Goal: Task Accomplishment & Management: Manage account settings

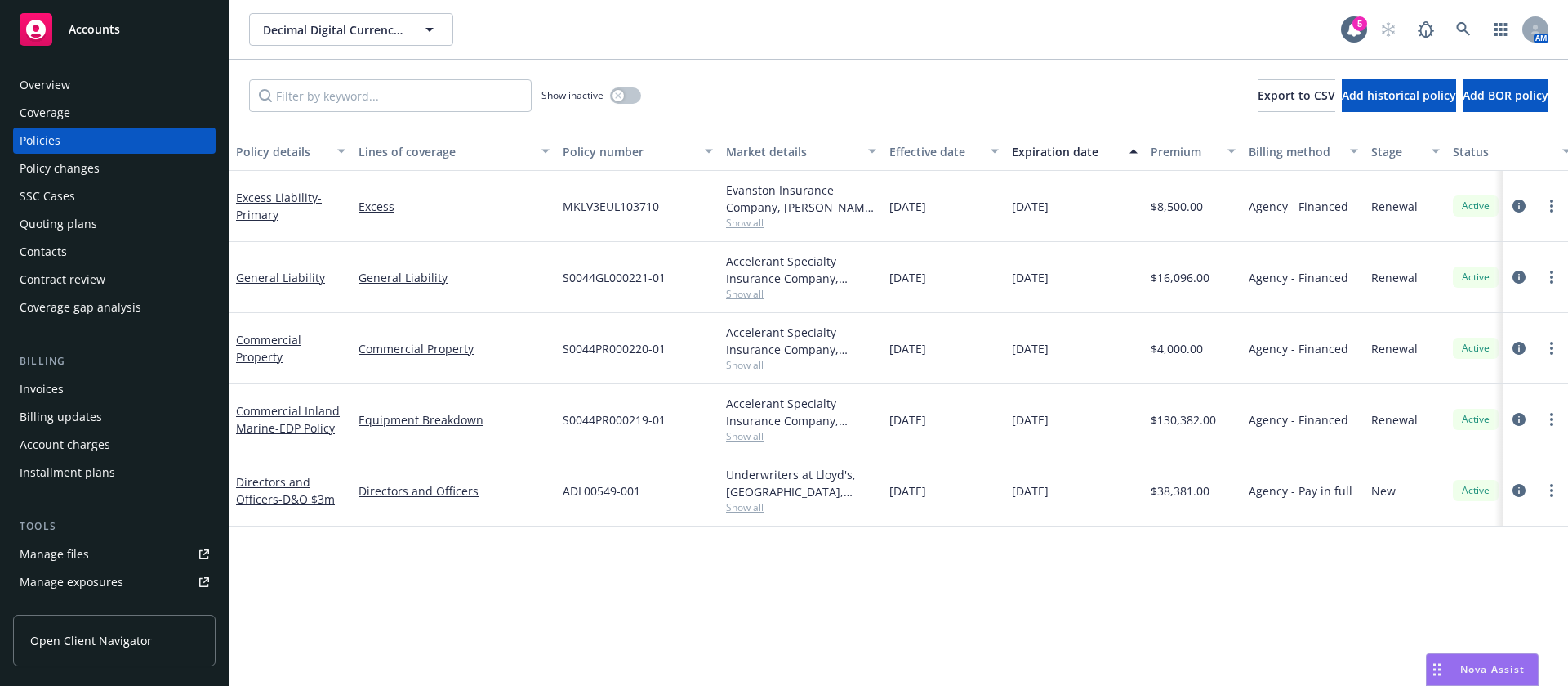
click at [85, 195] on div "SSC Cases" at bounding box center [114, 196] width 189 height 27
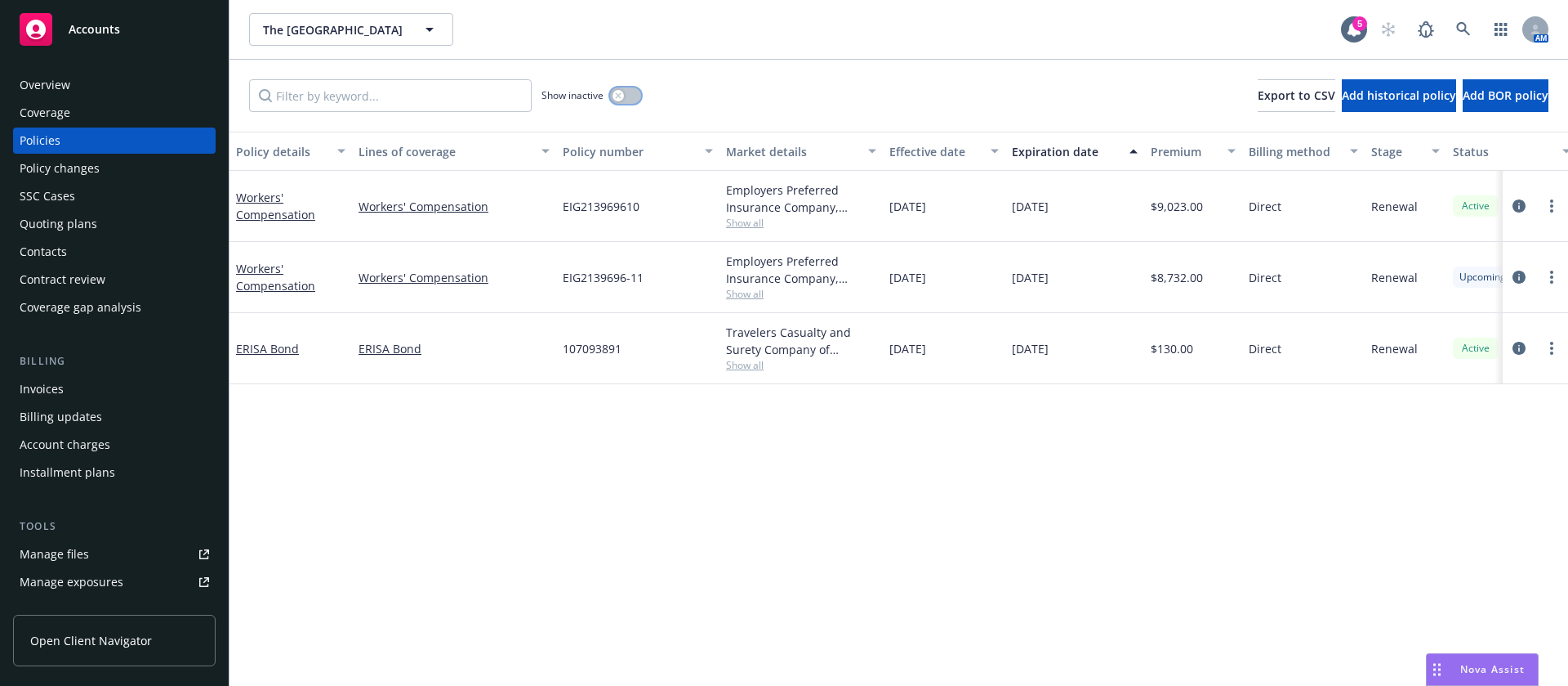
click at [631, 92] on button "button" at bounding box center [626, 95] width 31 height 16
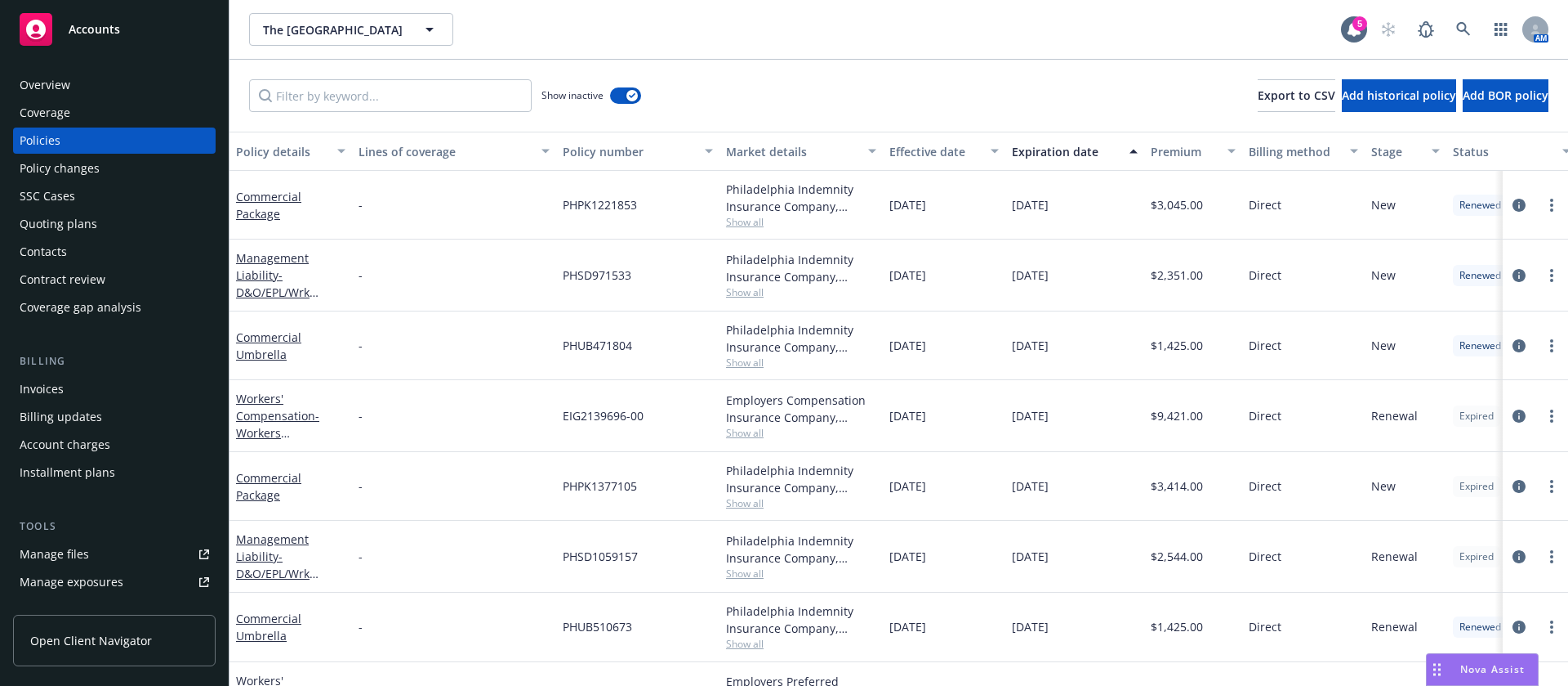
click at [1081, 159] on button "Expiration date" at bounding box center [1075, 151] width 139 height 39
click at [1088, 152] on div "Expiration date" at bounding box center [1066, 151] width 108 height 17
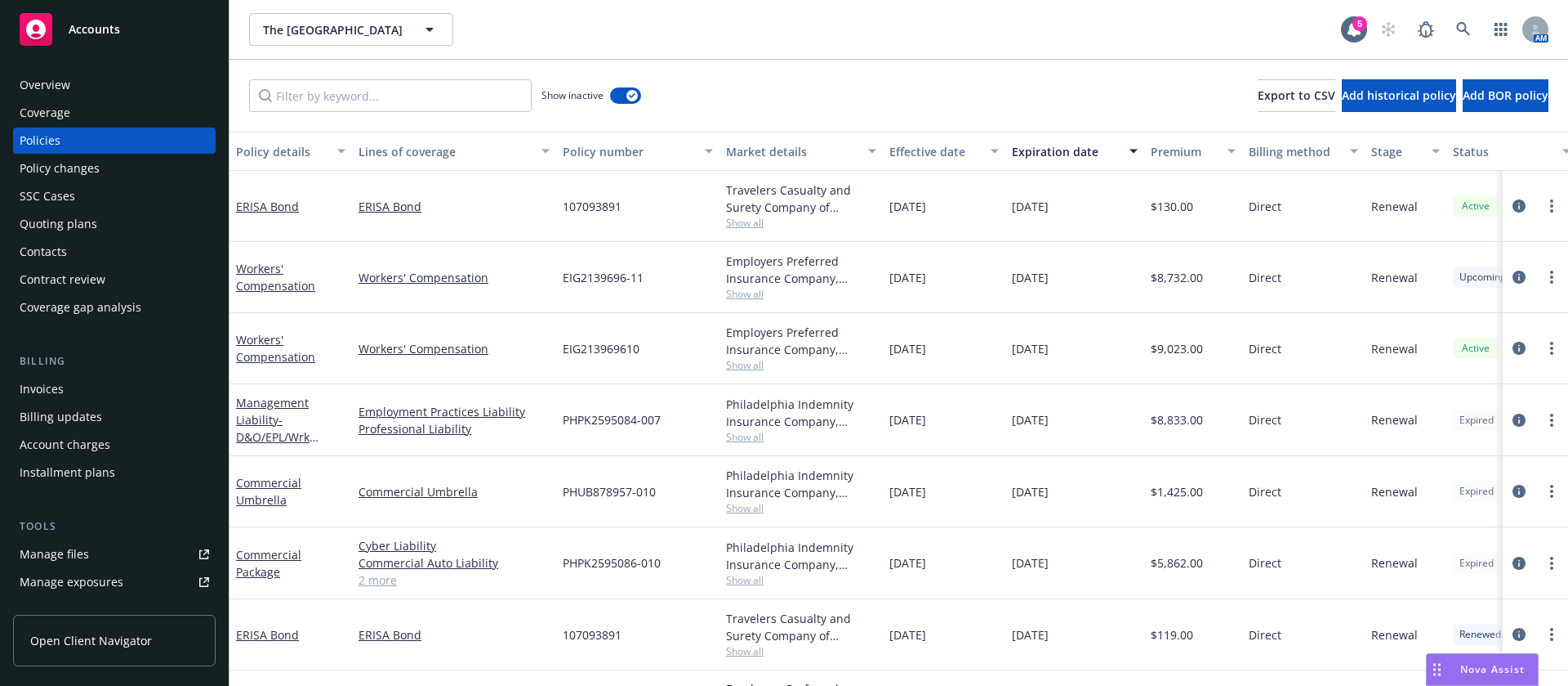
click at [136, 239] on div "Contacts" at bounding box center [114, 252] width 189 height 27
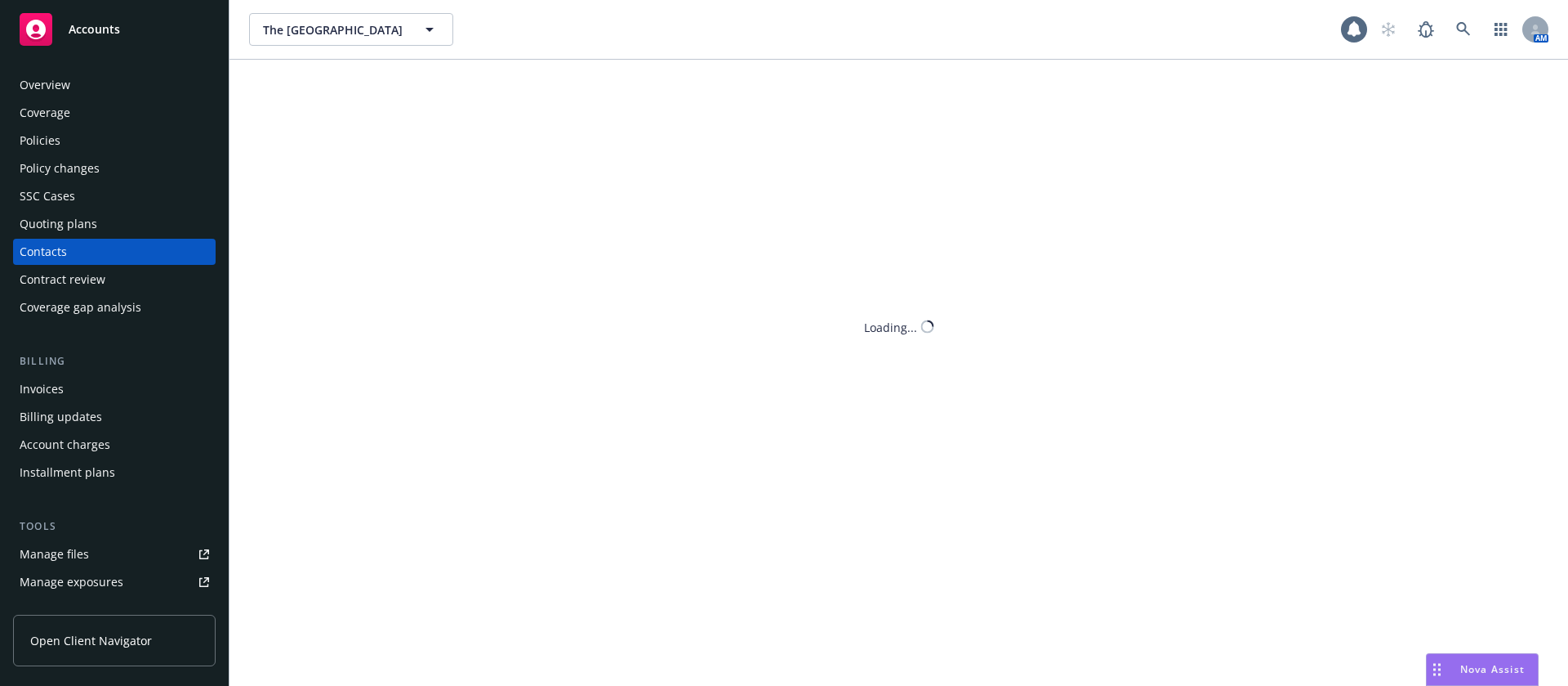
click at [139, 232] on div "Quoting plans" at bounding box center [114, 223] width 189 height 27
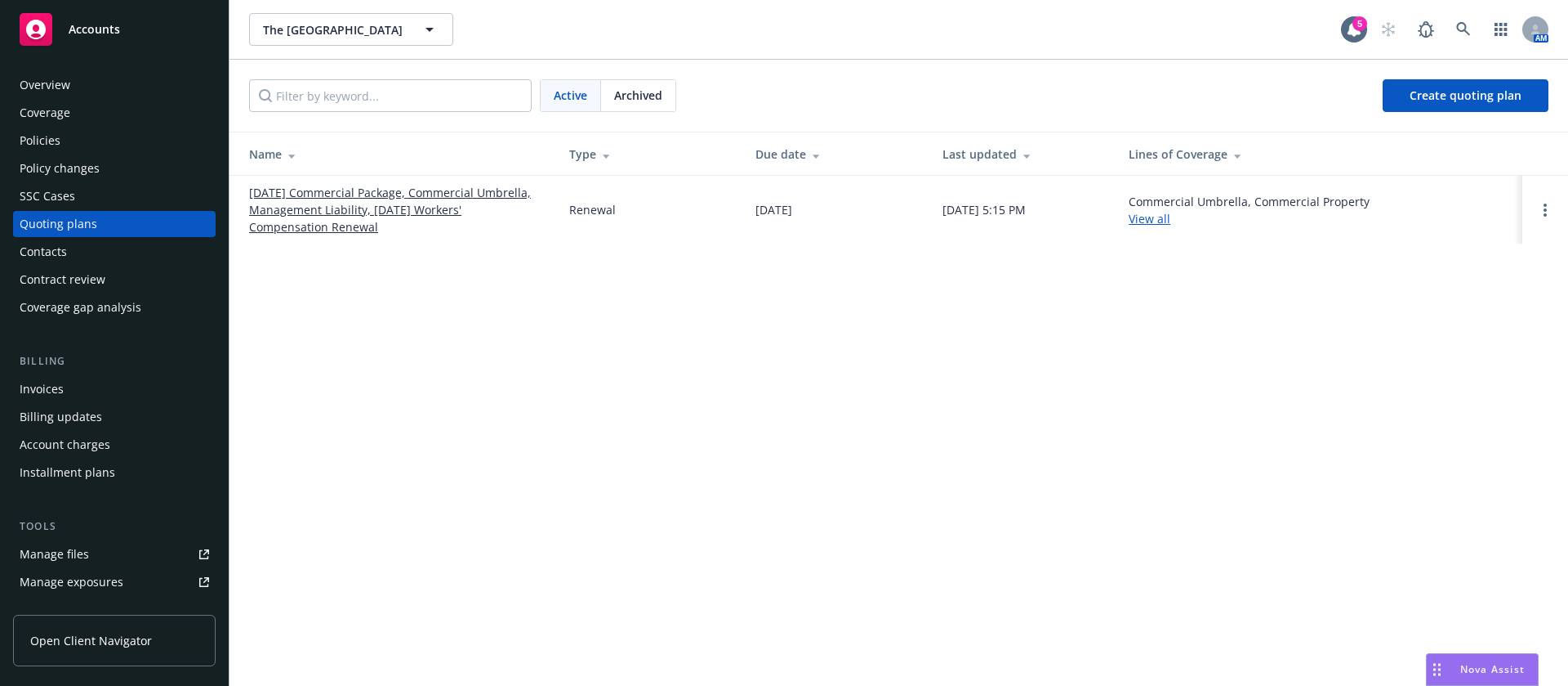
click at [366, 216] on link "[DATE] Commercial Package, Commercial Umbrella, Management Liability, [DATE] Wo…" at bounding box center [395, 210] width 294 height 51
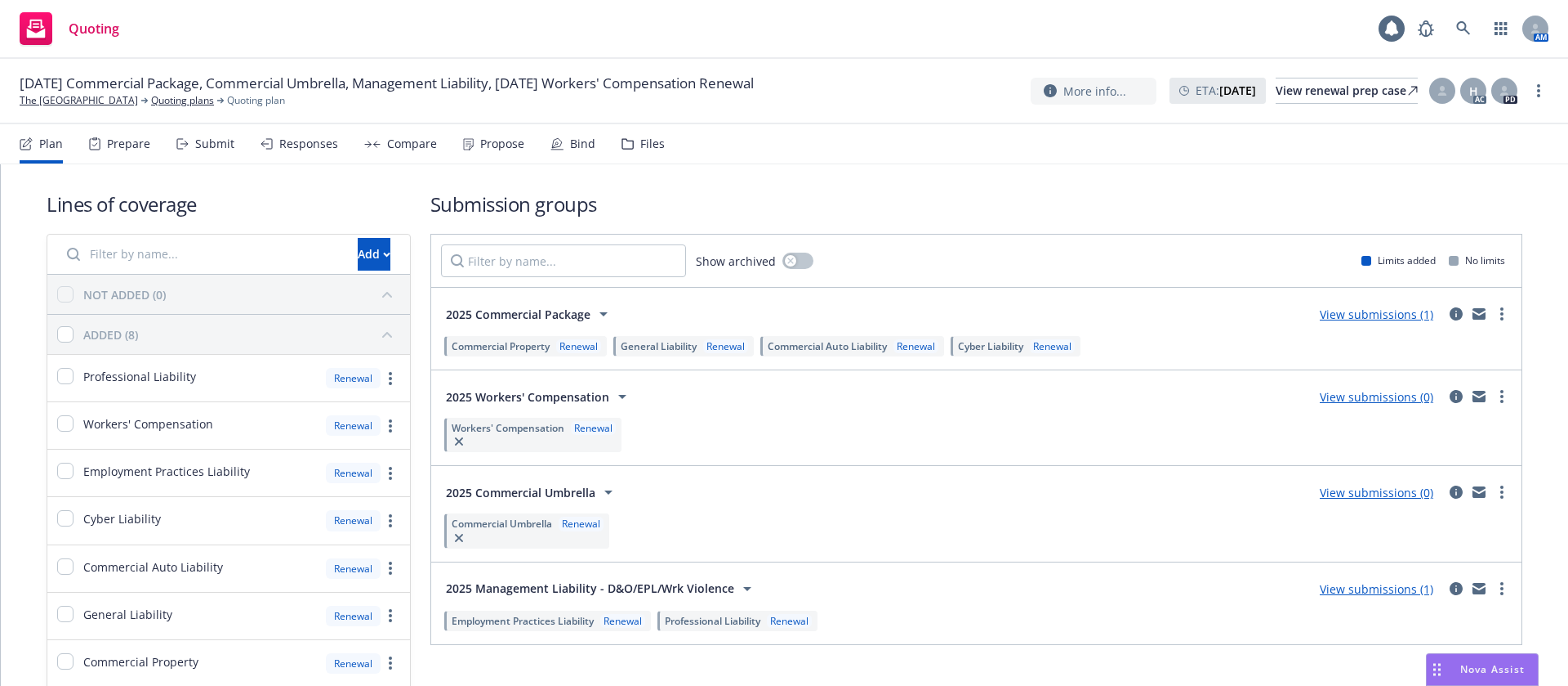
click at [502, 146] on div "Propose" at bounding box center [503, 144] width 44 height 13
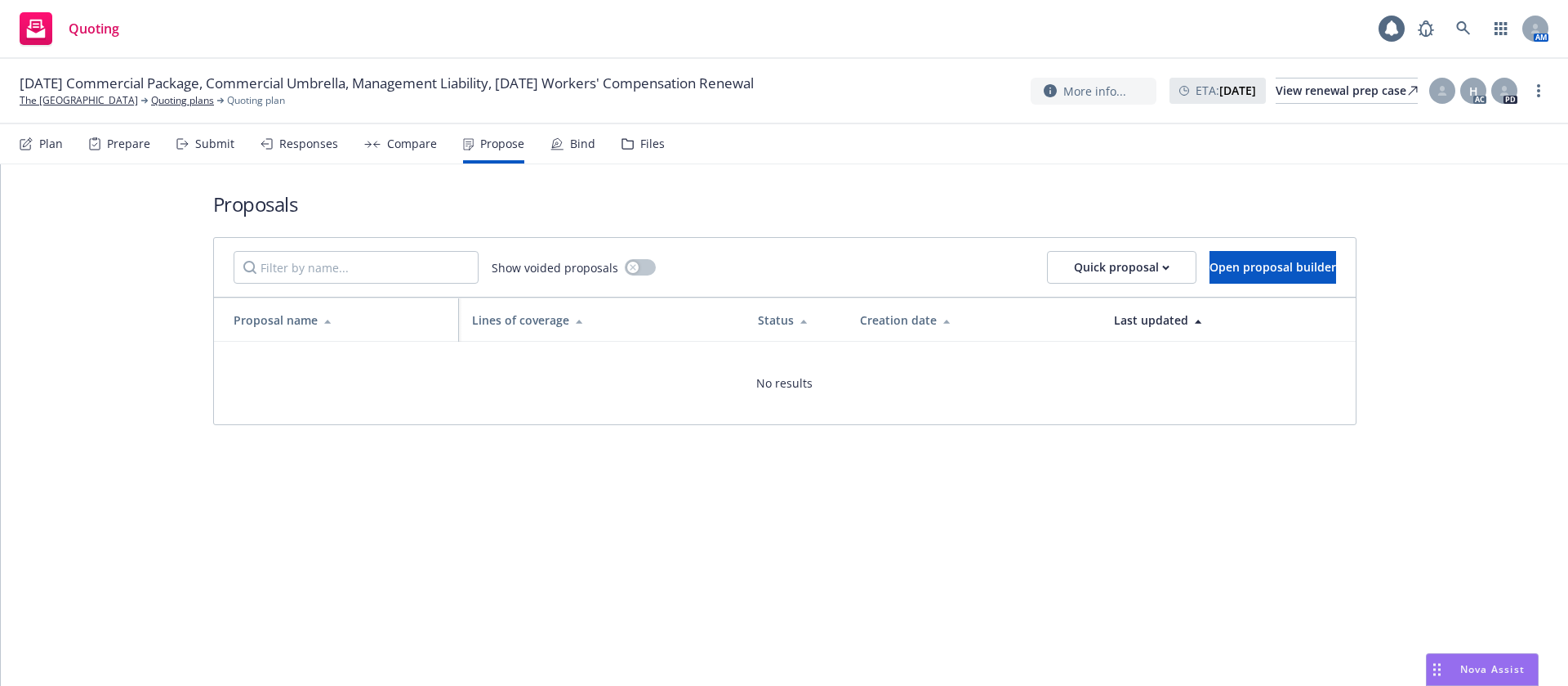
click at [555, 137] on icon at bounding box center [557, 144] width 13 height 13
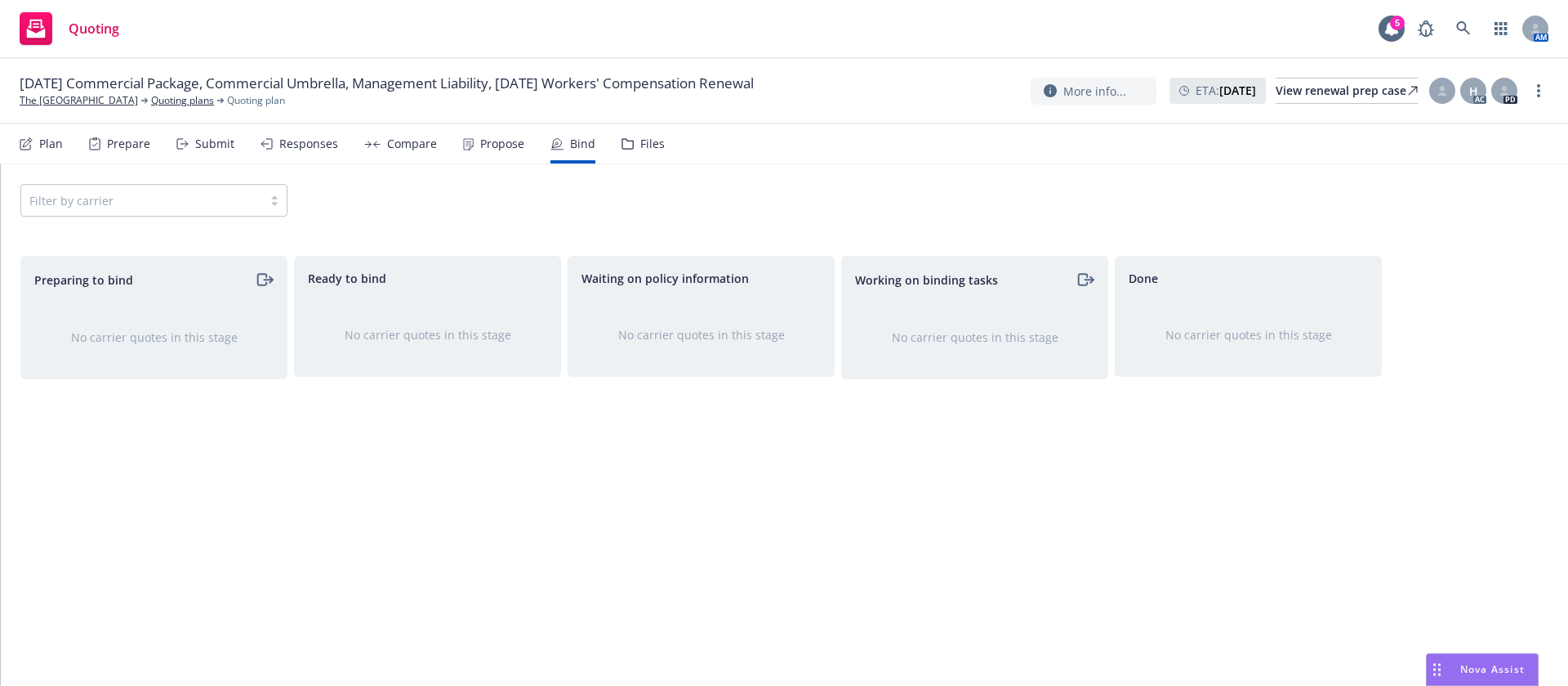
click at [468, 150] on div "Propose" at bounding box center [493, 144] width 61 height 39
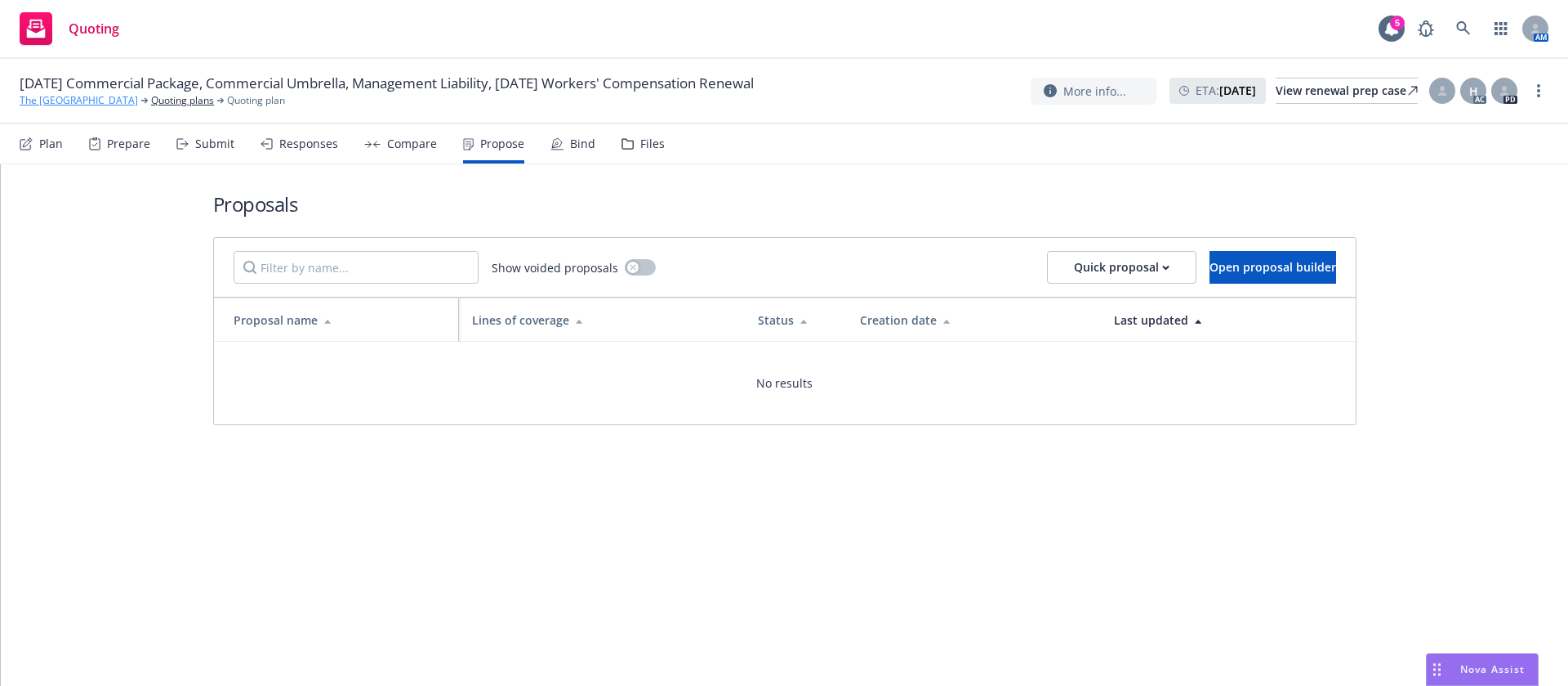
click at [103, 95] on link "The Elmwood Academy" at bounding box center [78, 101] width 118 height 15
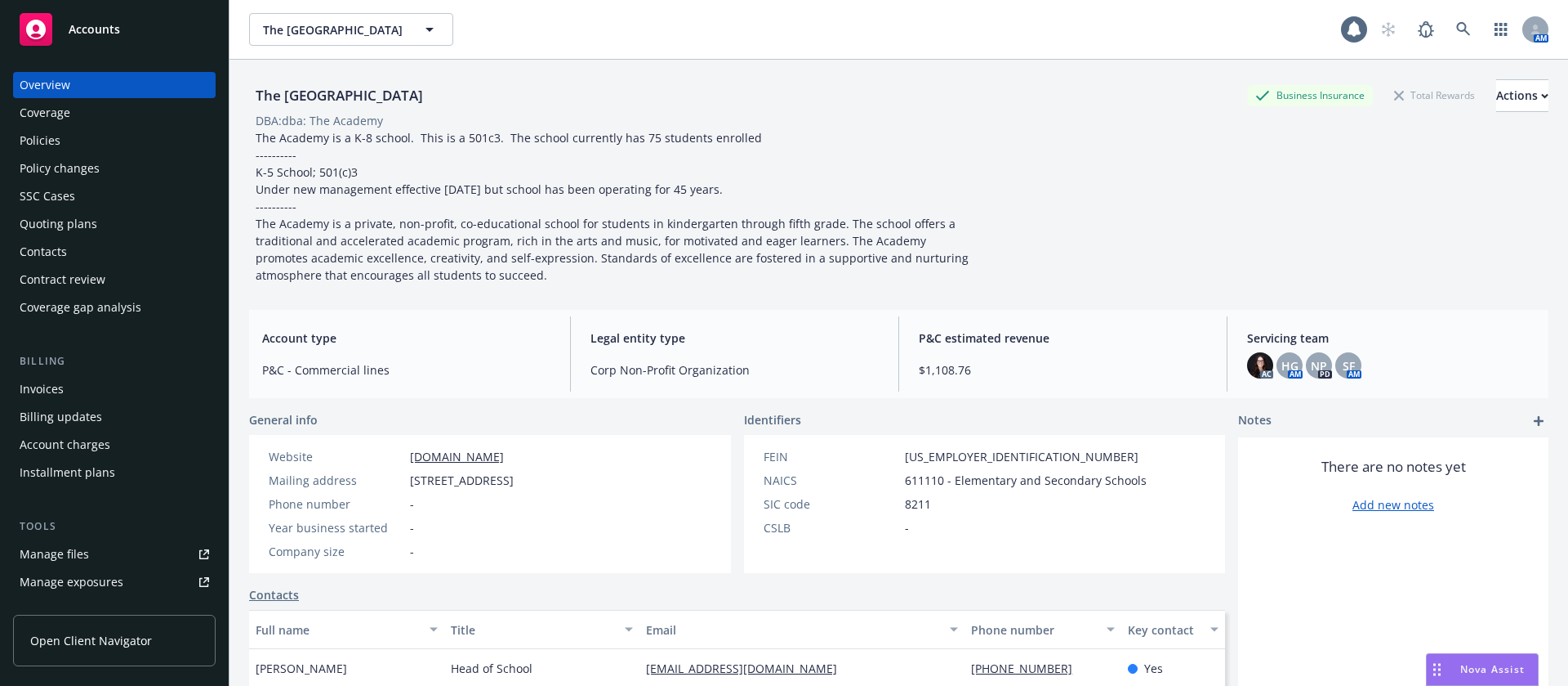
click at [81, 127] on div "Policies" at bounding box center [114, 140] width 189 height 27
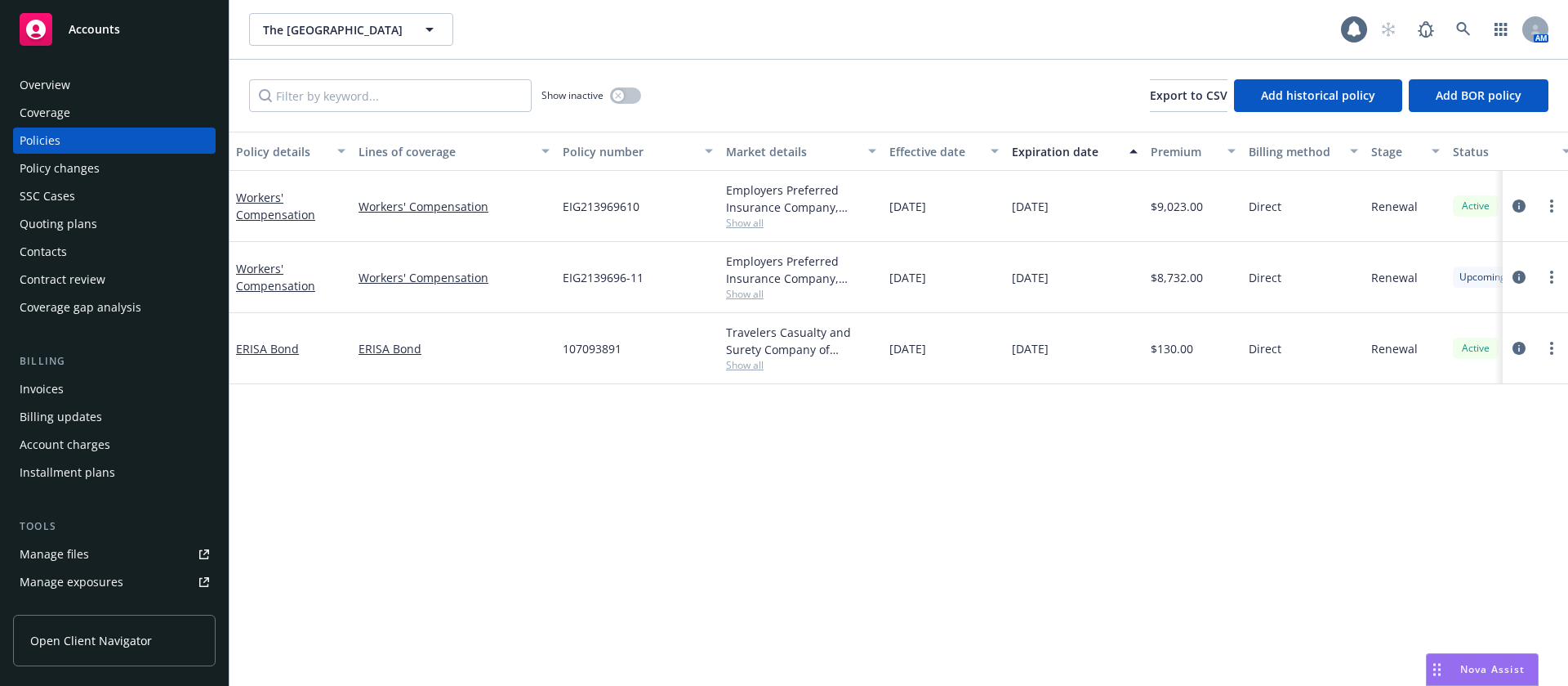
click at [1047, 145] on div "Expiration date" at bounding box center [1066, 151] width 108 height 17
click at [625, 93] on button "button" at bounding box center [626, 95] width 31 height 16
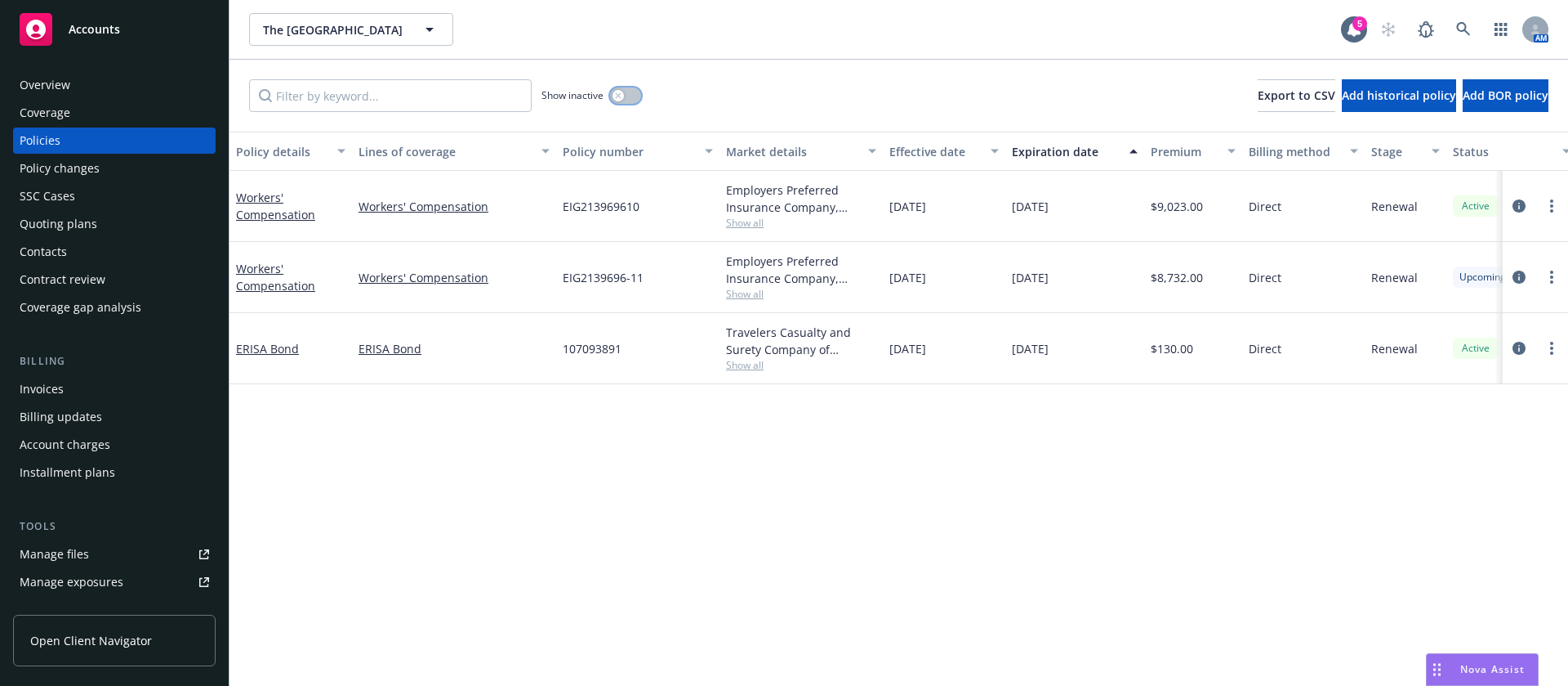
click at [626, 94] on button "button" at bounding box center [626, 95] width 31 height 16
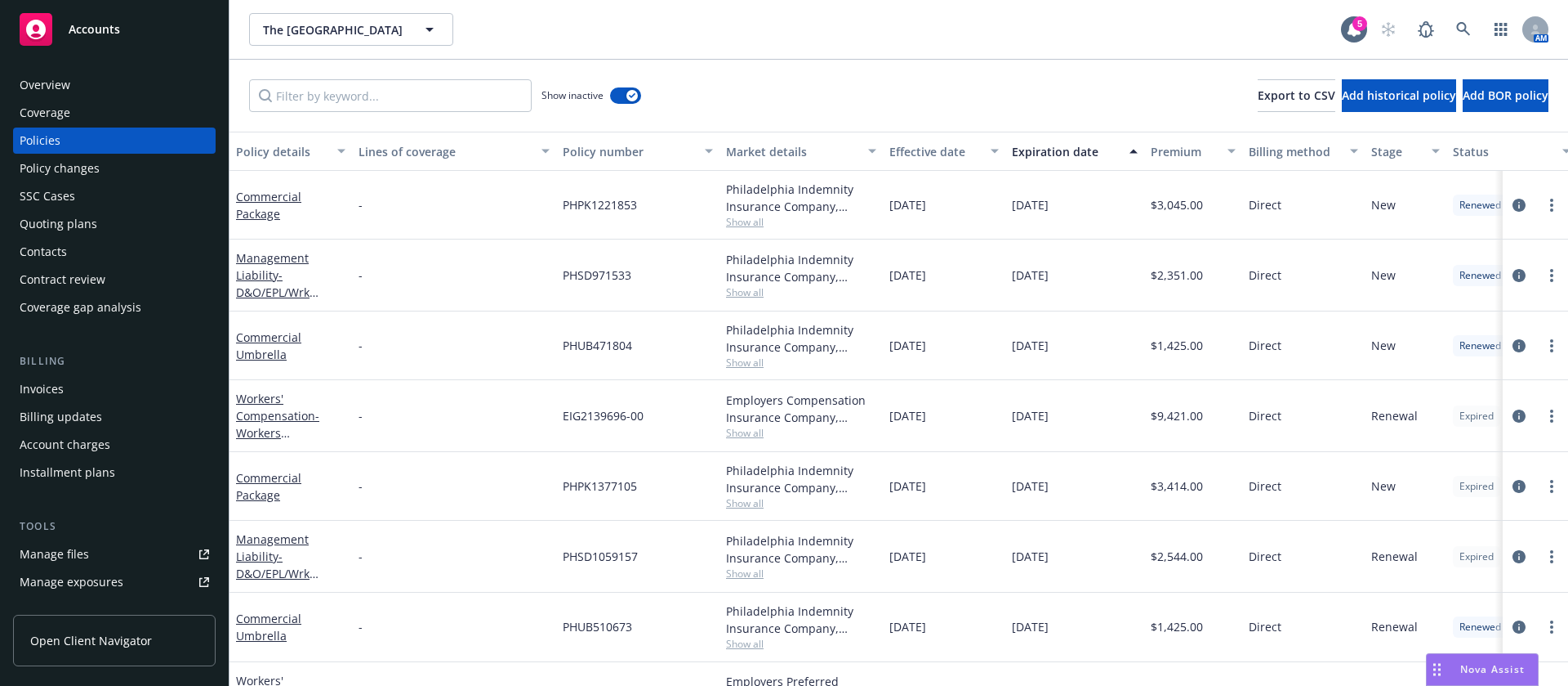
click at [1052, 156] on div "Expiration date" at bounding box center [1066, 151] width 108 height 17
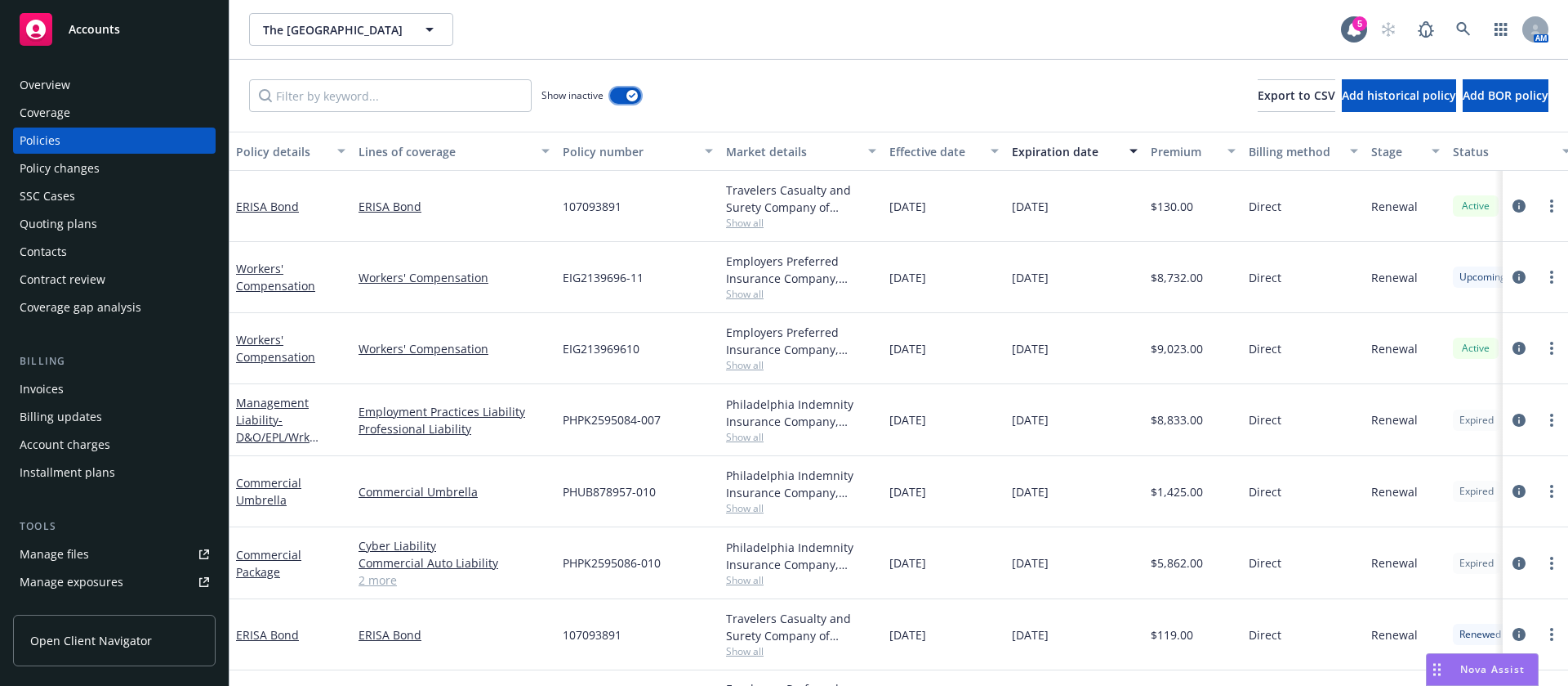
click at [626, 93] on button "button" at bounding box center [626, 95] width 31 height 16
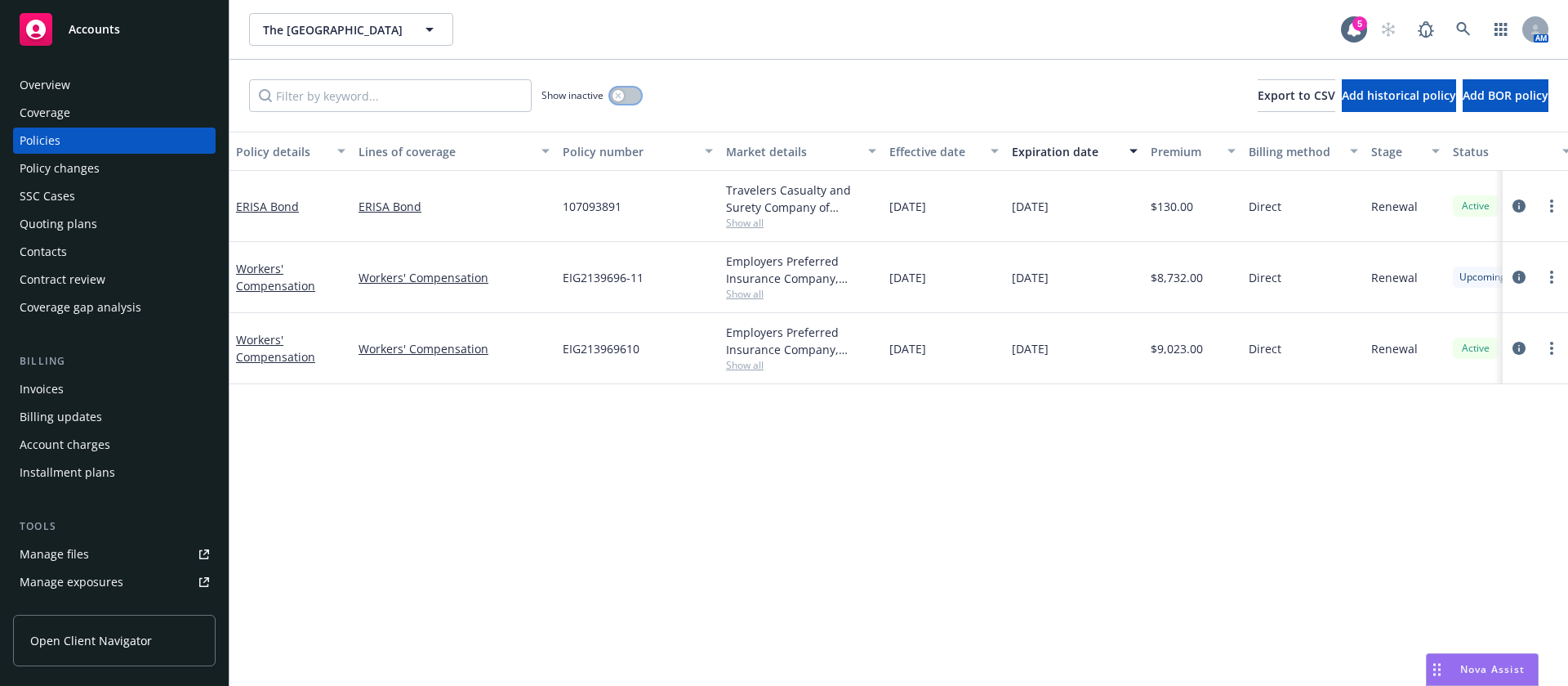
click at [621, 93] on icon "button" at bounding box center [618, 95] width 5 height 5
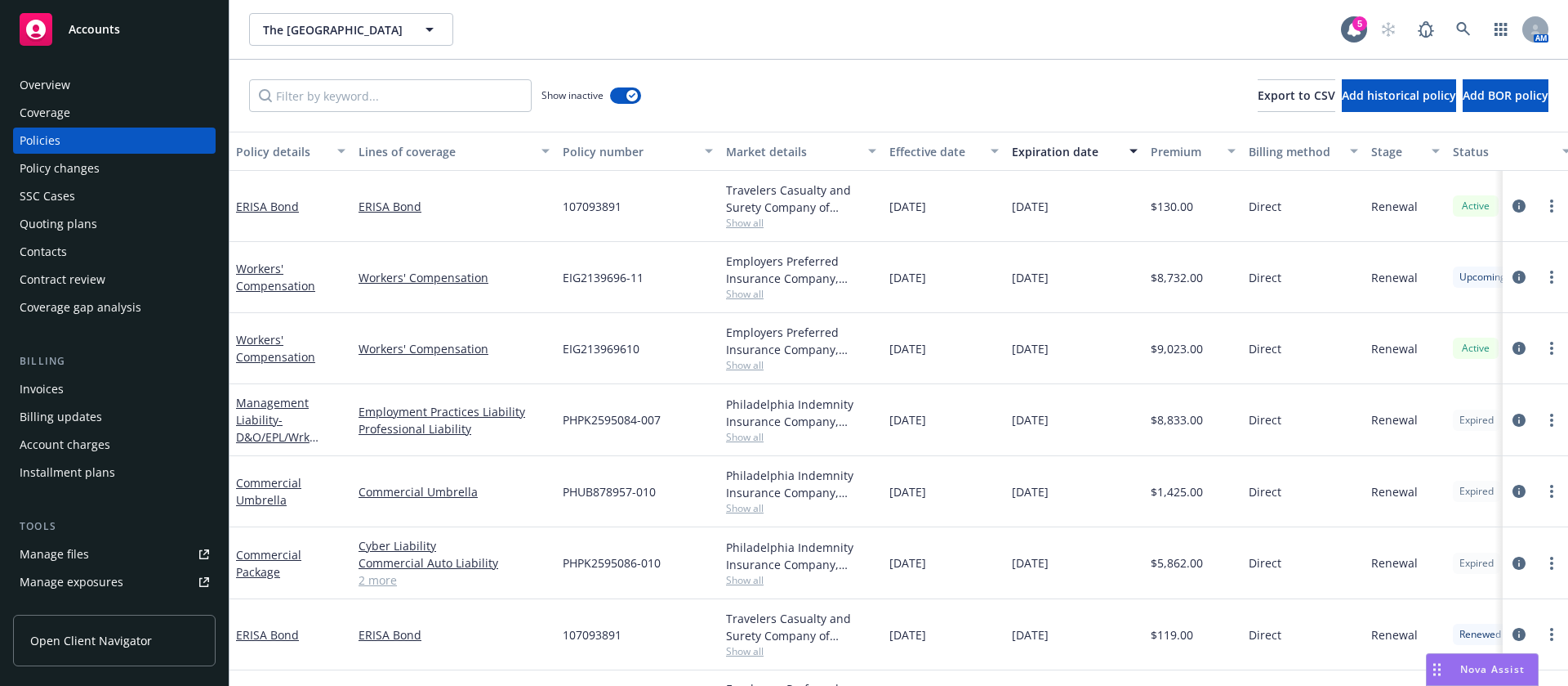
click at [1050, 162] on button "Expiration date" at bounding box center [1075, 151] width 139 height 39
click at [746, 579] on span "Show all" at bounding box center [801, 580] width 150 height 14
click at [1513, 557] on icon "circleInformation" at bounding box center [1519, 563] width 13 height 13
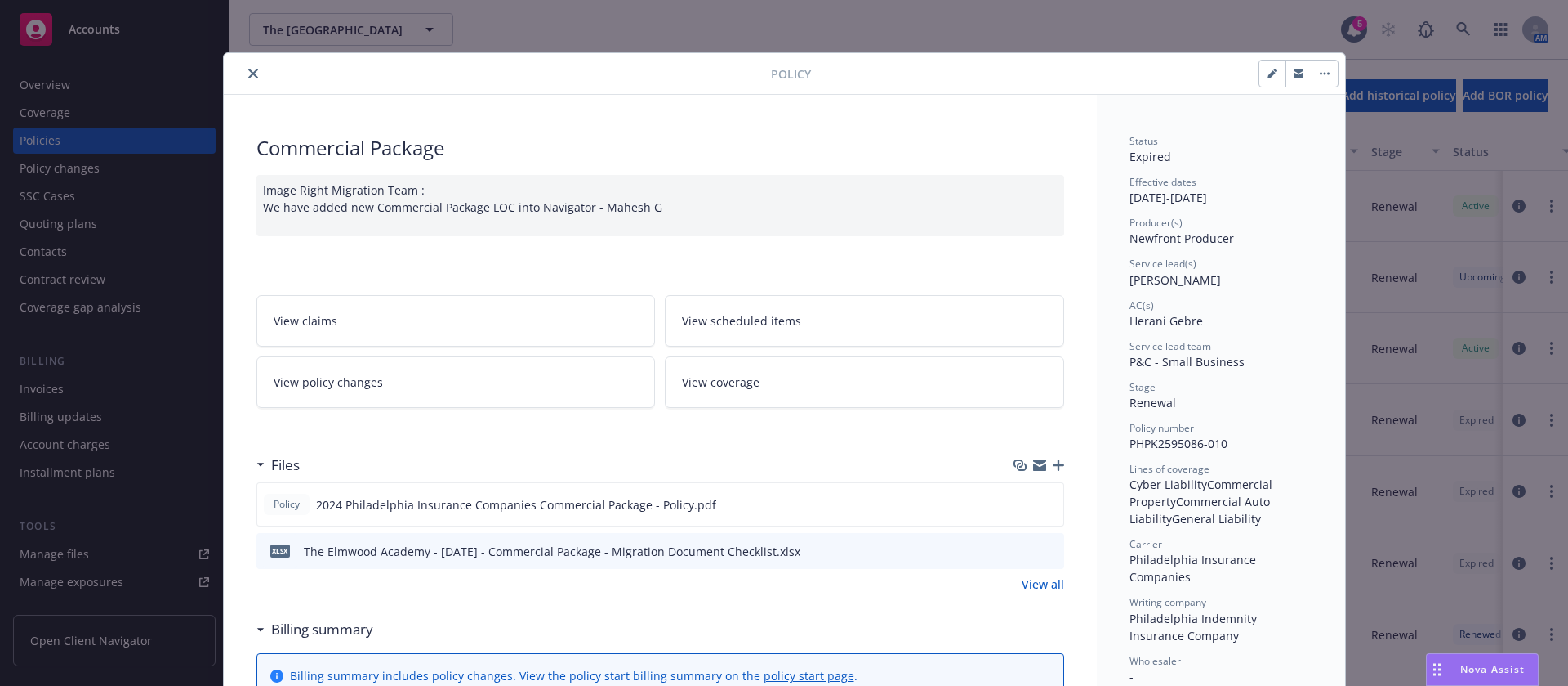
scroll to position [368, 0]
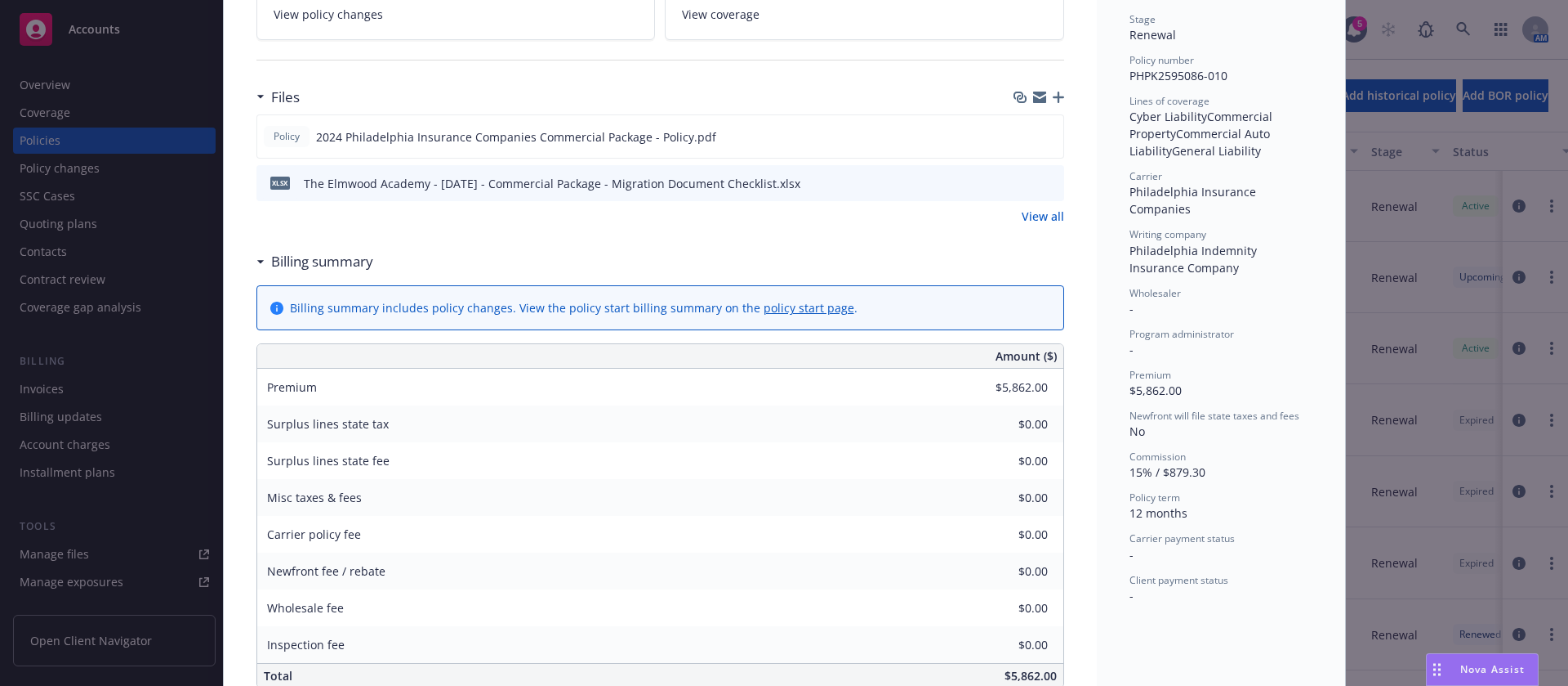
click at [1432, 330] on div "Policy Commercial Package Image Right Migration Team : We have added new Commer…" at bounding box center [784, 343] width 1568 height 686
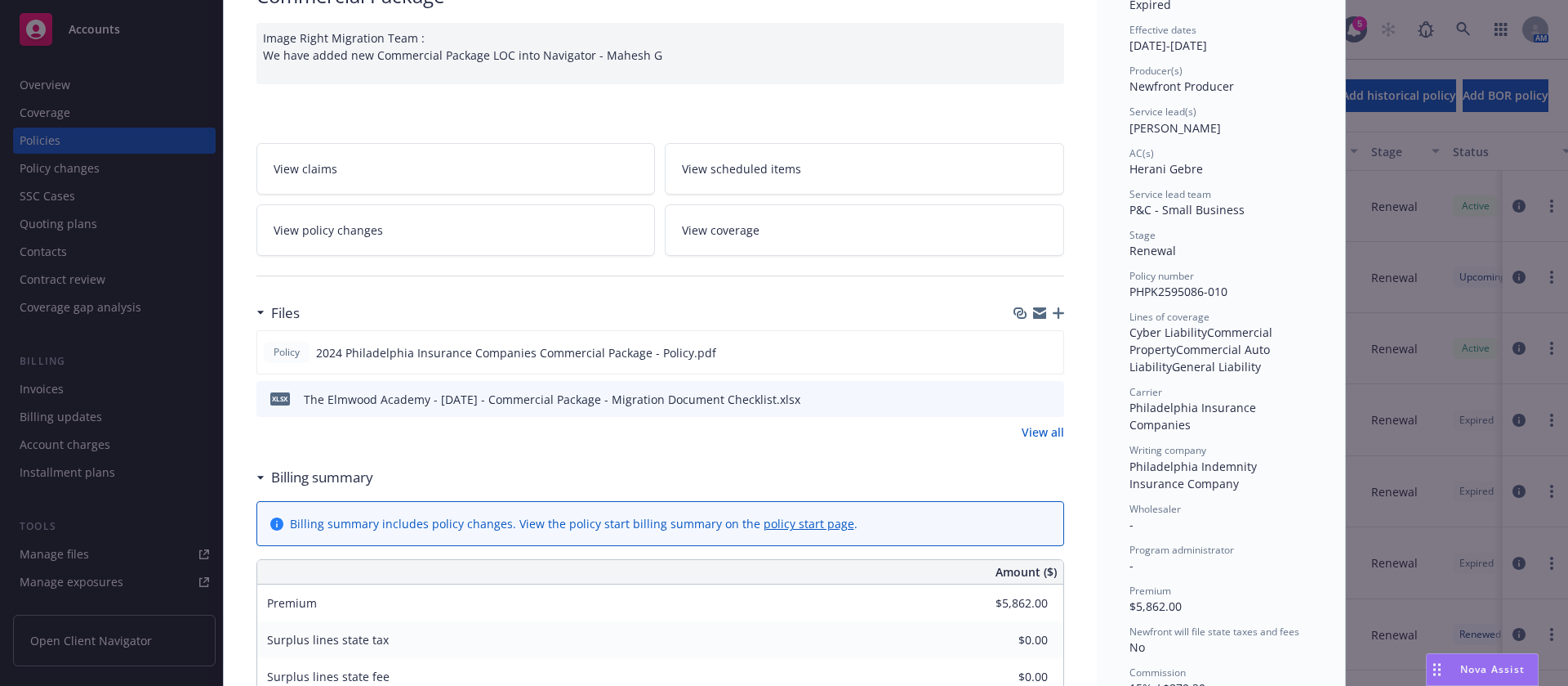
scroll to position [0, 0]
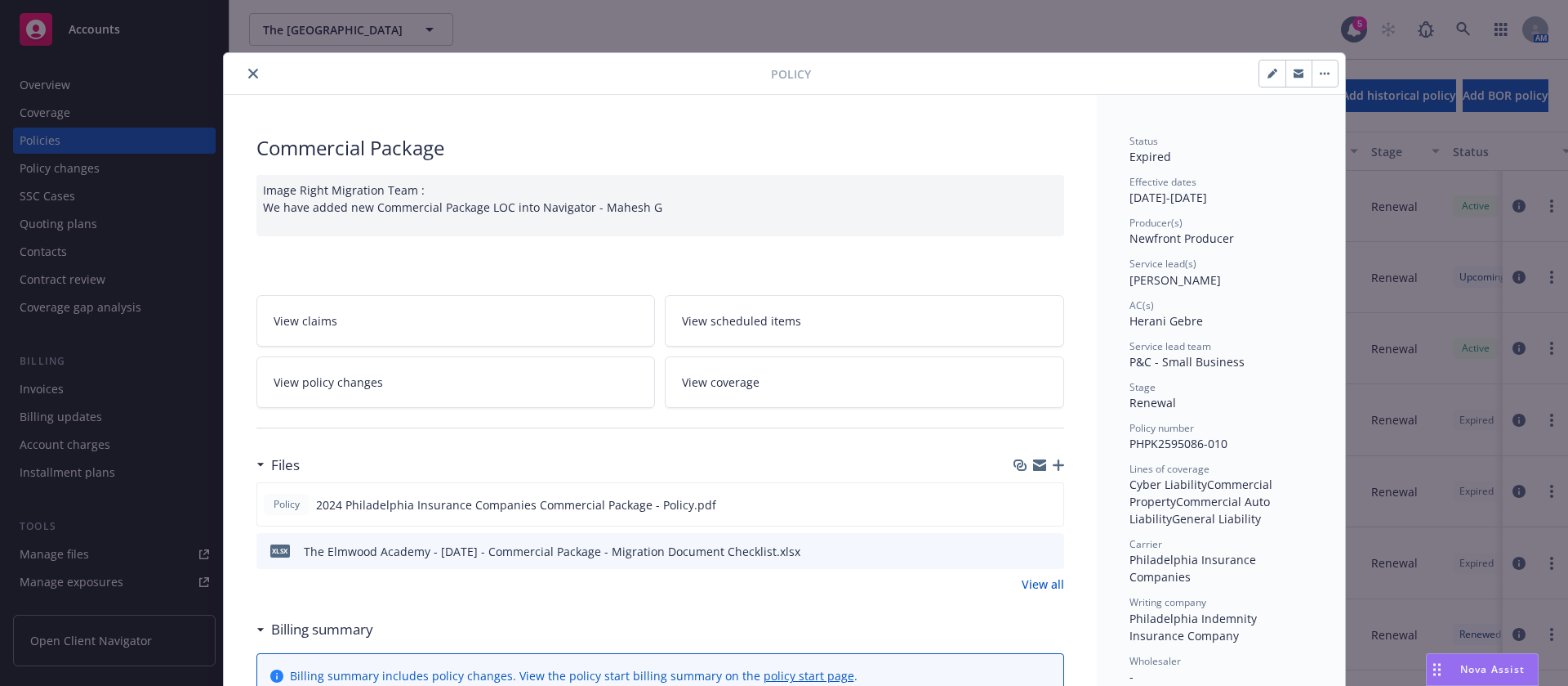
click at [248, 76] on button "close" at bounding box center [253, 73] width 19 height 19
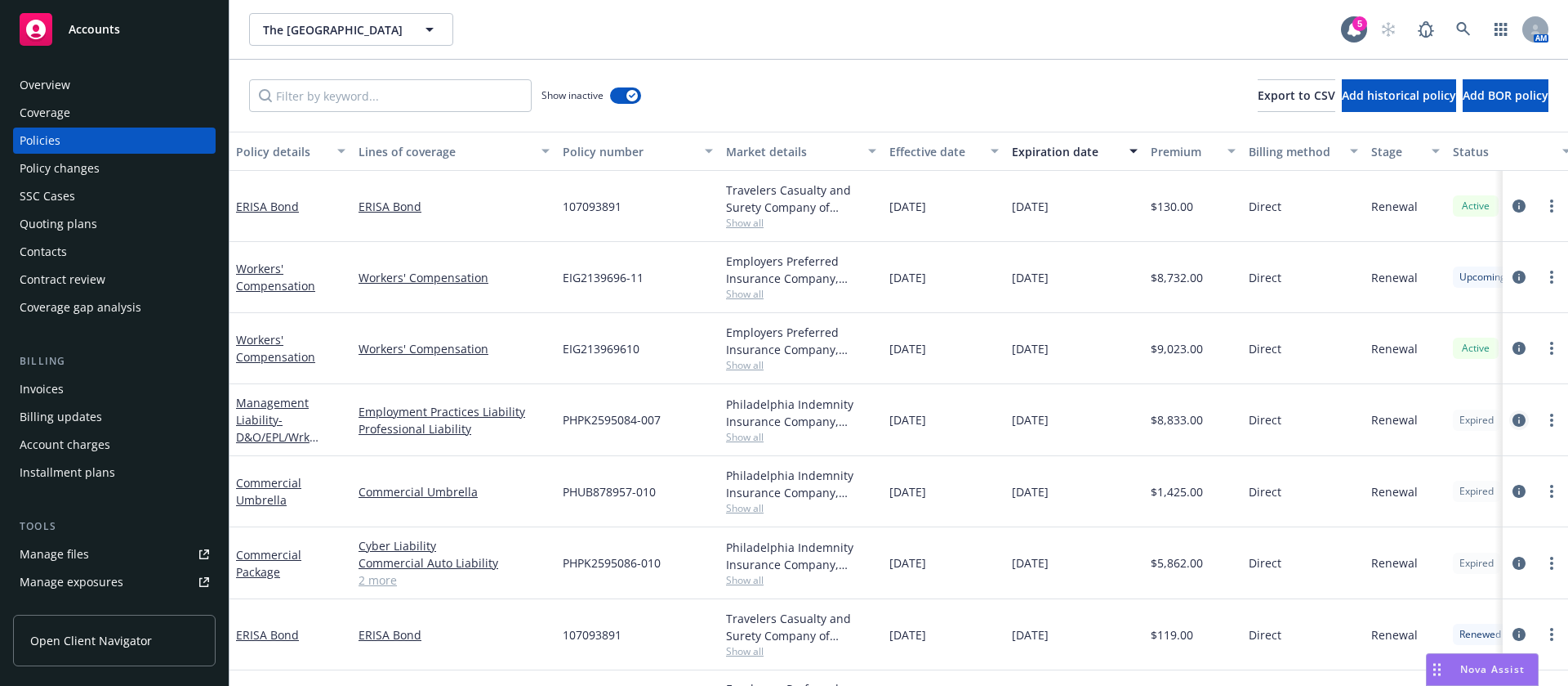
click at [1513, 416] on icon "circleInformation" at bounding box center [1519, 420] width 13 height 13
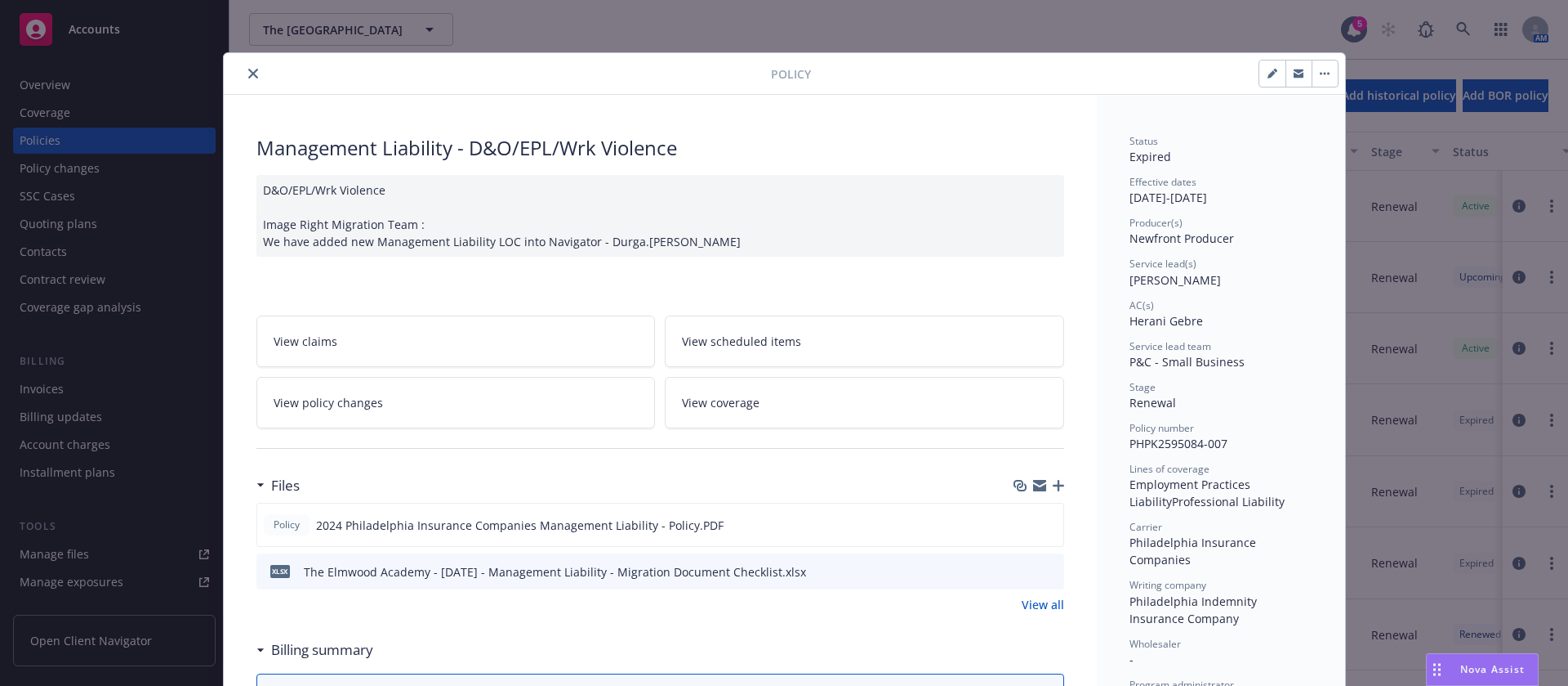
click at [248, 77] on icon "close" at bounding box center [253, 73] width 10 height 10
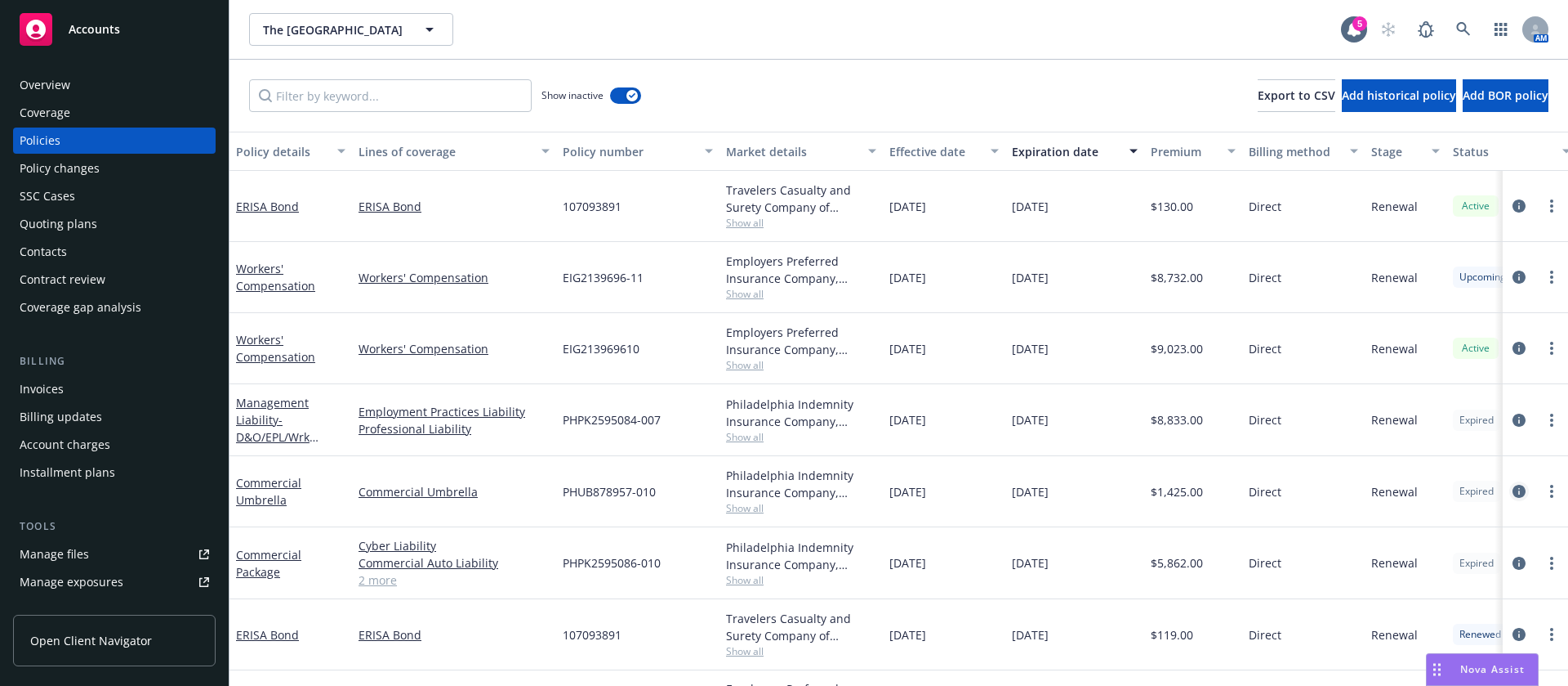
click at [1513, 486] on icon "circleInformation" at bounding box center [1519, 491] width 13 height 13
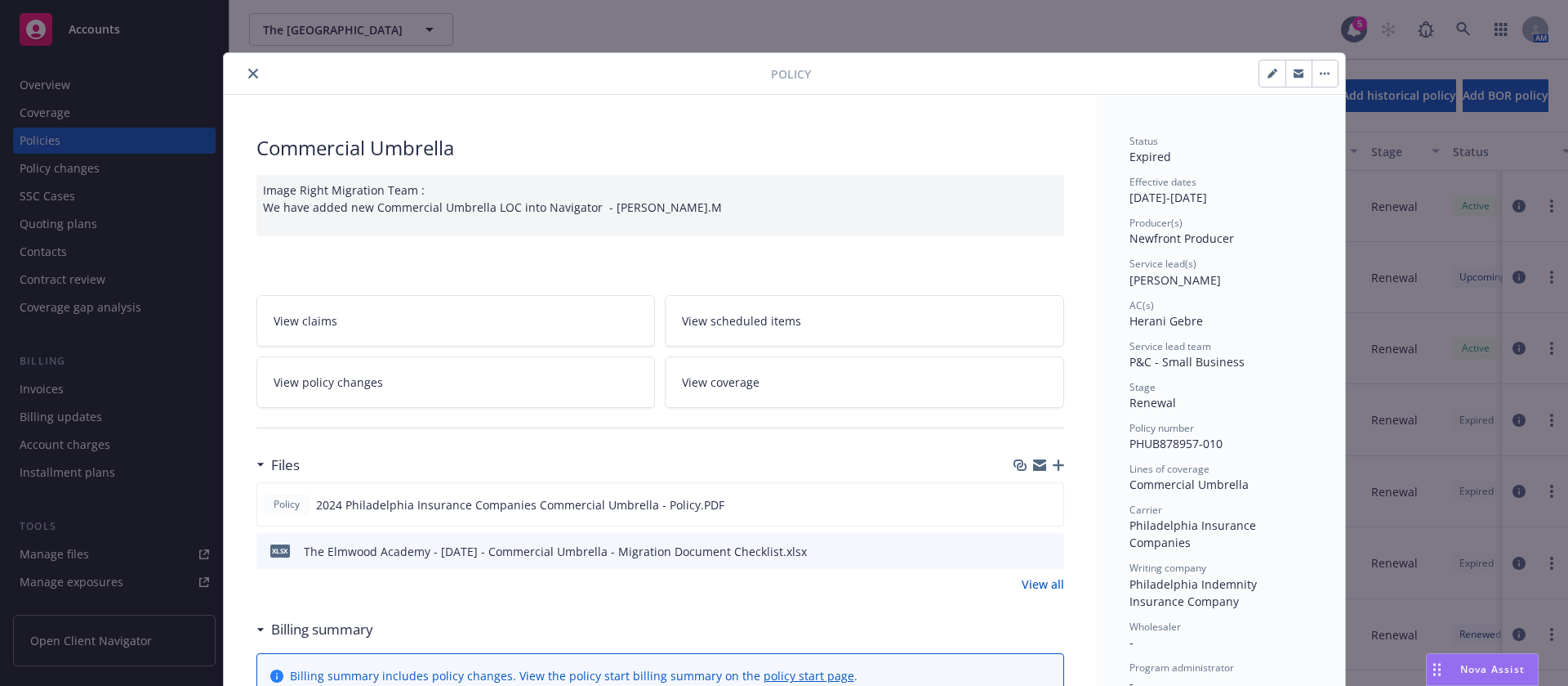
click at [232, 65] on div at bounding box center [501, 73] width 541 height 19
click at [243, 69] on button "close" at bounding box center [253, 73] width 19 height 19
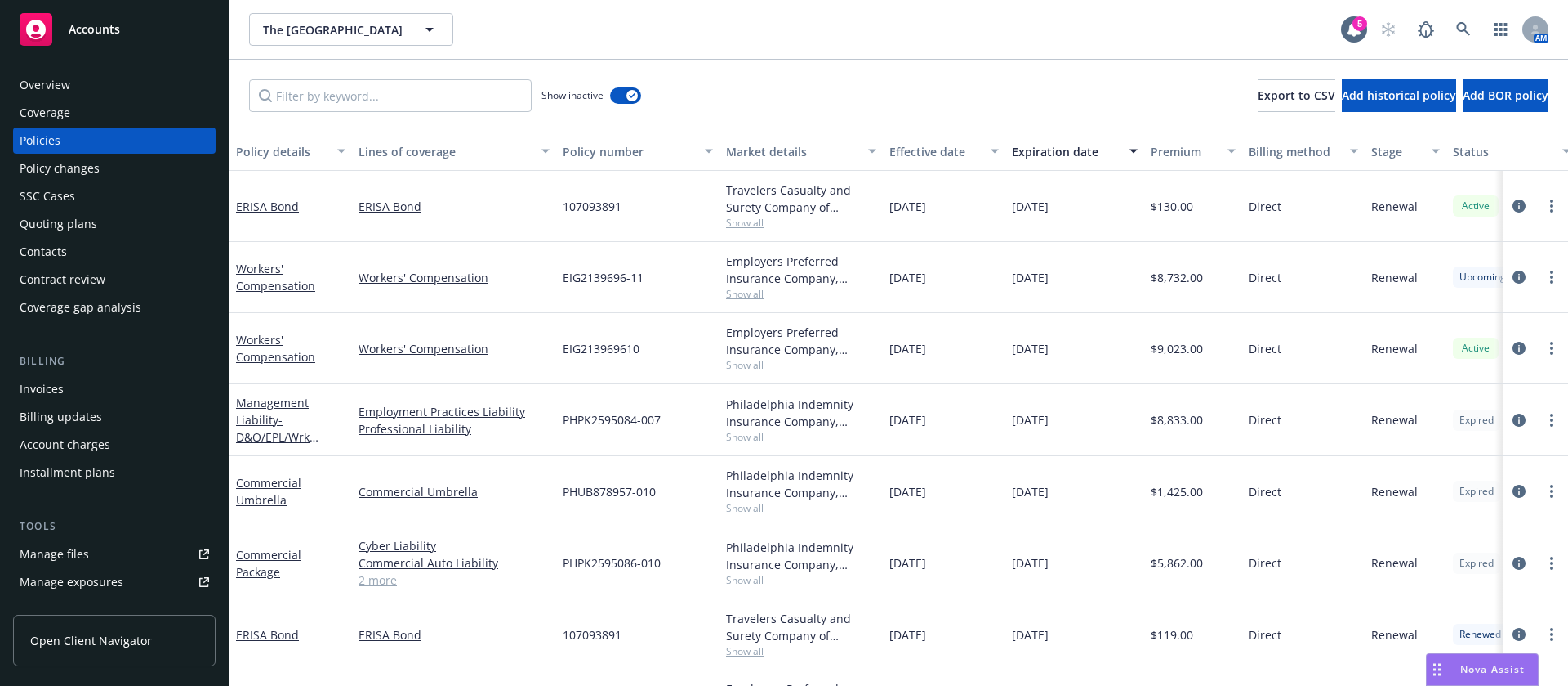
click at [86, 396] on div "Invoices" at bounding box center [114, 388] width 189 height 27
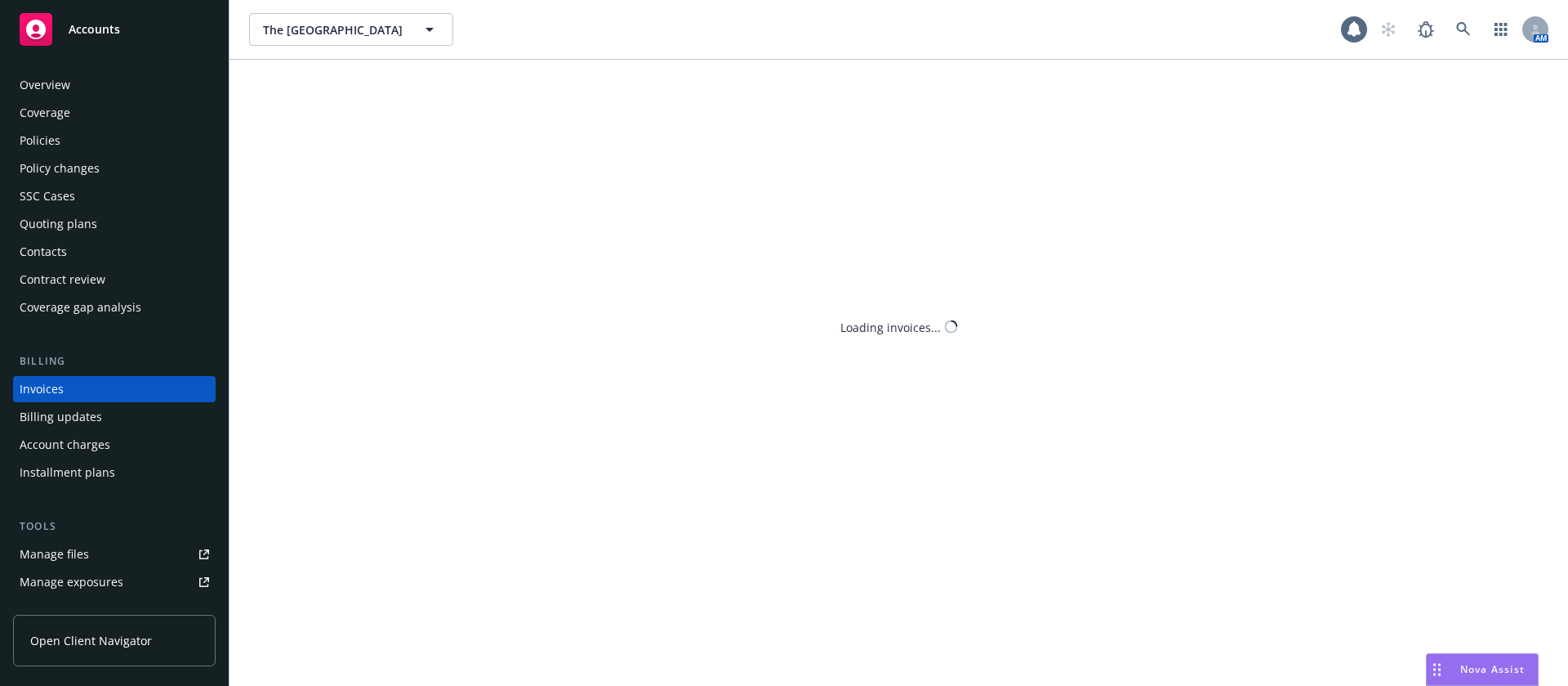
scroll to position [20, 0]
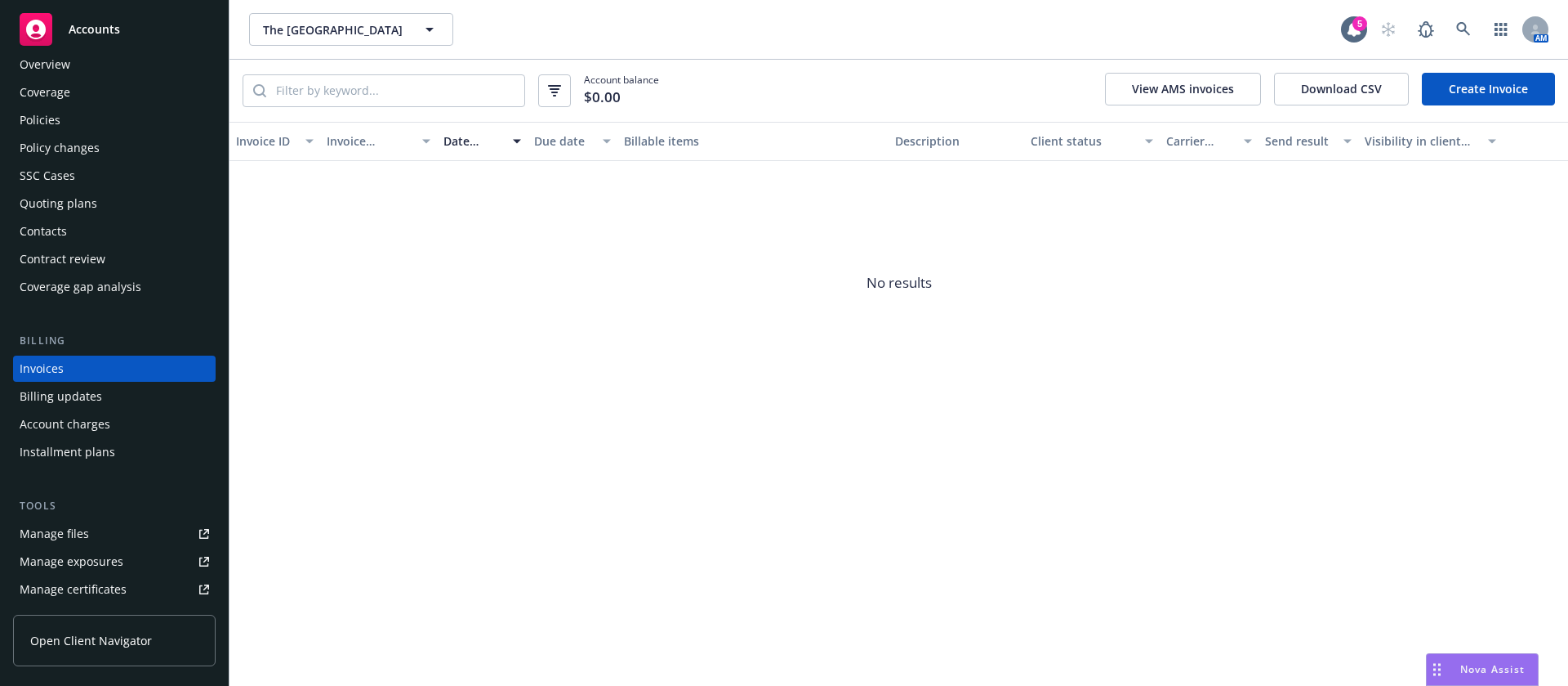
click at [85, 223] on div "Contacts" at bounding box center [114, 231] width 189 height 27
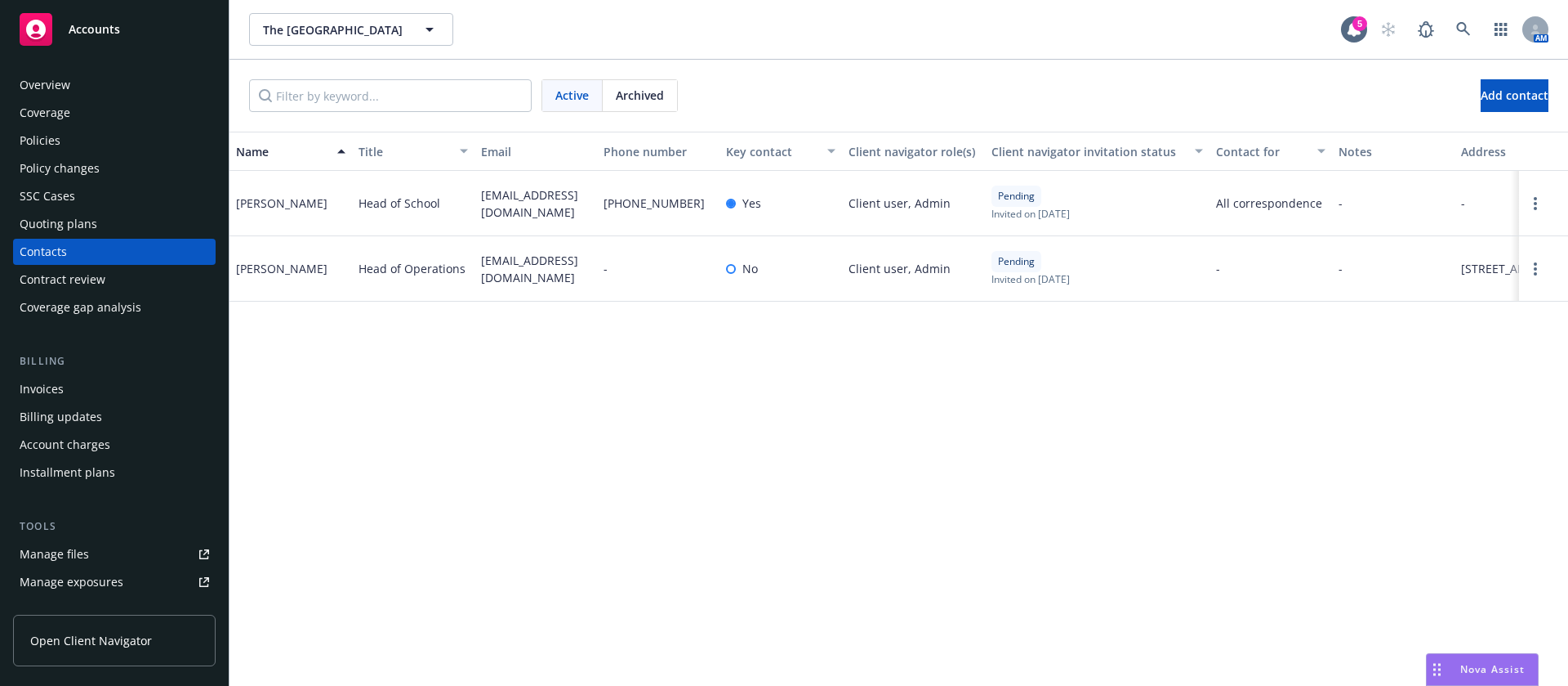
click at [530, 201] on span "cpenney@theacademyschool.org" at bounding box center [536, 202] width 110 height 34
copy span "cpenney@theacademyschool.org"
click at [442, 273] on span "Head of Operations" at bounding box center [412, 268] width 107 height 17
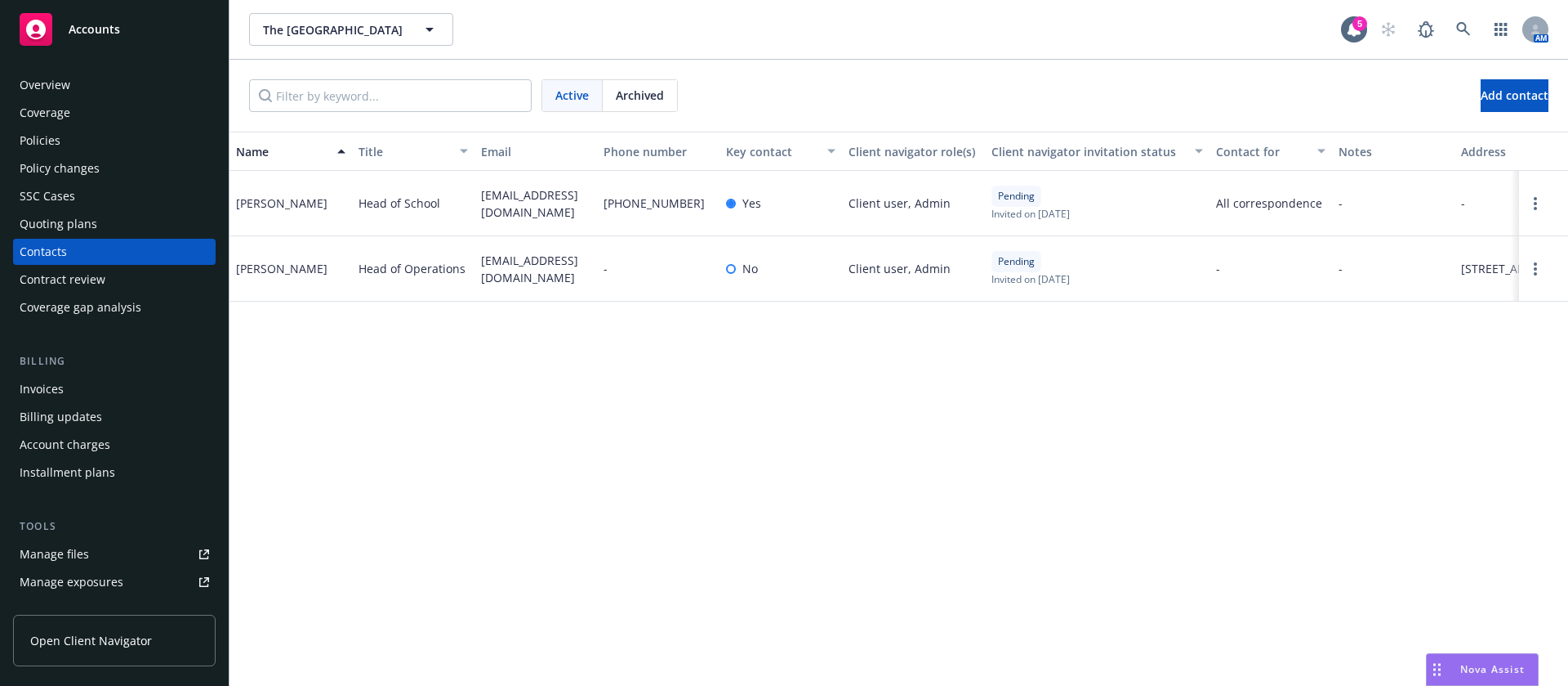
click at [547, 270] on span "lfoxmullen@theacademyschool.org" at bounding box center [536, 268] width 110 height 34
copy span "lfoxmullen@theacademyschool.org"
click at [254, 204] on div "Cecee Penny" at bounding box center [282, 202] width 92 height 17
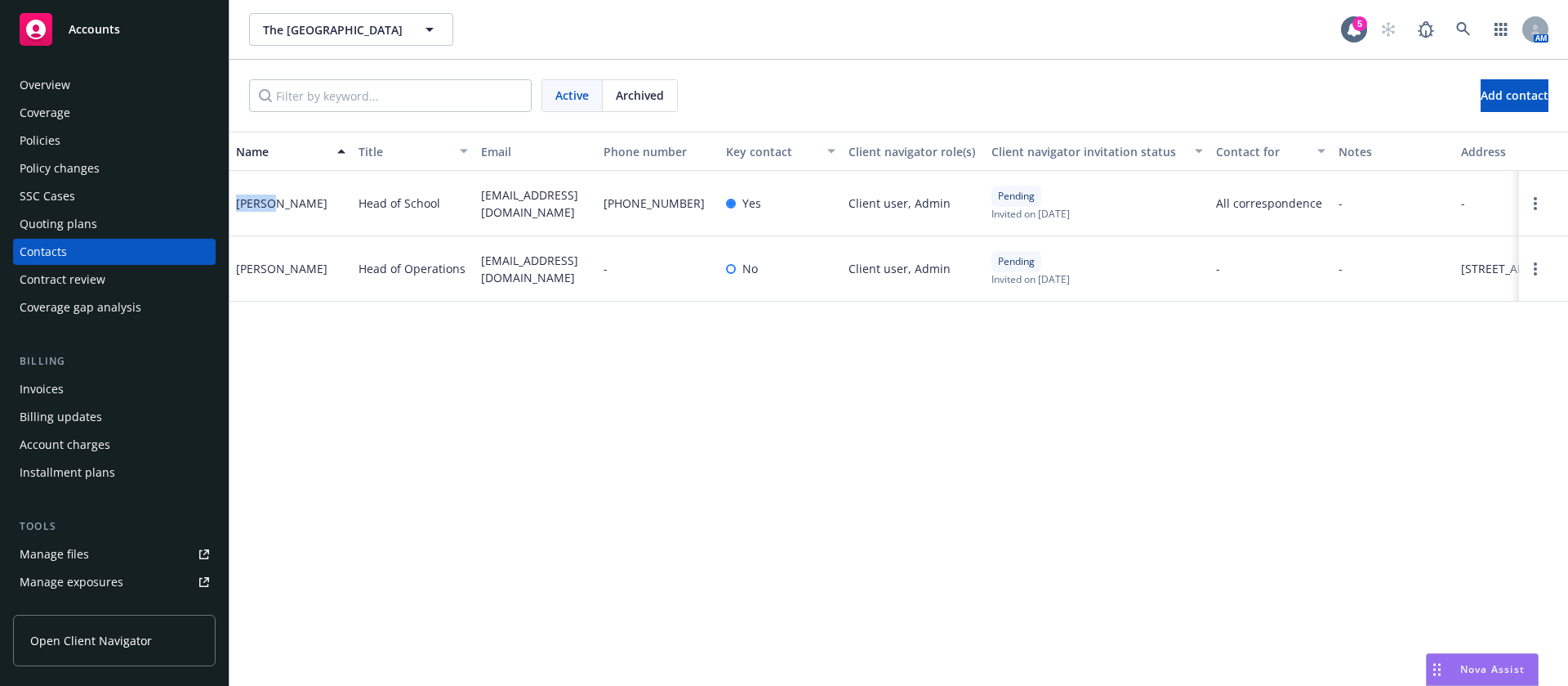
click at [254, 204] on div "Cecee Penny" at bounding box center [282, 202] width 92 height 17
copy div "Cecee"
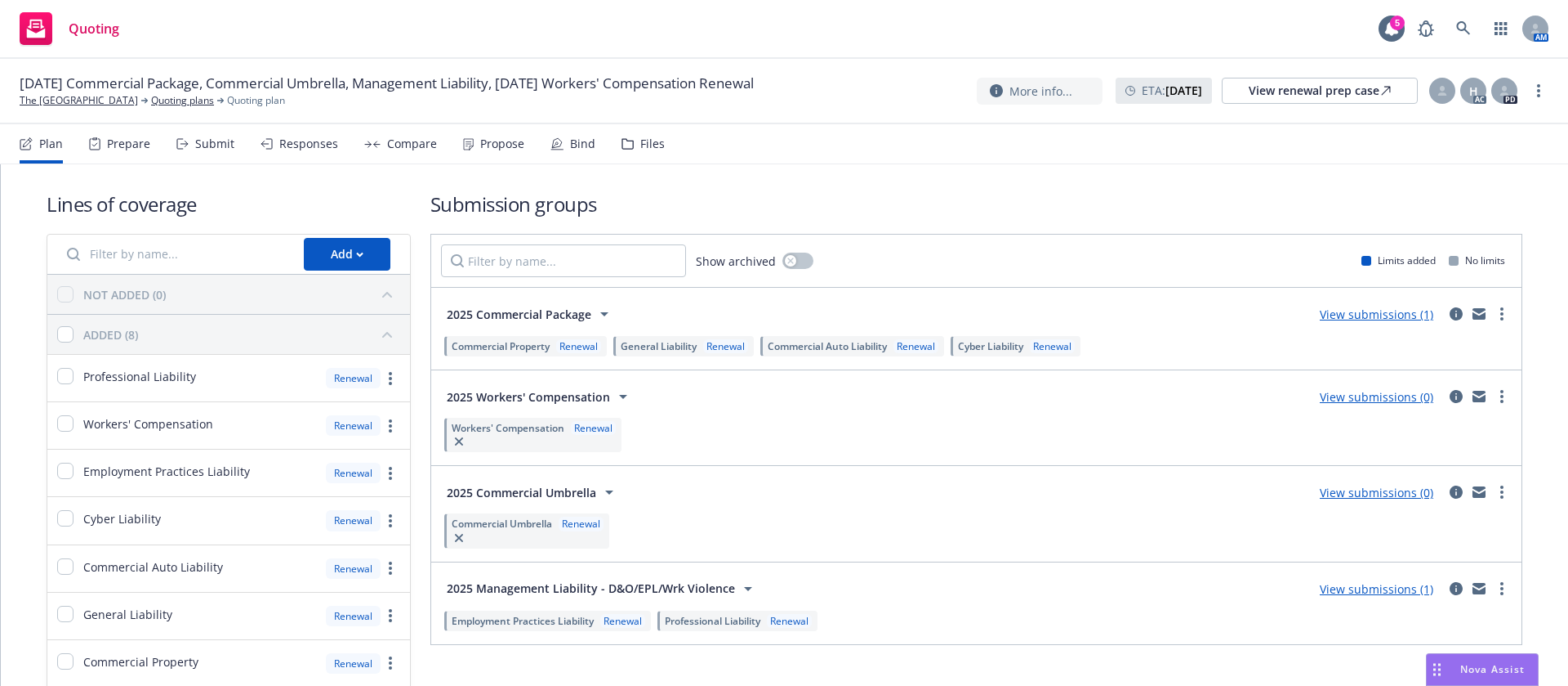
click at [488, 138] on div "Propose" at bounding box center [503, 144] width 44 height 13
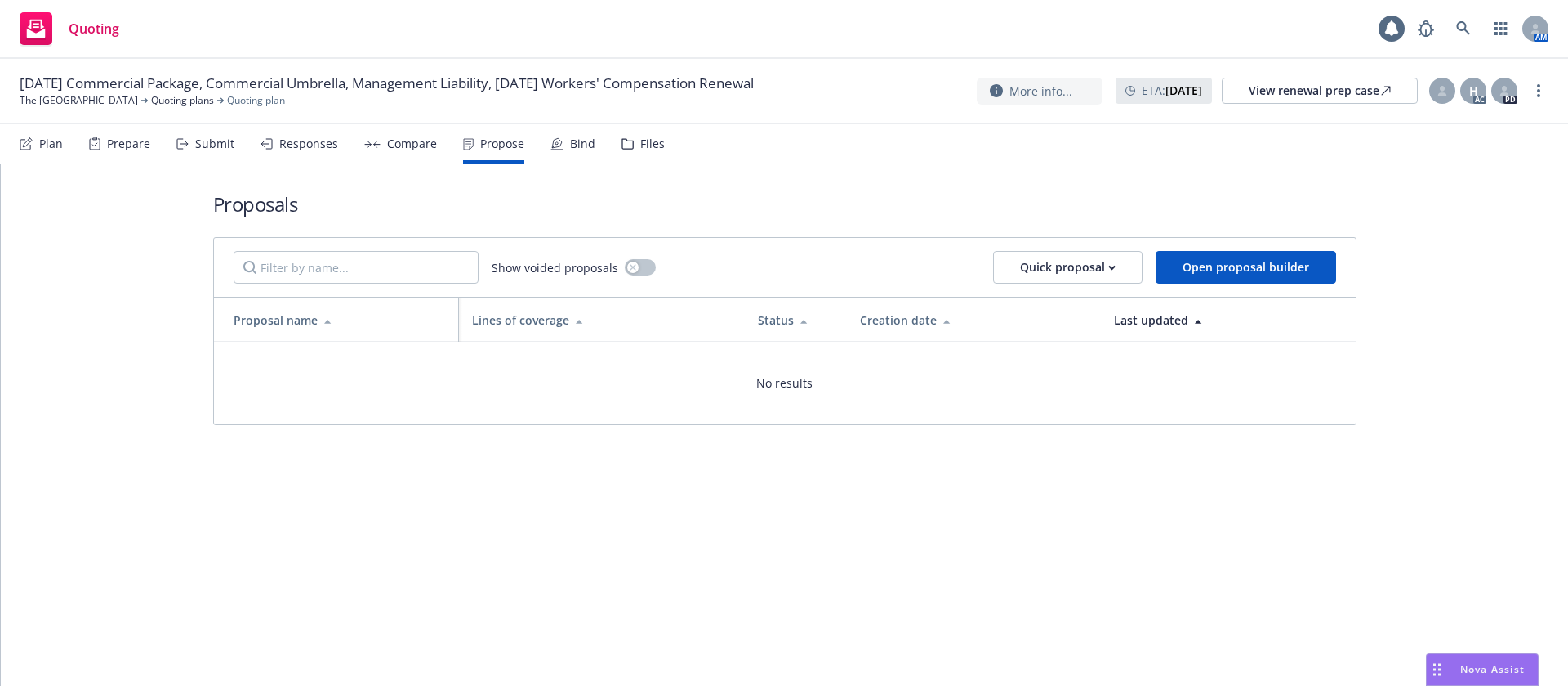
click at [266, 148] on icon at bounding box center [269, 144] width 5 height 10
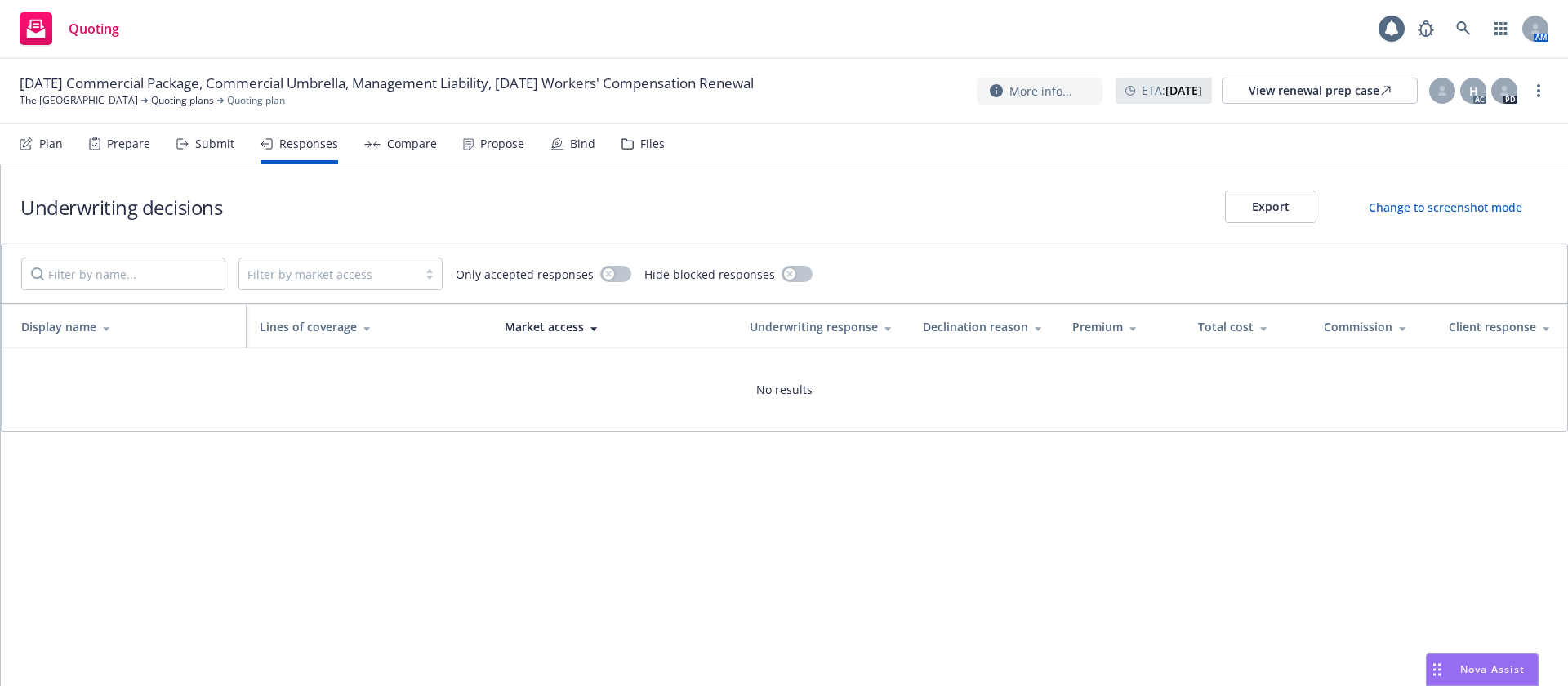
click at [204, 152] on div "Submit" at bounding box center [205, 144] width 58 height 39
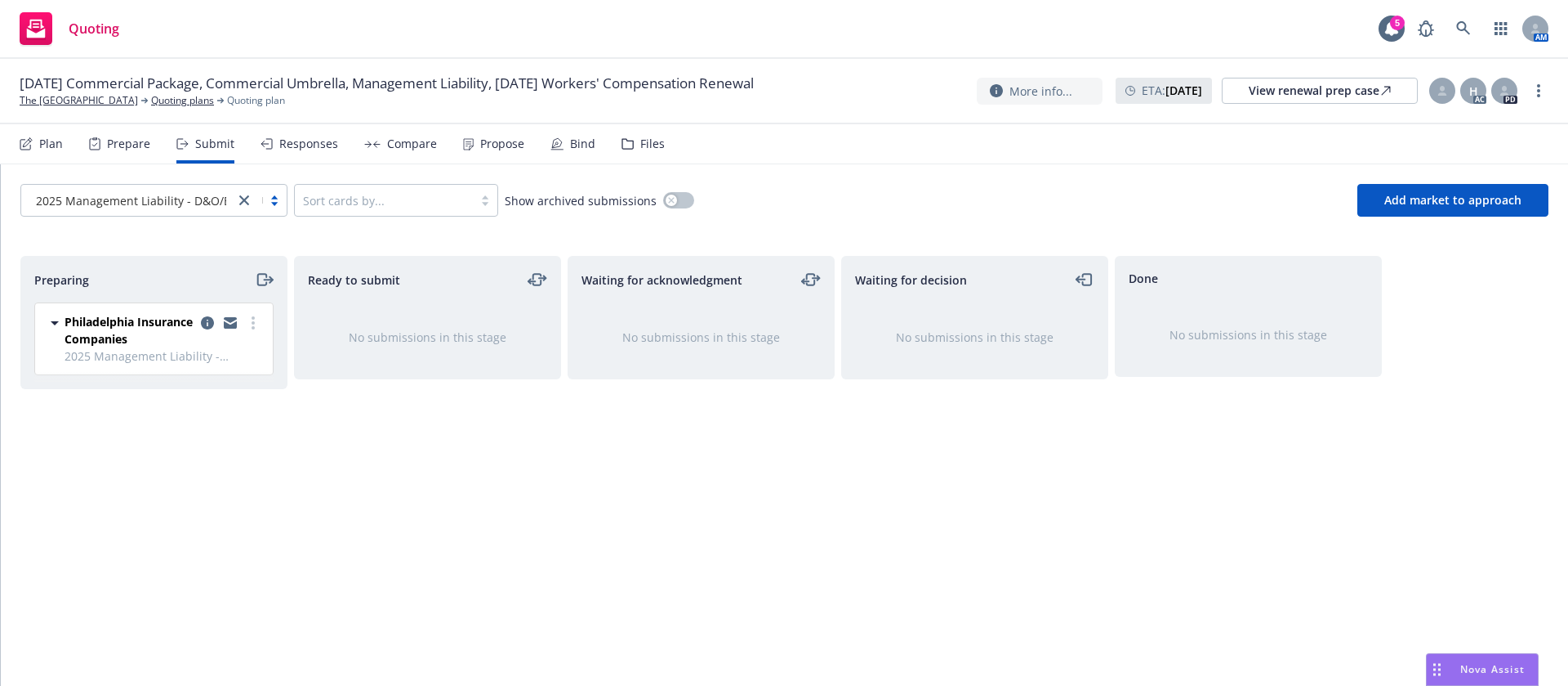
click at [50, 148] on div "Plan" at bounding box center [51, 144] width 24 height 13
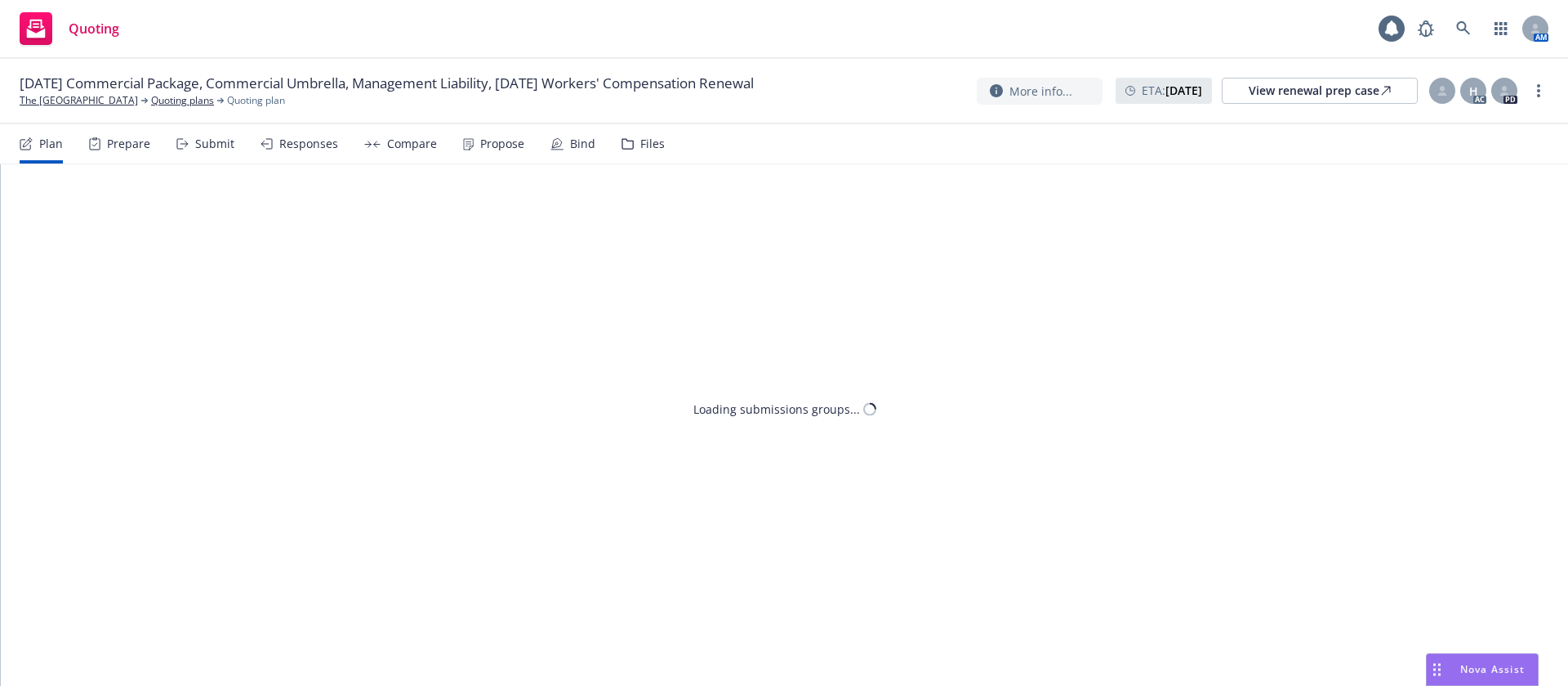
click at [207, 137] on div "Submit" at bounding box center [214, 144] width 39 height 13
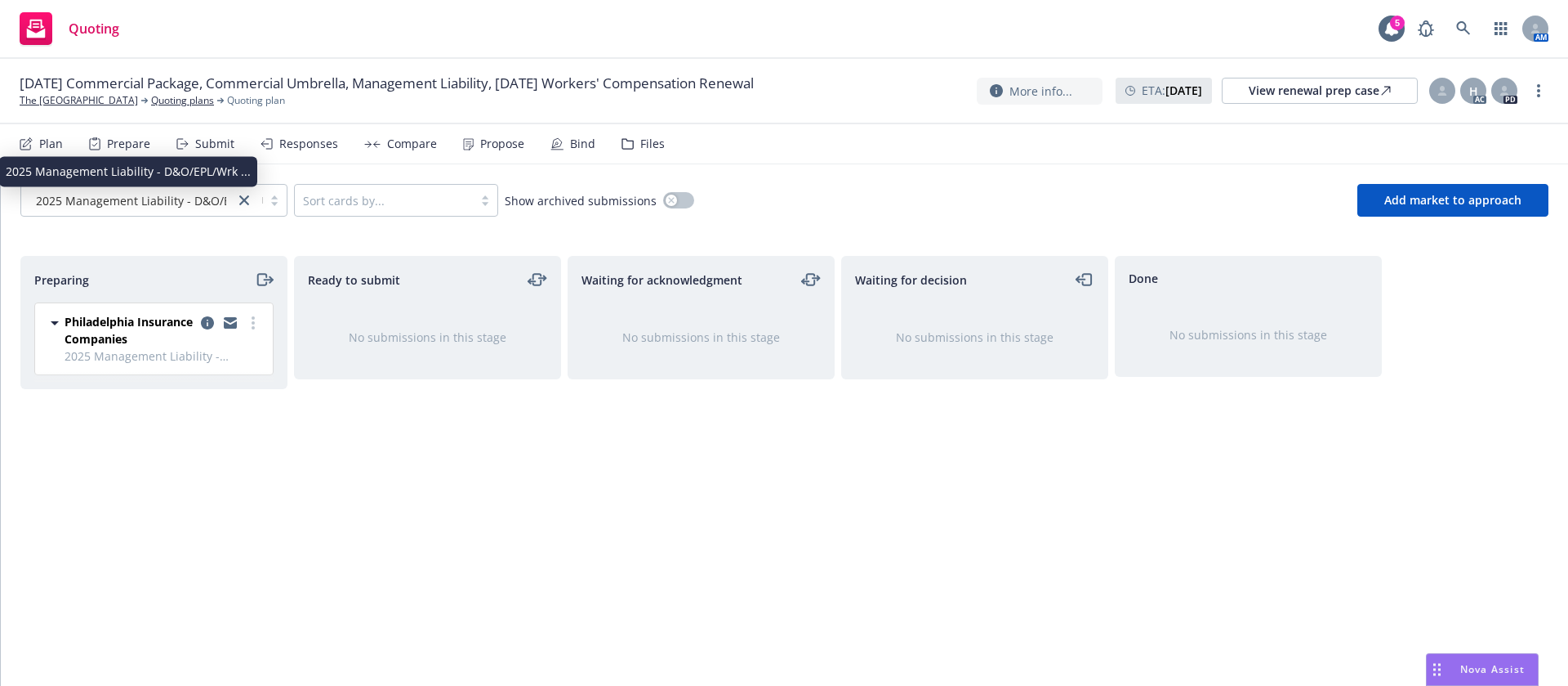
drag, startPoint x: 204, startPoint y: 203, endPoint x: 232, endPoint y: 199, distance: 28.3
click at [204, 203] on span "2025 Management Liability - D&O/EPL/Wrk ..." at bounding box center [158, 201] width 245 height 17
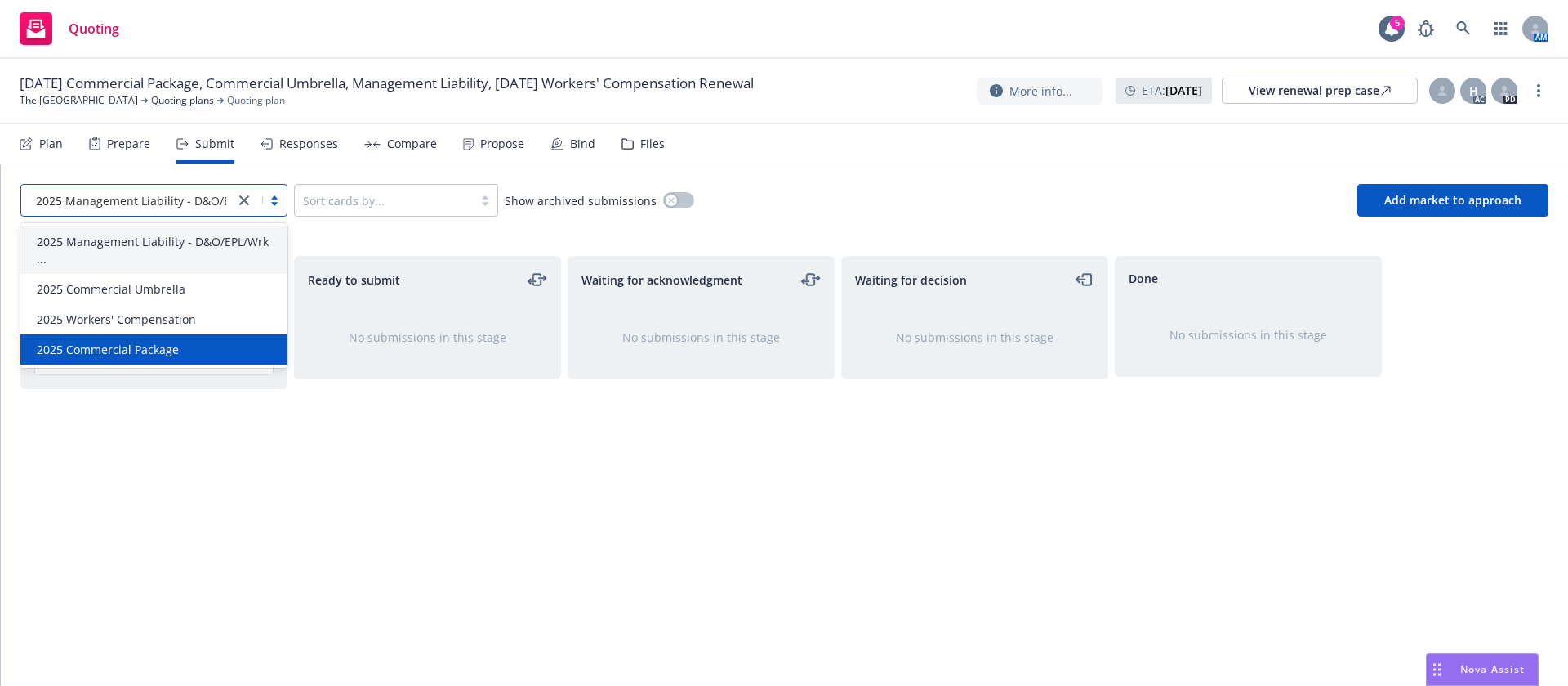
click at [225, 341] on div "2025 Commercial Package" at bounding box center [154, 349] width 247 height 17
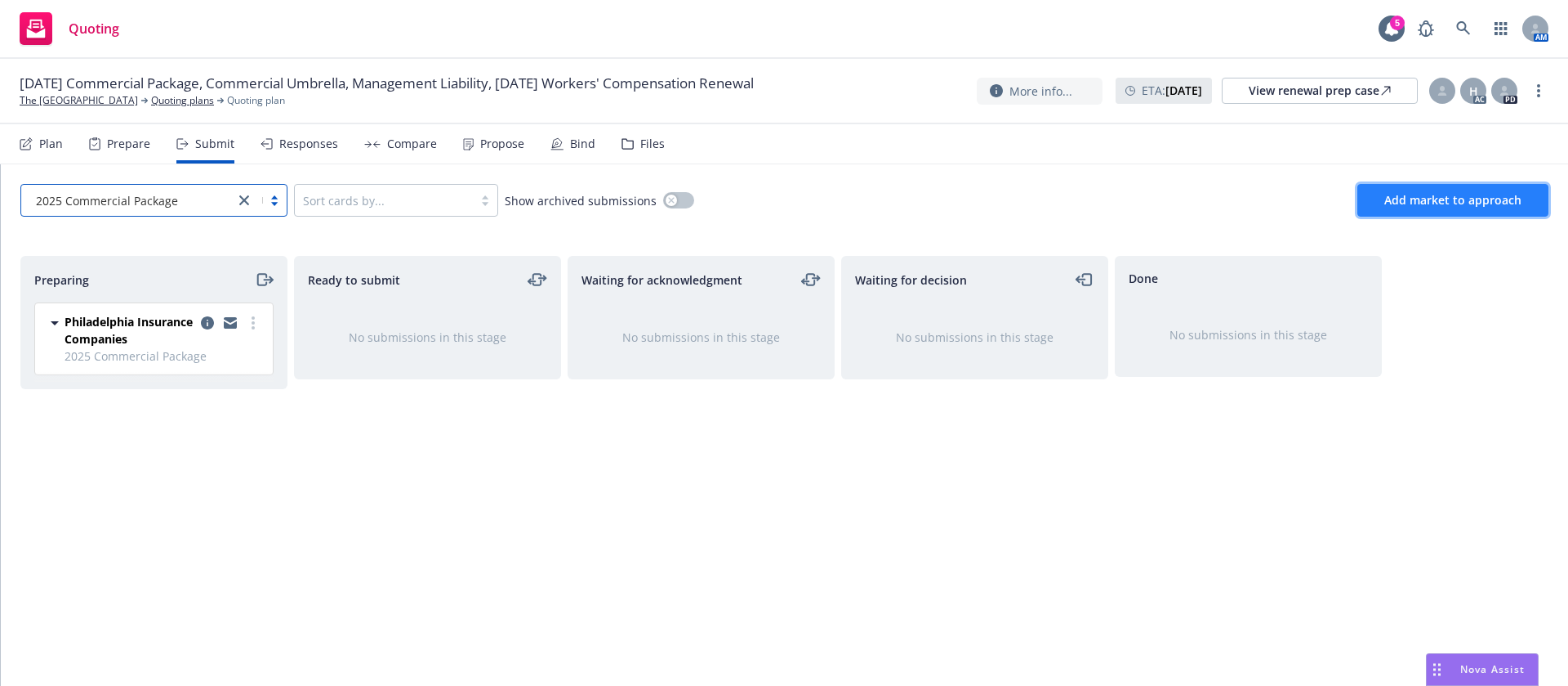
click at [1386, 197] on button "Add market to approach" at bounding box center [1453, 201] width 191 height 33
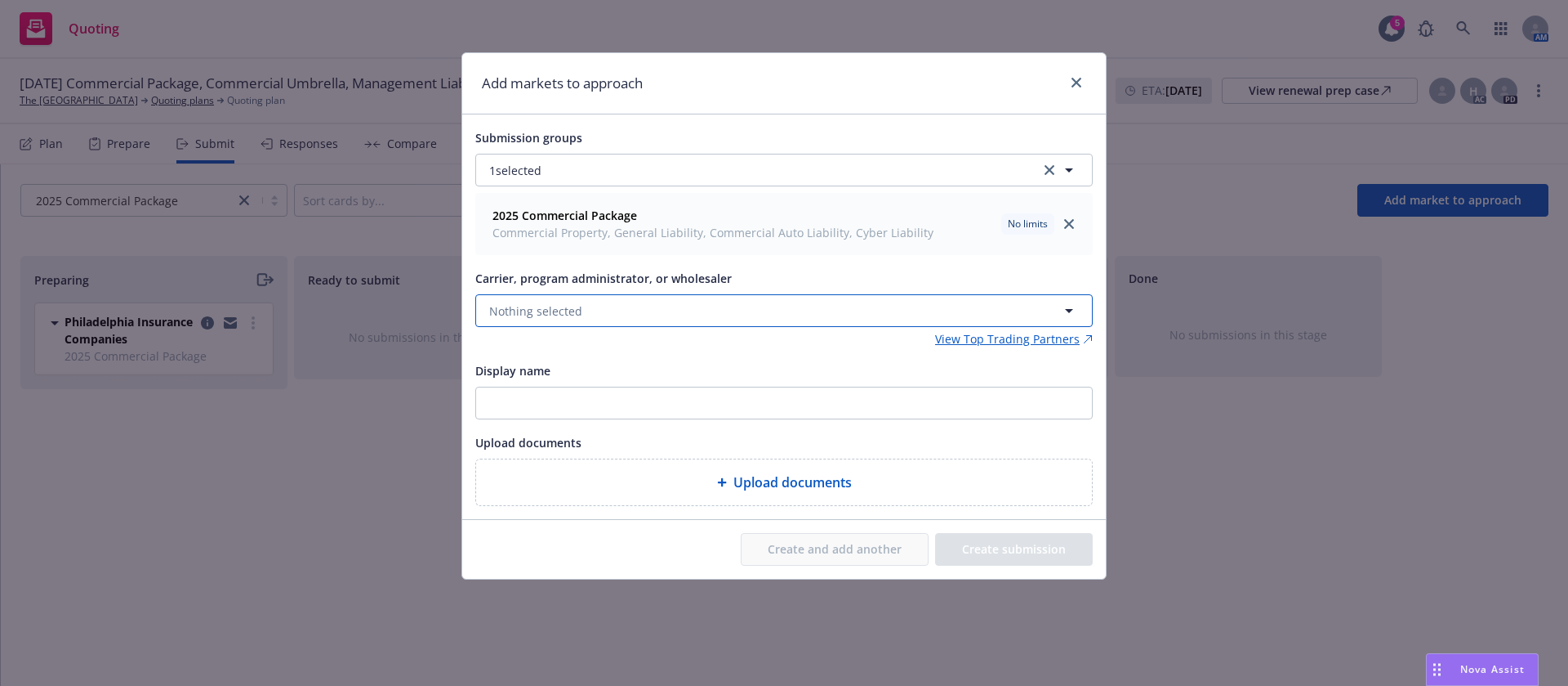
click at [600, 317] on button "Nothing selected" at bounding box center [784, 310] width 618 height 33
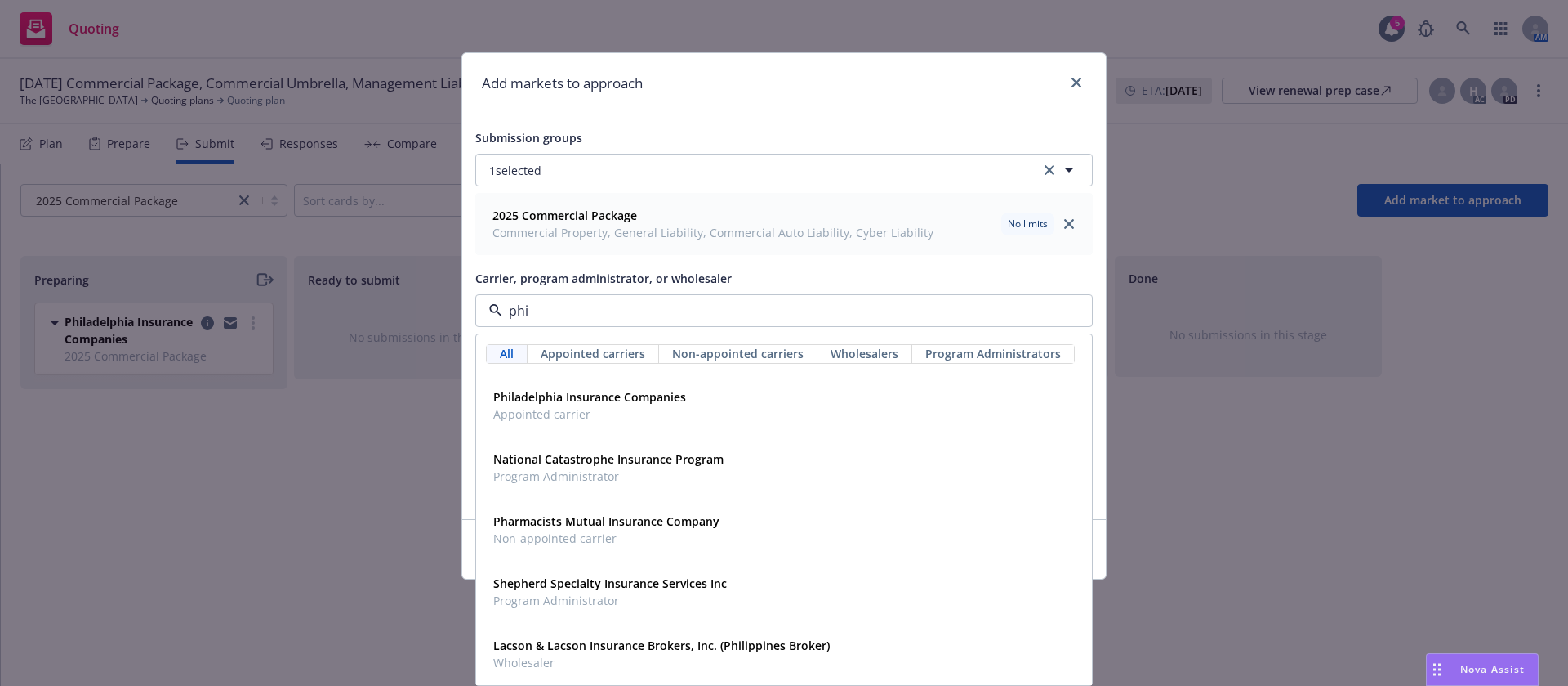
type input "phil"
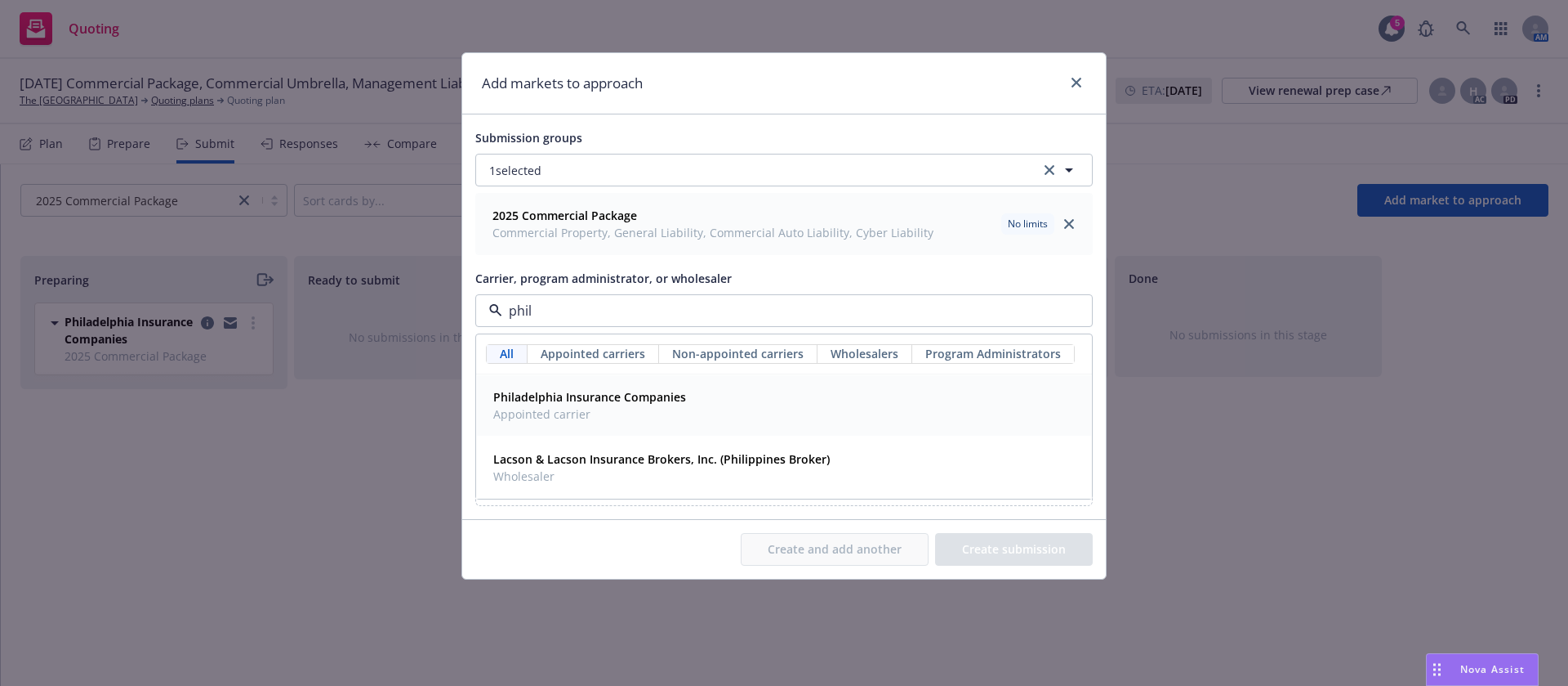
click at [603, 403] on strong "Philadelphia Insurance Companies" at bounding box center [589, 397] width 193 height 16
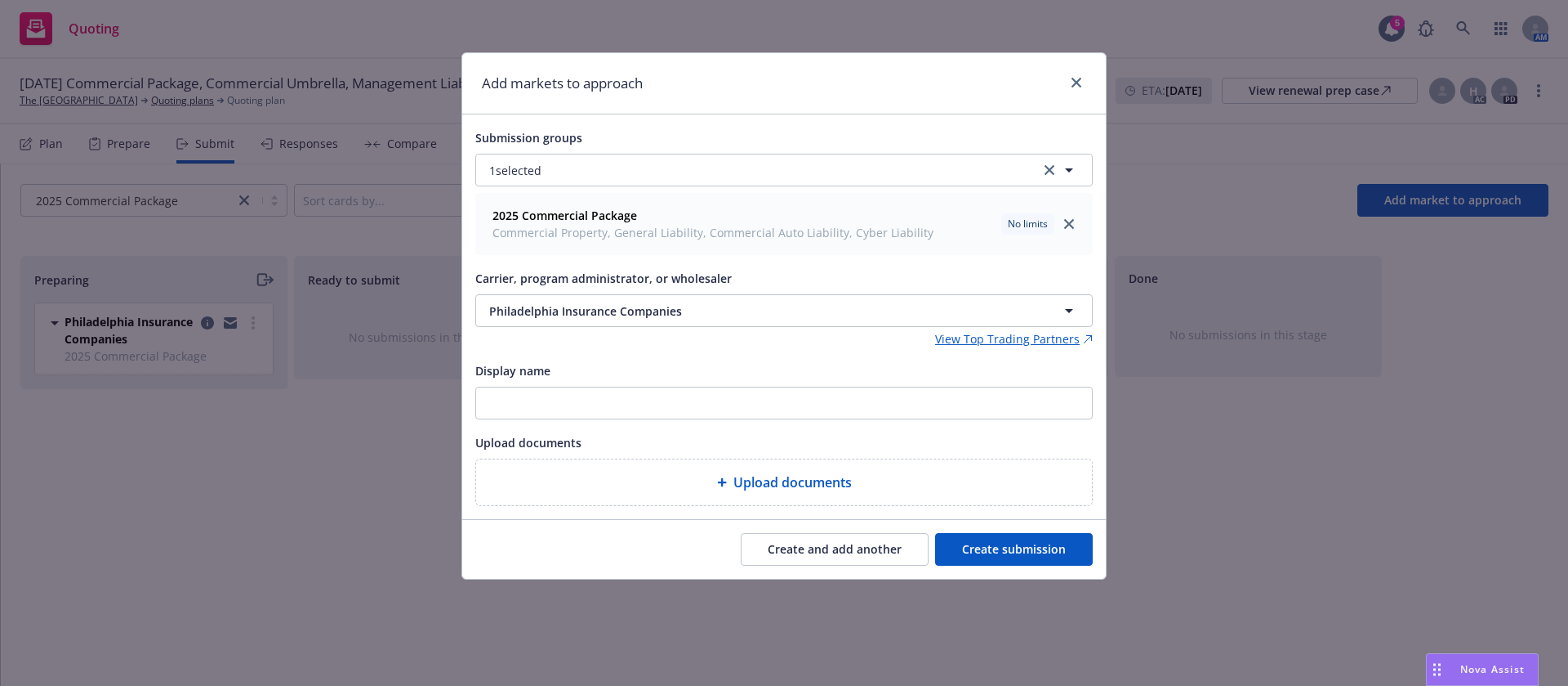
click at [1014, 555] on button "Create submission" at bounding box center [1014, 550] width 157 height 33
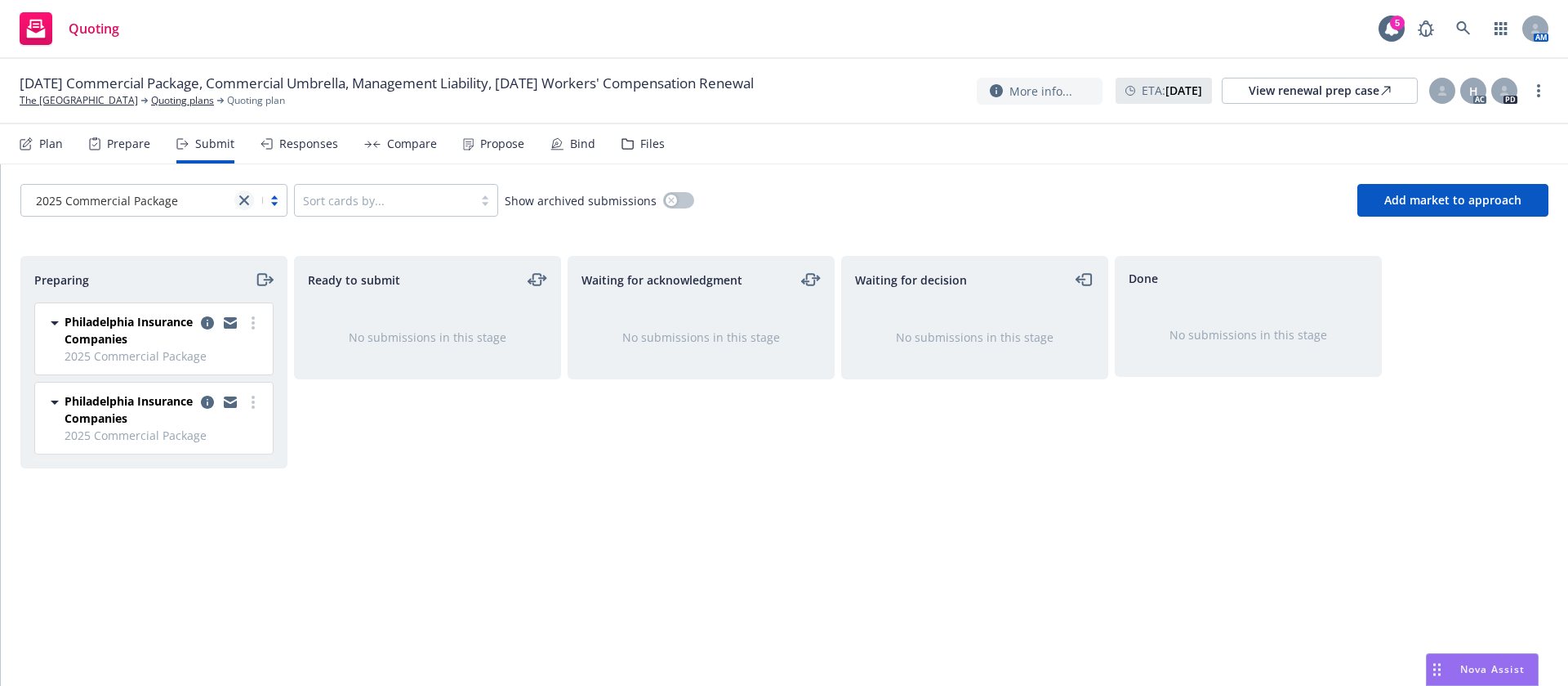
click at [243, 203] on icon "close" at bounding box center [243, 200] width 10 height 10
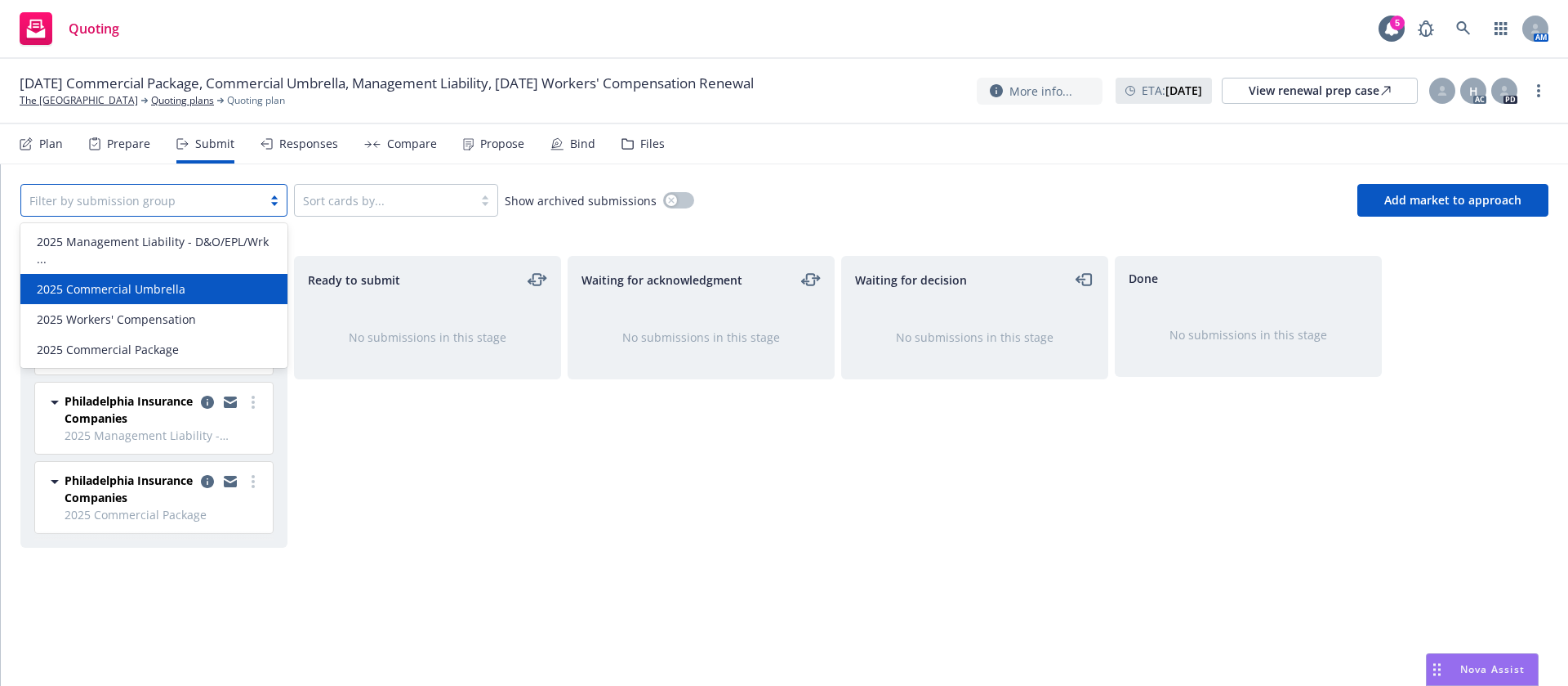
click at [446, 492] on div "Ready to submit No submissions in this stage" at bounding box center [427, 453] width 267 height 396
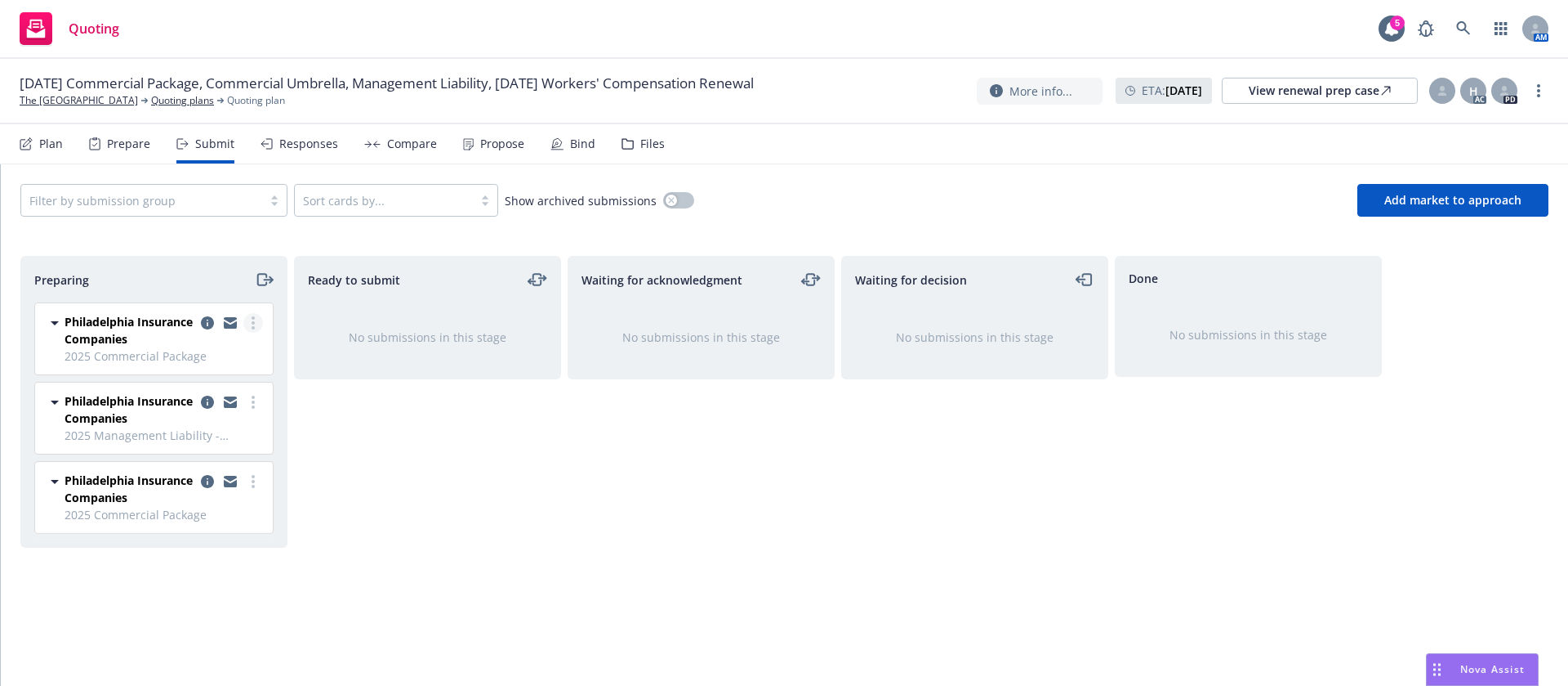
click at [252, 319] on link "more" at bounding box center [253, 322] width 19 height 19
click at [457, 487] on div "Ready to submit No submissions in this stage" at bounding box center [427, 453] width 267 height 396
click at [246, 322] on link "more" at bounding box center [253, 322] width 19 height 19
click at [107, 144] on div "Prepare" at bounding box center [128, 144] width 43 height 13
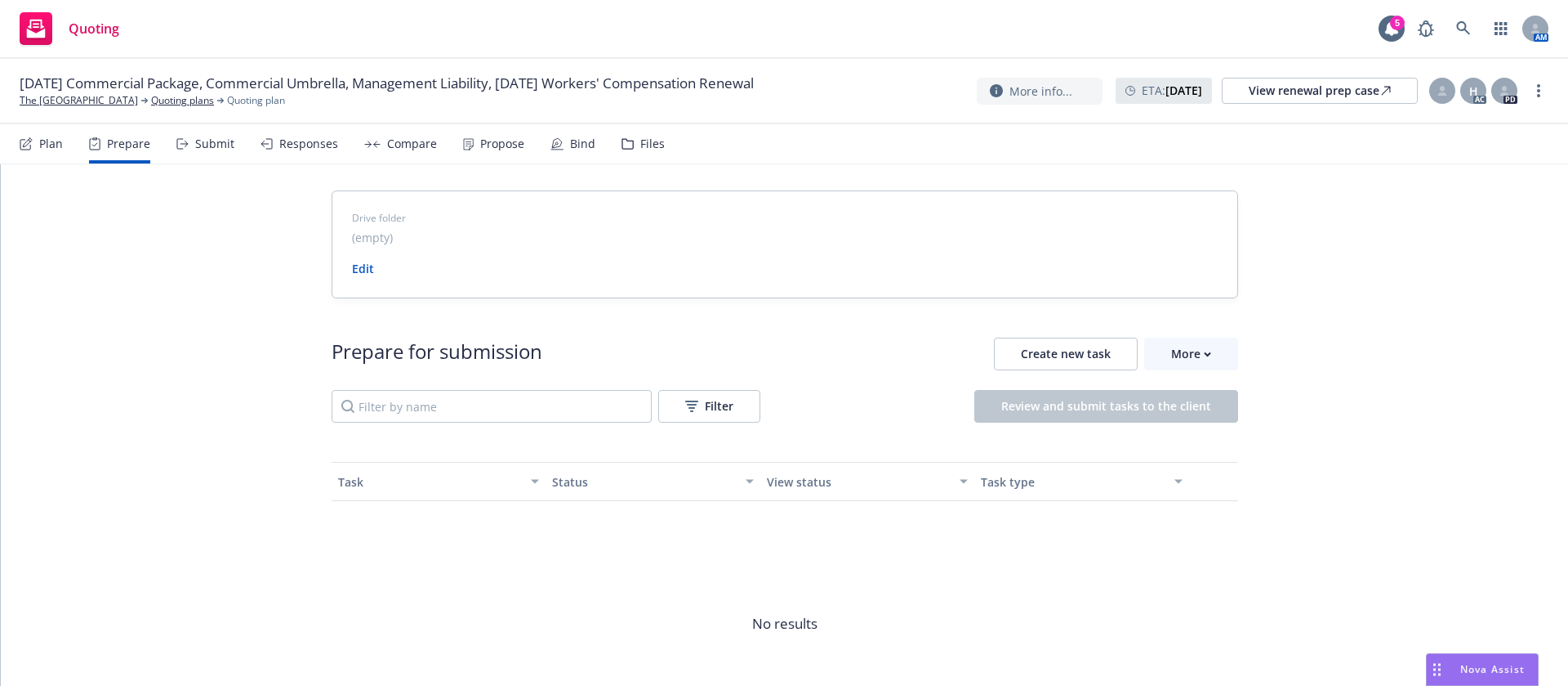
click at [208, 151] on div "Submit" at bounding box center [205, 144] width 58 height 39
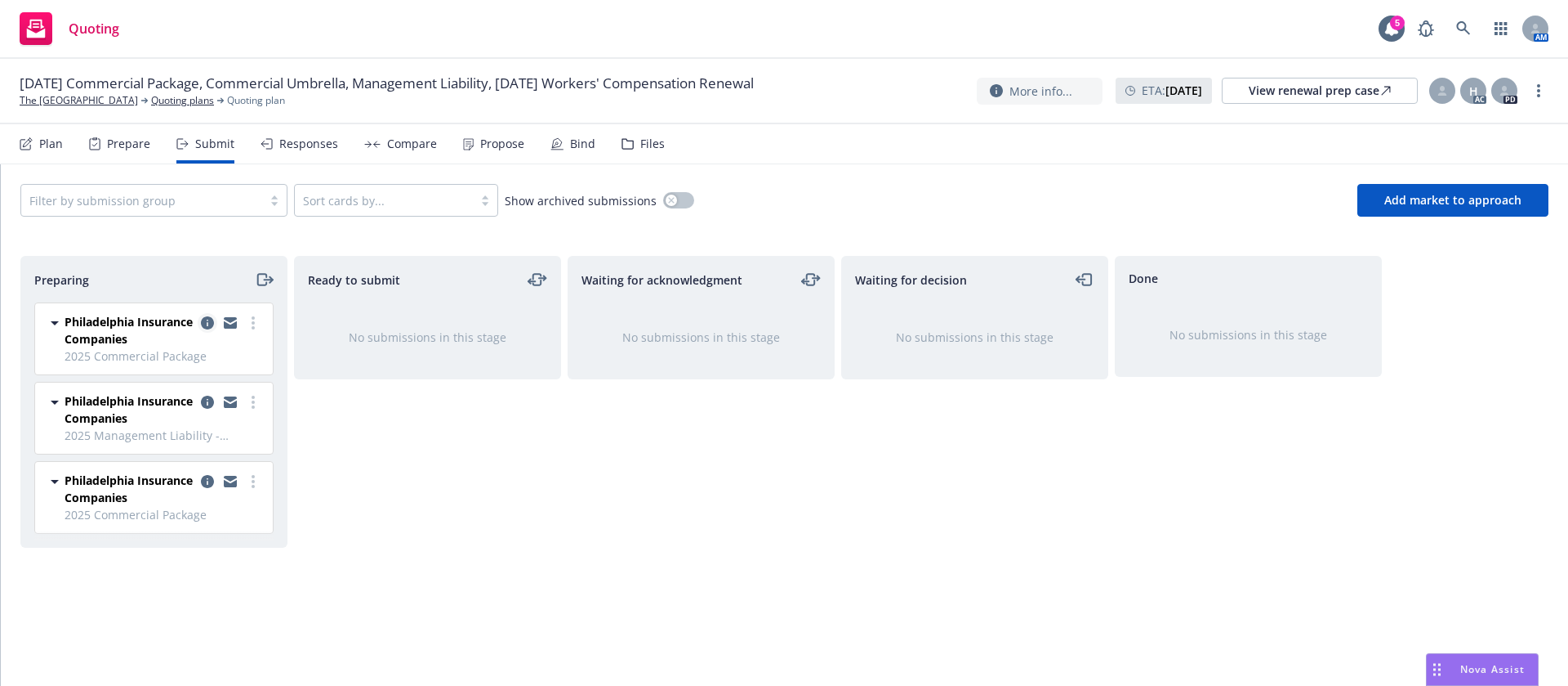
click at [205, 321] on icon "copy logging email" at bounding box center [208, 322] width 13 height 13
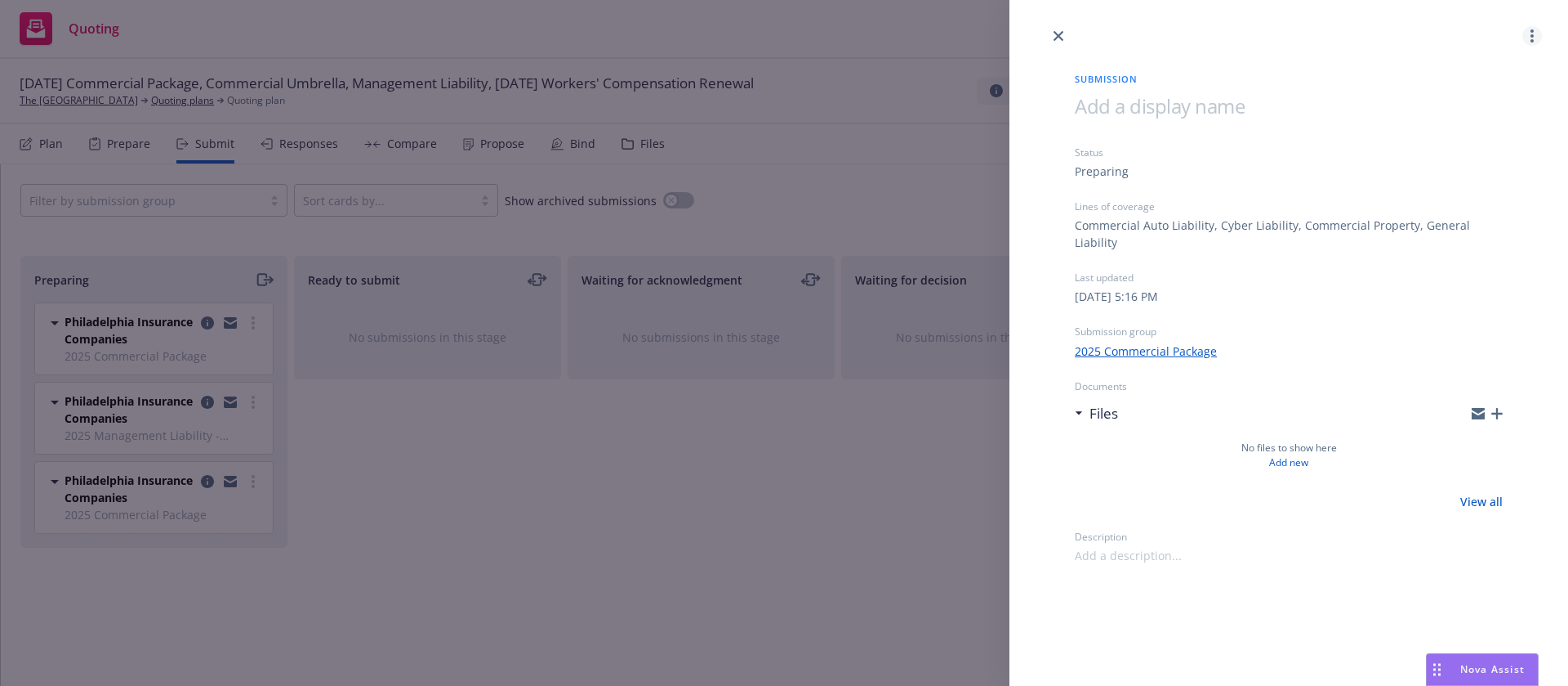
click at [1536, 31] on link "more" at bounding box center [1531, 36] width 19 height 19
click at [1479, 109] on span "Archive submission" at bounding box center [1468, 108] width 146 height 16
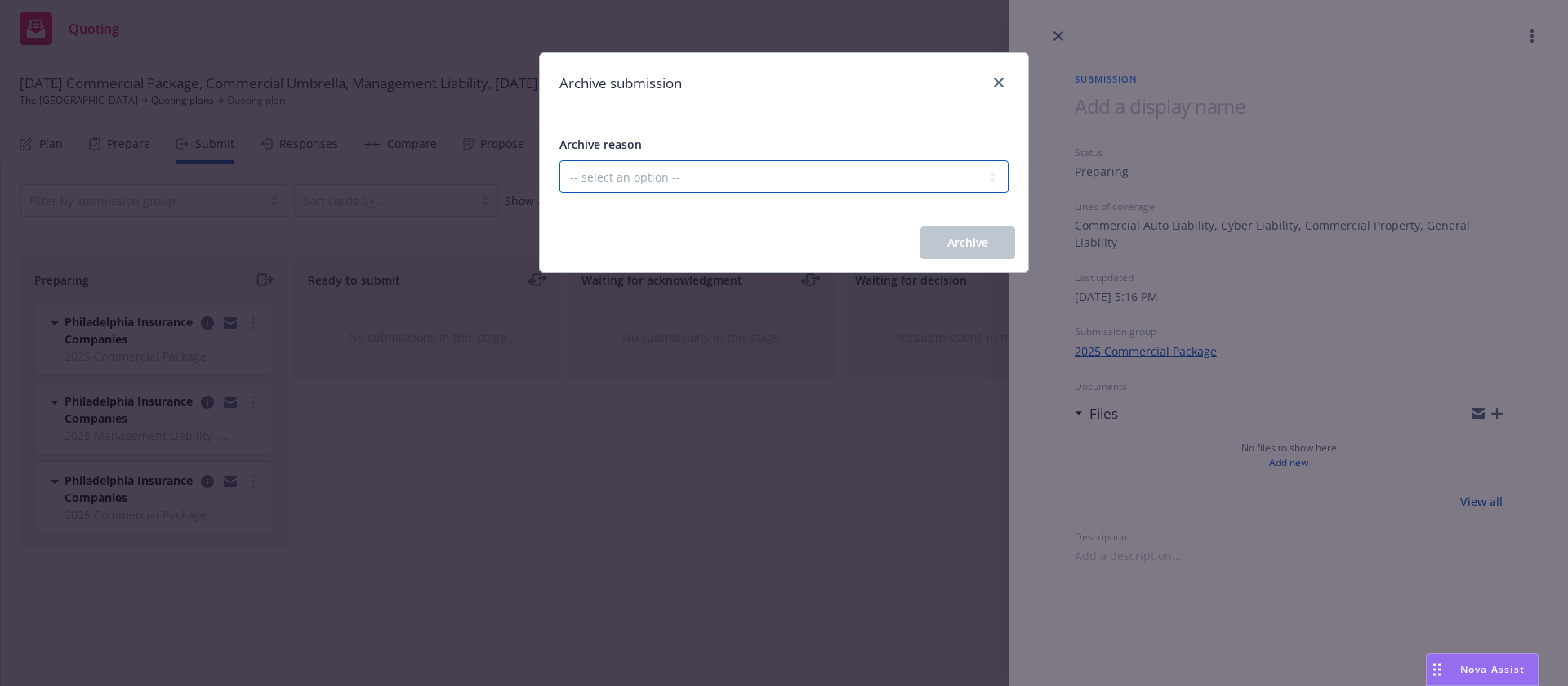
click at [894, 165] on select "-- select an option -- Carrier unresponsive Client decided not to proceed with …" at bounding box center [784, 177] width 449 height 33
select select "MADE_BY_MISTAKE"
click at [559, 160] on select "-- select an option -- Carrier unresponsive Client decided not to proceed with …" at bounding box center [784, 177] width 449 height 33
click at [955, 230] on button "Archive" at bounding box center [968, 243] width 95 height 33
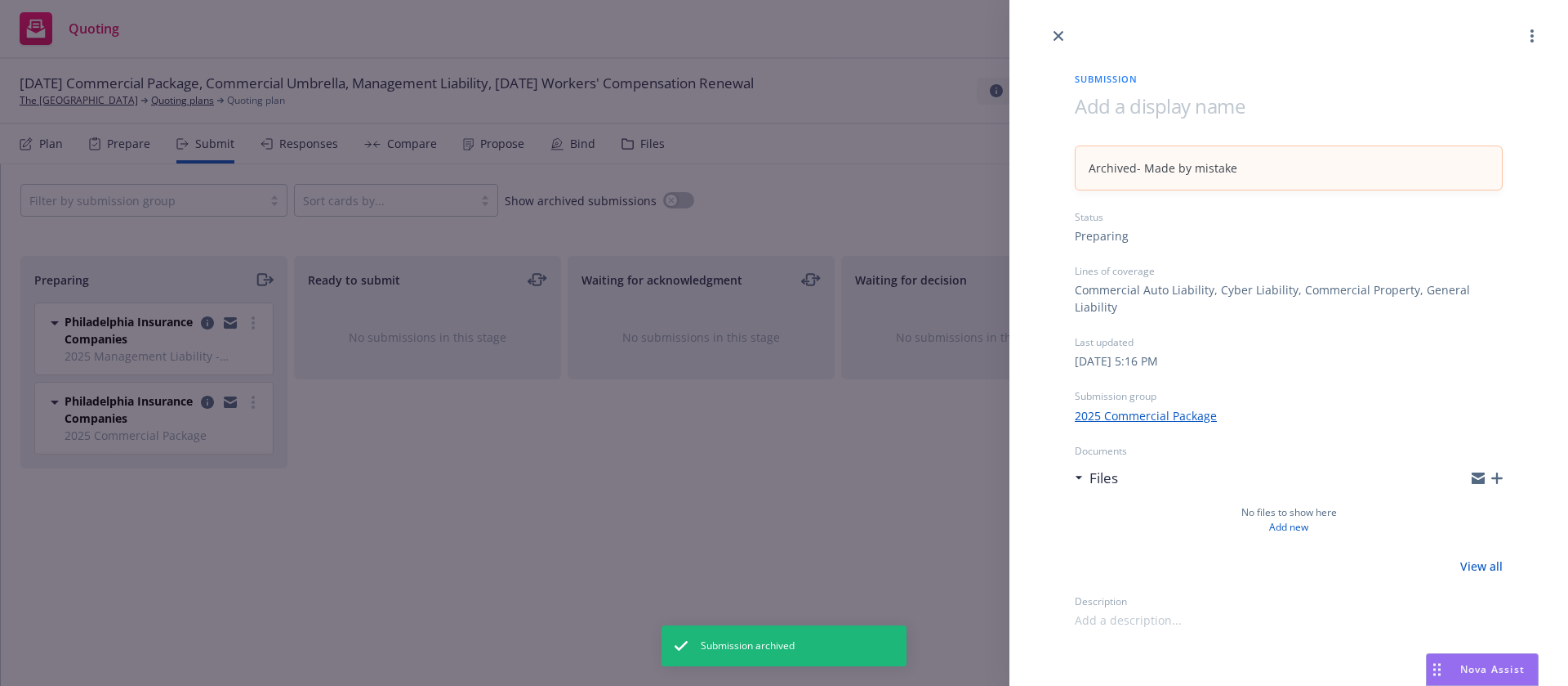
click at [670, 496] on div "Submission Archived - Made by mistake Status Preparing Lines of coverage Commer…" at bounding box center [784, 343] width 1568 height 686
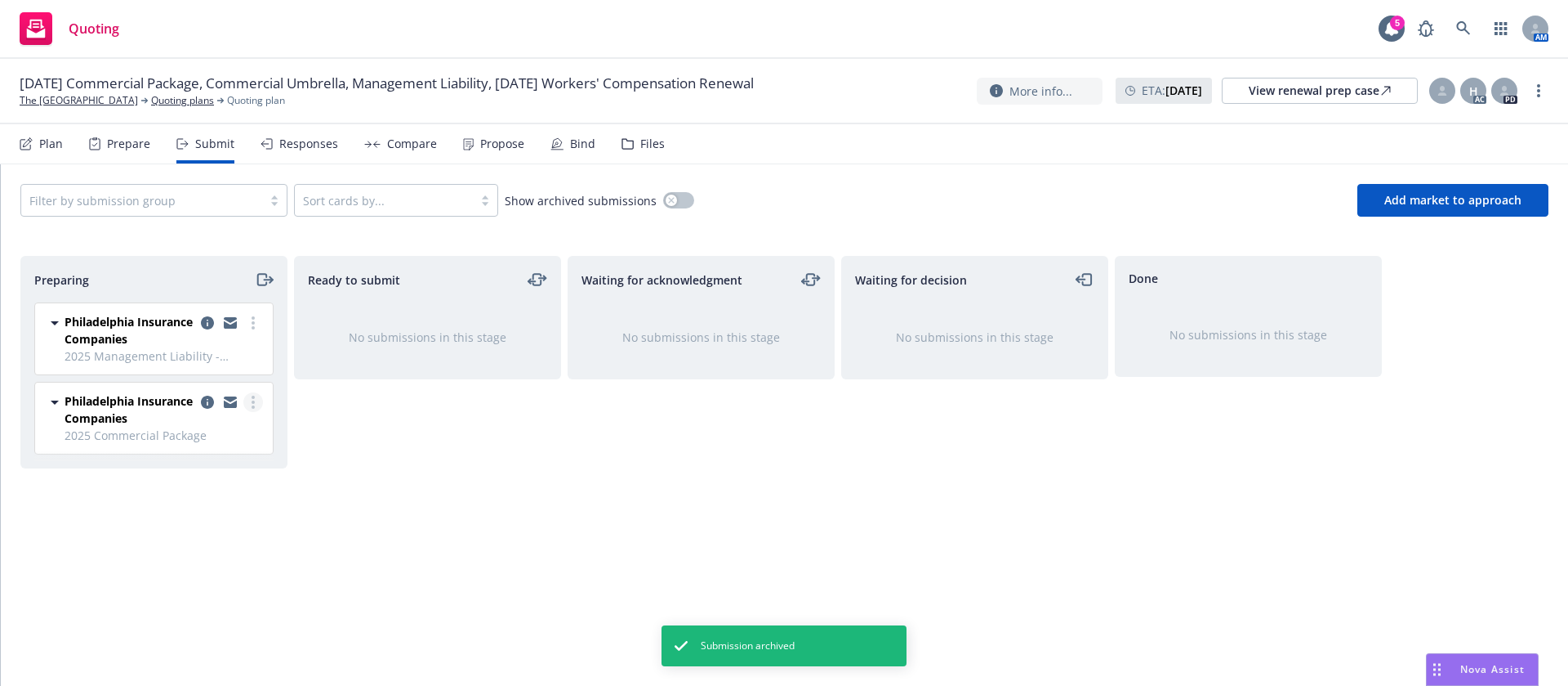
click at [249, 402] on link "more" at bounding box center [253, 401] width 19 height 19
click at [215, 539] on span "Add accepted decision" at bounding box center [180, 533] width 163 height 16
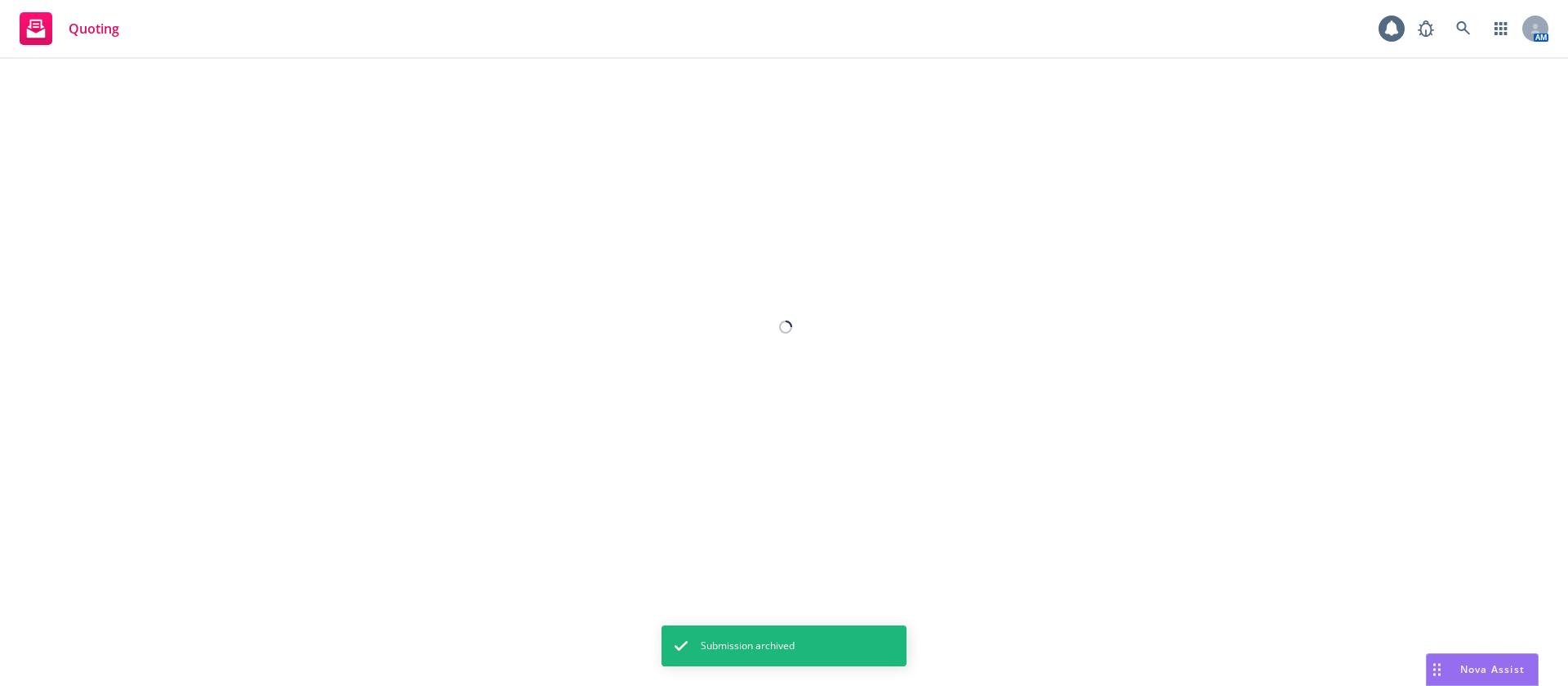
select select "12"
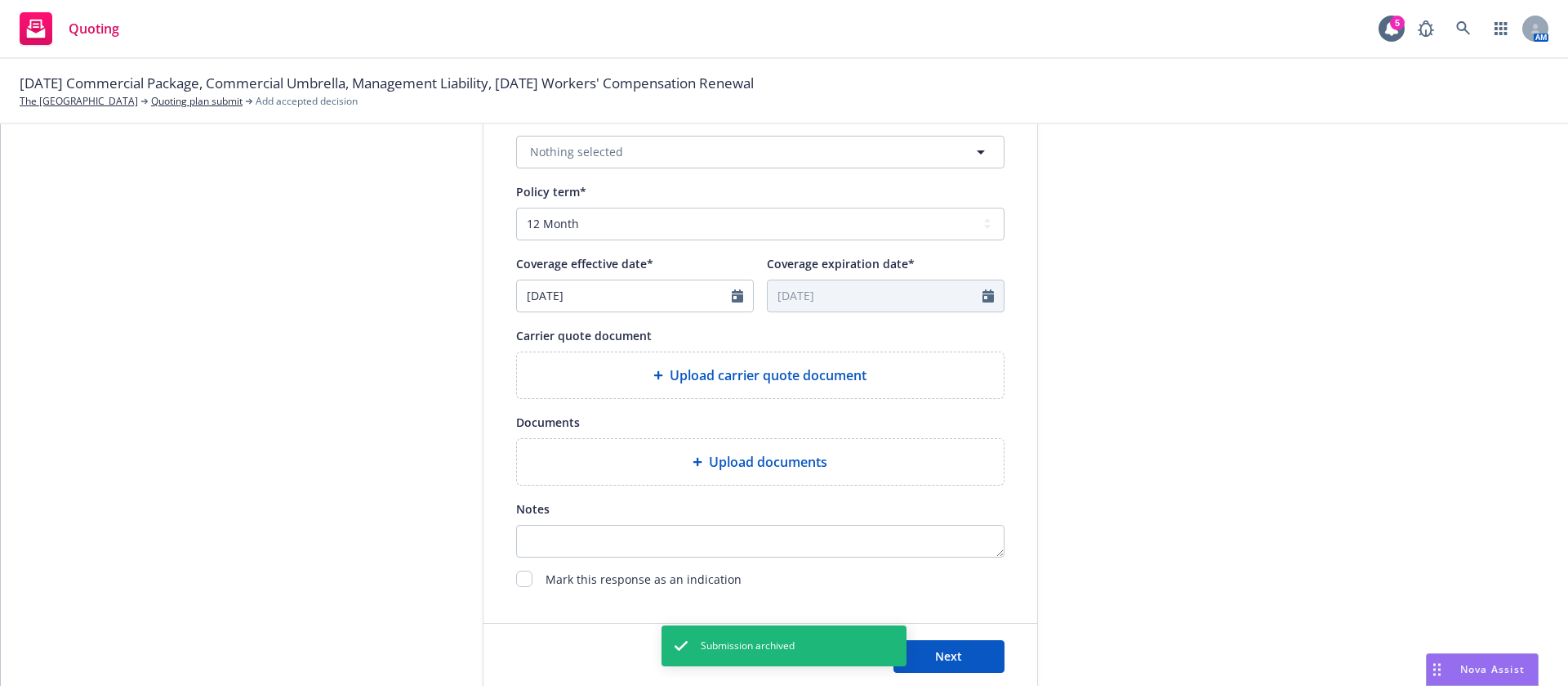
scroll to position [600, 0]
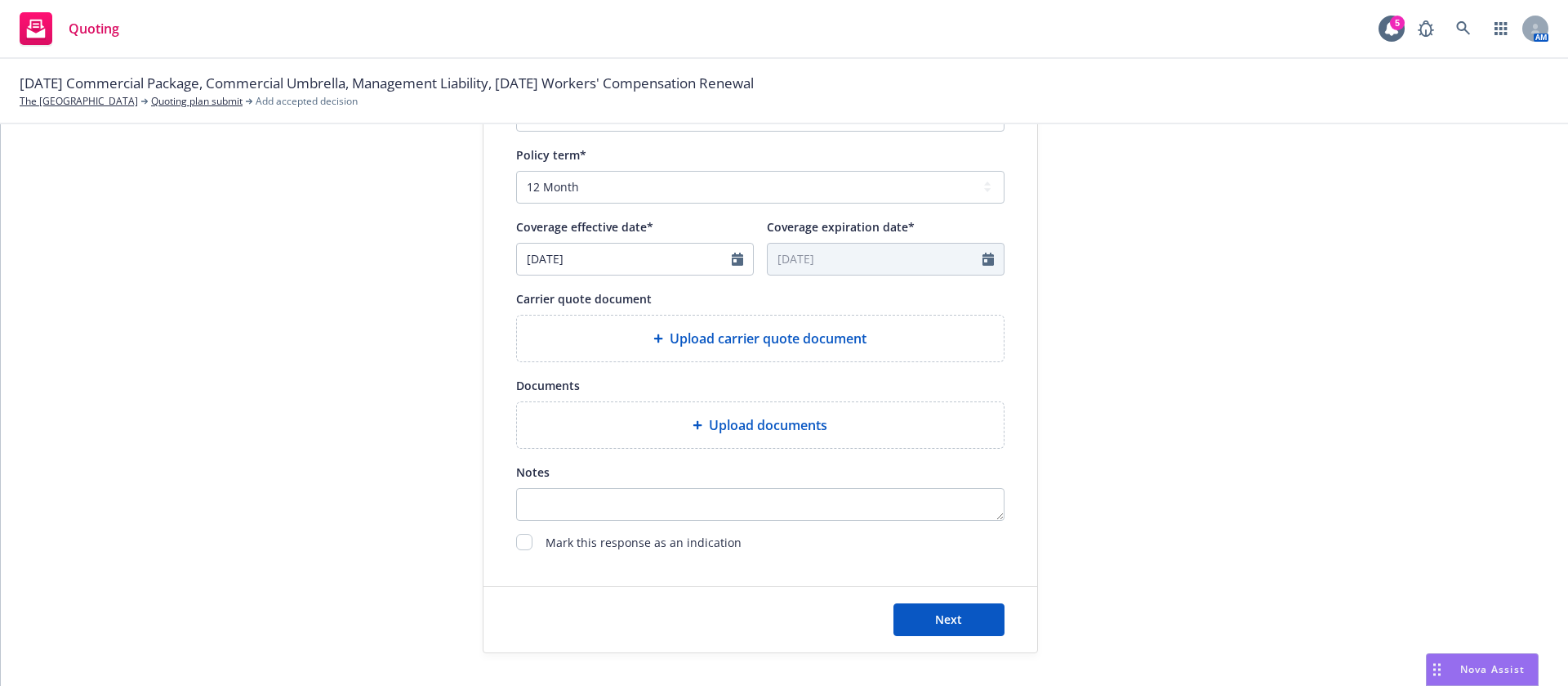
click at [815, 343] on span "Upload carrier quote document" at bounding box center [768, 338] width 197 height 19
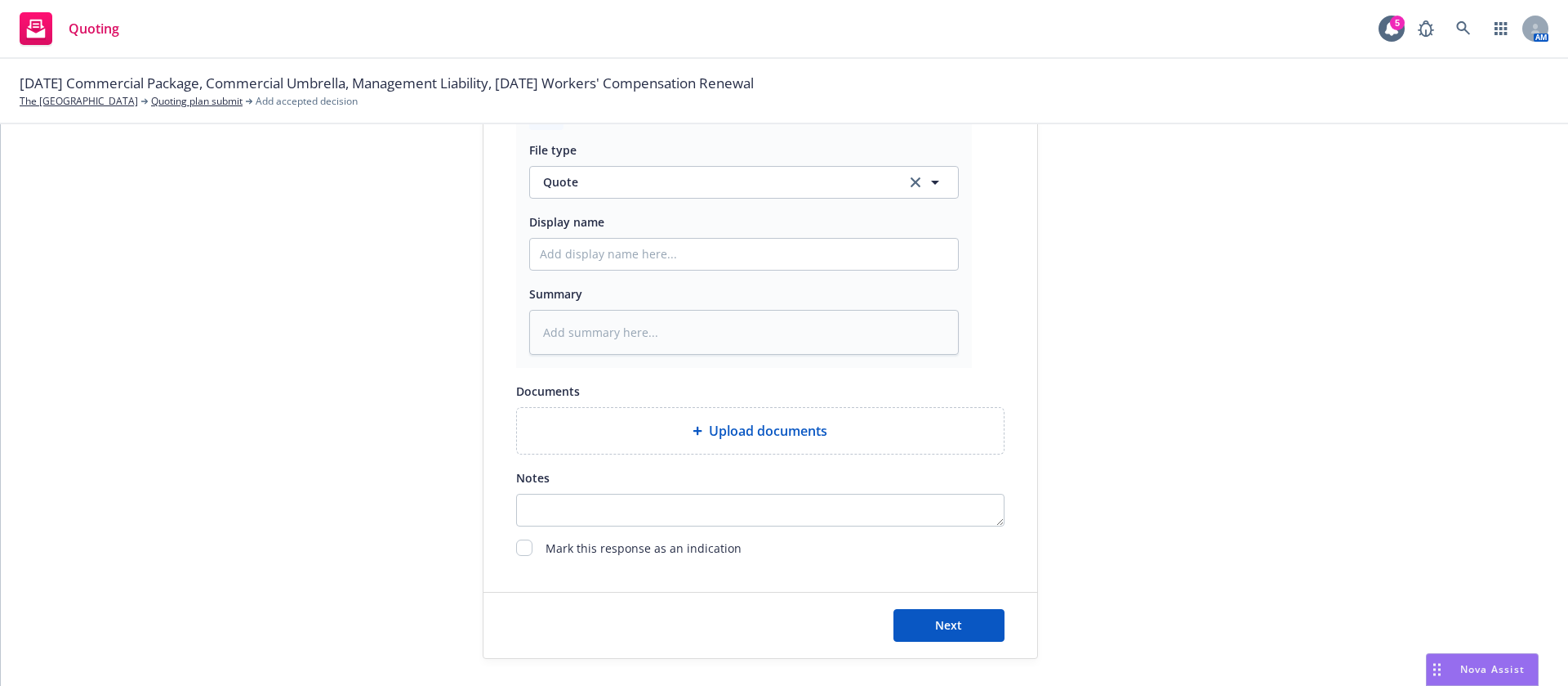
scroll to position [838, 0]
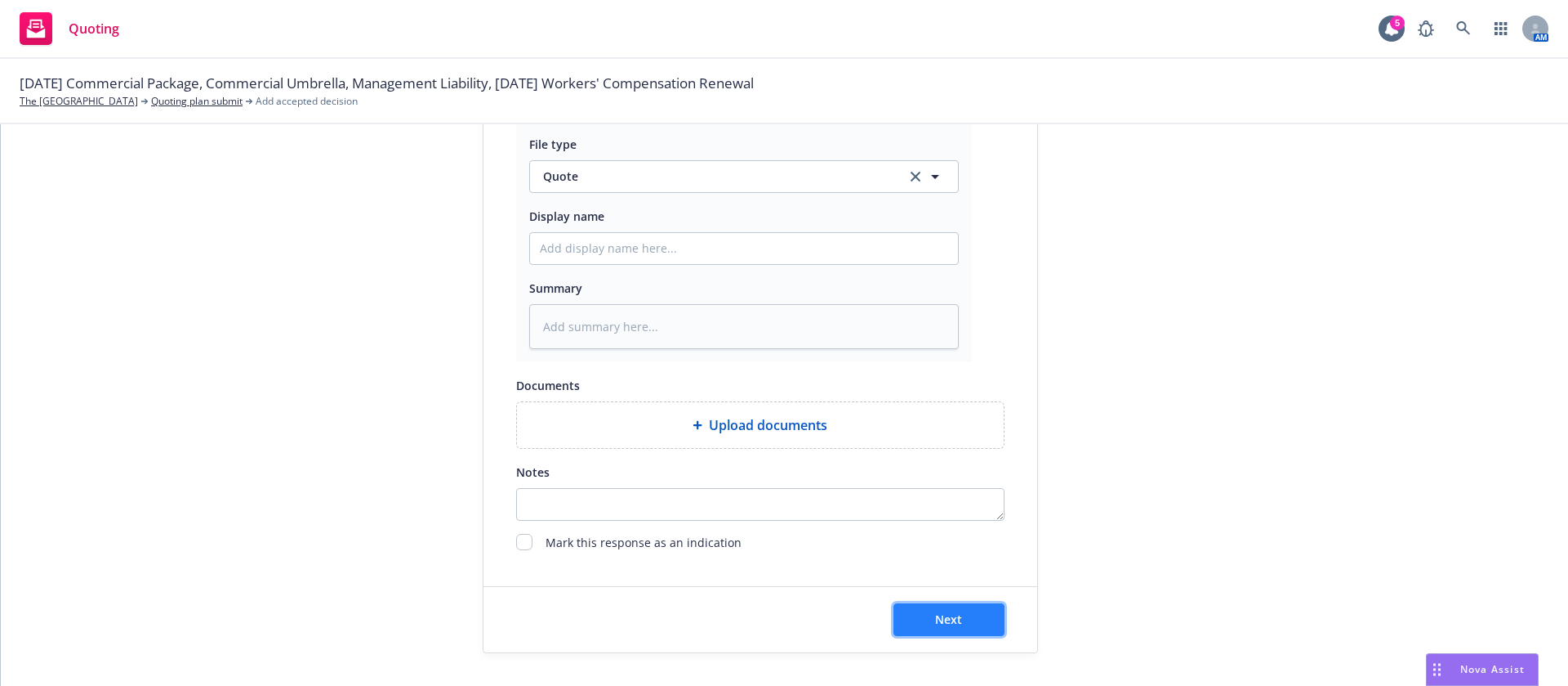
click at [896, 618] on button "Next" at bounding box center [948, 620] width 111 height 33
type textarea "x"
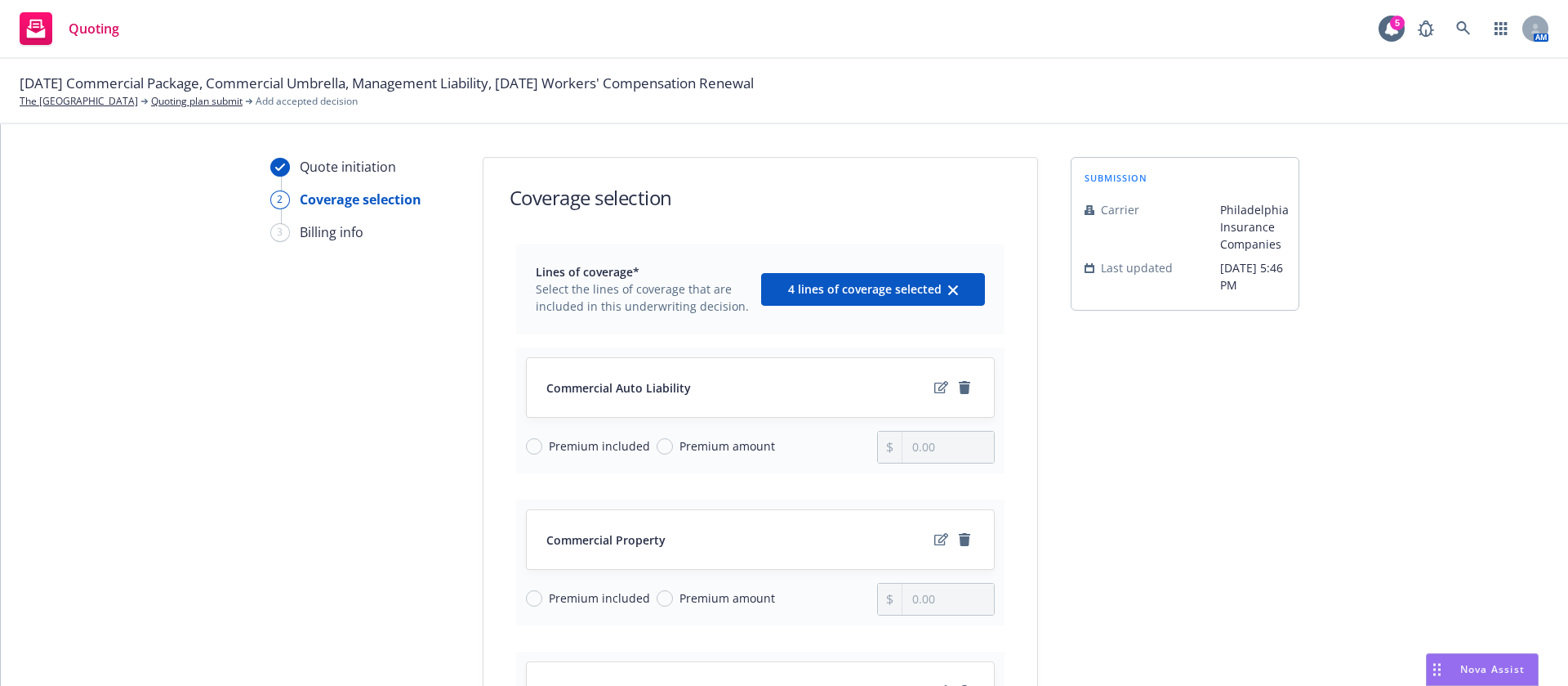
scroll to position [509, 0]
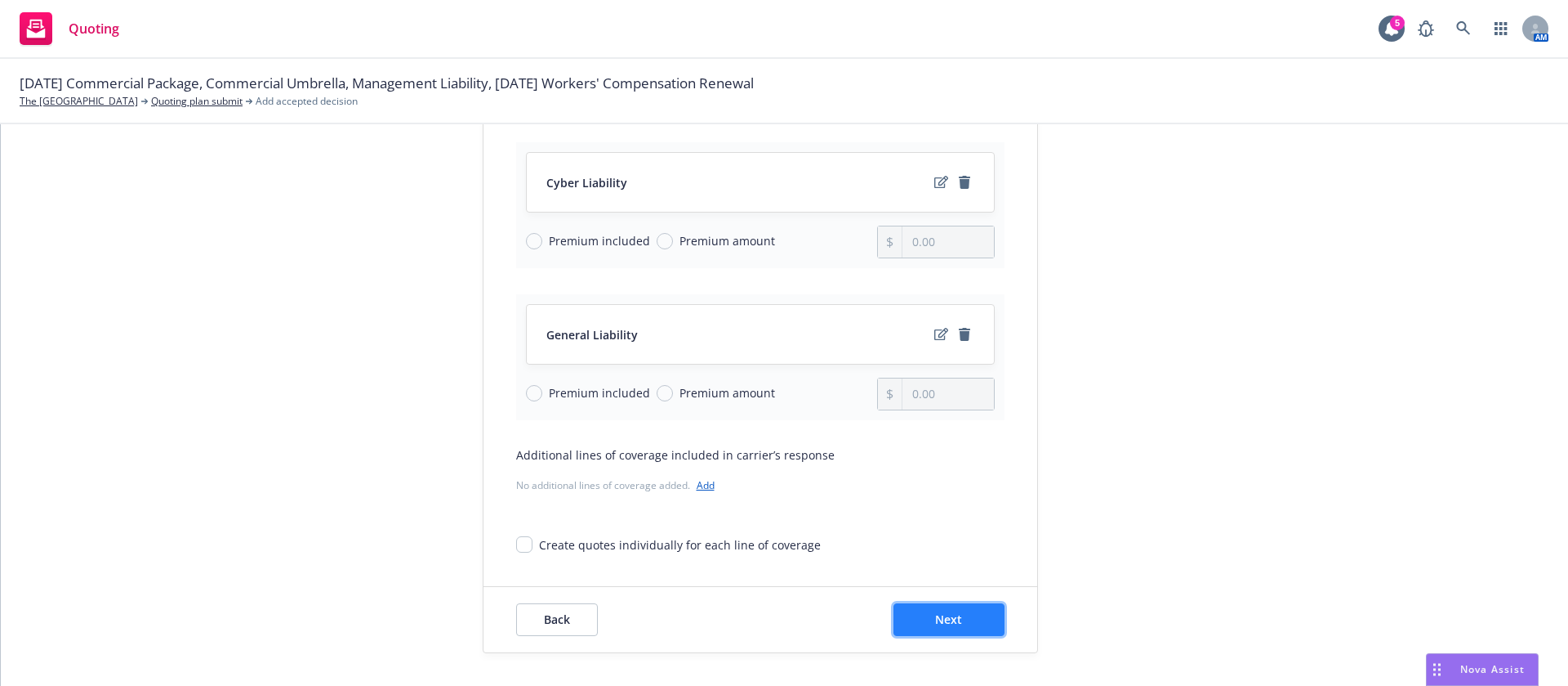
click at [969, 607] on button "Next" at bounding box center [948, 620] width 111 height 33
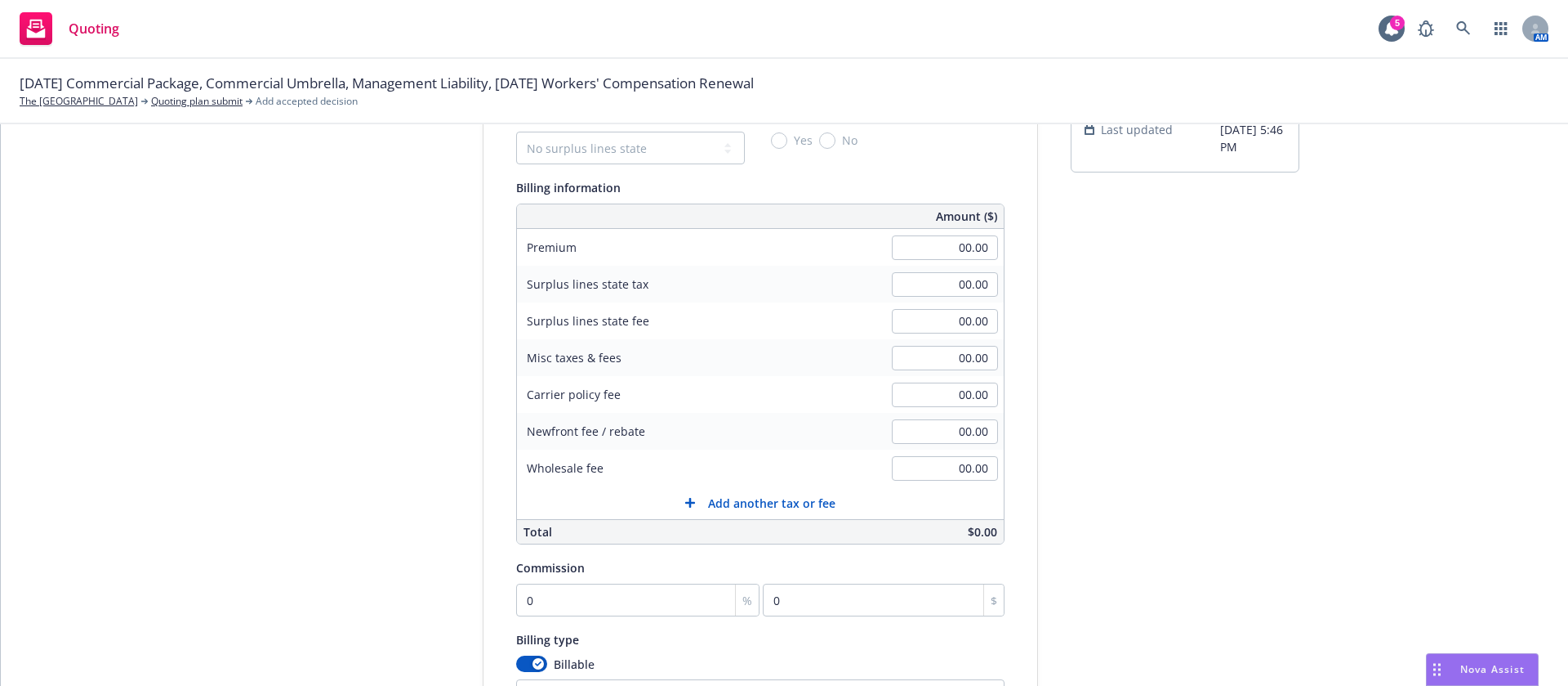
scroll to position [0, 0]
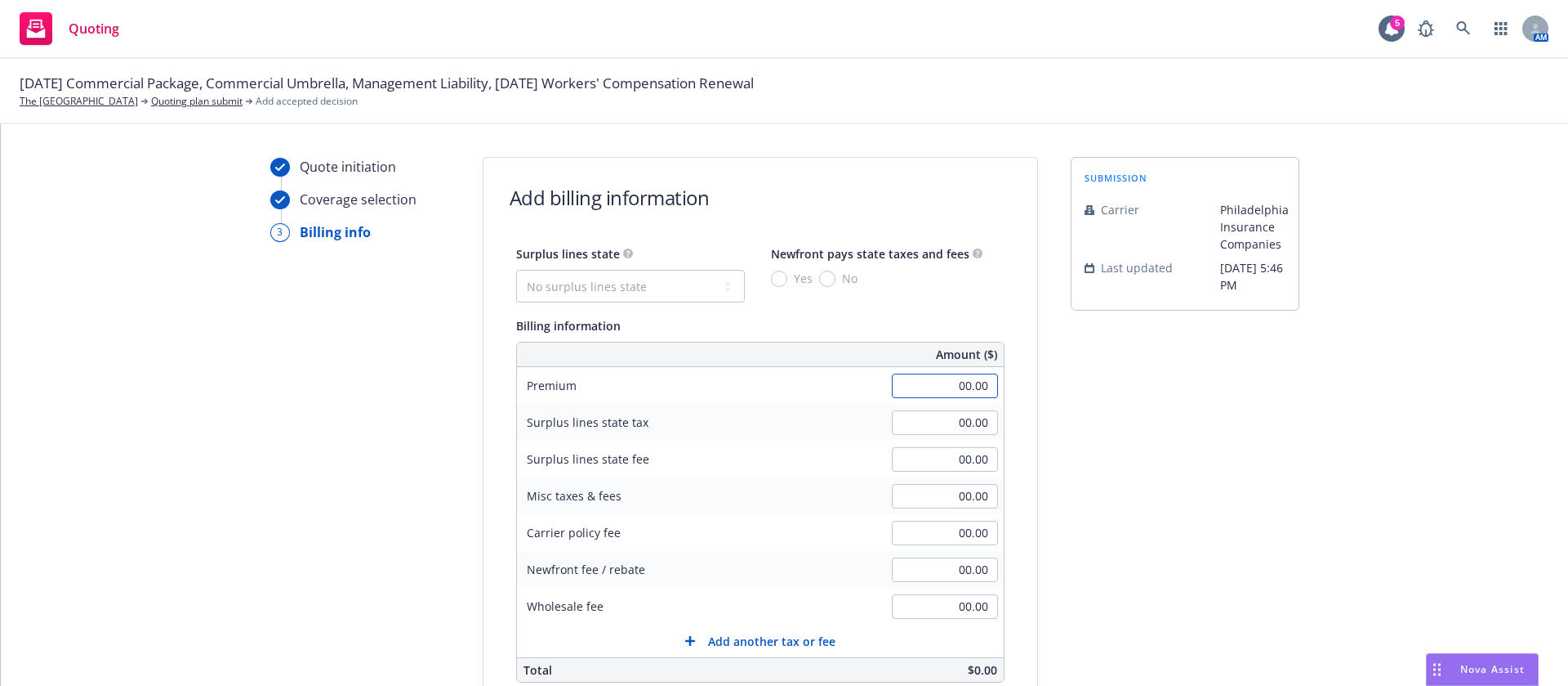
click at [952, 385] on input "00.00" at bounding box center [945, 386] width 106 height 25
type input "5,748.00"
click at [1099, 442] on div "submission Carrier Philadelphia Insurance Companies Last updated [DATE] 5:46 PM" at bounding box center [1185, 574] width 229 height 836
click at [940, 501] on input "00.00" at bounding box center [945, 495] width 106 height 25
type input "45.00"
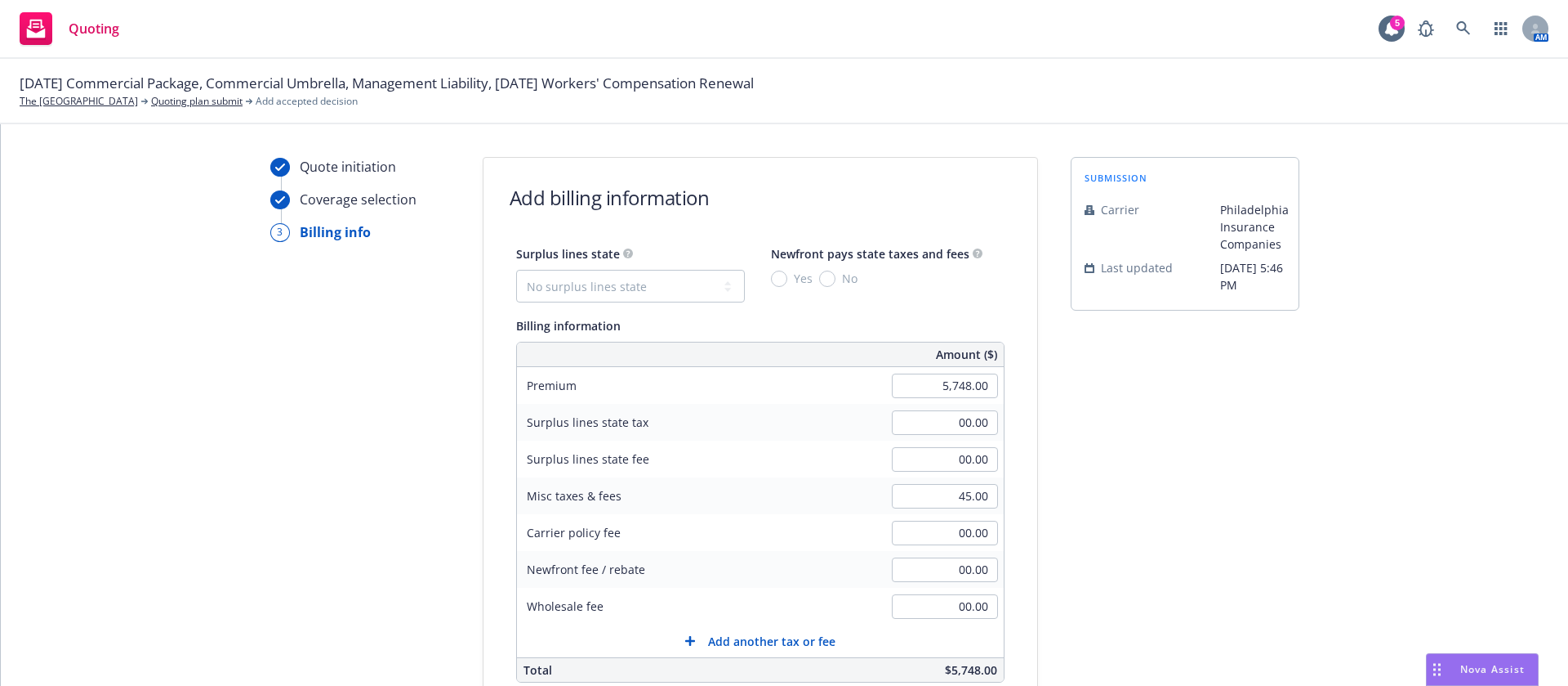
click at [1168, 505] on div "submission Carrier Philadelphia Insurance Companies Last updated [DATE] 5:46 PM" at bounding box center [1185, 574] width 229 height 836
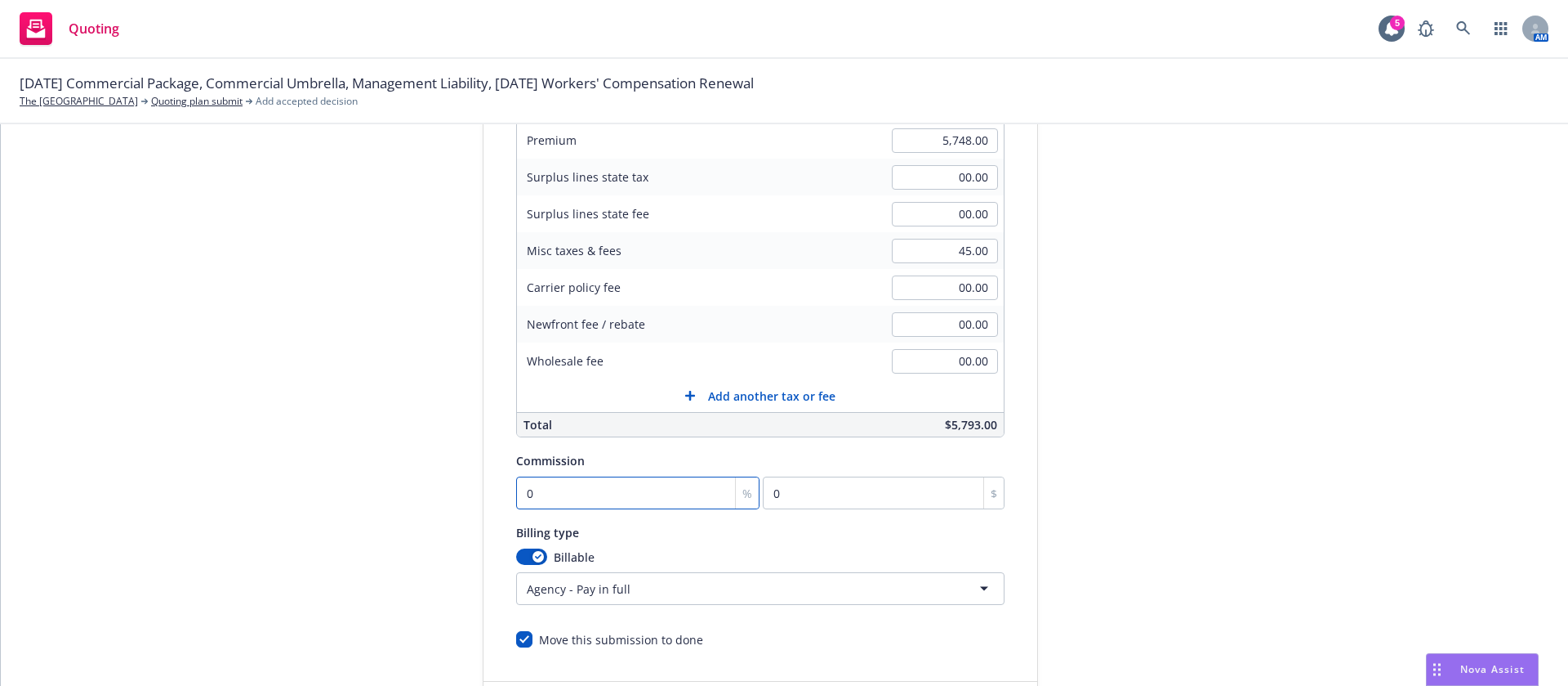
type input "1"
type input "57.48"
type input "15"
type input "862.2"
type input "15"
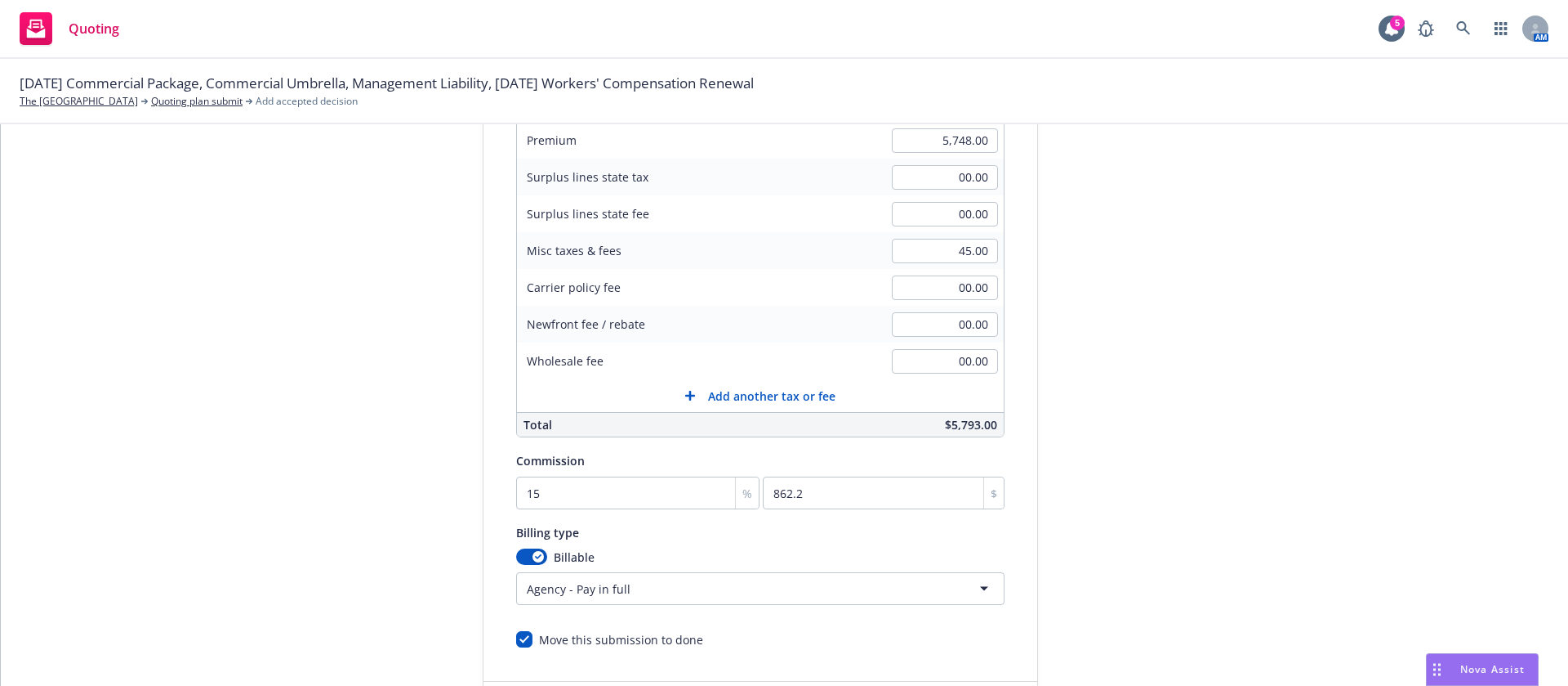
click at [611, 590] on html "Quoting 5 AM [DATE] Commercial Package, Commercial Umbrella, Management Liabili…" at bounding box center [784, 343] width 1568 height 686
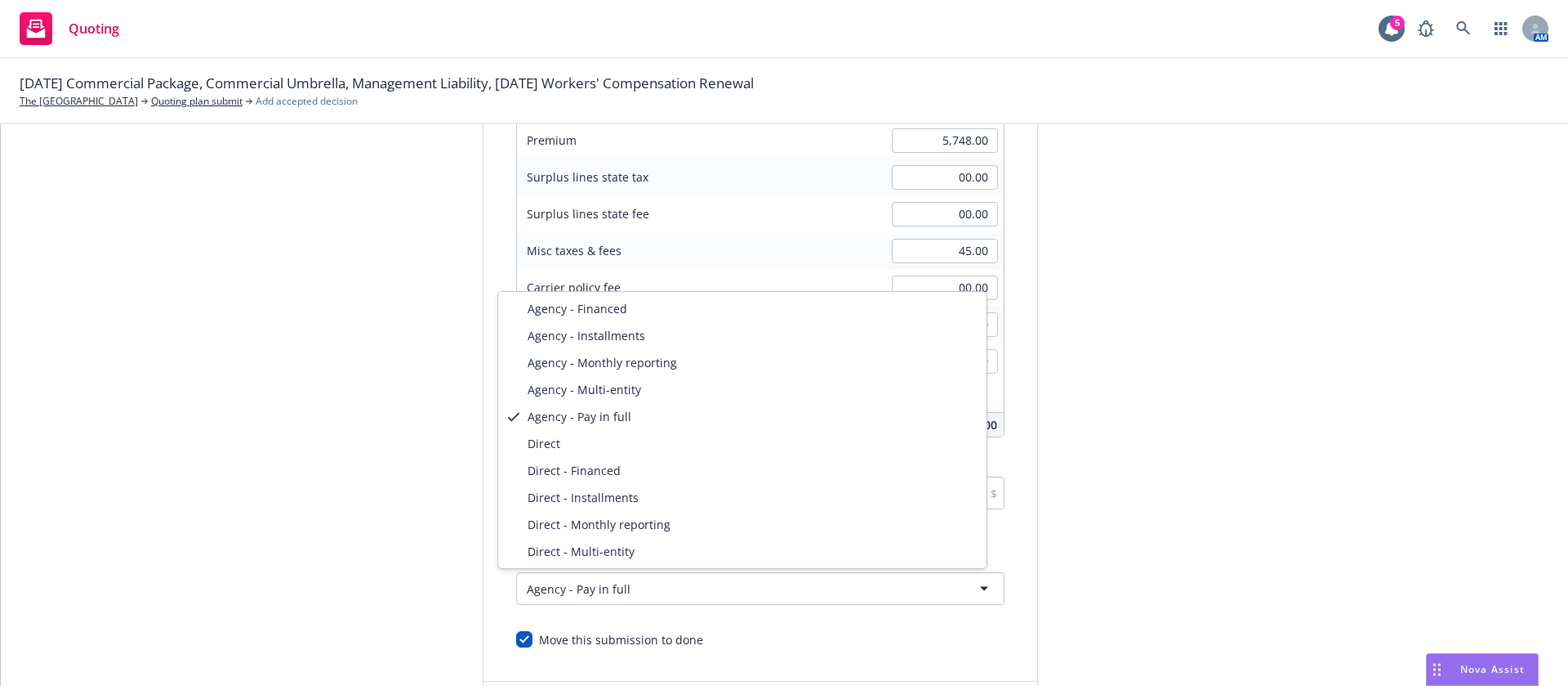
select select "DIRECT"
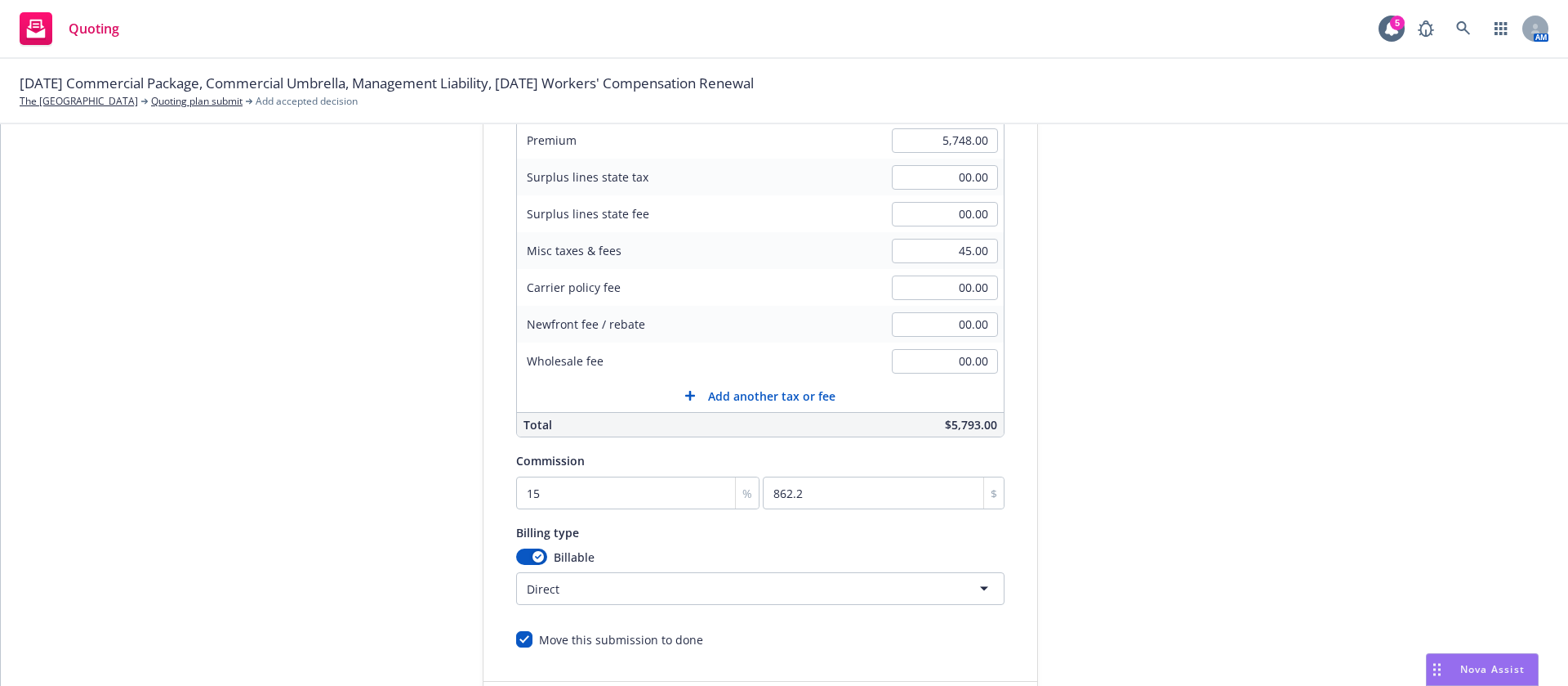
click at [1328, 508] on div "Quote initiation Coverage selection 3 Billing info Add billing information Surp…" at bounding box center [784, 330] width 1528 height 836
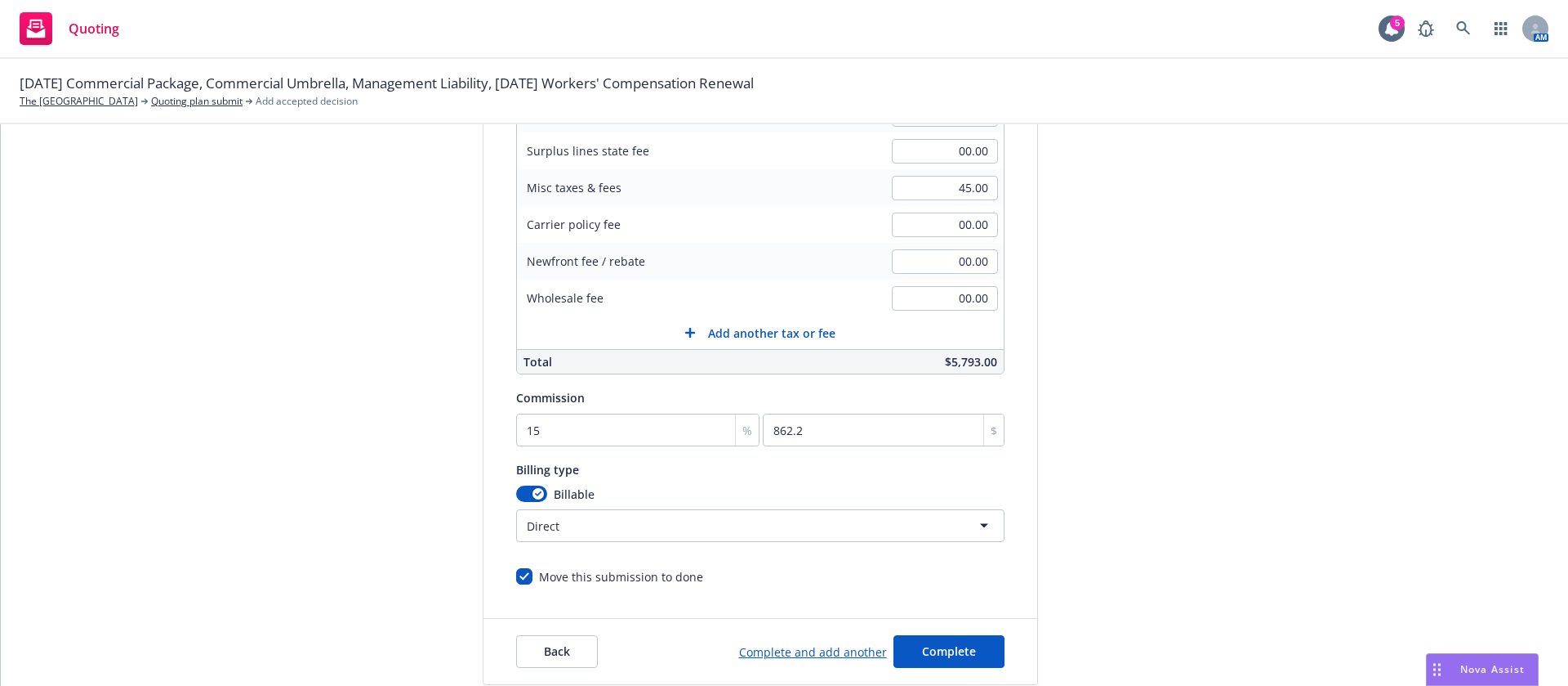
scroll to position [340, 0]
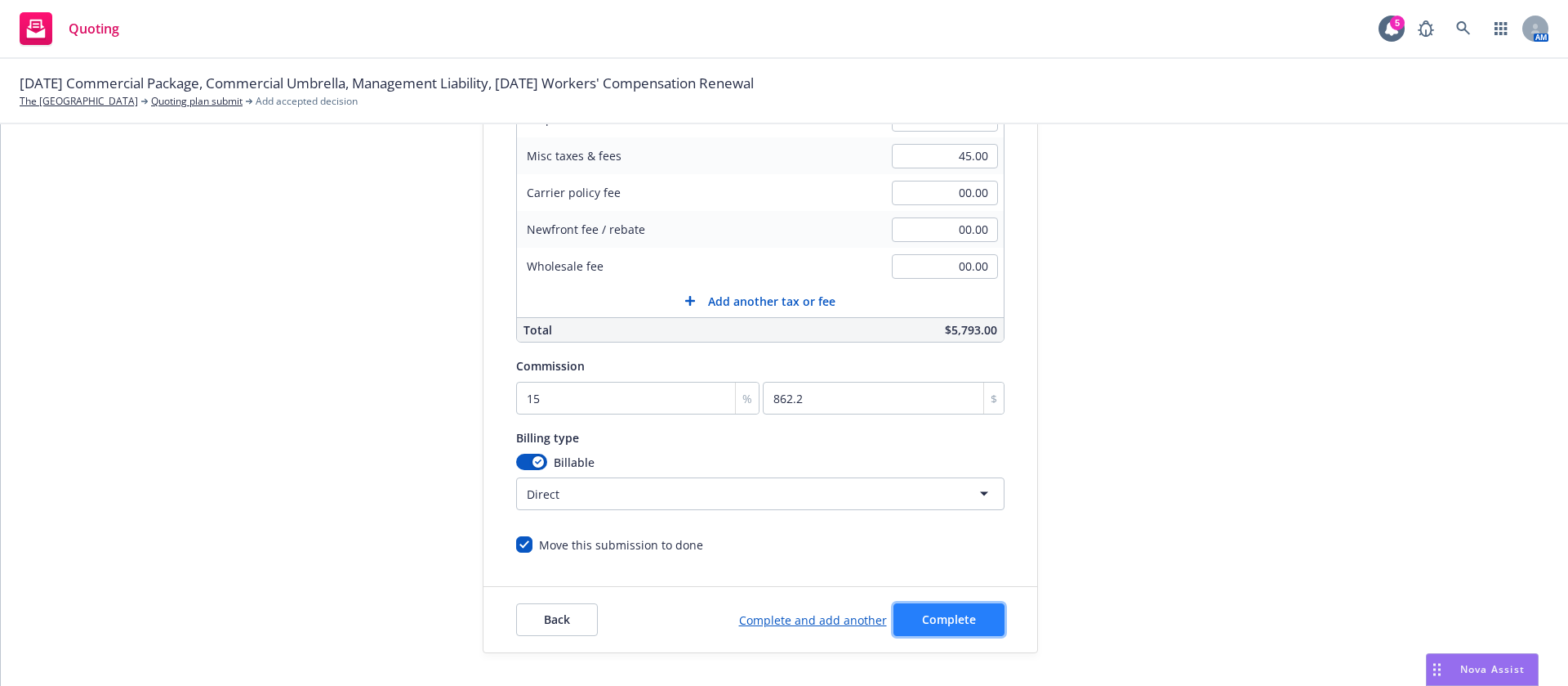
click at [926, 617] on span "Complete" at bounding box center [948, 618] width 54 height 16
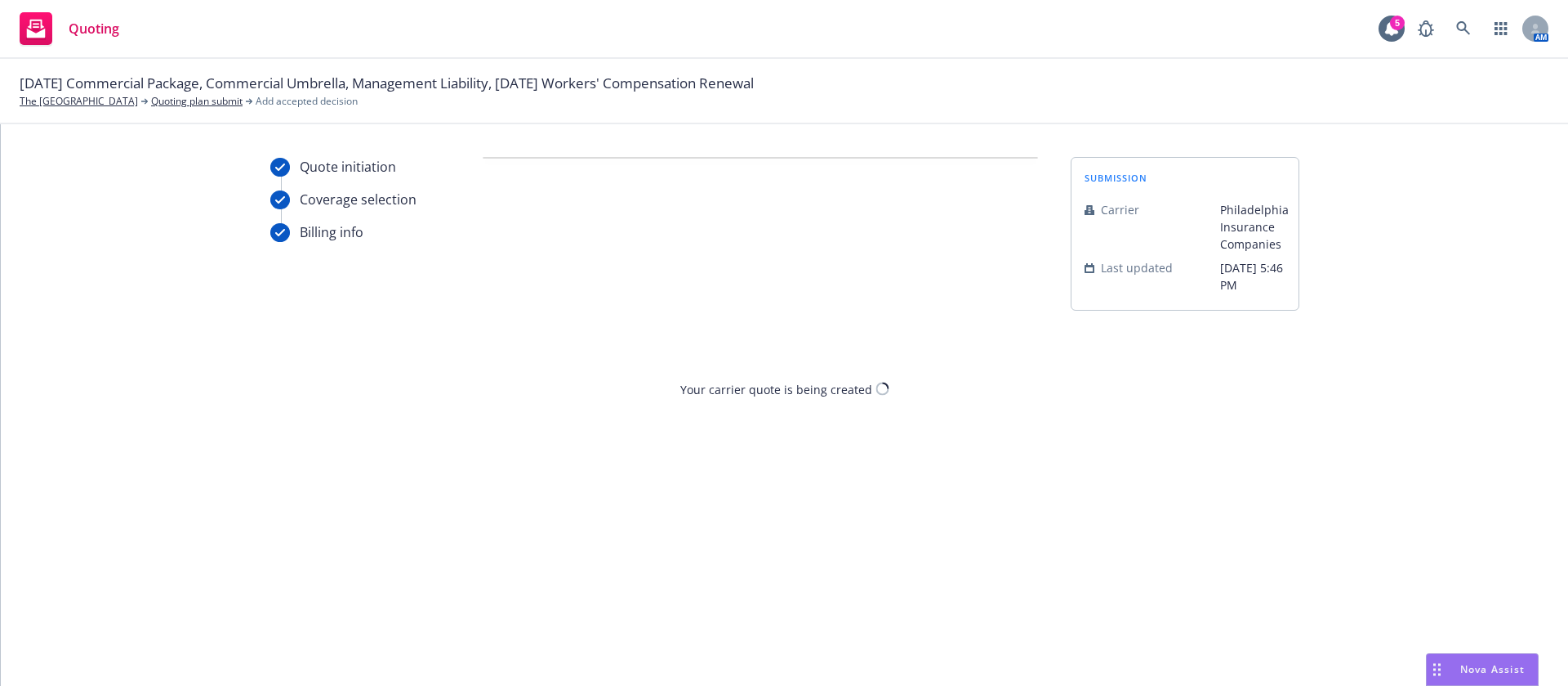
scroll to position [0, 0]
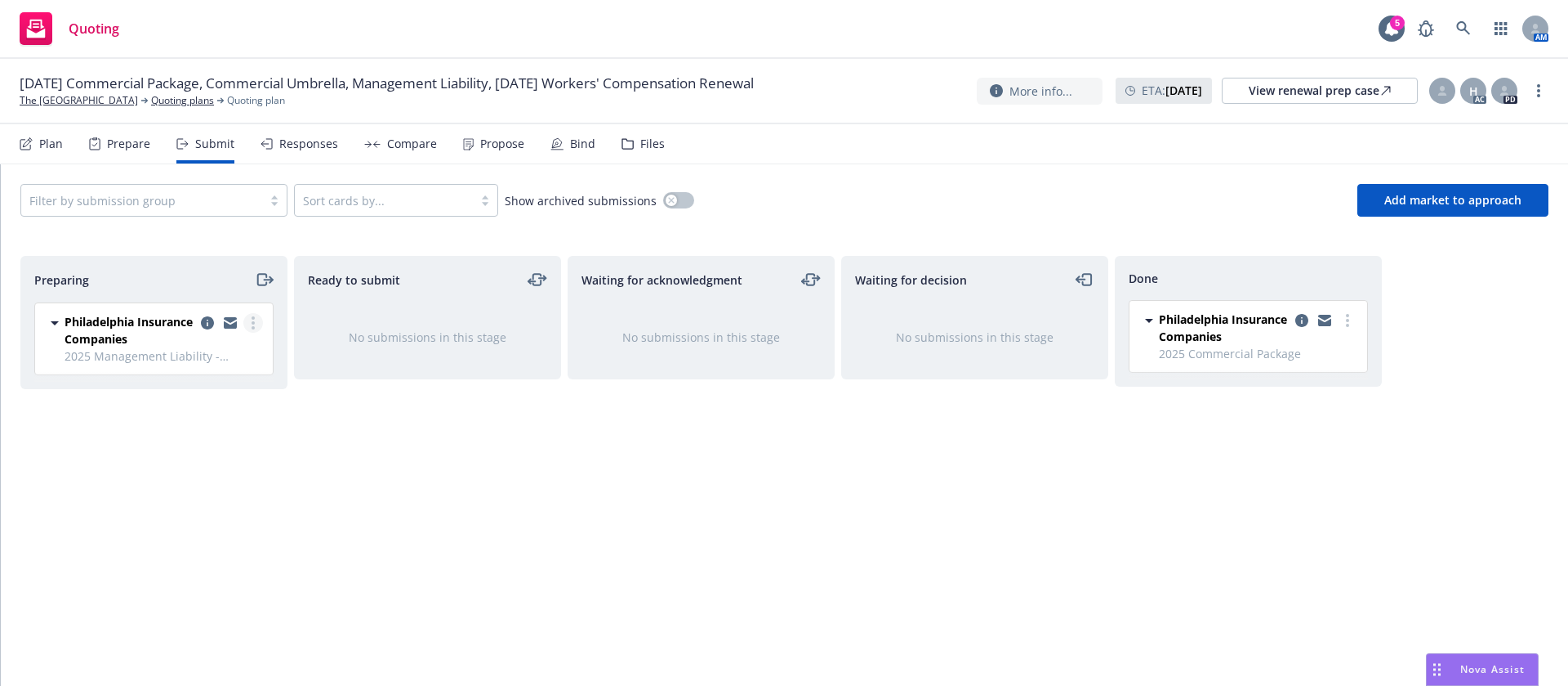
click at [253, 322] on circle "more" at bounding box center [254, 323] width 4 height 4
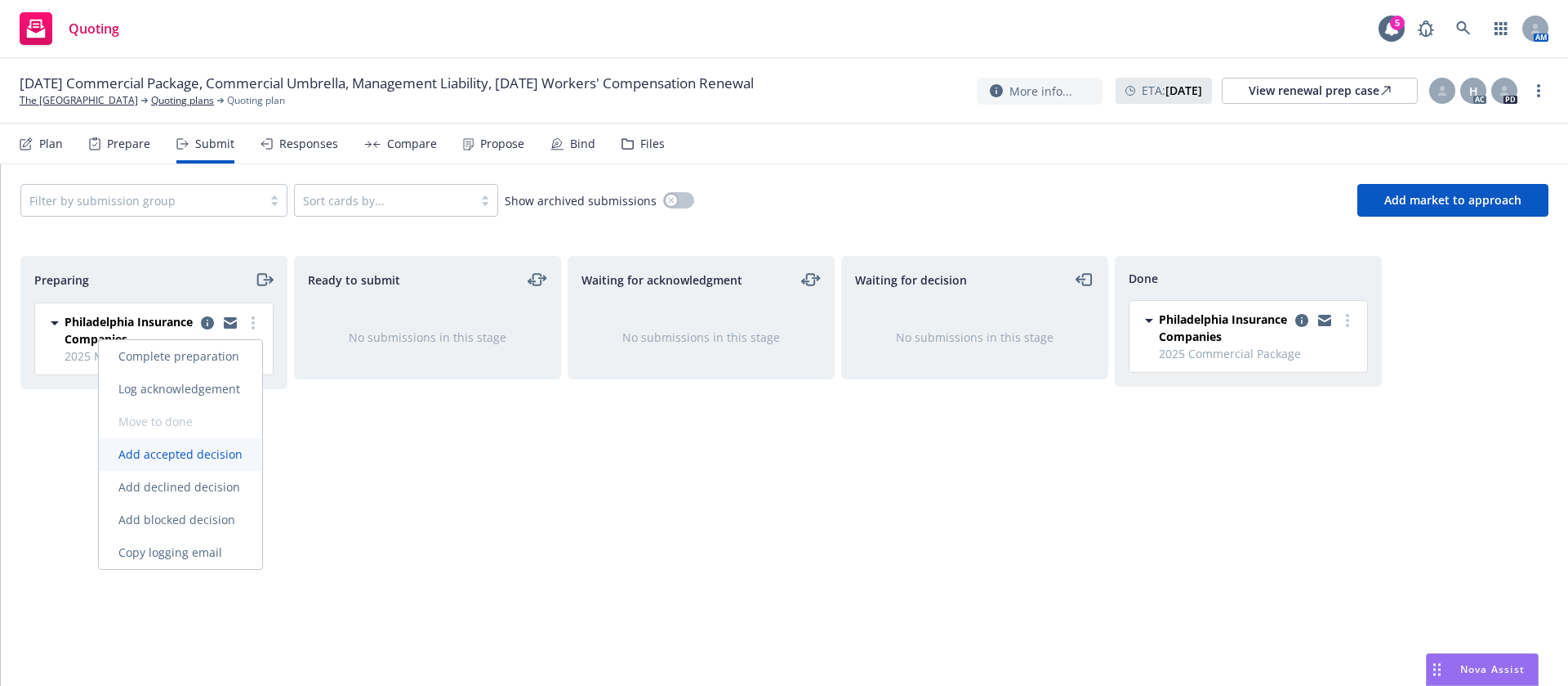
click at [209, 446] on span "Add accepted decision" at bounding box center [180, 453] width 163 height 16
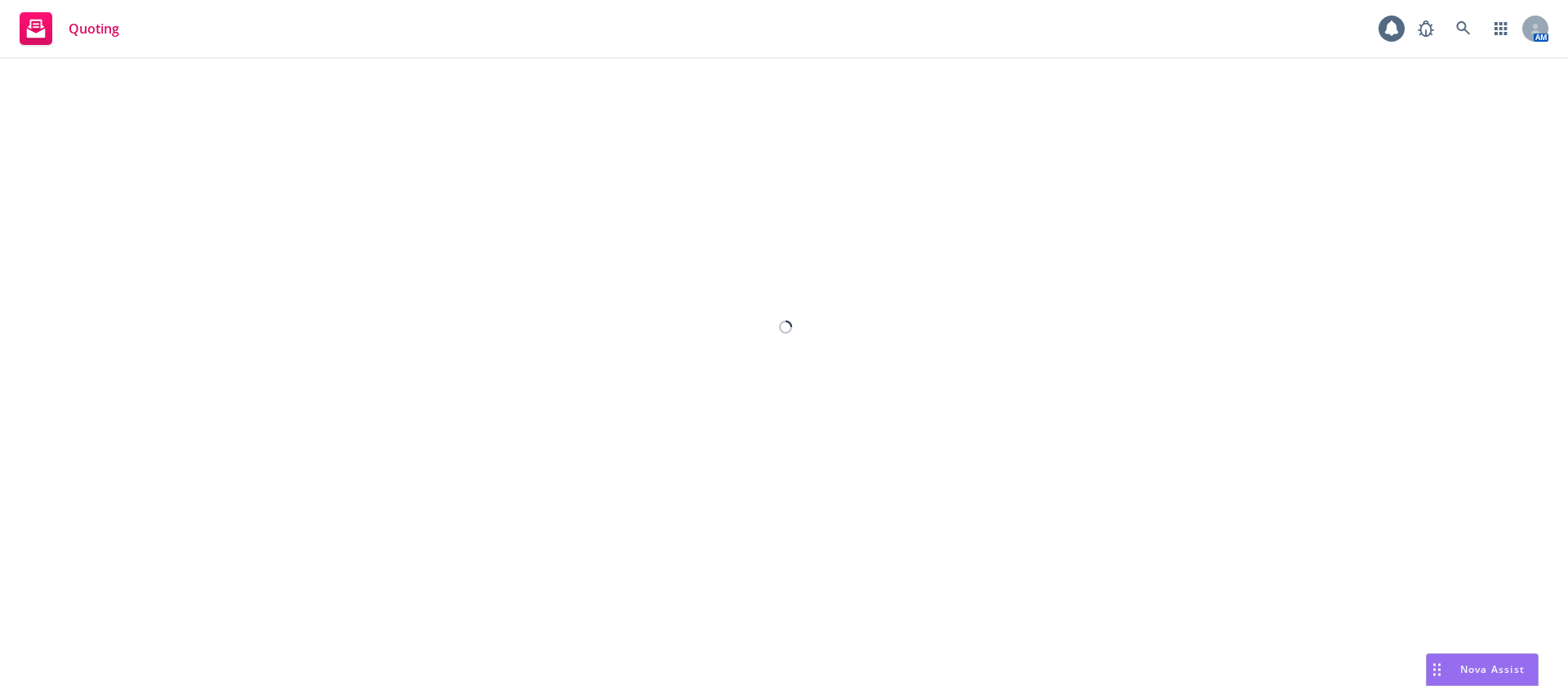
select select "12"
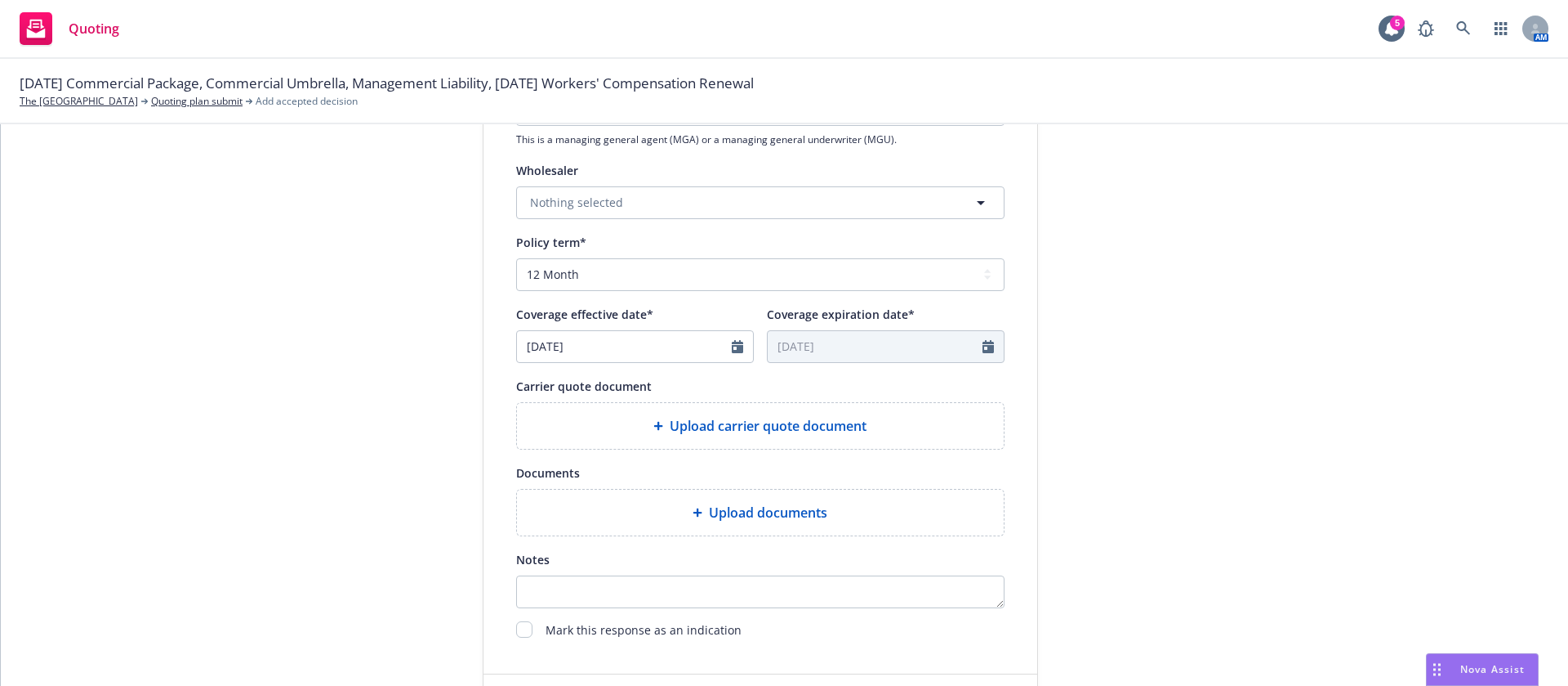
scroll to position [600, 0]
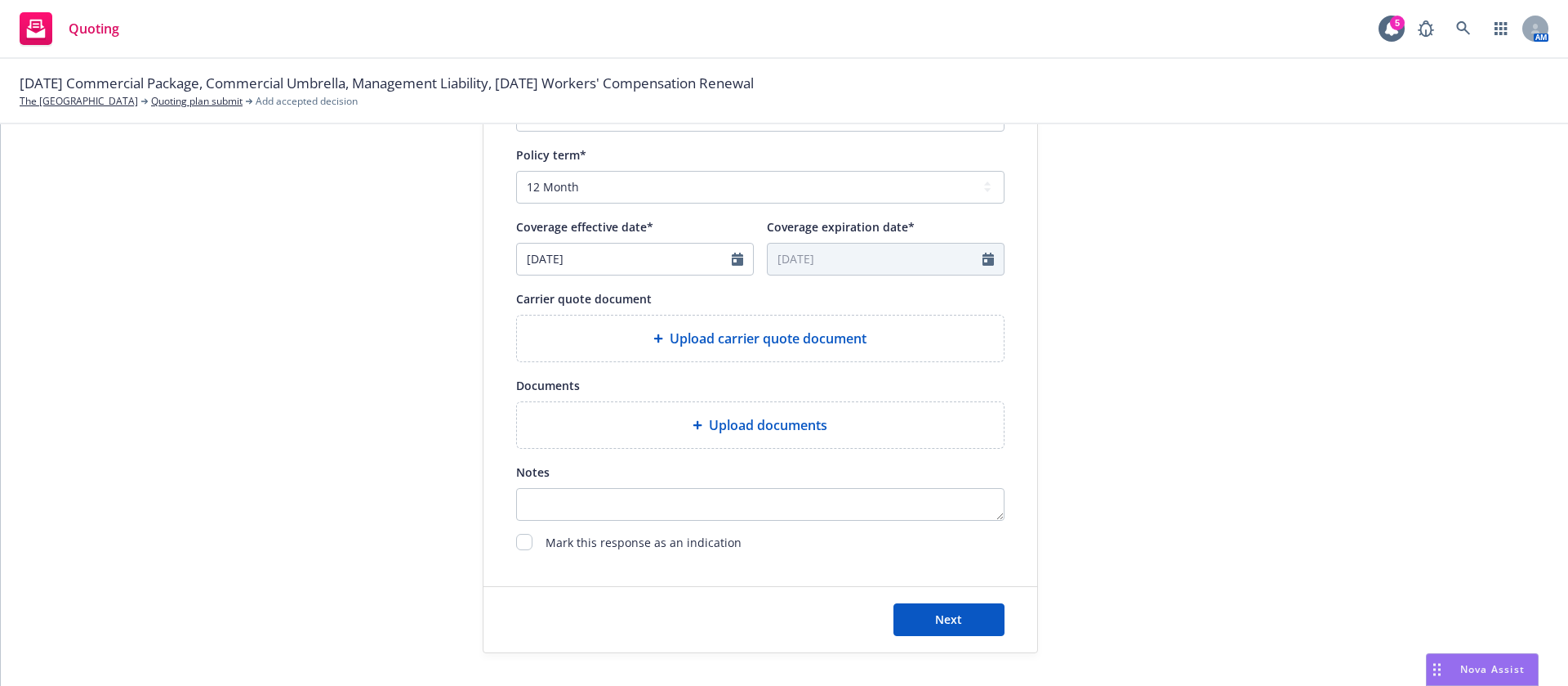
click at [852, 340] on span "Upload carrier quote document" at bounding box center [768, 338] width 197 height 19
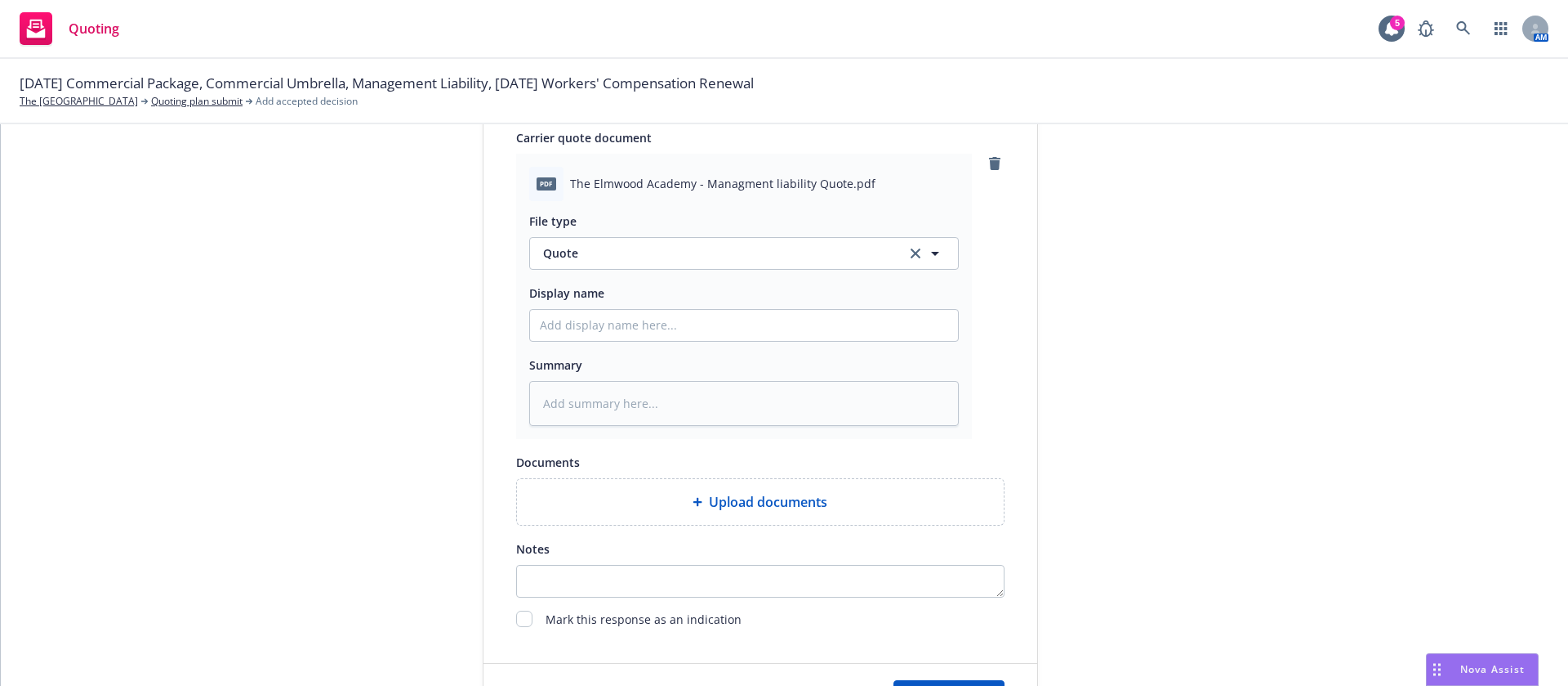
scroll to position [838, 0]
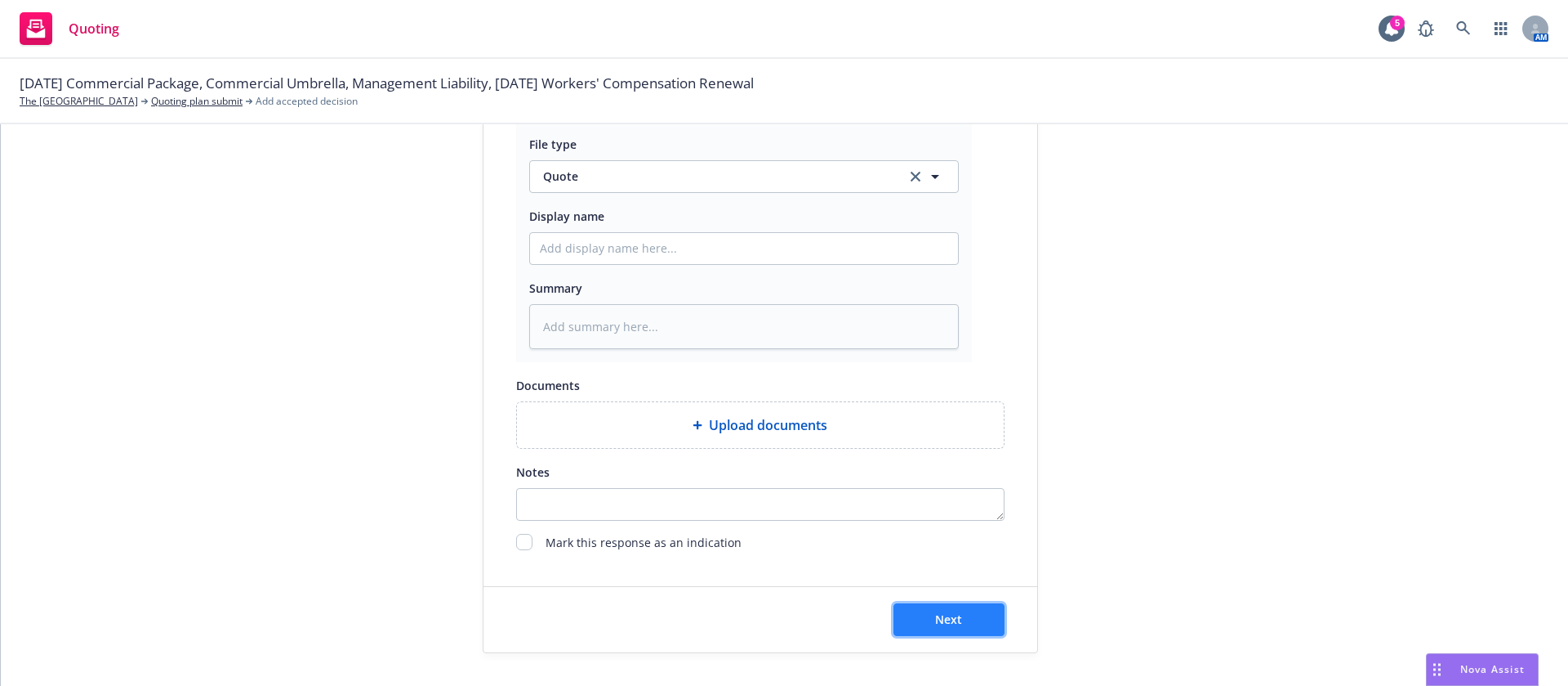
click at [932, 634] on button "Next" at bounding box center [948, 620] width 111 height 33
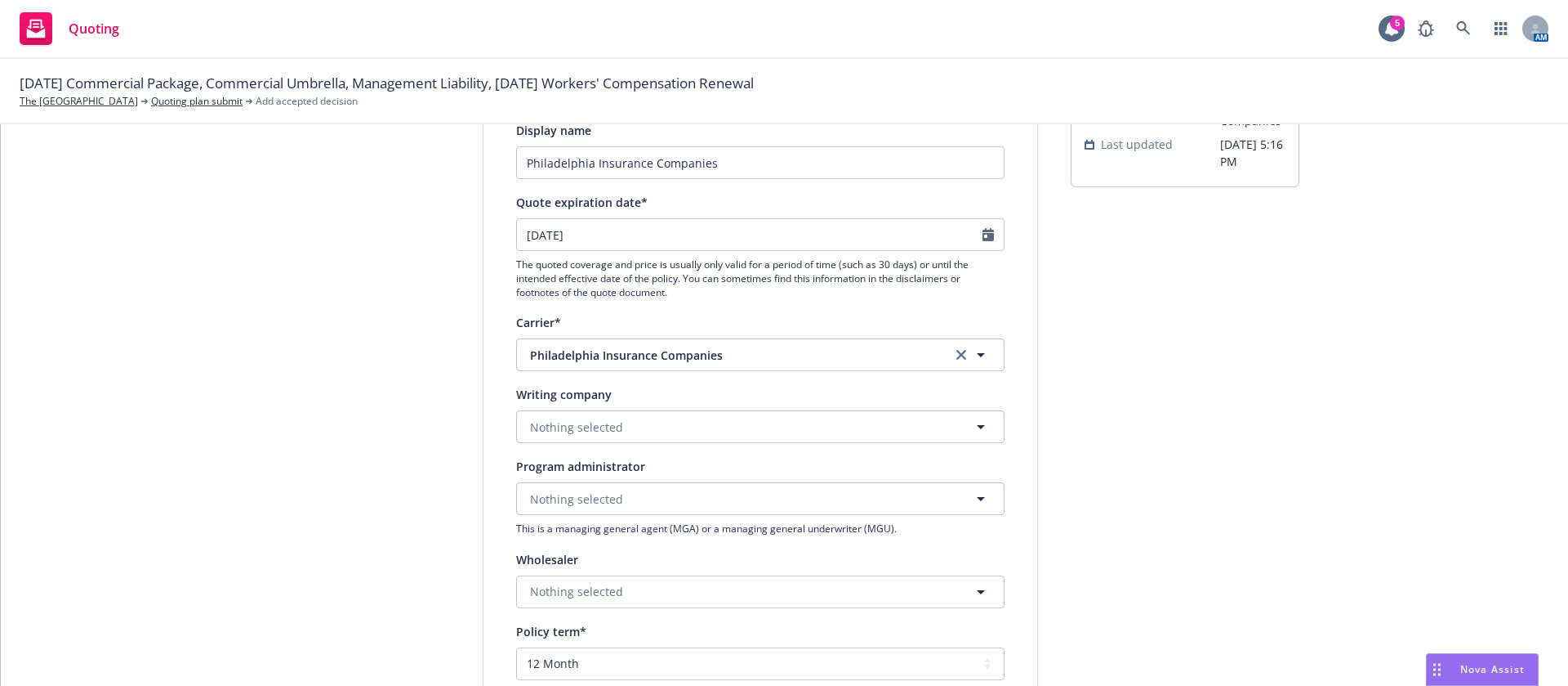
scroll to position [0, 0]
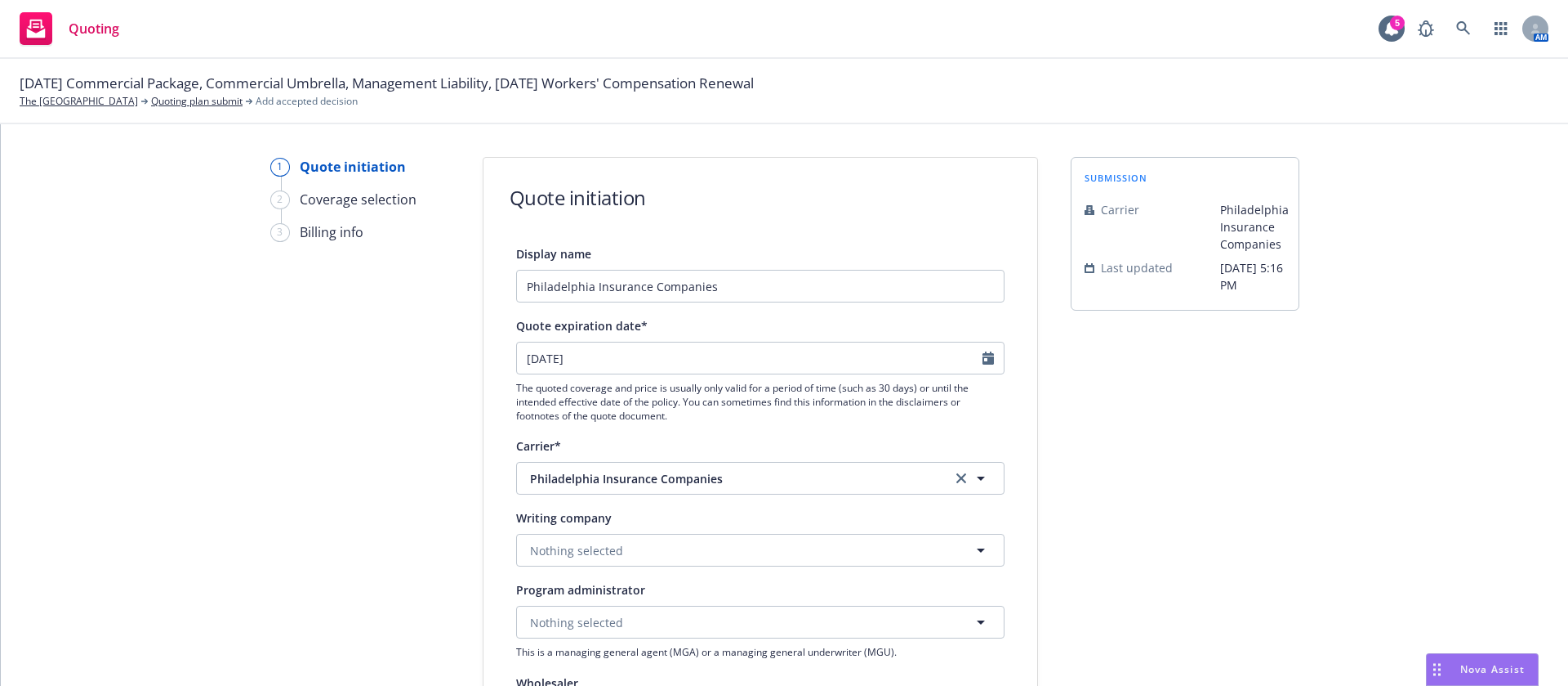
type textarea "x"
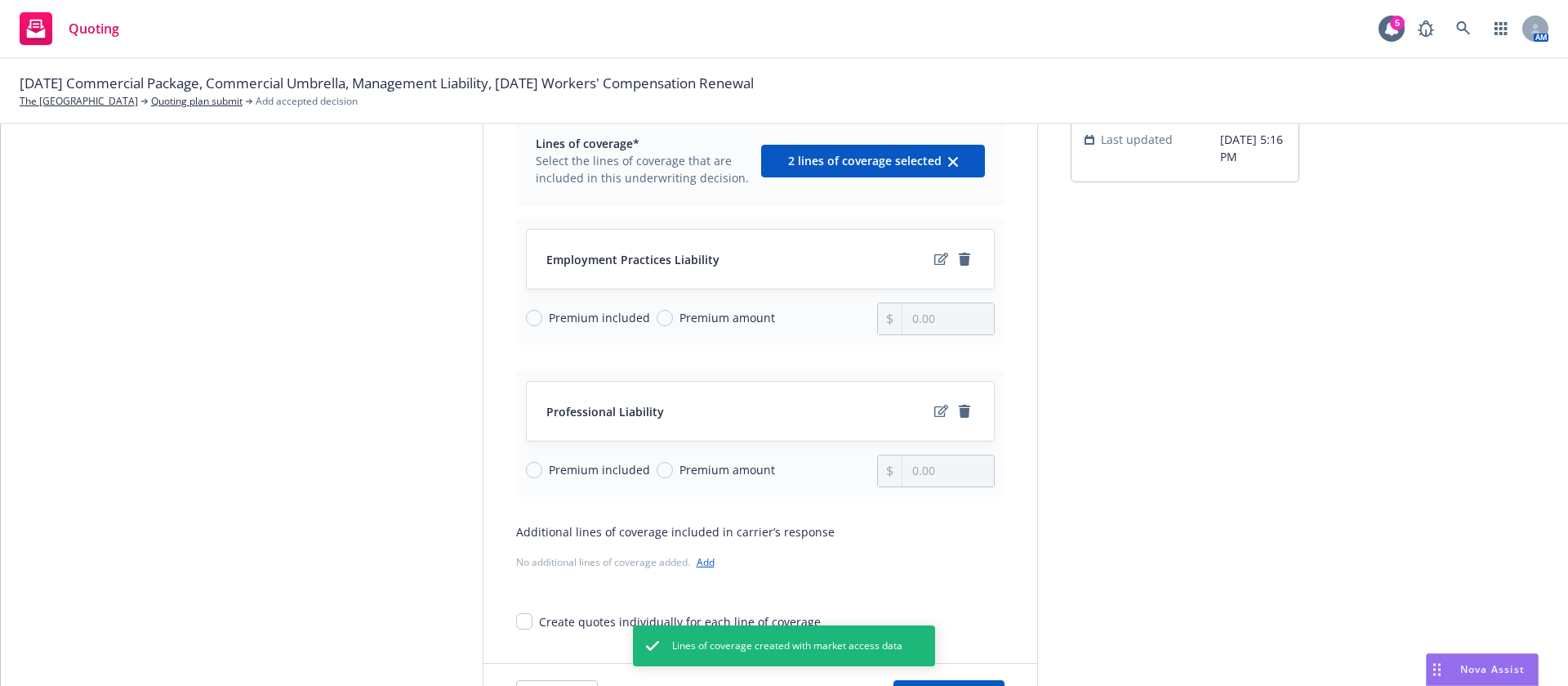
scroll to position [205, 0]
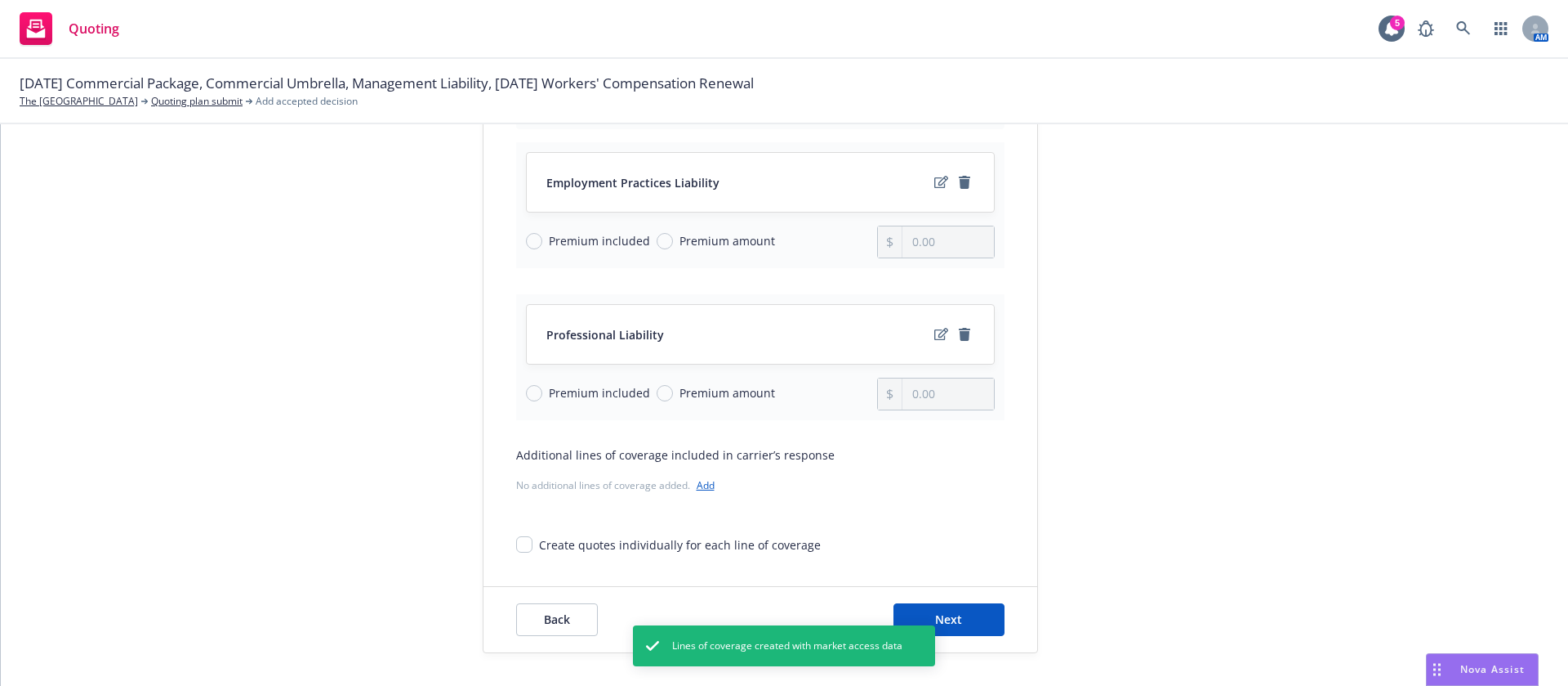
click at [996, 627] on div "Back Next" at bounding box center [760, 619] width 554 height 65
click at [998, 622] on div "Back Next" at bounding box center [760, 619] width 554 height 65
click at [981, 625] on button "Next" at bounding box center [948, 620] width 111 height 33
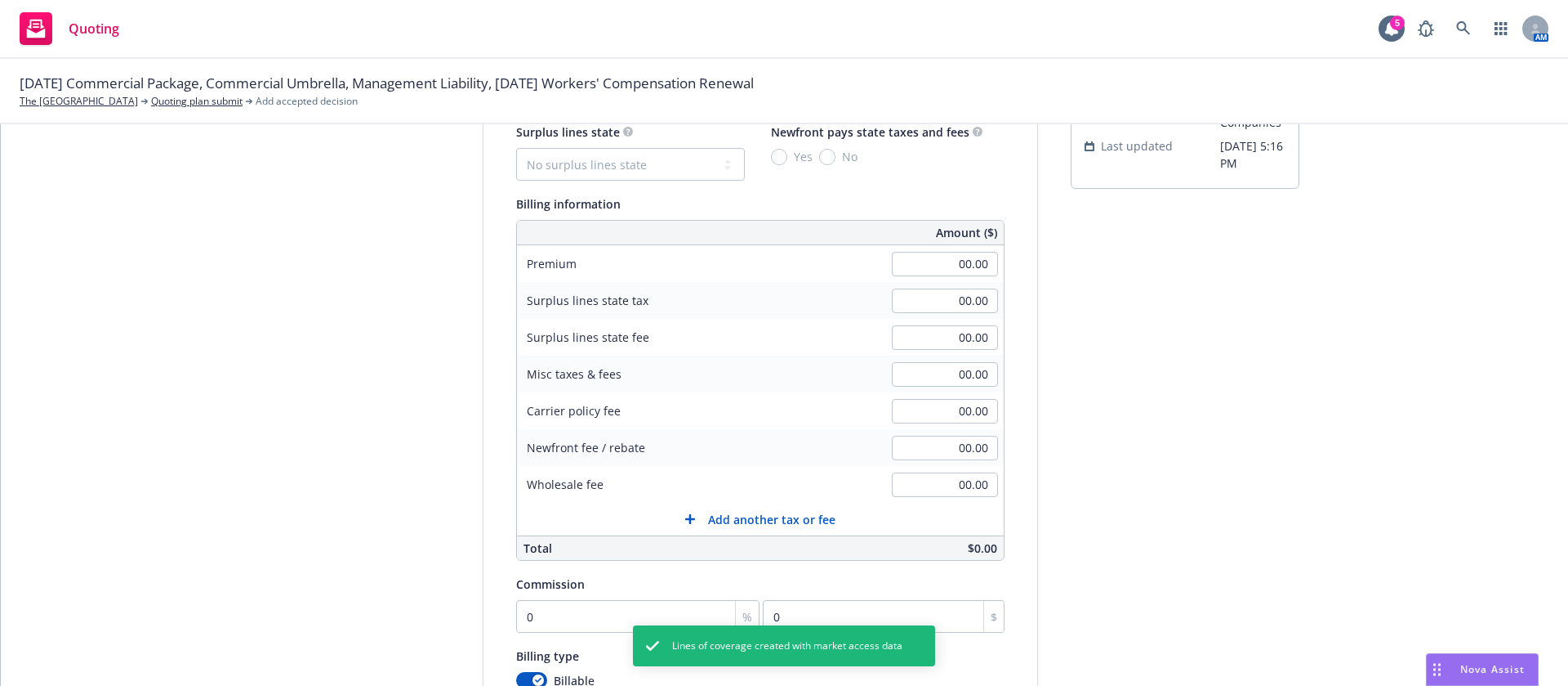
scroll to position [82, 0]
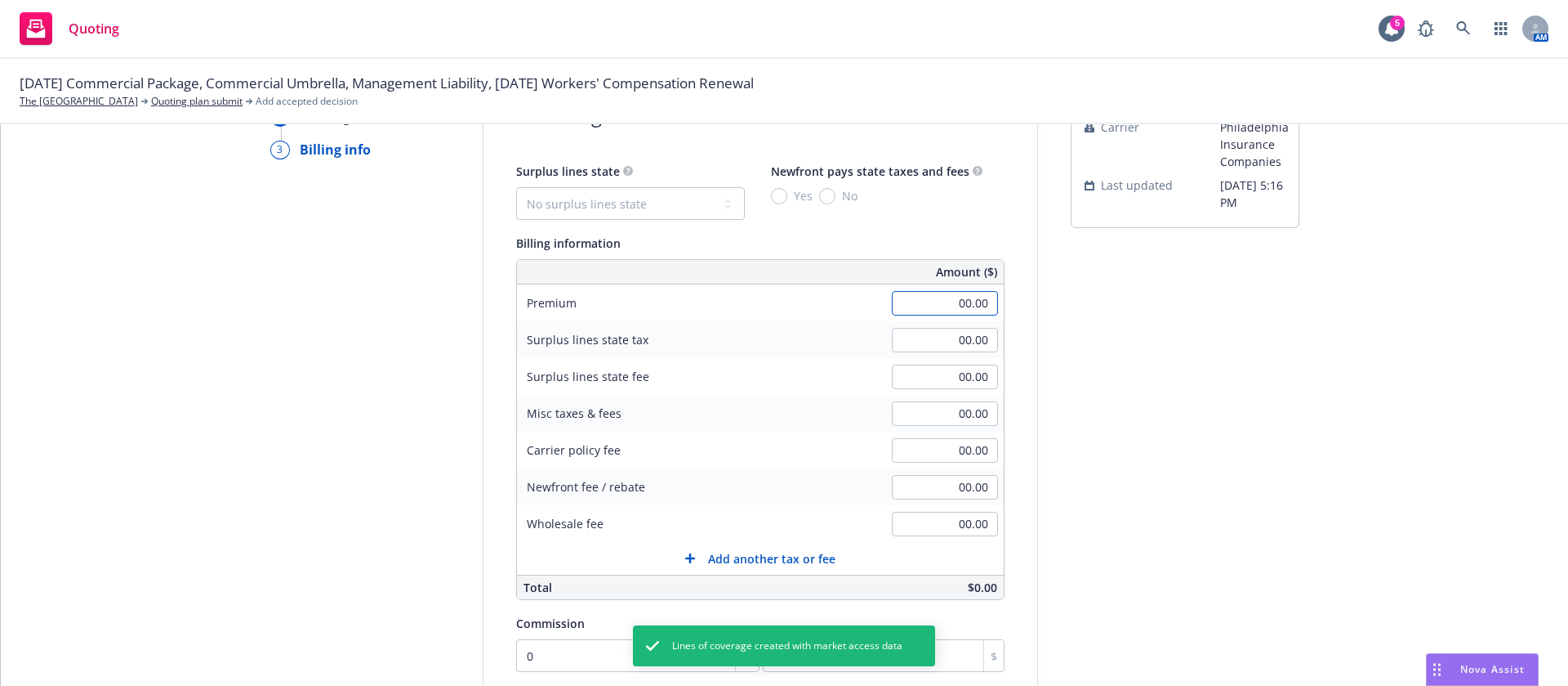
click at [899, 302] on input "00.00" at bounding box center [945, 303] width 106 height 25
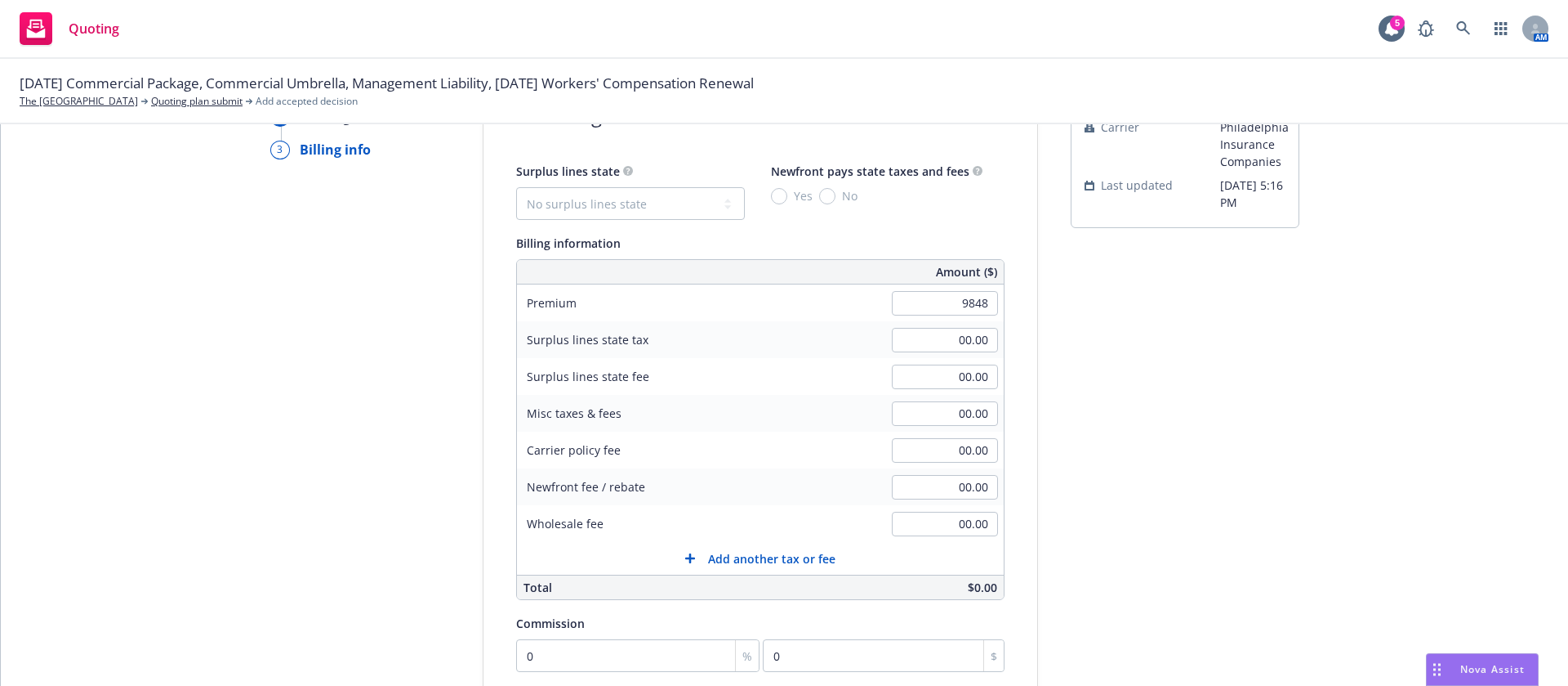
type input "9,848.00"
click at [1225, 411] on div "submission Carrier Philadelphia Insurance Companies Last updated 8/13, 5:16 PM" at bounding box center [1185, 492] width 229 height 836
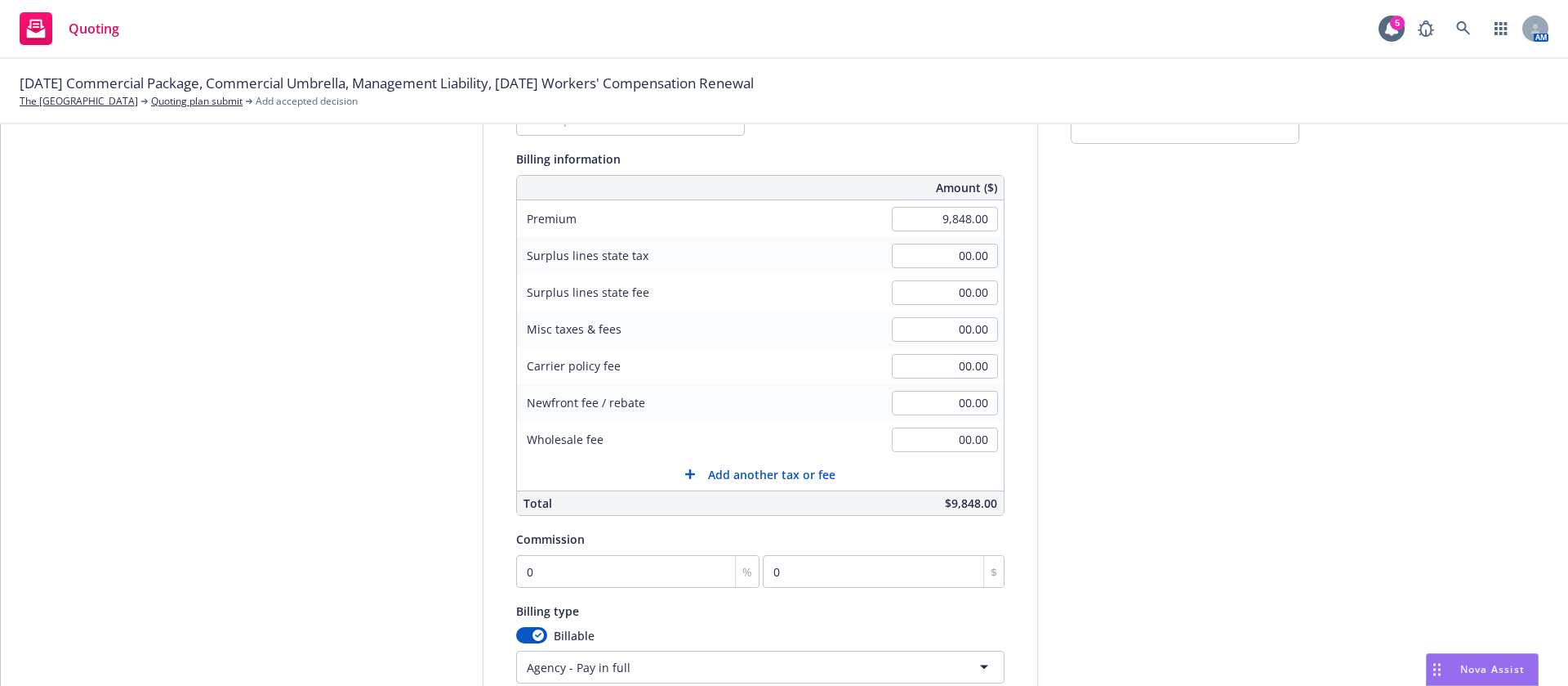
scroll to position [205, 0]
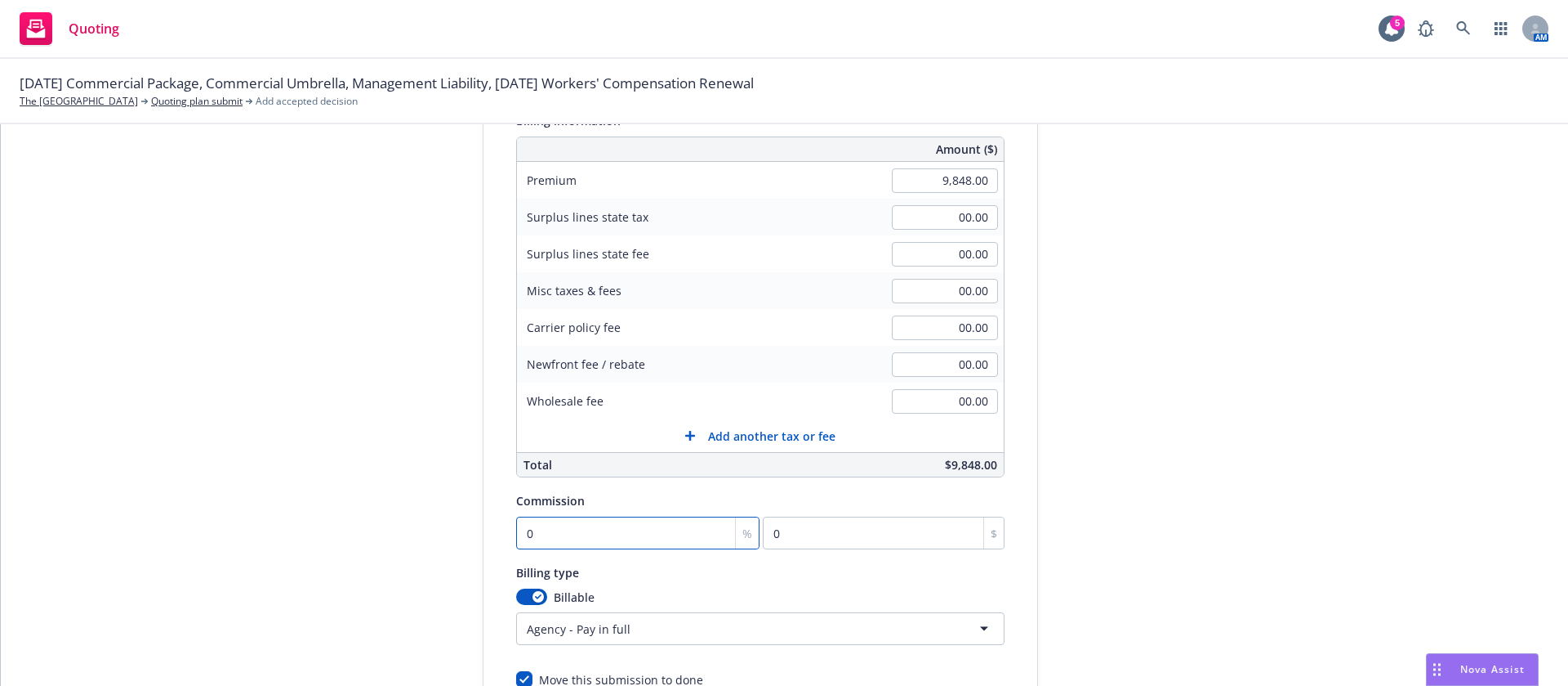
click at [641, 539] on input "0" at bounding box center [638, 533] width 244 height 33
type input "1"
type input "98.48"
type input "15"
type input "1477.2"
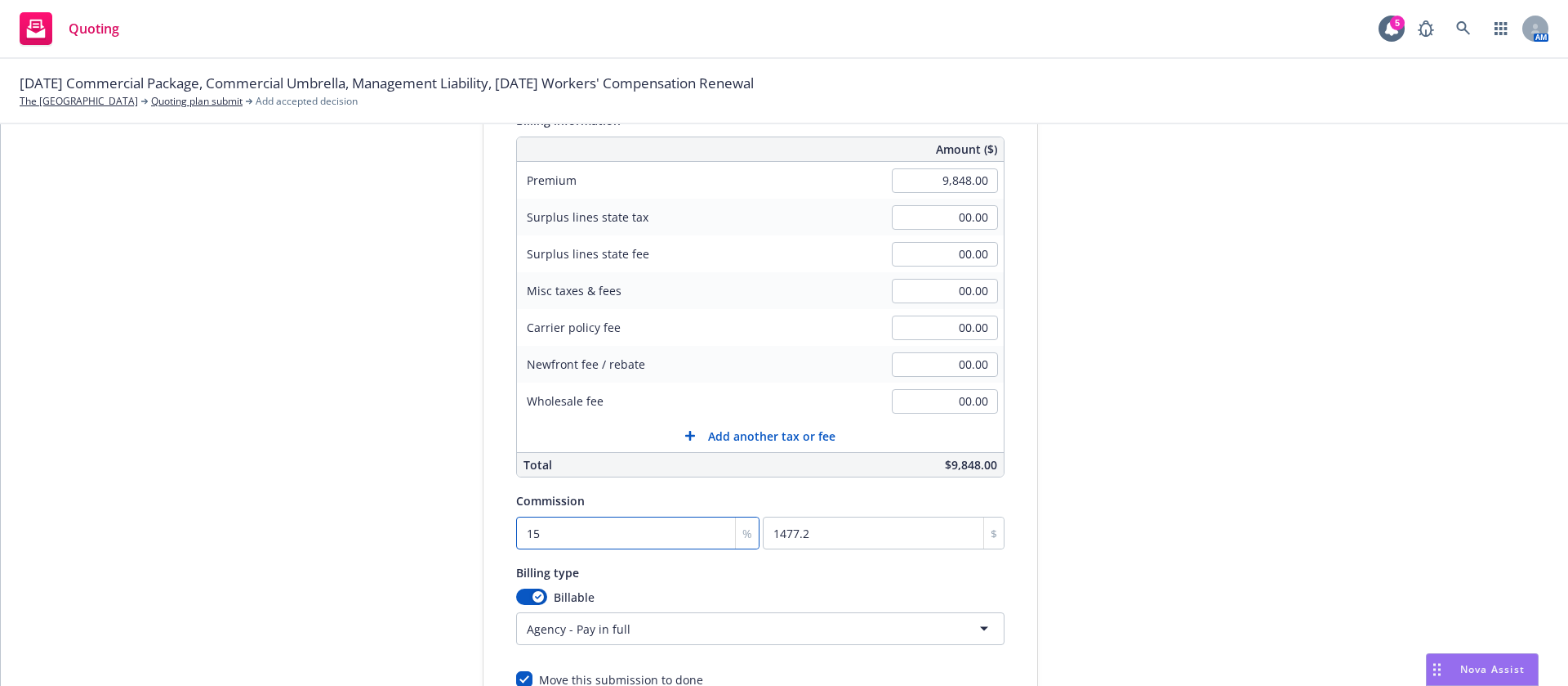
type input "15"
click at [1209, 539] on div "submission Carrier Philadelphia Insurance Companies Last updated 8/13, 5:16 PM" at bounding box center [1185, 369] width 229 height 836
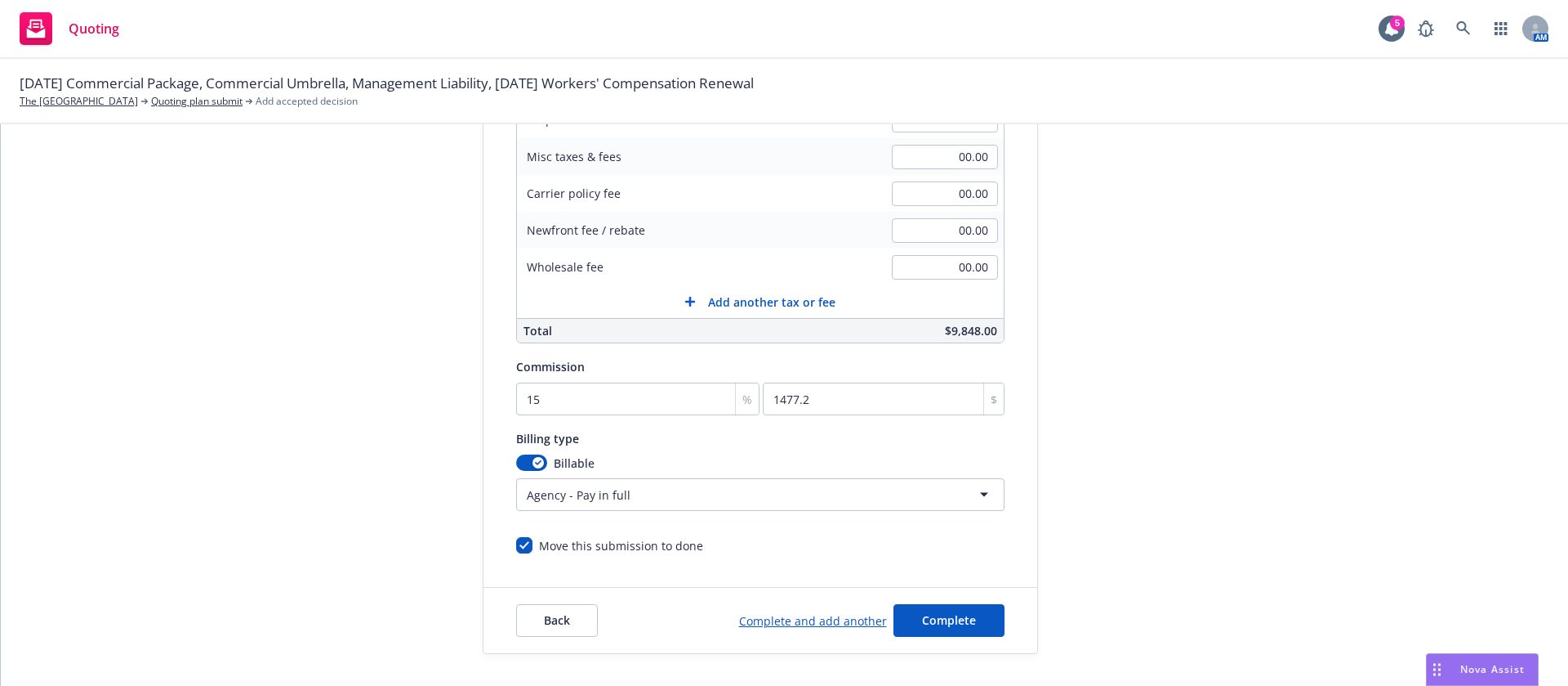
scroll to position [340, 0]
click at [589, 493] on html "Quoting 5 AM 08/19/25 Commercial Package, Commercial Umbrella, Management Liabi…" at bounding box center [784, 343] width 1568 height 686
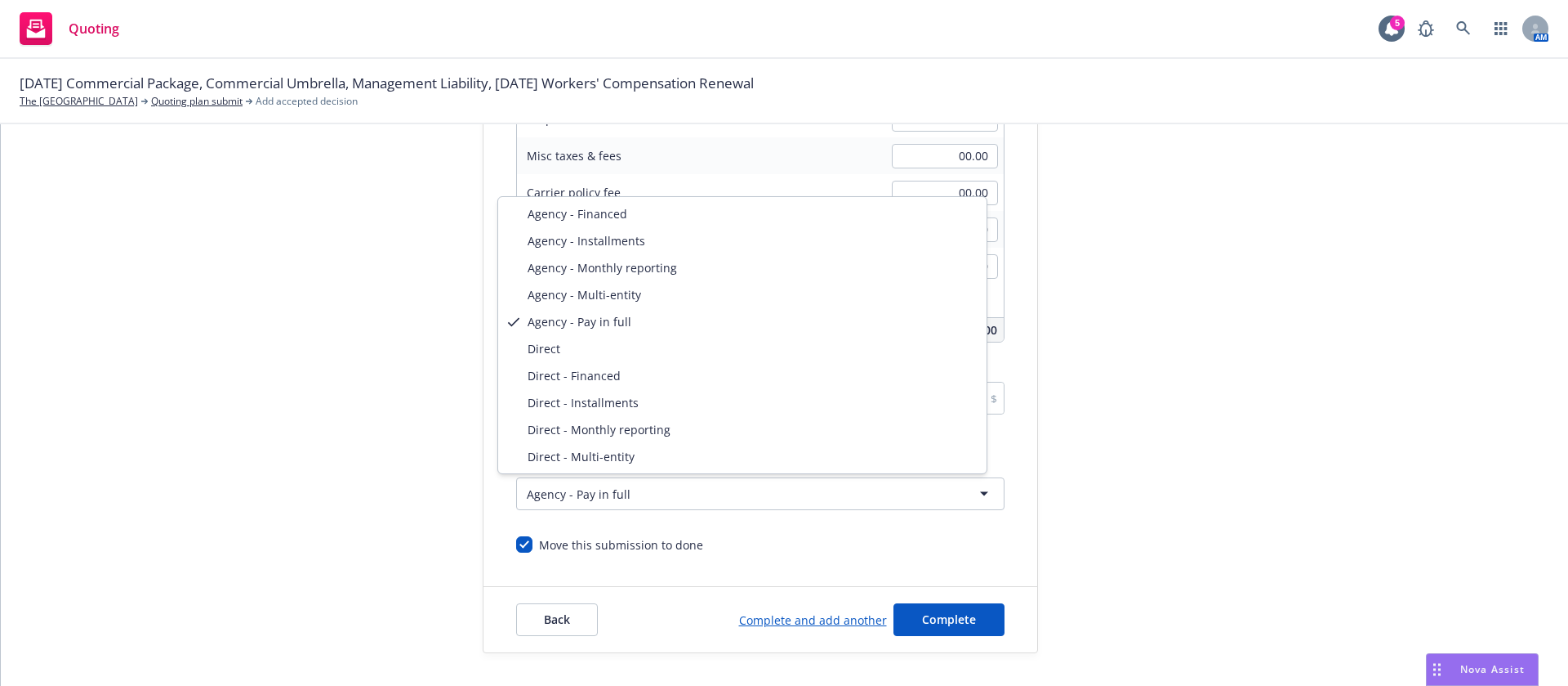
select select "DIRECT"
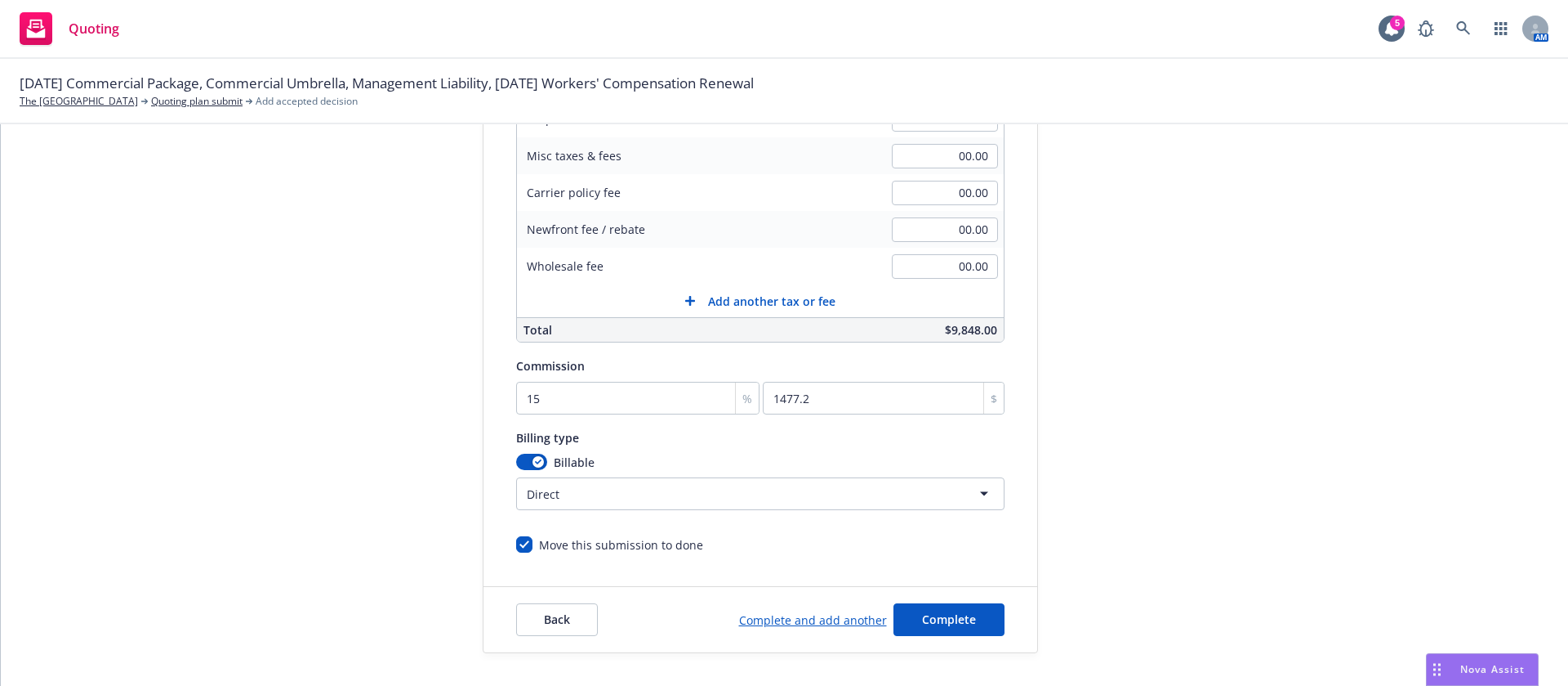
click at [928, 602] on div "Back Complete and add another Complete" at bounding box center [760, 619] width 554 height 65
click at [932, 614] on span "Complete" at bounding box center [948, 618] width 54 height 16
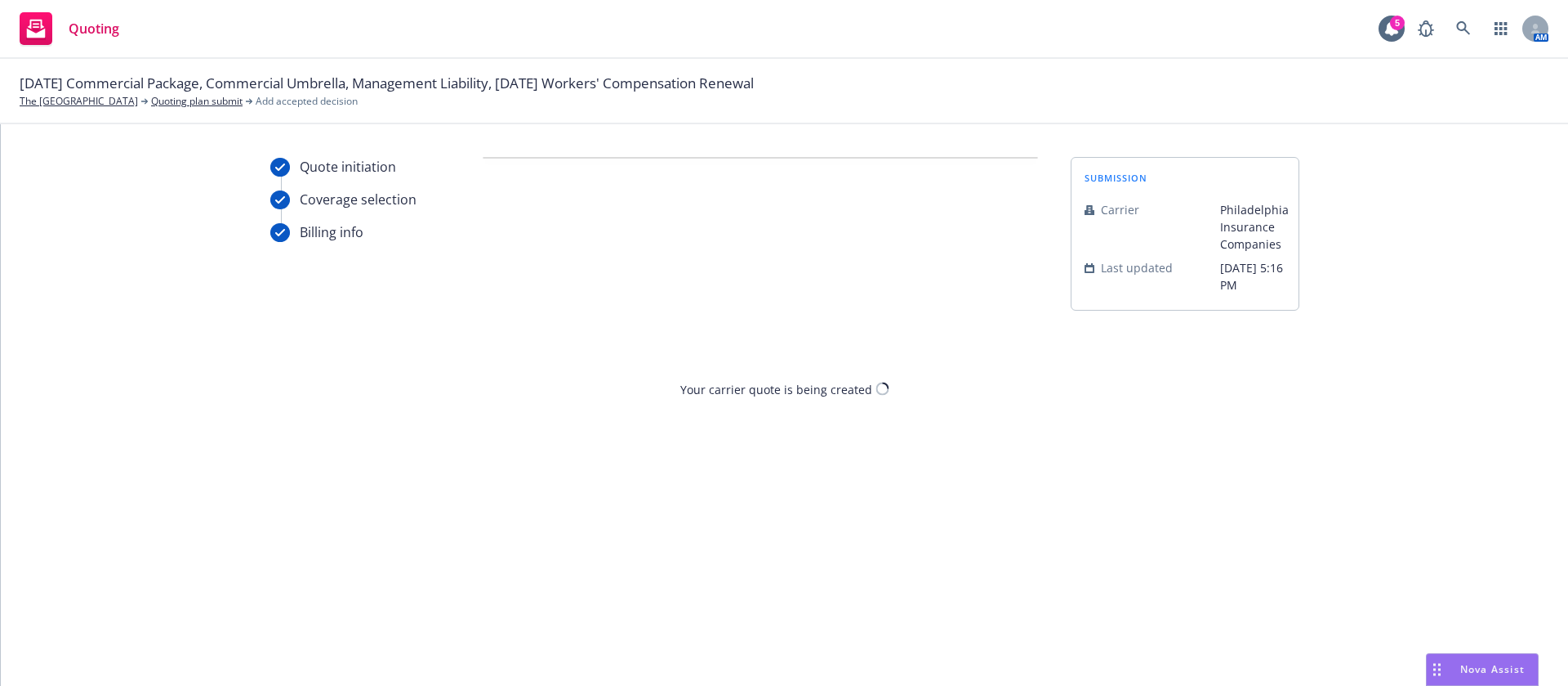
scroll to position [0, 0]
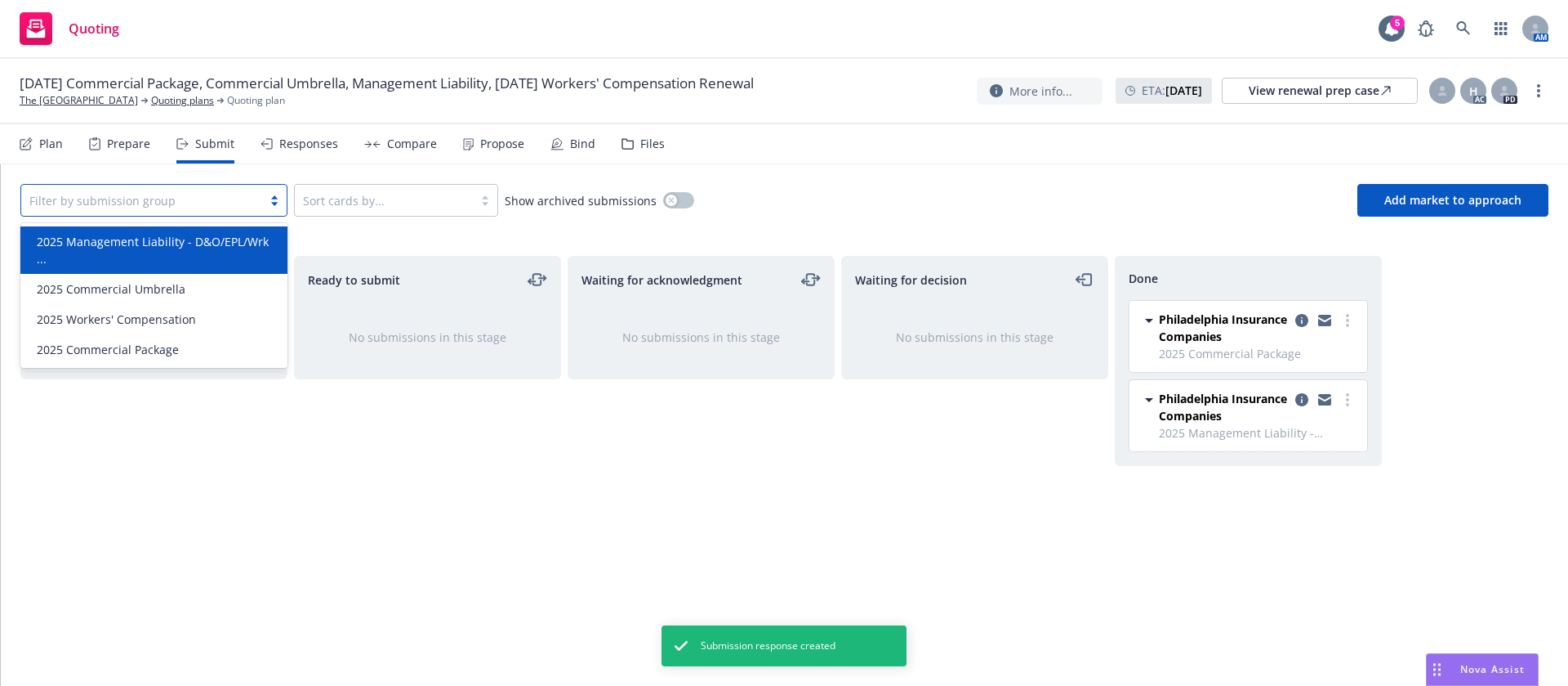
click at [187, 201] on div at bounding box center [141, 200] width 224 height 19
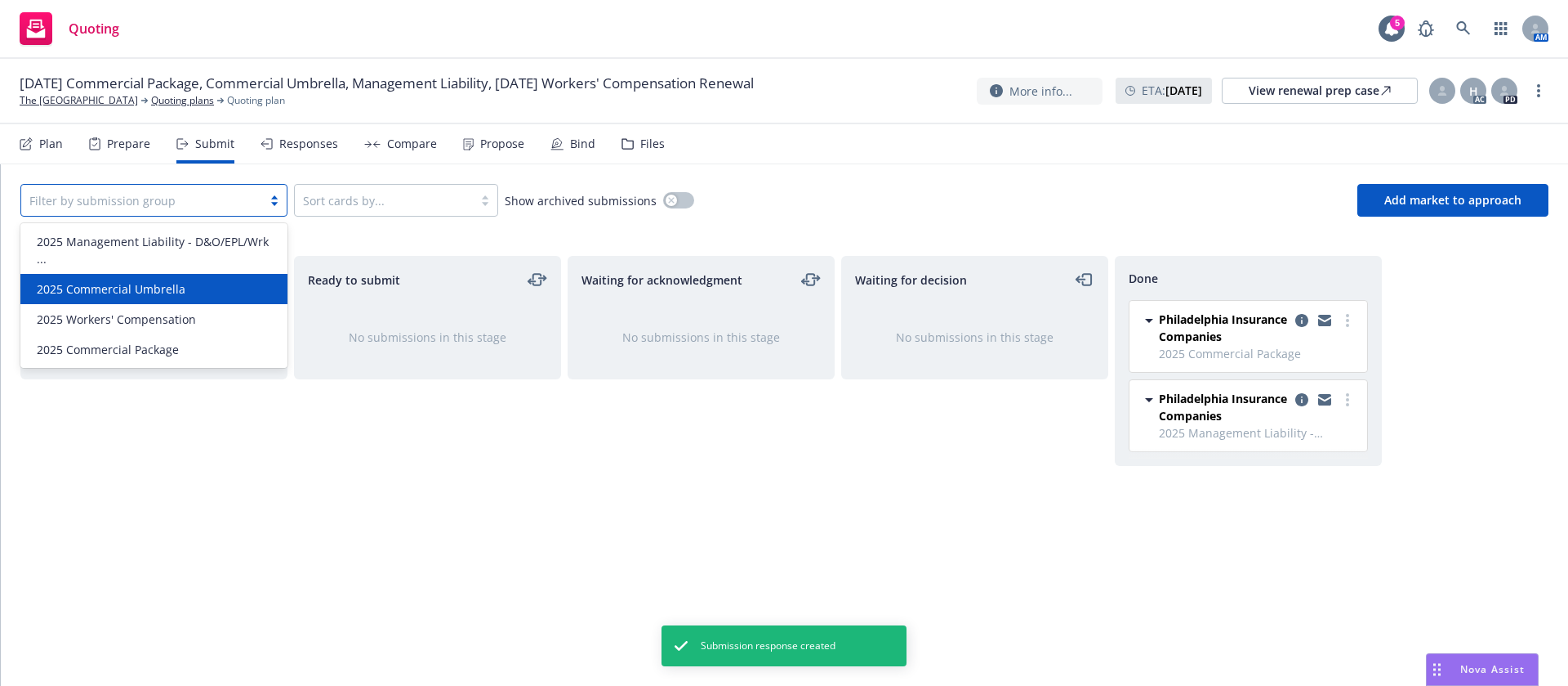
click at [179, 281] on div "2025 Commercial Umbrella" at bounding box center [154, 289] width 267 height 30
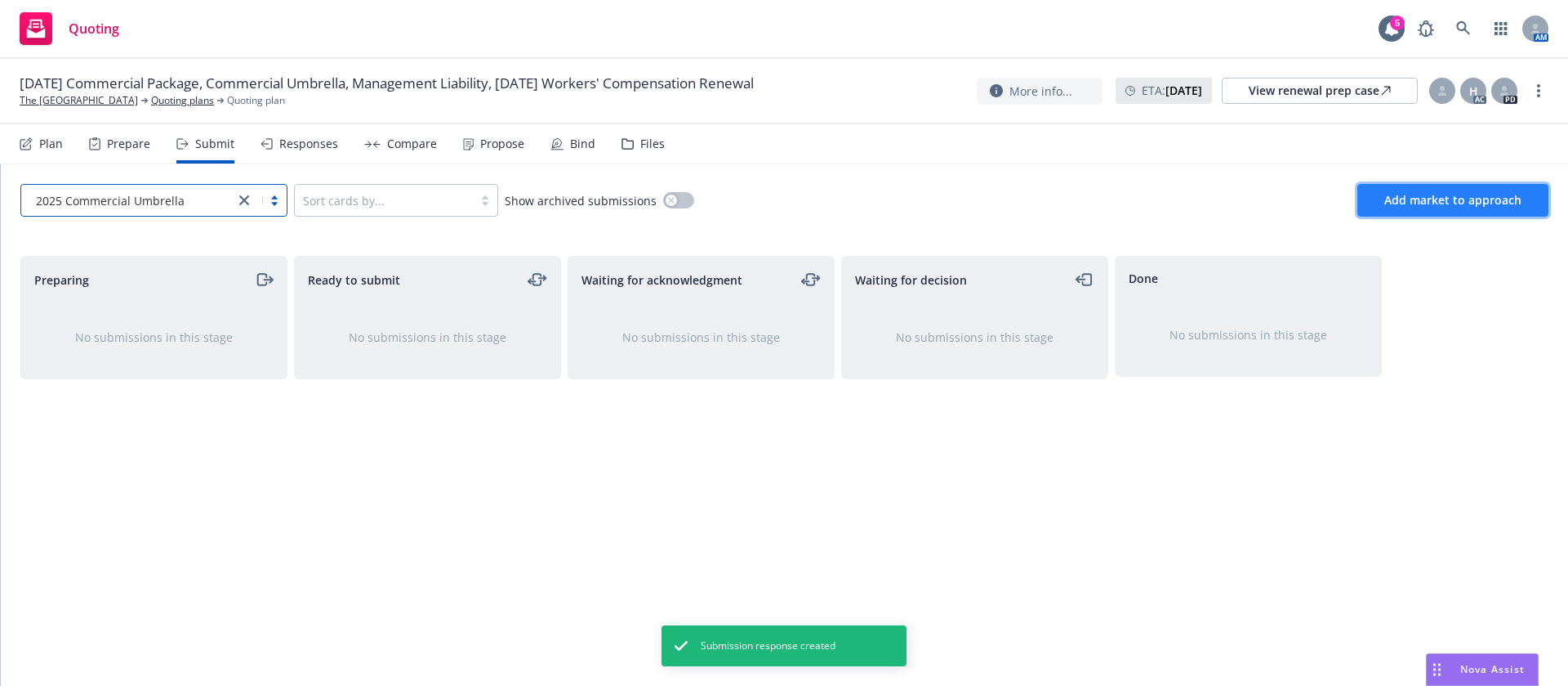
click at [1444, 200] on span "Add market to approach" at bounding box center [1453, 200] width 137 height 16
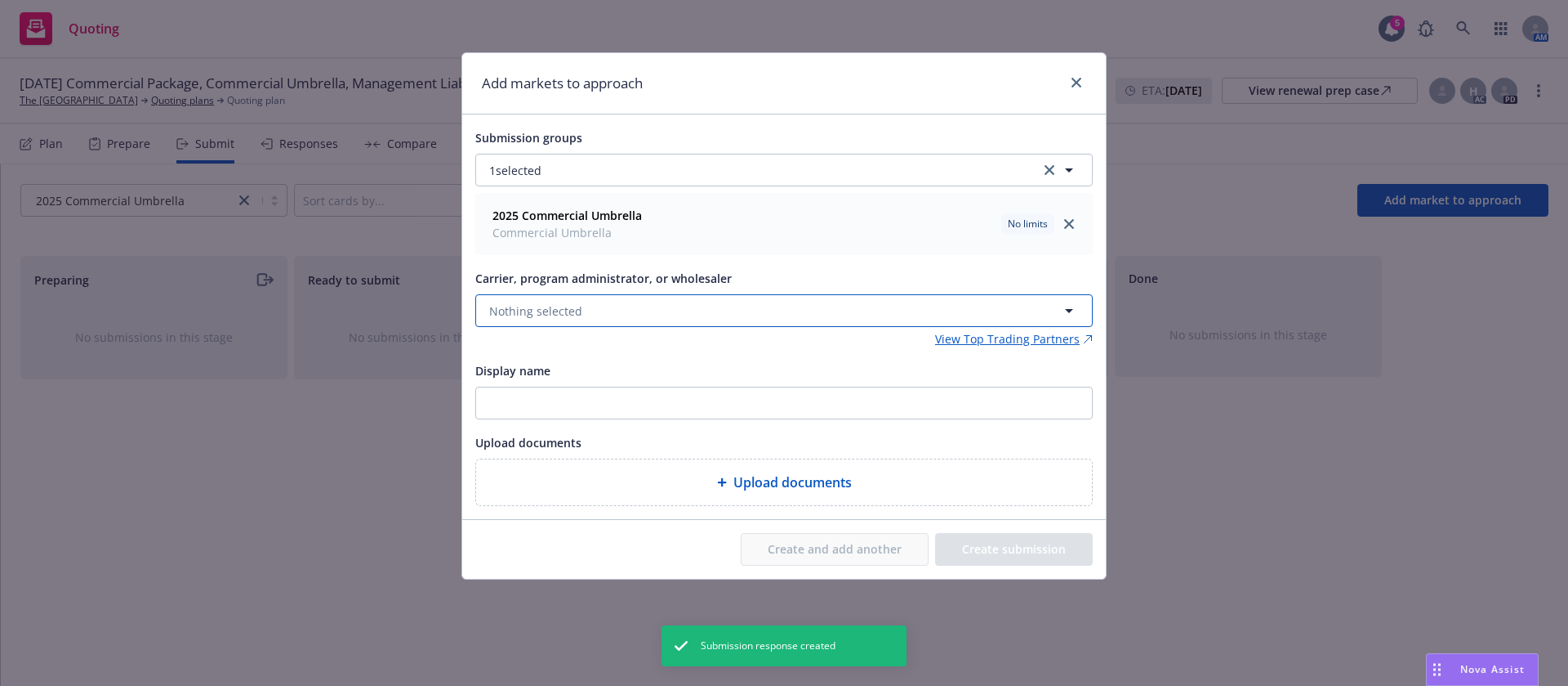
click at [687, 315] on button "Nothing selected" at bounding box center [784, 310] width 618 height 33
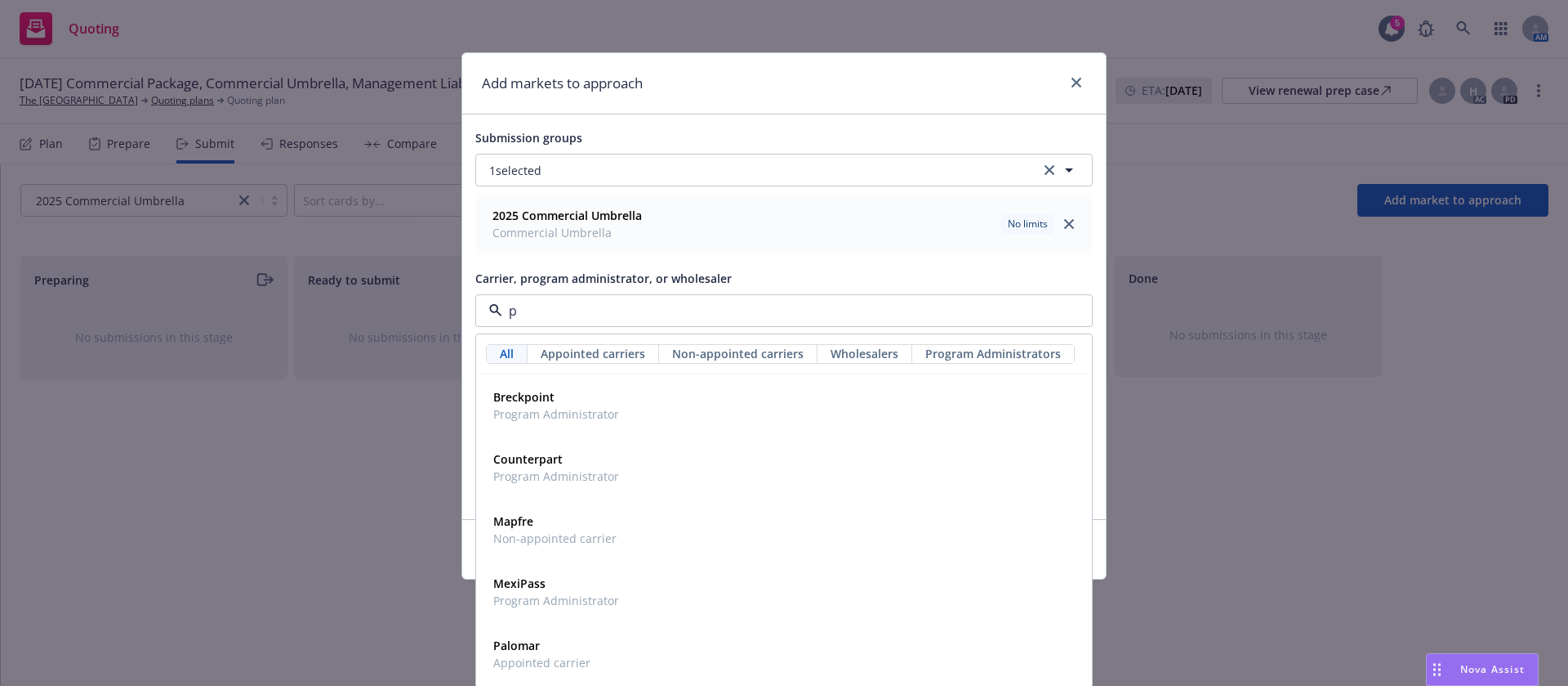
type input "ph"
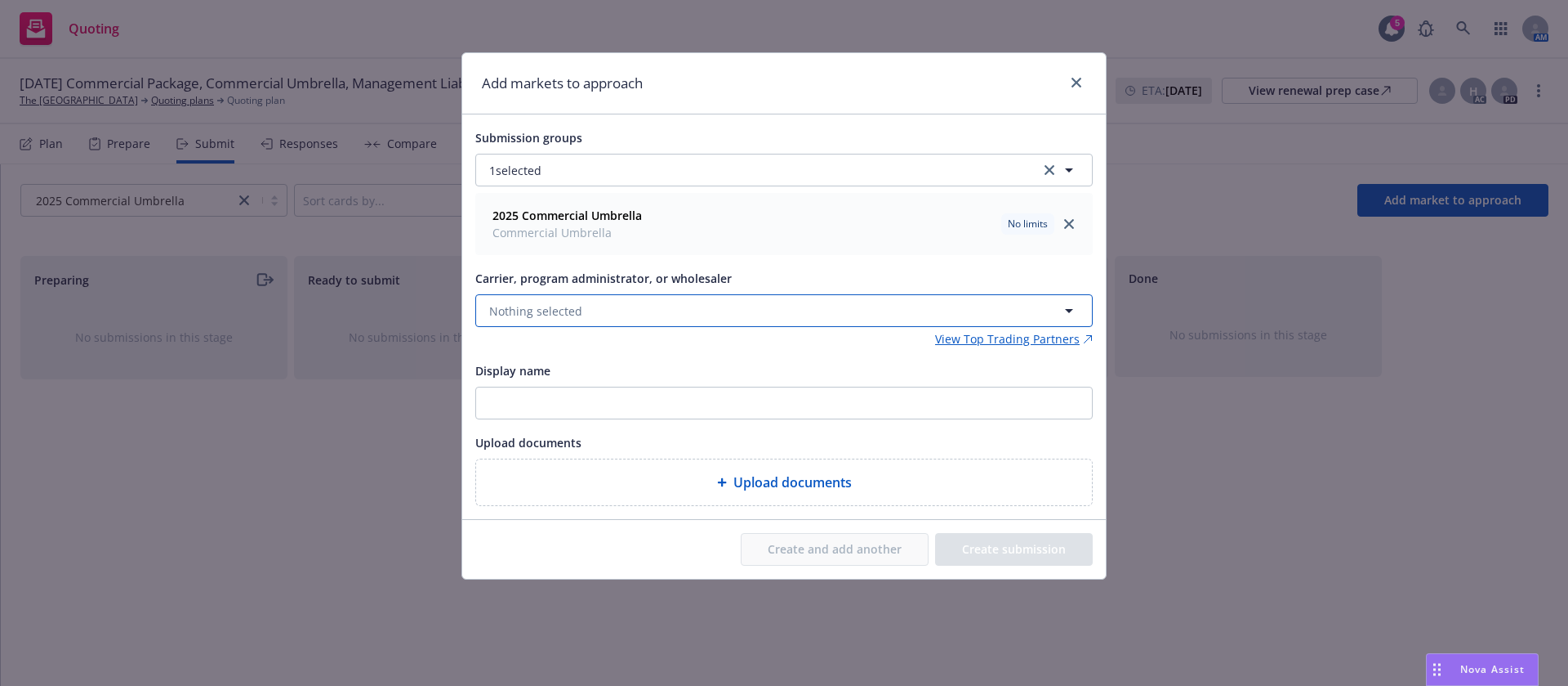
click at [625, 308] on button "Nothing selected" at bounding box center [784, 310] width 618 height 33
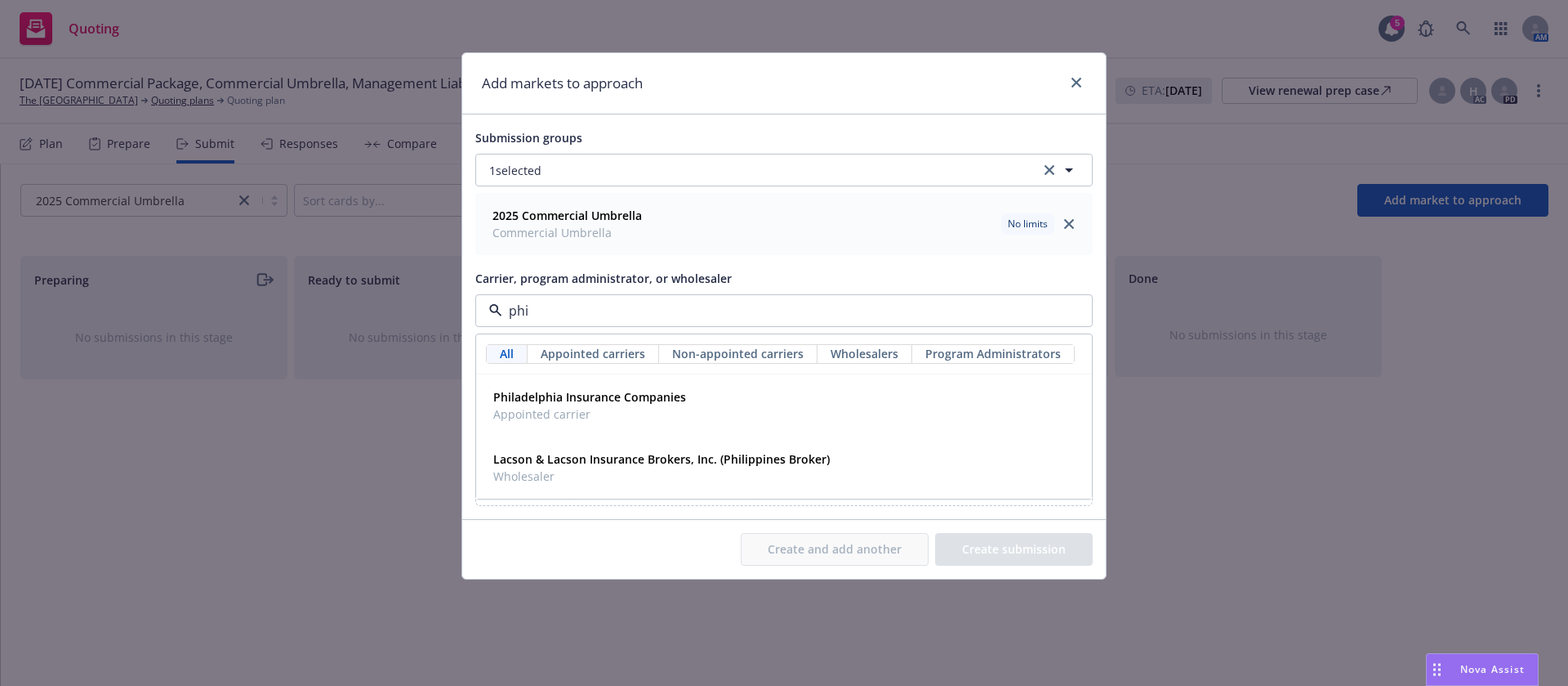
type input "phil"
click at [563, 389] on strong "Philadelphia Insurance Companies" at bounding box center [589, 397] width 193 height 16
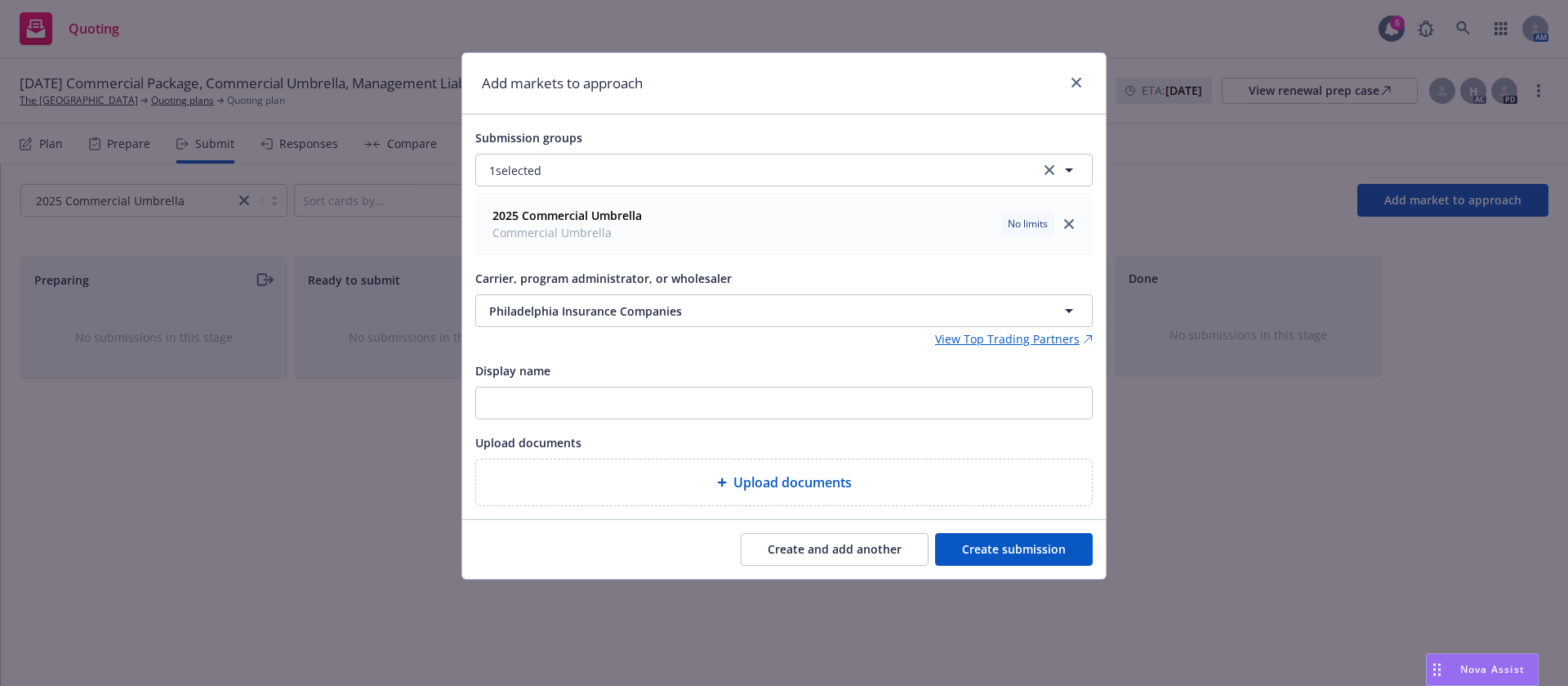
click at [1001, 539] on button "Create submission" at bounding box center [1014, 550] width 157 height 33
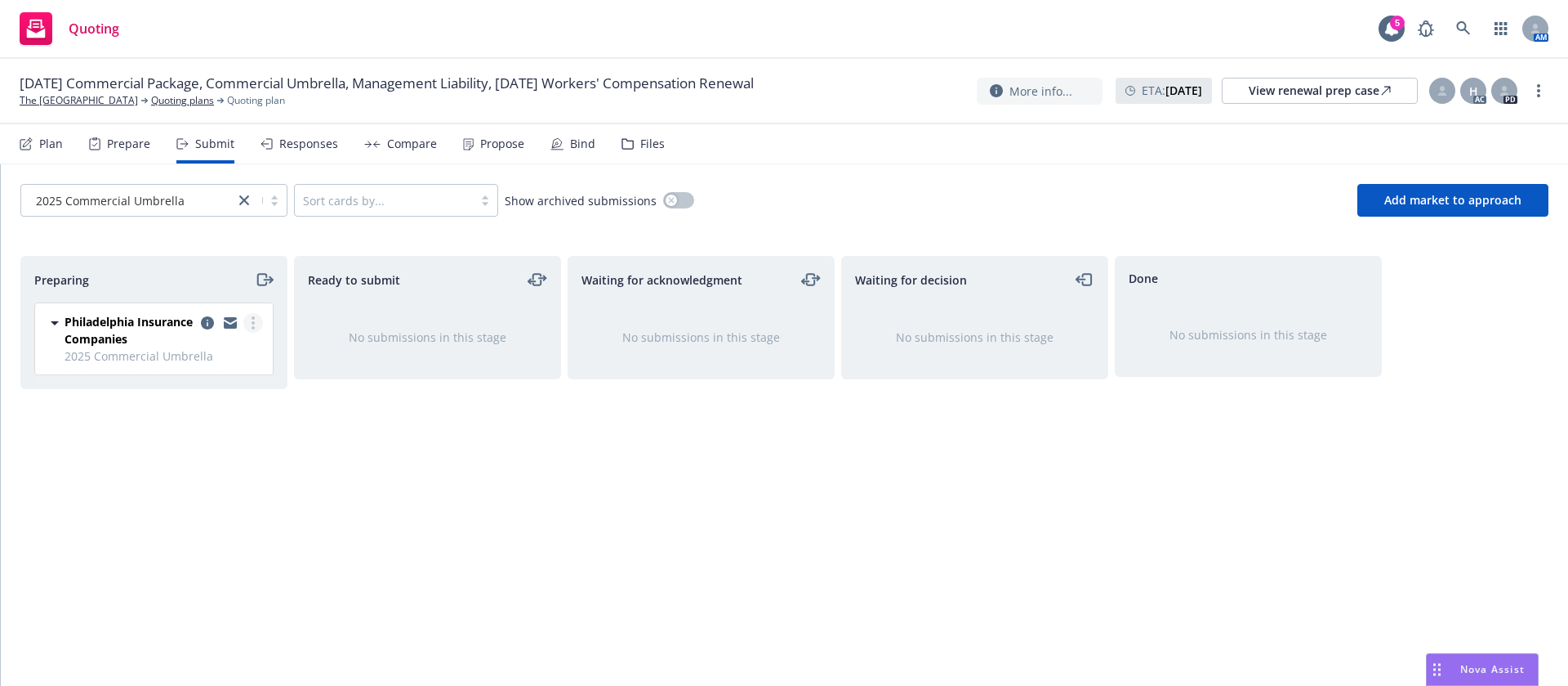
click at [255, 320] on link "more" at bounding box center [253, 322] width 19 height 19
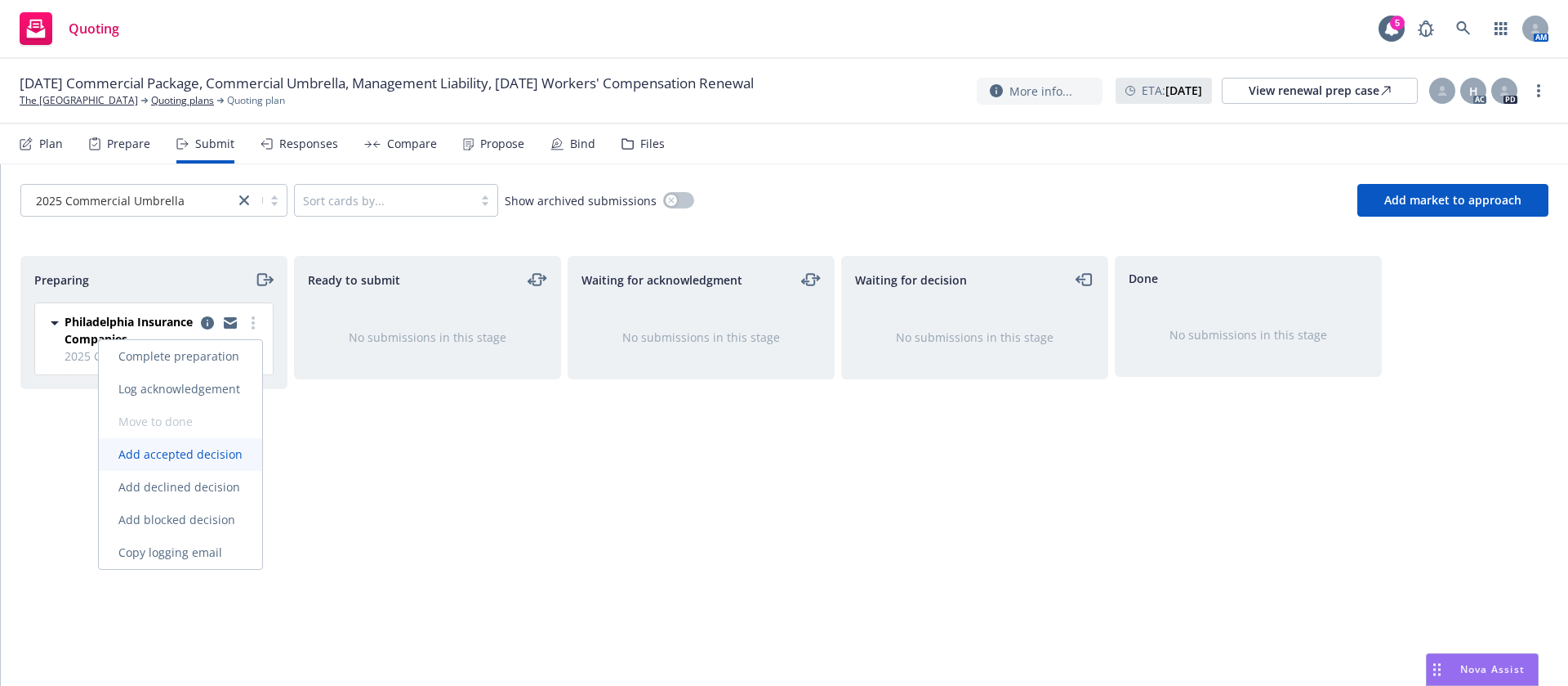
click at [220, 463] on link "Add accepted decision" at bounding box center [180, 454] width 163 height 33
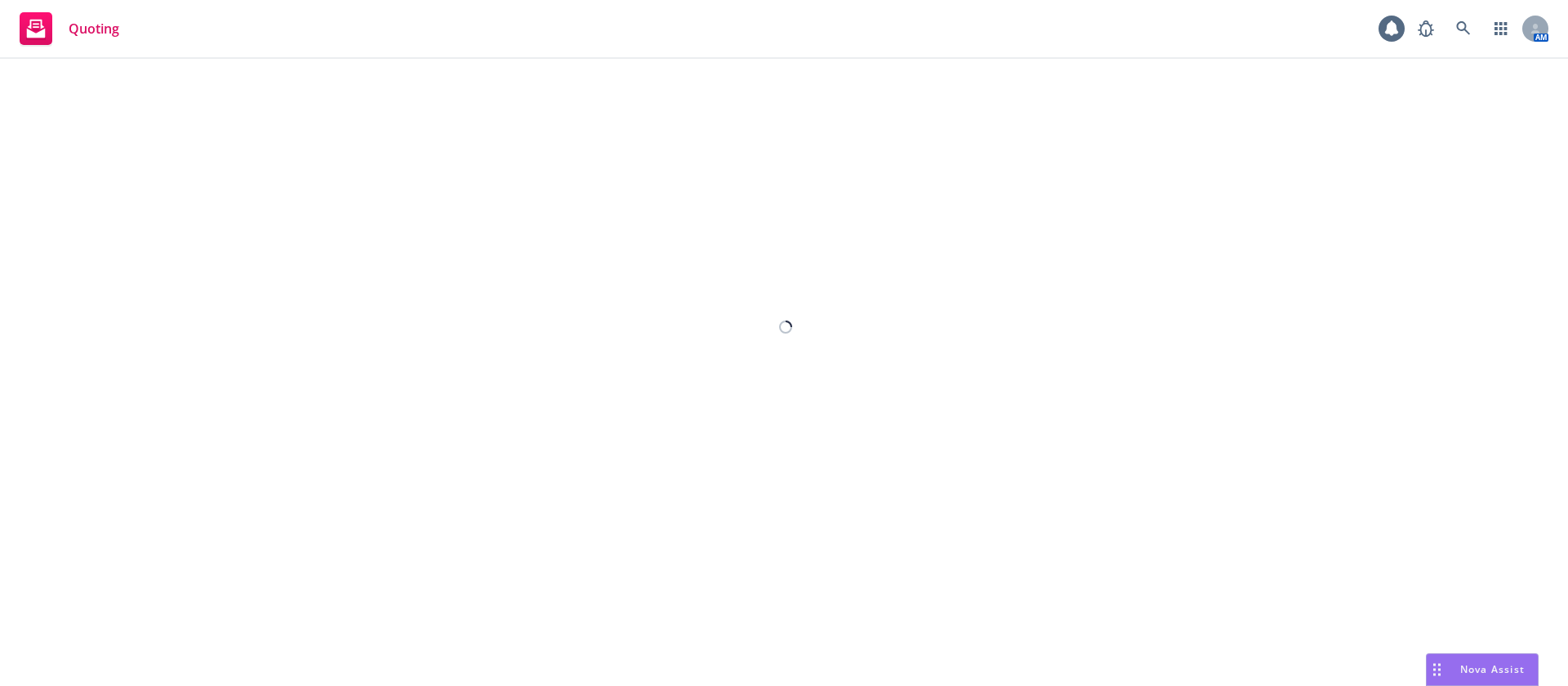
select select "12"
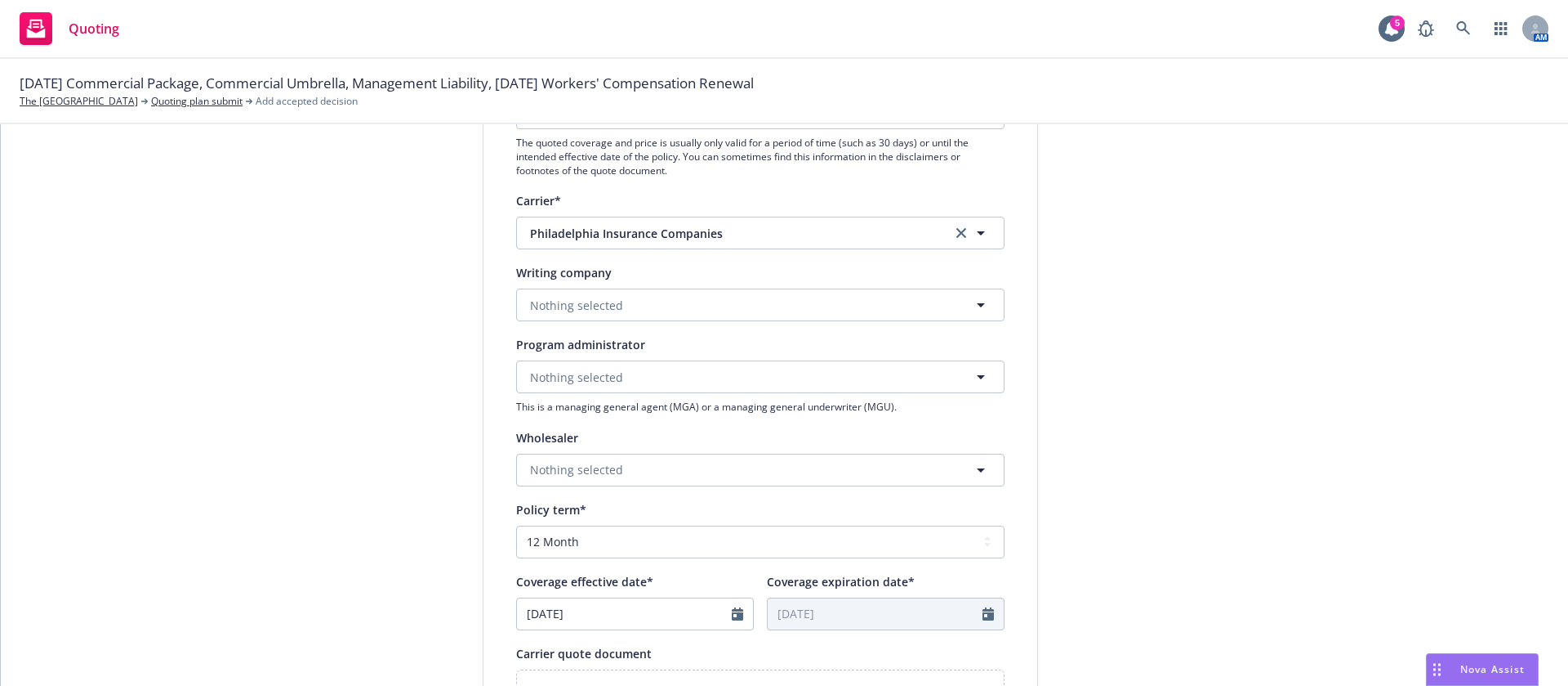
scroll to position [490, 0]
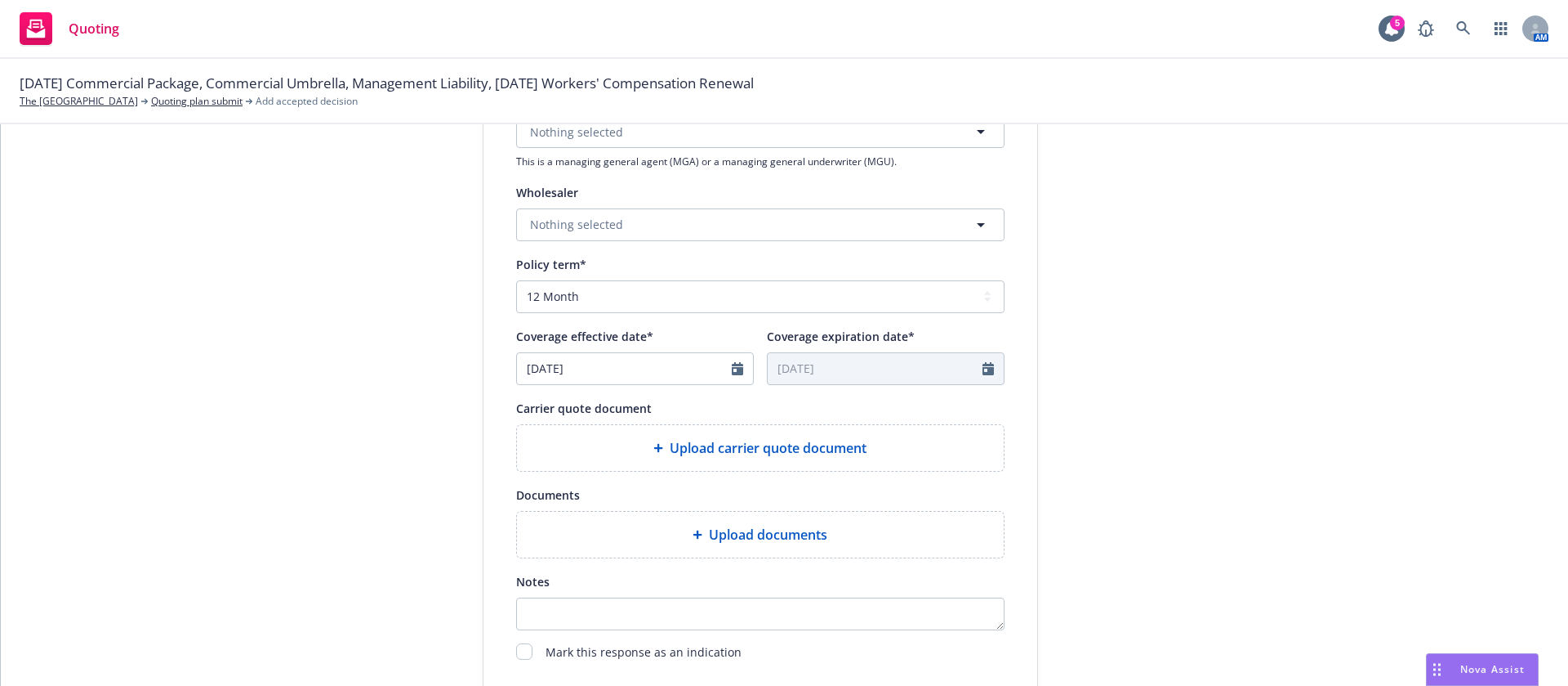
click at [755, 474] on div "Display name Philadelphia Insurance Companies Quote expiration date* 09/19/2025…" at bounding box center [761, 208] width 489 height 909
click at [758, 466] on div "Upload carrier quote document" at bounding box center [761, 448] width 487 height 46
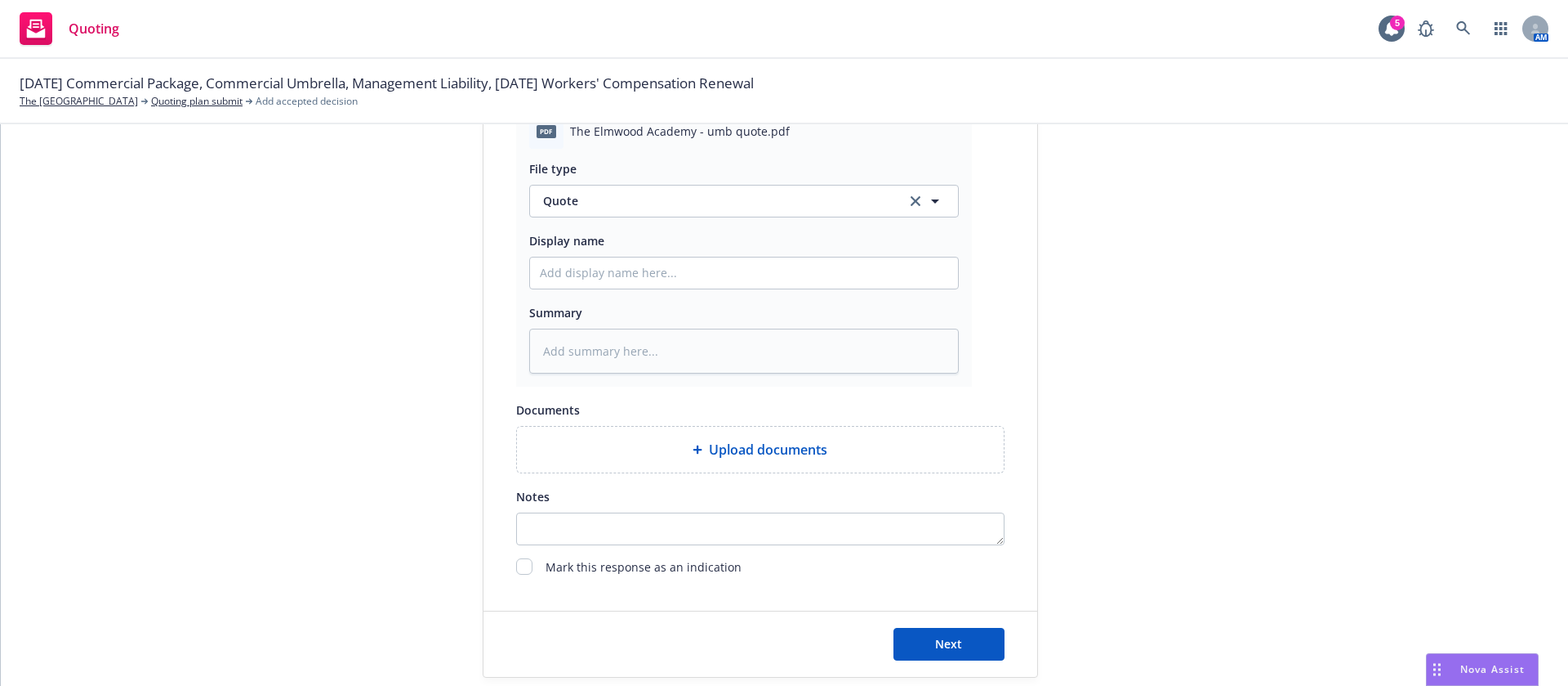
scroll to position [838, 0]
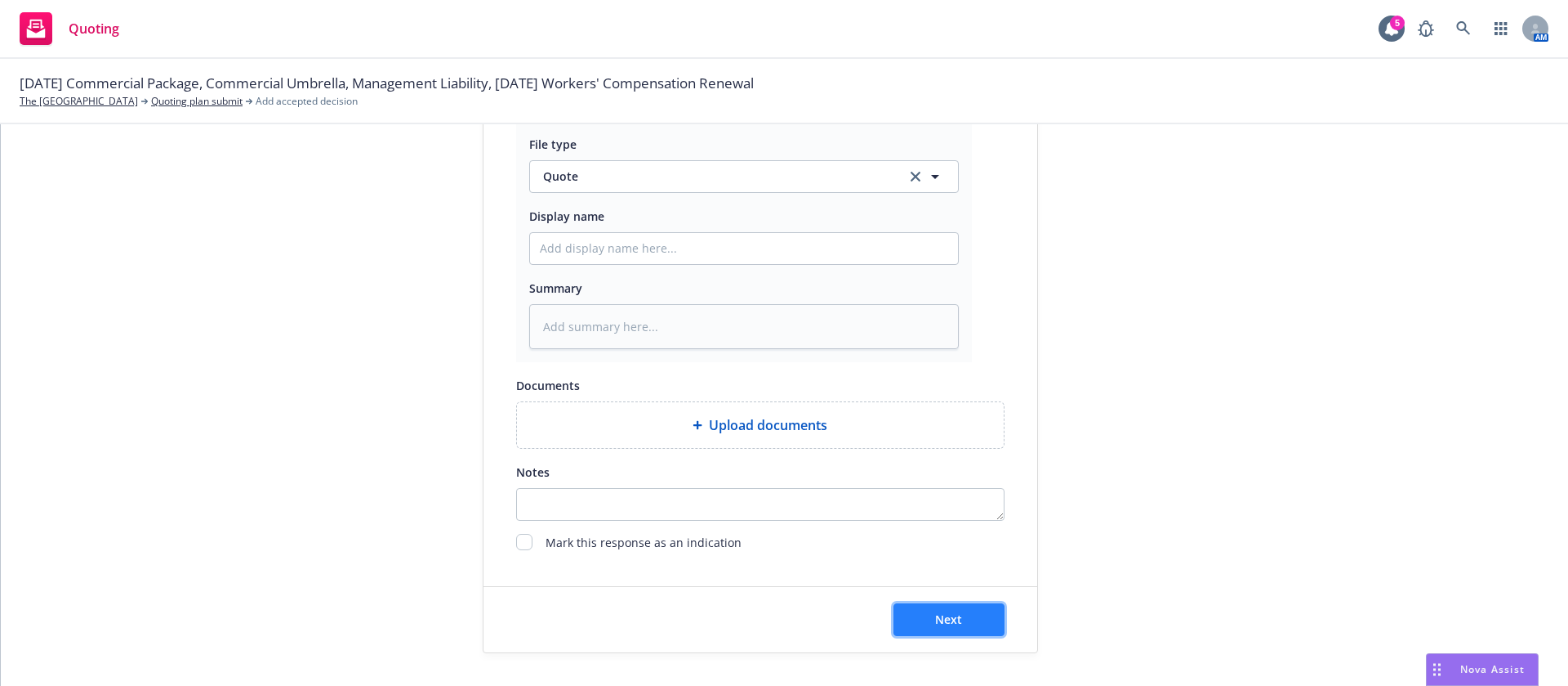
click at [963, 611] on button "Next" at bounding box center [948, 620] width 111 height 33
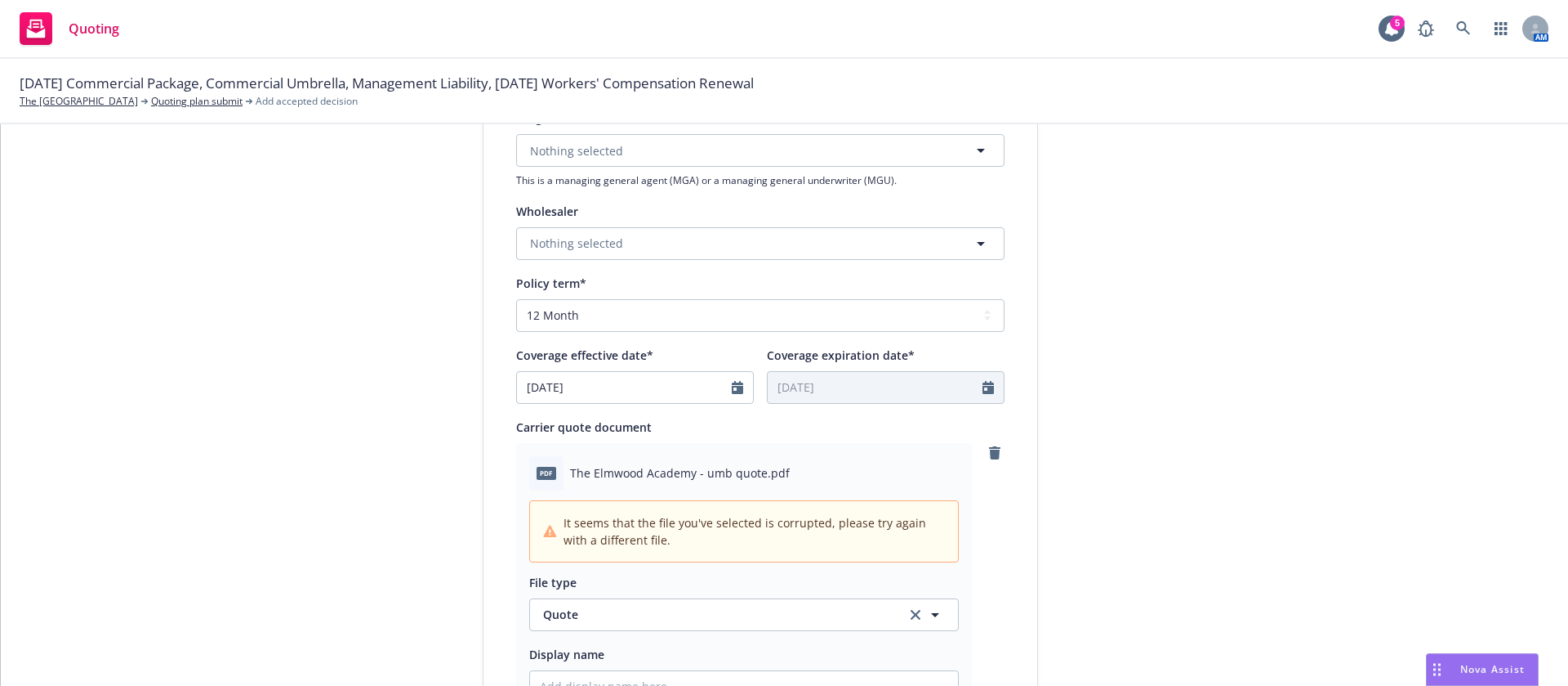
scroll to position [470, 0]
click at [989, 452] on icon "remove" at bounding box center [995, 454] width 11 height 13
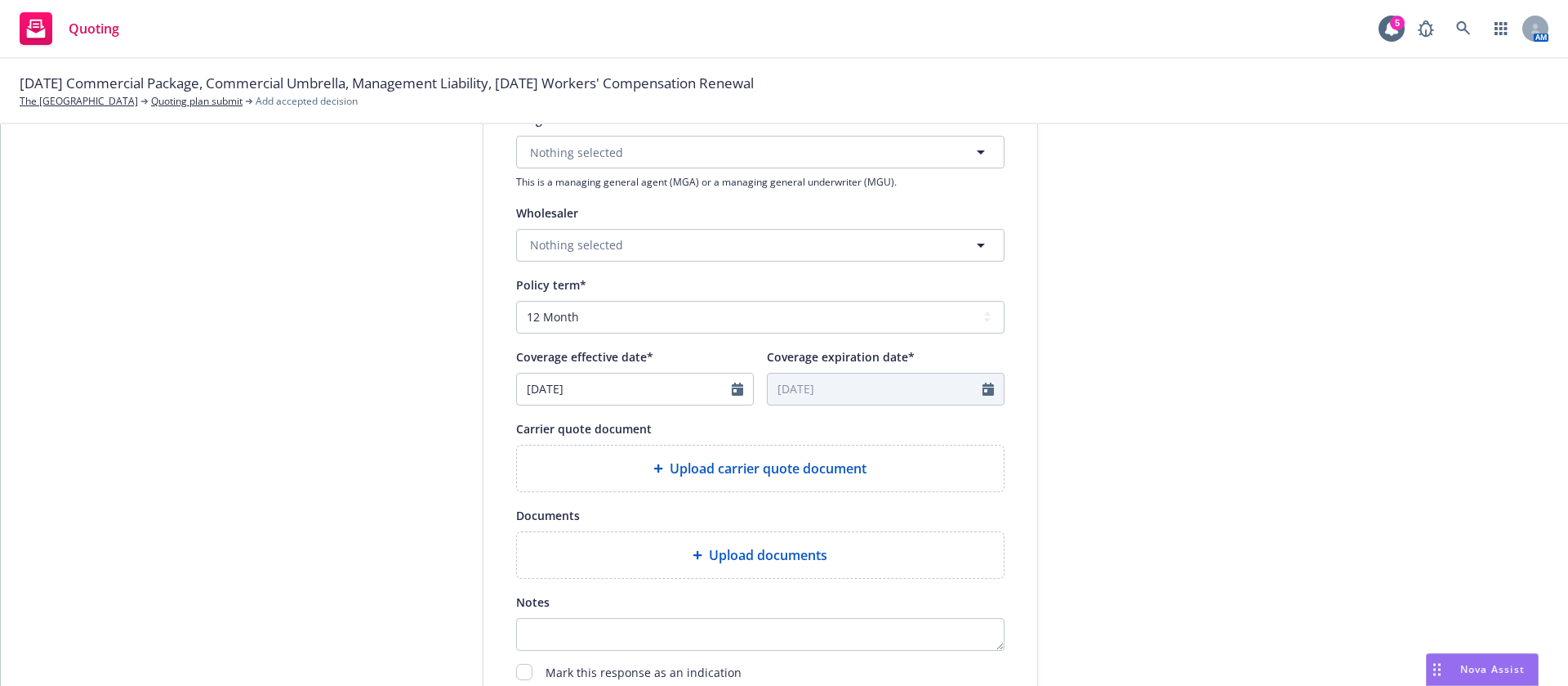
click at [784, 483] on div "Upload carrier quote document" at bounding box center [761, 468] width 487 height 46
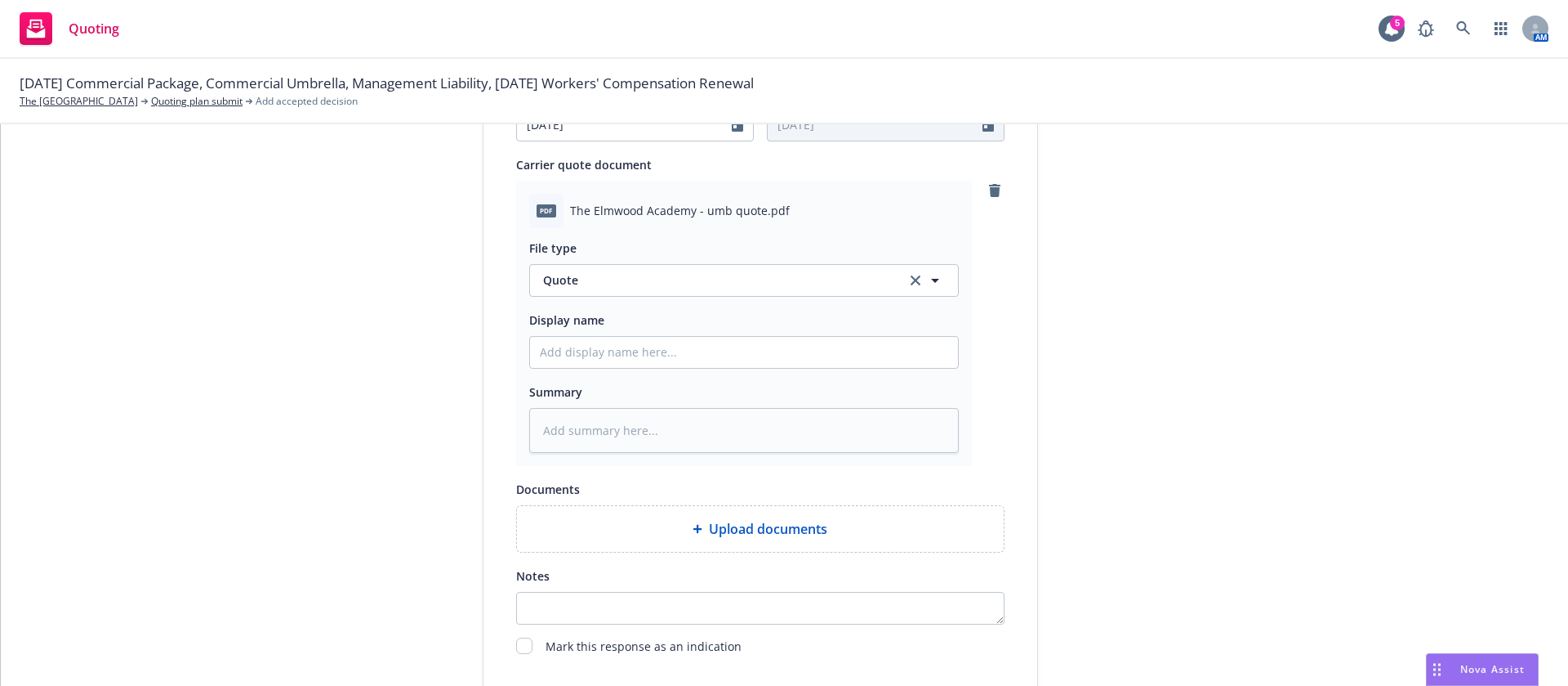
scroll to position [838, 0]
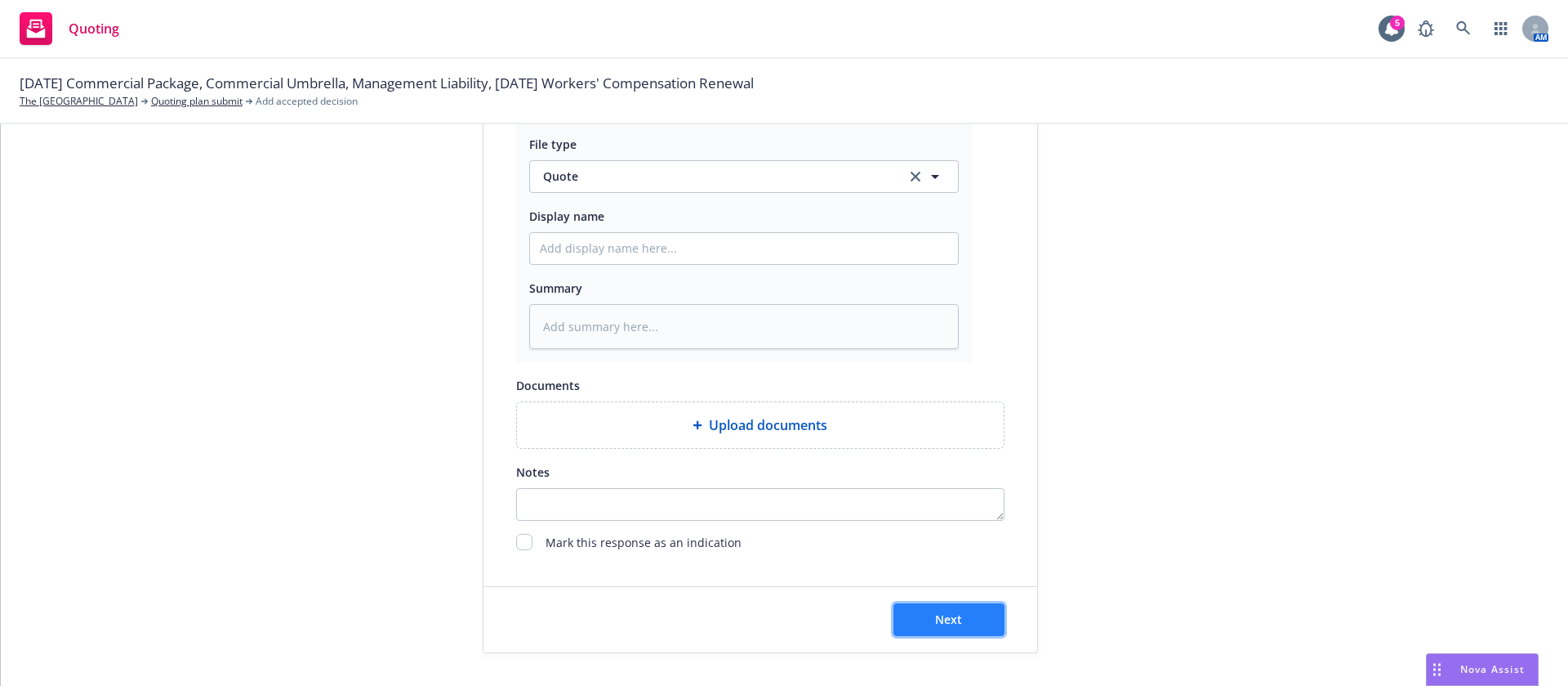
click at [937, 605] on button "Next" at bounding box center [948, 620] width 111 height 33
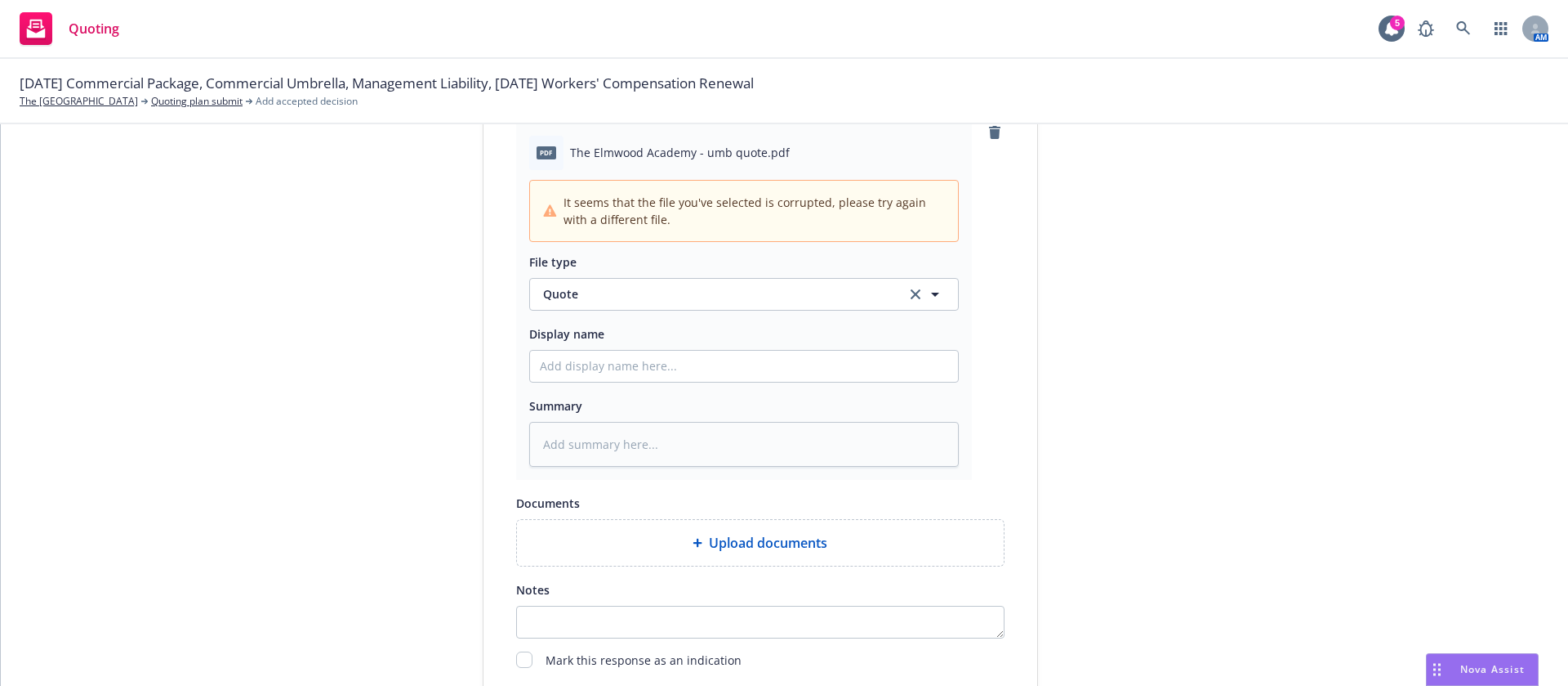
scroll to position [593, 0]
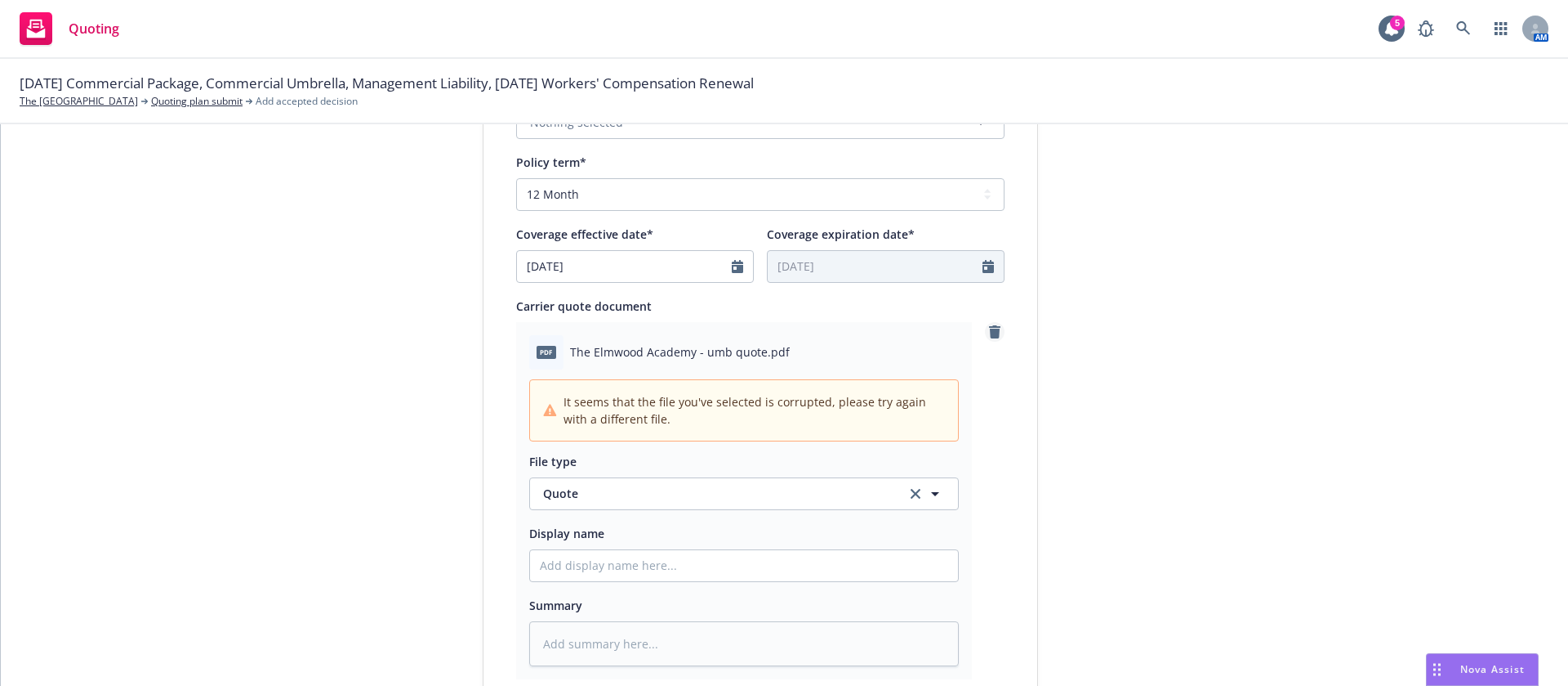
click at [989, 334] on icon "remove" at bounding box center [995, 332] width 13 height 13
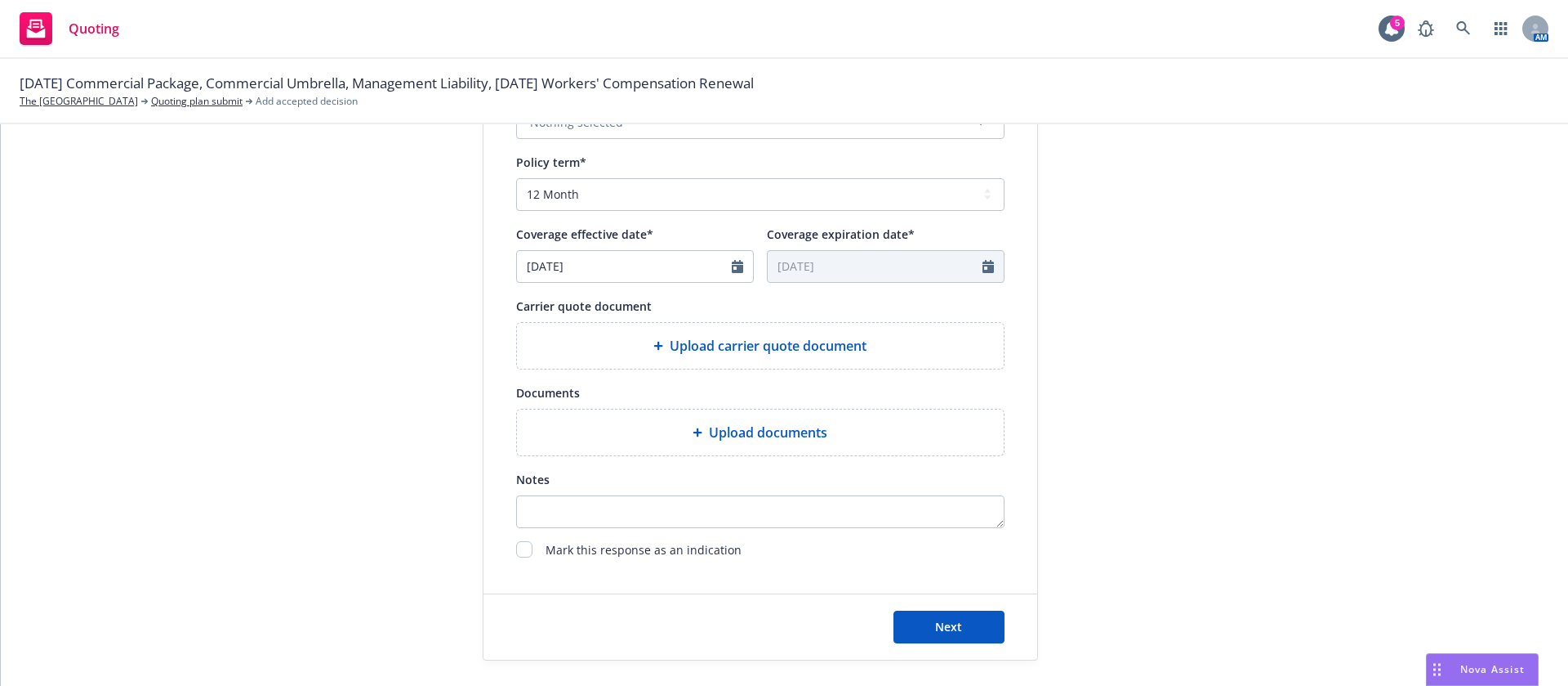
click at [755, 336] on span "Upload carrier quote document" at bounding box center [768, 345] width 197 height 19
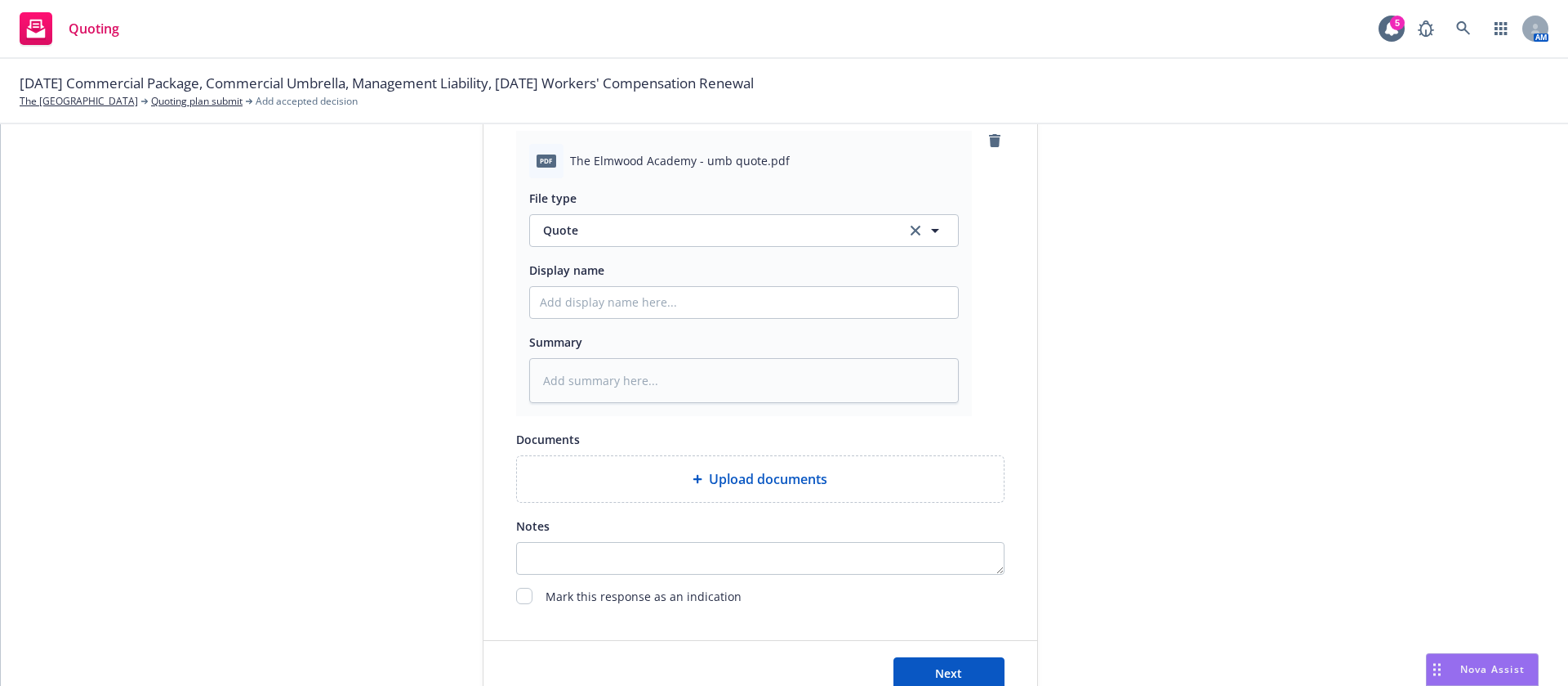
scroll to position [838, 0]
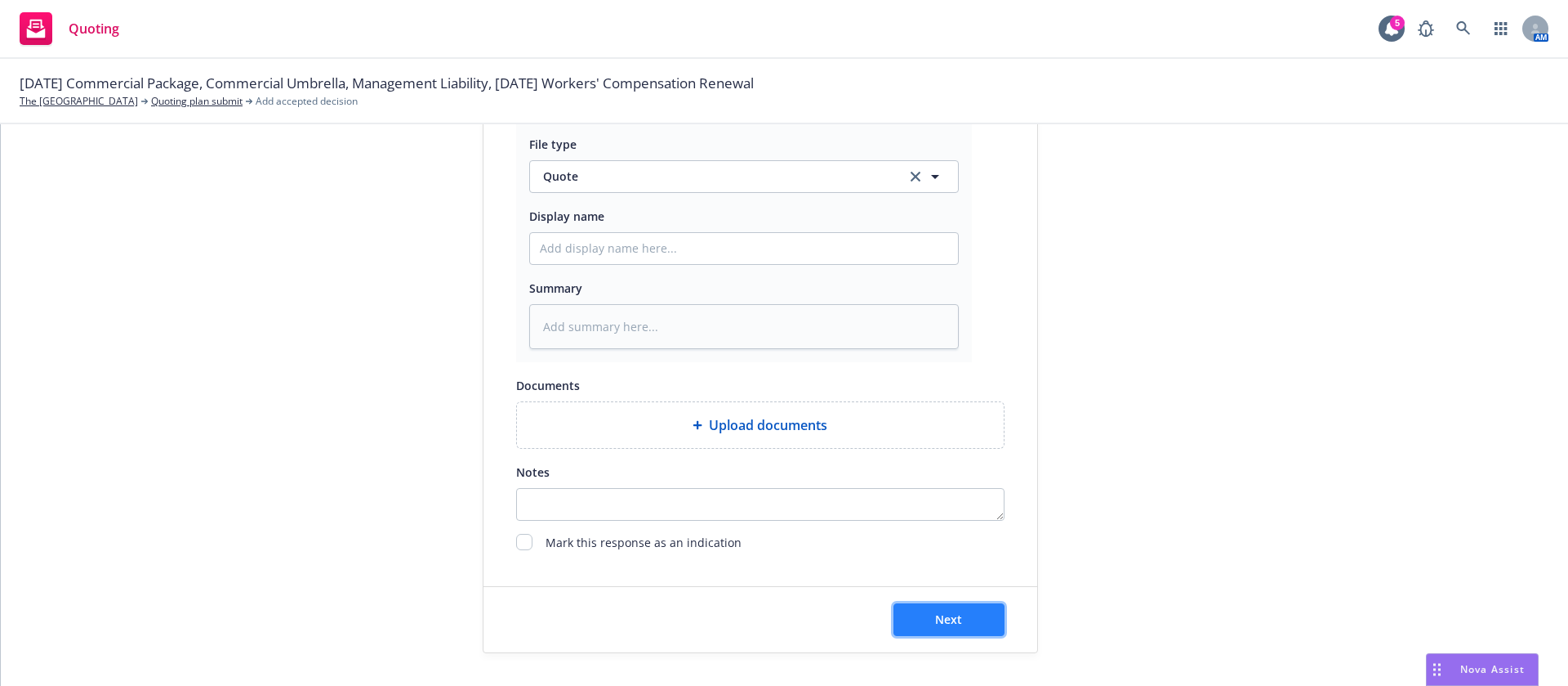
click at [950, 617] on span "Next" at bounding box center [948, 618] width 27 height 16
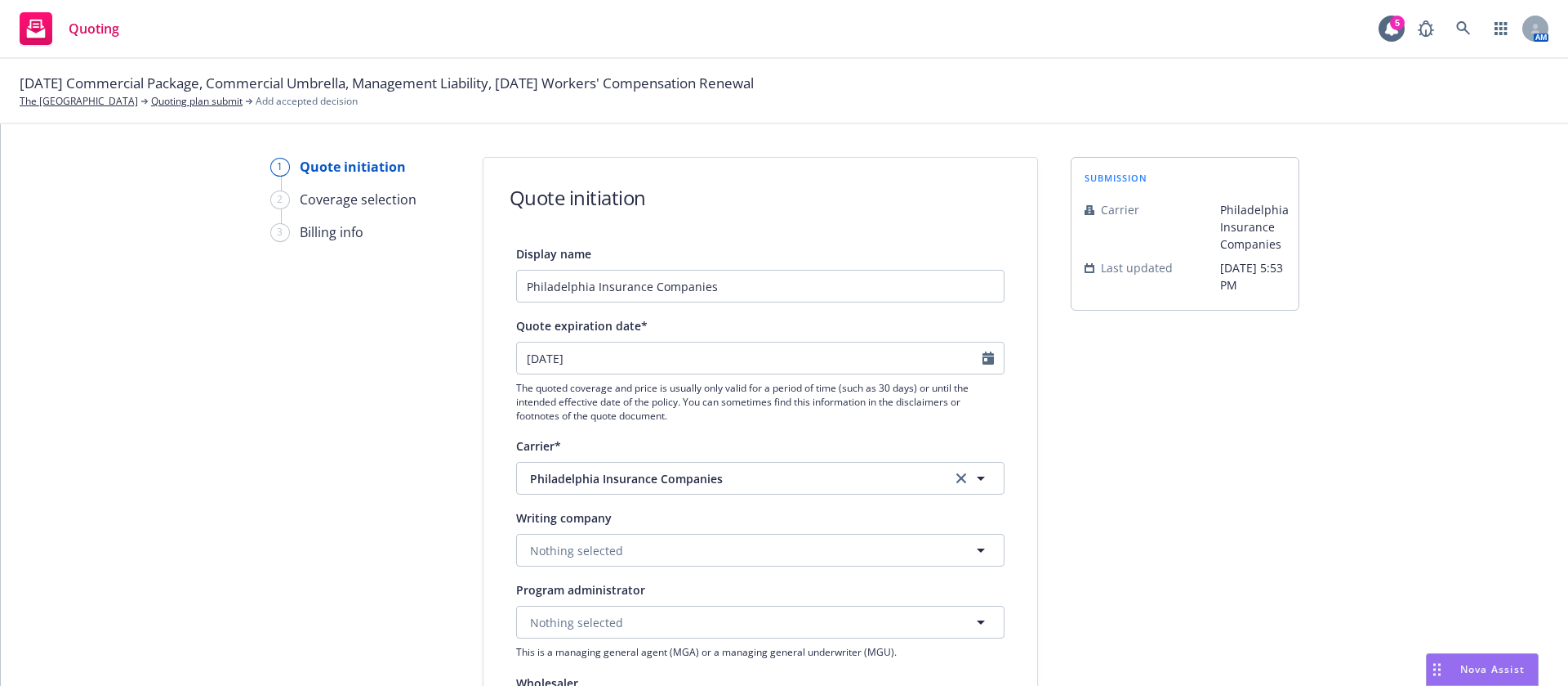
scroll to position [613, 0]
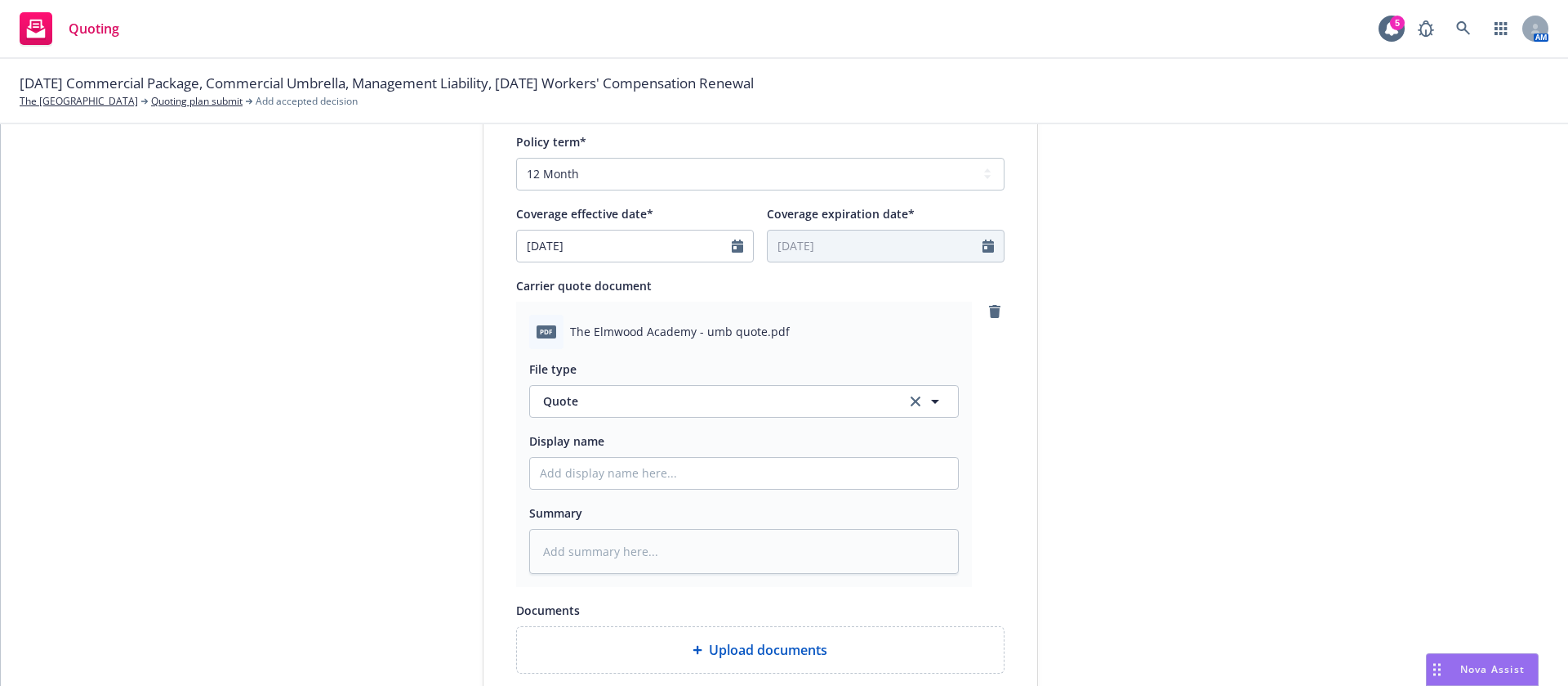
type textarea "x"
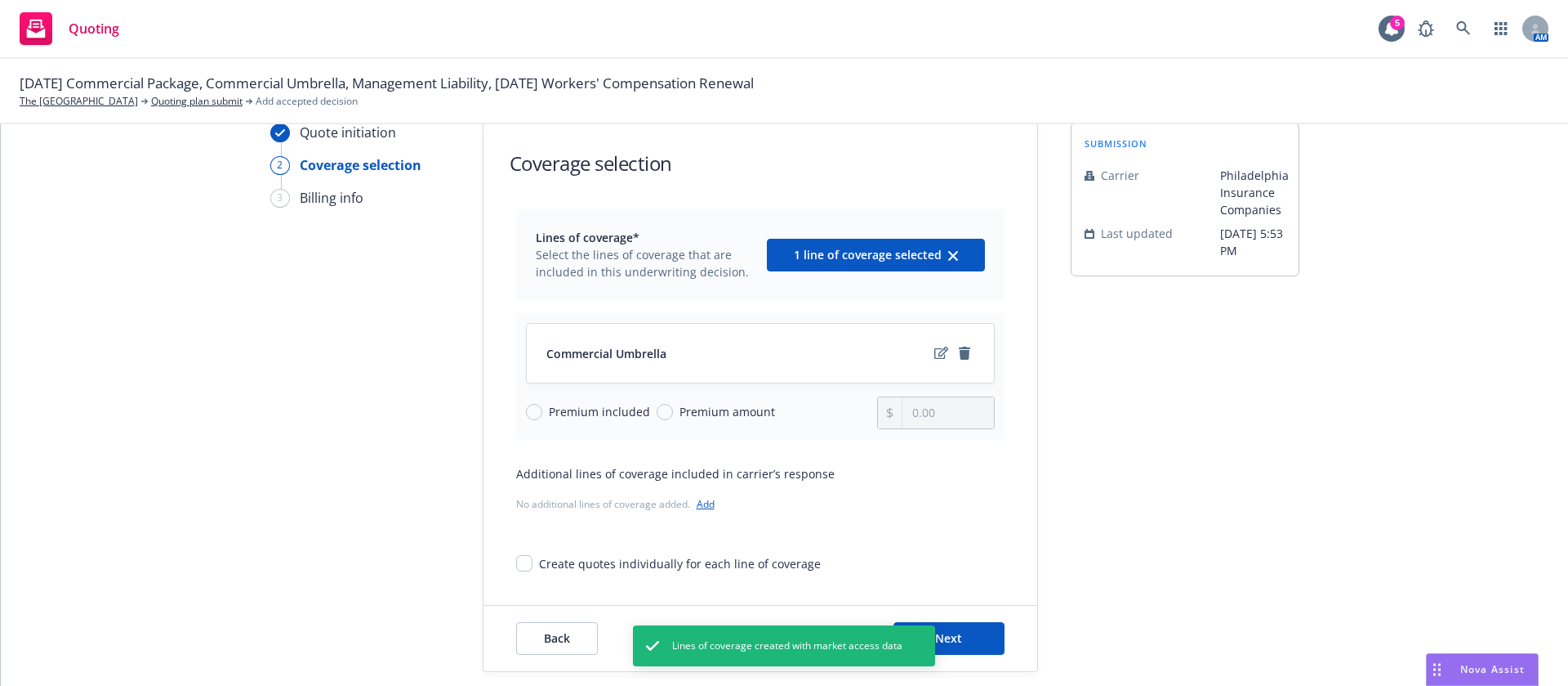
scroll to position [53, 0]
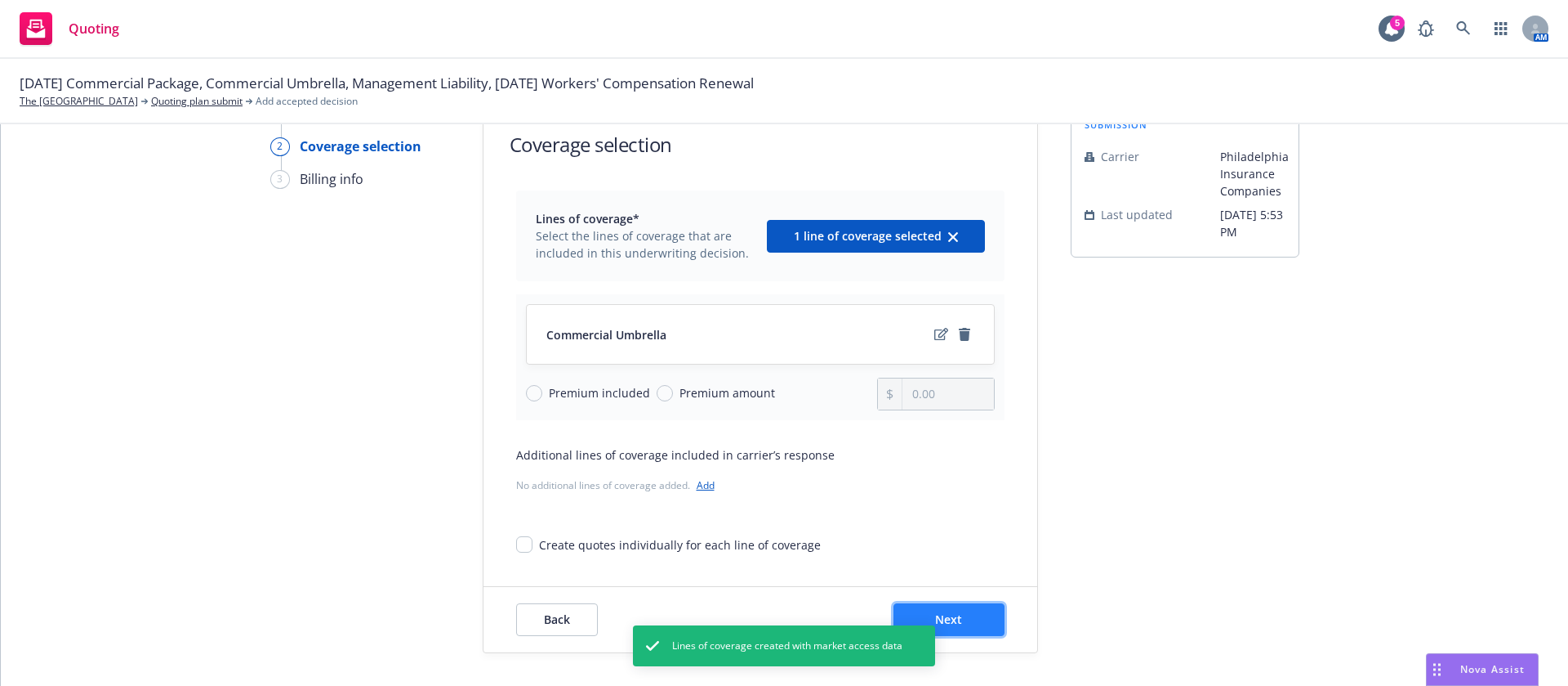
click at [987, 616] on button "Next" at bounding box center [948, 620] width 111 height 33
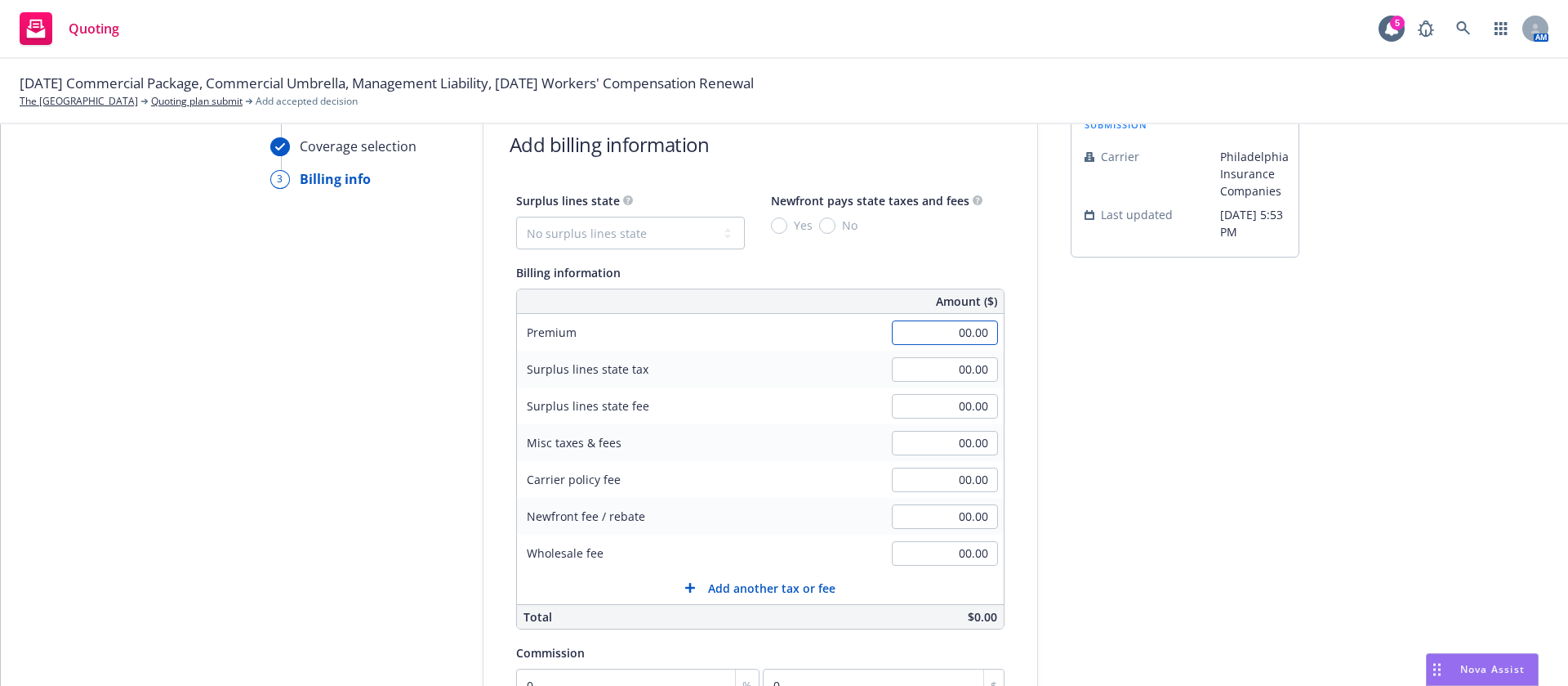
click at [949, 336] on input "00.00" at bounding box center [945, 332] width 106 height 25
type input "1,425.00"
click at [1191, 401] on div "submission Carrier Philadelphia Insurance Companies Last updated 8/20, 5:53 PM" at bounding box center [1185, 521] width 229 height 836
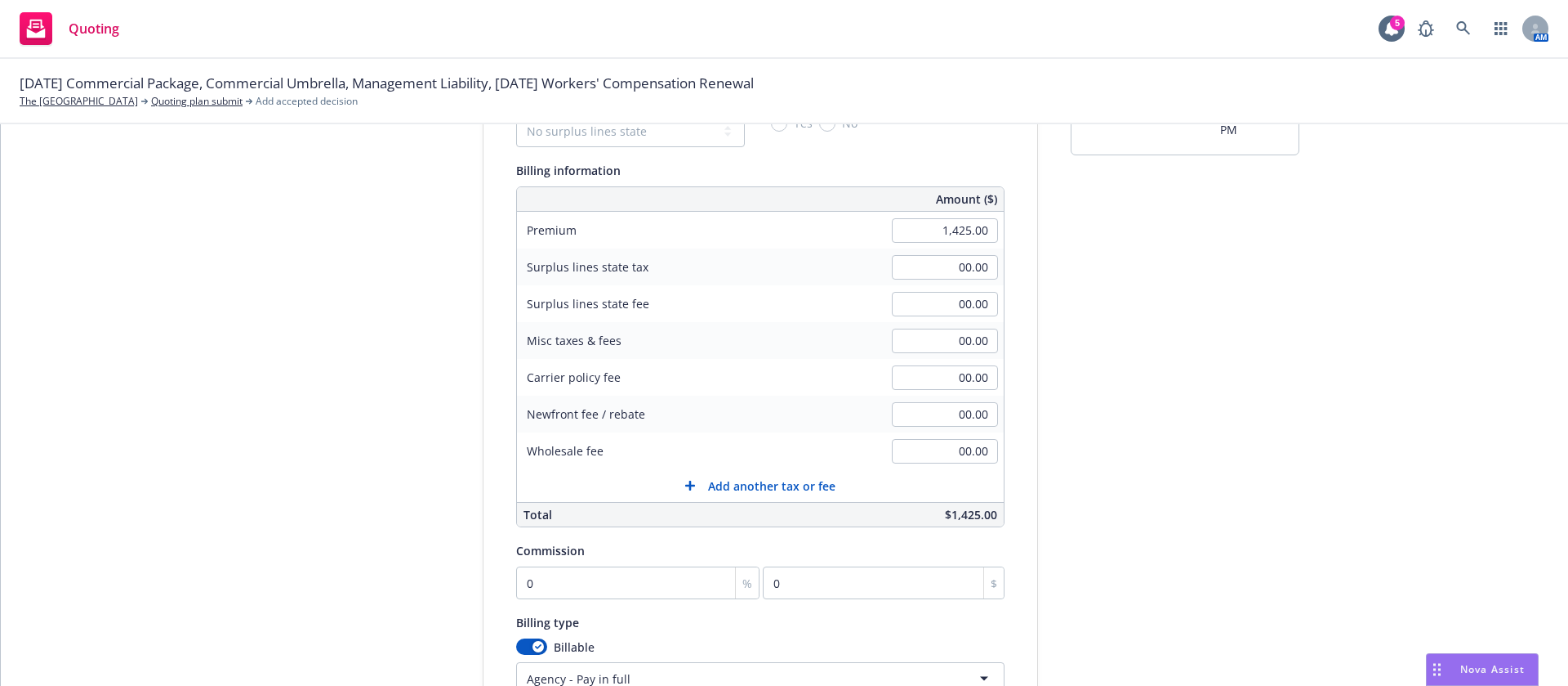
scroll to position [299, 0]
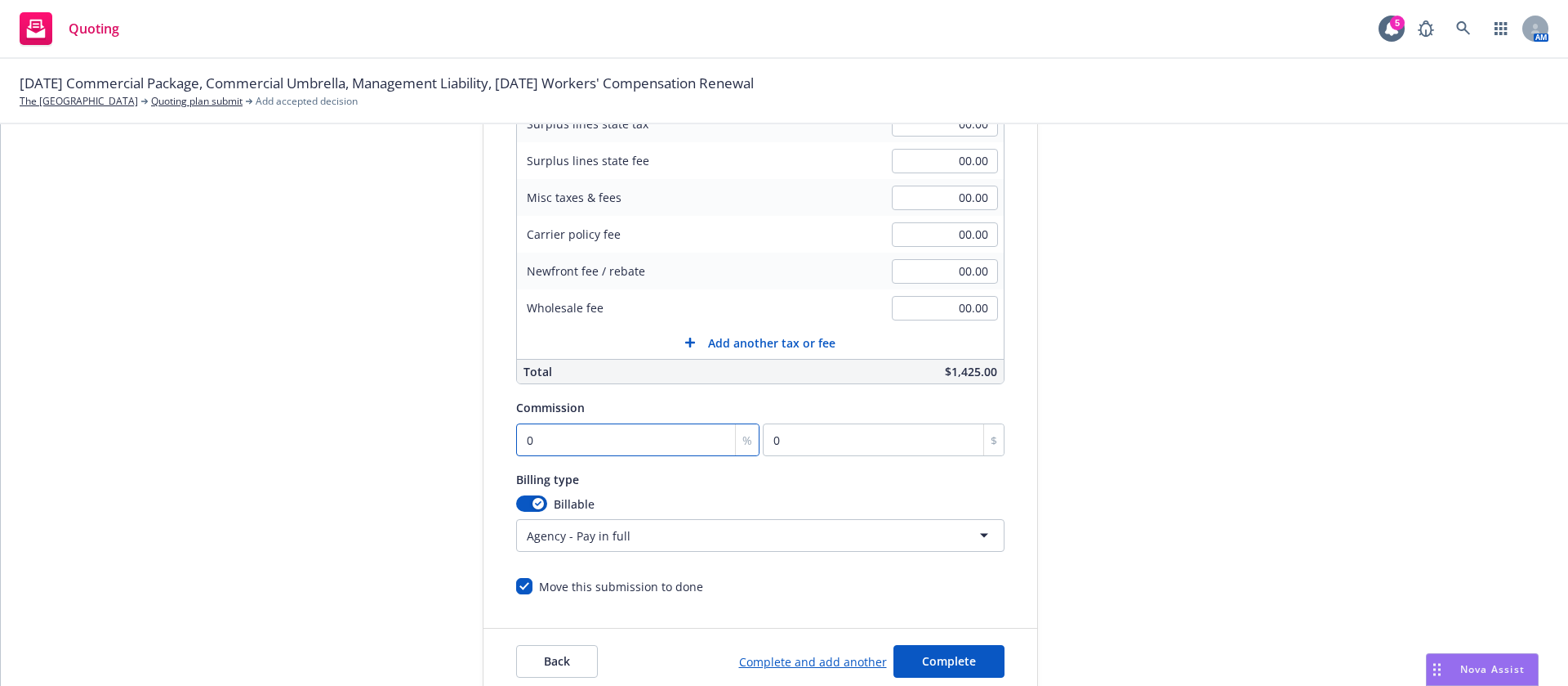
click at [595, 433] on input "0" at bounding box center [638, 440] width 244 height 33
type input "1"
type input "14.25"
type input "15"
type input "213.75"
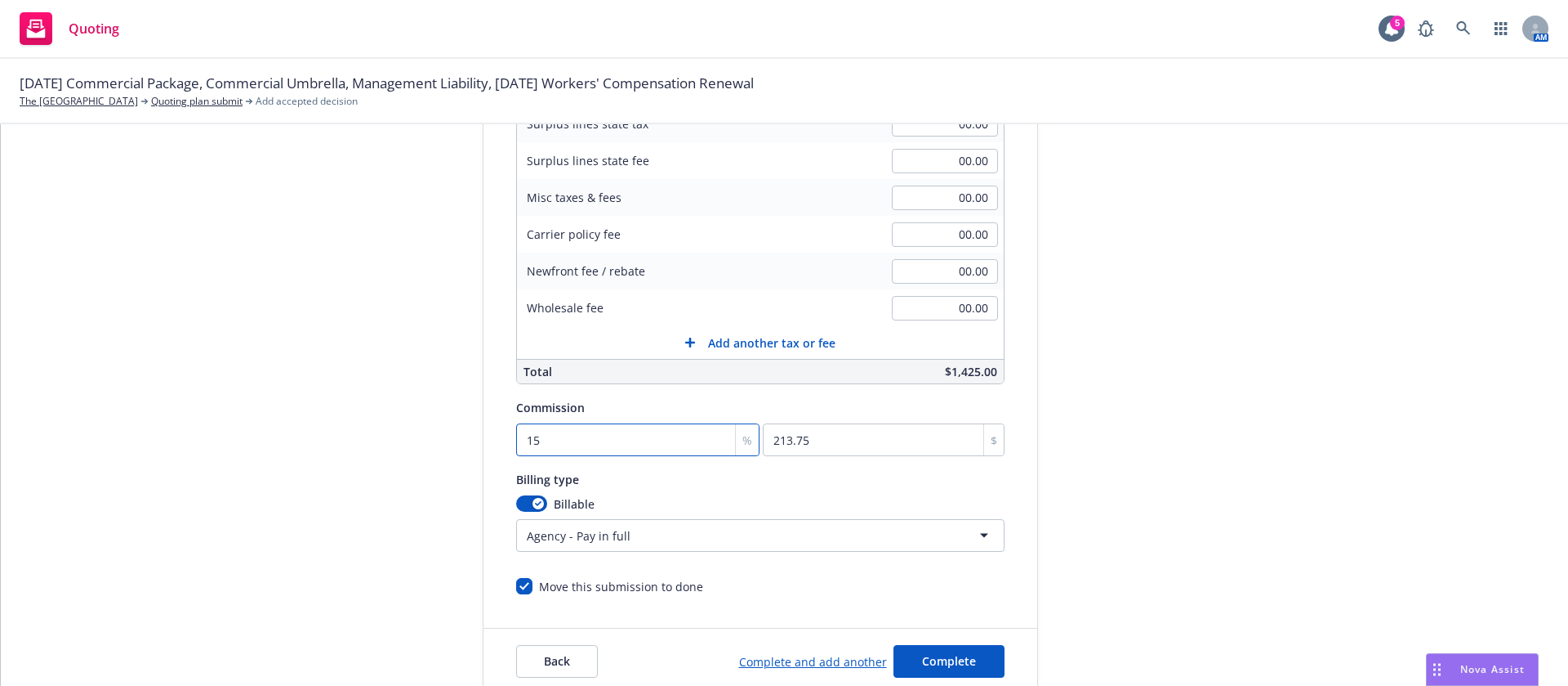
type input "15"
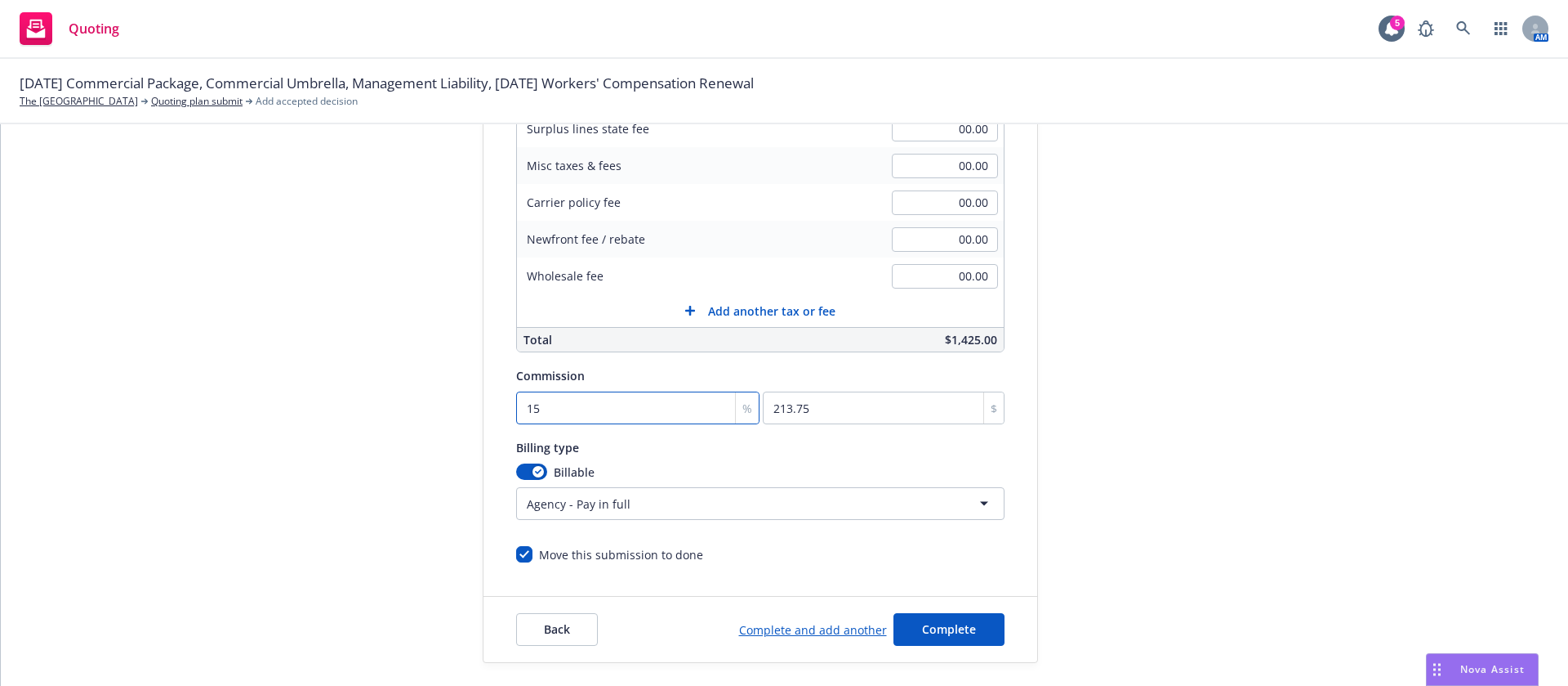
scroll to position [340, 0]
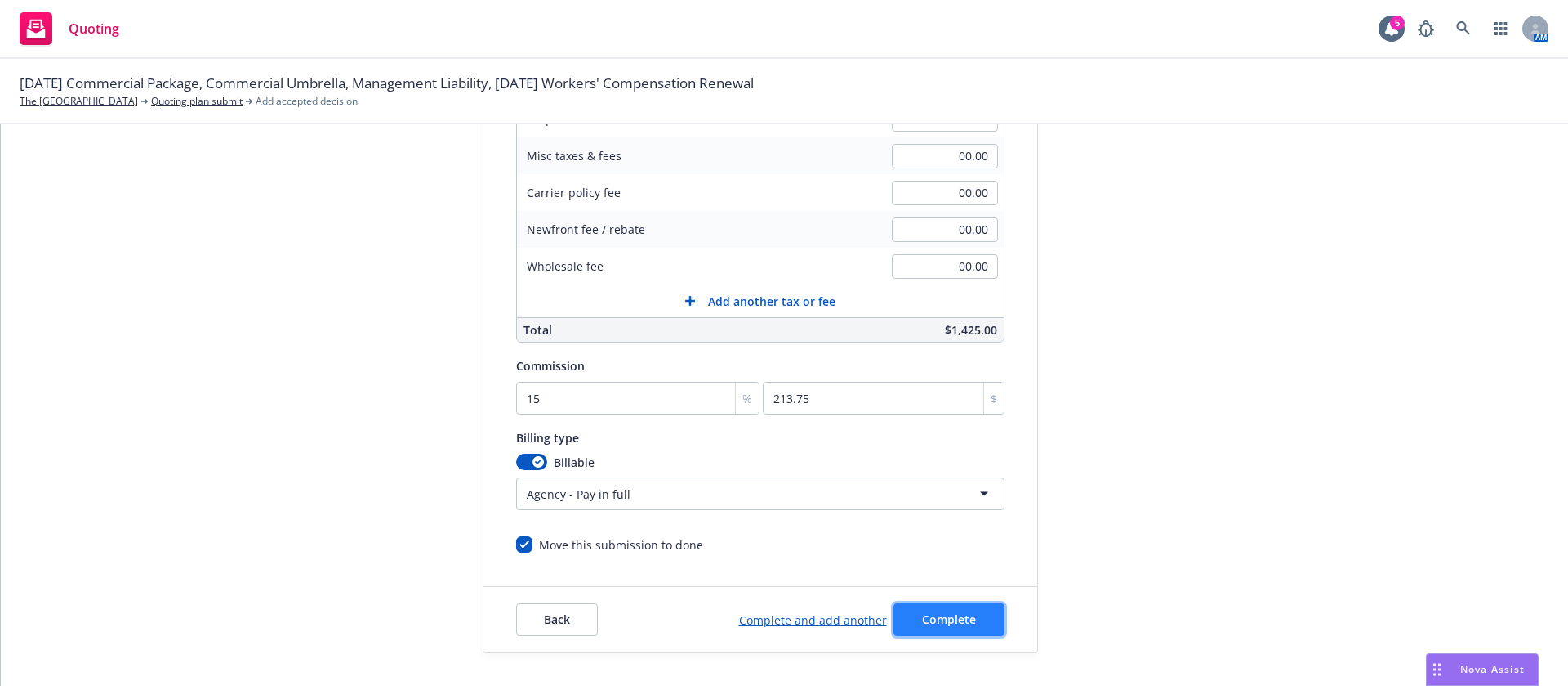
click at [924, 619] on span "Complete" at bounding box center [948, 618] width 54 height 16
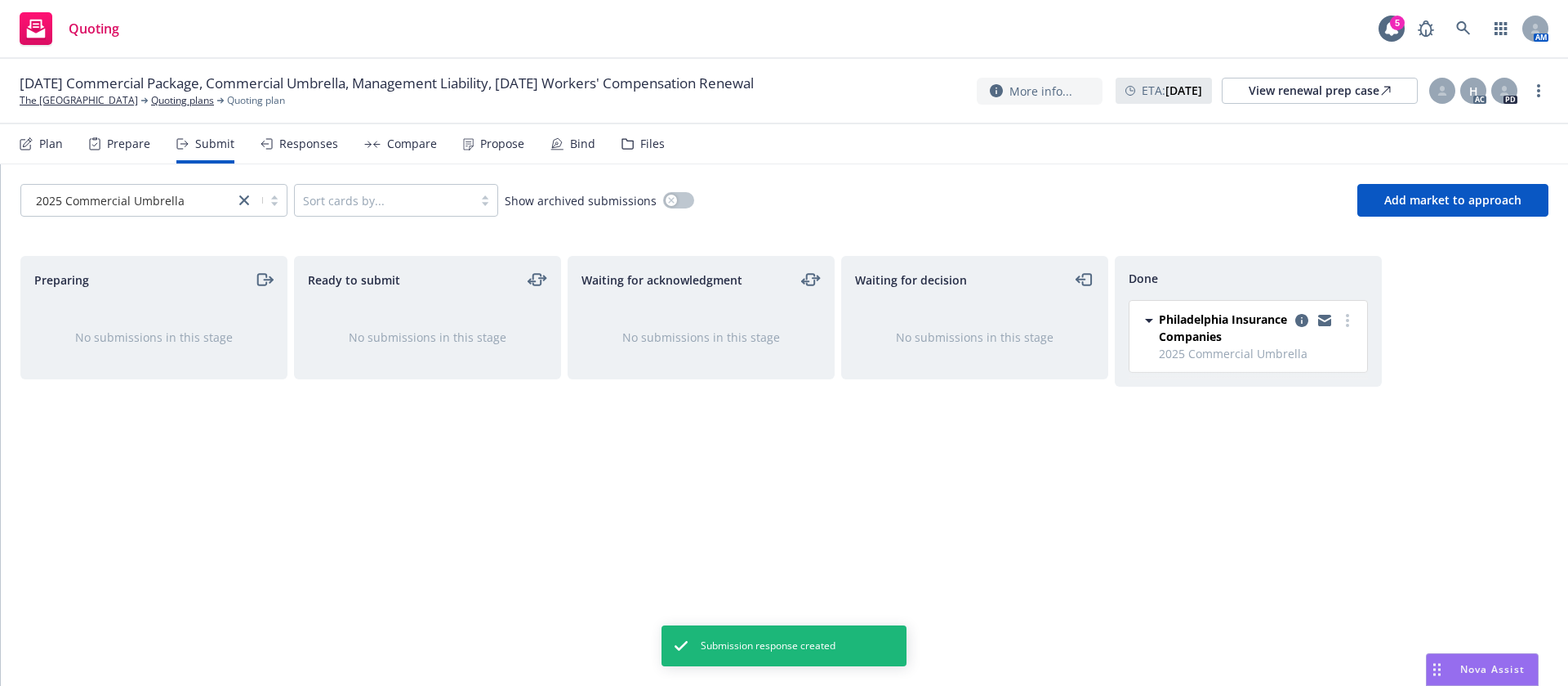
click at [481, 144] on div "Propose" at bounding box center [503, 144] width 44 height 13
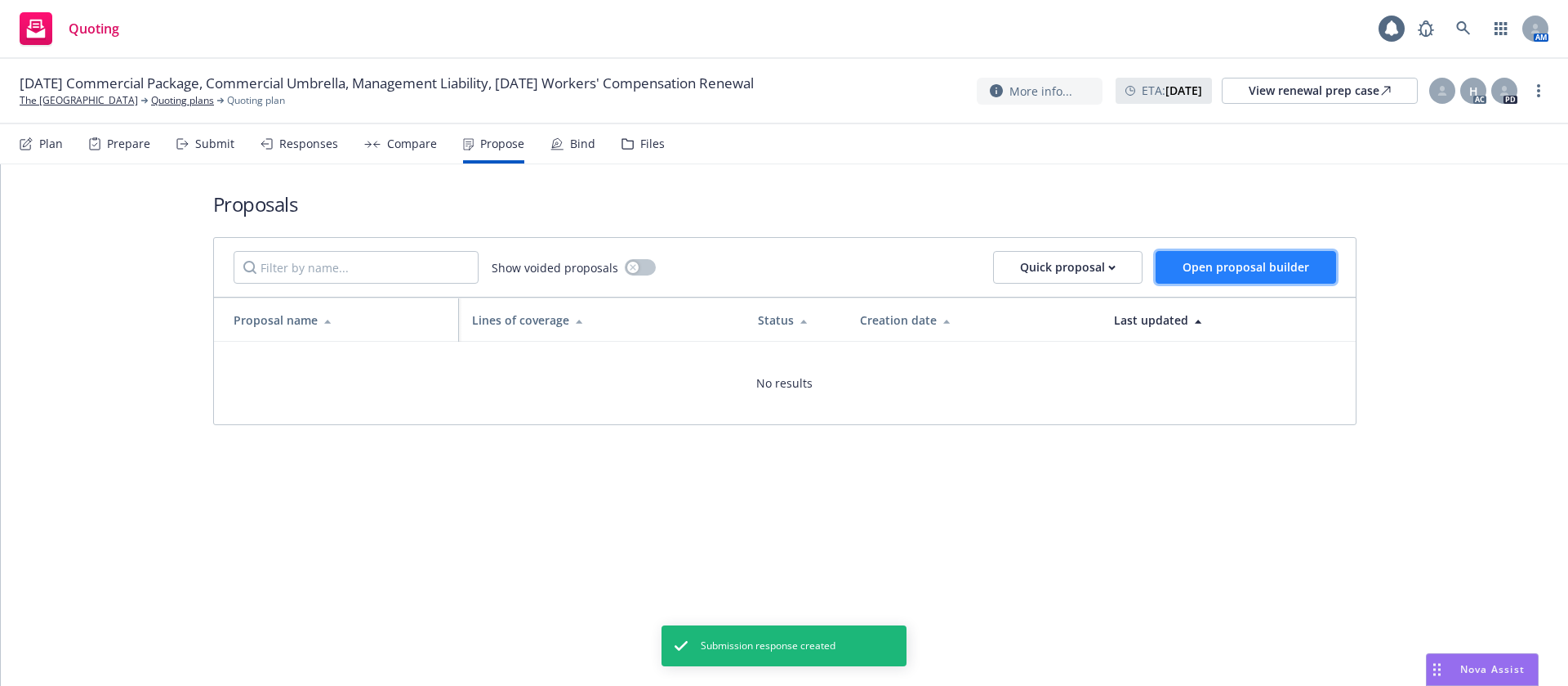
click at [1235, 265] on span "Open proposal builder" at bounding box center [1246, 267] width 126 height 16
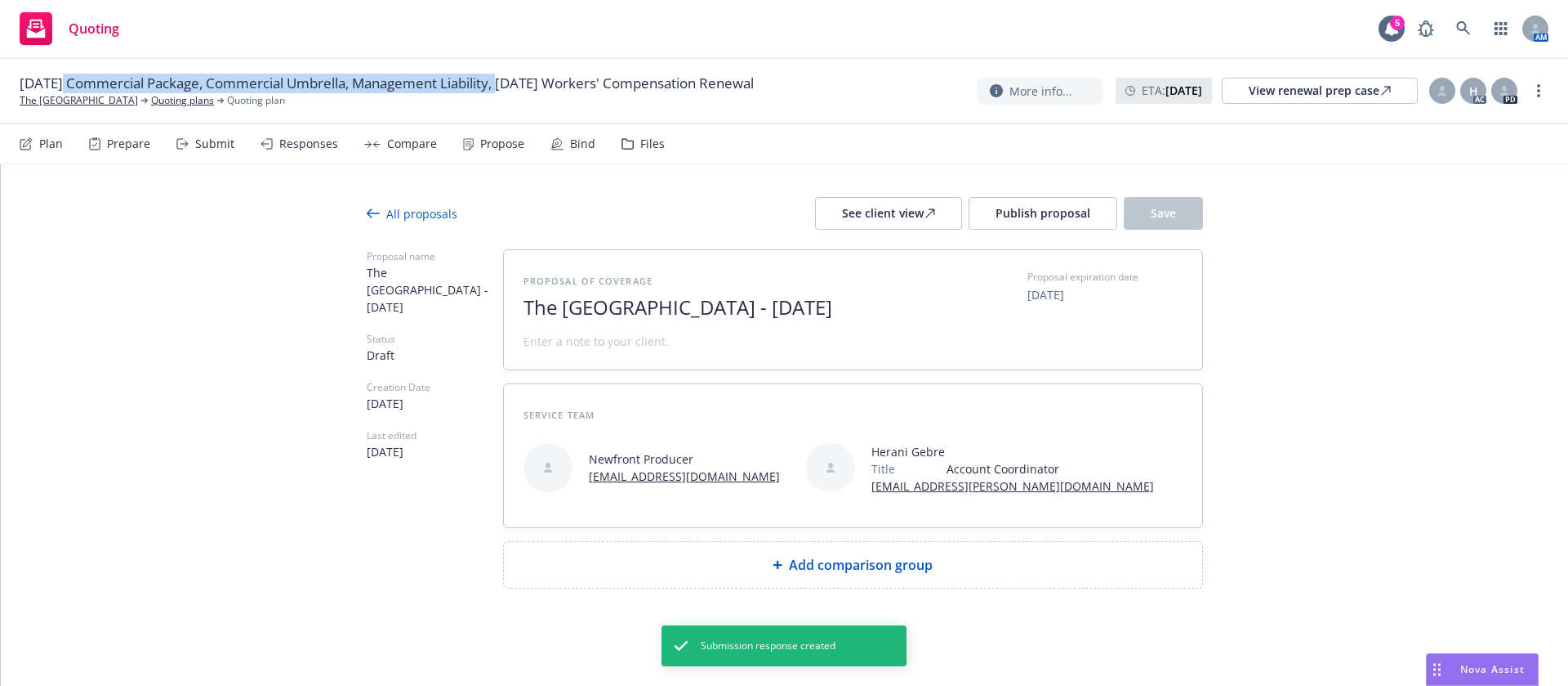
drag, startPoint x: 511, startPoint y: 87, endPoint x: 64, endPoint y: 87, distance: 447.0
click at [64, 87] on span "08/19/25 Commercial Package, Commercial Umbrella, Management Liability, 08/21/2…" at bounding box center [386, 82] width 734 height 19
copy span "25 Commercial Package, Commercial Umbrella, Management Liability"
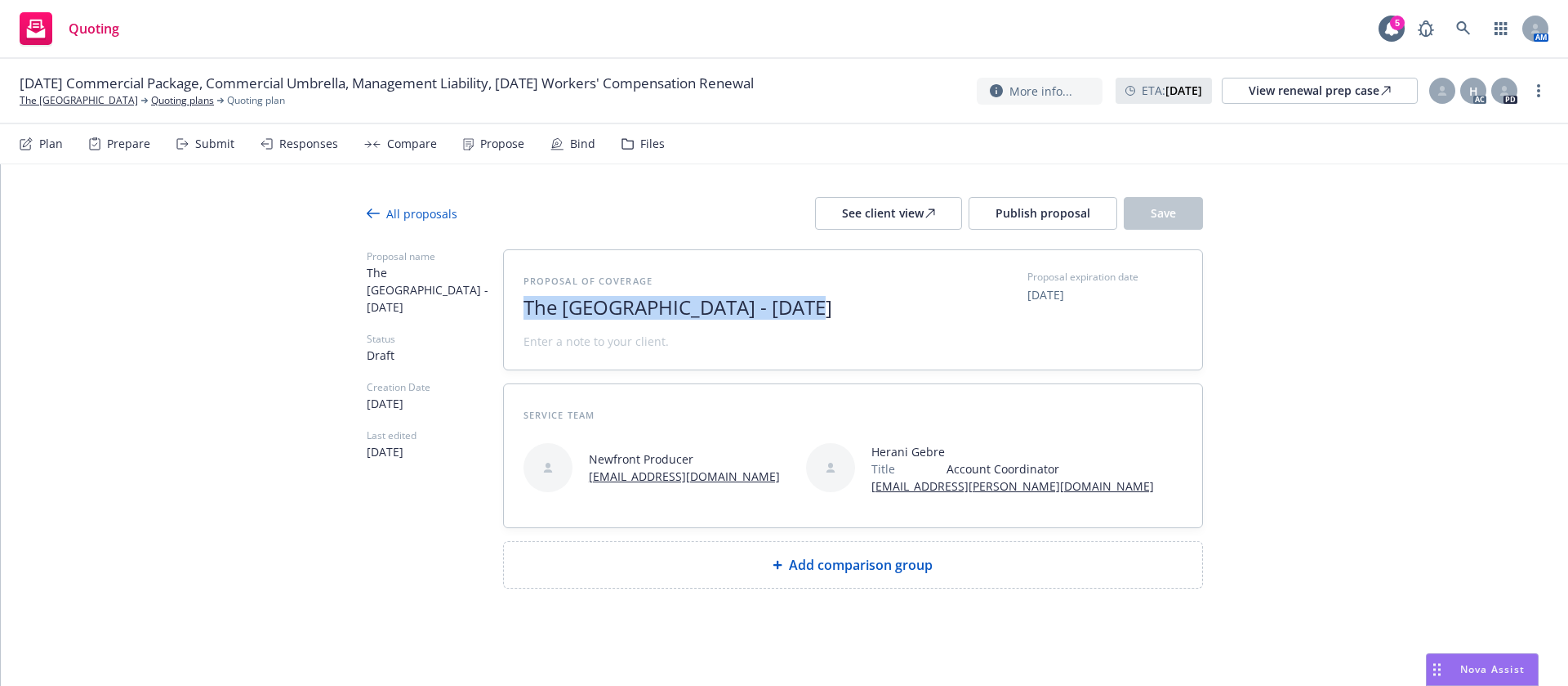
drag, startPoint x: 814, startPoint y: 302, endPoint x: 163, endPoint y: 250, distance: 653.1
click at [163, 250] on div "All proposals See client view Publish proposal Save Proposal name The Elmwood A…" at bounding box center [784, 425] width 1567 height 522
click at [617, 309] on span "2025" at bounding box center [723, 308] width 400 height 24
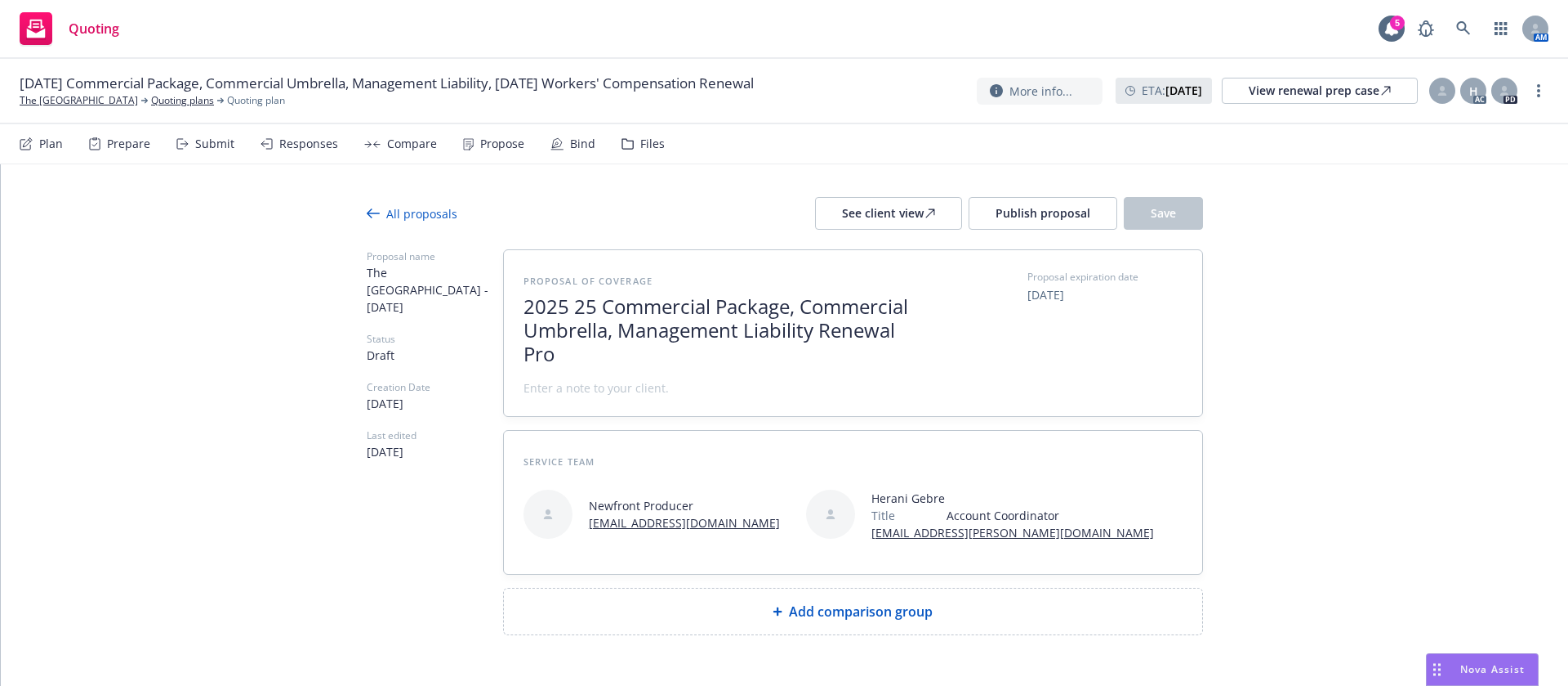
scroll to position [2, 0]
click at [589, 310] on span "2025 25 Commercial Package, Commercial Umbrella, Management Liability Renewal P…" at bounding box center [723, 329] width 400 height 71
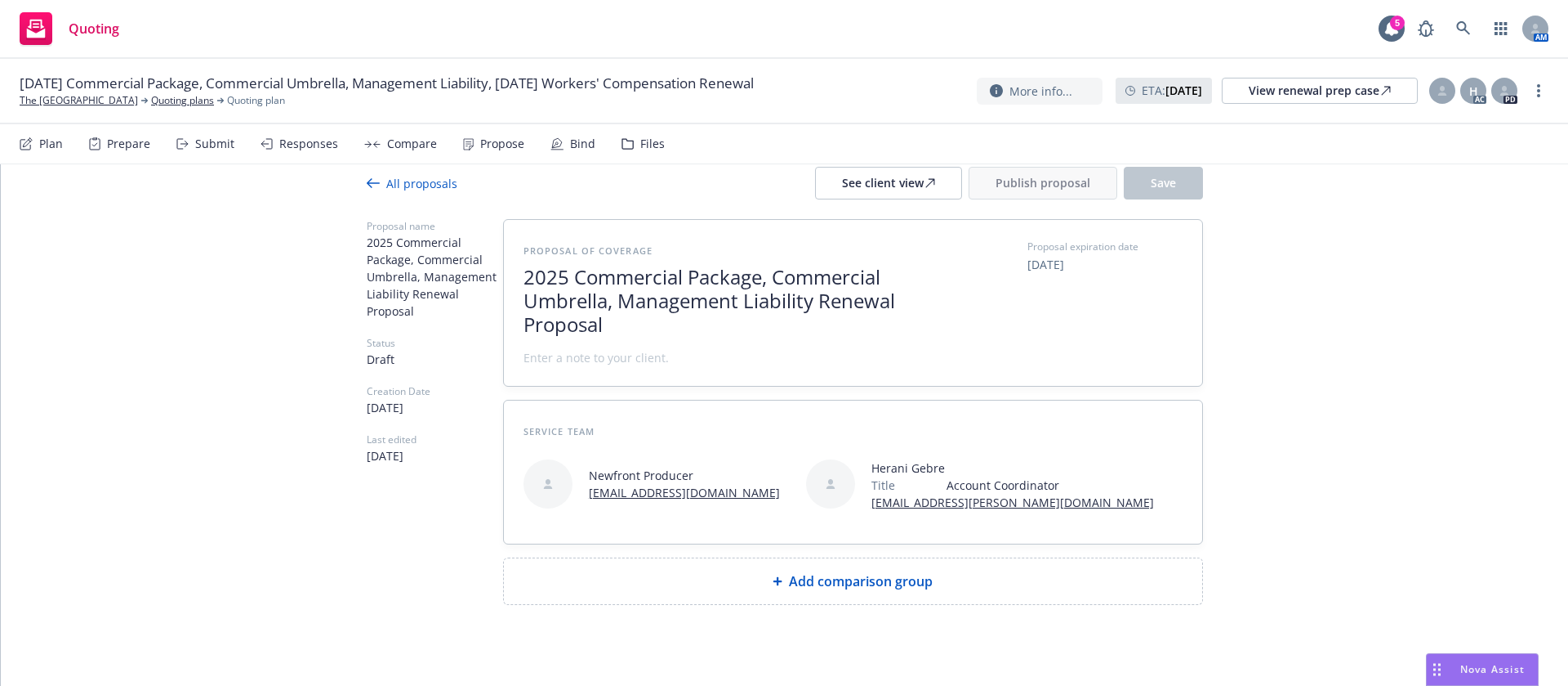
scroll to position [48, 0]
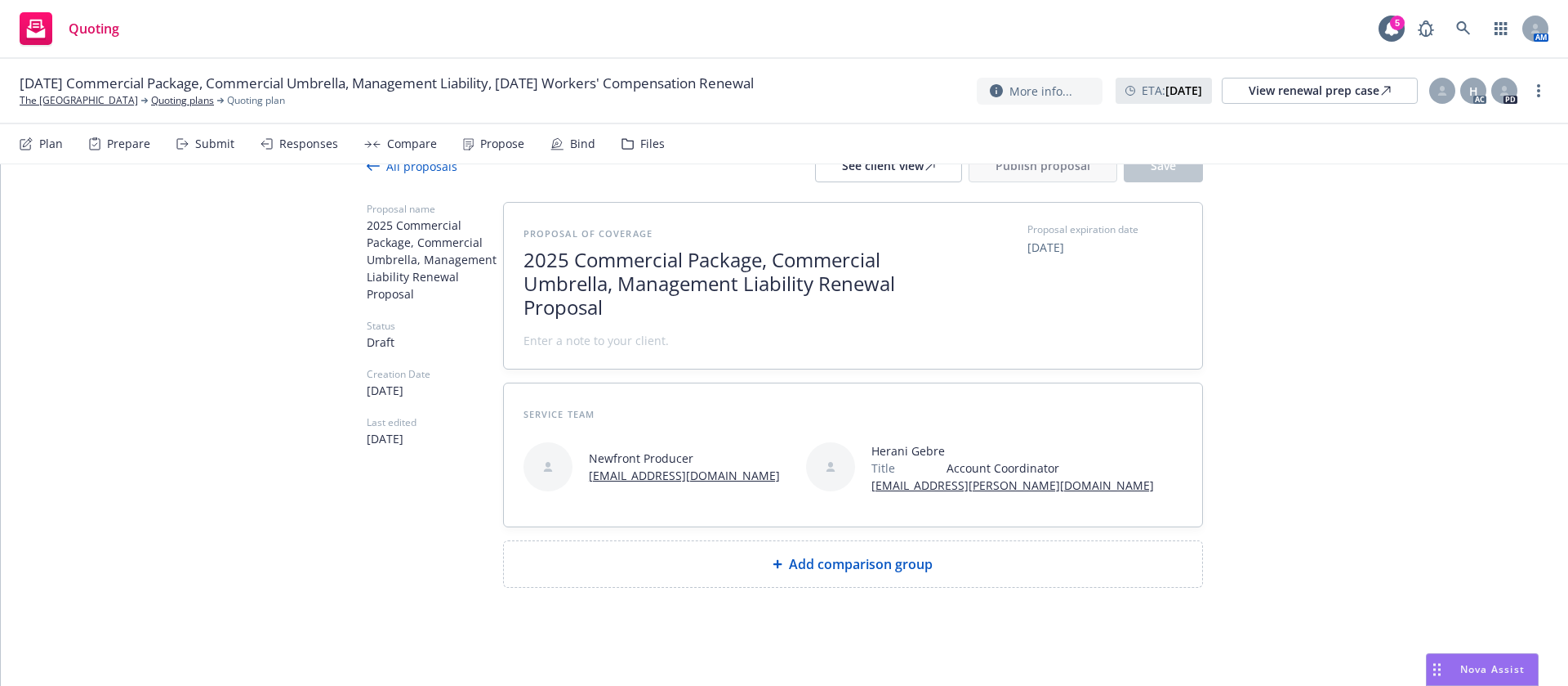
click at [984, 568] on div "Add comparison group" at bounding box center [853, 563] width 672 height 19
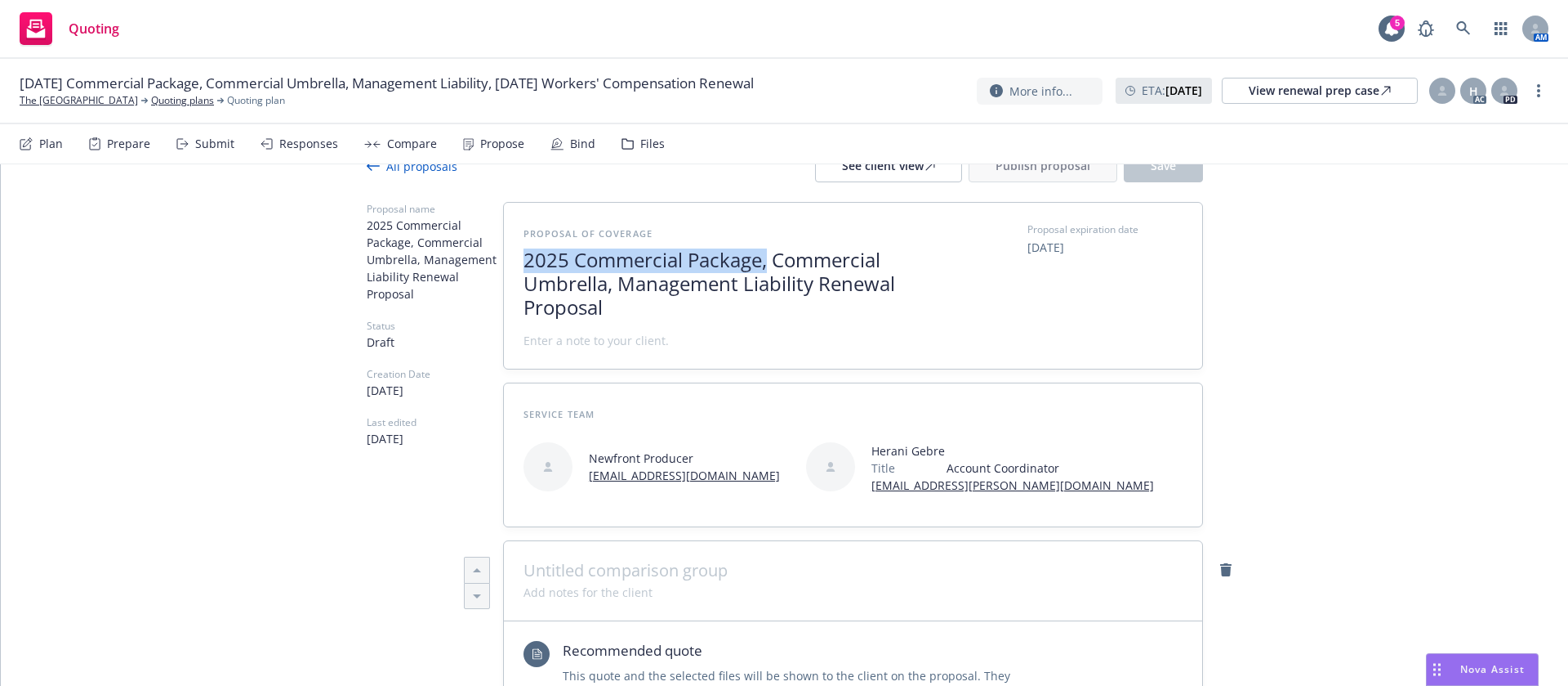
drag, startPoint x: 756, startPoint y: 256, endPoint x: 475, endPoint y: 244, distance: 281.3
copy span "2025 Commercial Package,"
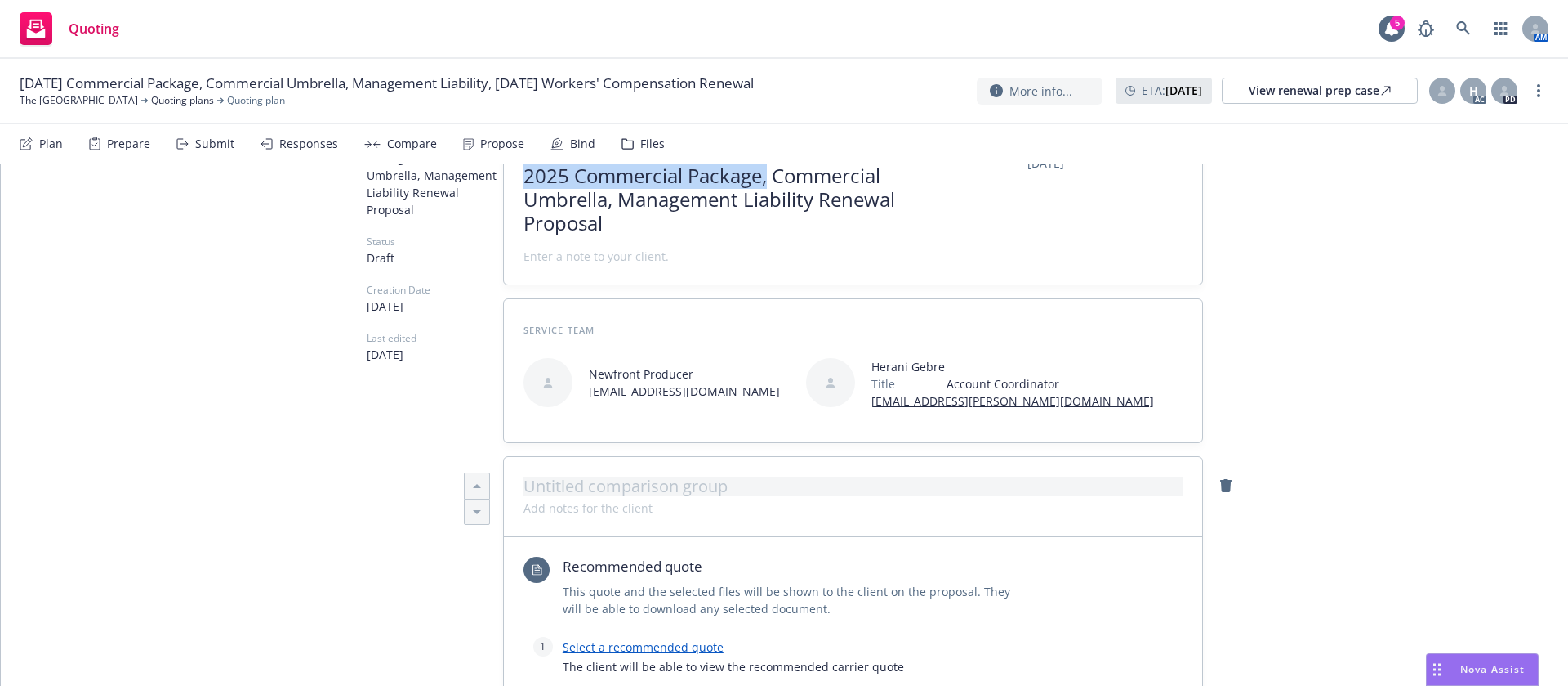
scroll to position [170, 0]
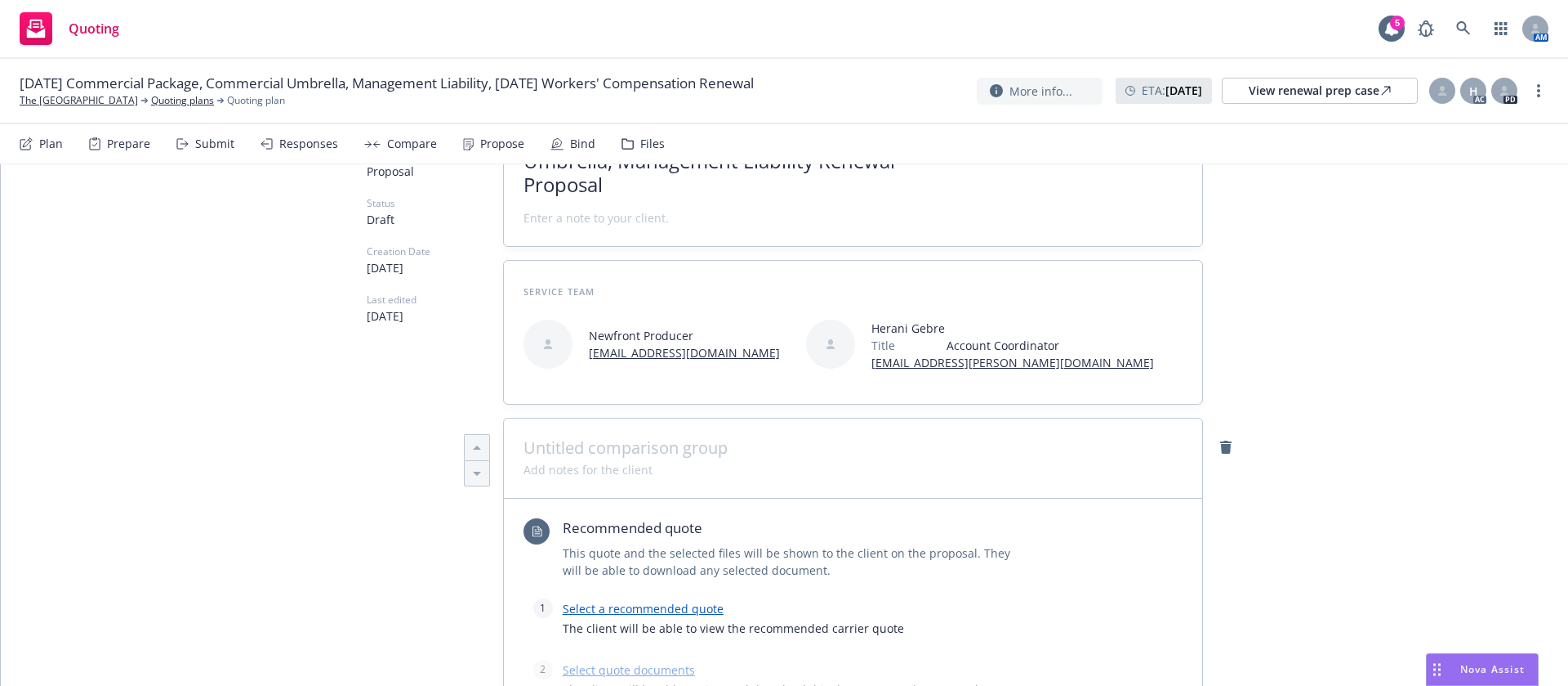
type textarea "x"
click at [712, 453] on span at bounding box center [853, 447] width 659 height 19
paste span
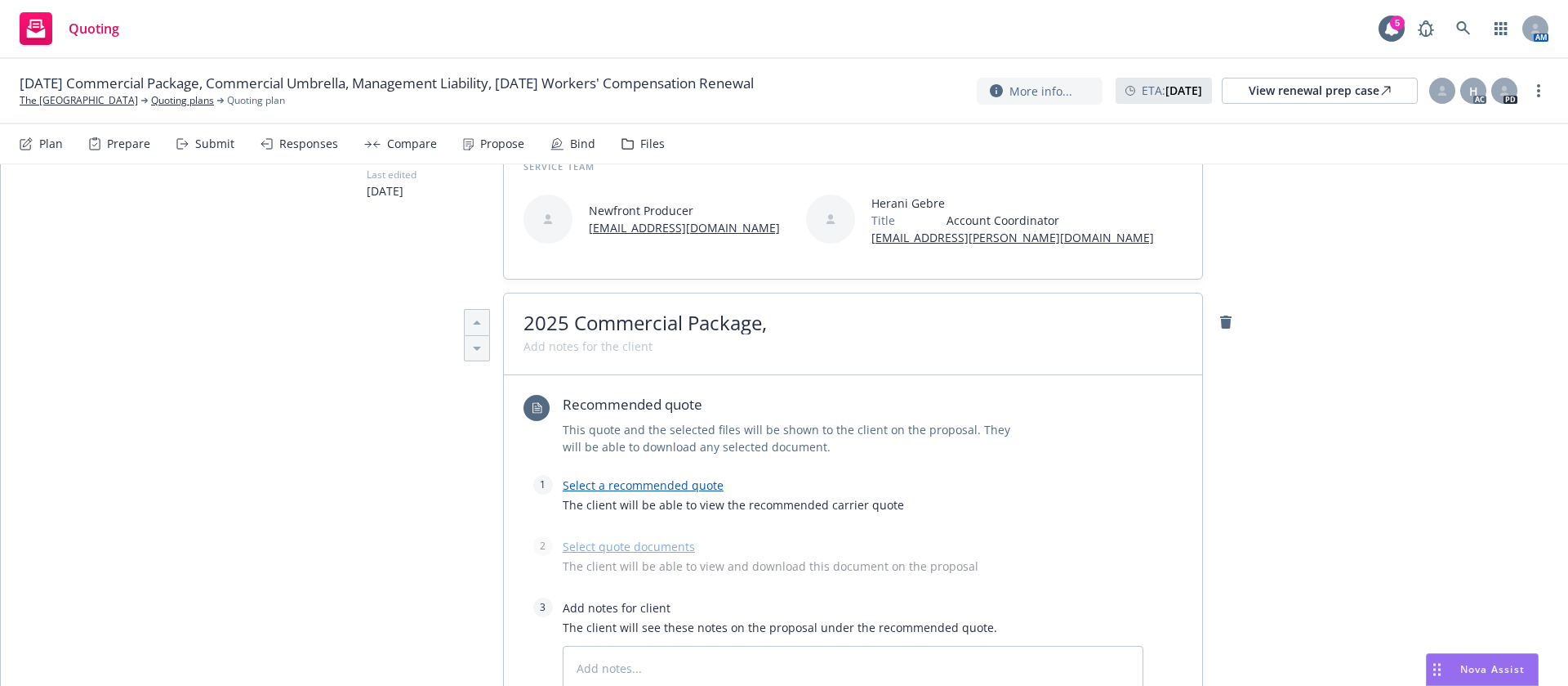
scroll to position [415, 0]
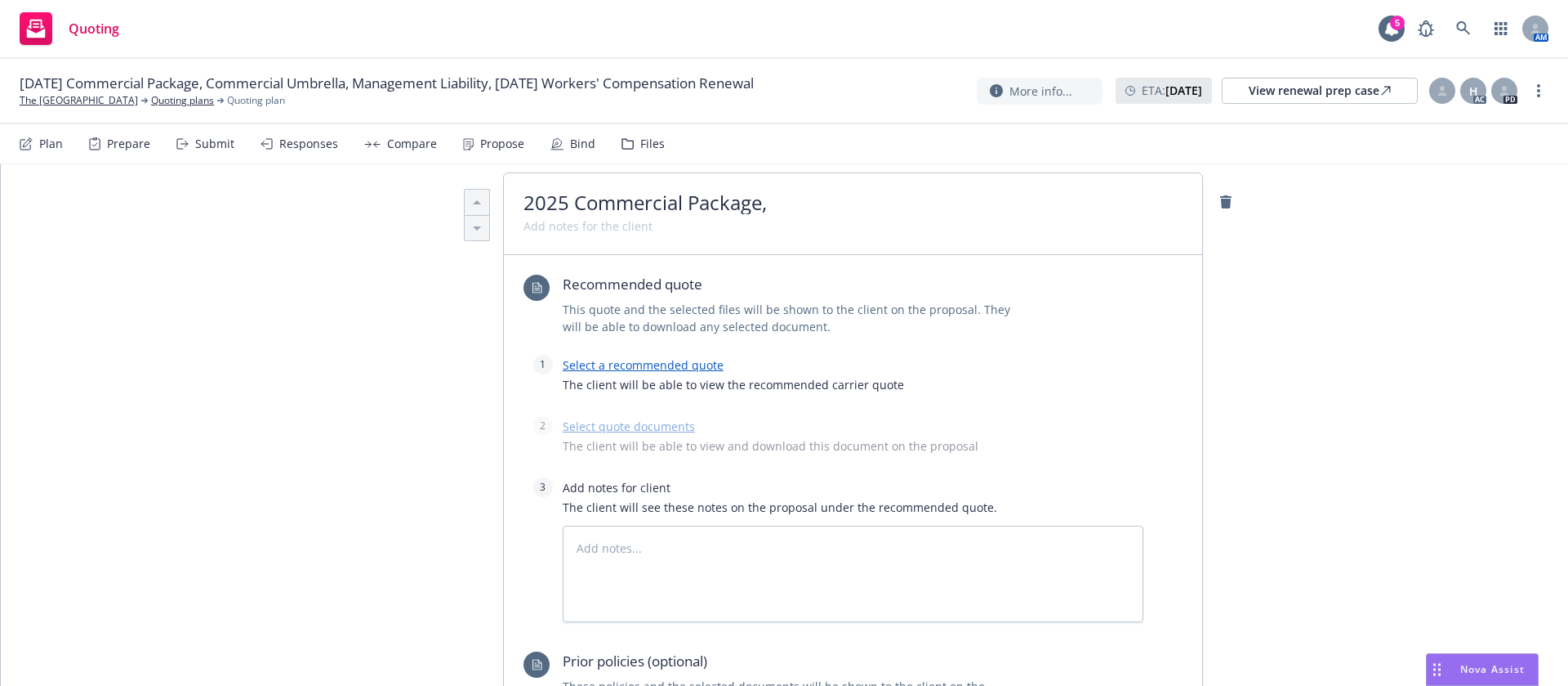
click at [815, 195] on span "2025 Commercial Package," at bounding box center [853, 203] width 659 height 21
click at [683, 368] on link "Select a recommended quote" at bounding box center [643, 365] width 161 height 16
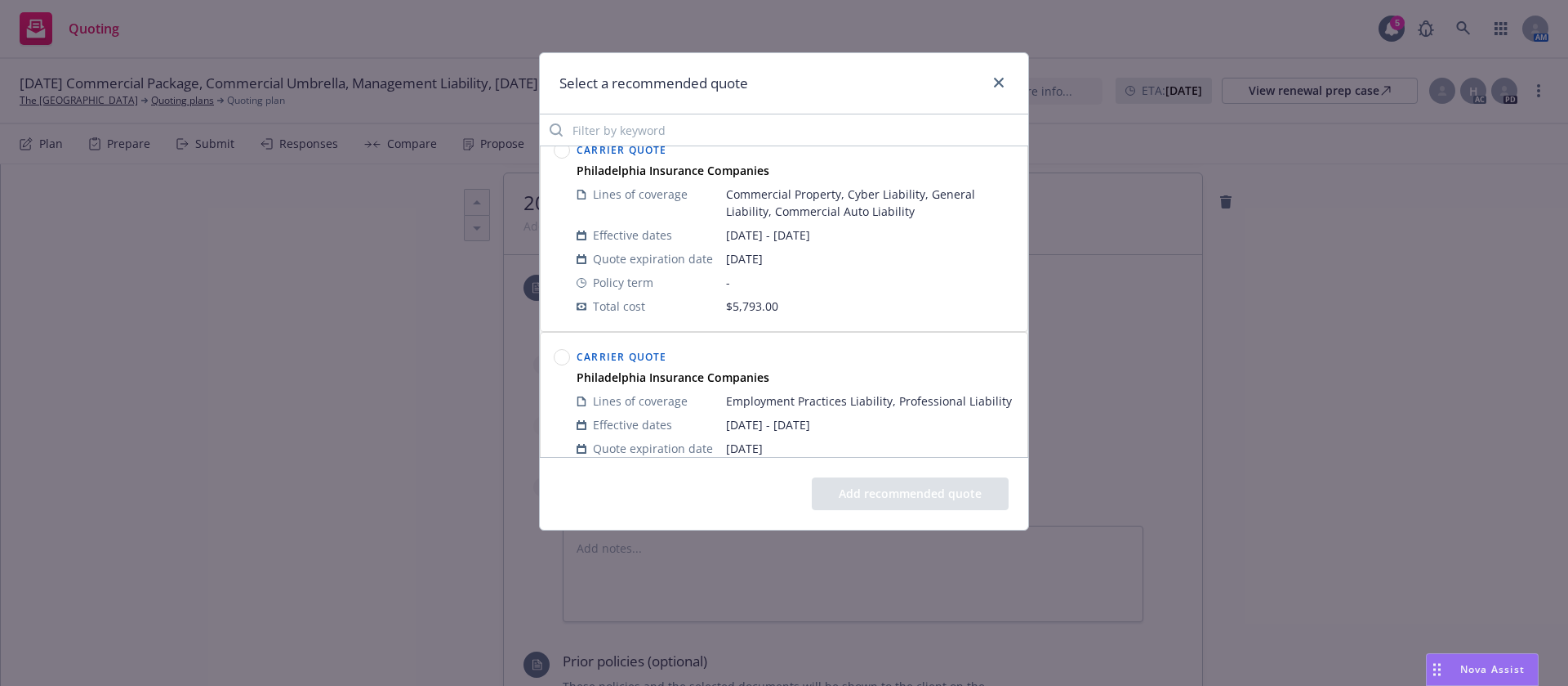
scroll to position [0, 0]
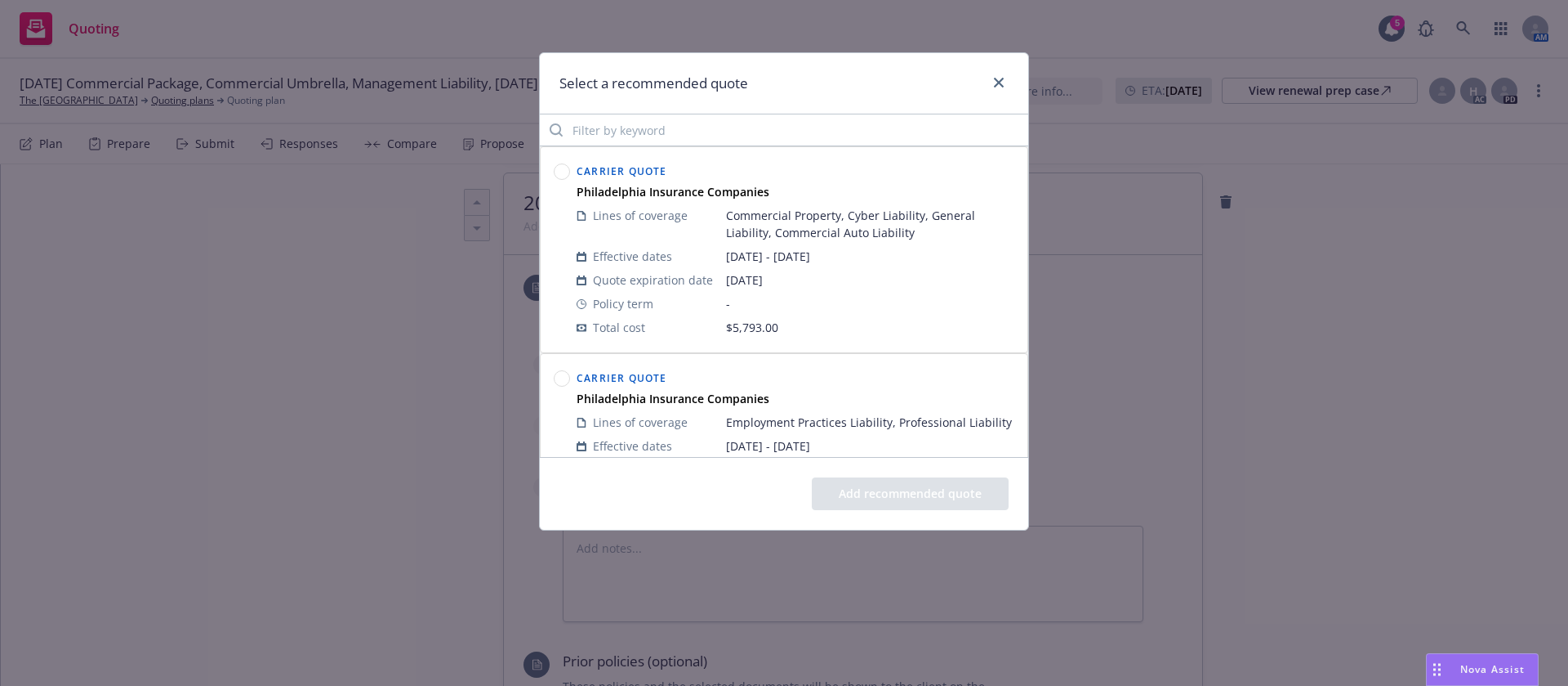
click at [567, 169] on circle at bounding box center [562, 171] width 16 height 16
click at [922, 489] on button "Add recommended quote" at bounding box center [910, 494] width 197 height 33
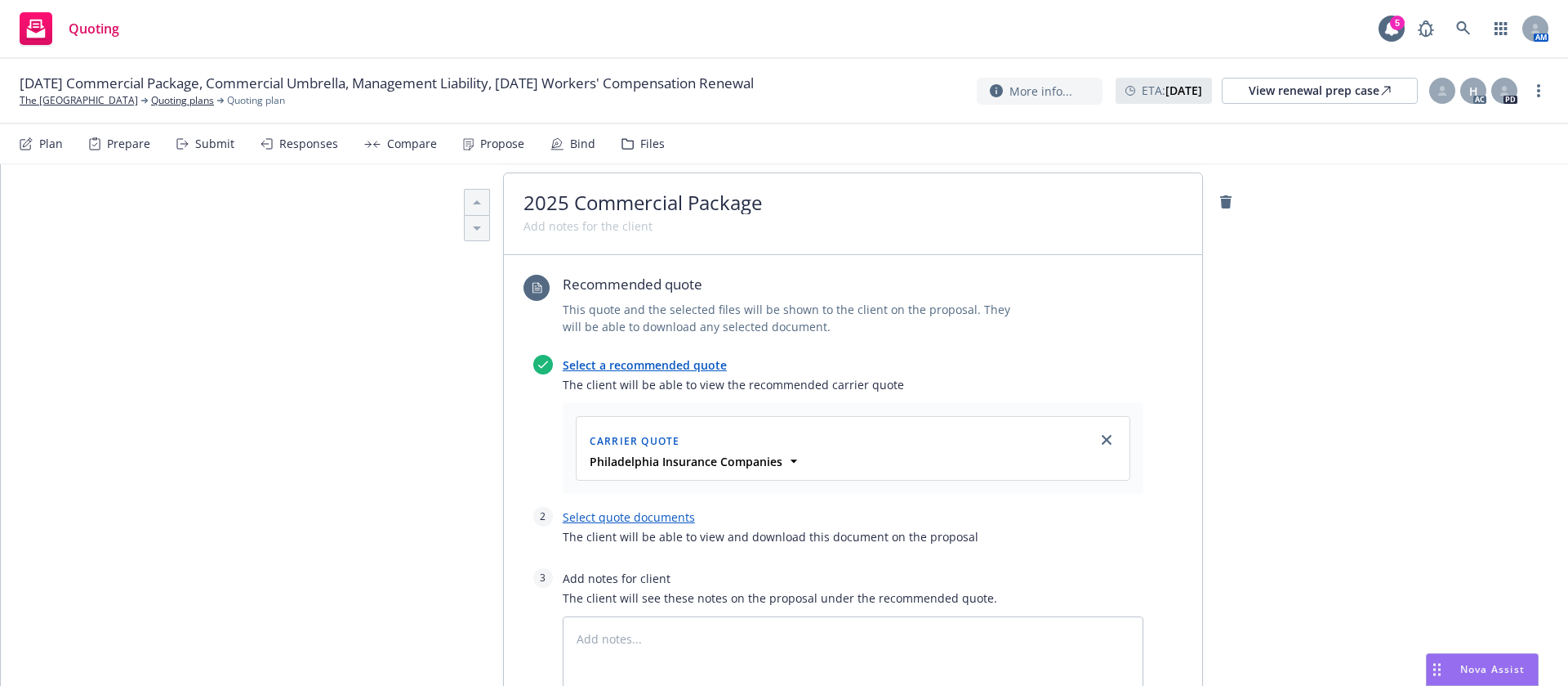
click at [620, 512] on link "Select quote documents" at bounding box center [629, 517] width 133 height 16
type textarea "x"
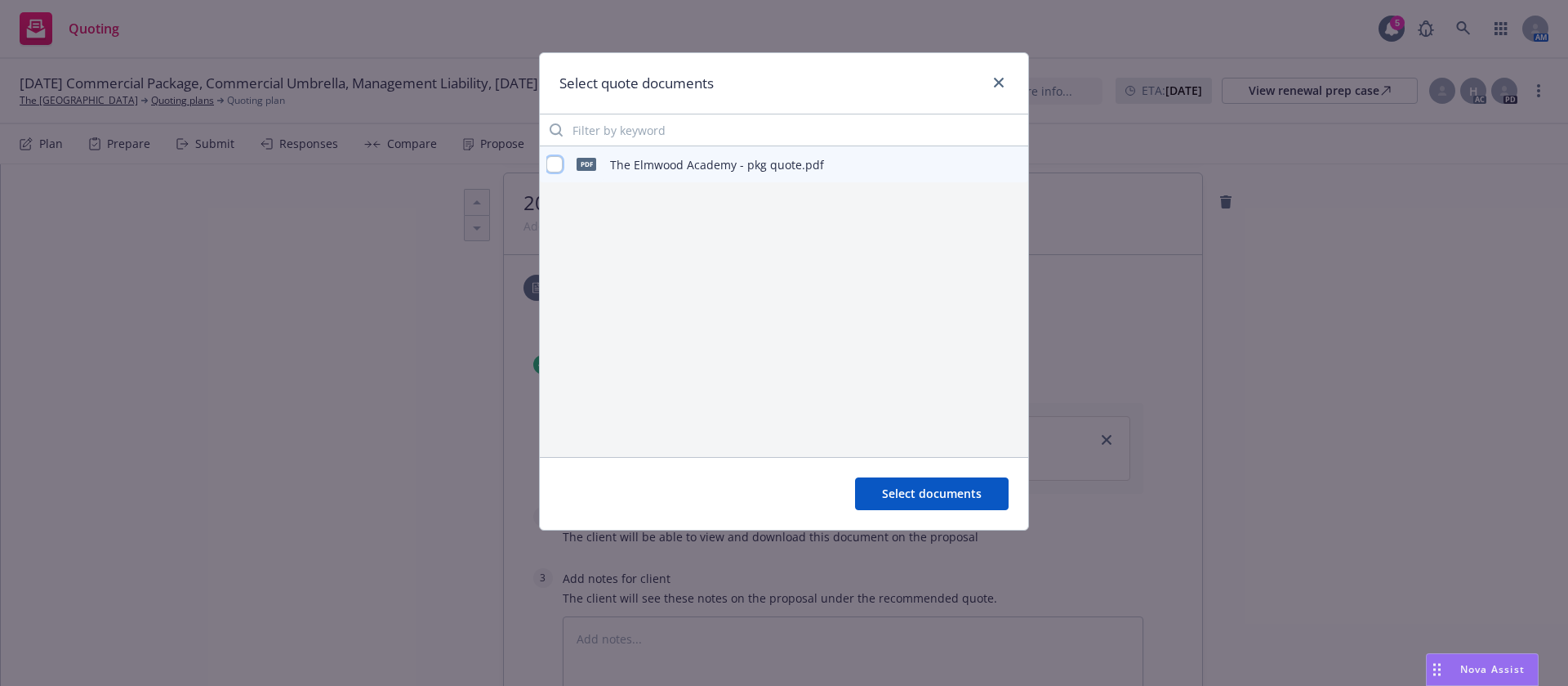
click at [557, 163] on input "checkbox" at bounding box center [555, 164] width 16 height 16
checkbox input "true"
click at [953, 523] on div "Select documents" at bounding box center [784, 493] width 489 height 72
click at [966, 474] on div "Select documents" at bounding box center [784, 493] width 489 height 72
click at [971, 483] on button "Select documents" at bounding box center [932, 494] width 154 height 33
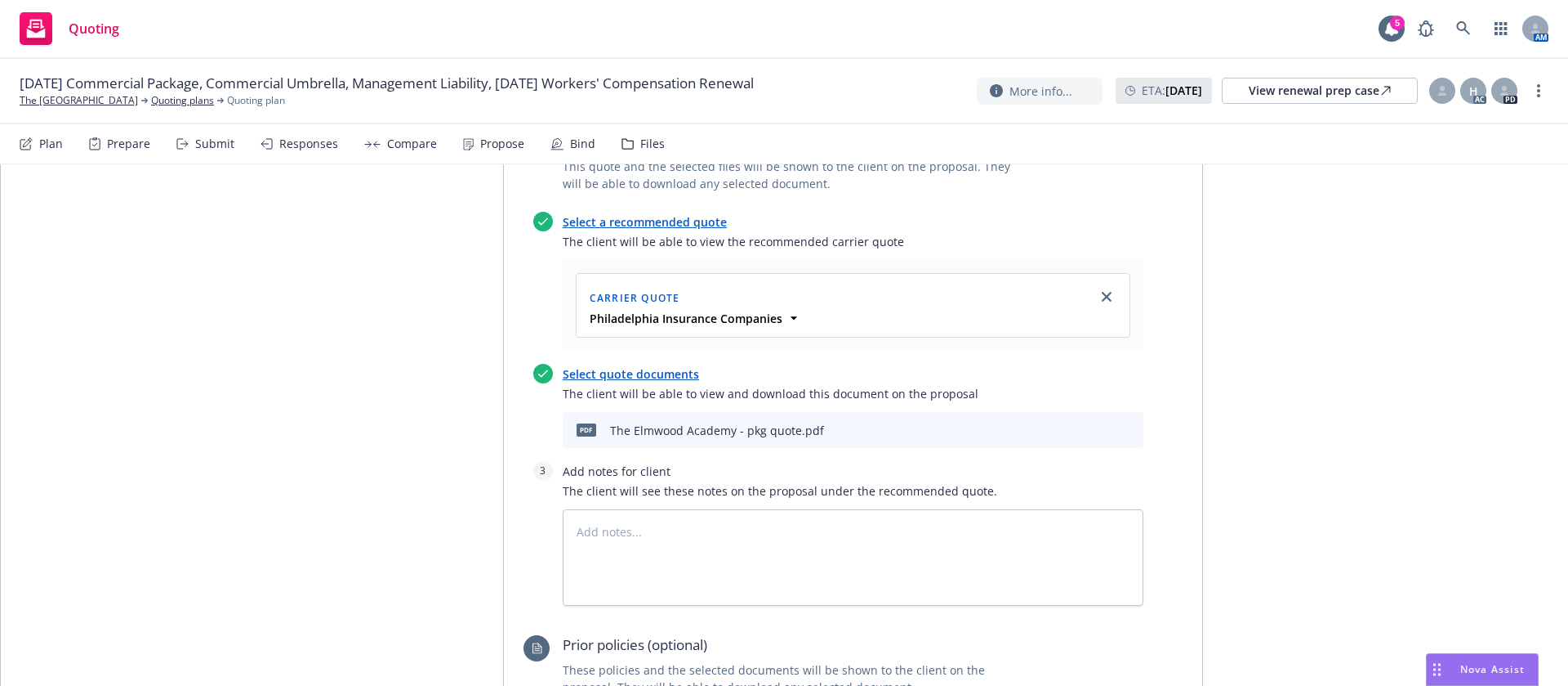
scroll to position [660, 0]
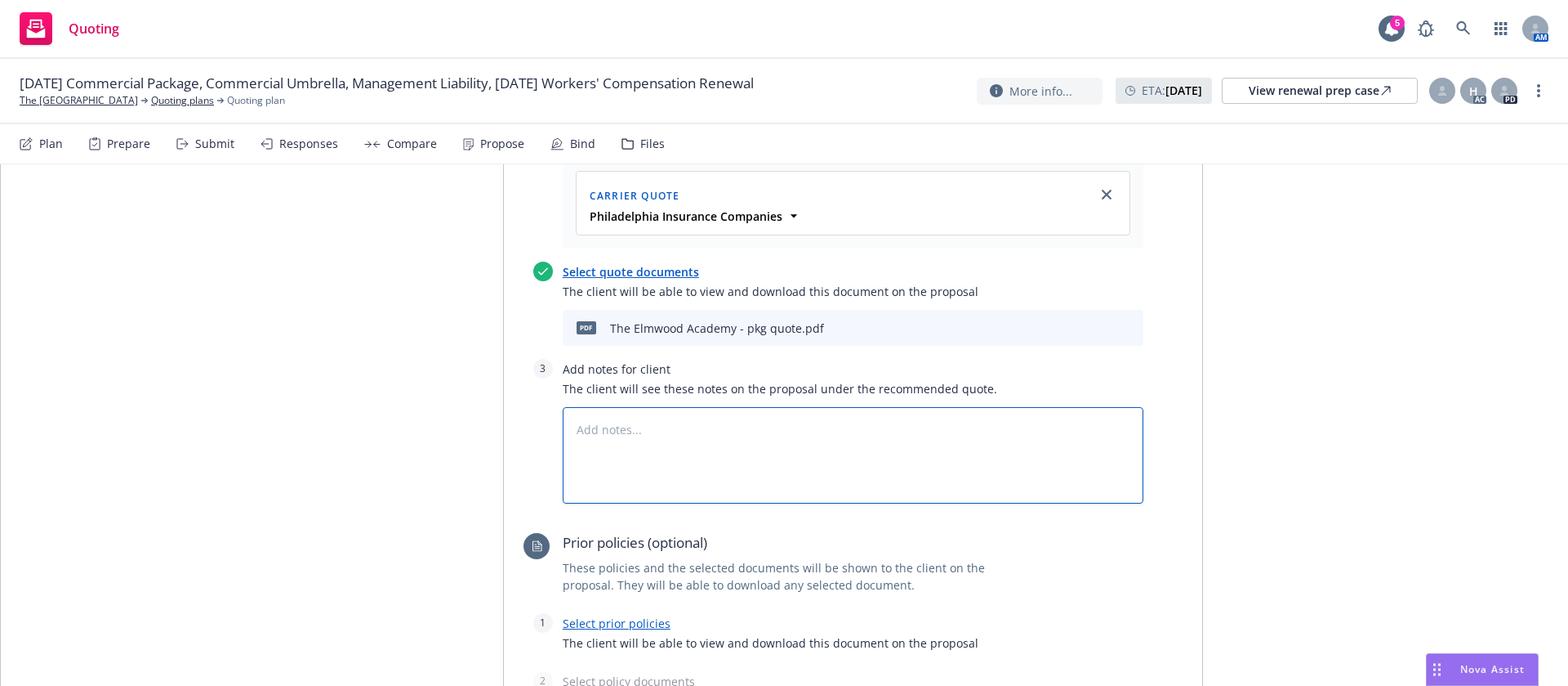
drag, startPoint x: 752, startPoint y: 452, endPoint x: 765, endPoint y: 441, distance: 17.0
click at [754, 449] on textarea at bounding box center [853, 454] width 580 height 96
type textarea "x"
type textarea "z"
type textarea "x"
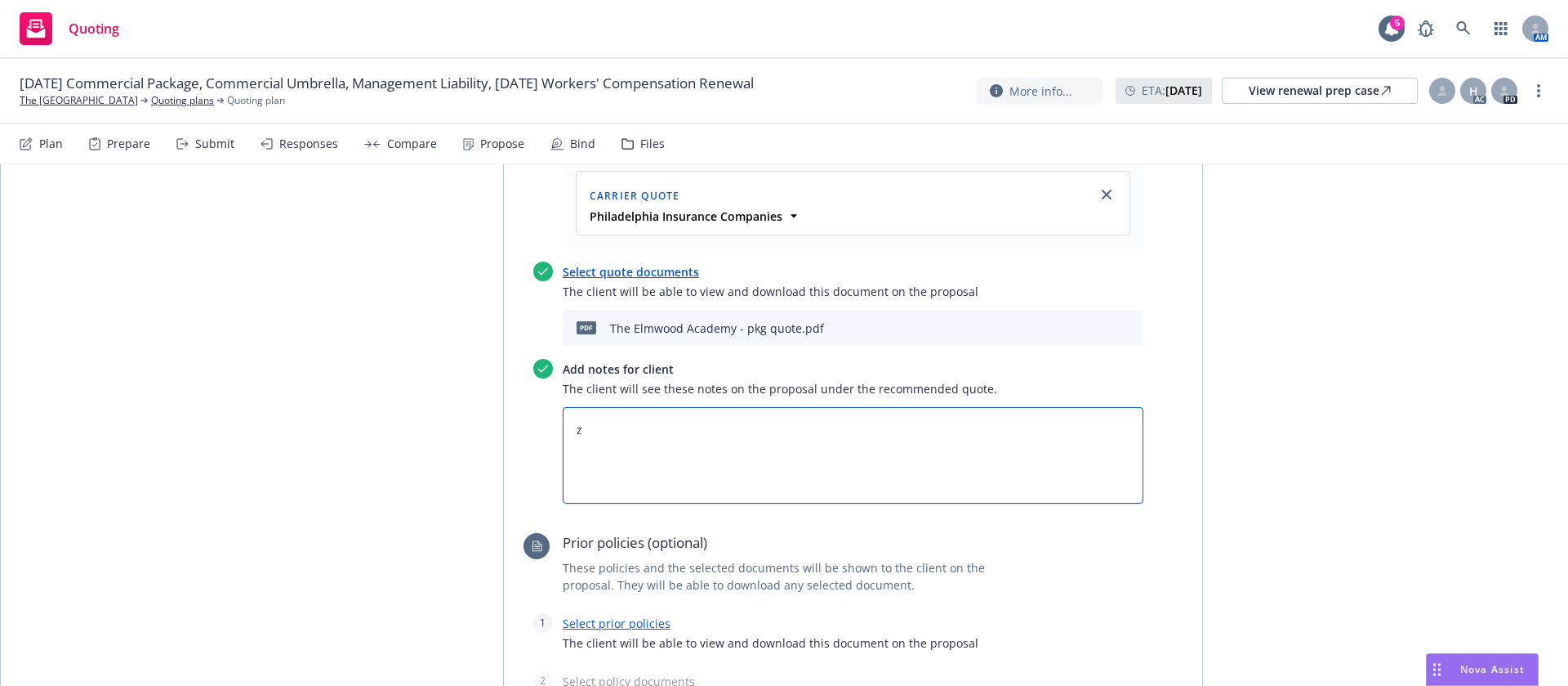
type textarea "zz"
type textarea "x"
type textarea "zzs"
type textarea "x"
type textarea "zzsb"
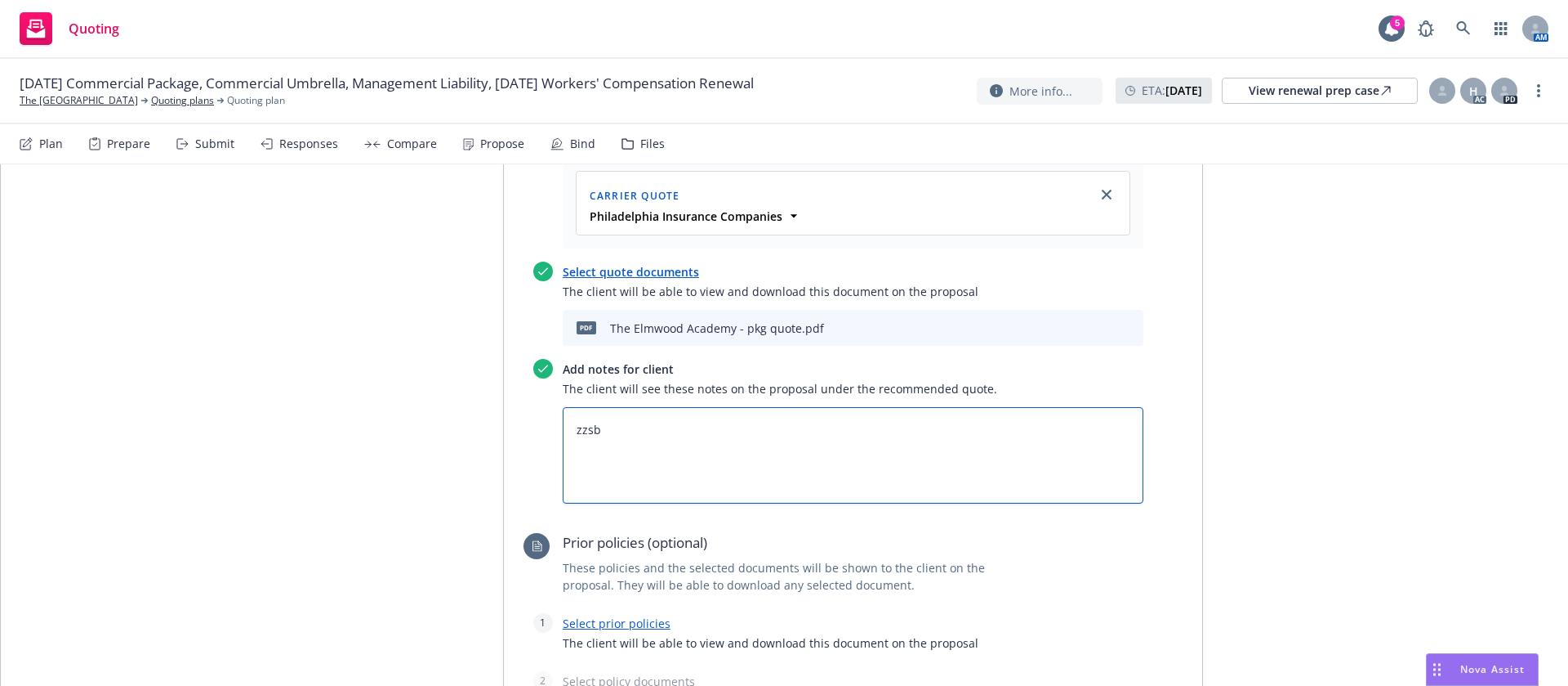
type textarea "x"
type textarea "zzsbf"
type textarea "x"
type textarea "zzsbfe"
type textarea "x"
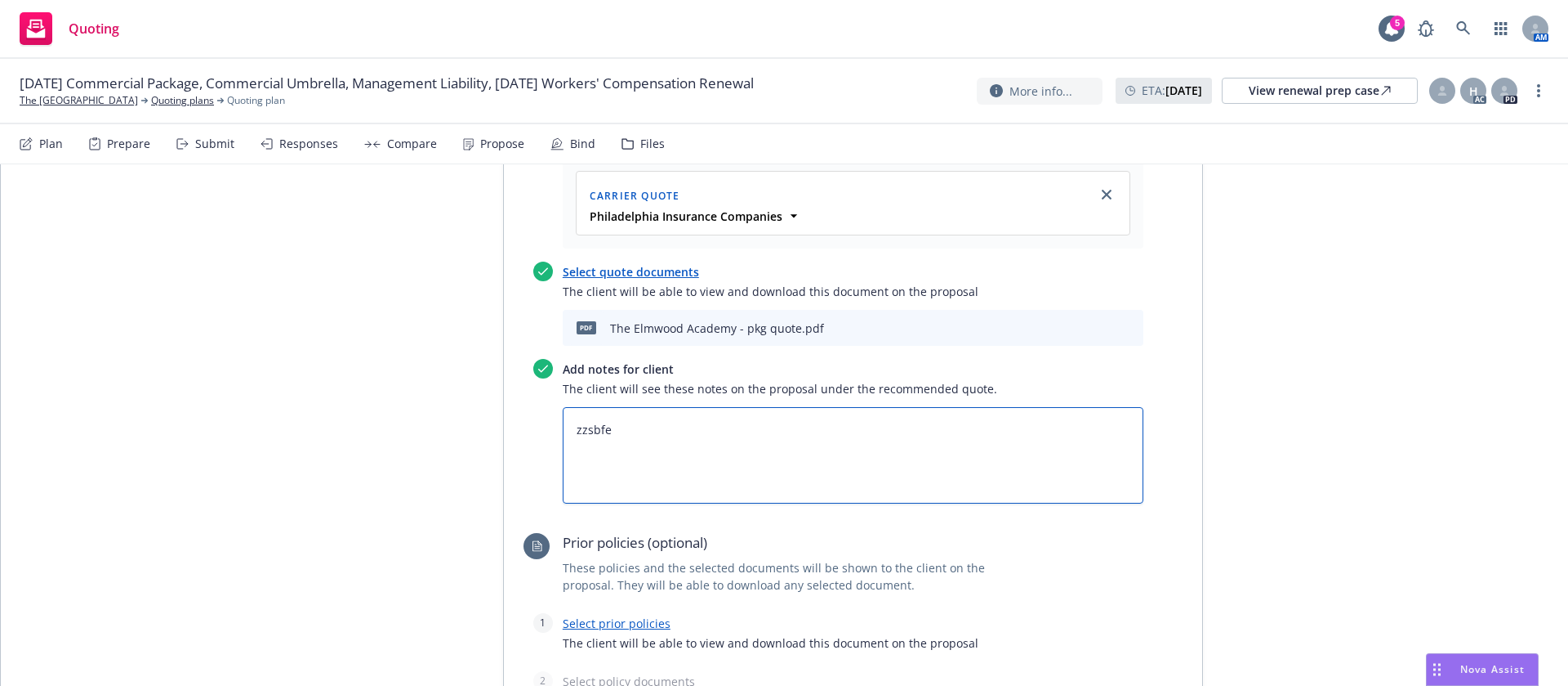
type textarea "zzsbfee"
type textarea "x"
type textarea "zzsbfees"
paste textarea "All taxes and fees are estimated, subject to change upon binding, and fully ear…"
type textarea "x"
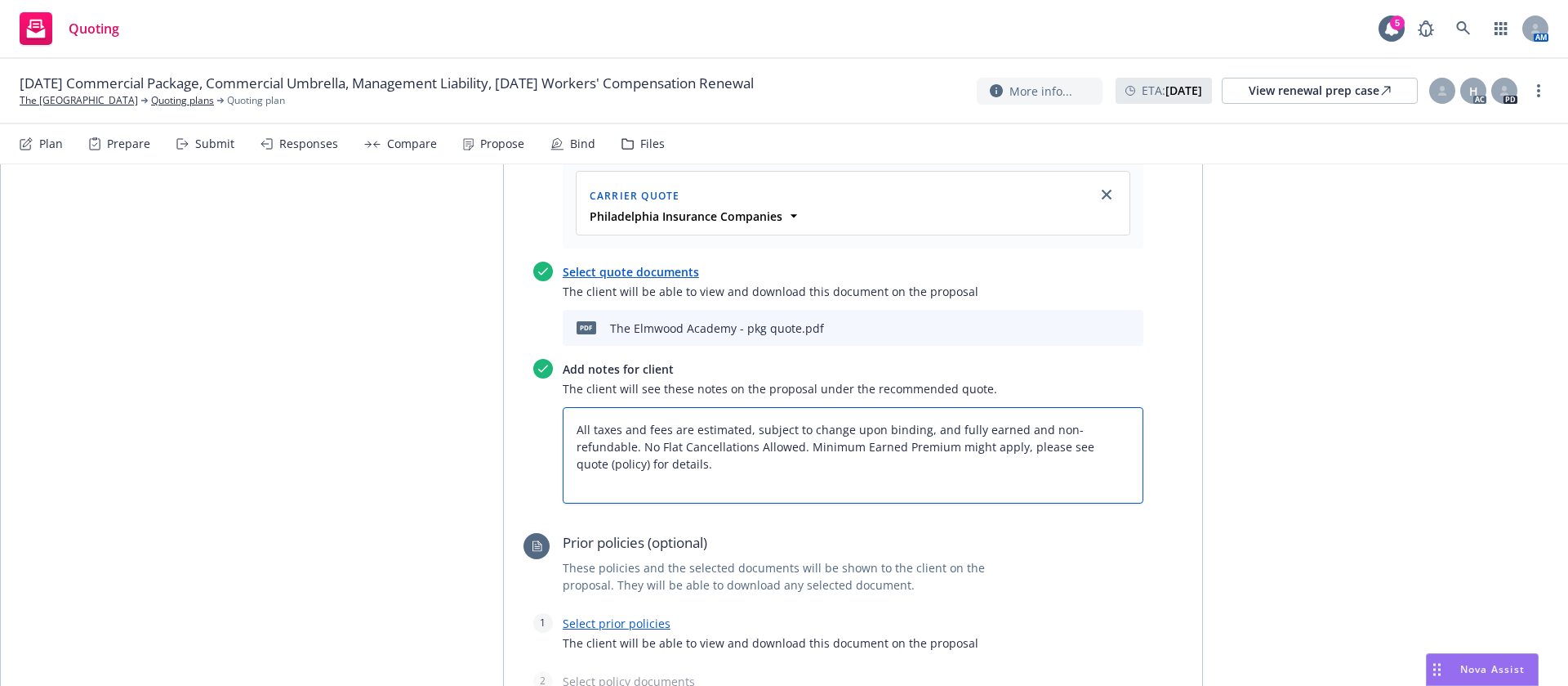
type textarea "All taxes and fees are estimated, subject to change upon binding, and fully ear…"
click at [1227, 466] on div "All proposals See client view Publish proposal Save Proposal name 2025 Commerci…" at bounding box center [784, 278] width 1567 height 1549
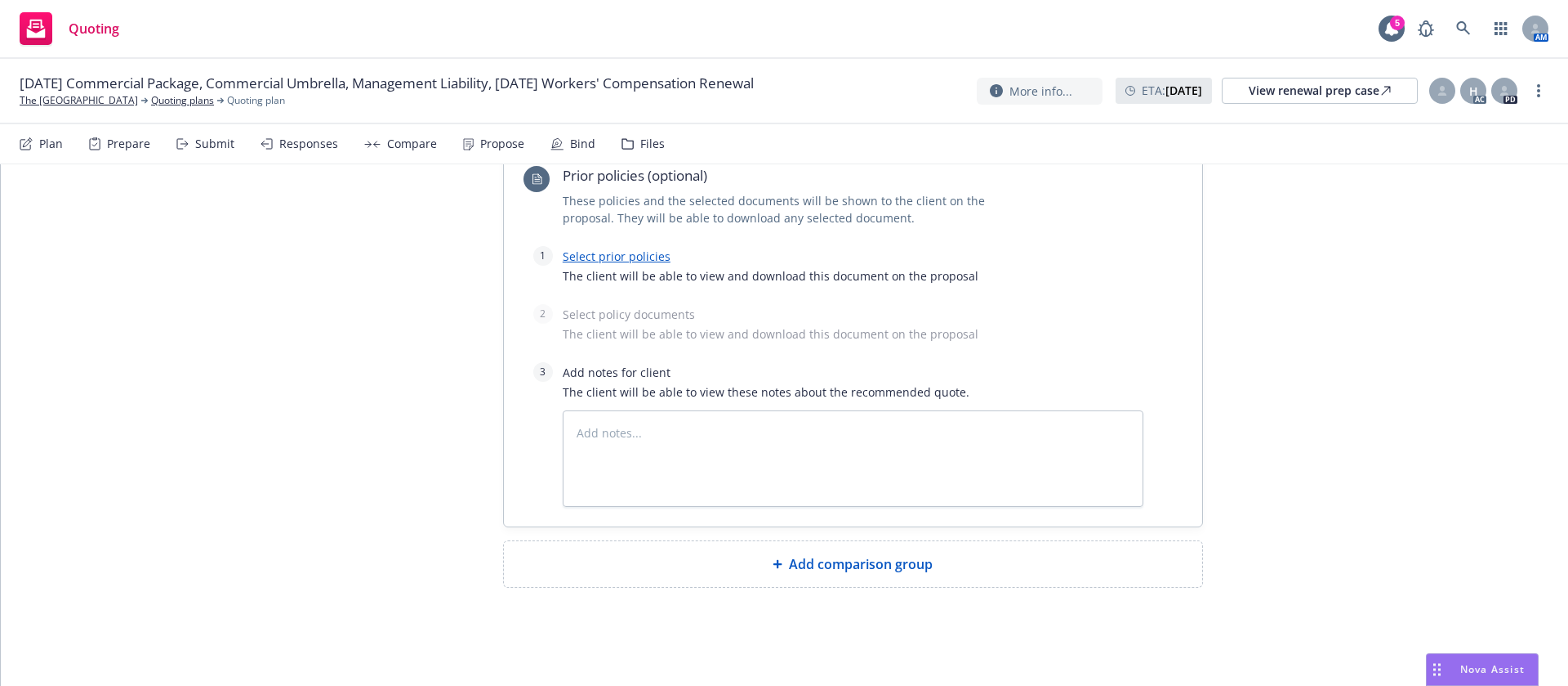
click at [601, 254] on link "Select prior policies" at bounding box center [617, 256] width 108 height 16
type textarea "x"
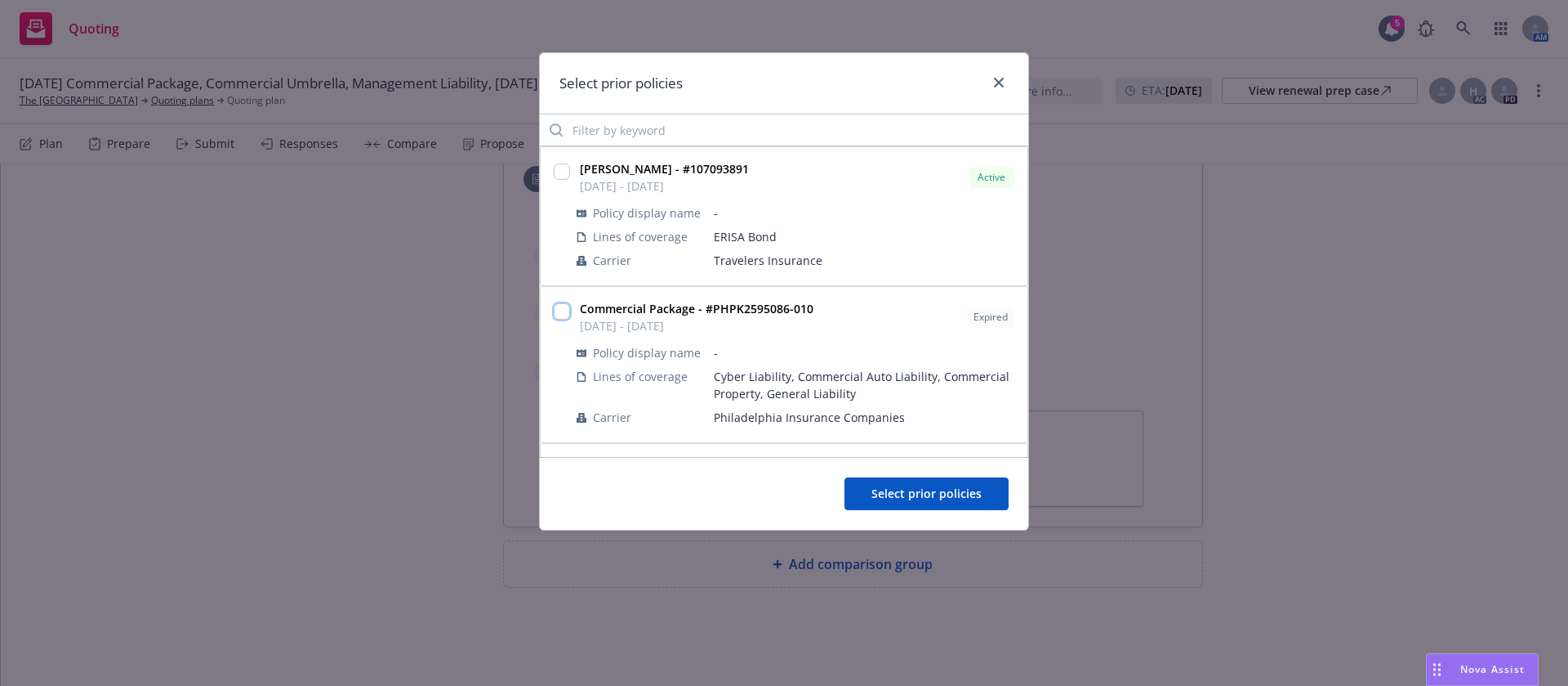
click at [565, 310] on input "checkbox" at bounding box center [562, 311] width 16 height 16
checkbox input "true"
click at [927, 504] on button "Select prior policies" at bounding box center [926, 494] width 164 height 33
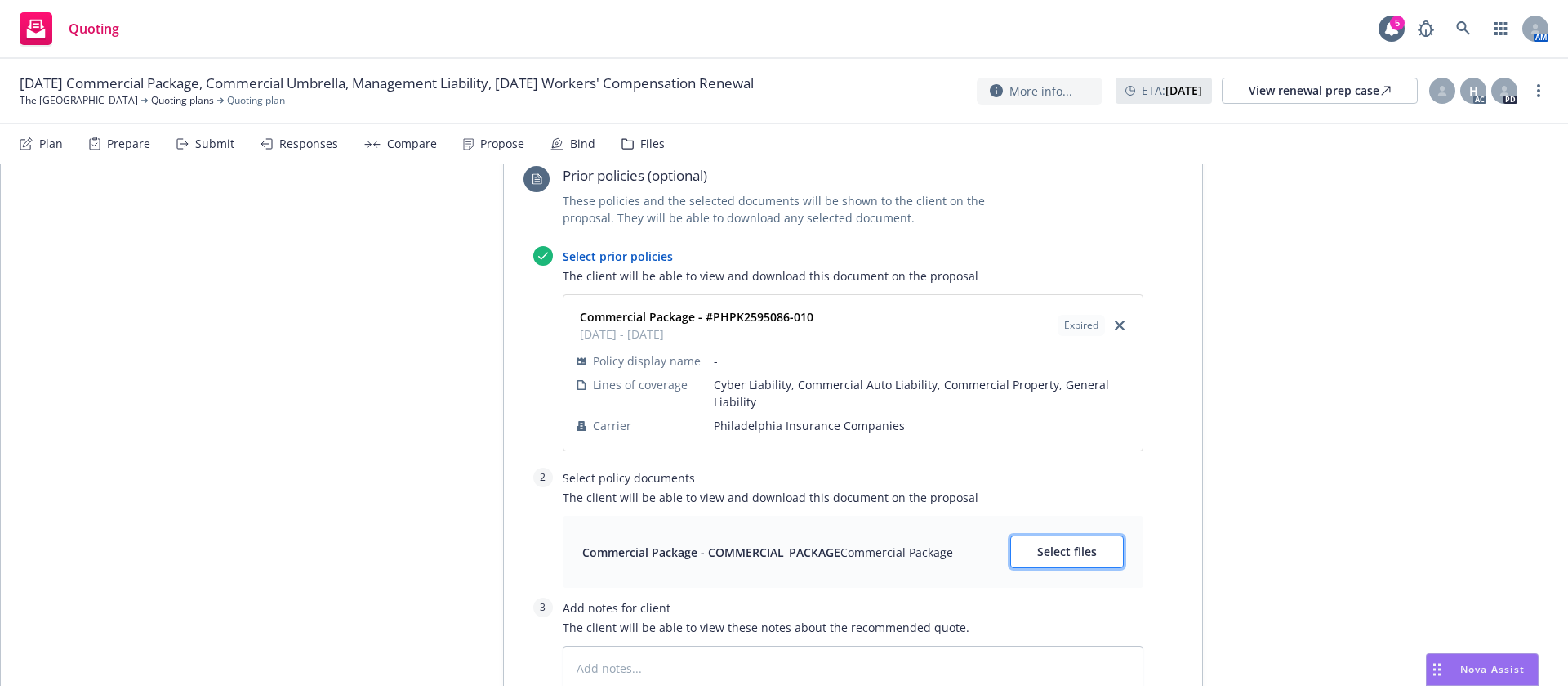
click at [1093, 547] on button "Select files" at bounding box center [1067, 551] width 114 height 33
type textarea "x"
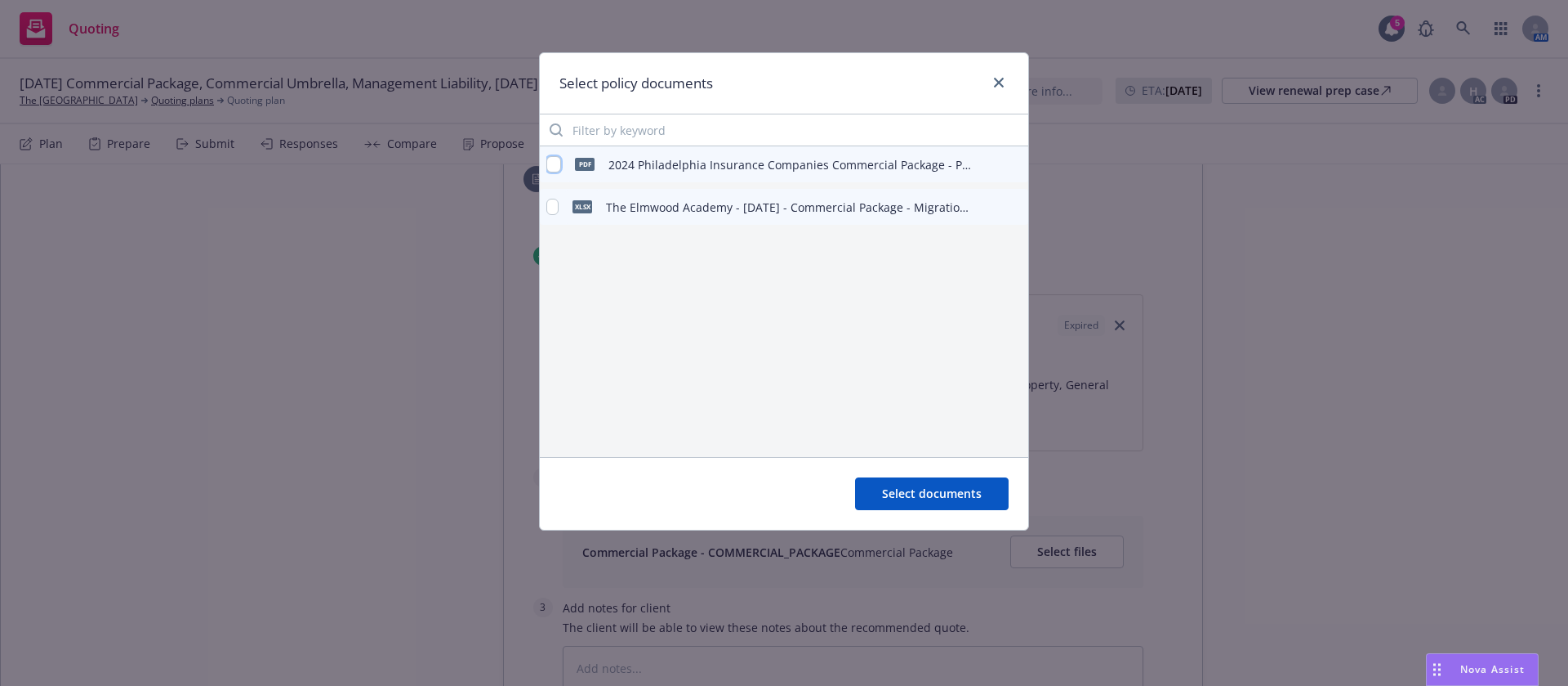
click at [551, 162] on input "checkbox" at bounding box center [554, 164] width 15 height 16
checkbox input "true"
click at [941, 481] on button "Select documents" at bounding box center [932, 494] width 154 height 33
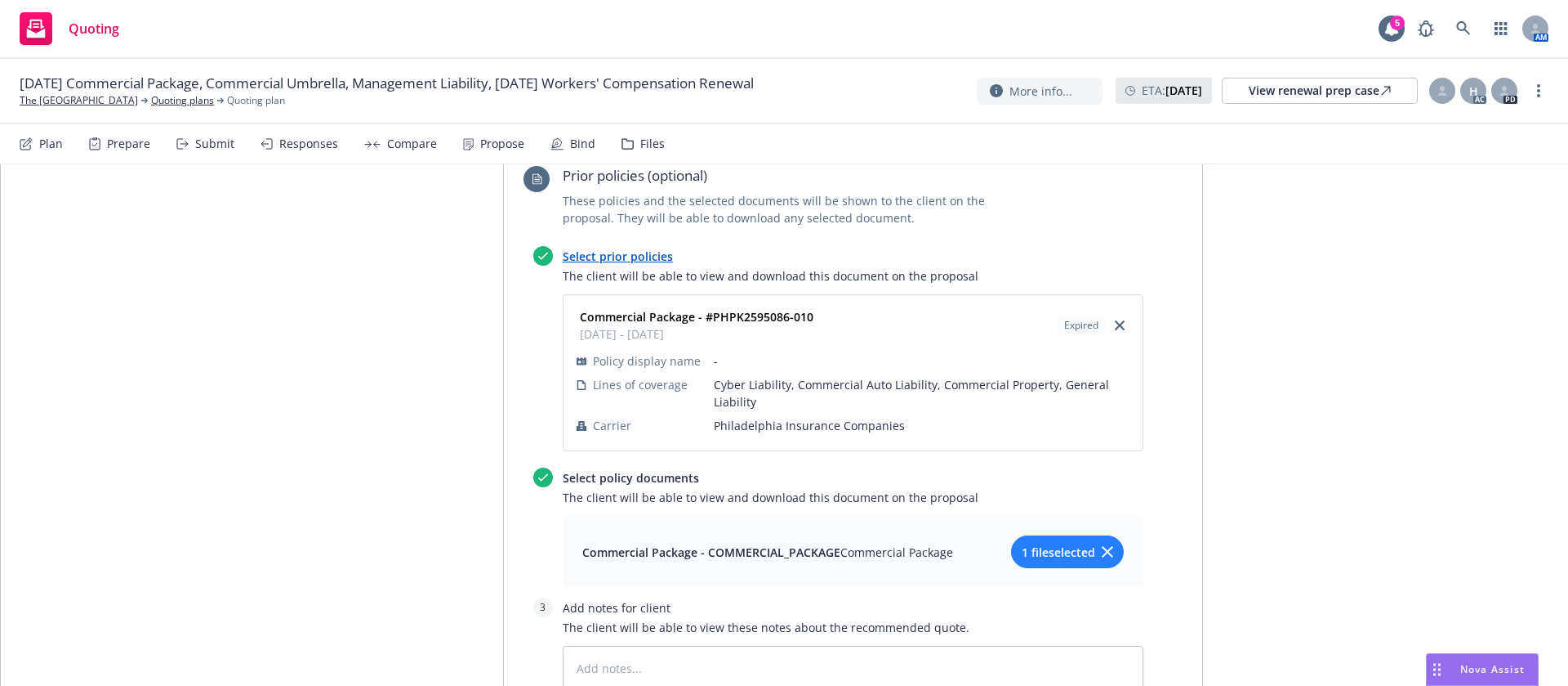
click at [1276, 485] on div "All proposals See client view Publish proposal Save Proposal name 2025 Commerci…" at bounding box center [784, 29] width 1567 height 1784
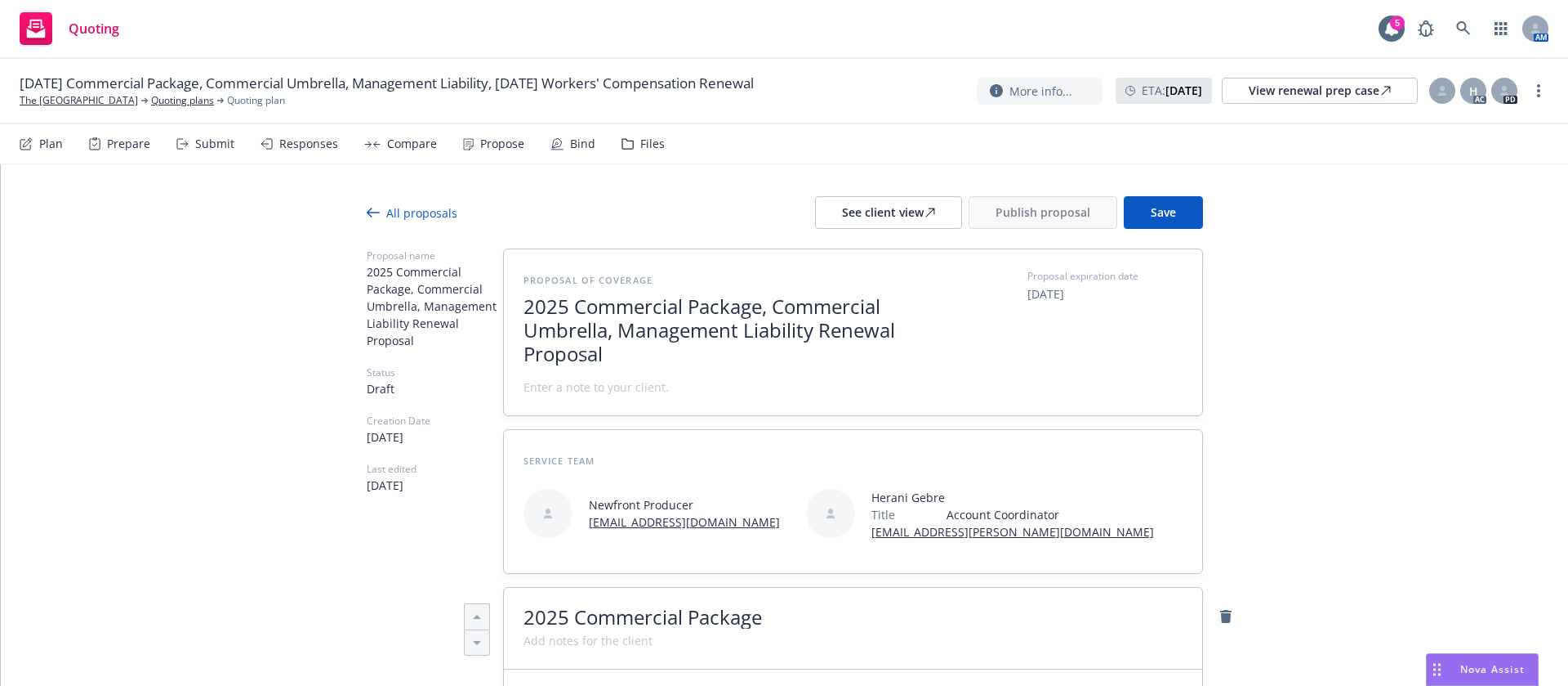
scroll to position [0, 0]
click at [1160, 207] on span "Save" at bounding box center [1163, 212] width 26 height 16
drag, startPoint x: 593, startPoint y: 340, endPoint x: 768, endPoint y: 309, distance: 177.7
click at [768, 309] on span "2025 Commercial Package, Commercial Umbrella, Management Liability Renewal Prop…" at bounding box center [723, 331] width 400 height 71
copy span "Commercial Umbrella"
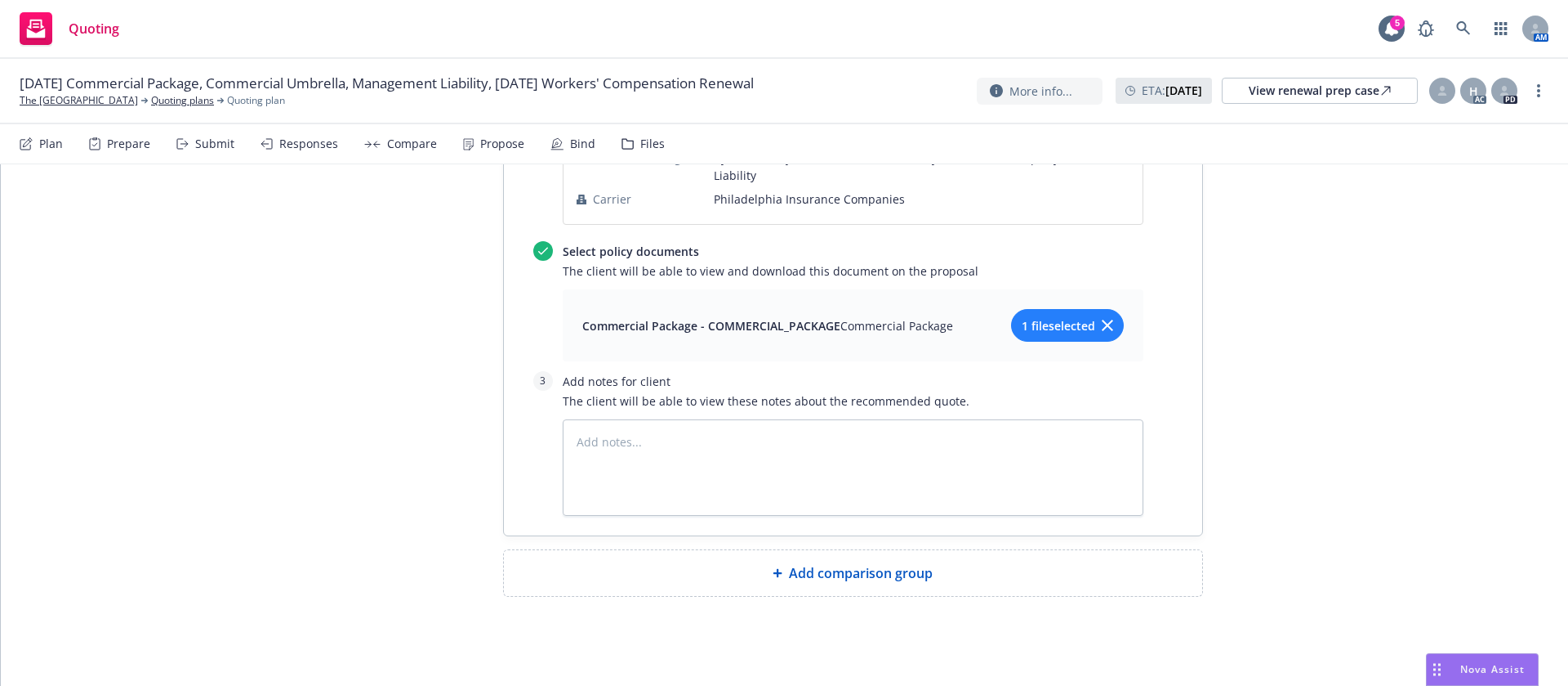
scroll to position [1261, 0]
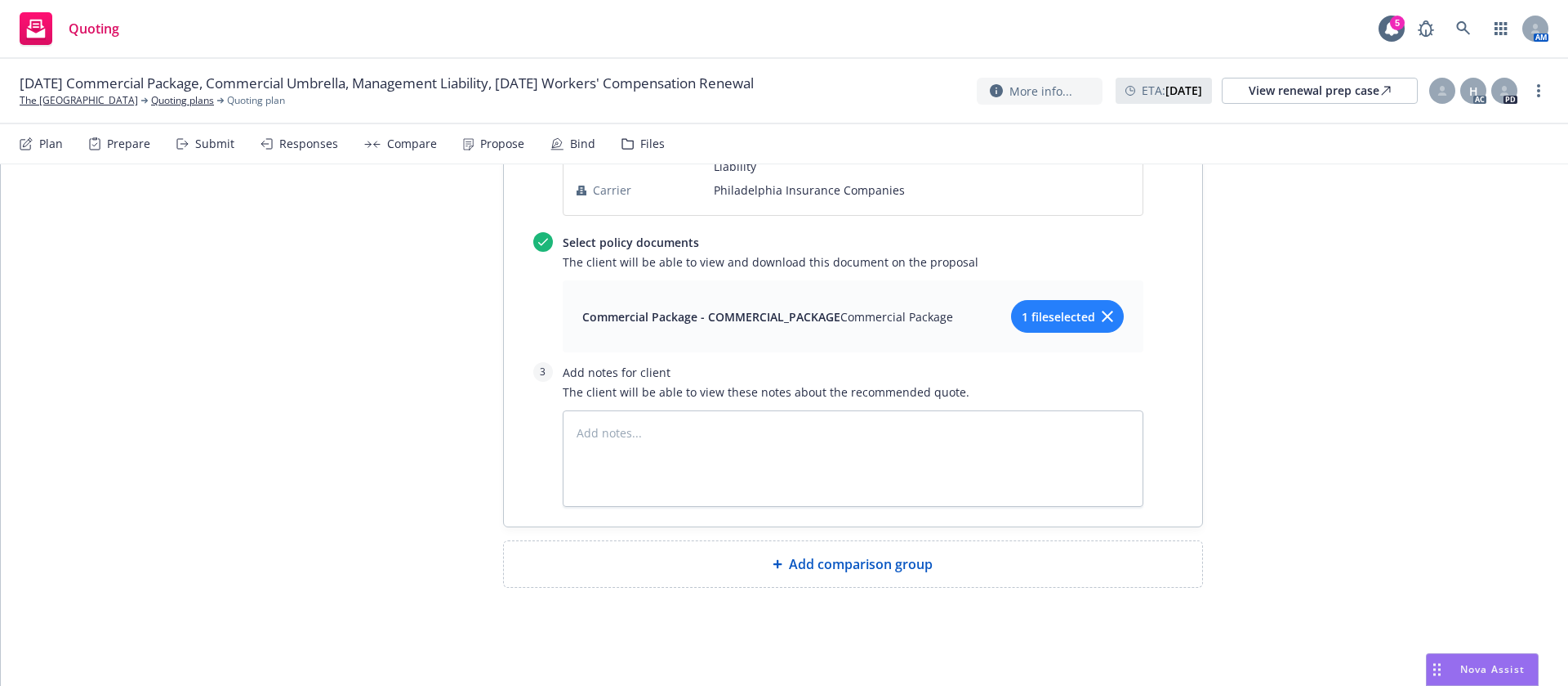
click at [821, 568] on span "Add comparison group" at bounding box center [860, 563] width 144 height 19
type textarea "x"
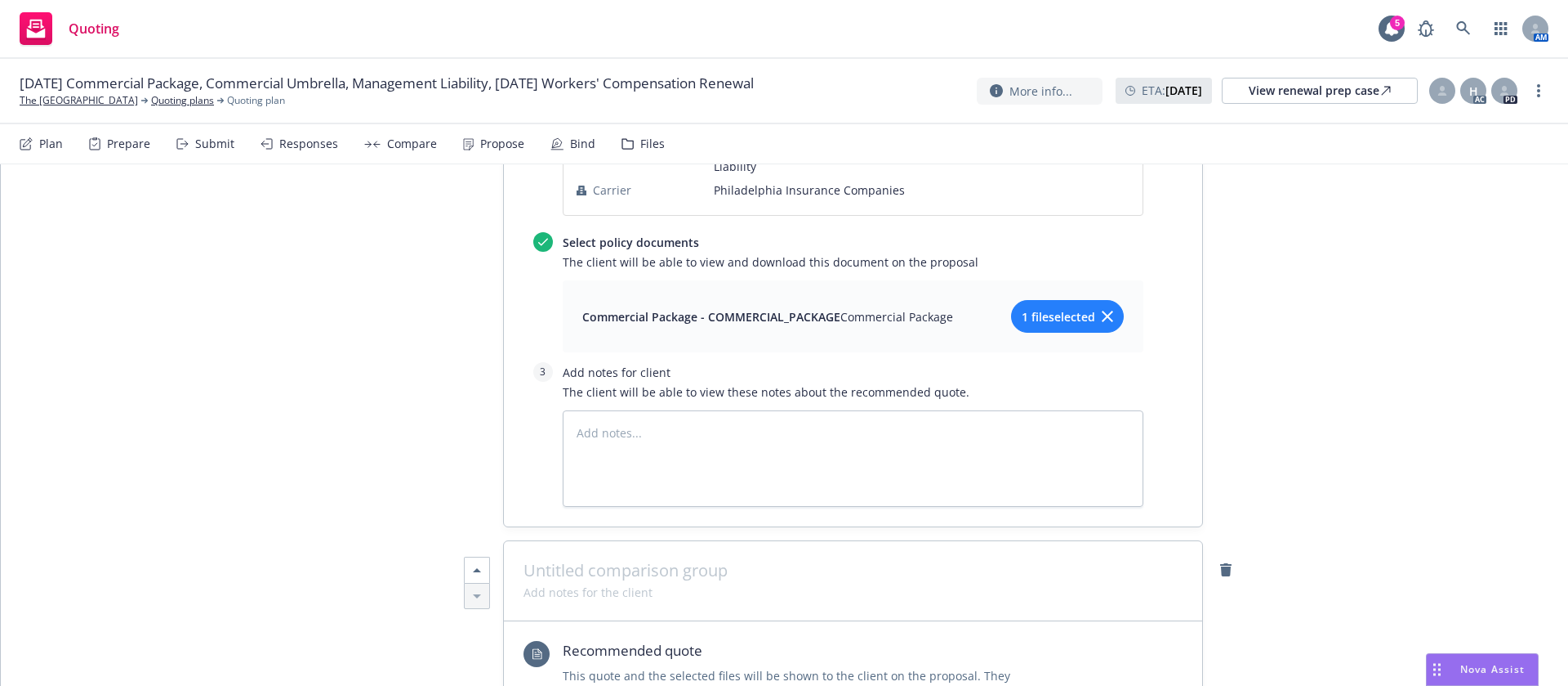
click at [642, 548] on div at bounding box center [853, 581] width 698 height 80
click at [655, 573] on span at bounding box center [853, 570] width 659 height 19
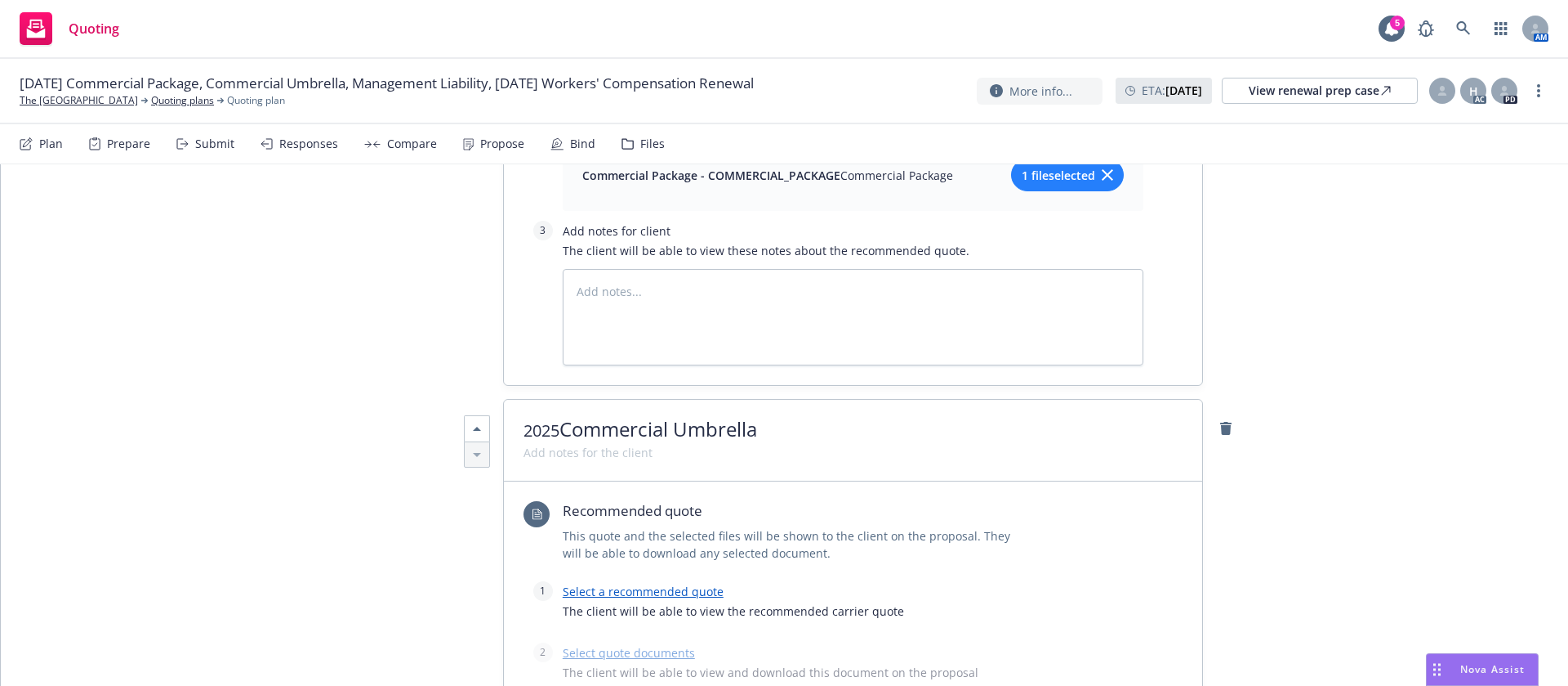
scroll to position [1507, 0]
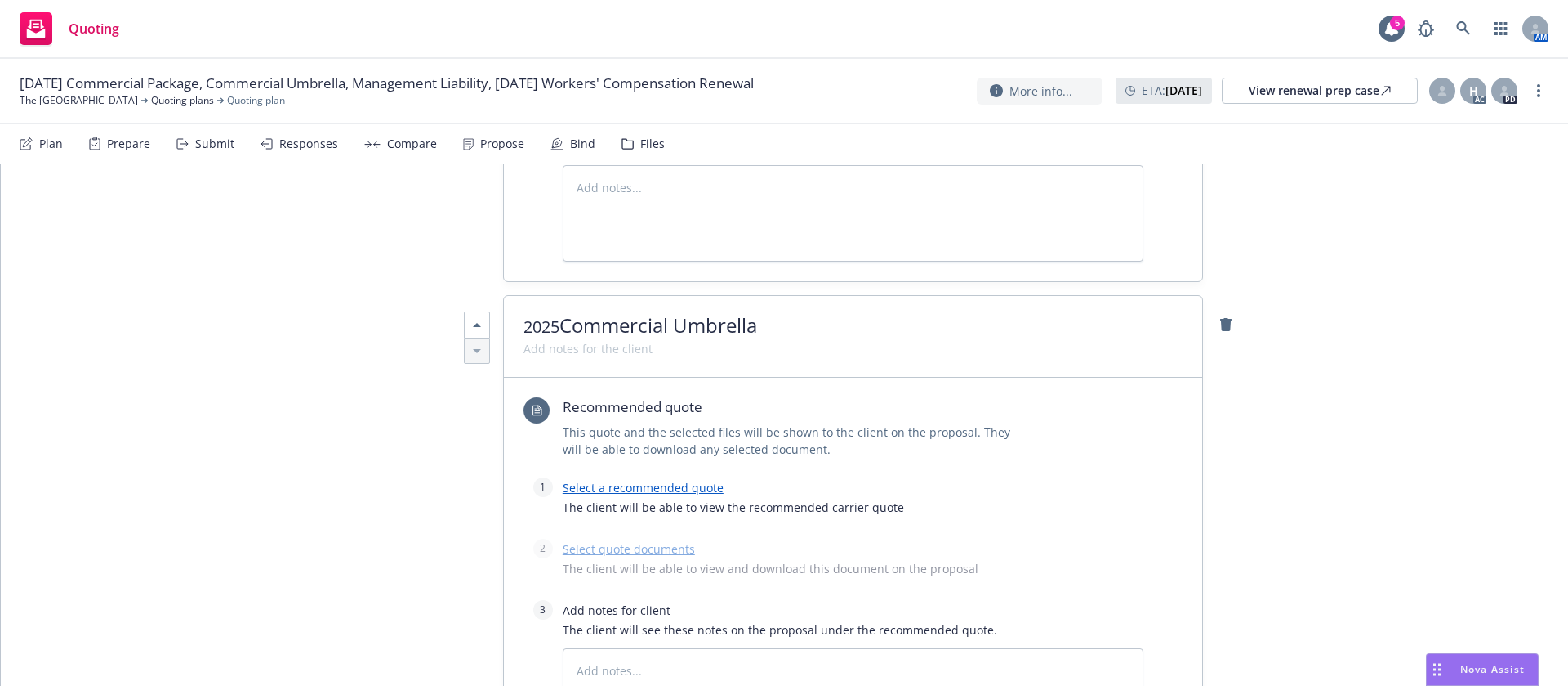
click at [645, 482] on link "Select a recommended quote" at bounding box center [643, 487] width 161 height 16
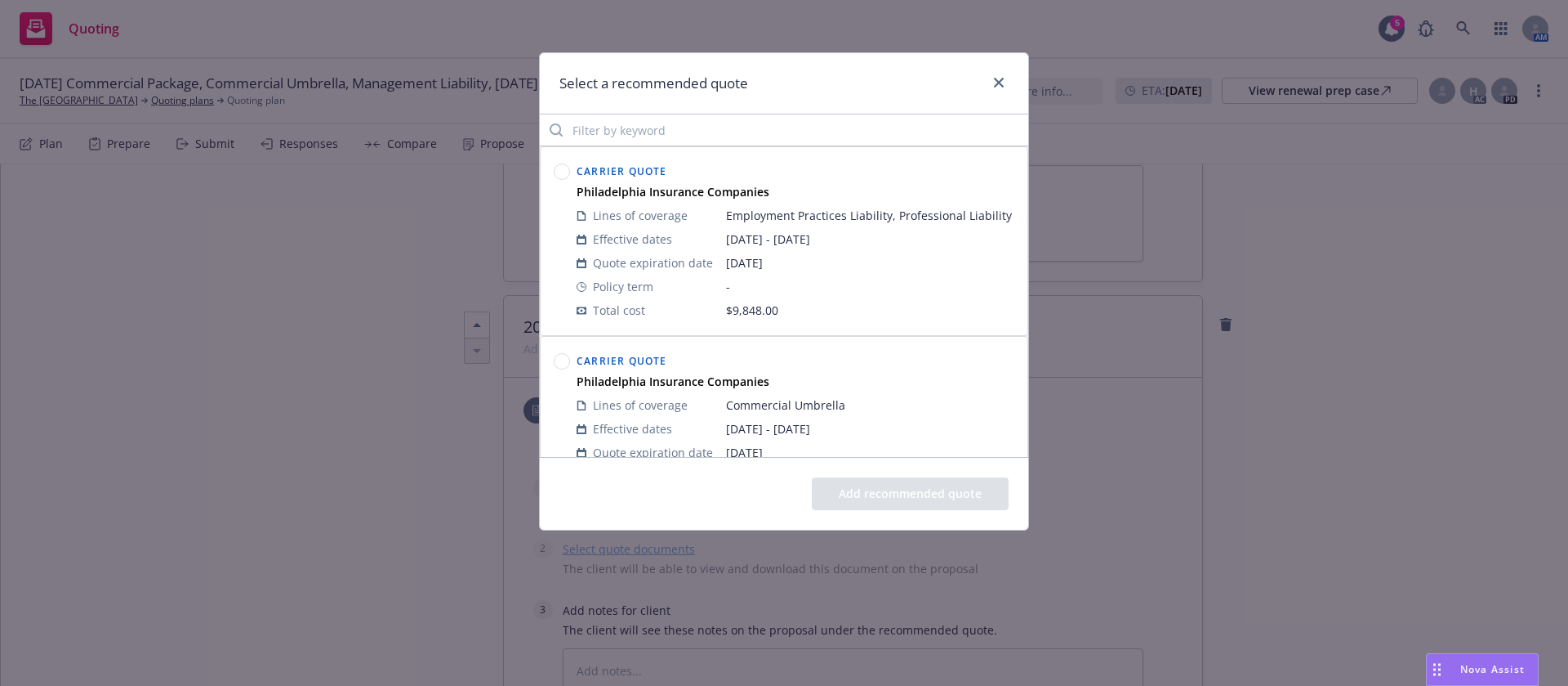
click at [561, 369] on circle at bounding box center [562, 361] width 16 height 16
click at [959, 471] on div "Add recommended quote" at bounding box center [784, 493] width 489 height 72
click at [962, 489] on button "Add recommended quote" at bounding box center [910, 494] width 197 height 33
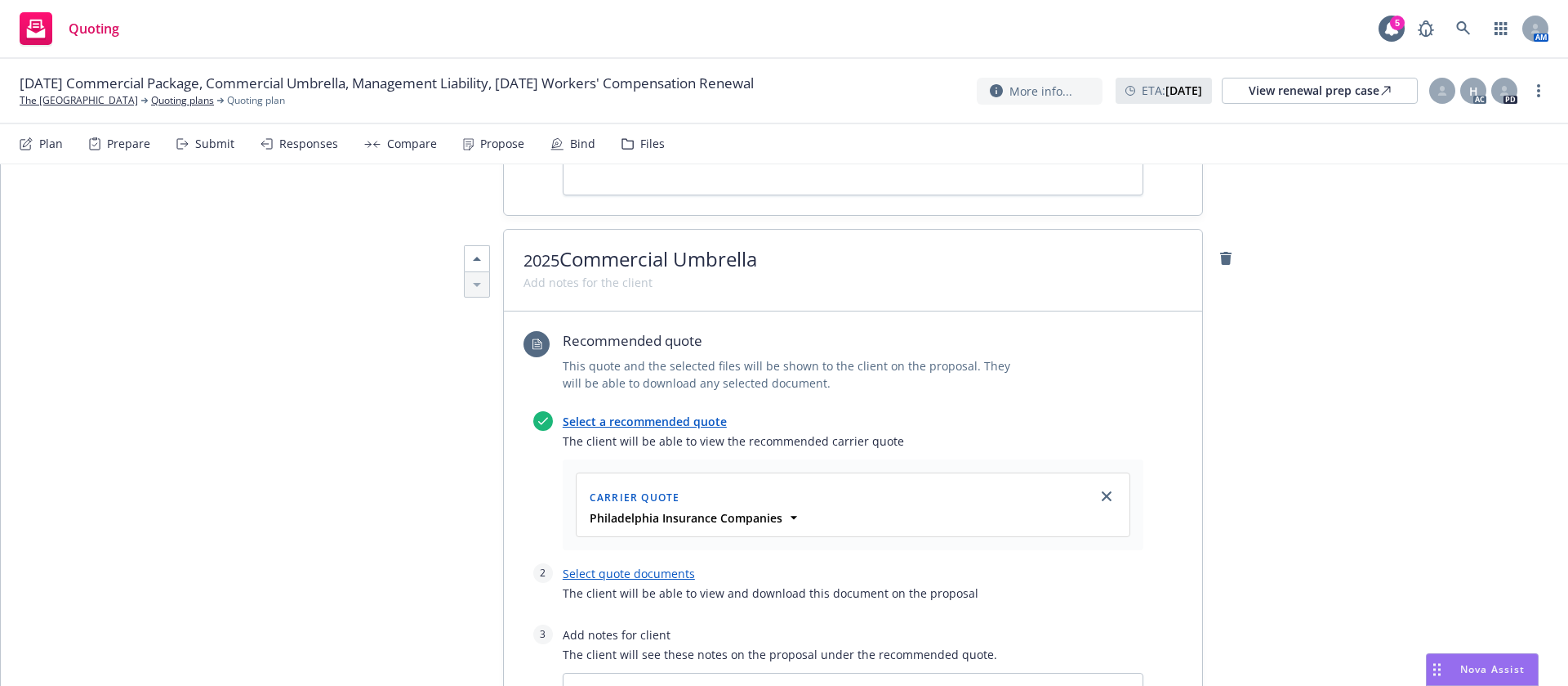
scroll to position [1628, 0]
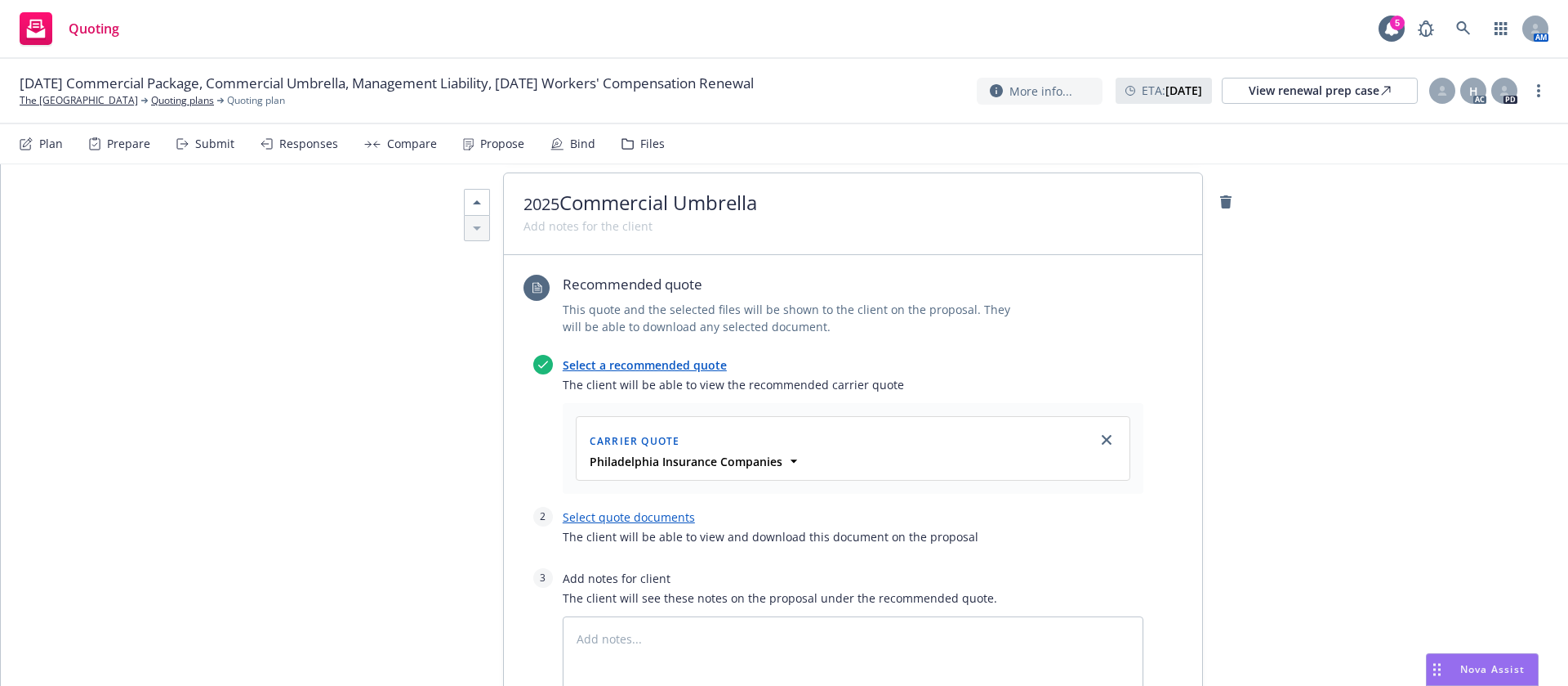
click at [643, 523] on link "Select quote documents" at bounding box center [629, 517] width 133 height 16
type textarea "x"
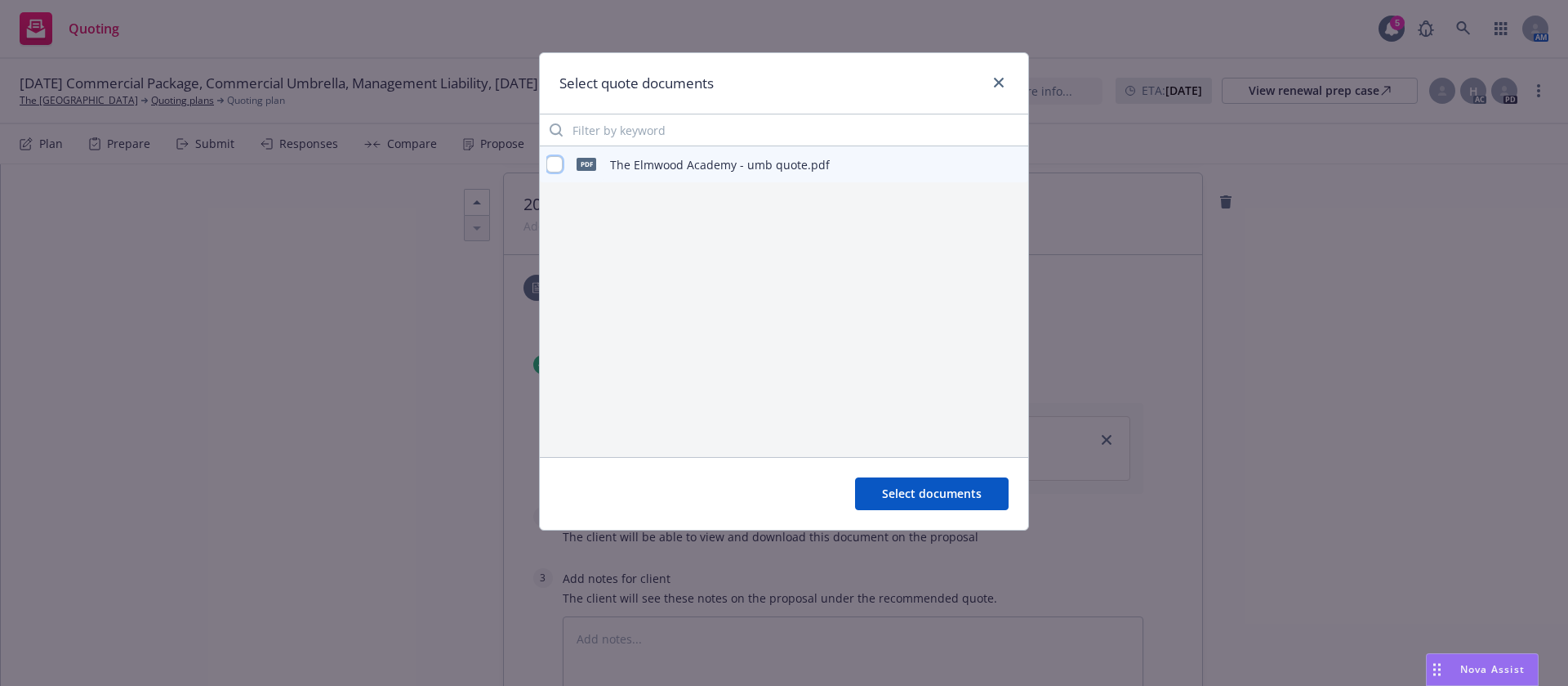
click at [554, 167] on input "checkbox" at bounding box center [555, 164] width 16 height 16
checkbox input "true"
click at [901, 489] on span "Select documents" at bounding box center [932, 493] width 100 height 16
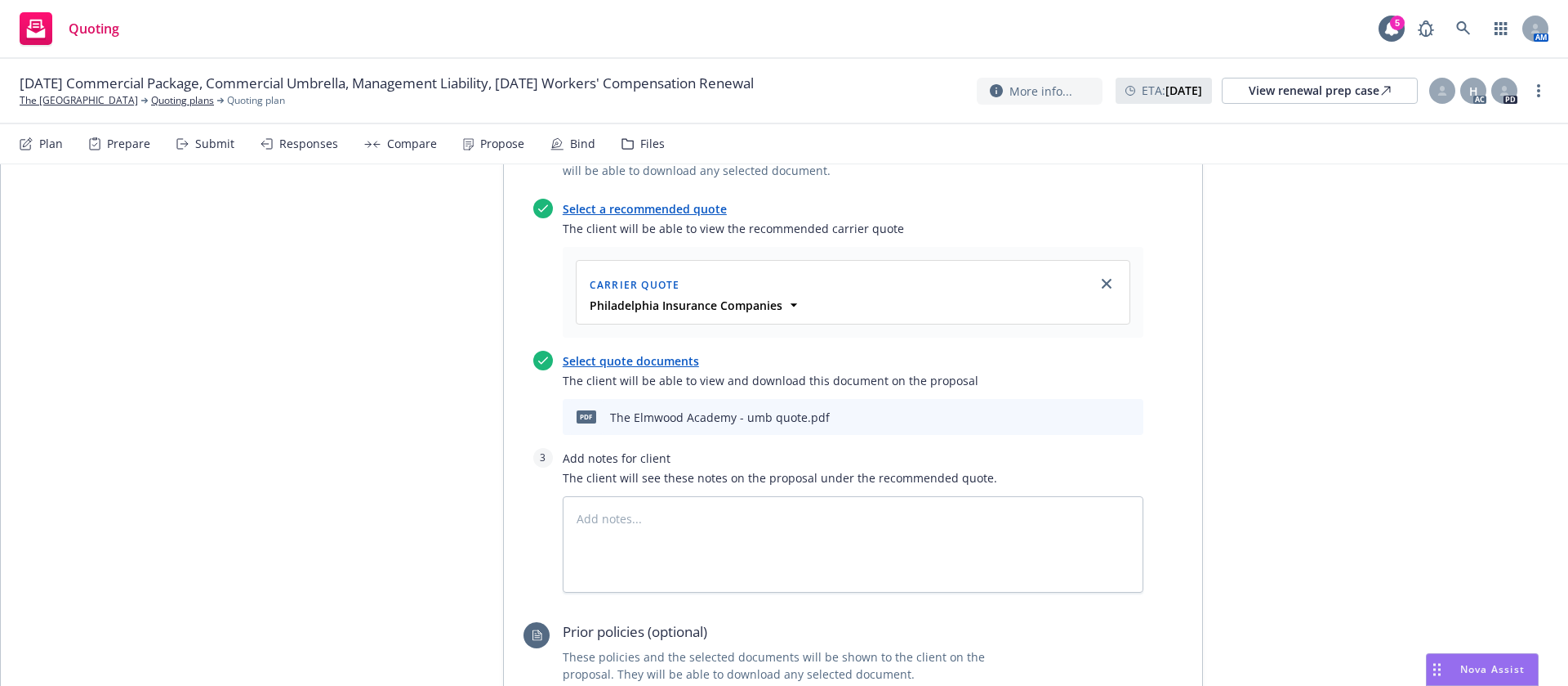
scroll to position [1874, 0]
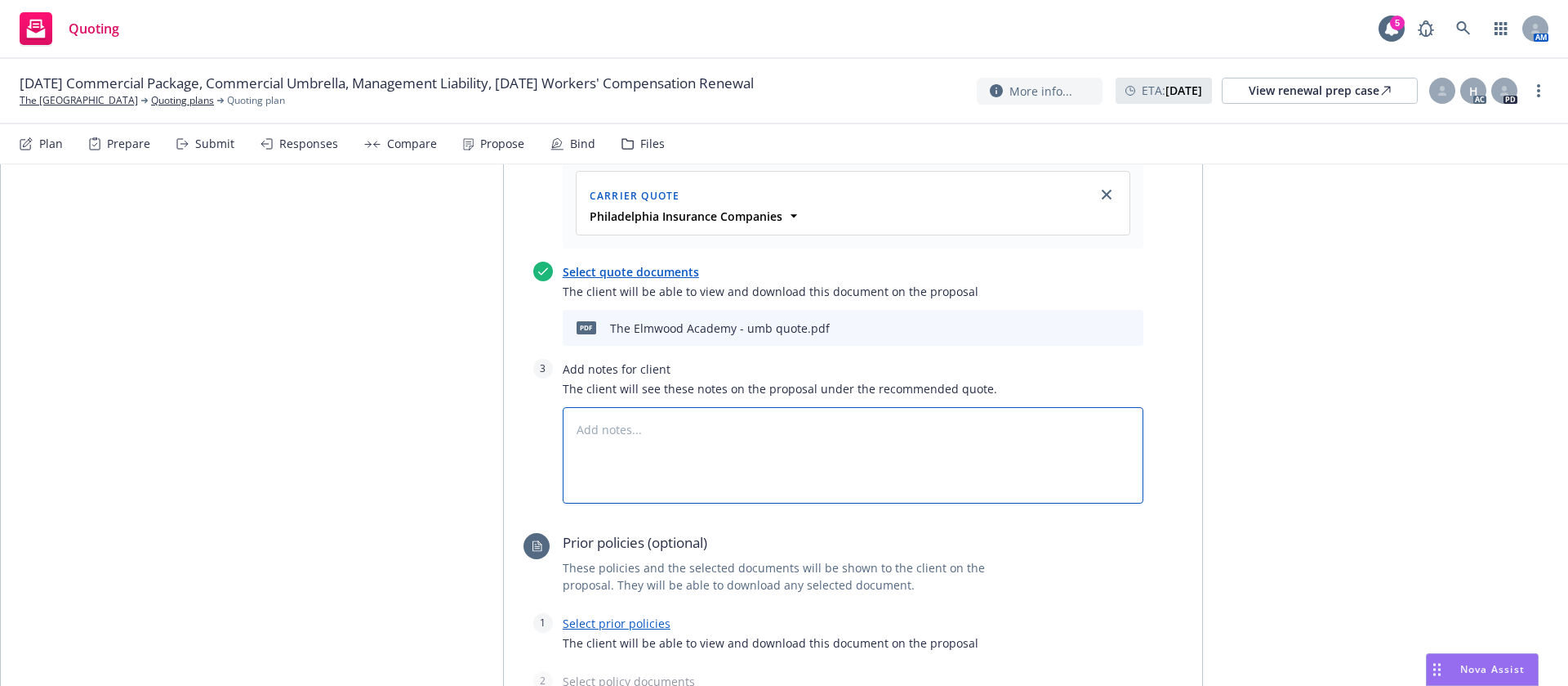
click at [615, 487] on textarea at bounding box center [853, 454] width 580 height 96
type textarea "x"
type textarea "z"
type textarea "x"
type textarea "zz"
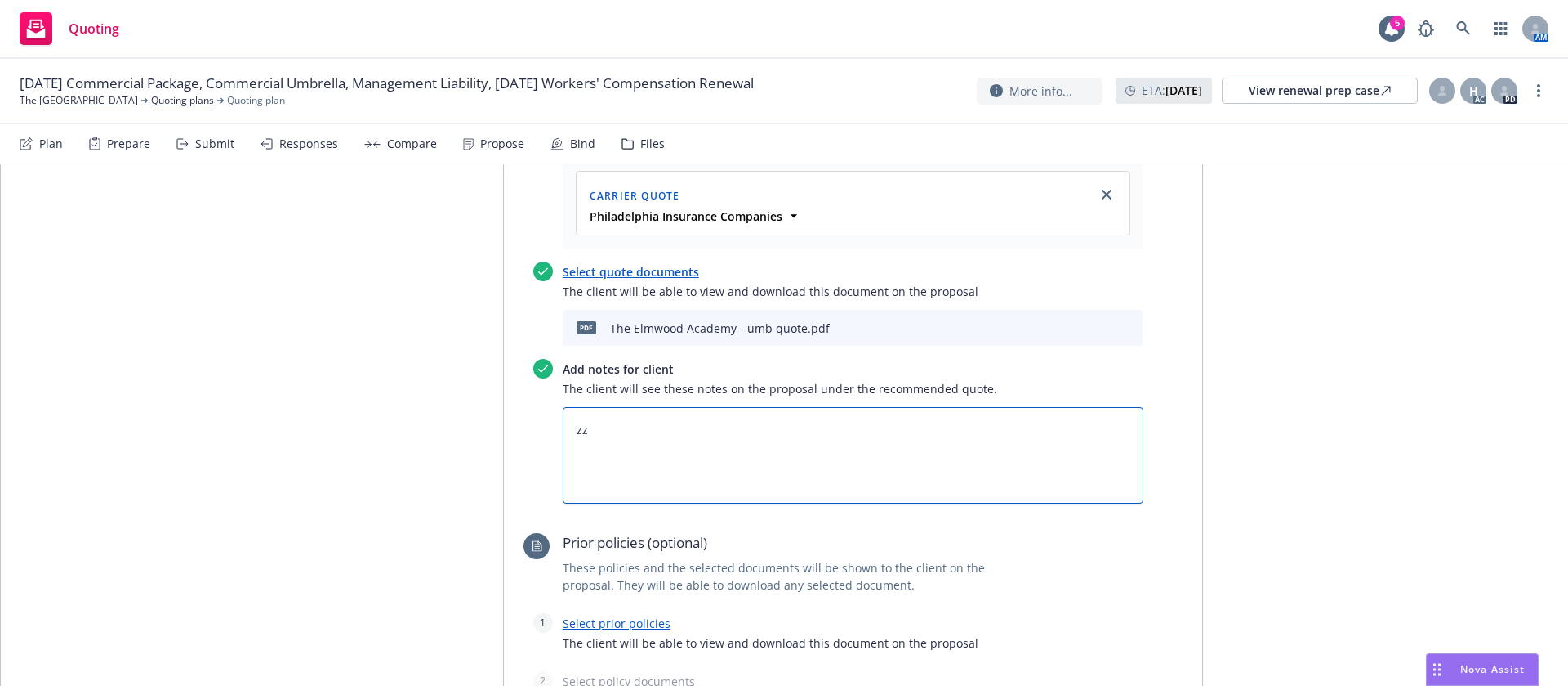
type textarea "x"
type textarea "zzs"
type textarea "x"
type textarea "zzsb"
type textarea "x"
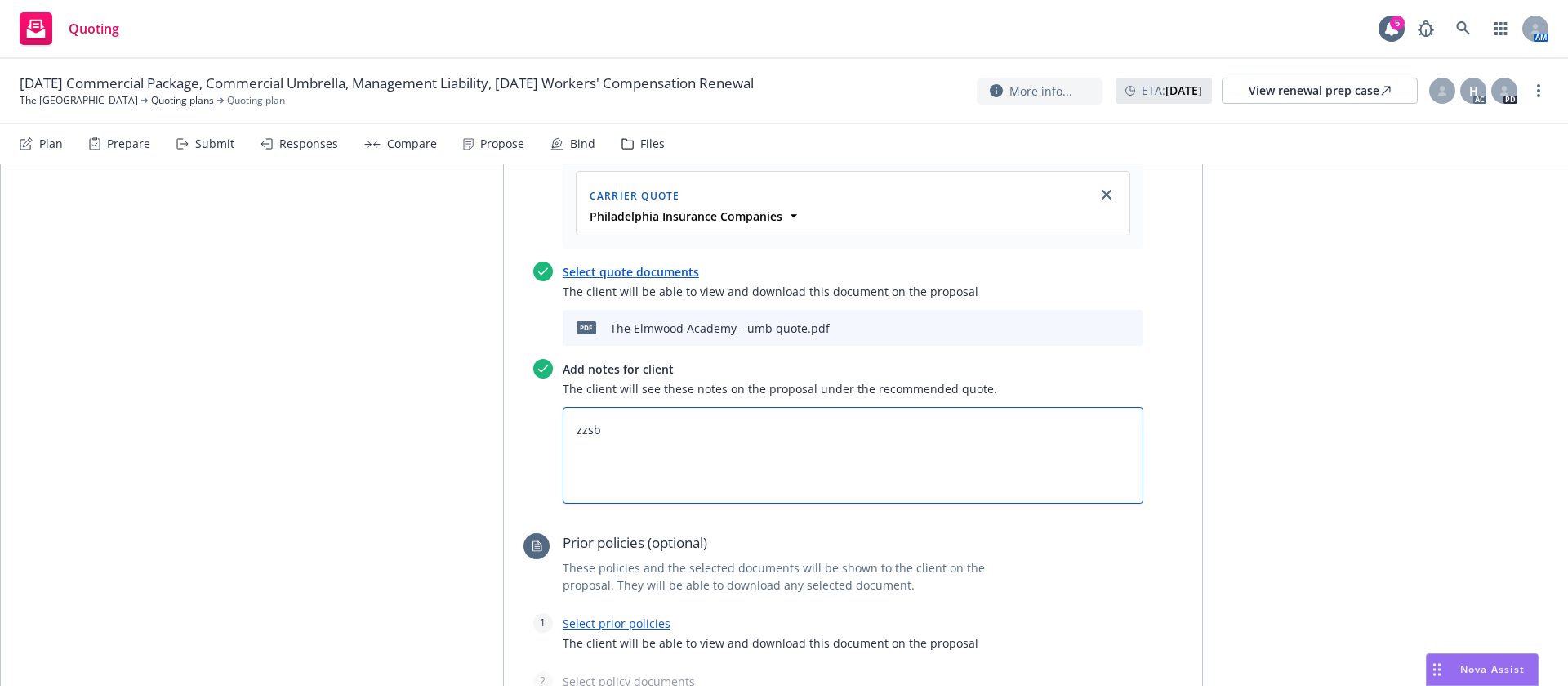
type textarea "zzsbf"
type textarea "x"
type textarea "zzsbfe"
type textarea "x"
type textarea "zzsbfee"
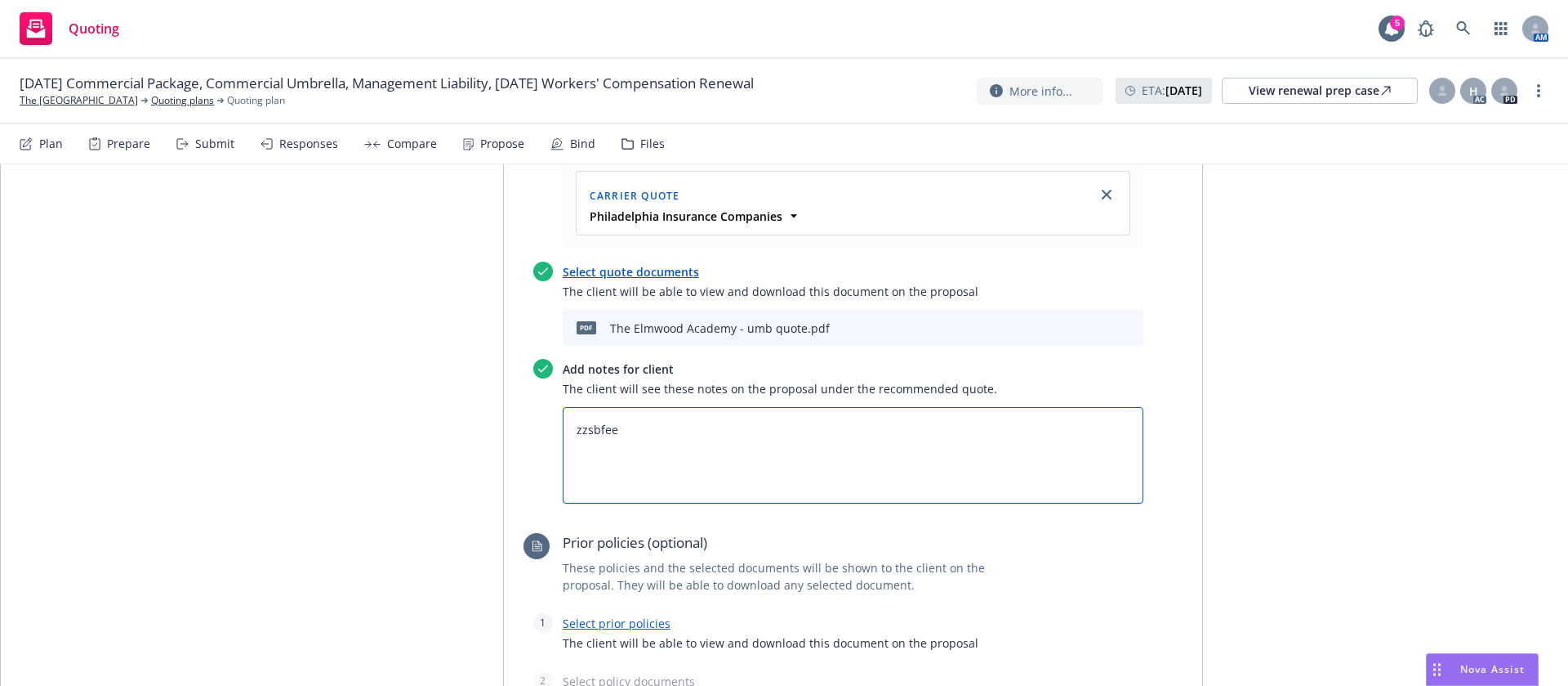
type textarea "x"
paste textarea "All taxes and fees are estimated, subject to change upon binding, and fully ear…"
type textarea "All taxes and fees are estimated, subject to change upon binding, and fully ear…"
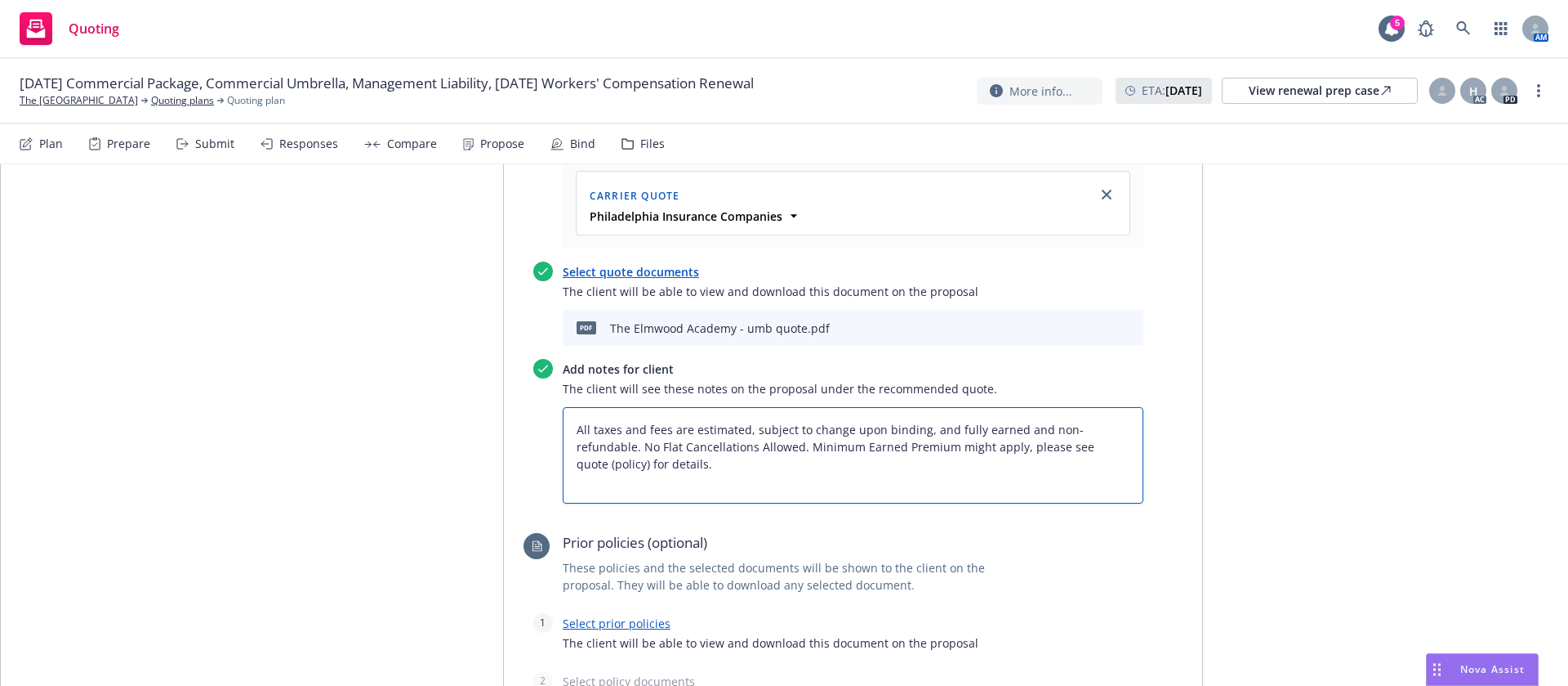
type textarea "x"
type textarea "All taxes and fees are estimated, subject to change upon binding, and fully ear…"
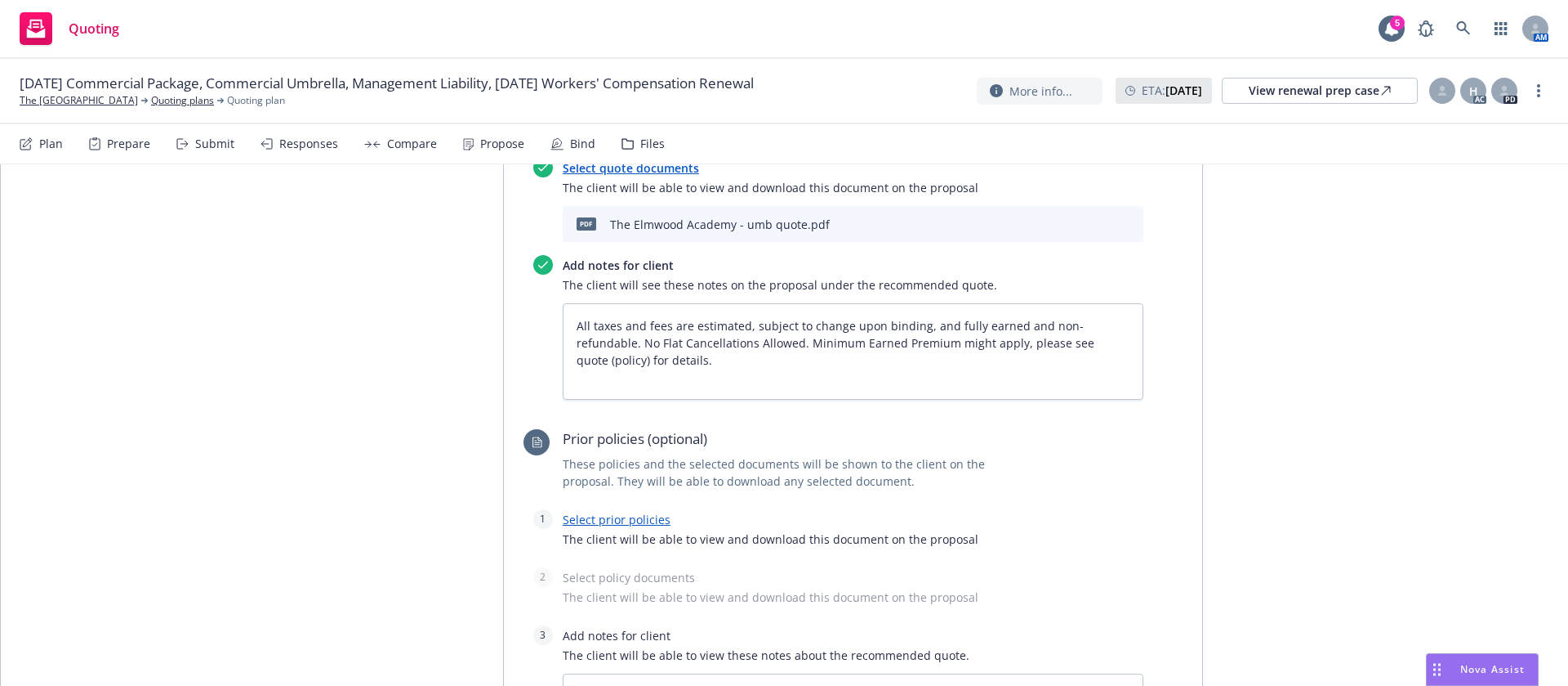
scroll to position [2241, 0]
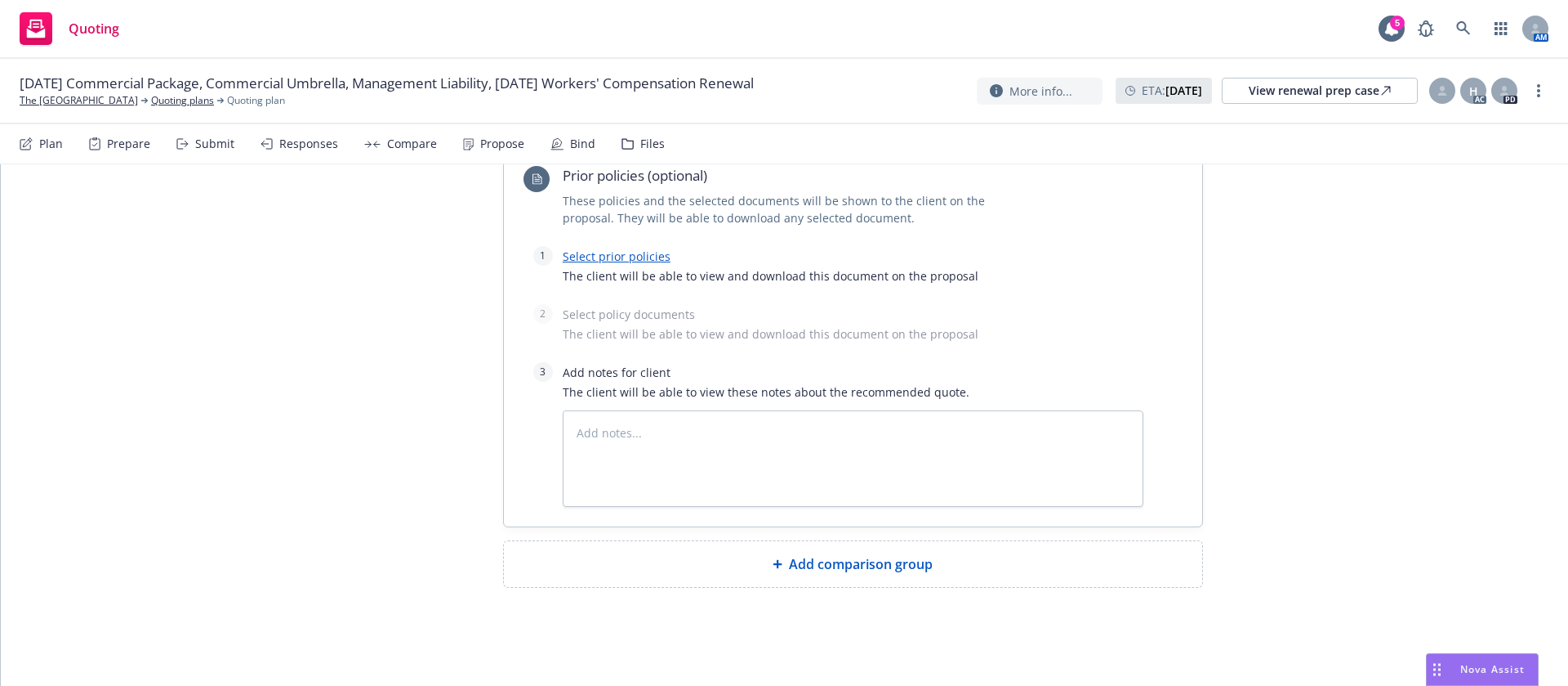
click at [646, 258] on link "Select prior policies" at bounding box center [617, 256] width 108 height 16
type textarea "x"
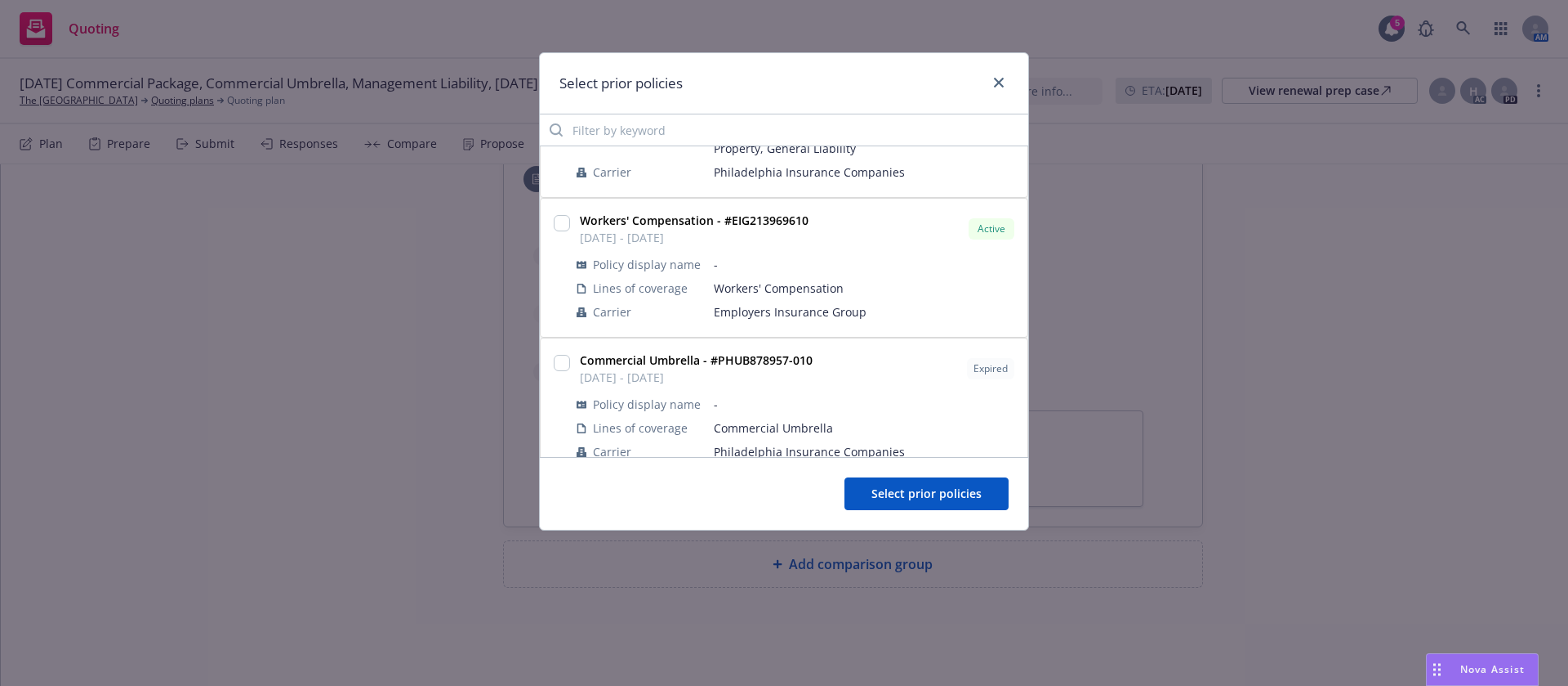
scroll to position [368, 0]
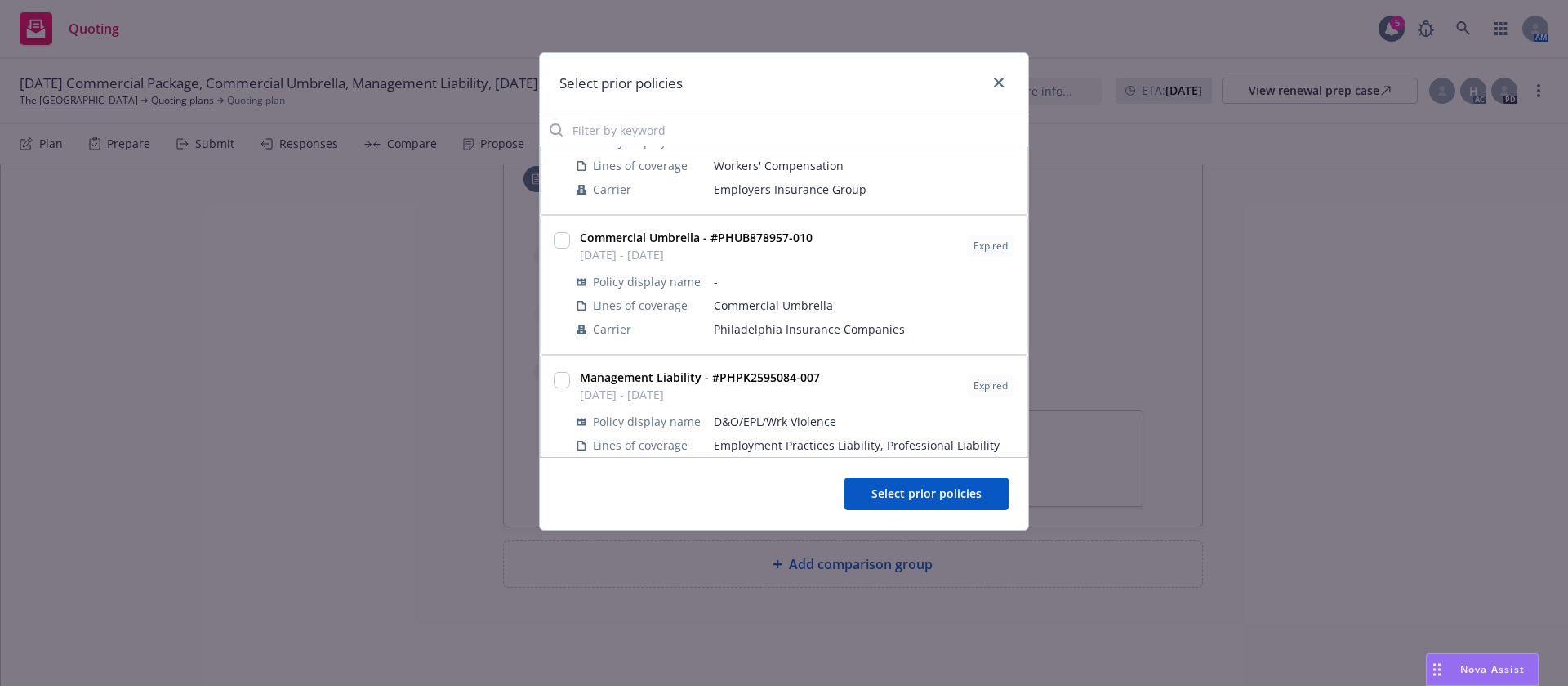
click at [551, 239] on div at bounding box center [561, 284] width 23 height 118
click at [565, 239] on input "checkbox" at bounding box center [562, 240] width 16 height 16
checkbox input "true"
click at [962, 499] on span "Select prior policies" at bounding box center [926, 493] width 110 height 16
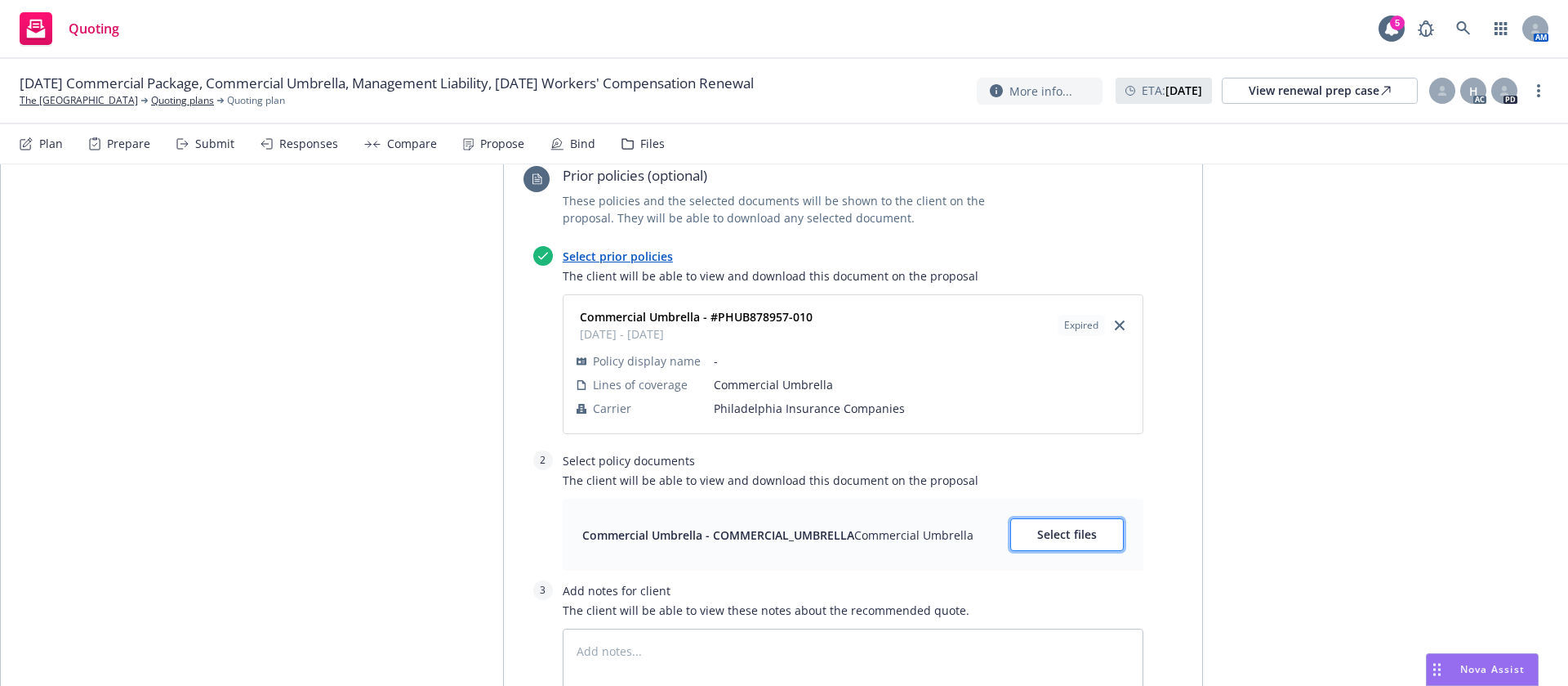
click at [1062, 539] on span "Select files" at bounding box center [1066, 534] width 59 height 16
type textarea "x"
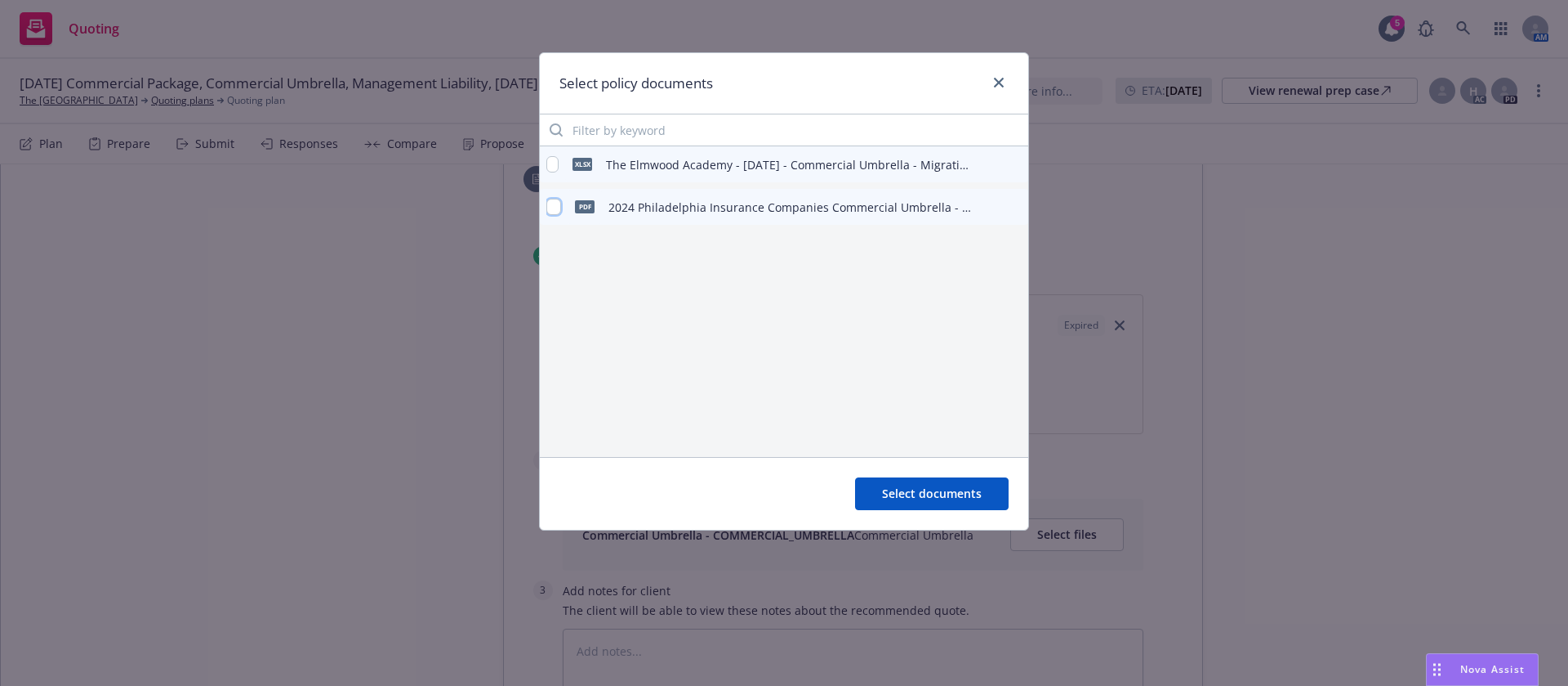
click at [557, 201] on input "checkbox" at bounding box center [554, 207] width 15 height 16
checkbox input "true"
click at [975, 487] on span "Select documents" at bounding box center [932, 493] width 100 height 16
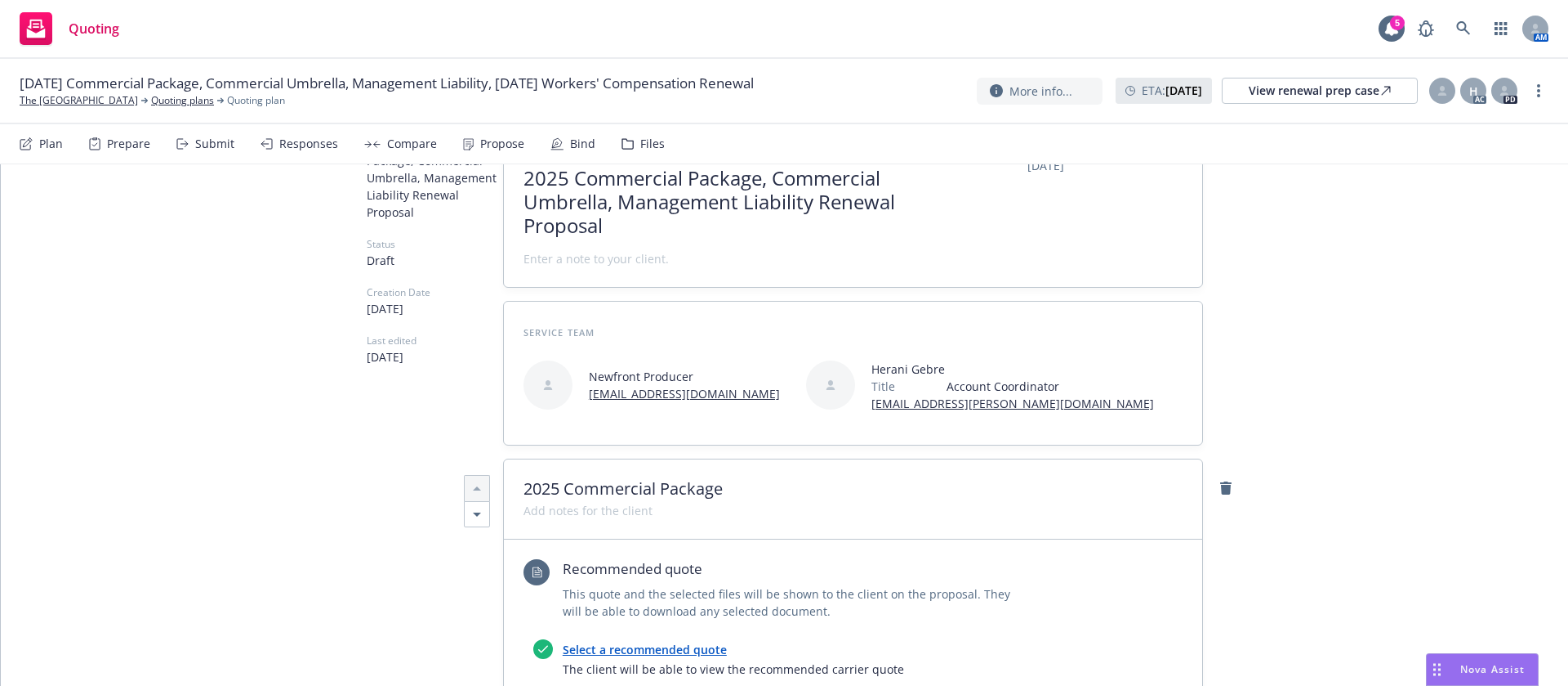
scroll to position [0, 0]
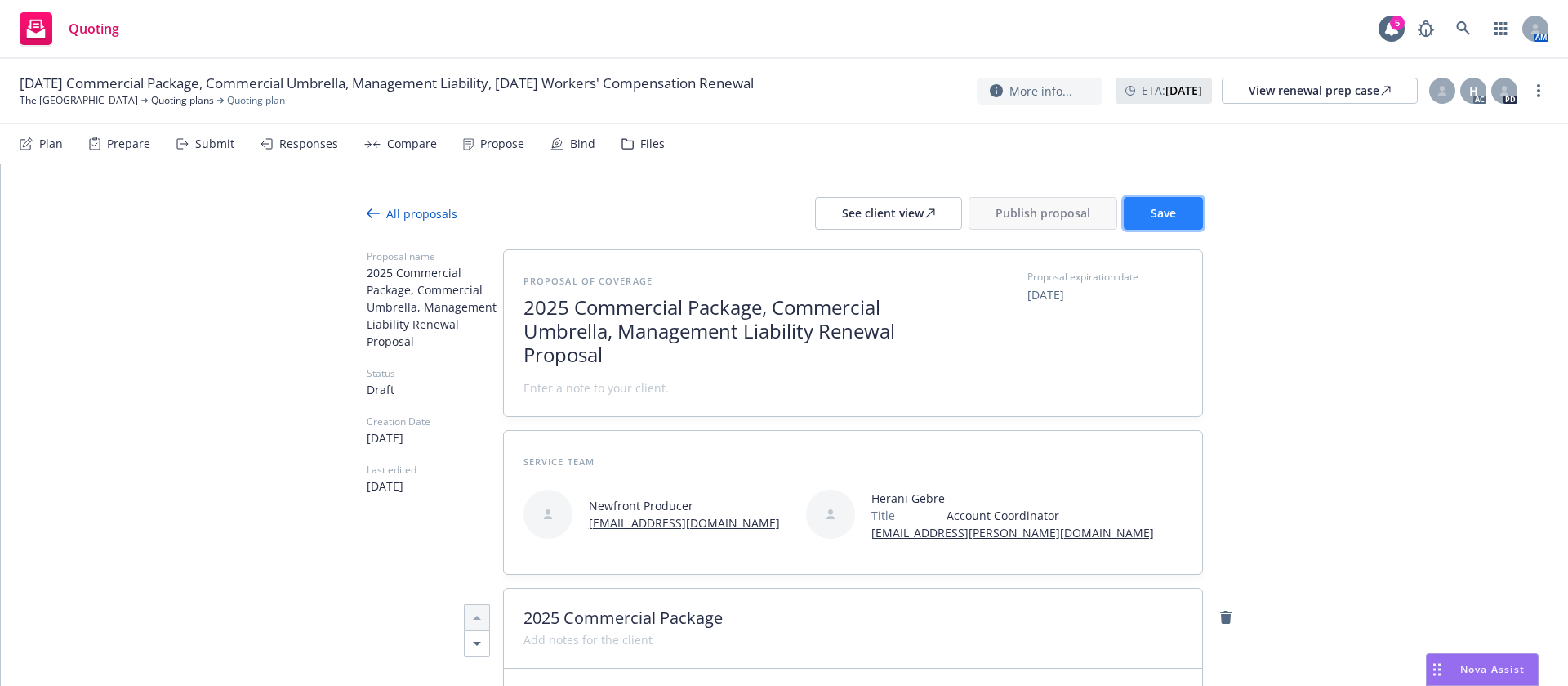
click at [1172, 216] on button "Save" at bounding box center [1163, 213] width 80 height 33
drag, startPoint x: 806, startPoint y: 320, endPoint x: 635, endPoint y: 351, distance: 173.8
click at [635, 351] on span "2025 Commercial Package, Commercial Umbrella, Management Liability Renewal Prop…" at bounding box center [723, 331] width 400 height 71
click at [645, 345] on span "2025 Commercial Package, Commercial Umbrella, Management Liability Renewal Prop…" at bounding box center [723, 331] width 400 height 71
click at [840, 337] on span "2025 Commercial Package, Commercial Umbrella, Management Liability Renewal Prop…" at bounding box center [723, 331] width 400 height 71
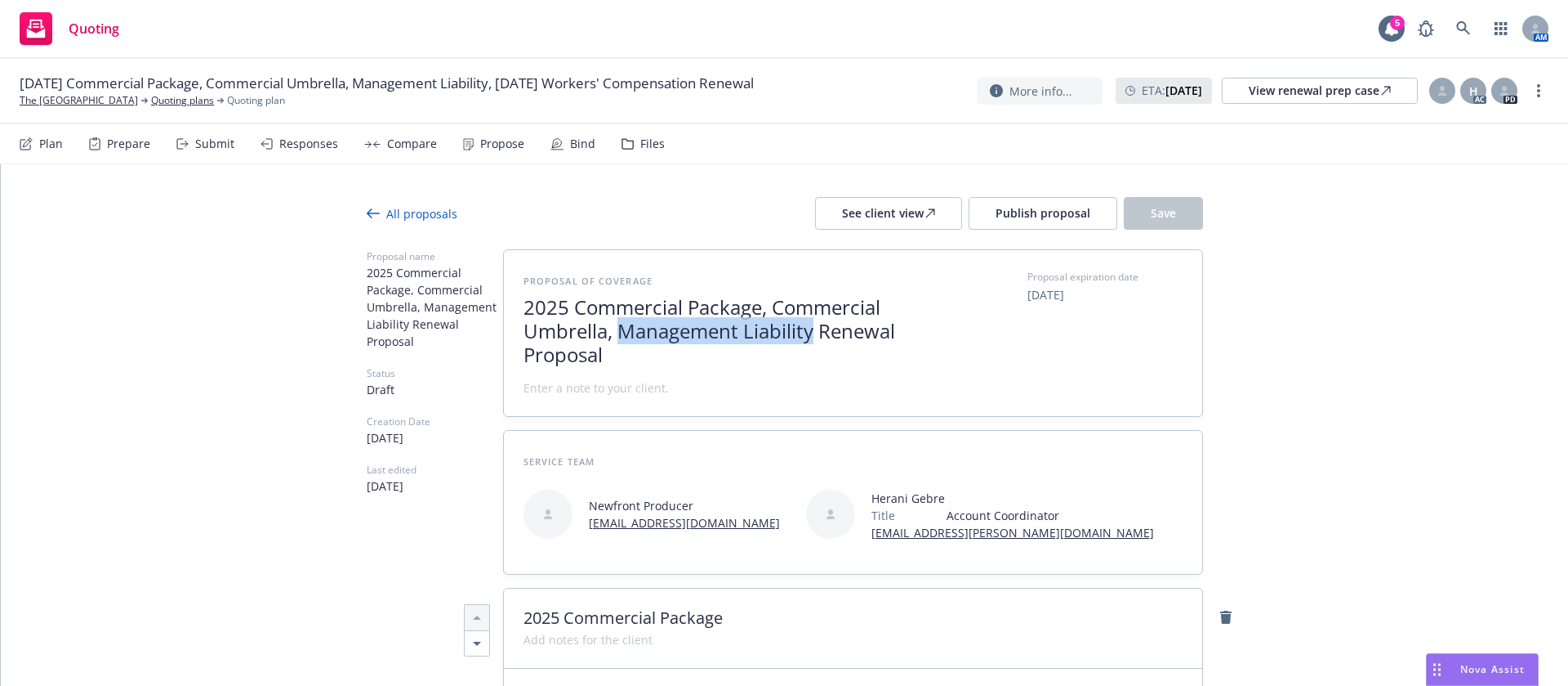
drag, startPoint x: 805, startPoint y: 329, endPoint x: 615, endPoint y: 336, distance: 190.1
click at [615, 336] on span "2025 Commercial Package, Commercial Umbrella, Management Liability Renewal Prop…" at bounding box center [723, 331] width 400 height 71
copy span "Management Liability"
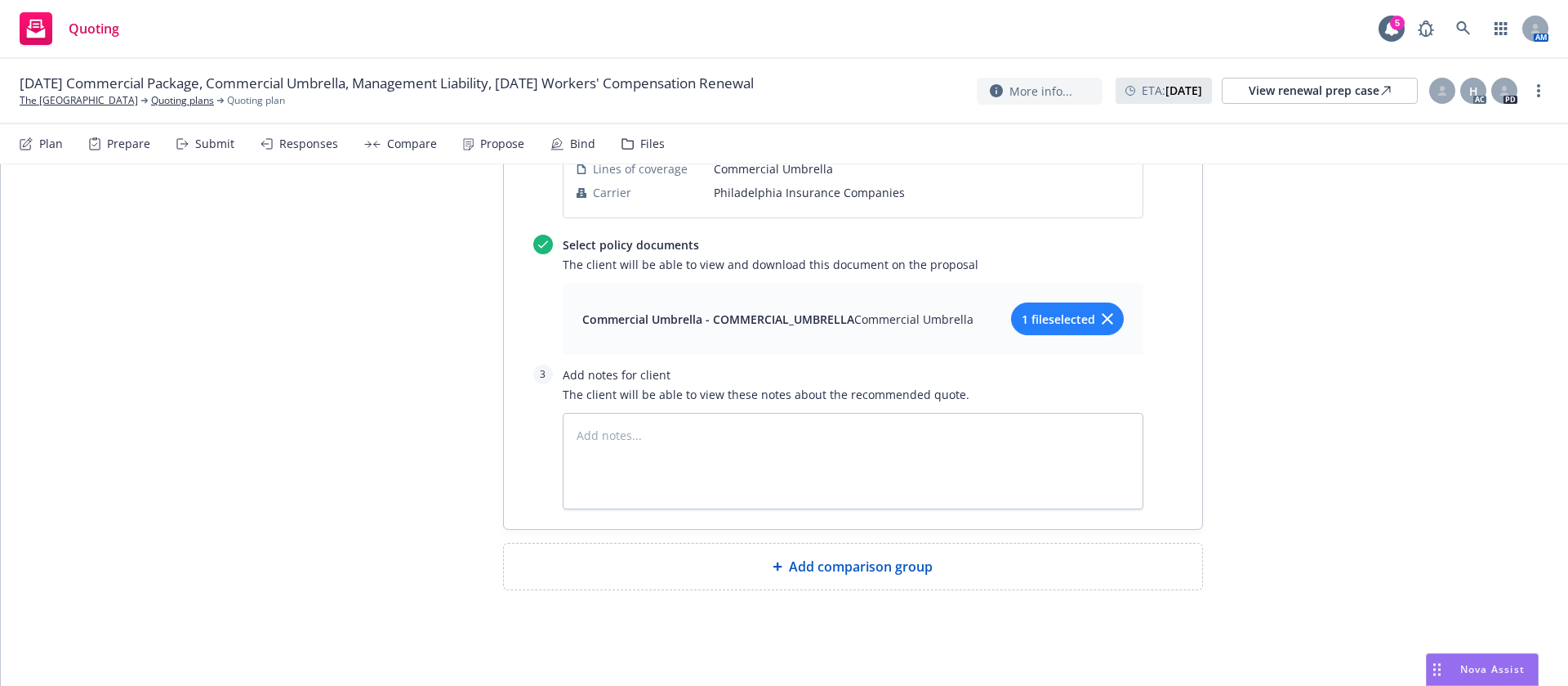
scroll to position [2457, 0]
click at [810, 572] on span "Add comparison group" at bounding box center [860, 563] width 144 height 19
type textarea "x"
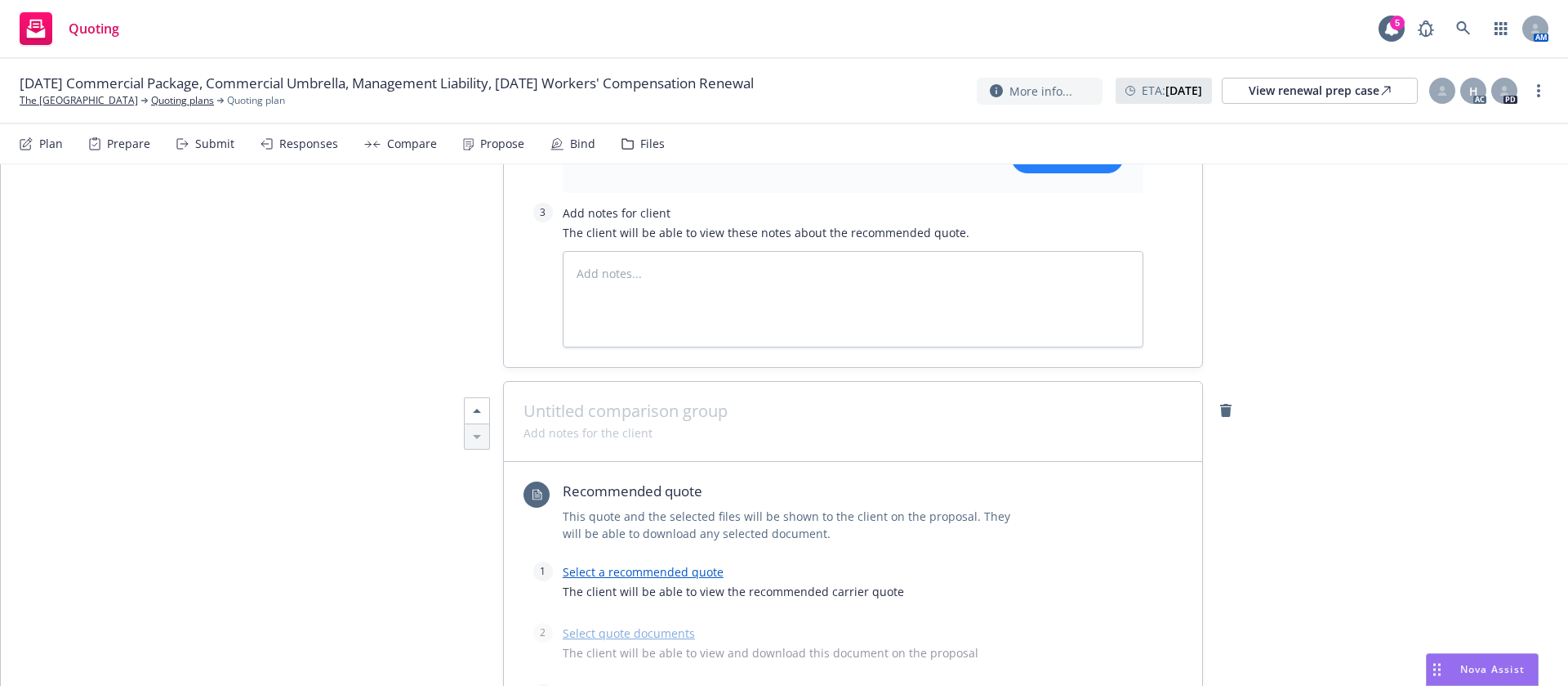
scroll to position [2703, 0]
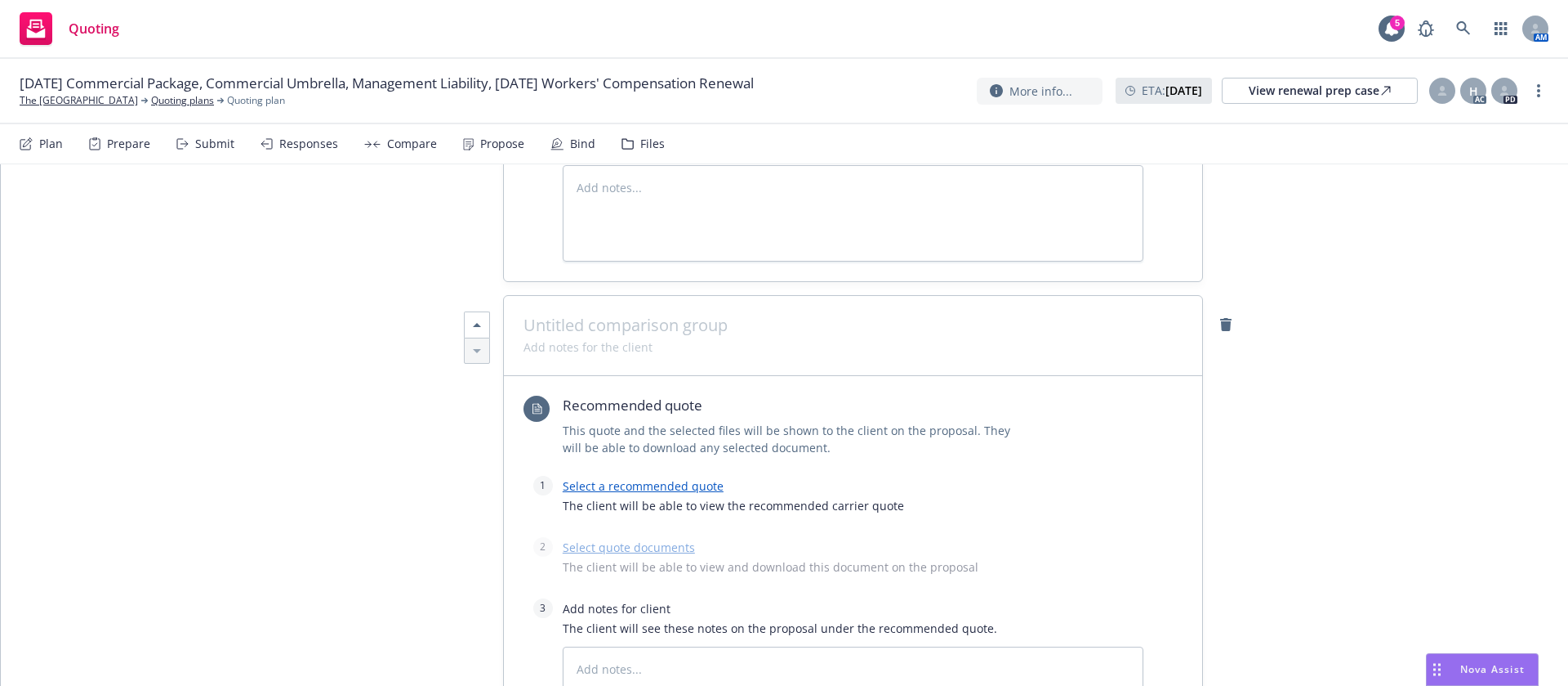
click at [645, 327] on span at bounding box center [853, 324] width 659 height 19
click at [670, 481] on link "Select a recommended quote" at bounding box center [643, 487] width 161 height 16
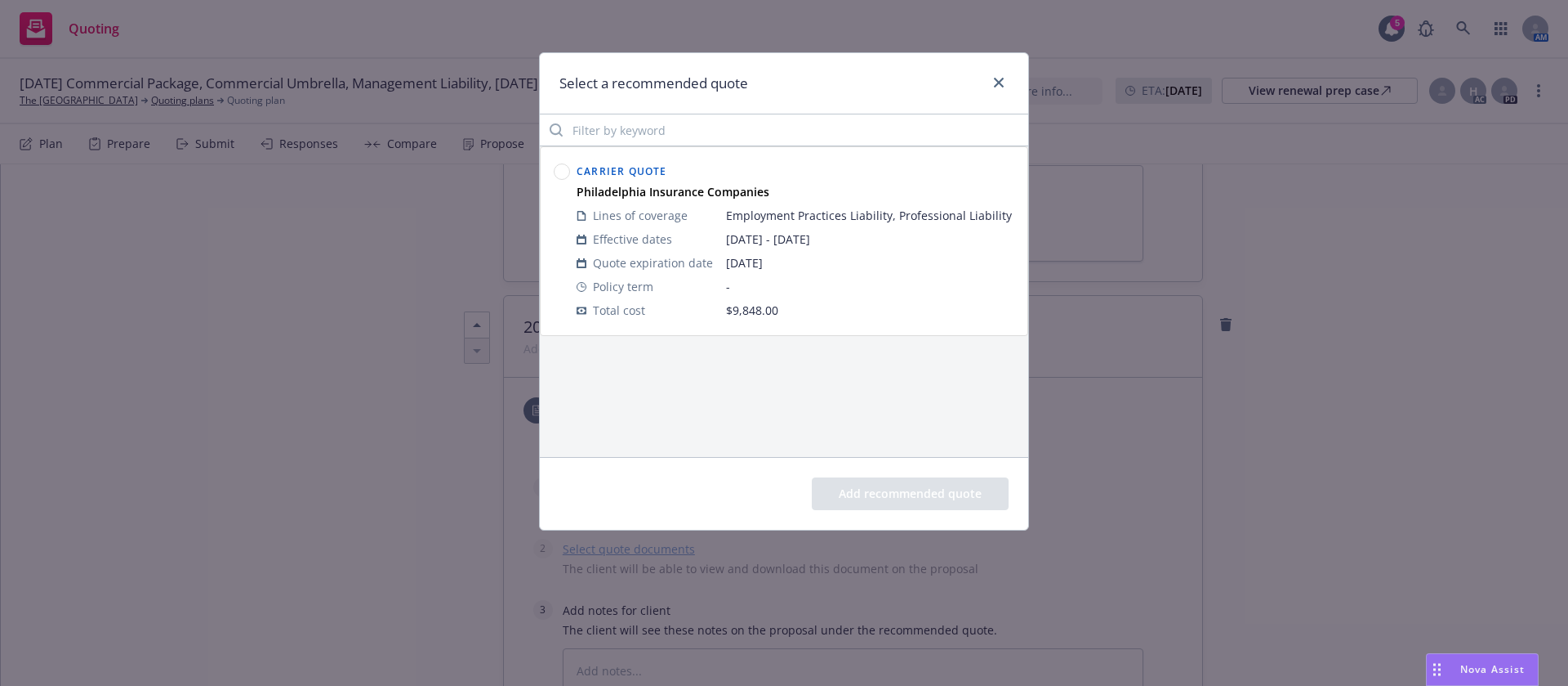
click at [562, 169] on circle at bounding box center [562, 171] width 16 height 16
click at [948, 481] on button "Add recommended quote" at bounding box center [910, 494] width 197 height 33
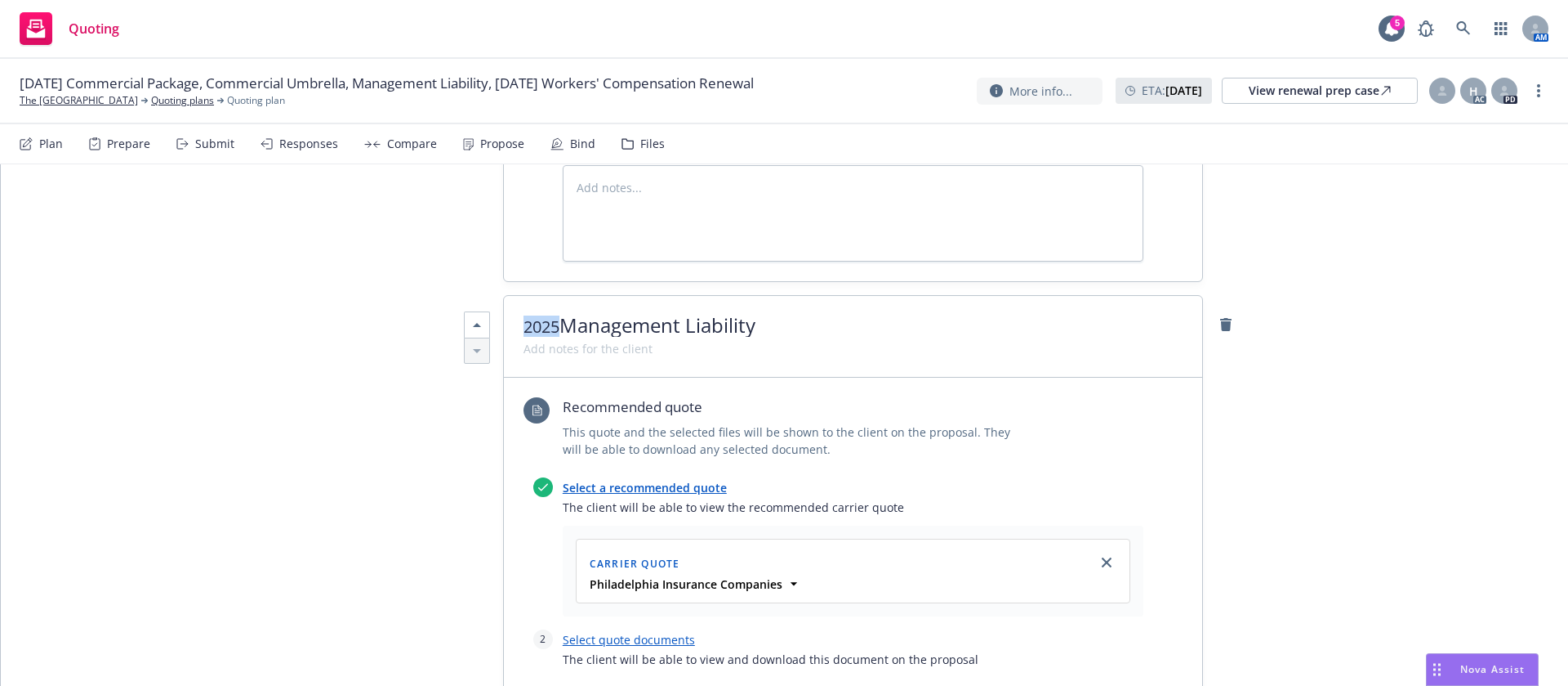
drag, startPoint x: 552, startPoint y: 320, endPoint x: 436, endPoint y: 321, distance: 116.0
click at [563, 638] on link "Select quote documents" at bounding box center [629, 639] width 133 height 16
type textarea "x"
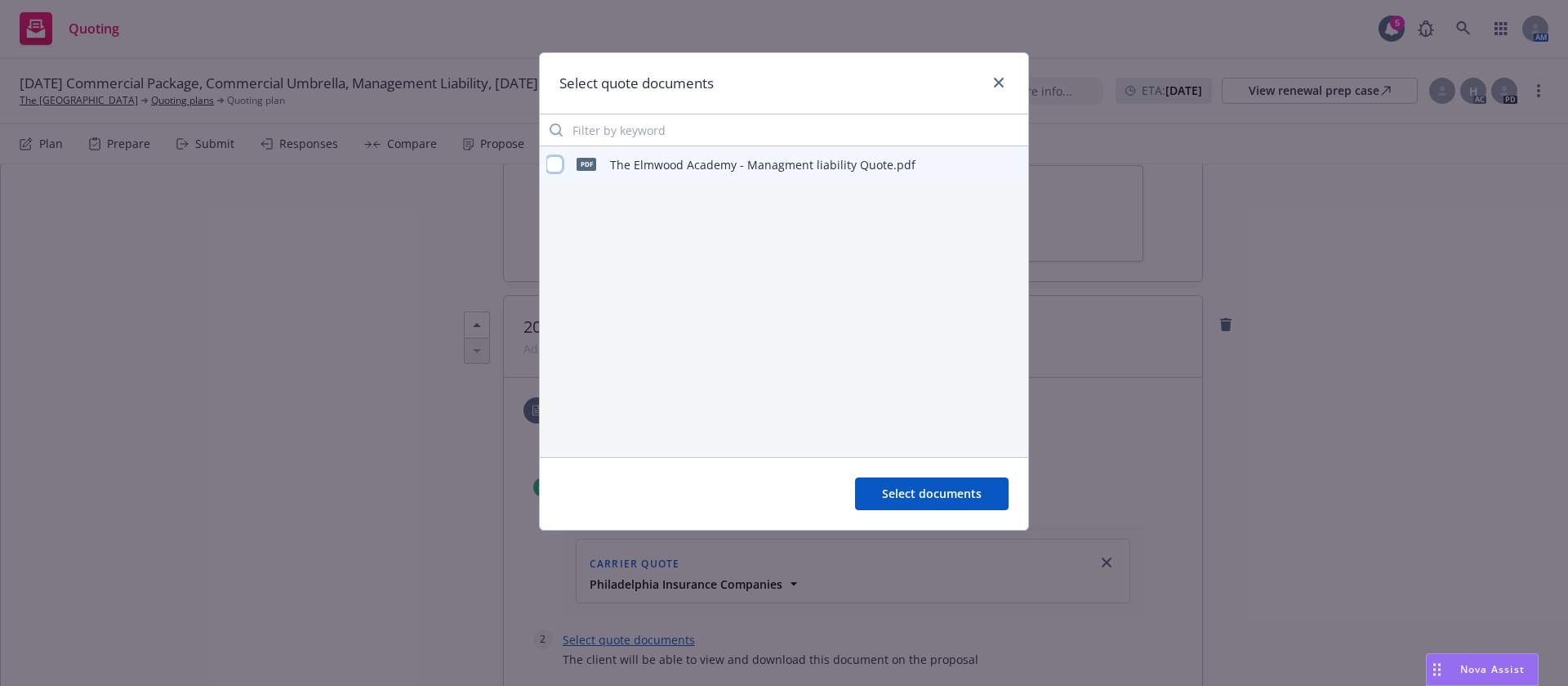
click at [550, 168] on input "checkbox" at bounding box center [555, 164] width 16 height 16
checkbox input "true"
click at [924, 489] on span "Select documents" at bounding box center [932, 493] width 100 height 16
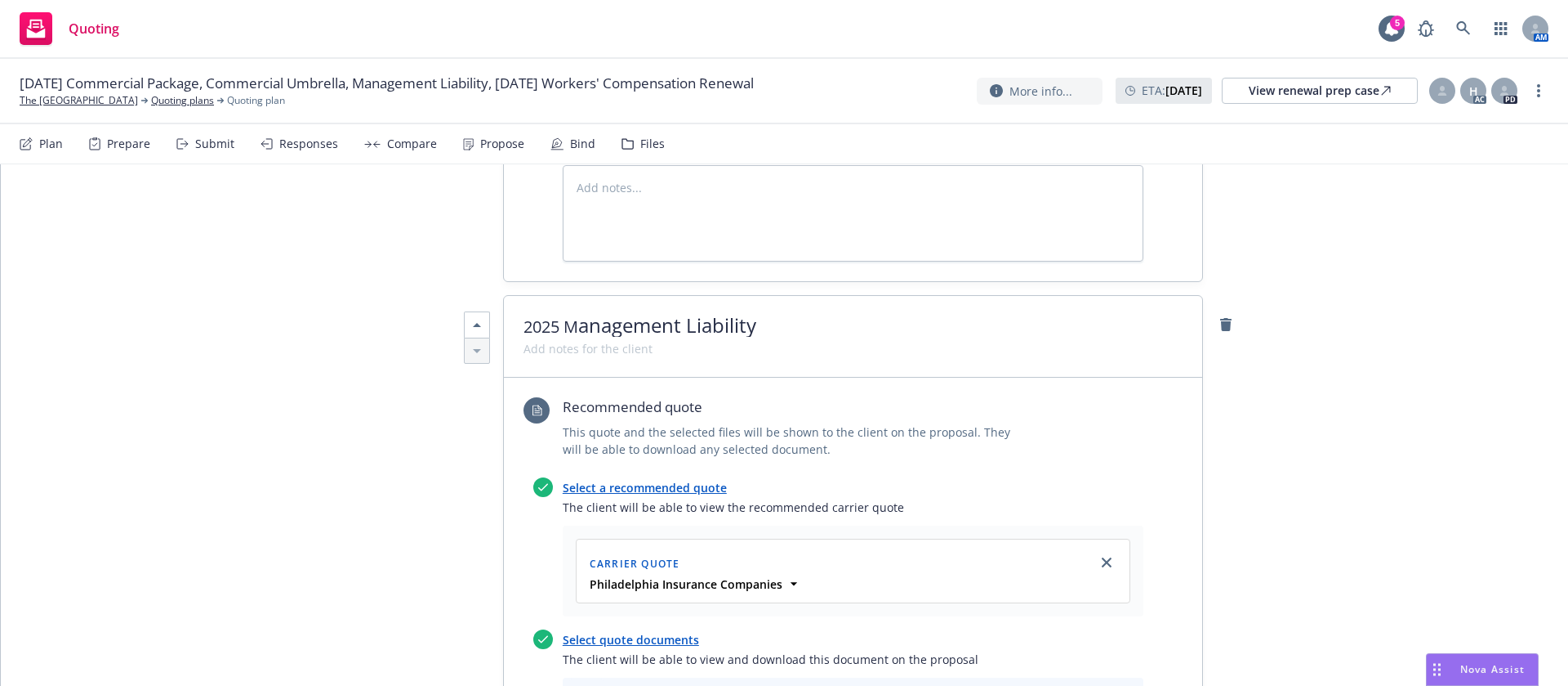
scroll to position [2948, 0]
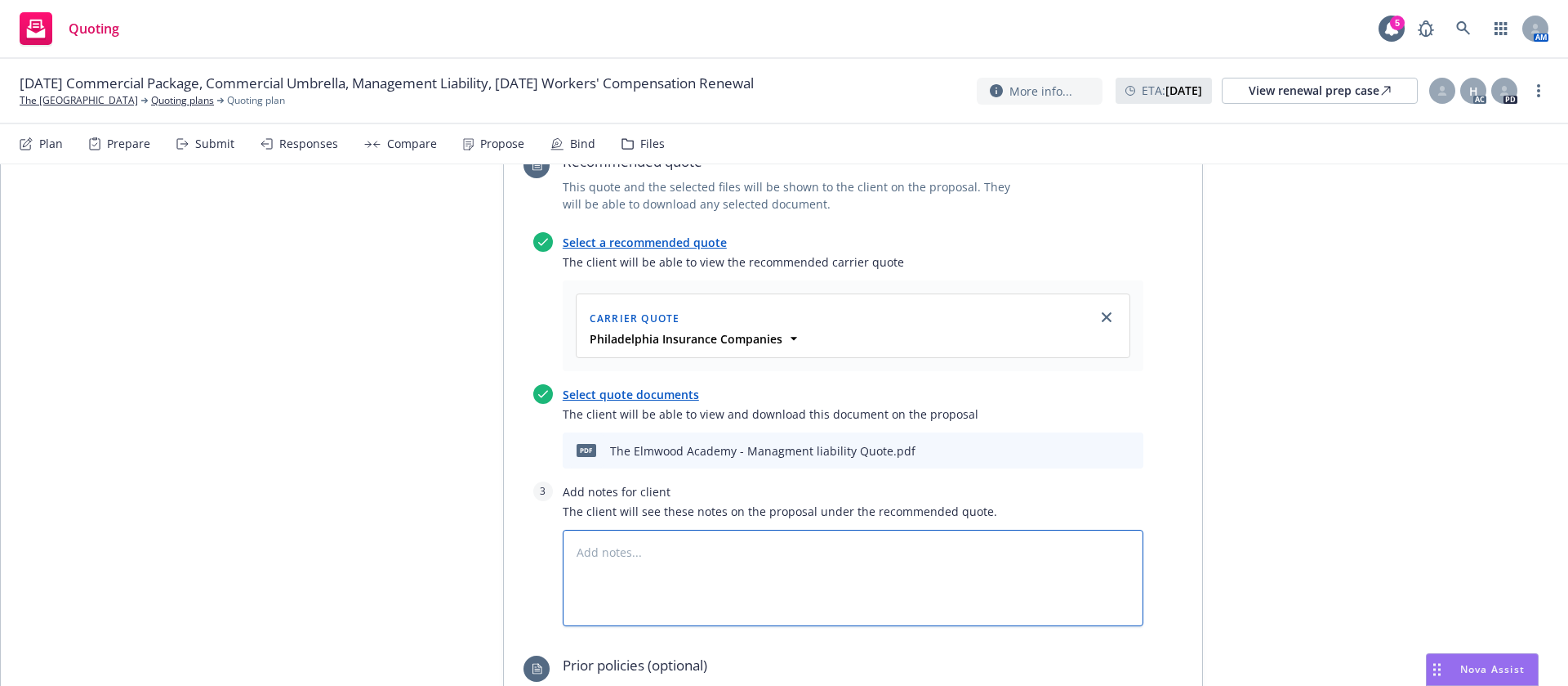
click at [777, 561] on textarea at bounding box center [853, 577] width 580 height 96
type textarea "x"
type textarea "Z"
type textarea "x"
type textarea "ZZ"
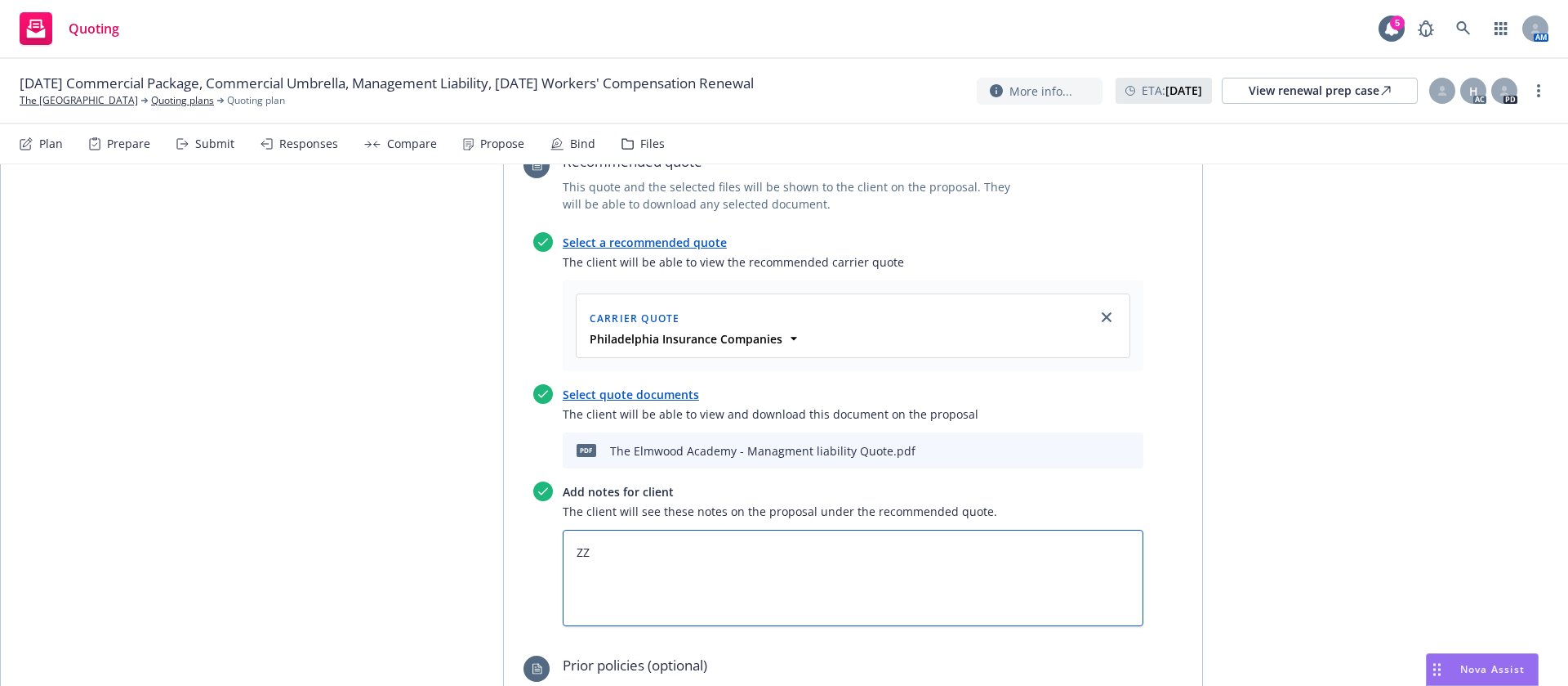
type textarea "x"
type textarea "ZZS"
type textarea "x"
type textarea "ZZSB"
type textarea "x"
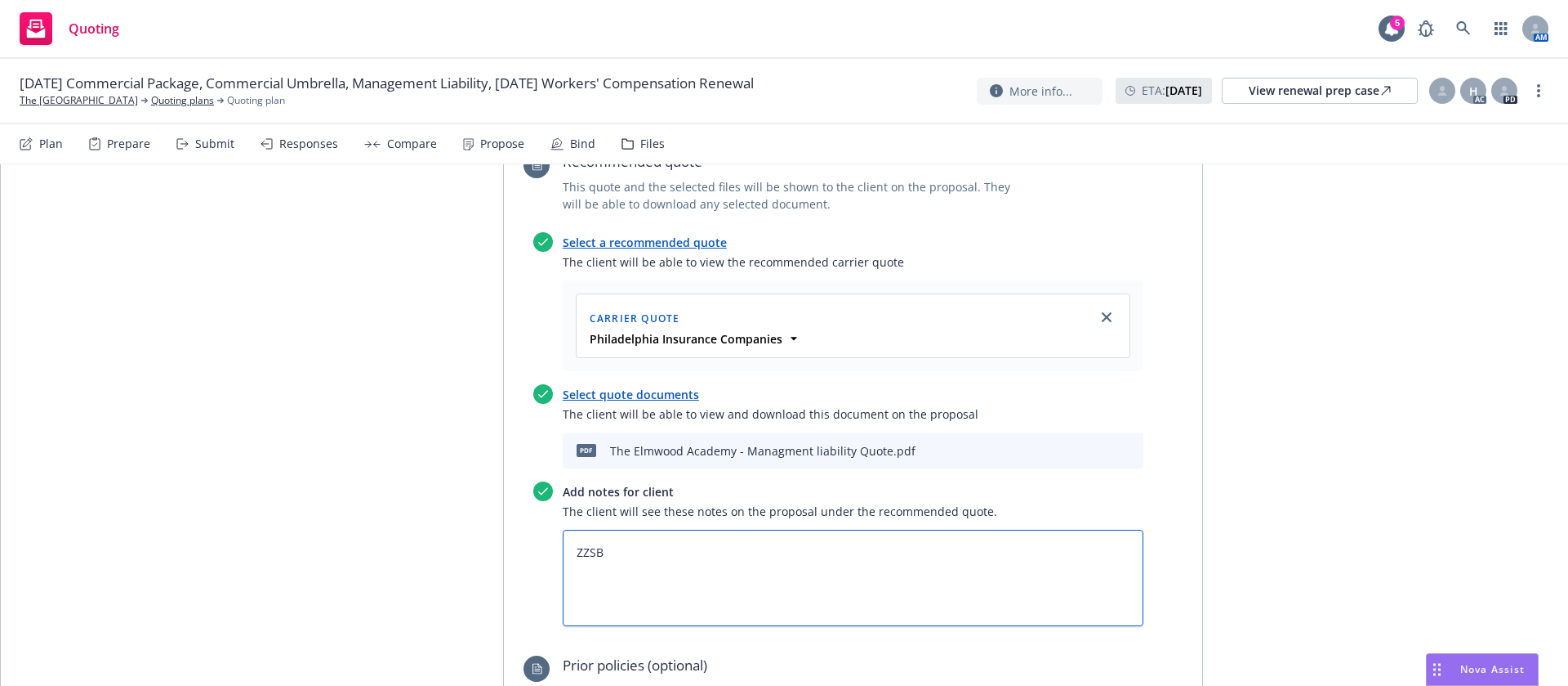
type textarea "ZZSBF"
type textarea "x"
type textarea "ZZS"
type textarea "x"
type textarea "ZZ"
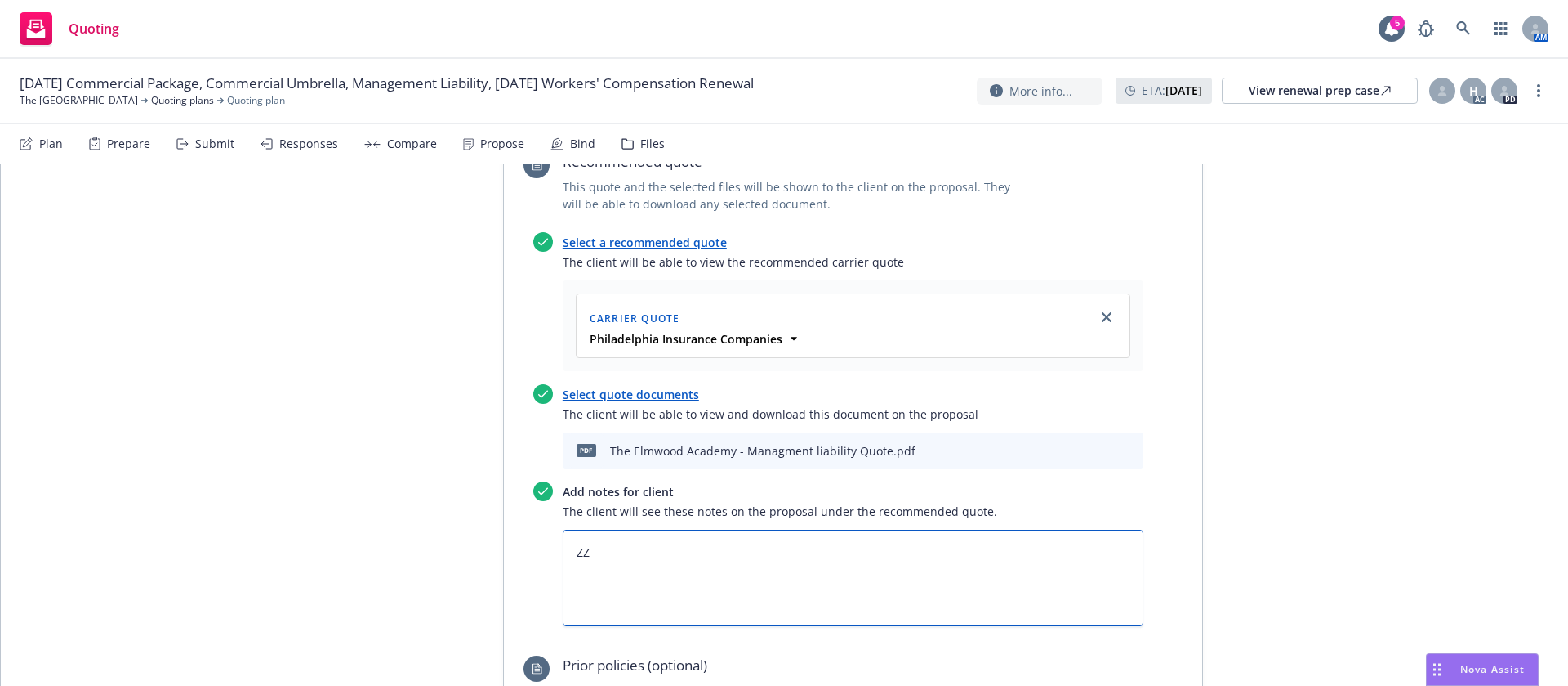
type textarea "x"
type textarea "Z"
type textarea "x"
type textarea "z"
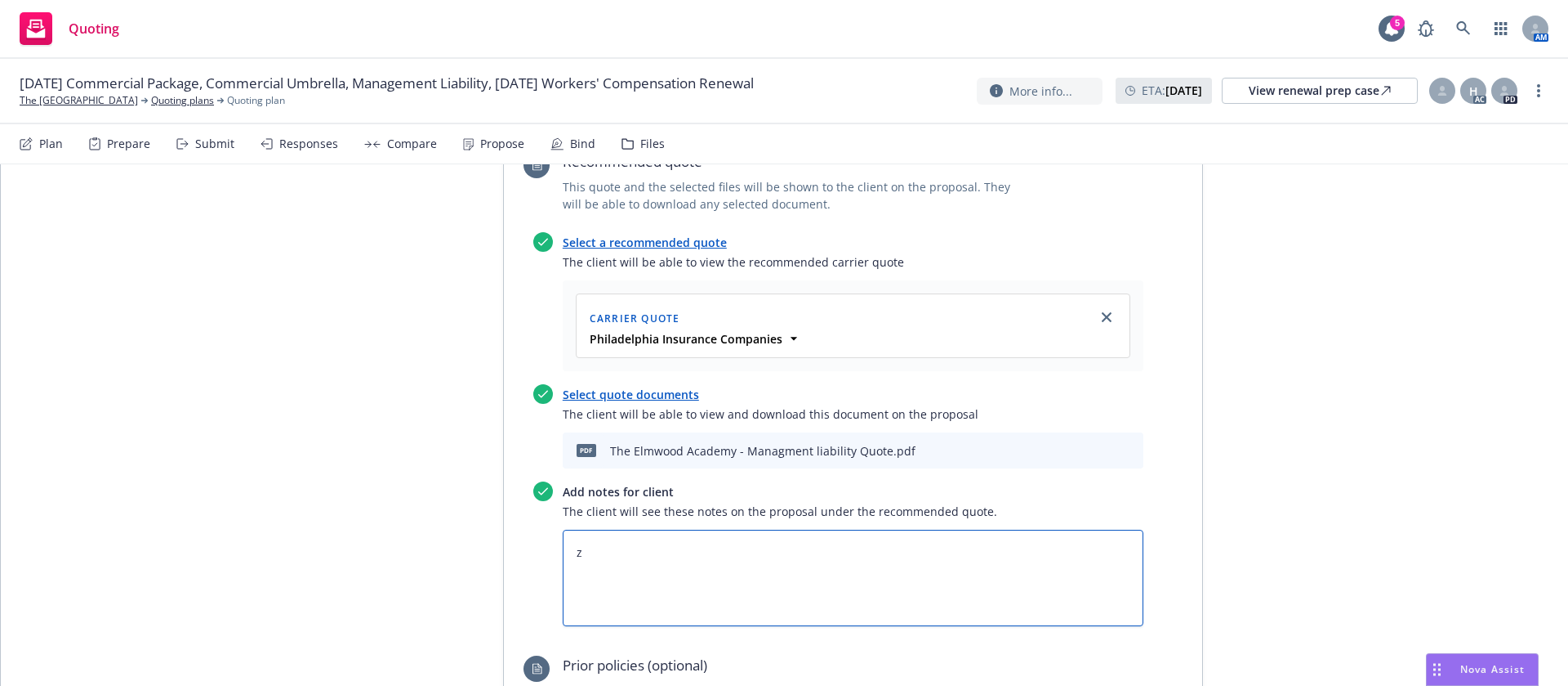
type textarea "x"
type textarea "zz"
type textarea "x"
type textarea "zzs"
type textarea "x"
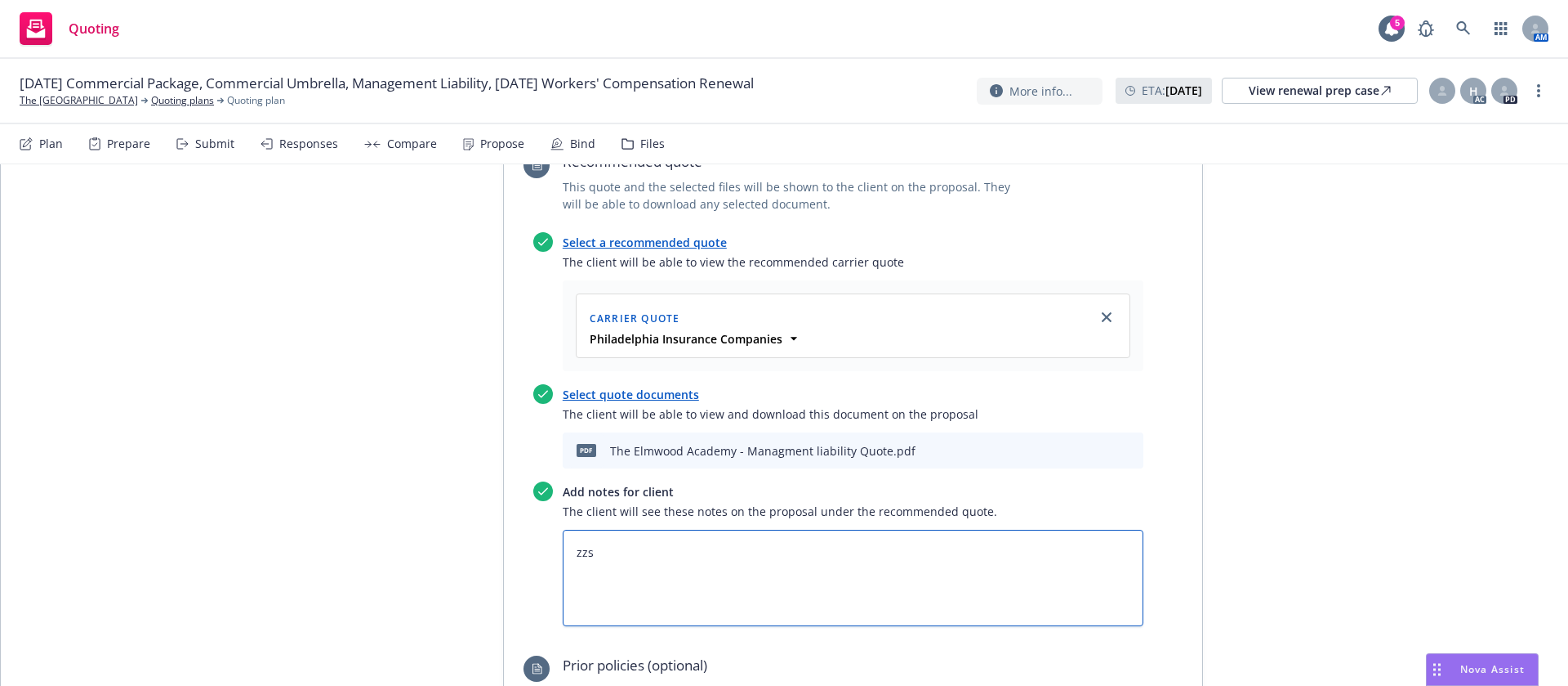
type textarea "zzsb"
type textarea "x"
type textarea "zzsbf"
type textarea "x"
type textarea "zzsbfe"
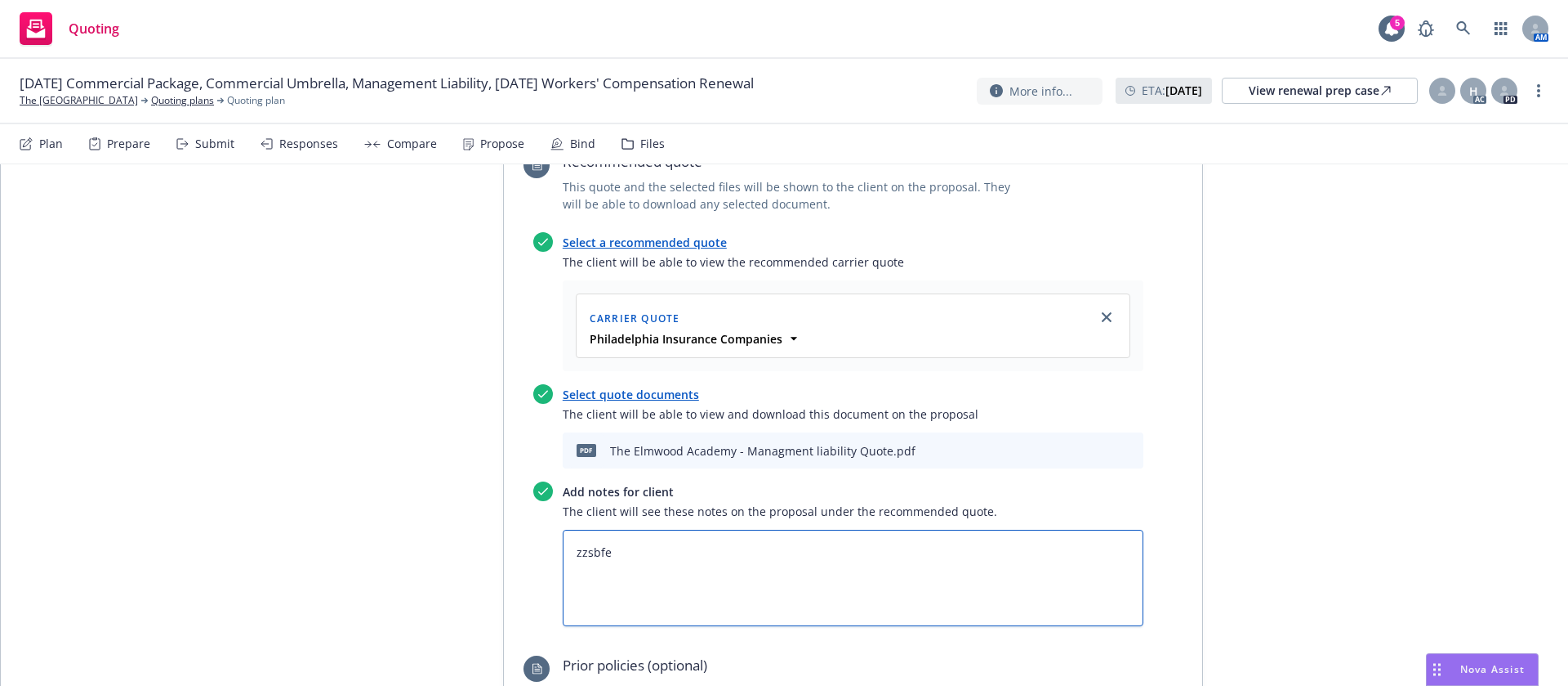
type textarea "x"
type textarea "zzsbfee"
type textarea "x"
type textarea "zzsbfees"
paste textarea "All taxes and fees are estimated, subject to change upon binding, and fully ear…"
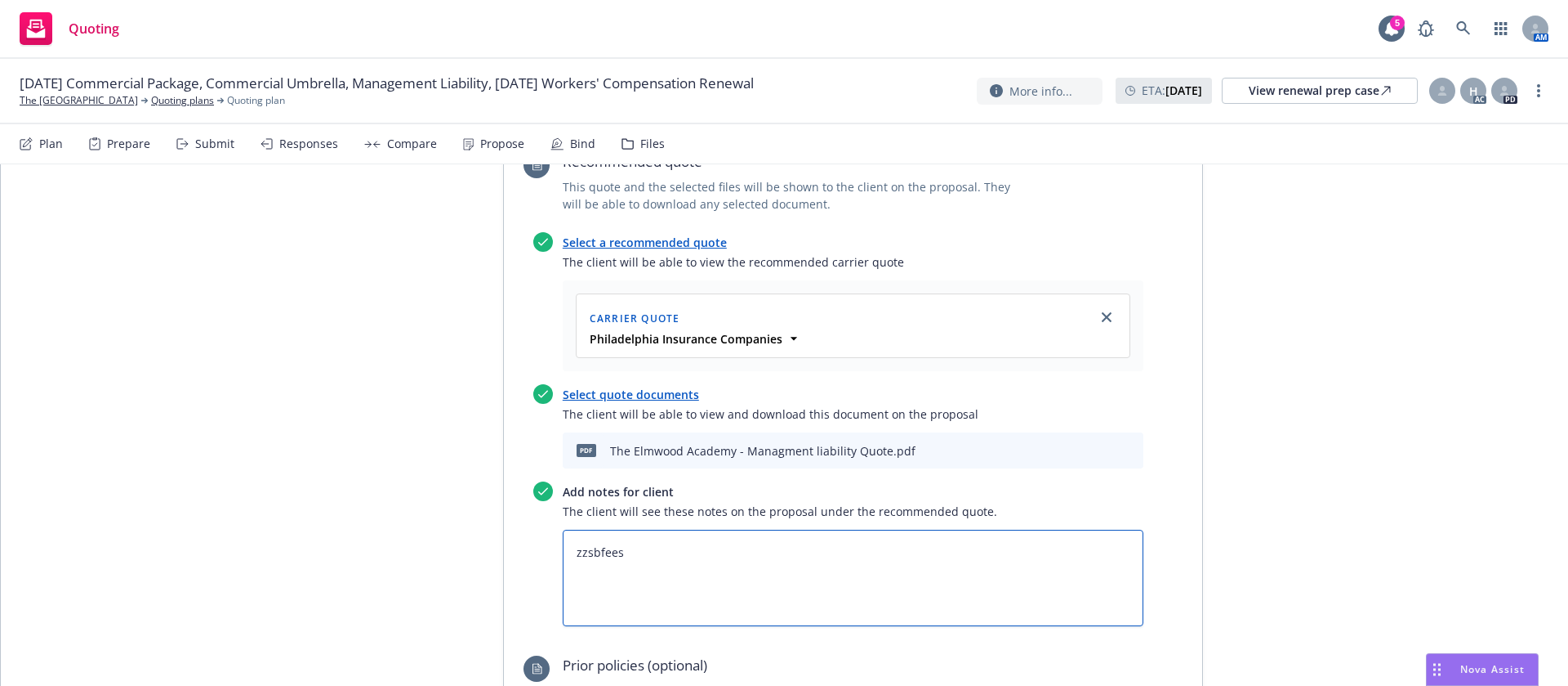
type textarea "x"
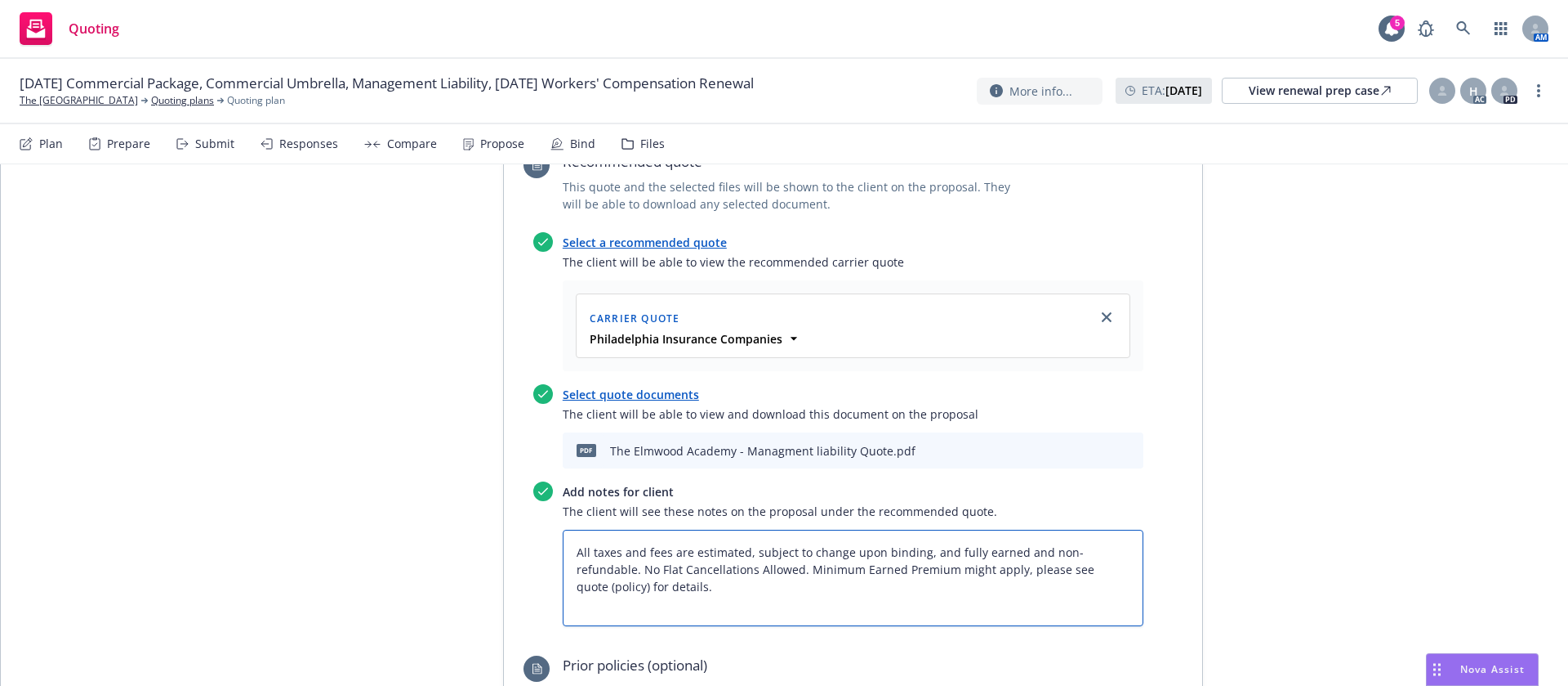
type textarea "All taxes and fees are estimated, subject to change upon binding, and fully ear…"
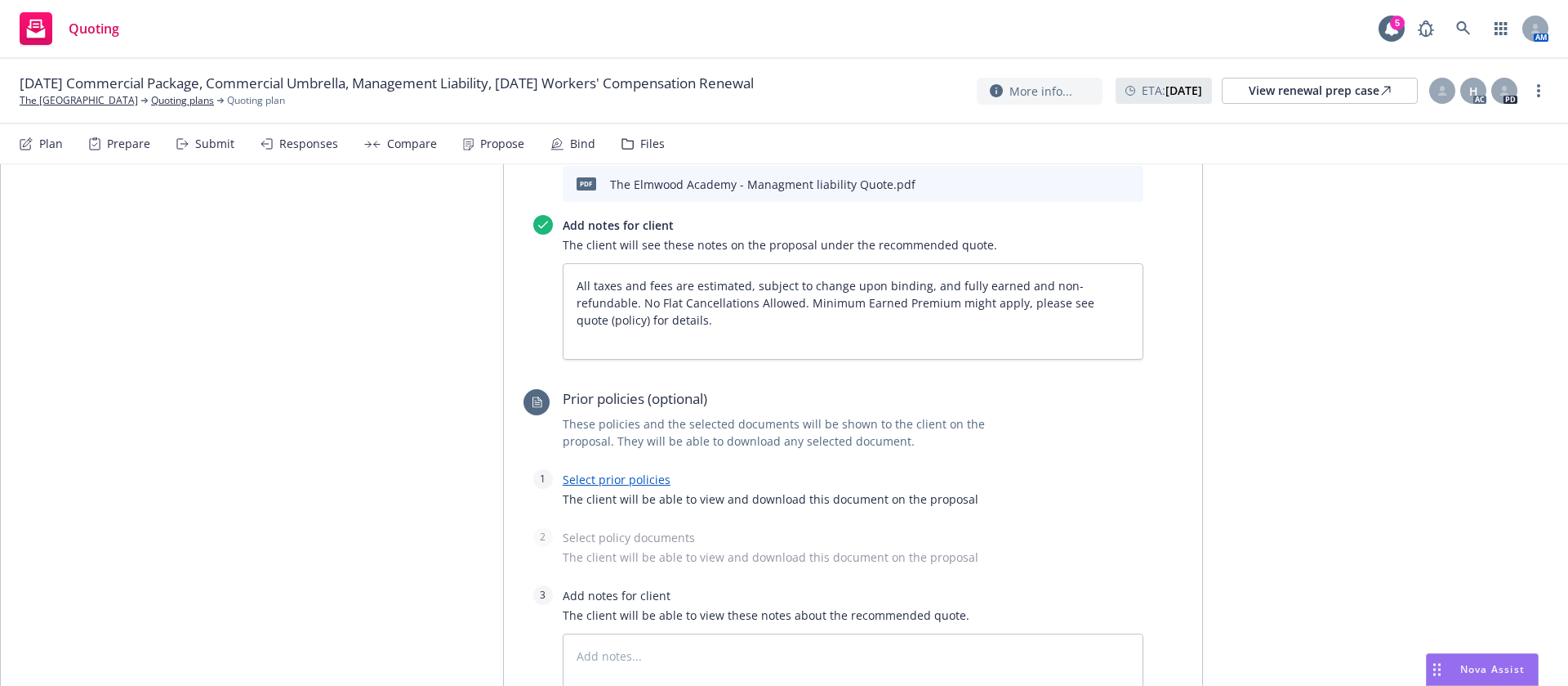
scroll to position [3438, 0]
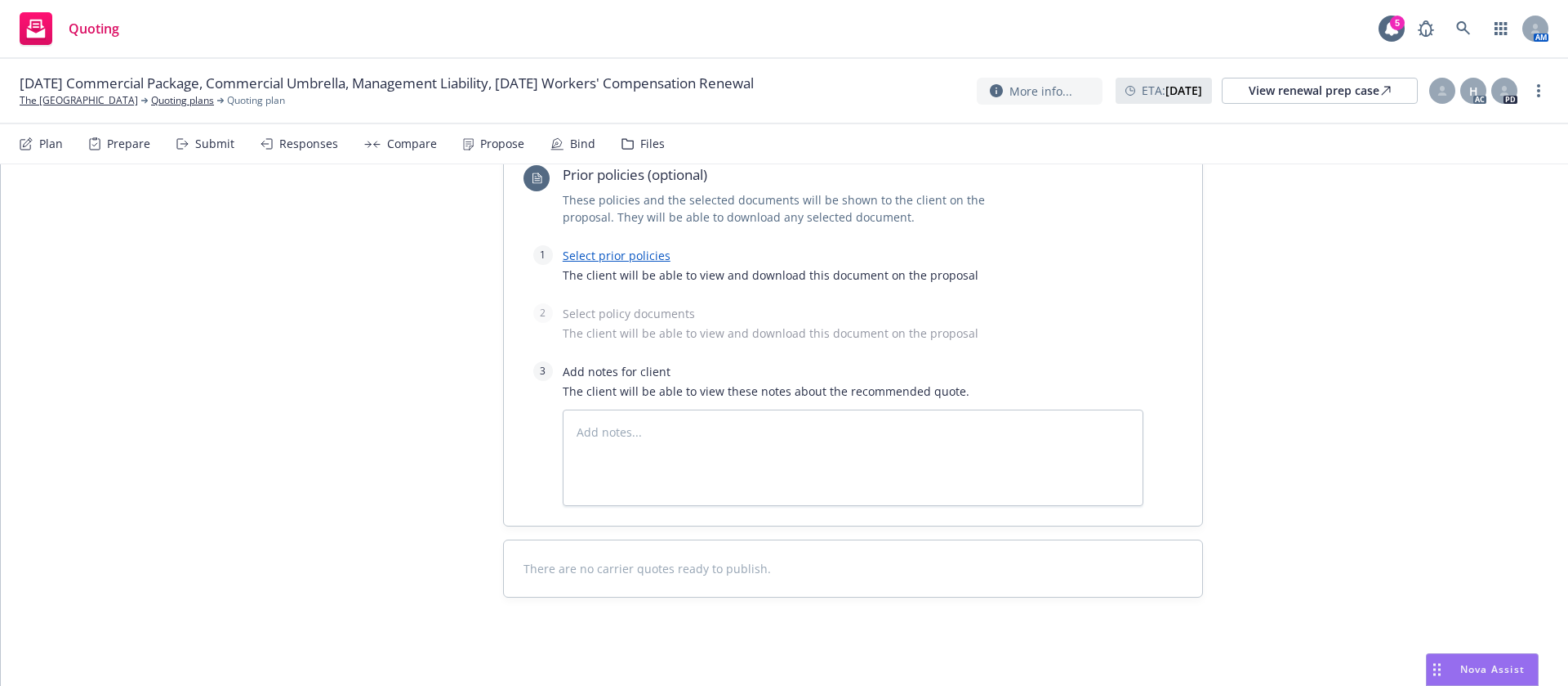
click at [624, 244] on div at bounding box center [833, 234] width 620 height 19
click at [629, 253] on link "Select prior policies" at bounding box center [617, 255] width 108 height 16
type textarea "x"
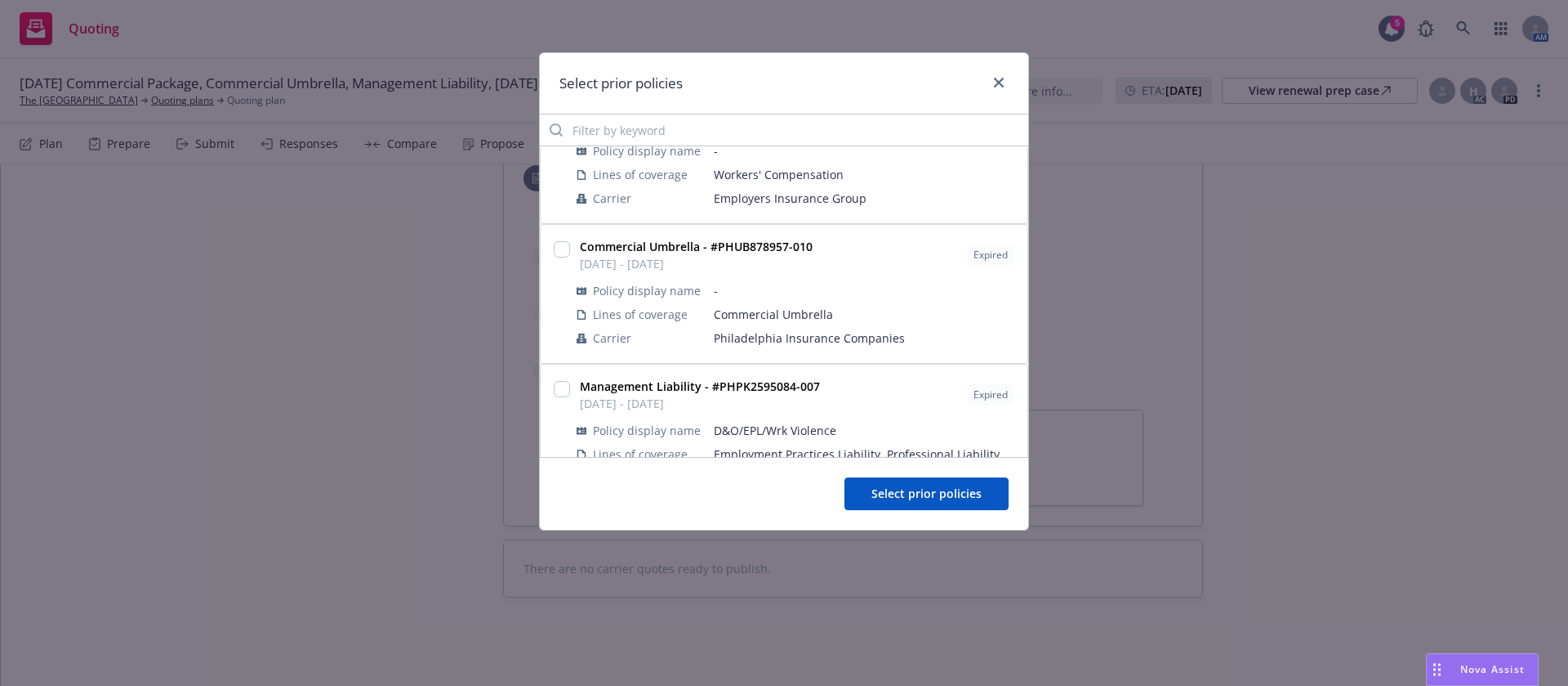
scroll to position [368, 0]
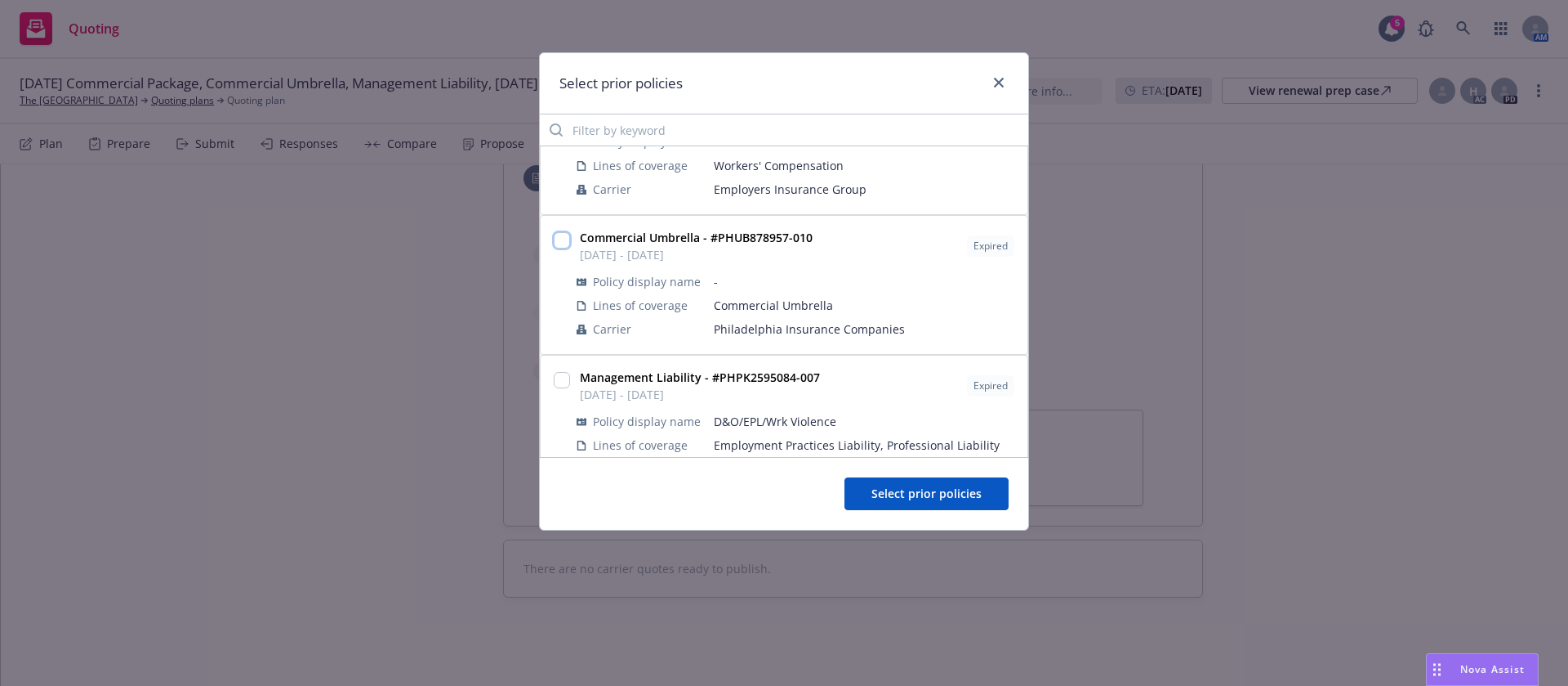
click at [559, 232] on input "checkbox" at bounding box center [562, 240] width 16 height 16
checkbox input "true"
click at [983, 485] on button "Select prior policies" at bounding box center [926, 494] width 164 height 33
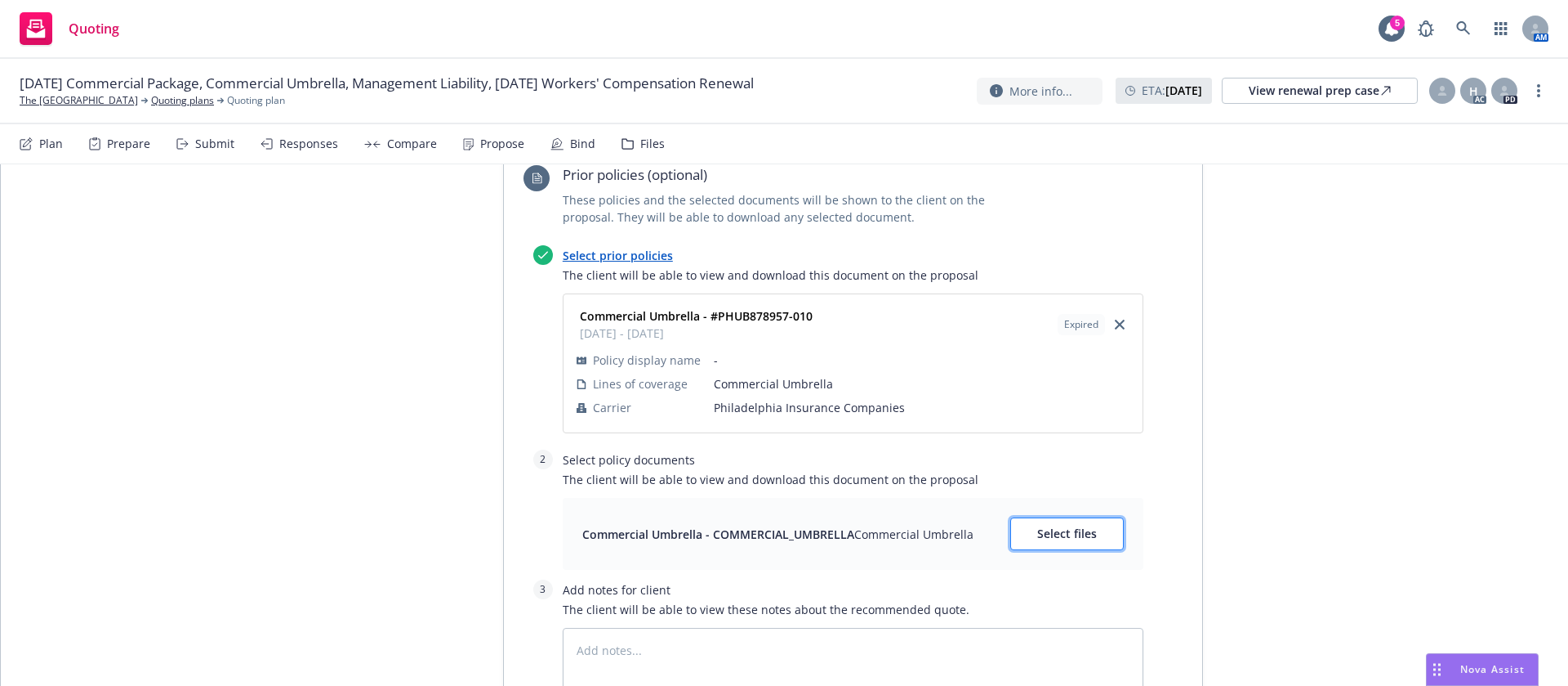
click at [1051, 521] on button "Select files" at bounding box center [1067, 534] width 114 height 33
type textarea "x"
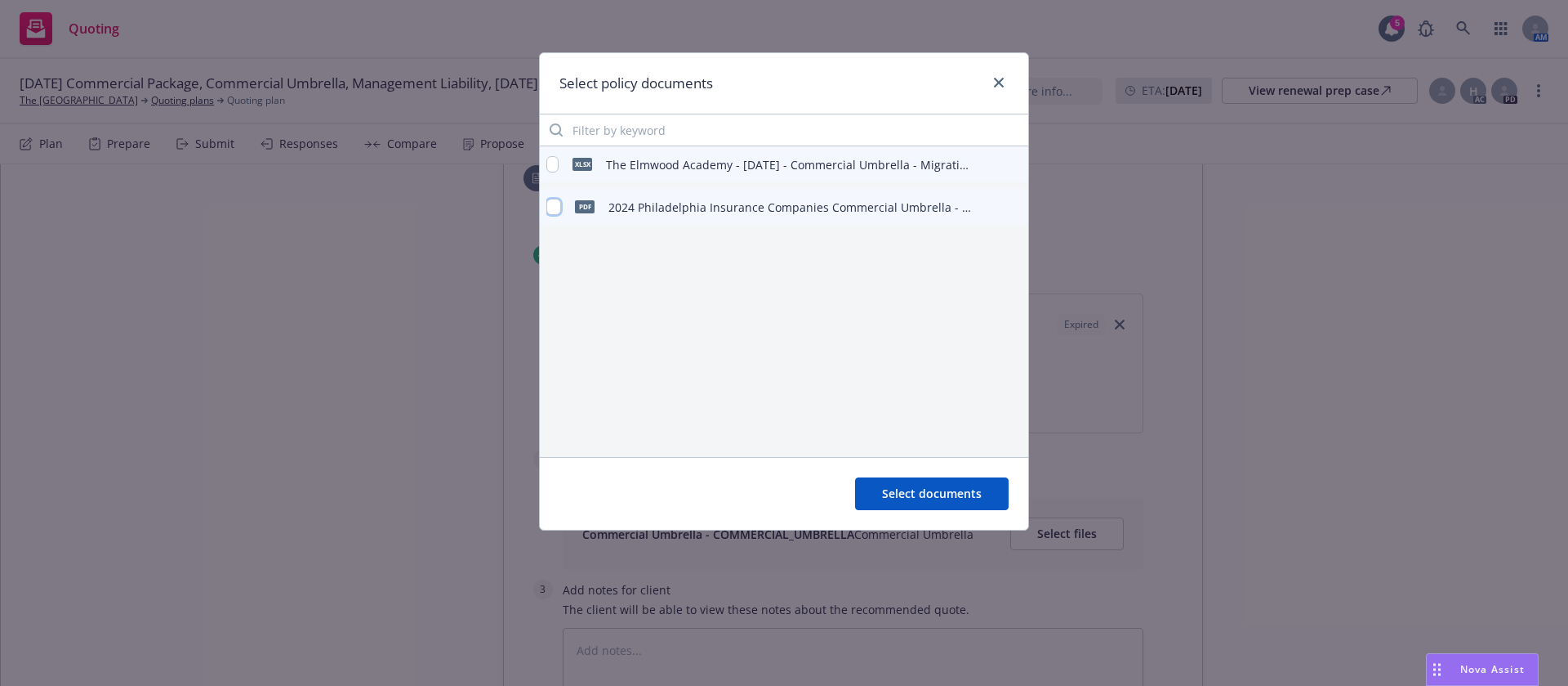
click at [553, 207] on input "checkbox" at bounding box center [554, 207] width 15 height 16
checkbox input "true"
click at [919, 474] on div "Select documents" at bounding box center [784, 493] width 489 height 72
click at [945, 512] on div "Select documents" at bounding box center [784, 493] width 489 height 72
click at [947, 499] on span "Select documents" at bounding box center [932, 493] width 100 height 16
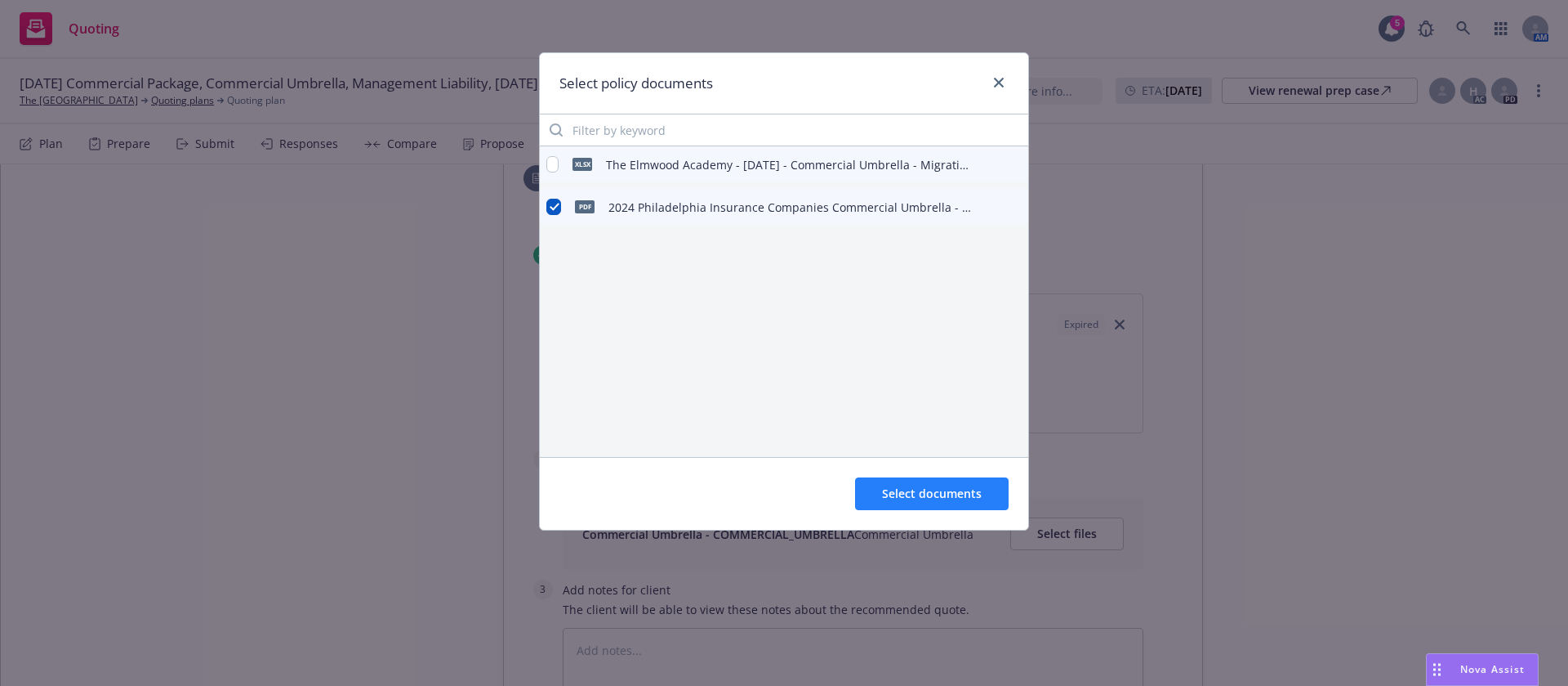
type textarea "x"
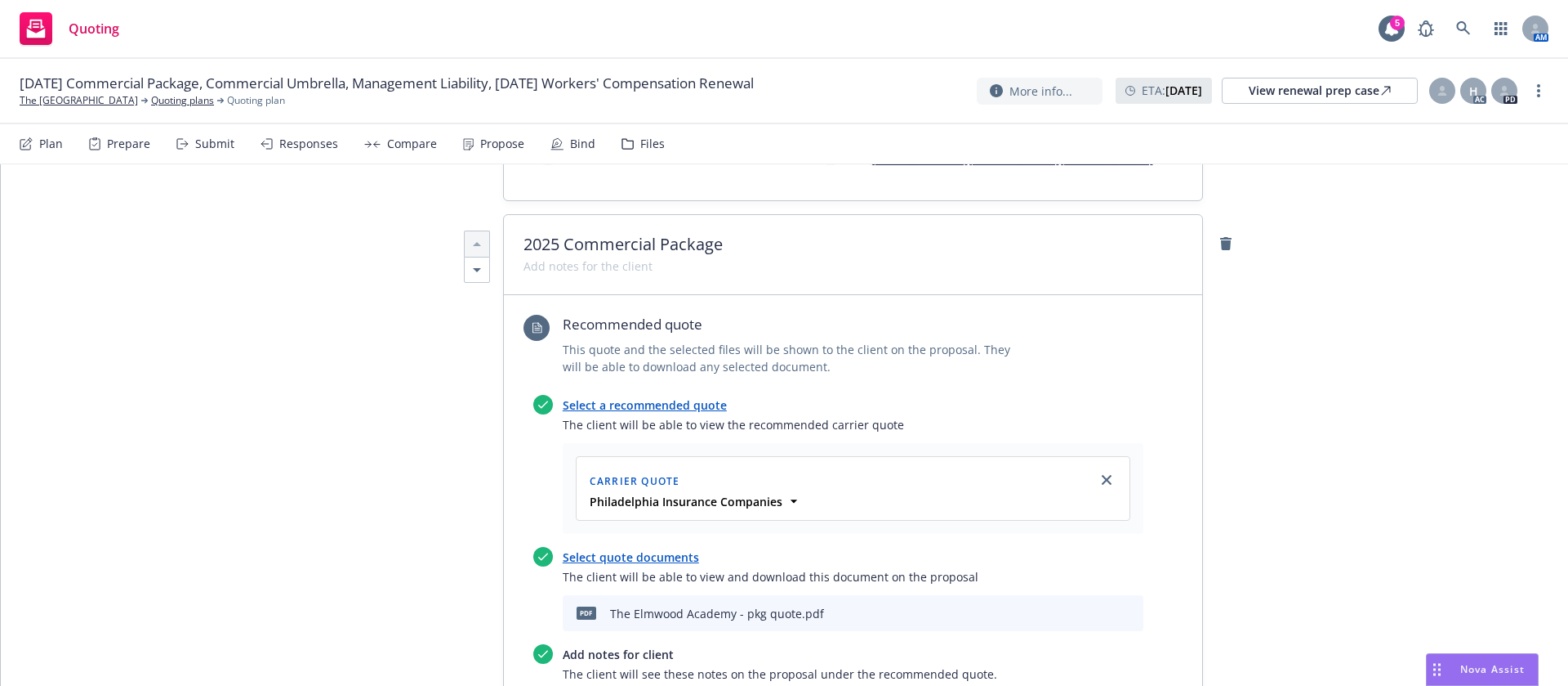
scroll to position [0, 0]
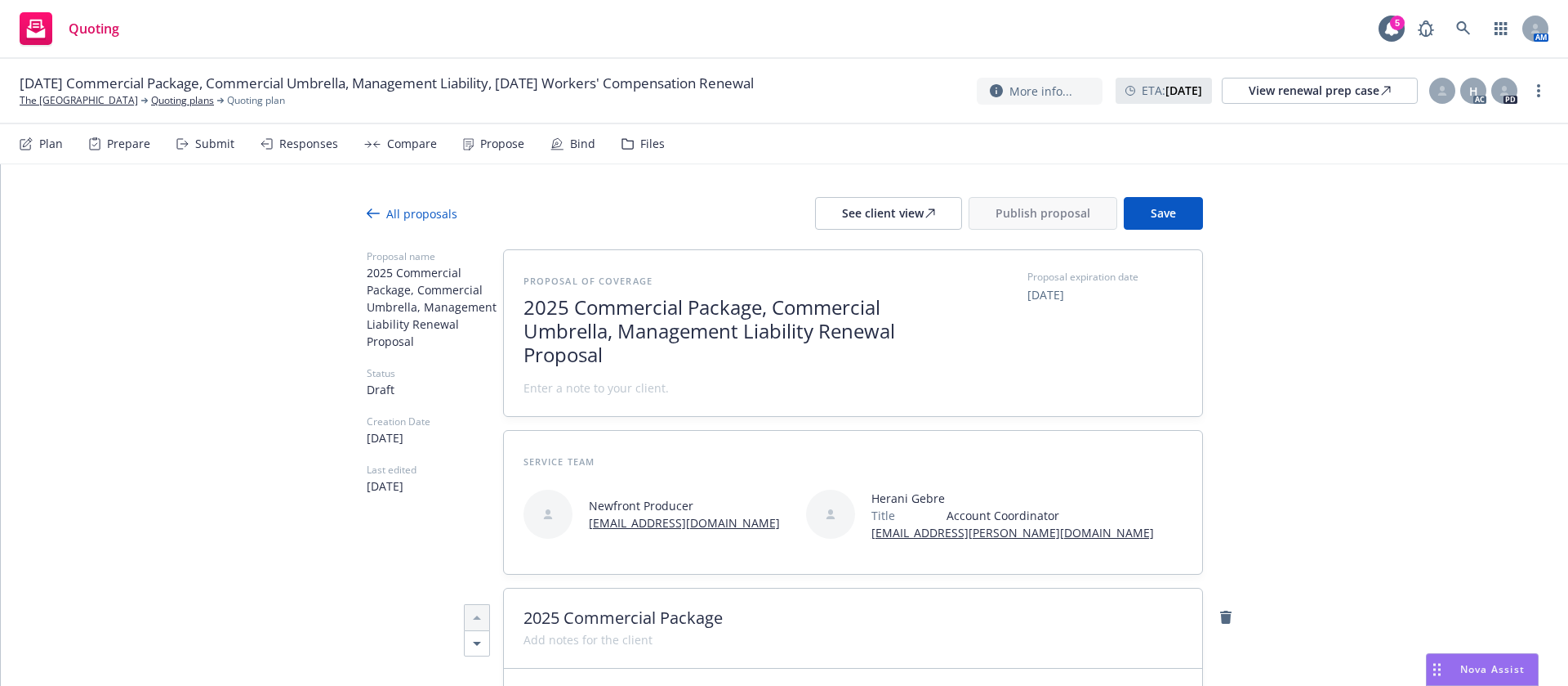
click at [620, 391] on span at bounding box center [596, 387] width 146 height 17
paste span
click at [1163, 206] on span "Save" at bounding box center [1163, 212] width 26 height 16
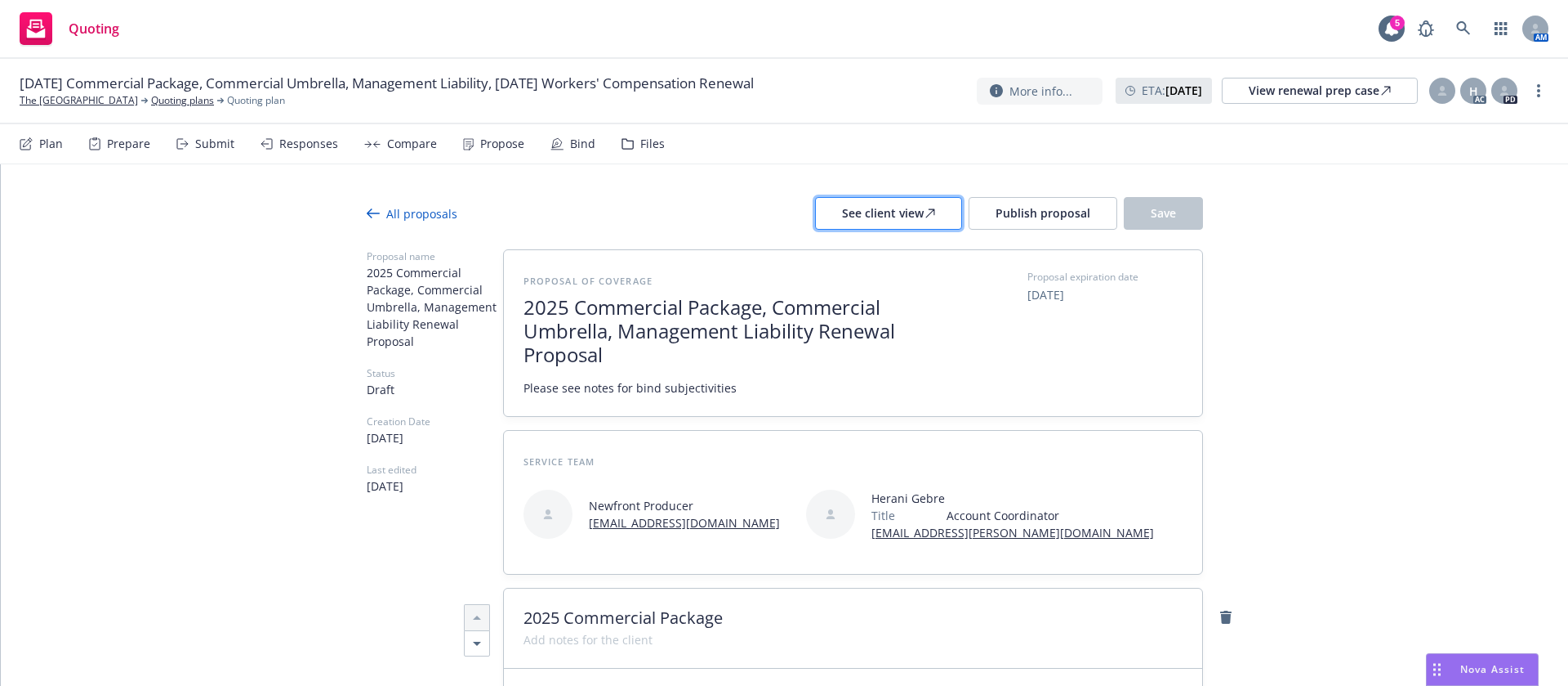
click at [883, 208] on div "See client view" at bounding box center [889, 213] width 93 height 31
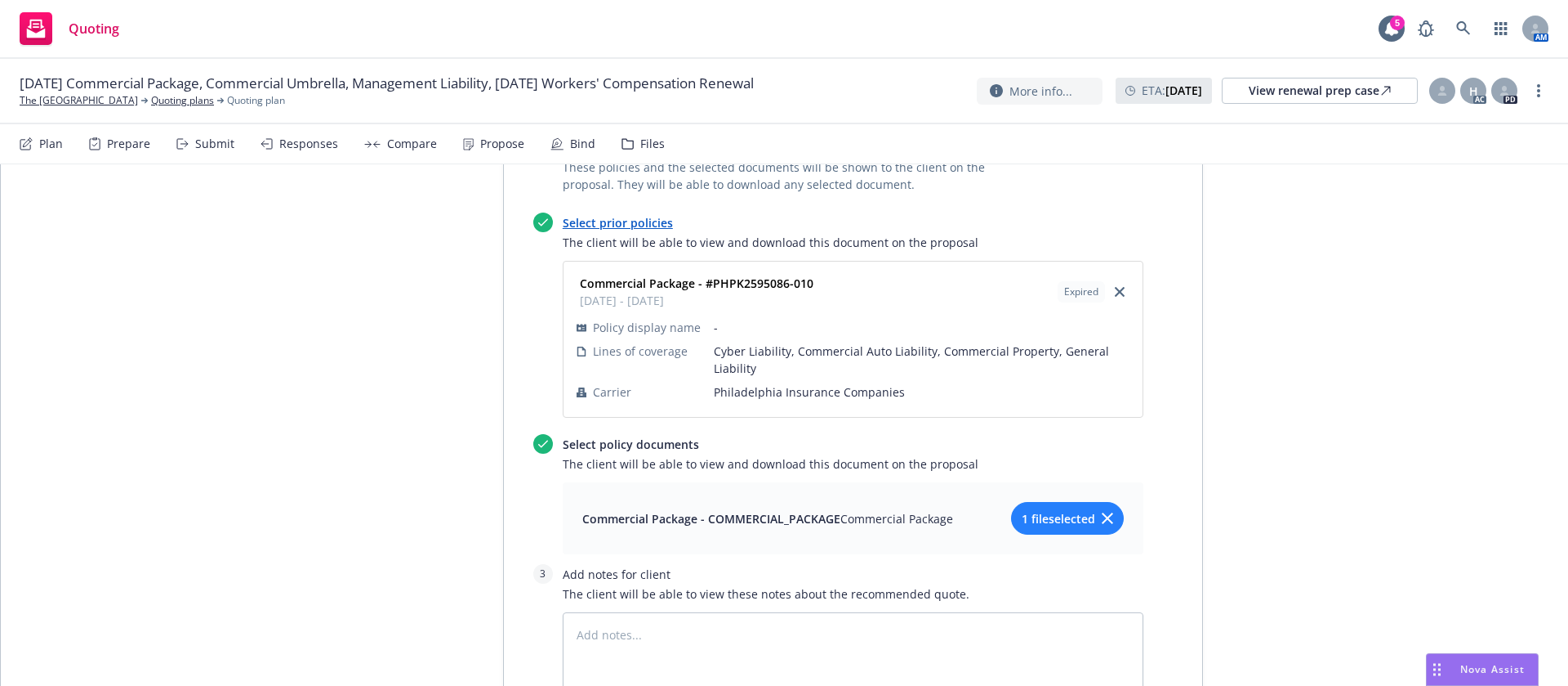
type textarea "x"
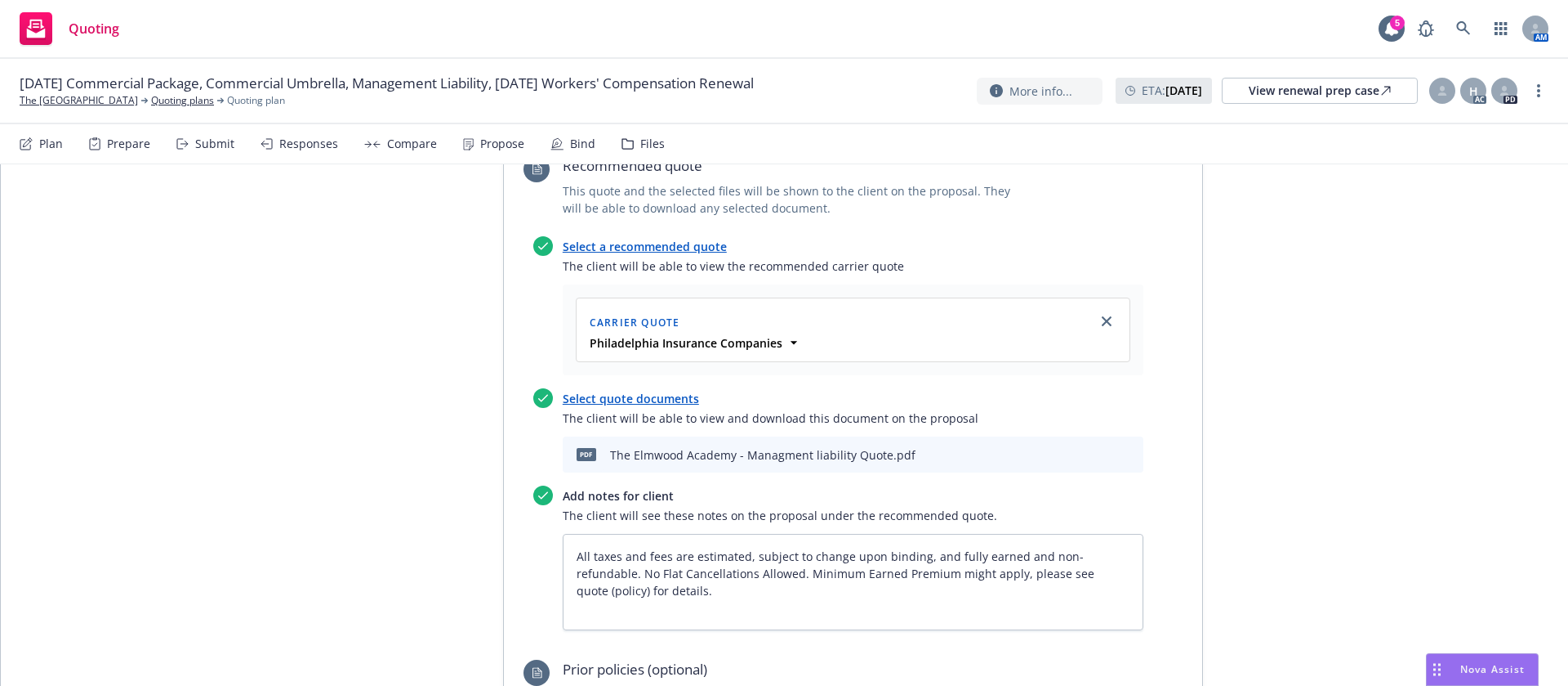
scroll to position [2819, 0]
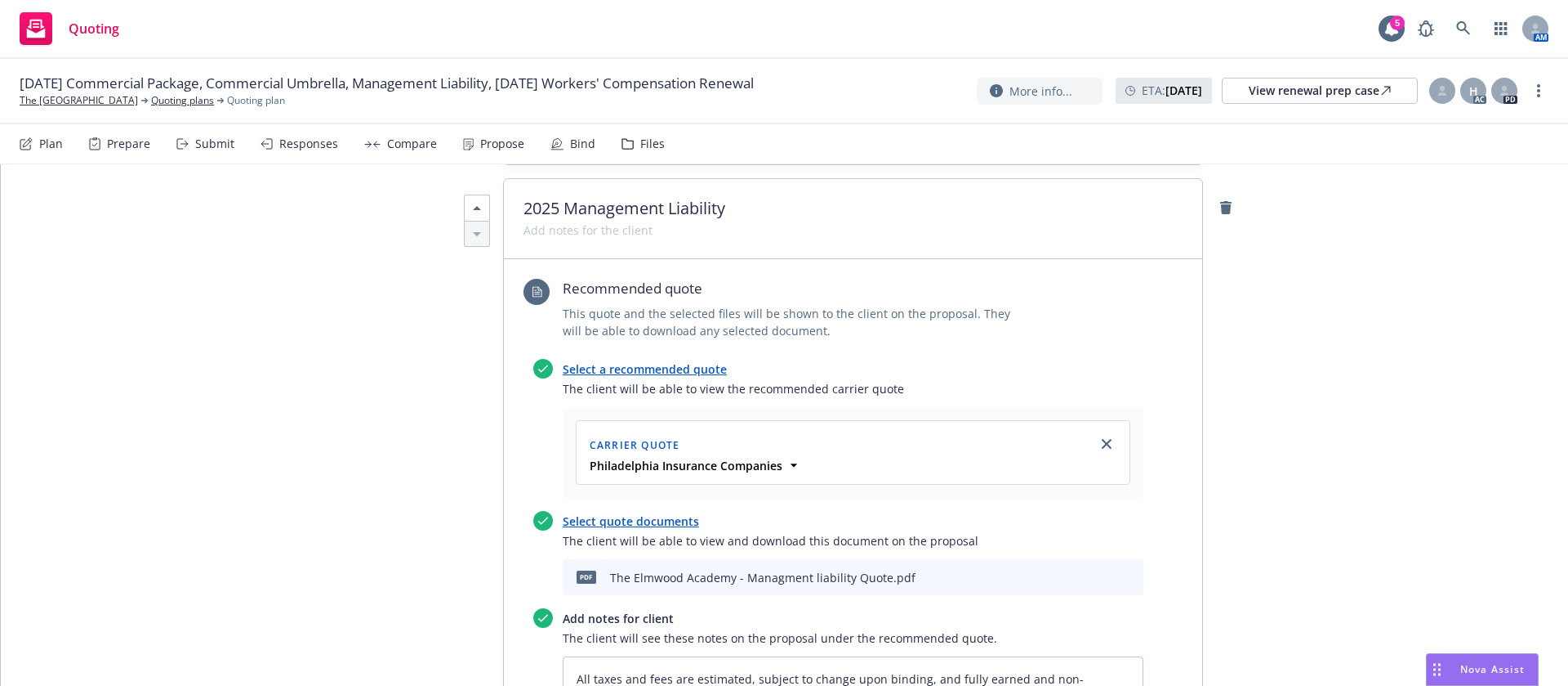
click at [676, 357] on div "Recommended quote This quote and the selected files will be shown to the client…" at bounding box center [833, 318] width 620 height 80
click at [679, 371] on link "Select a recommended quote" at bounding box center [644, 368] width 164 height 16
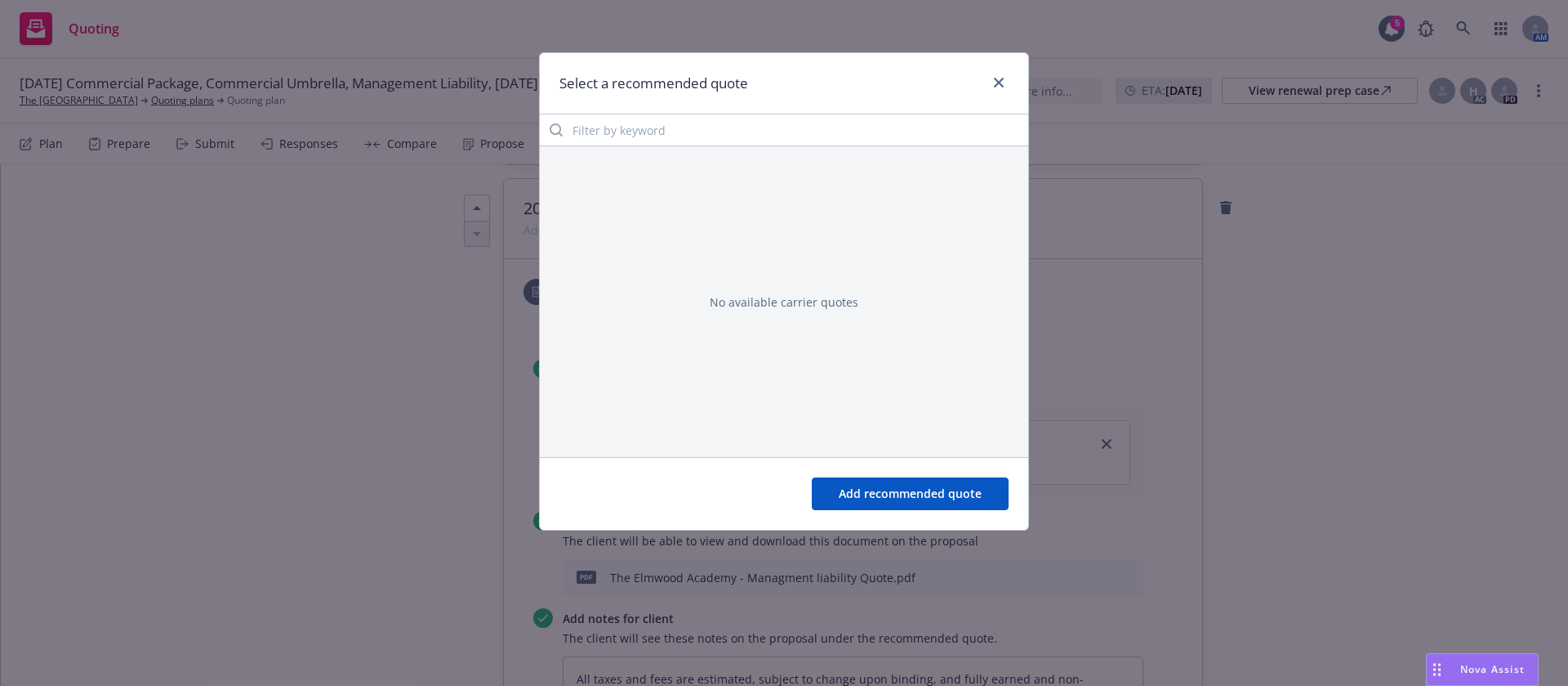
click at [1317, 366] on div "Select a recommended quote No available carrier quotes Add recommended quote" at bounding box center [784, 343] width 1568 height 686
click at [1000, 76] on link "close" at bounding box center [999, 82] width 19 height 19
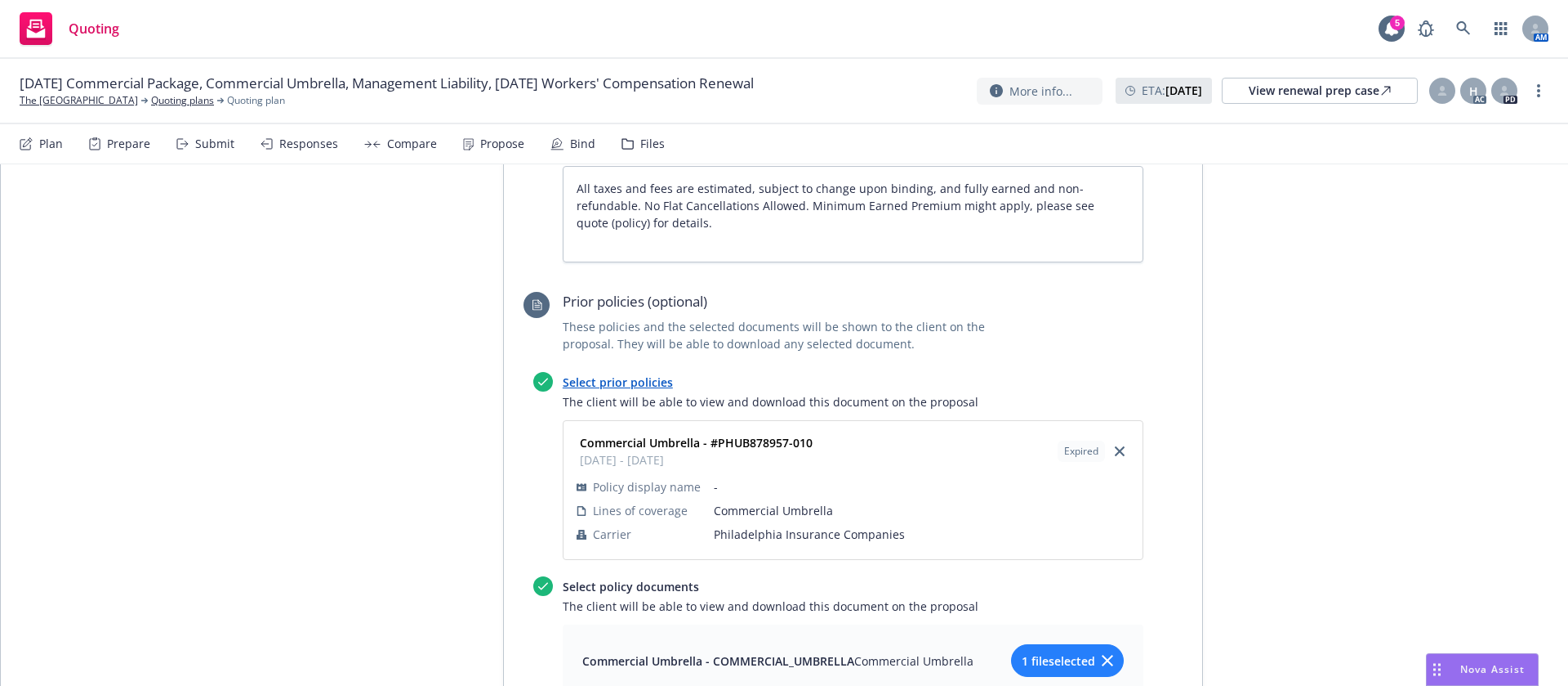
scroll to position [3433, 0]
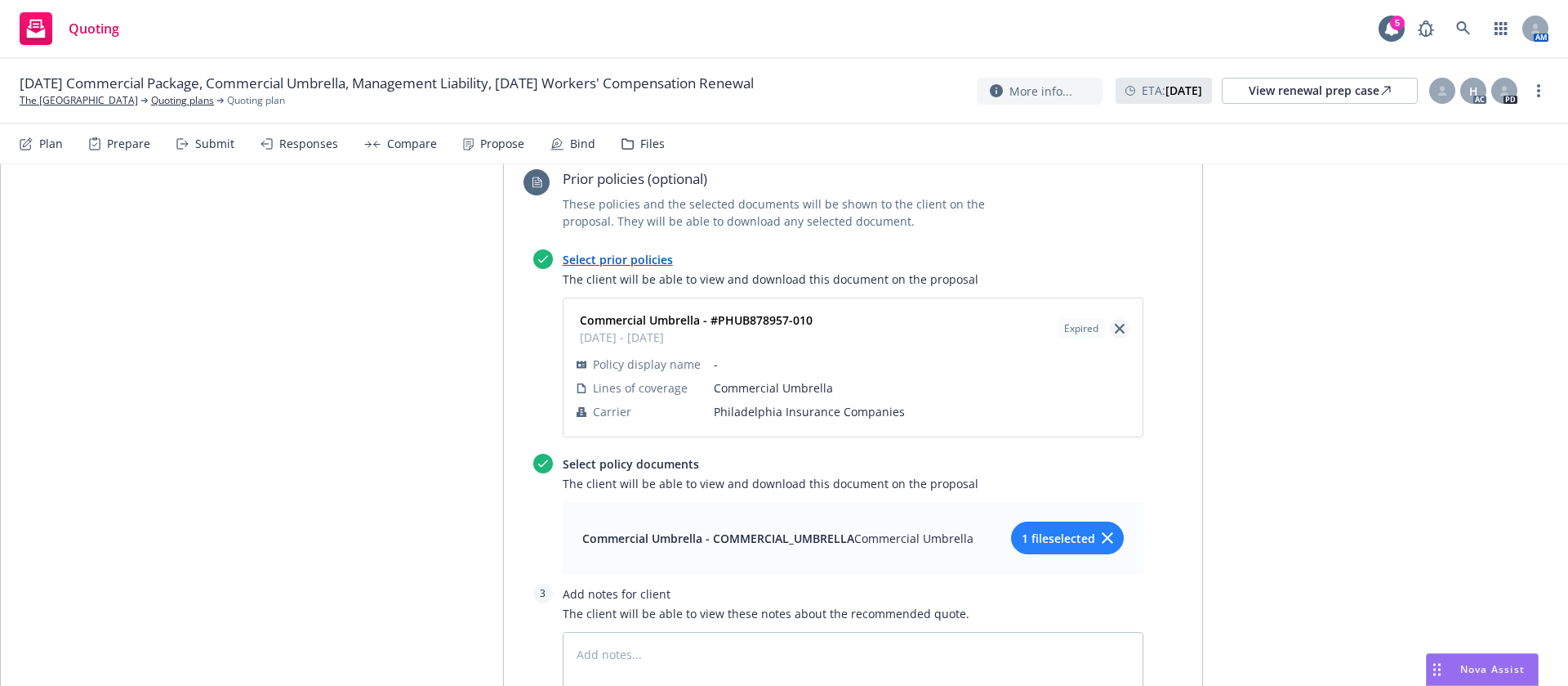
click at [1115, 330] on link "close" at bounding box center [1119, 328] width 19 height 19
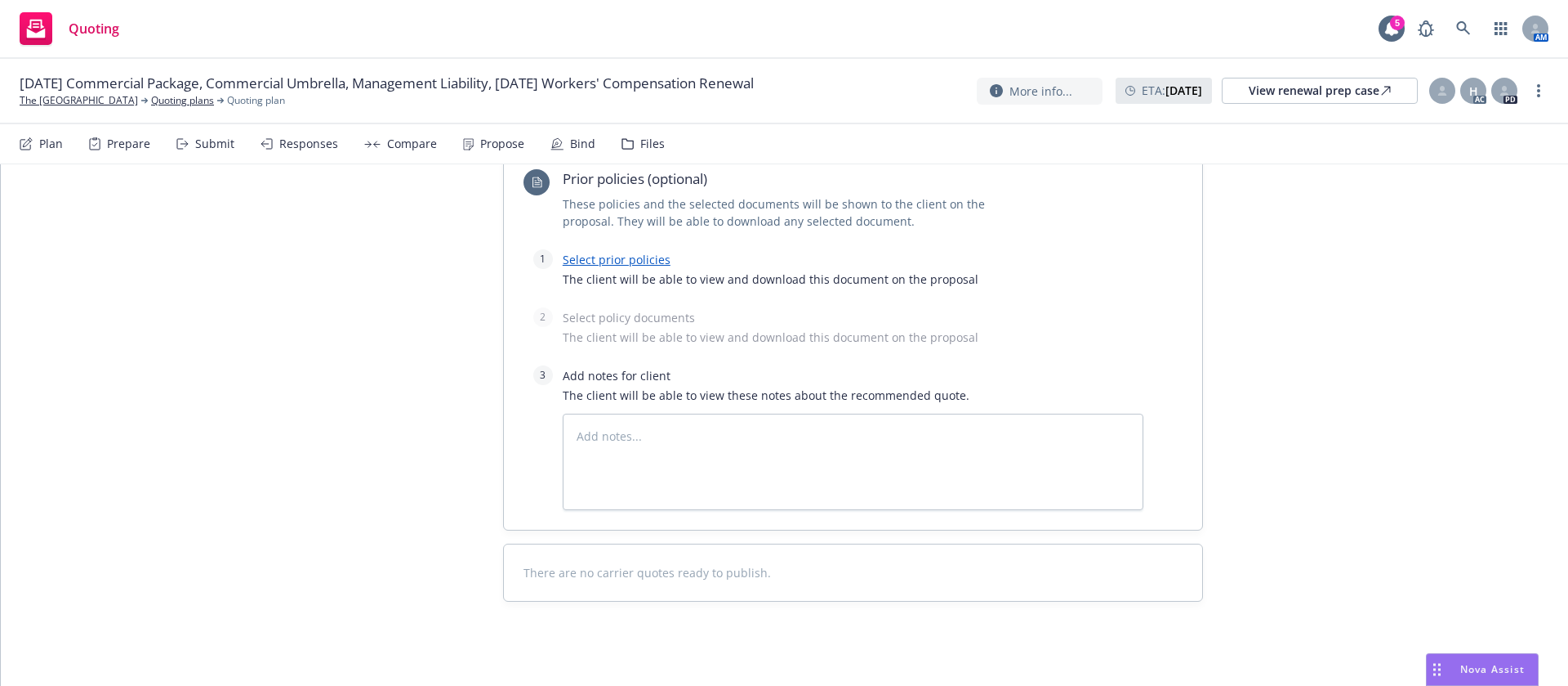
click at [628, 264] on link "Select prior policies" at bounding box center [617, 259] width 108 height 16
type textarea "x"
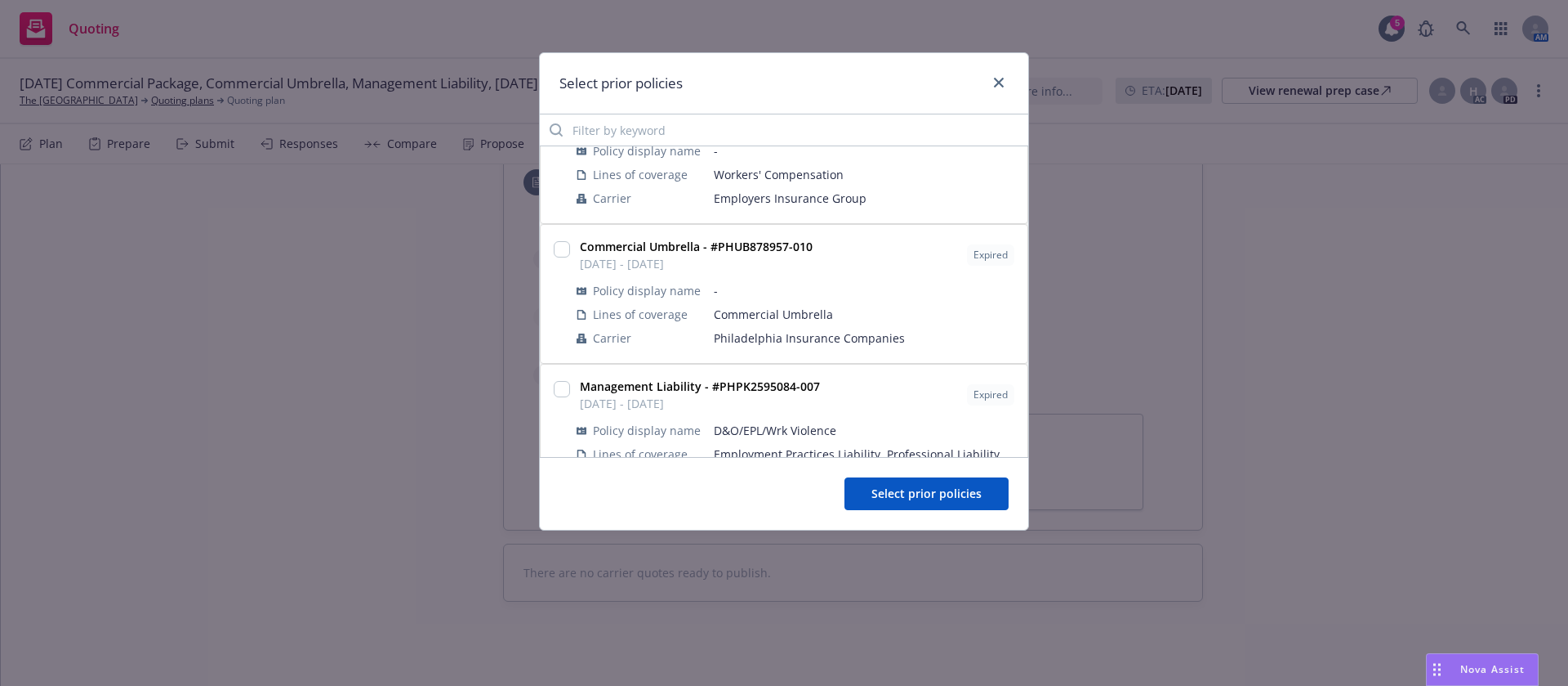
scroll to position [368, 0]
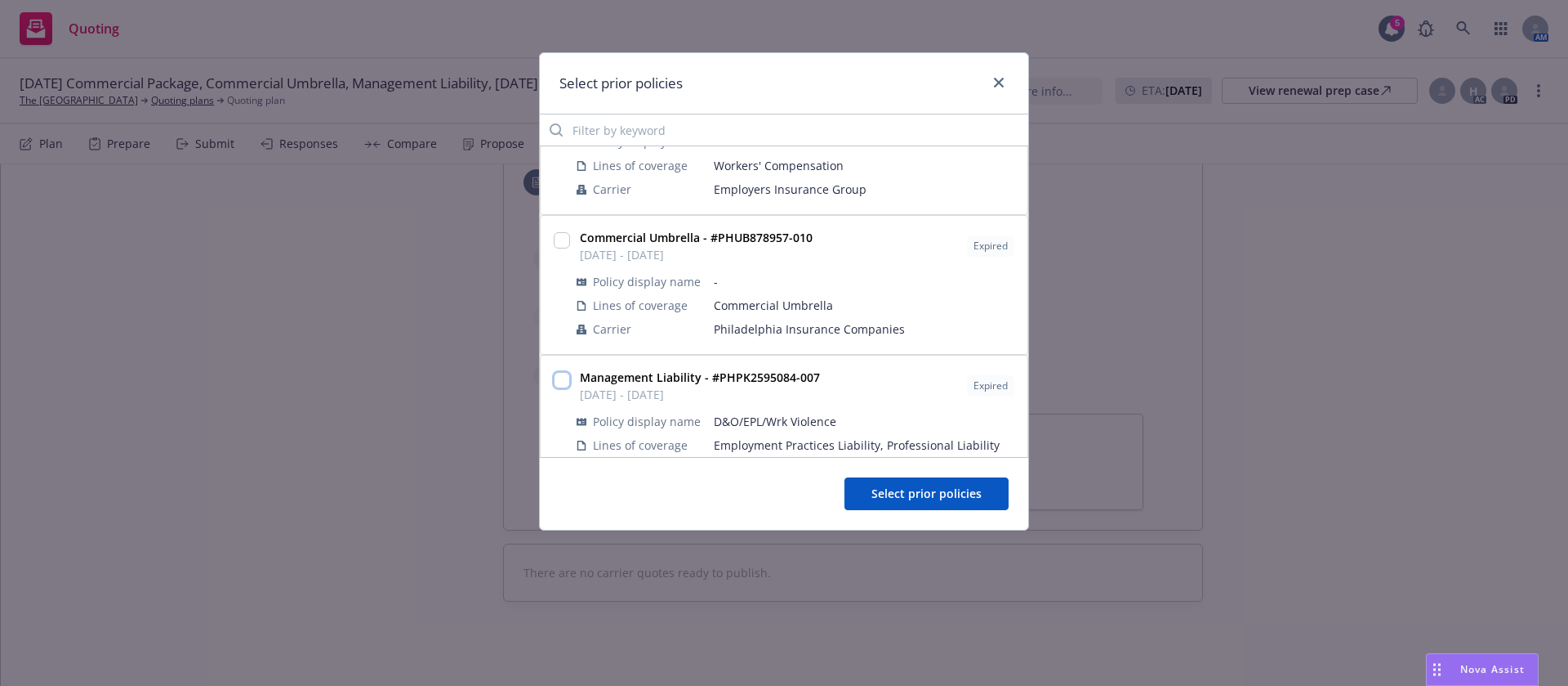
drag, startPoint x: 559, startPoint y: 383, endPoint x: 571, endPoint y: 390, distance: 13.9
click at [560, 383] on input "checkbox" at bounding box center [562, 380] width 16 height 16
checkbox input "true"
click at [883, 479] on button "Select prior policies" at bounding box center [926, 494] width 164 height 33
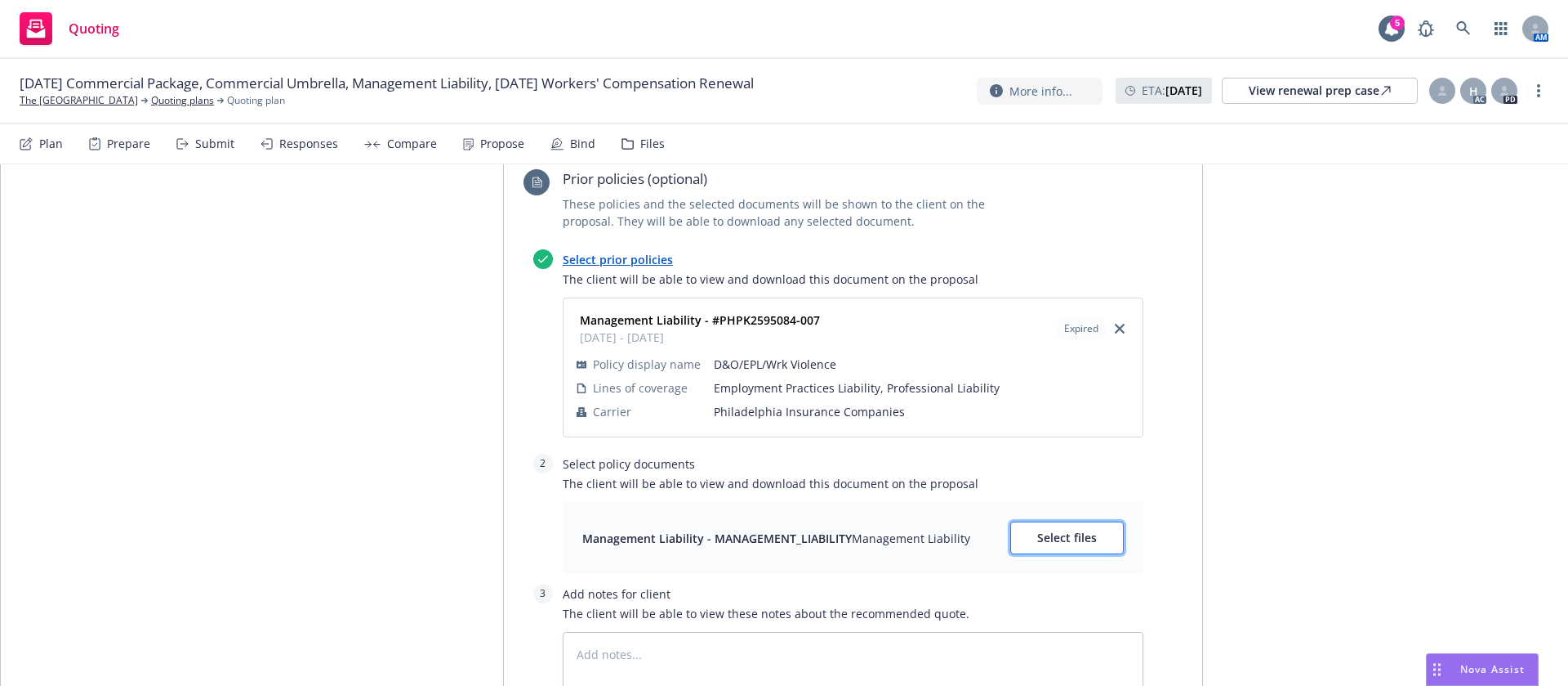
click at [1080, 542] on span "Select files" at bounding box center [1066, 537] width 59 height 16
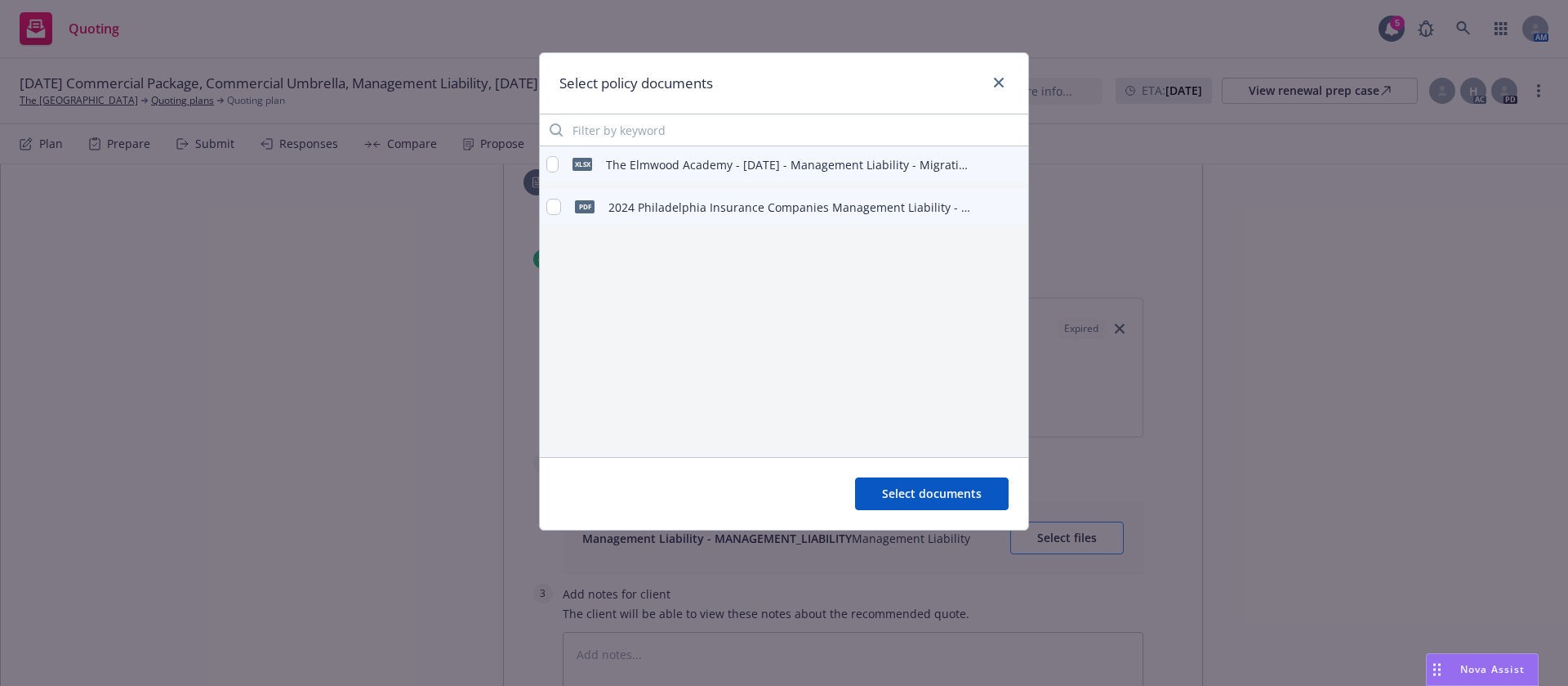
type textarea "x"
click at [551, 201] on input "checkbox" at bounding box center [554, 207] width 15 height 16
checkbox input "true"
click at [926, 492] on span "Select documents" at bounding box center [932, 493] width 100 height 16
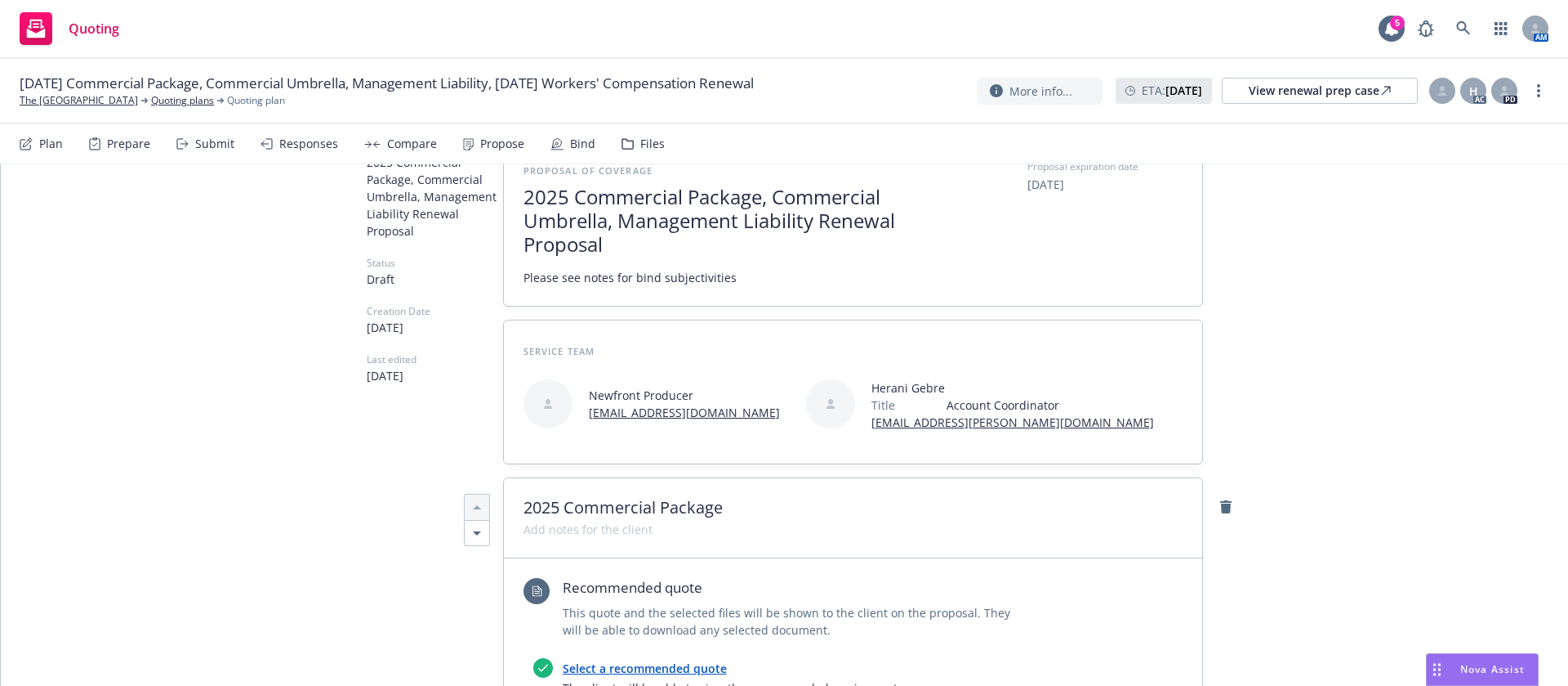
scroll to position [0, 0]
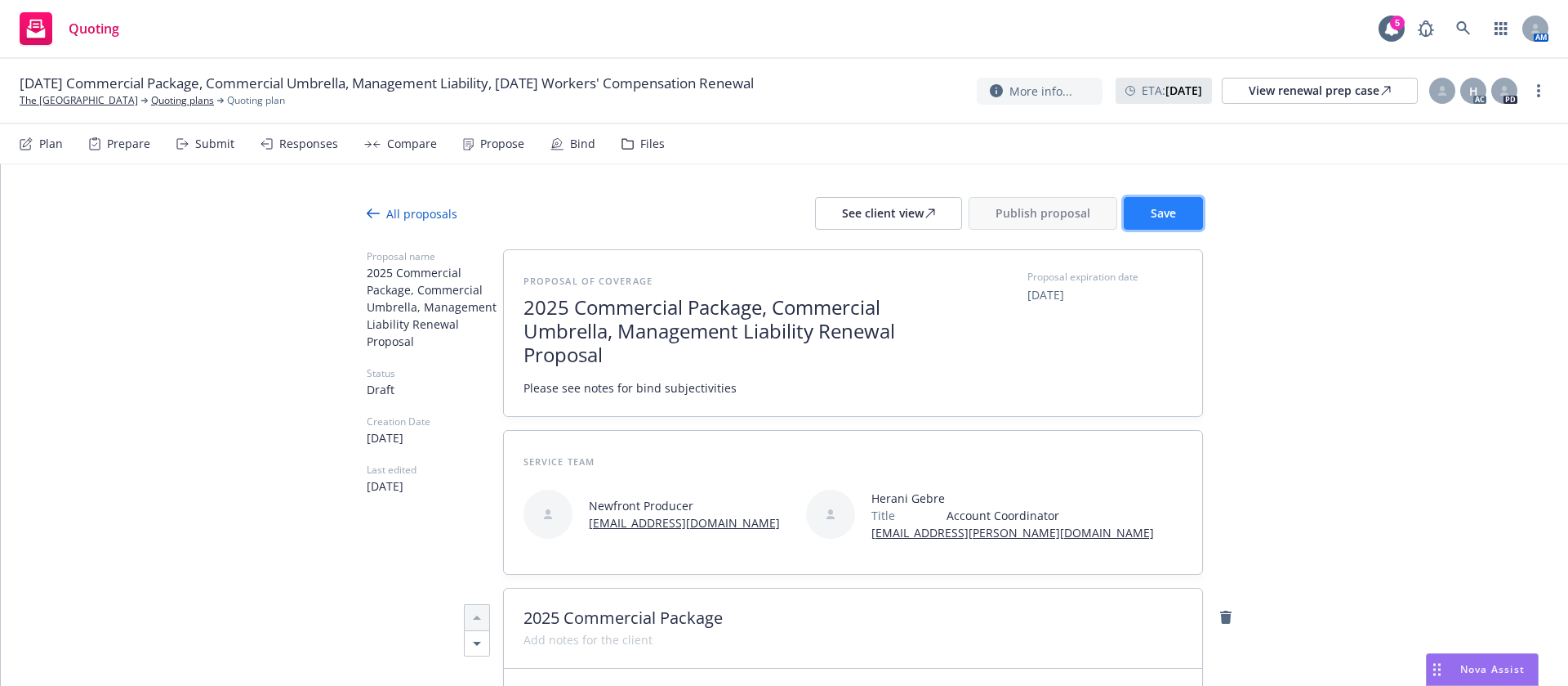
click at [1135, 201] on button "Save" at bounding box center [1163, 213] width 80 height 33
type textarea "x"
click at [1447, 82] on div at bounding box center [1443, 91] width 27 height 27
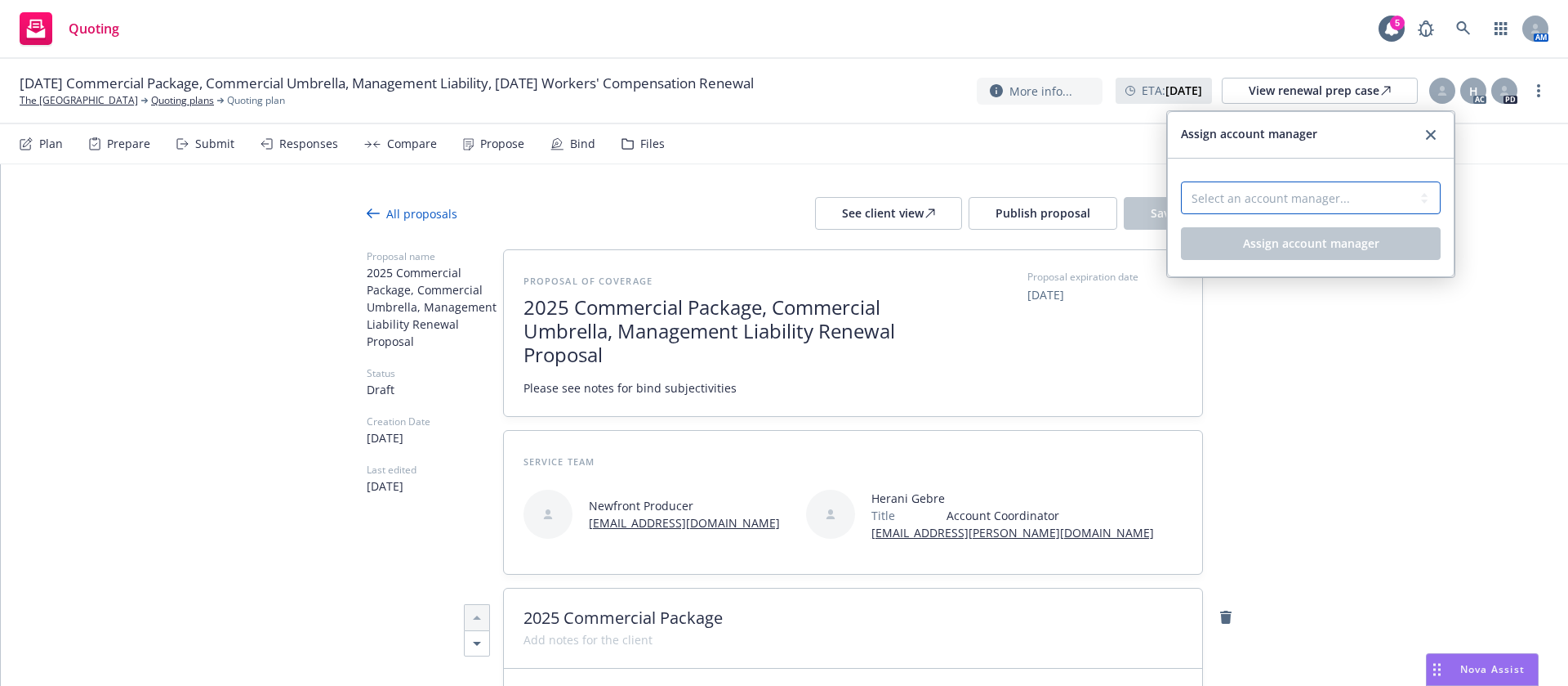
drag, startPoint x: 1323, startPoint y: 186, endPoint x: 1320, endPoint y: 212, distance: 26.2
click at [1323, 186] on select "Select an account manager... Shelly Flores" at bounding box center [1311, 198] width 260 height 33
select select "a52e3f2c-ac61-4146-8260-2c17acac4edc"
click at [1181, 181] on select "Select an account manager... Shelly Flores" at bounding box center [1311, 198] width 260 height 33
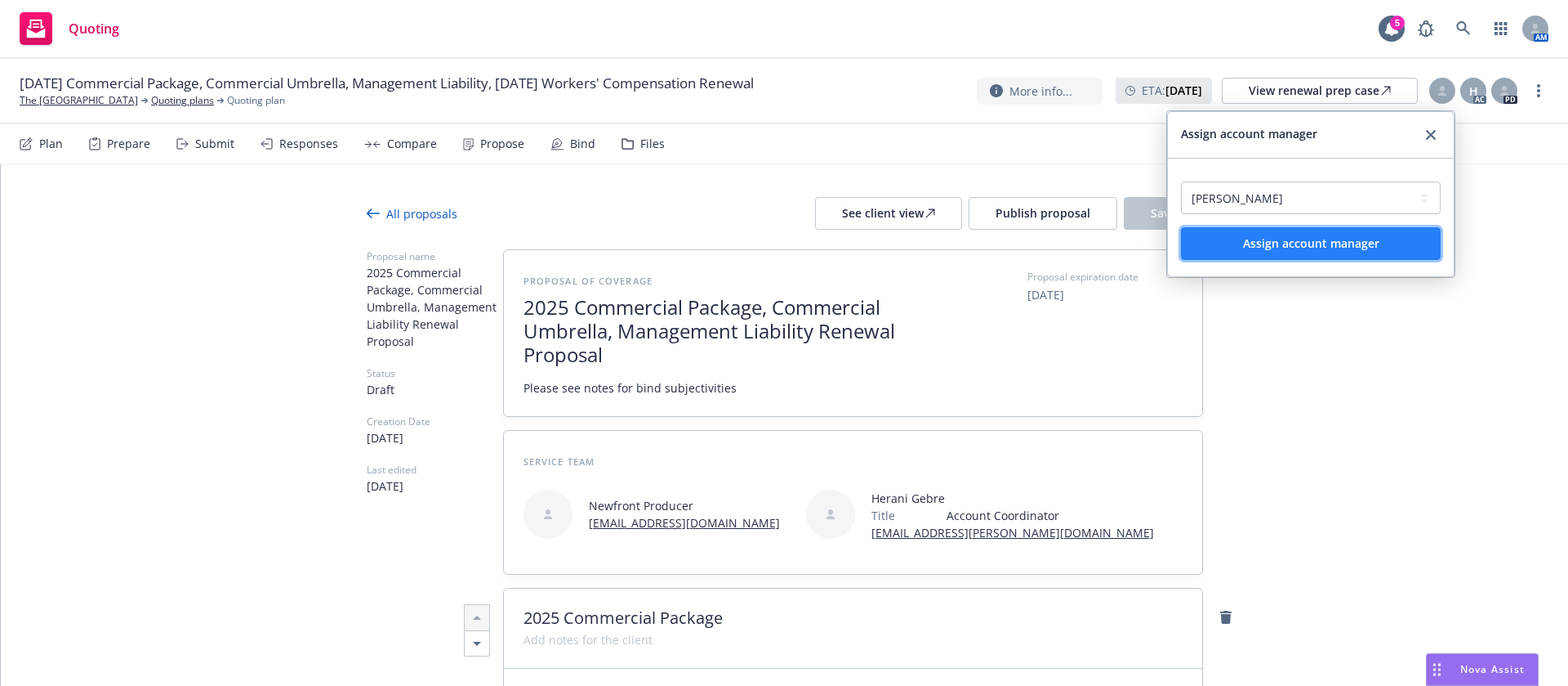
click at [1313, 238] on span "Assign account manager" at bounding box center [1311, 243] width 136 height 16
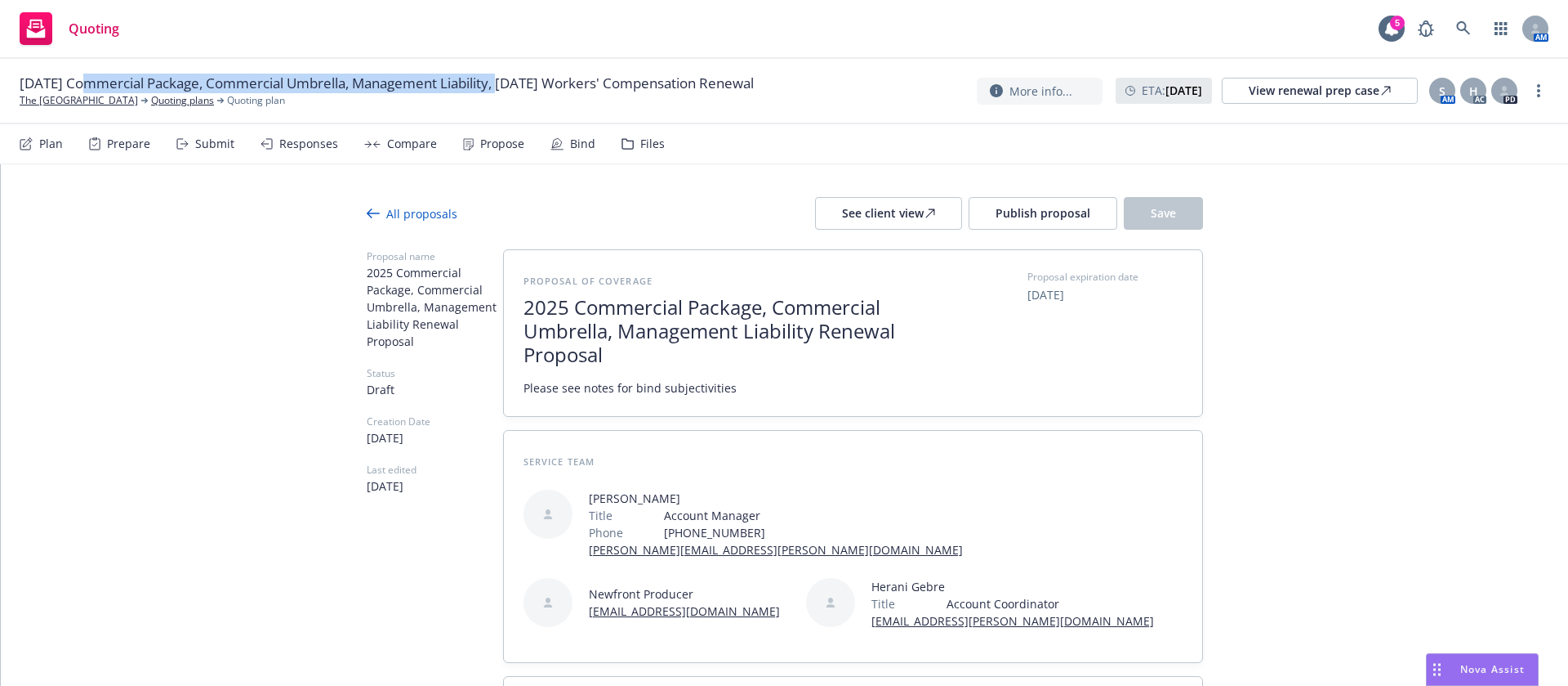
drag, startPoint x: 510, startPoint y: 81, endPoint x: 83, endPoint y: 75, distance: 427.0
click at [83, 75] on span "08/19/25 Commercial Package, Commercial Umbrella, Management Liability, 08/21/2…" at bounding box center [386, 82] width 734 height 19
copy span "Commercial Package, Commercial Umbrella, Management Liability"
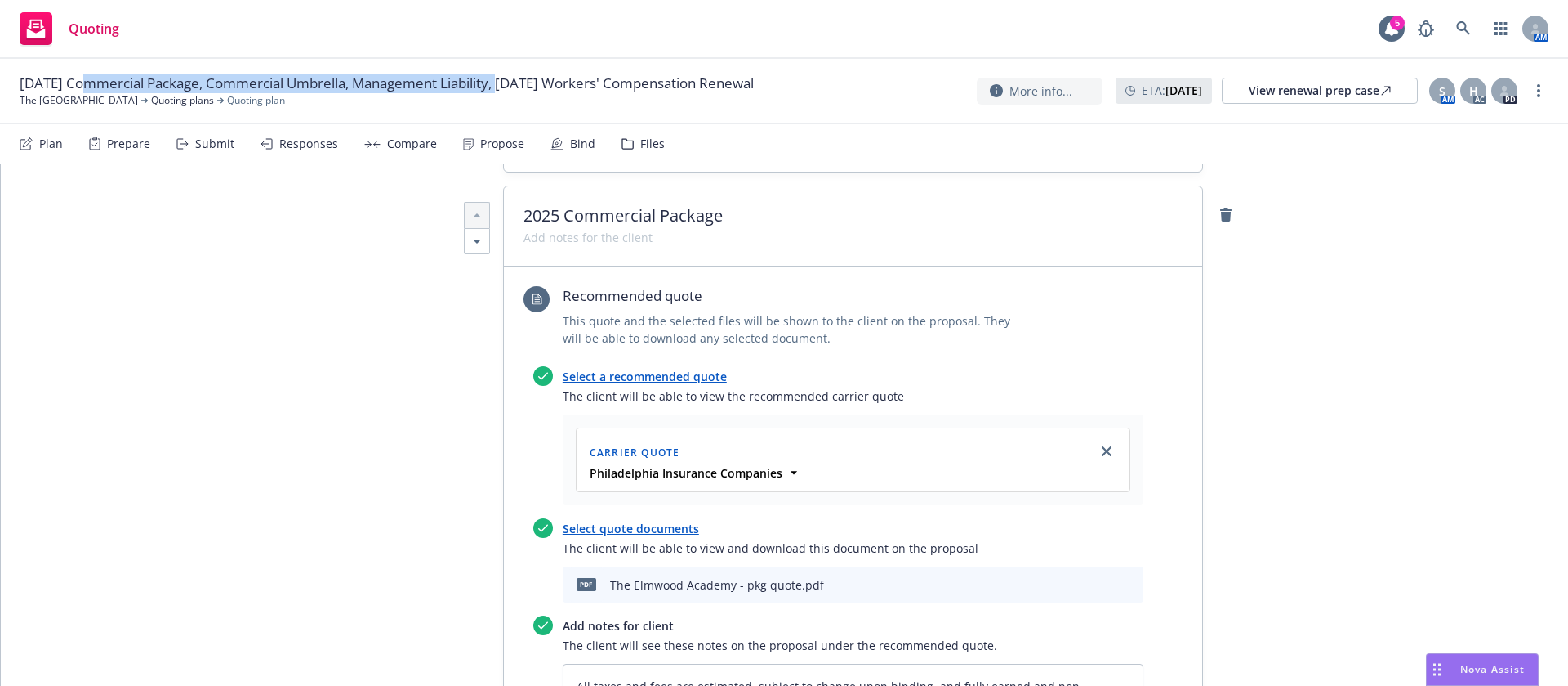
scroll to position [735, 0]
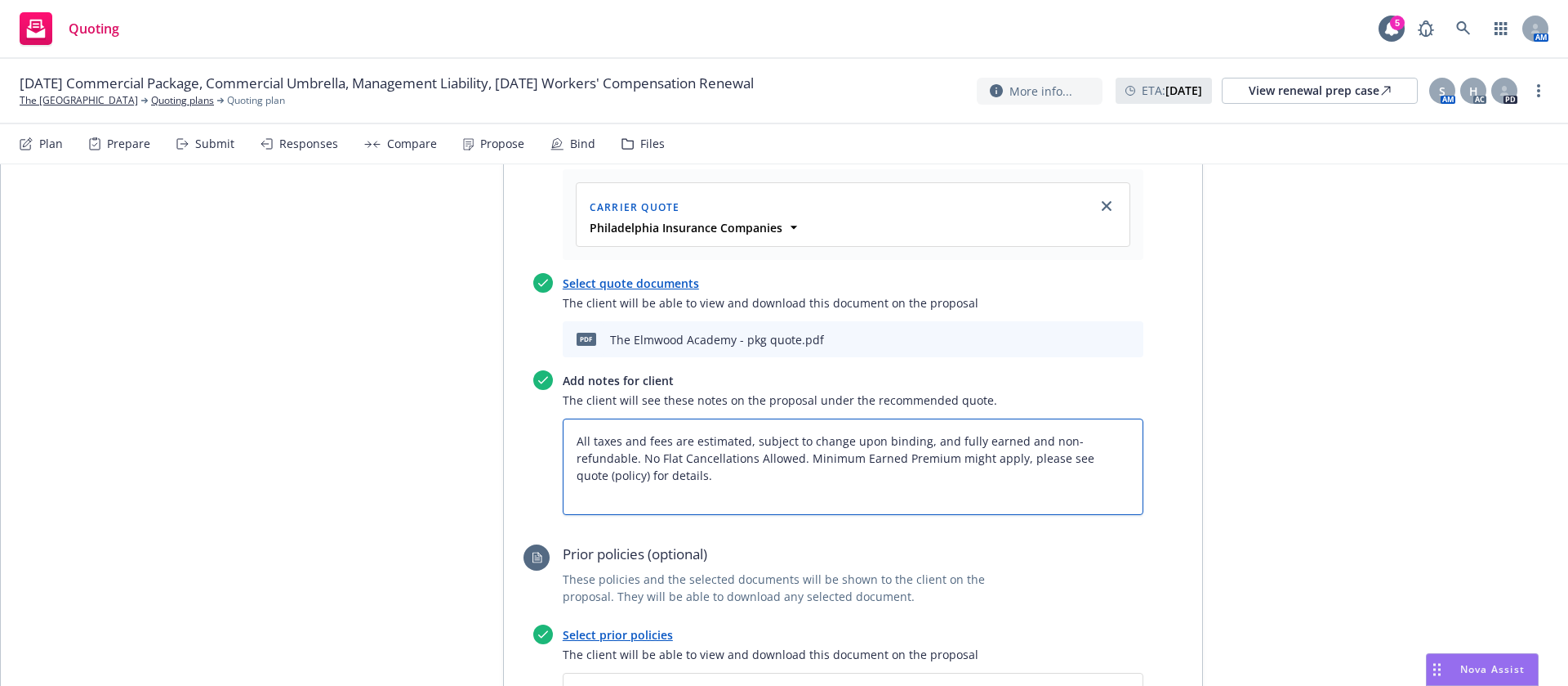
click at [563, 435] on textarea "All taxes and fees are estimated, subject to change upon binding, and fully ear…" at bounding box center [853, 466] width 580 height 96
type textarea "x"
type textarea "BAll taxes and fees are estimated, subject to change upon binding, and fully ea…"
type textarea "x"
type textarea "BiAll taxes and fees are estimated, subject to change upon binding, and fully e…"
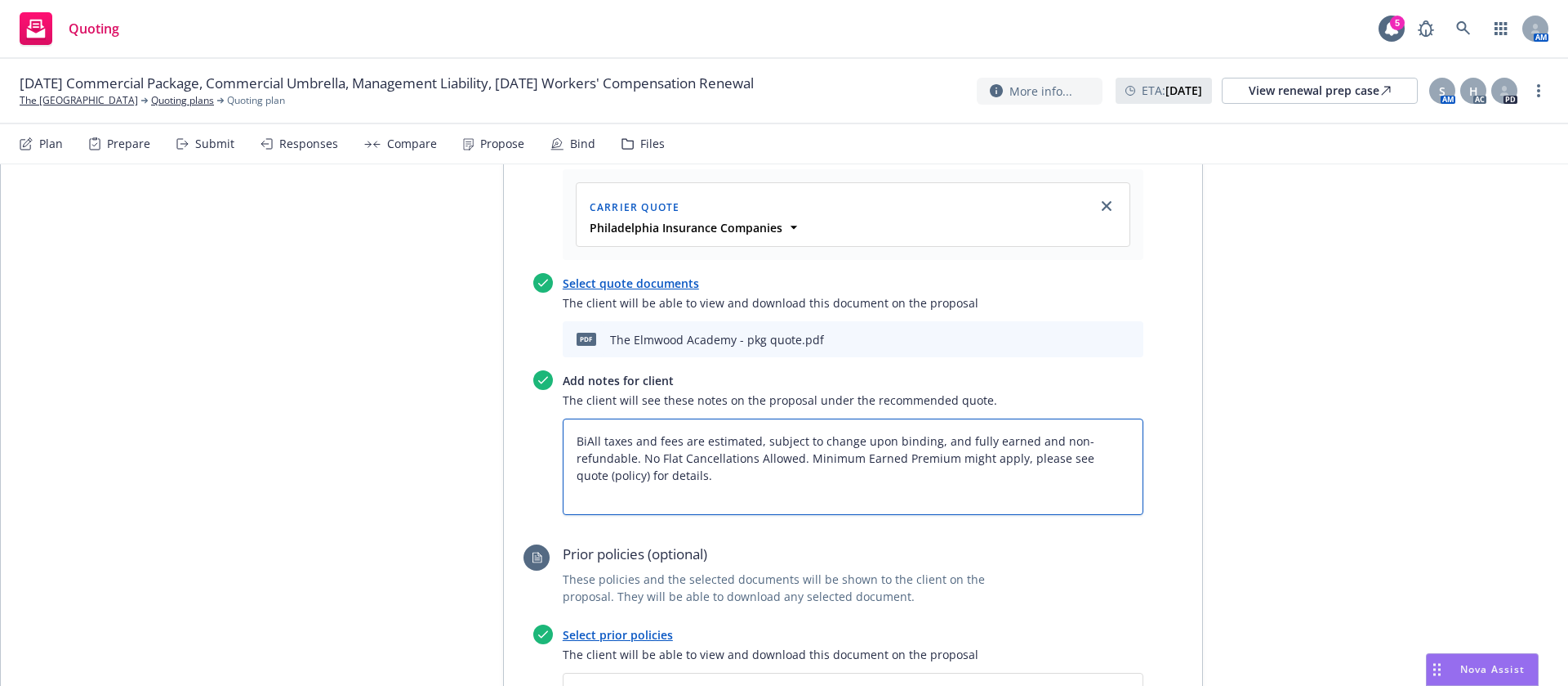
type textarea "x"
type textarea "BinAll taxes and fees are estimated, subject to change upon binding, and fully …"
type textarea "x"
type textarea "BindAll taxes and fees are estimated, subject to change upon binding, and fully…"
type textarea "x"
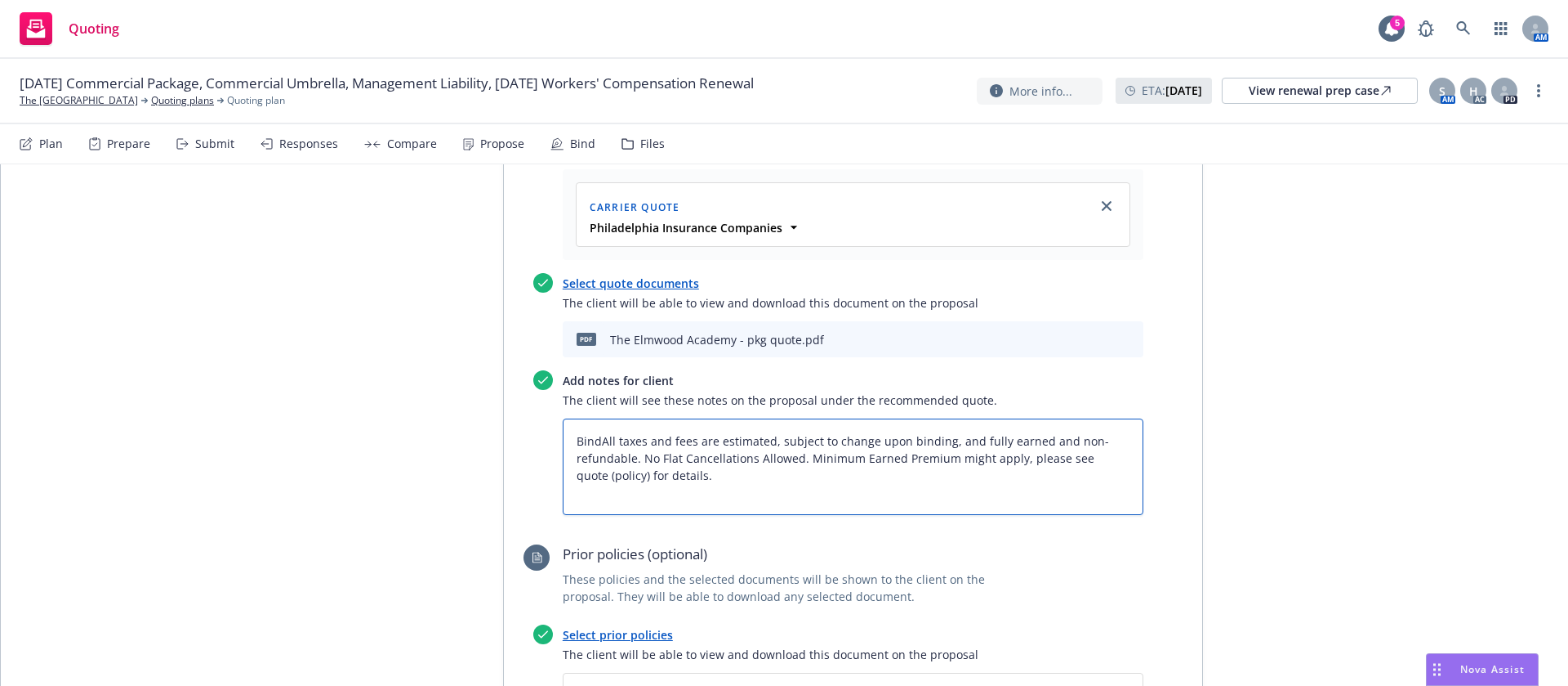
type textarea "Bind All taxes and fees are estimated, subject to change upon binding, and full…"
type textarea "x"
type textarea "Bind SAll taxes and fees are estimated, subject to change upon binding, and ful…"
type textarea "x"
type textarea "Bind SuAll taxes and fees are estimated, subject to change upon binding, and fu…"
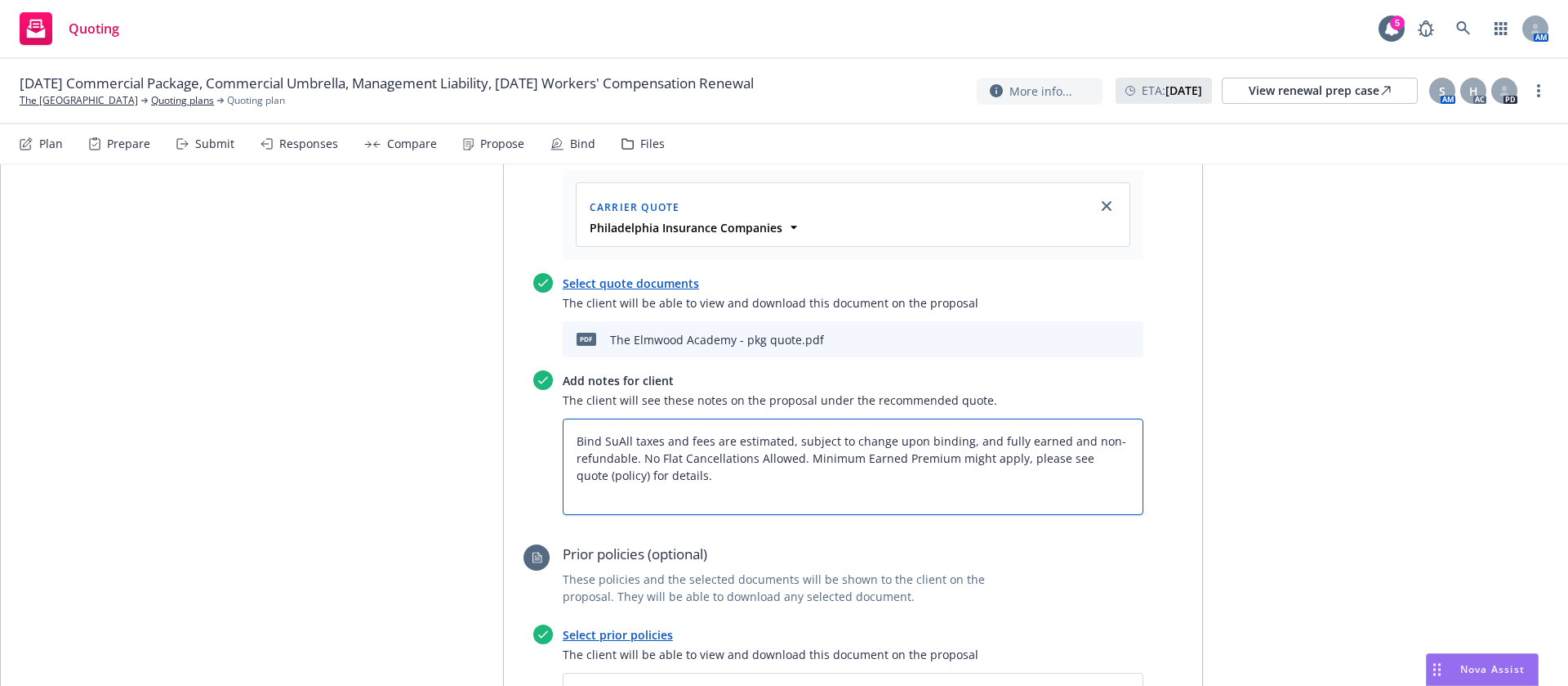
type textarea "x"
type textarea "Bind SubAll taxes and fees are estimated, subject to change upon binding, and f…"
type textarea "x"
type textarea "Bind SubjAll taxes and fees are estimated, subject to change upon binding, and …"
type textarea "x"
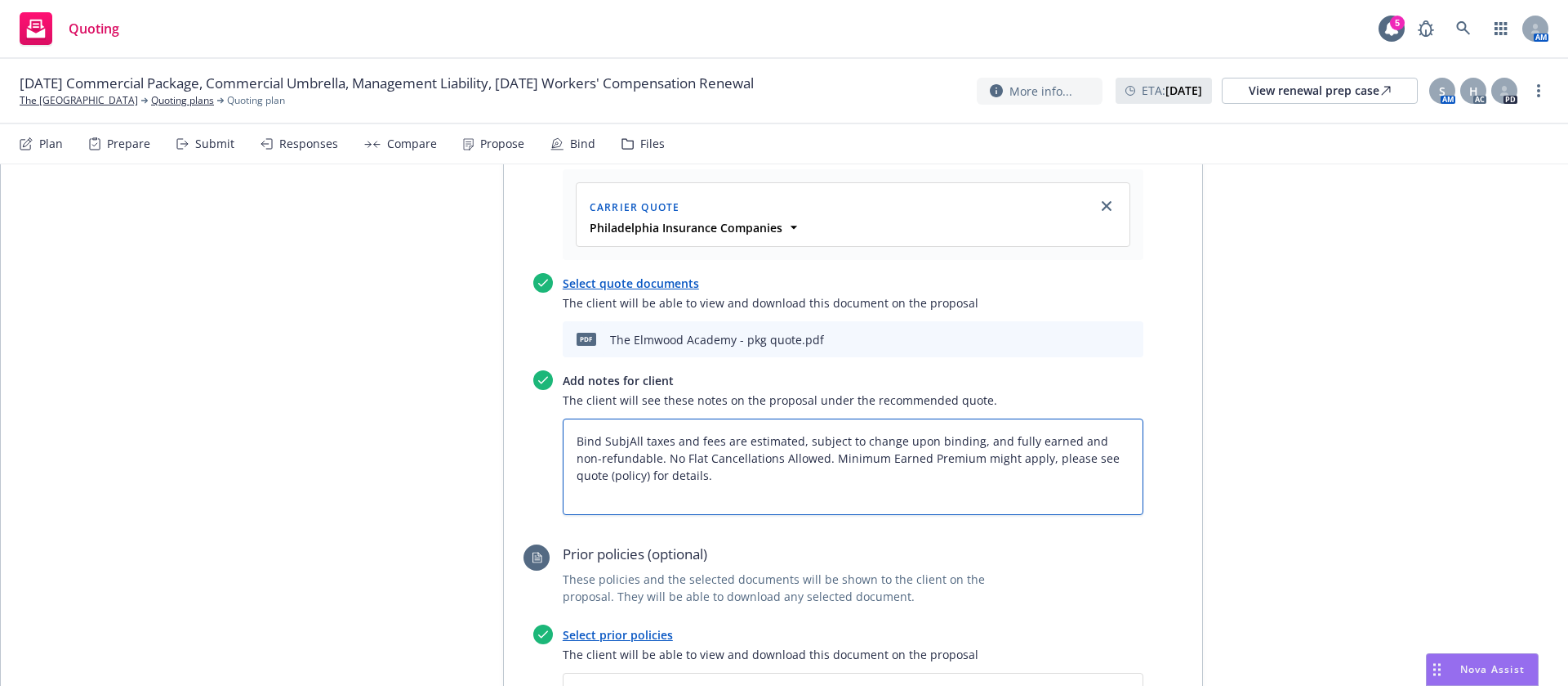
type textarea "Bind SubjeAll taxes and fees are estimated, subject to change upon binding, and…"
type textarea "x"
type textarea "Bind SubjecAll taxes and fees are estimated, subject to change upon binding, an…"
type textarea "x"
type textarea "Bind SubjectAll taxes and fees are estimated, subject to change upon binding, a…"
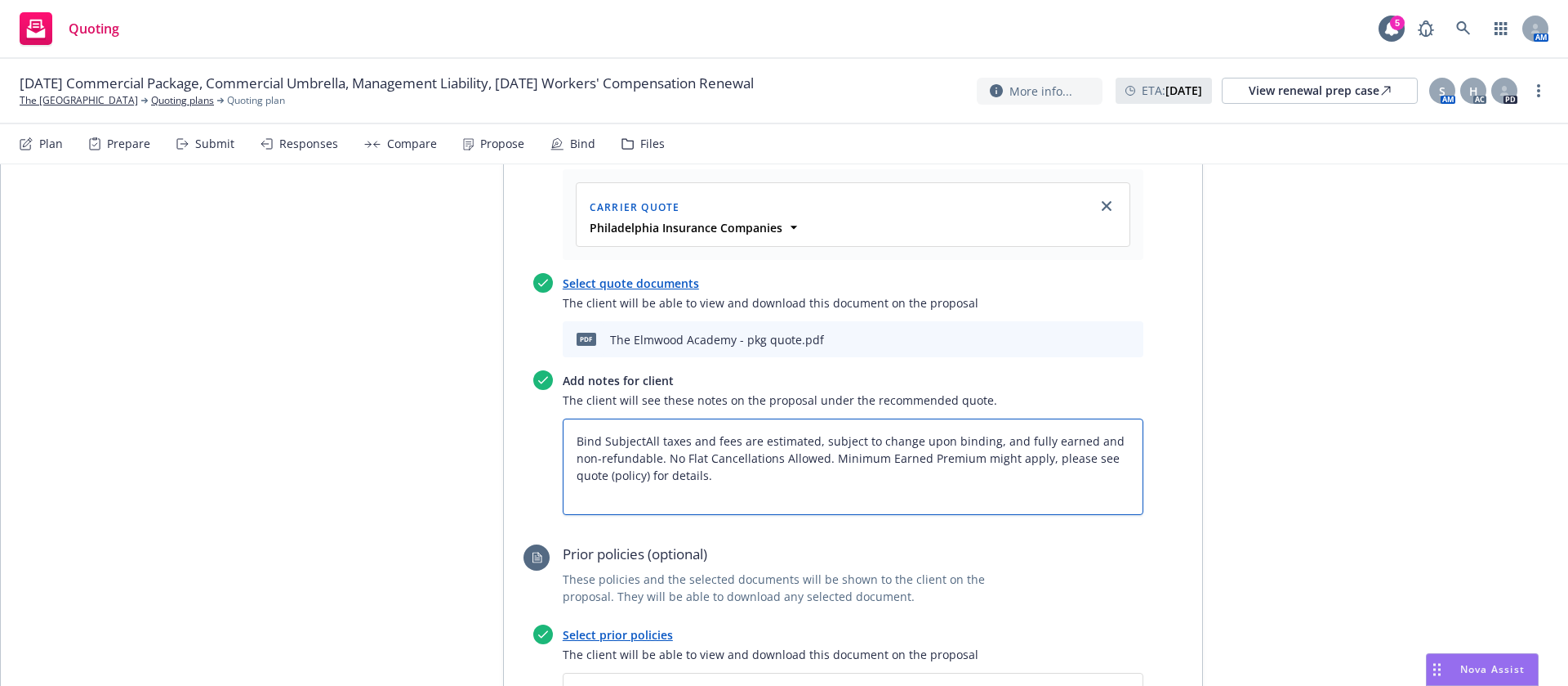
type textarea "x"
type textarea "Bind SubjectiAll taxes and fees are estimated, subject to change upon binding, …"
type textarea "x"
type textarea "Bind SubjectivAll taxes and fees are estimated, subject to change upon binding,…"
type textarea "x"
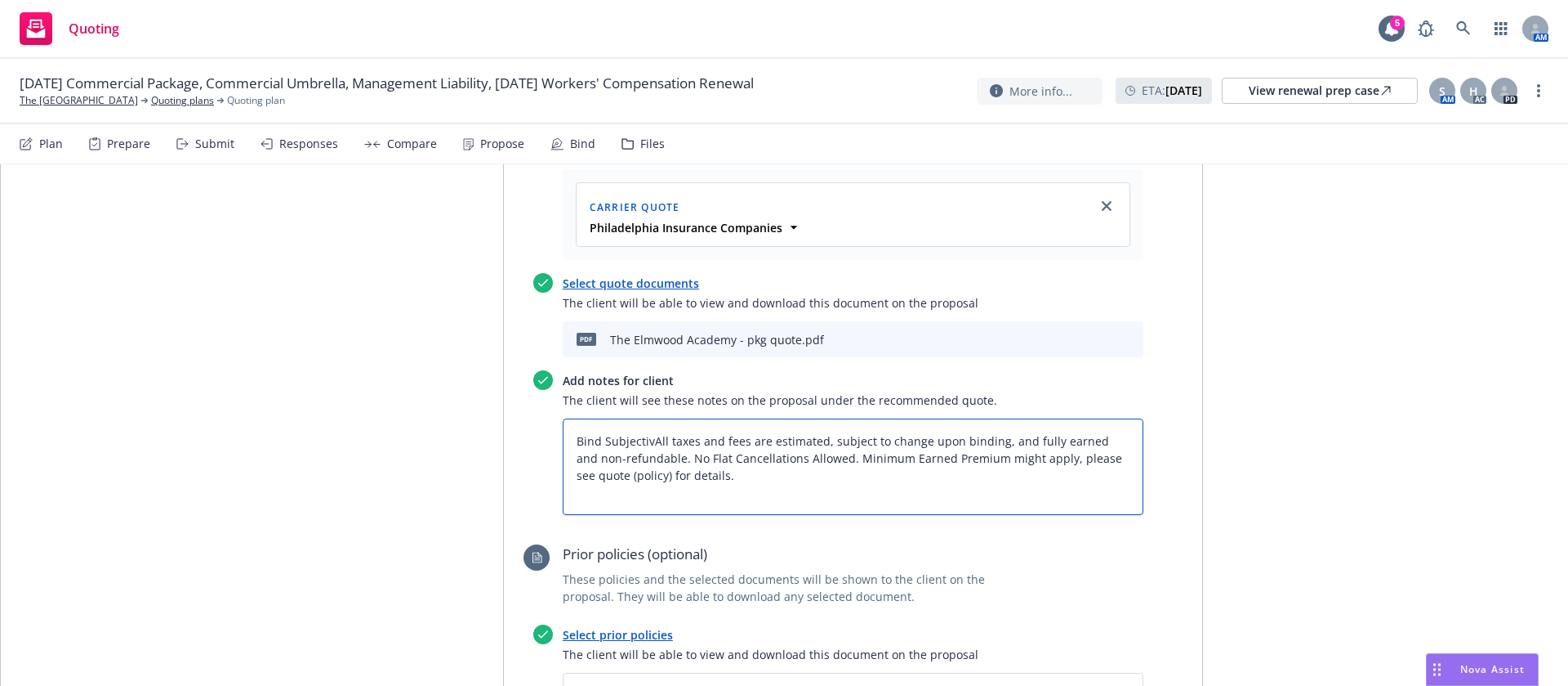
type textarea "Bind SubjectiviAll taxes and fees are estimated, subject to change upon binding…"
type textarea "x"
type textarea "Bind SubjectivitAll taxes and fees are estimated, subject to change upon bindin…"
type textarea "x"
type textarea "Bind SubjectivitiAll taxes and fees are estimated, subject to change upon bindi…"
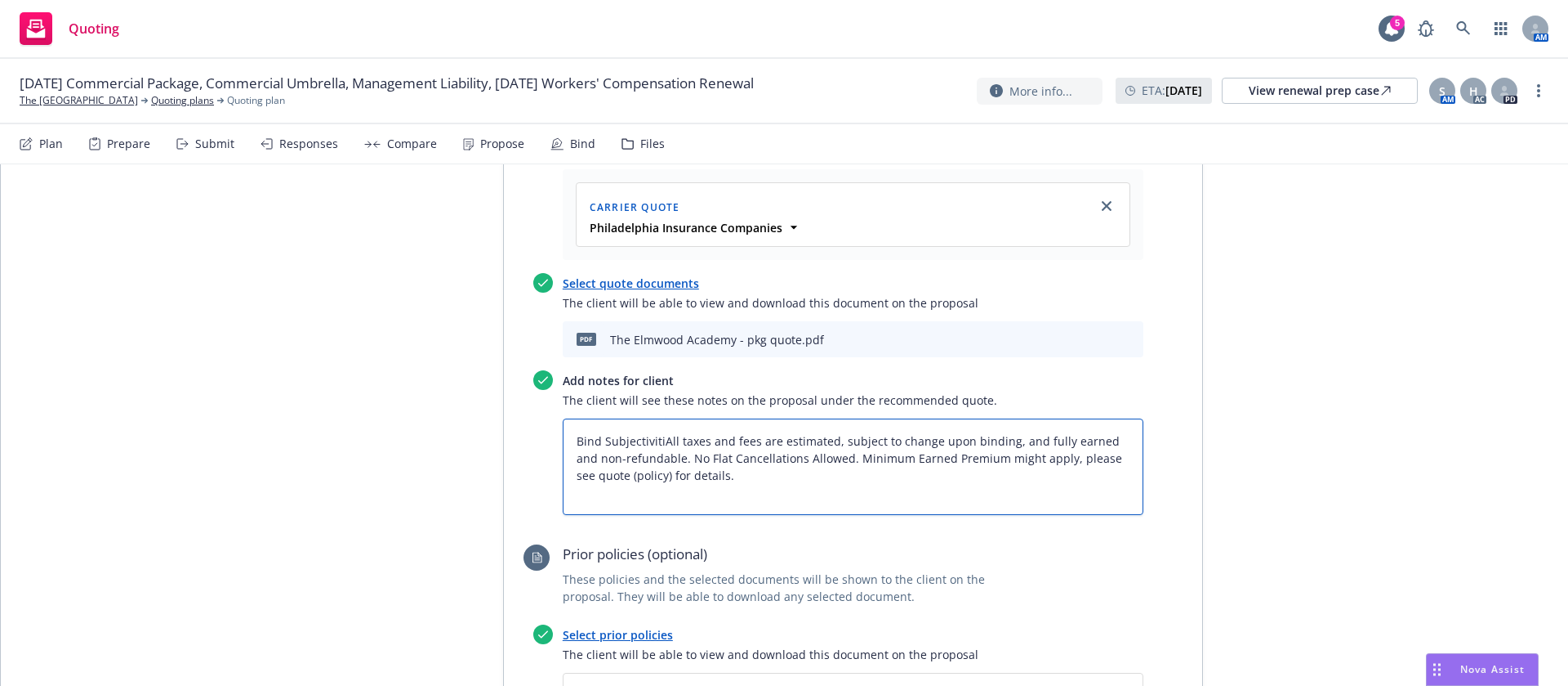
type textarea "x"
type textarea "Bind SubjectivitieAll taxes and fees are estimated, subject to change upon bind…"
type textarea "x"
type textarea "Bind SubjectivitiAll taxes and fees are estimated, subject to change upon bindi…"
type textarea "x"
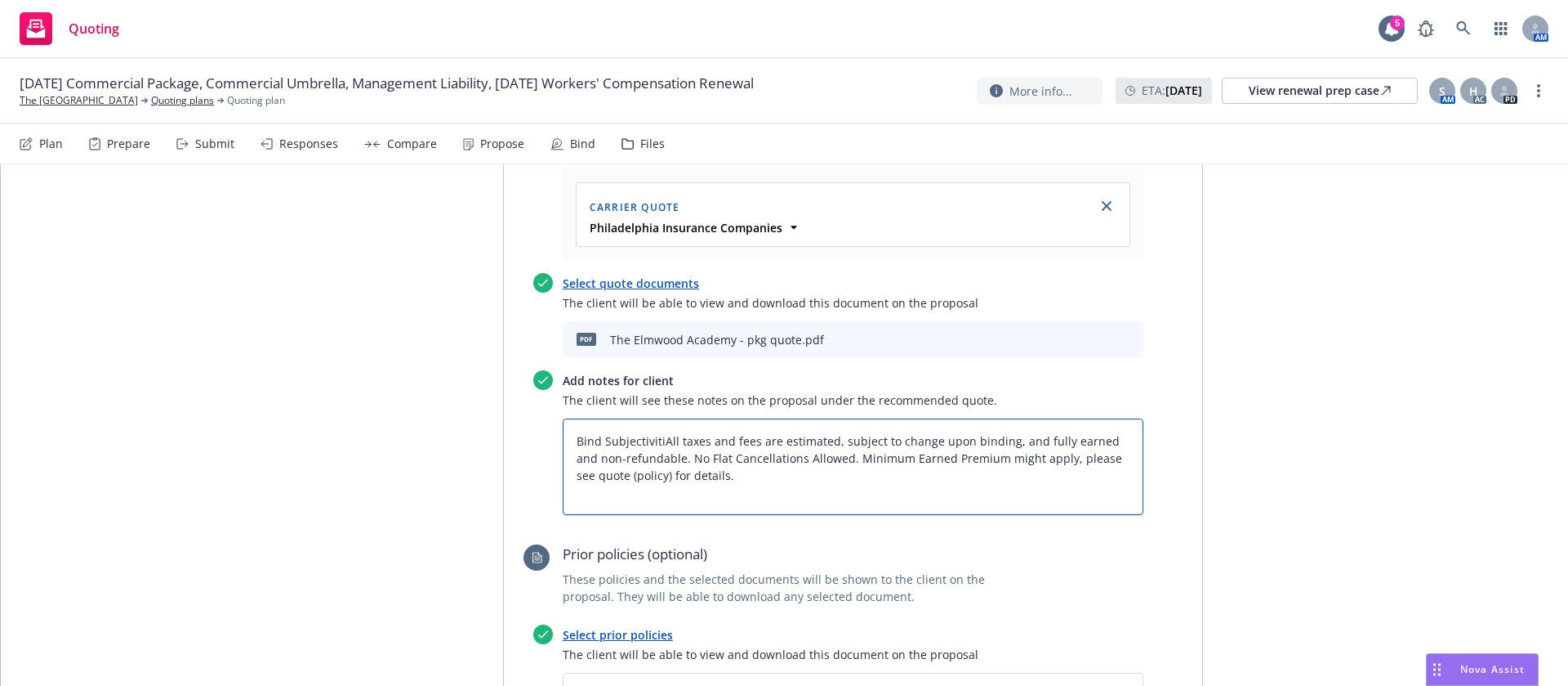
type textarea "Bind SubjectivitiyAll taxes and fees are estimated, subject to change upon bind…"
type textarea "x"
type textarea "Bind SubjectivitiAll taxes and fees are estimated, subject to change upon bindi…"
type textarea "x"
type textarea "Bind SubjectivitAll taxes and fees are estimated, subject to change upon bindin…"
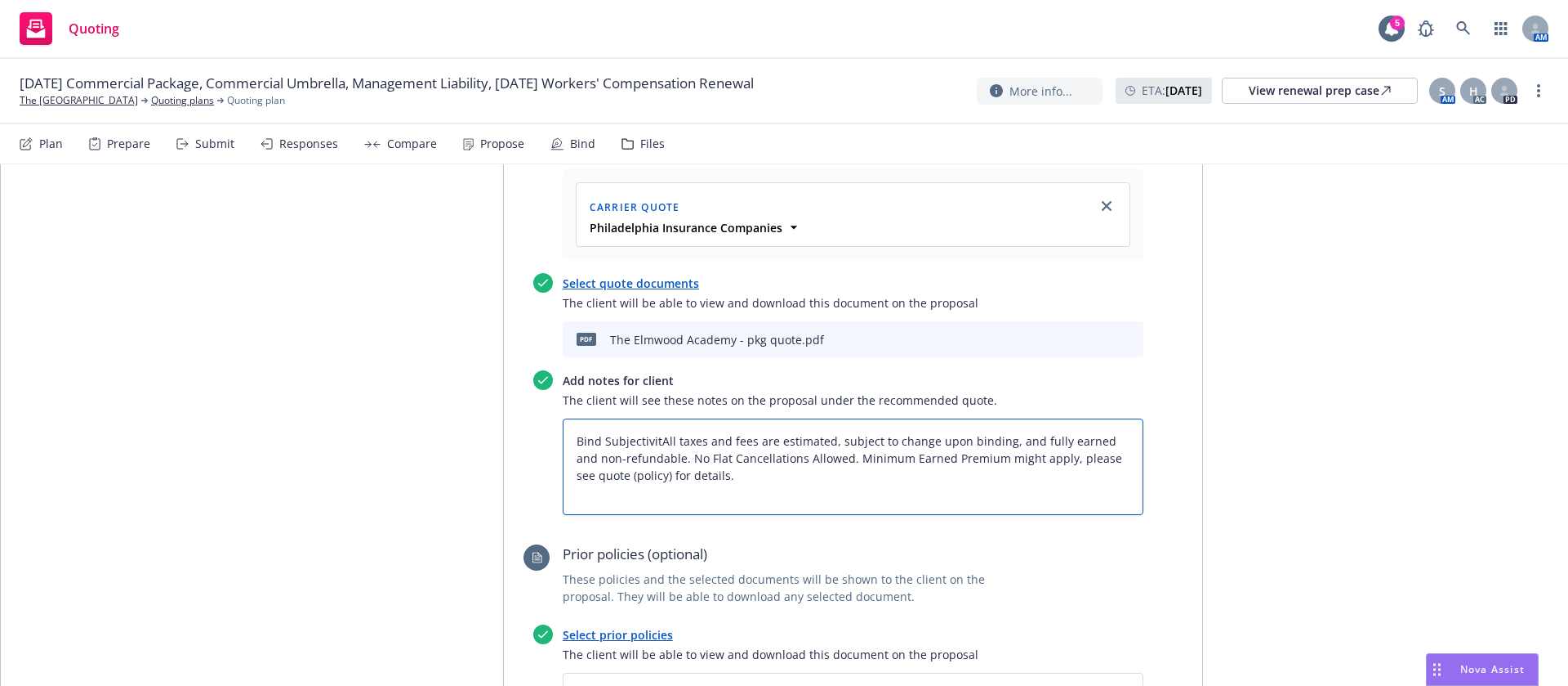
type textarea "x"
type textarea "Bind SubjectivityAll taxes and fees are estimated, subject to change upon bindi…"
type textarea "x"
type textarea "Bind Subjectivity:All taxes and fees are estimated, subject to change upon bind…"
type textarea "x"
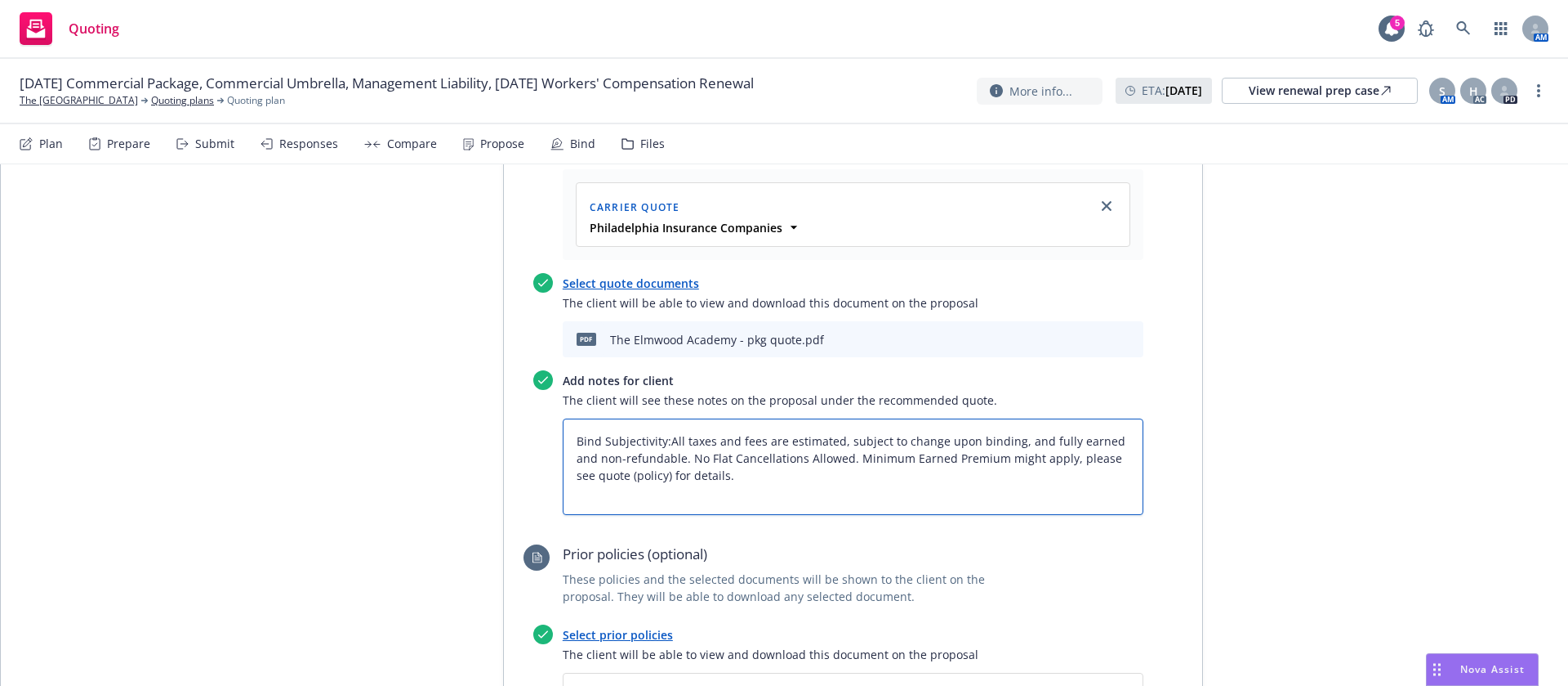
type textarea "Bind Subjectivity: All taxes and fees are estimated, subject to change upon bin…"
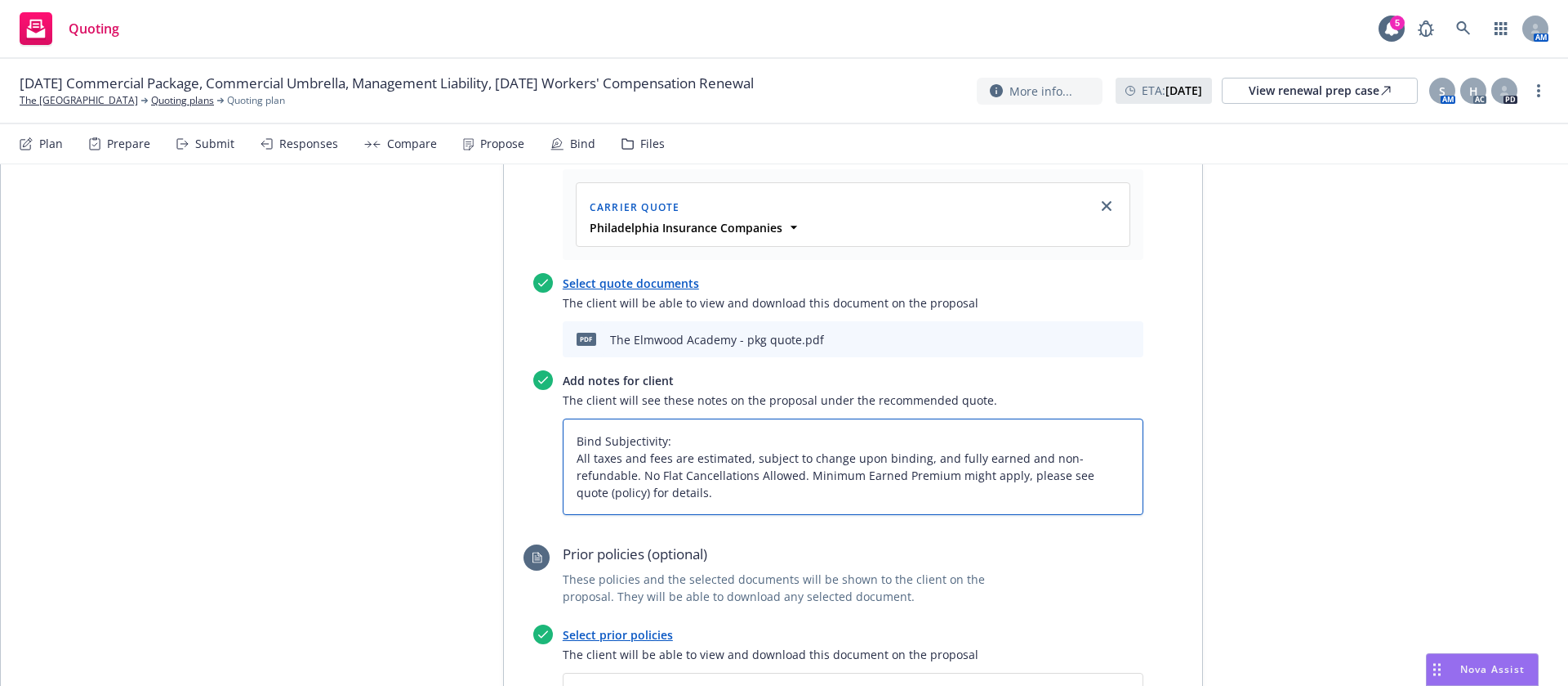
type textarea "x"
type textarea "Bind Subjectivity: All taxes and fees are estimated, subject to change upon bin…"
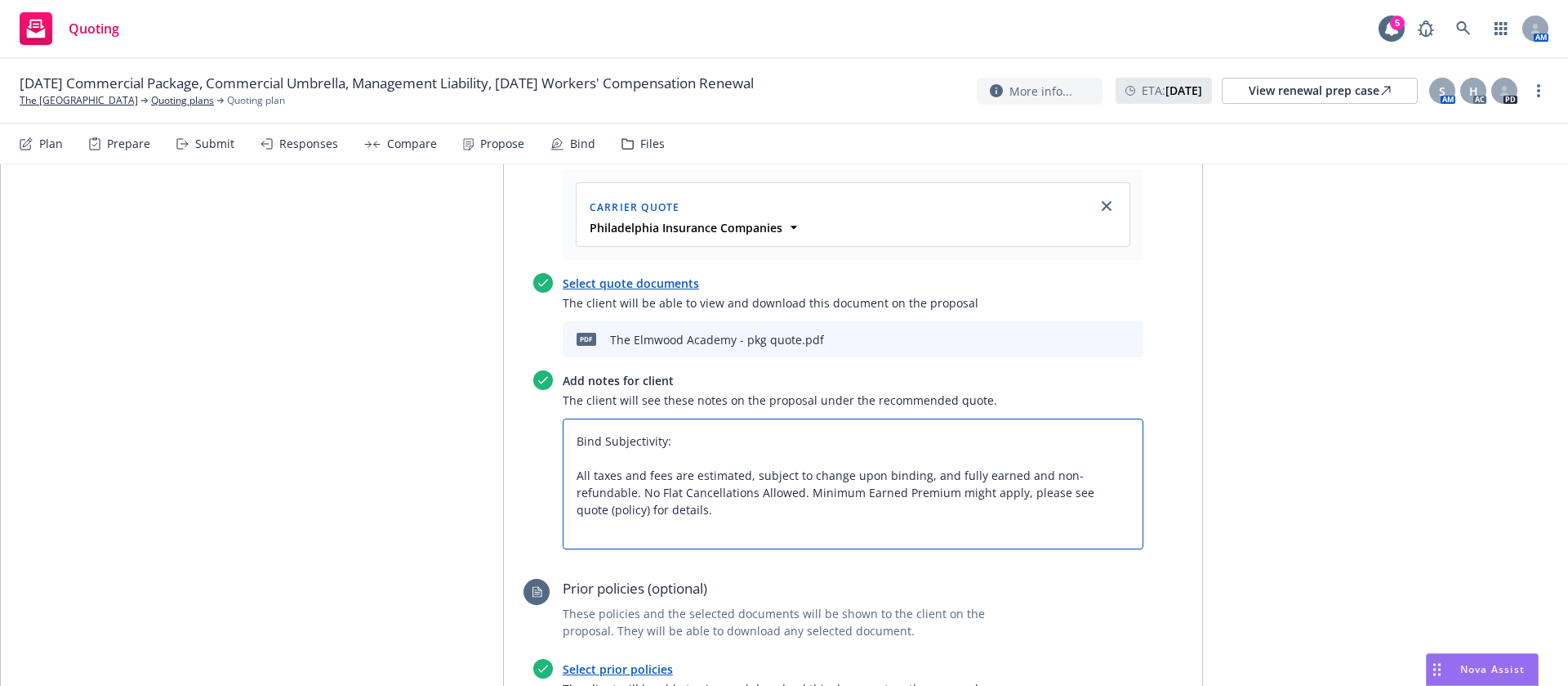
type textarea "x"
type textarea "Bind Subjectivity: 1All taxes and fees are estimated, subject to change upon bi…"
type textarea "x"
type textarea "Bind Subjectivity: 1.All taxes and fees are estimated, subject to change upon b…"
type textarea "x"
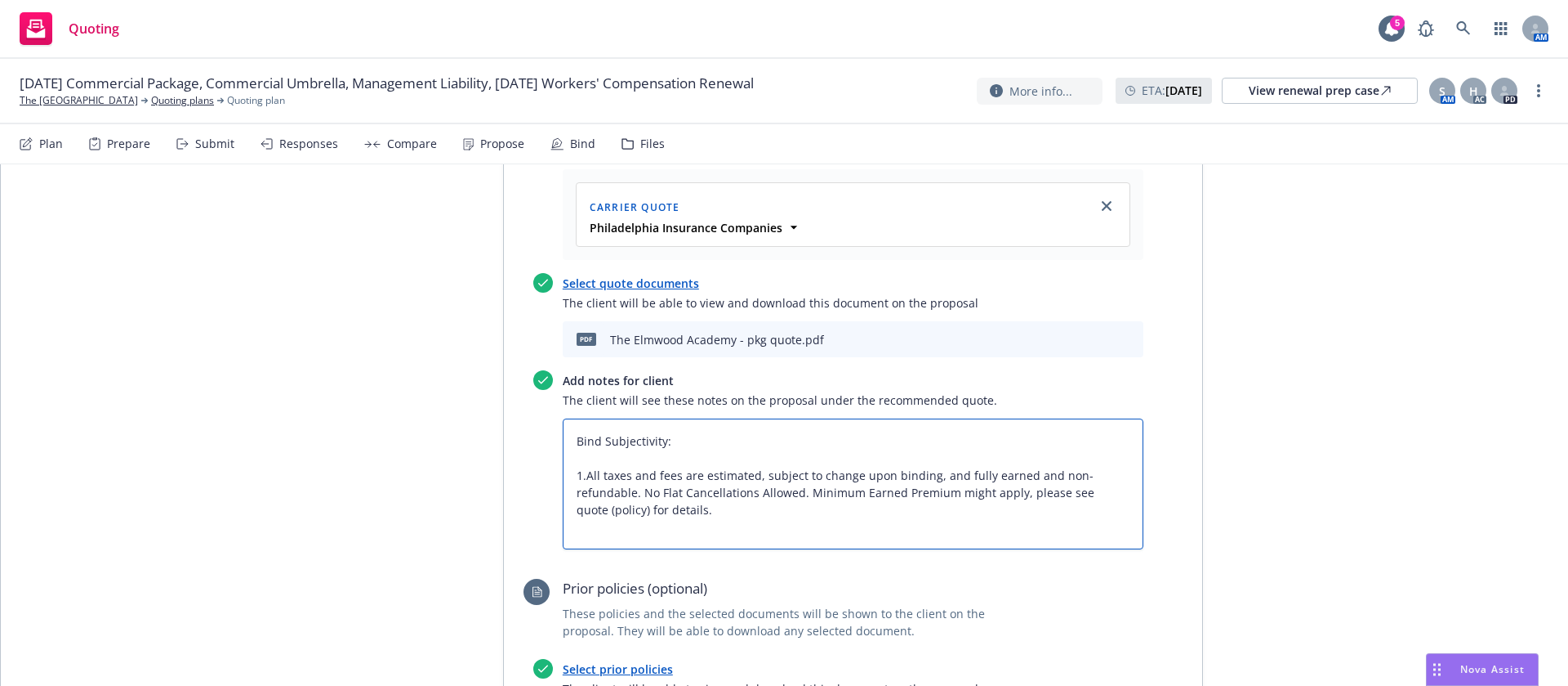
type textarea "Bind Subjectivity: 1. All taxes and fees are estimated, subject to change upon …"
type textarea "x"
type textarea "Bind Subjectivity: 1. UAll taxes and fees are estimated, subject to change upon…"
type textarea "x"
type textarea "Bind Subjectivity: 1. UpAll taxes and fees are estimated, subject to change upo…"
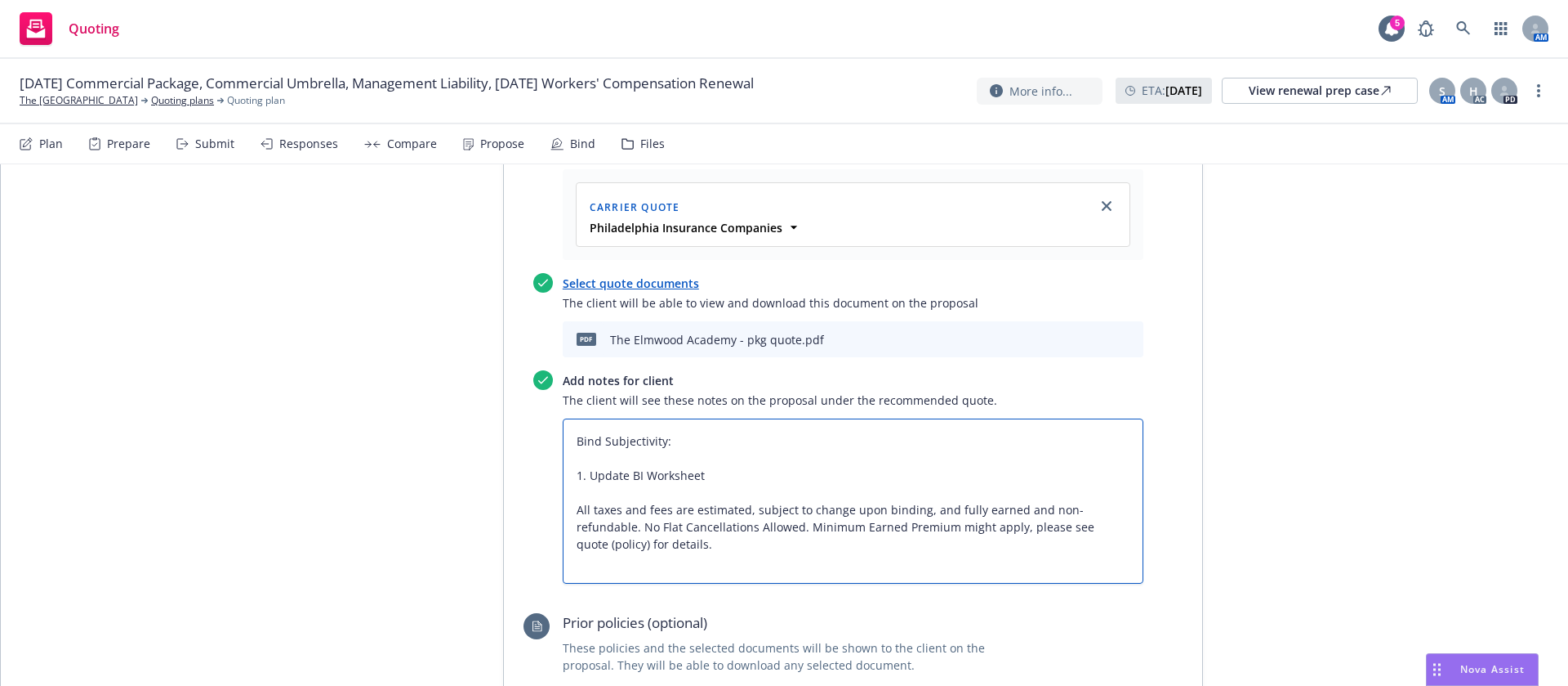
scroll to position [0, 0]
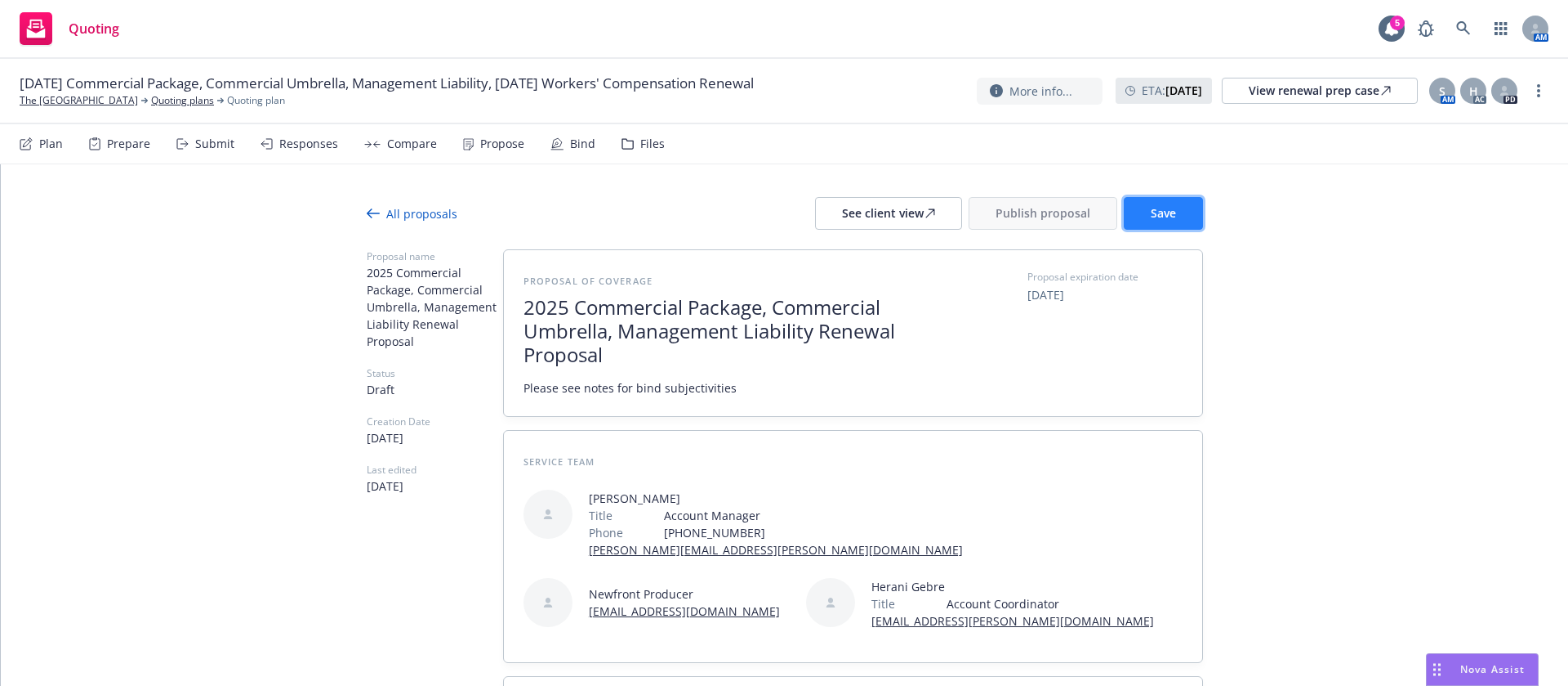
click at [1156, 214] on span "Save" at bounding box center [1163, 212] width 26 height 16
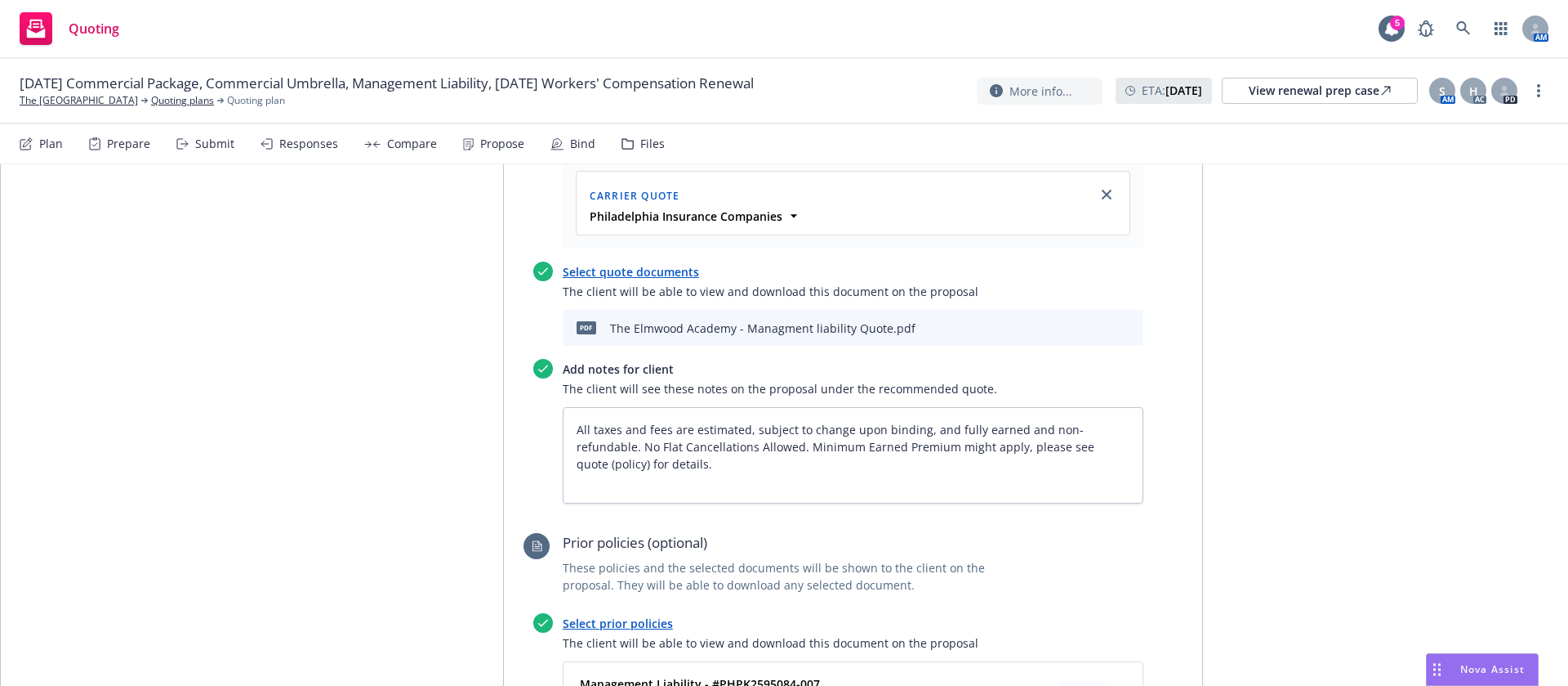
scroll to position [3208, 0]
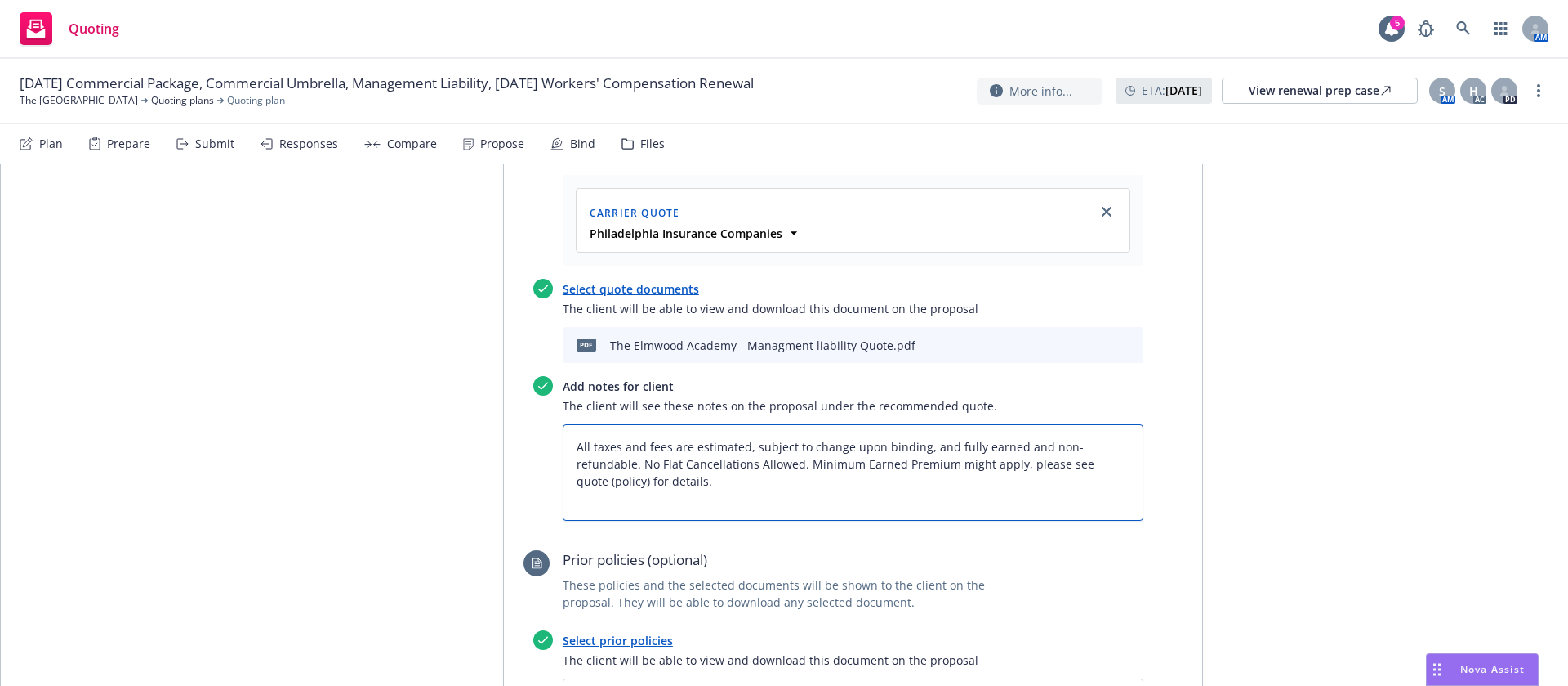
click at [563, 451] on textarea "All taxes and fees are estimated, subject to change upon binding, and fully ear…" at bounding box center [853, 472] width 580 height 96
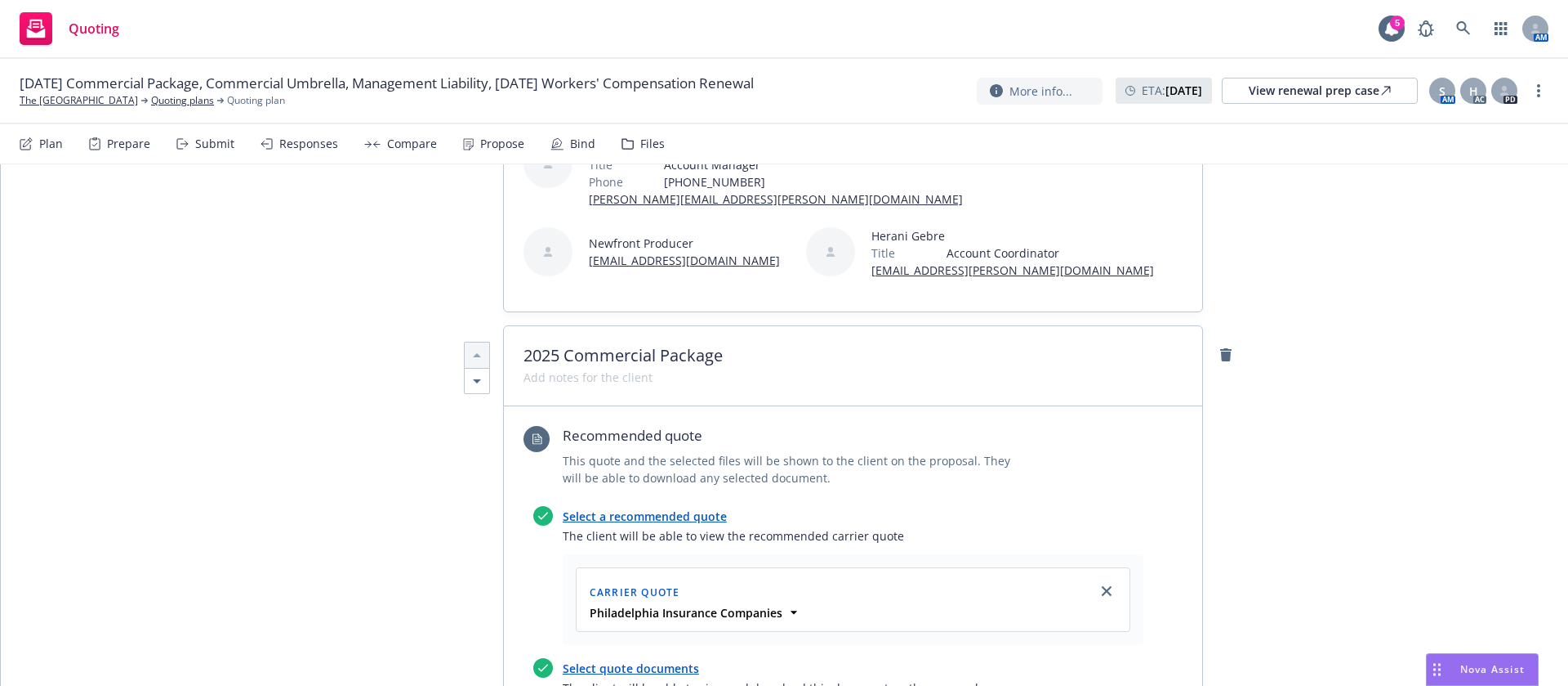
scroll to position [21, 0]
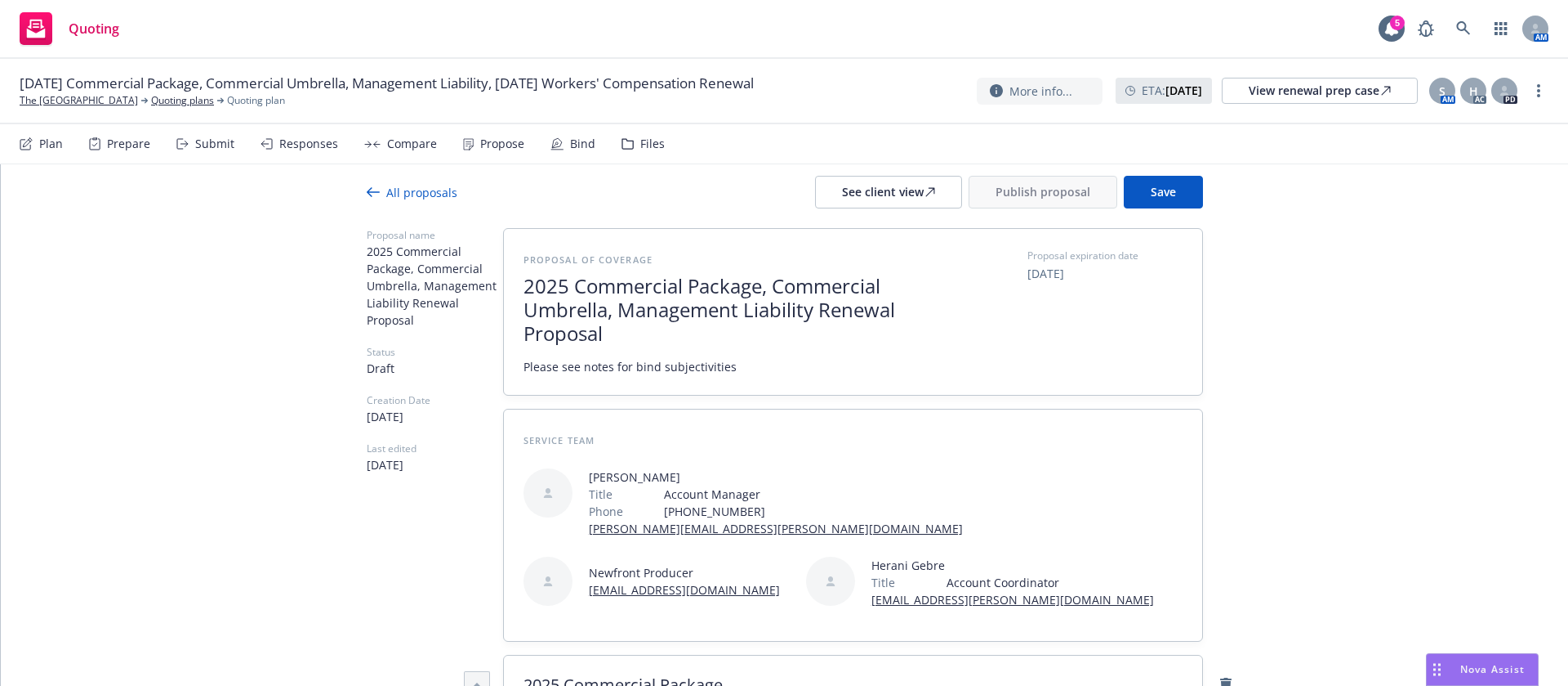
click at [1151, 184] on span "Save" at bounding box center [1163, 191] width 26 height 16
click at [1023, 191] on span "Publish proposal" at bounding box center [1044, 191] width 95 height 16
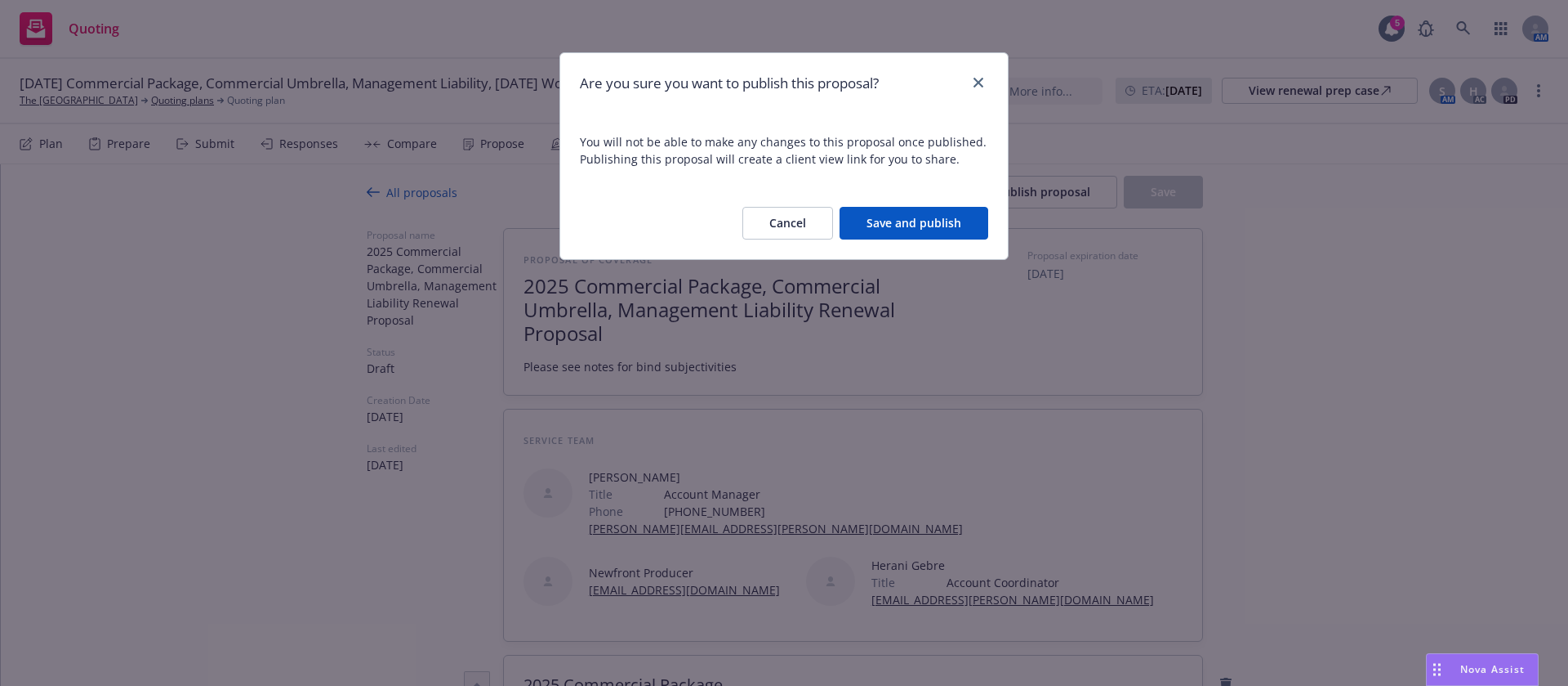
click at [1156, 294] on div "Are you sure you want to publish this proposal? You will not be able to make an…" at bounding box center [784, 343] width 1568 height 686
click at [783, 227] on button "Cancel" at bounding box center [787, 223] width 91 height 33
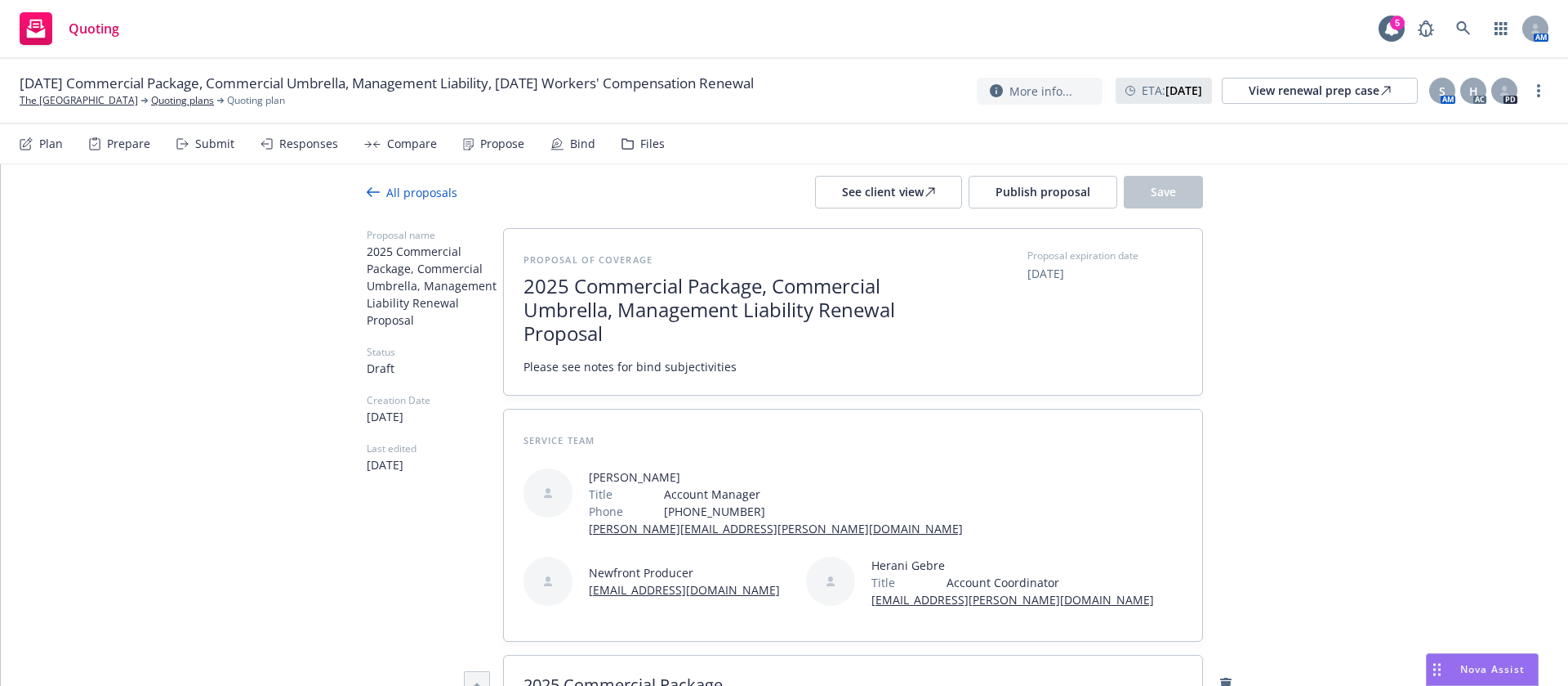
click at [1028, 274] on span "09/19/2025" at bounding box center [1046, 273] width 37 height 17
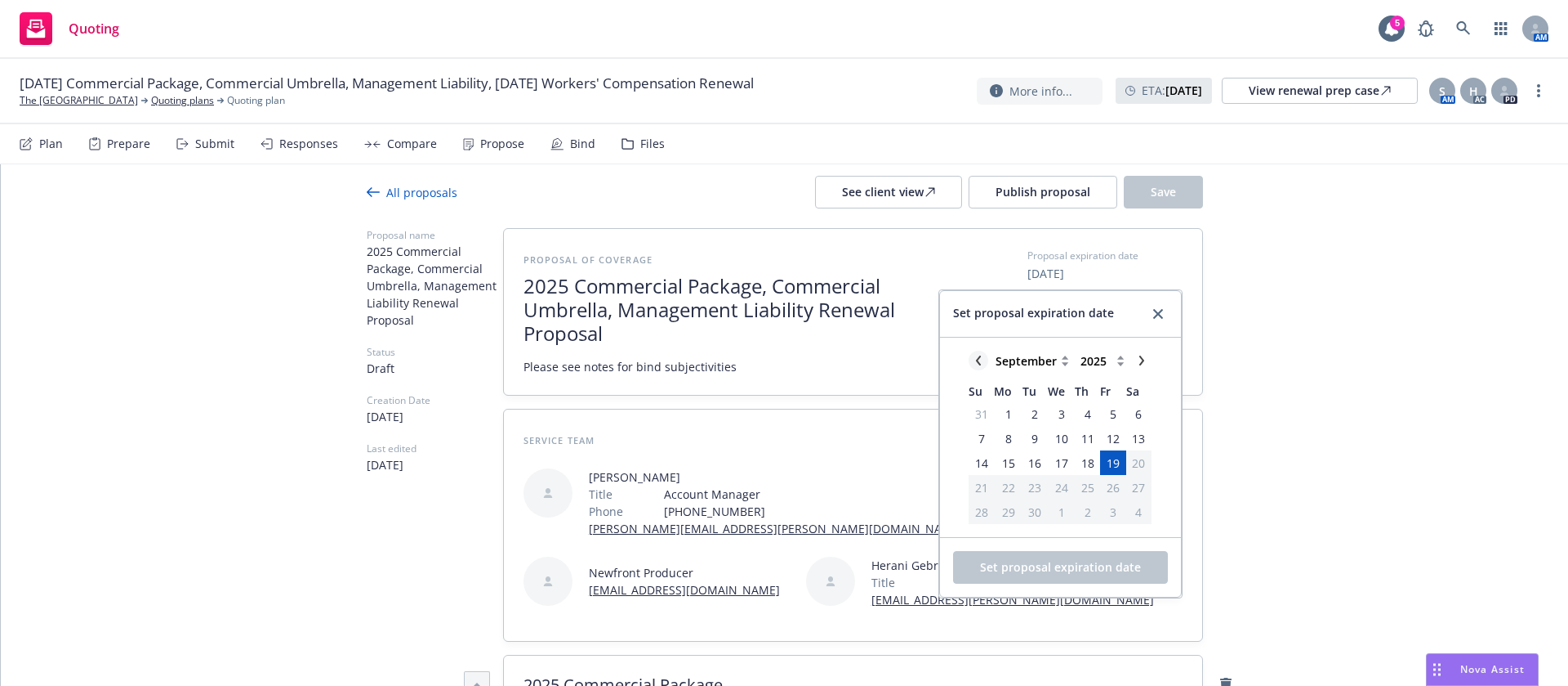
click at [974, 361] on icon "chevronLeft" at bounding box center [979, 360] width 10 height 10
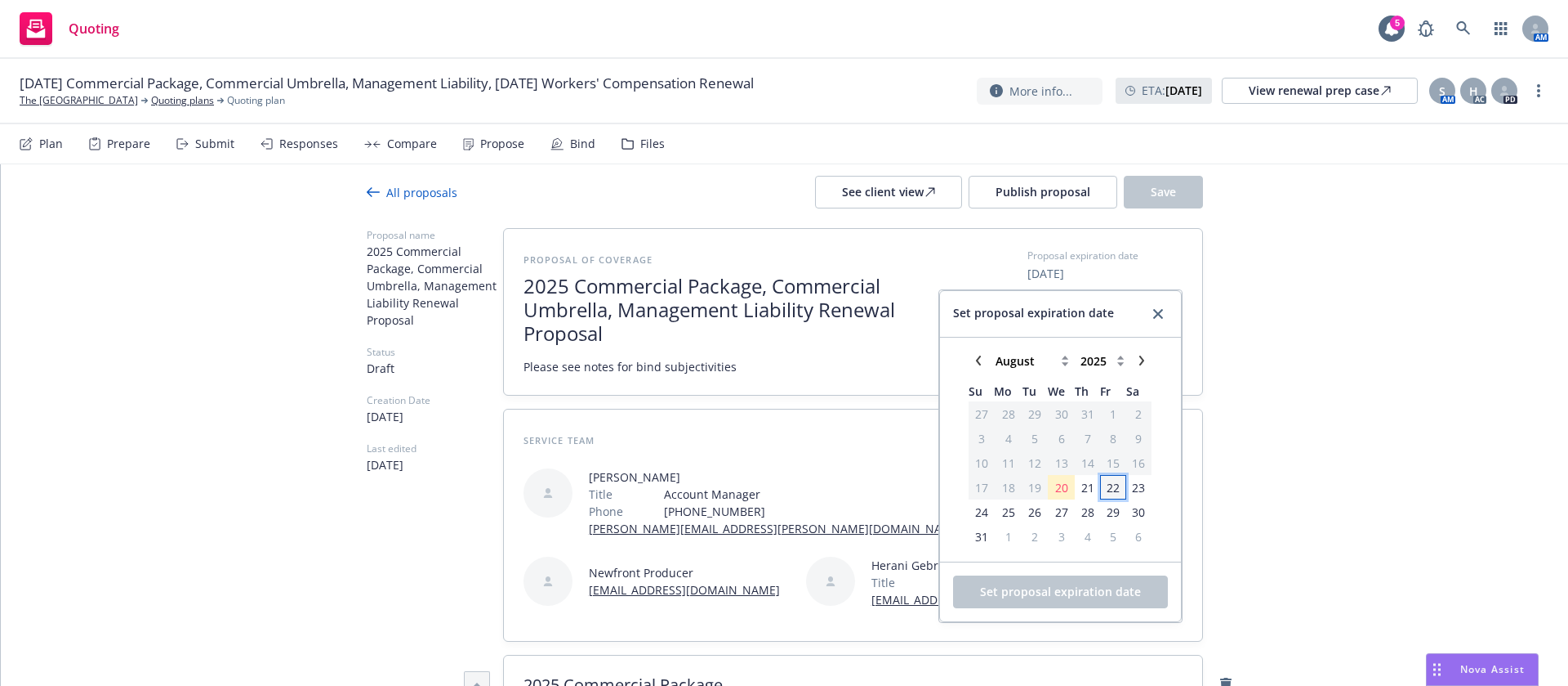
click at [1109, 488] on span "22" at bounding box center [1113, 487] width 13 height 17
click at [1100, 597] on span "Set proposal expiration date" at bounding box center [1061, 591] width 161 height 16
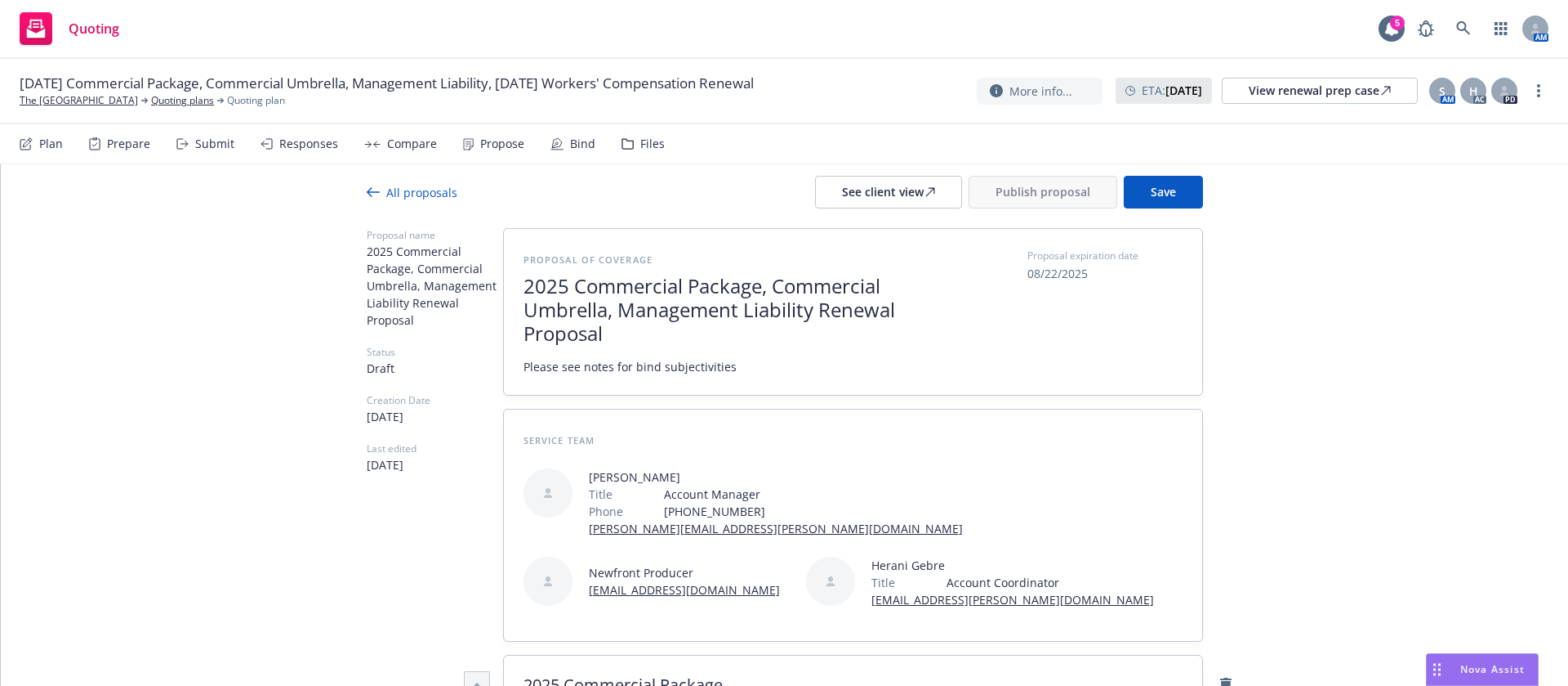
click at [1166, 193] on button "Save" at bounding box center [1163, 192] width 80 height 33
click at [996, 190] on span "Publish proposal" at bounding box center [1044, 191] width 95 height 16
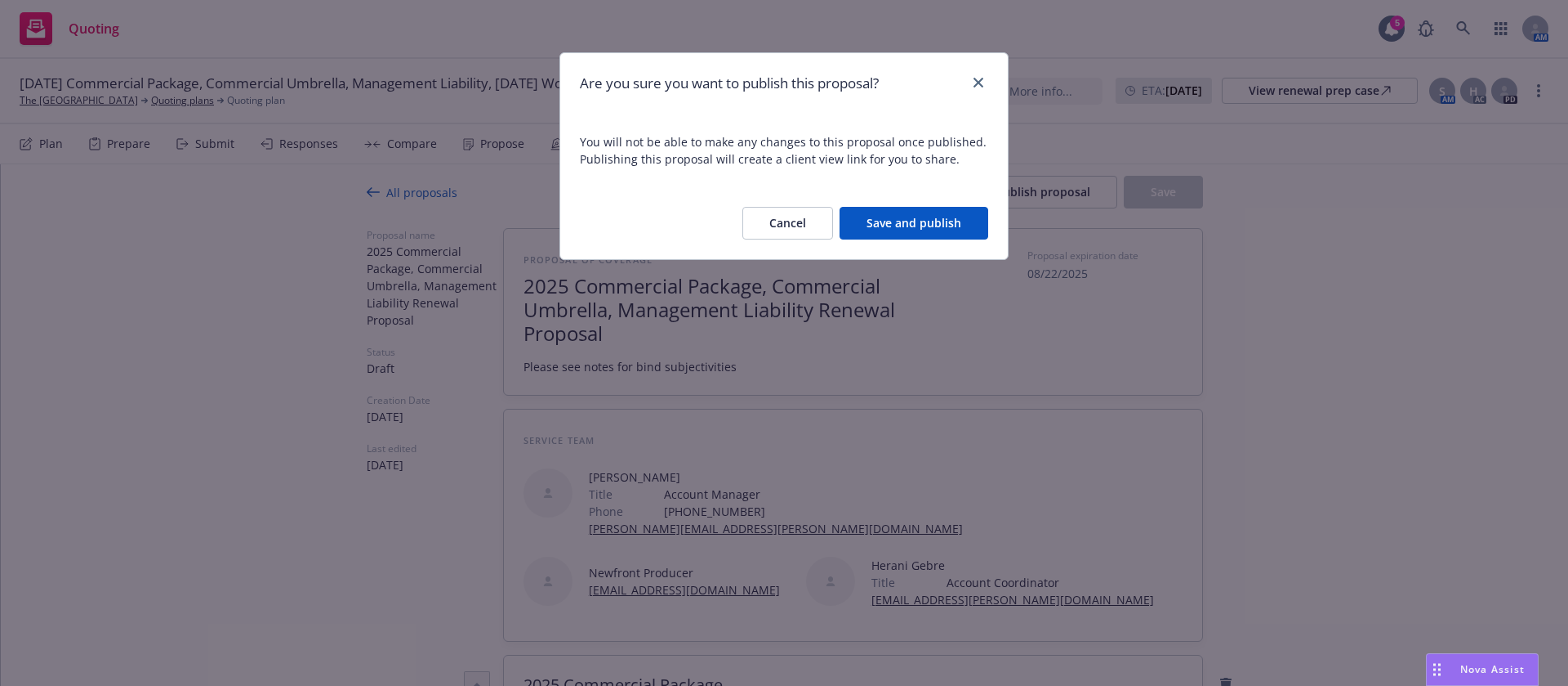
click at [912, 221] on button "Save and publish" at bounding box center [914, 223] width 148 height 33
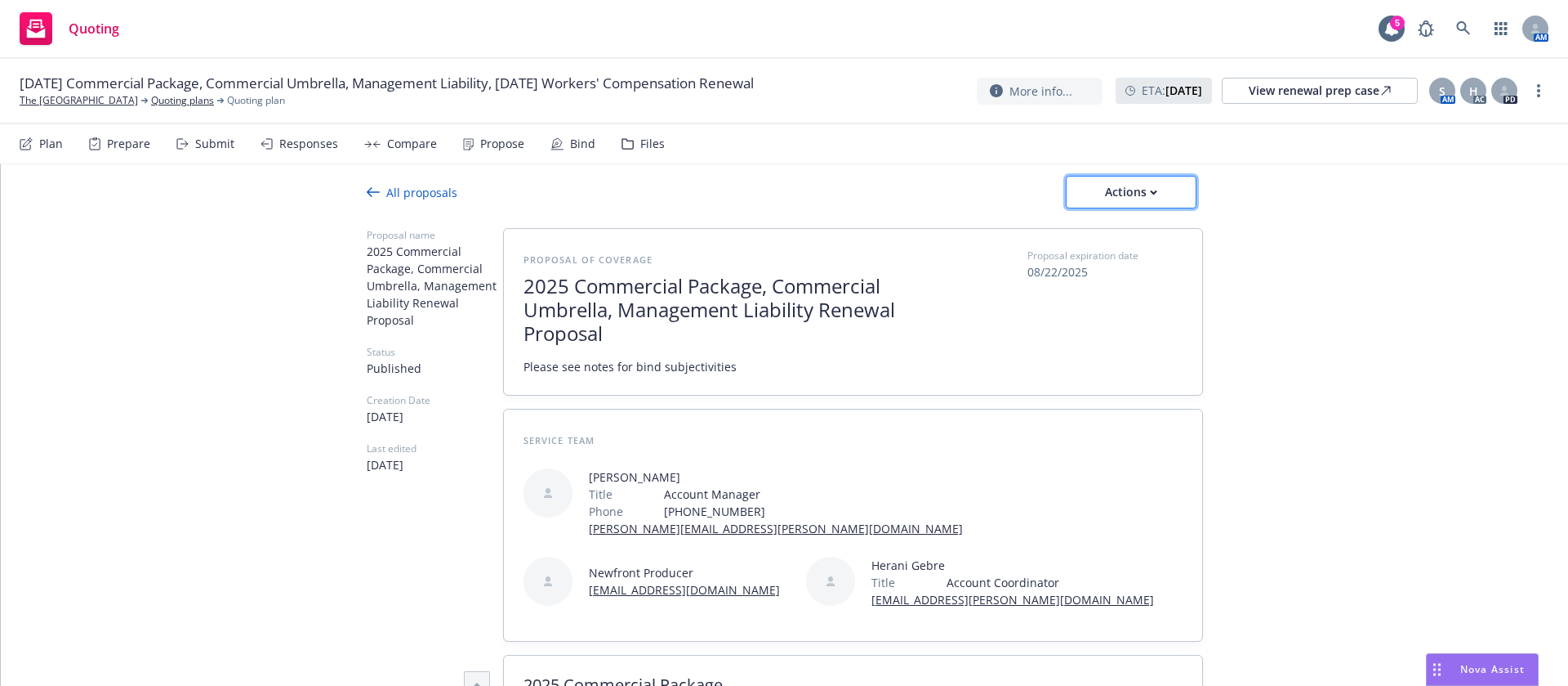
click at [1141, 186] on div "Actions" at bounding box center [1131, 192] width 77 height 31
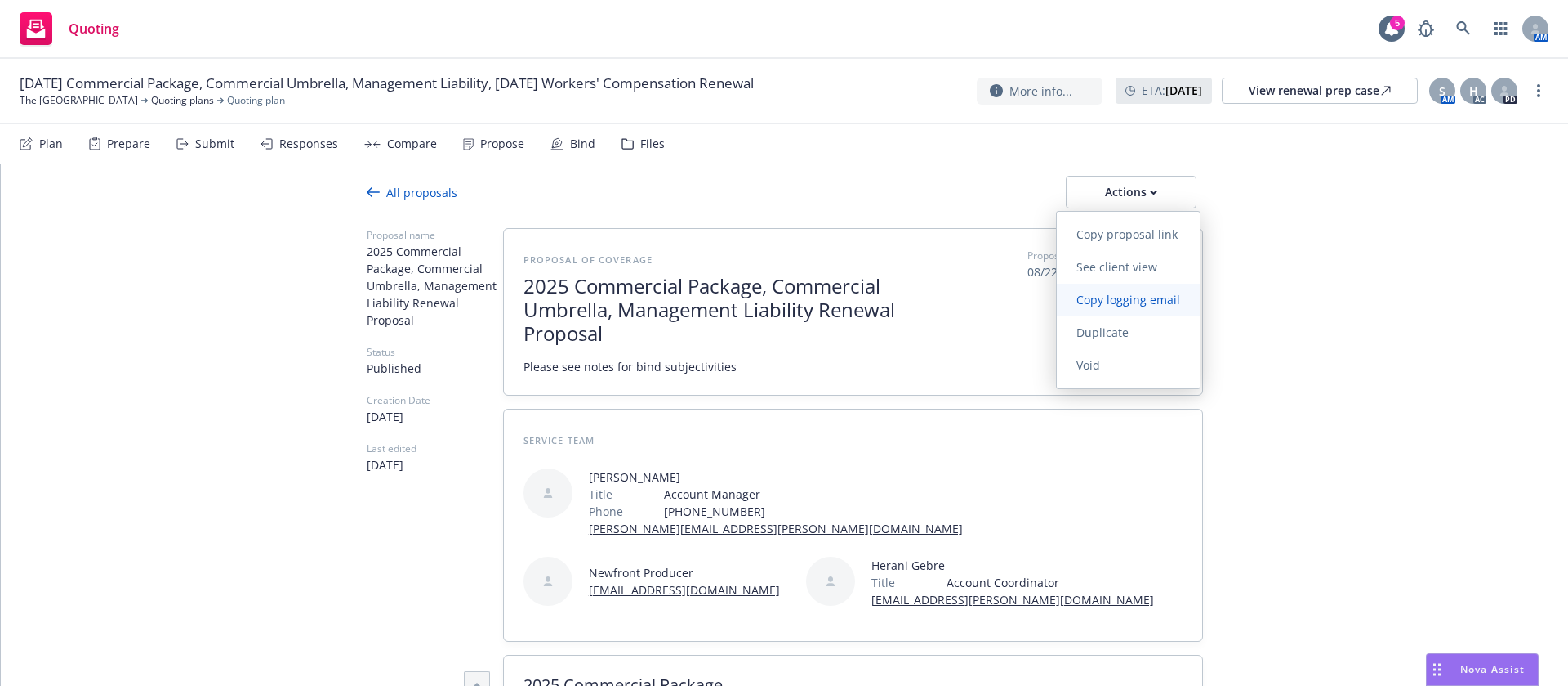
click at [1141, 294] on span "Copy logging email" at bounding box center [1129, 299] width 143 height 16
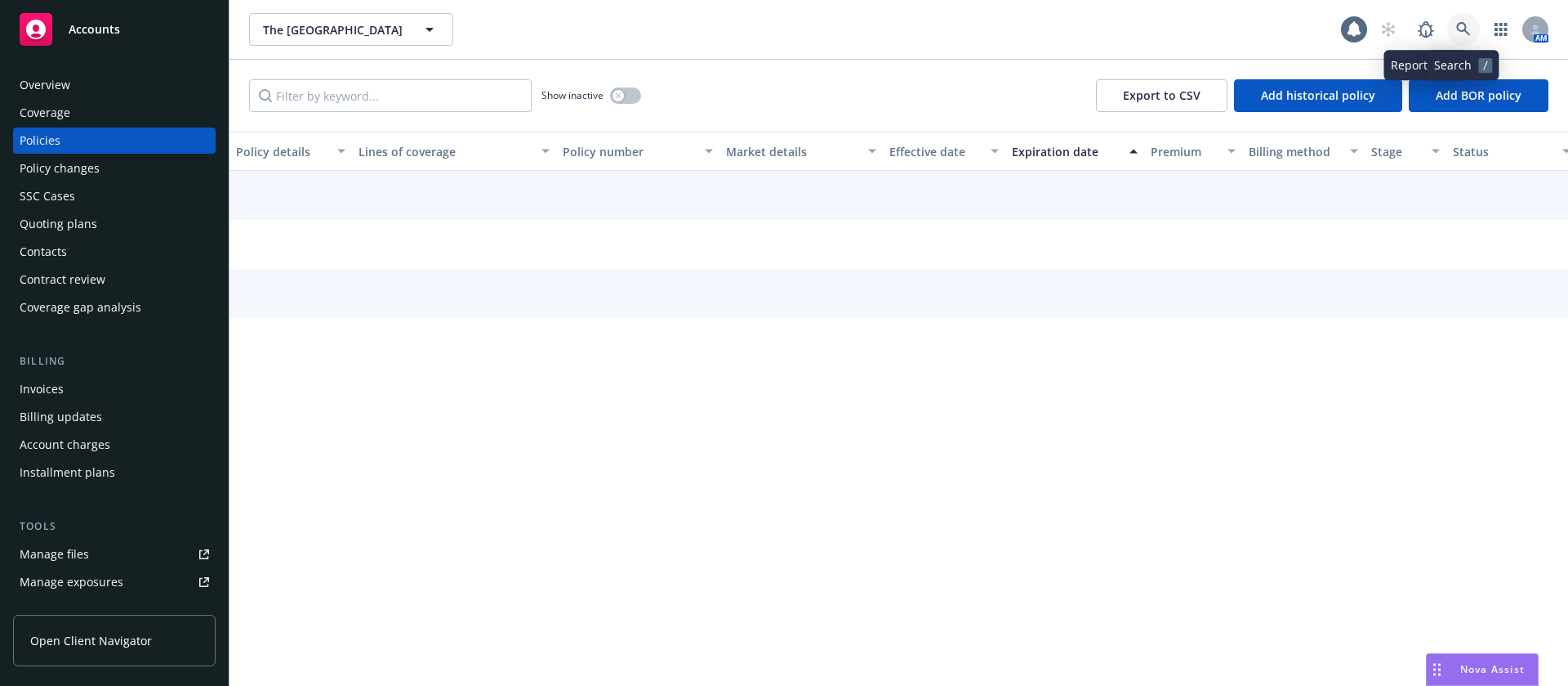
click at [1475, 27] on link at bounding box center [1464, 29] width 33 height 33
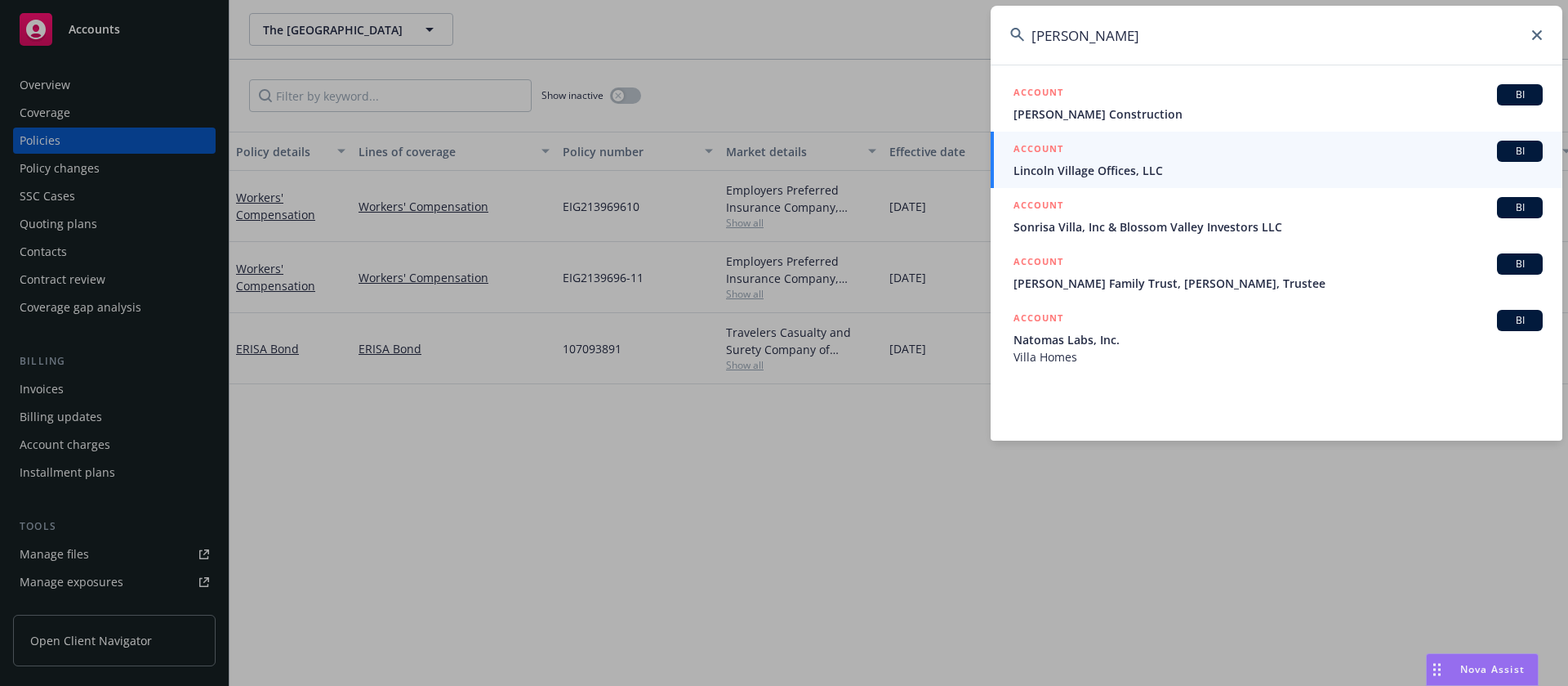
drag, startPoint x: 1195, startPoint y: 53, endPoint x: 919, endPoint y: 42, distance: 276.2
click at [919, 42] on div "[PERSON_NAME] ACCOUNT BI [PERSON_NAME] Construction ACCOUNT BI Lincoln Village …" at bounding box center [784, 343] width 1568 height 686
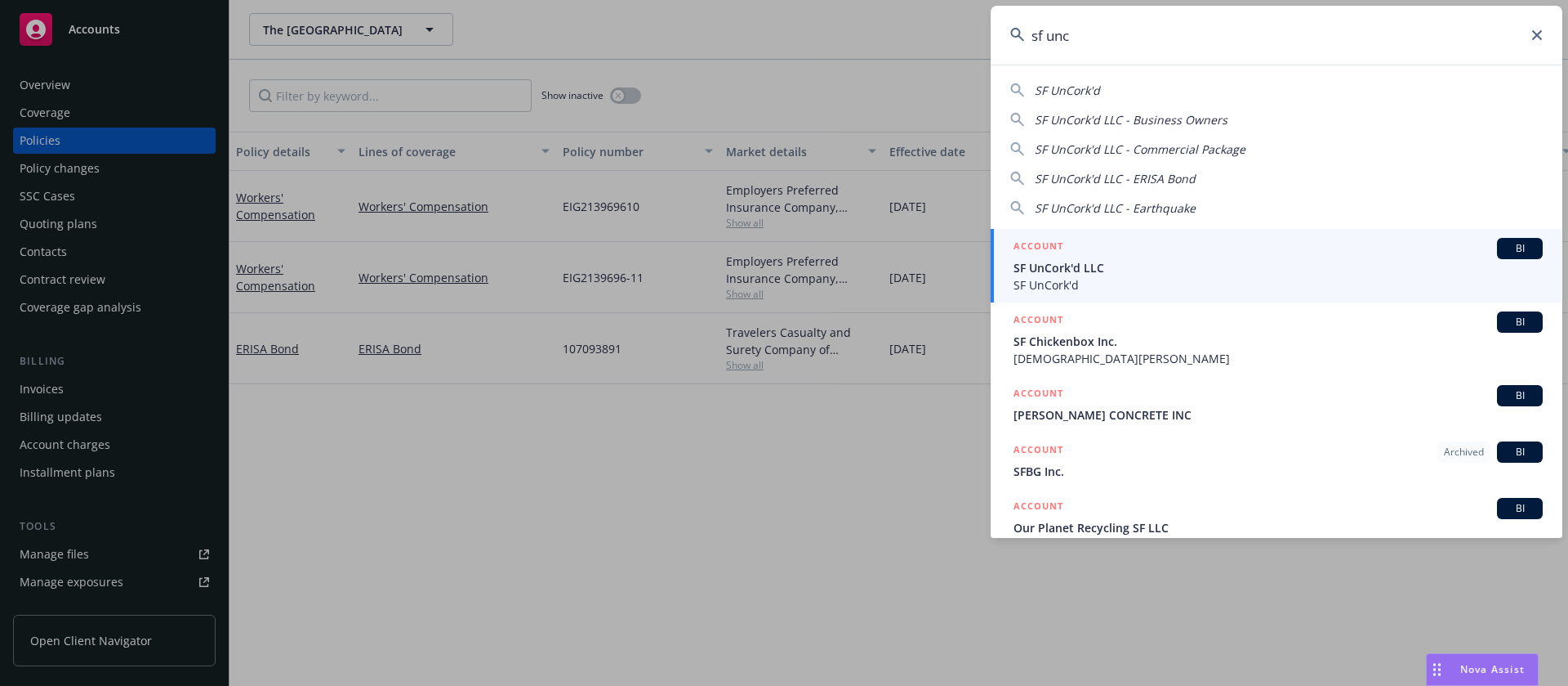
type input "sf unc"
click at [1086, 262] on span "SF UnCork'd LLC" at bounding box center [1278, 267] width 529 height 17
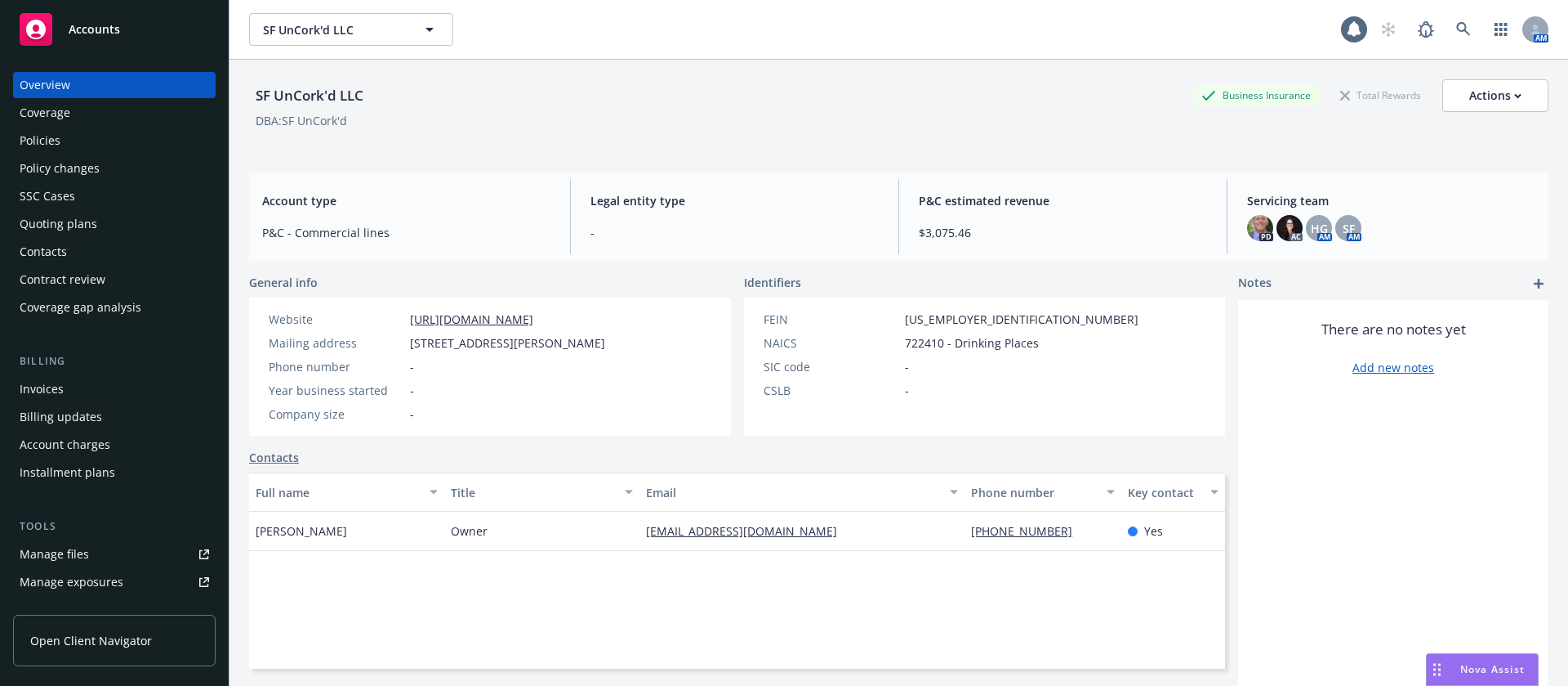
click at [87, 245] on div "Contacts" at bounding box center [114, 252] width 189 height 27
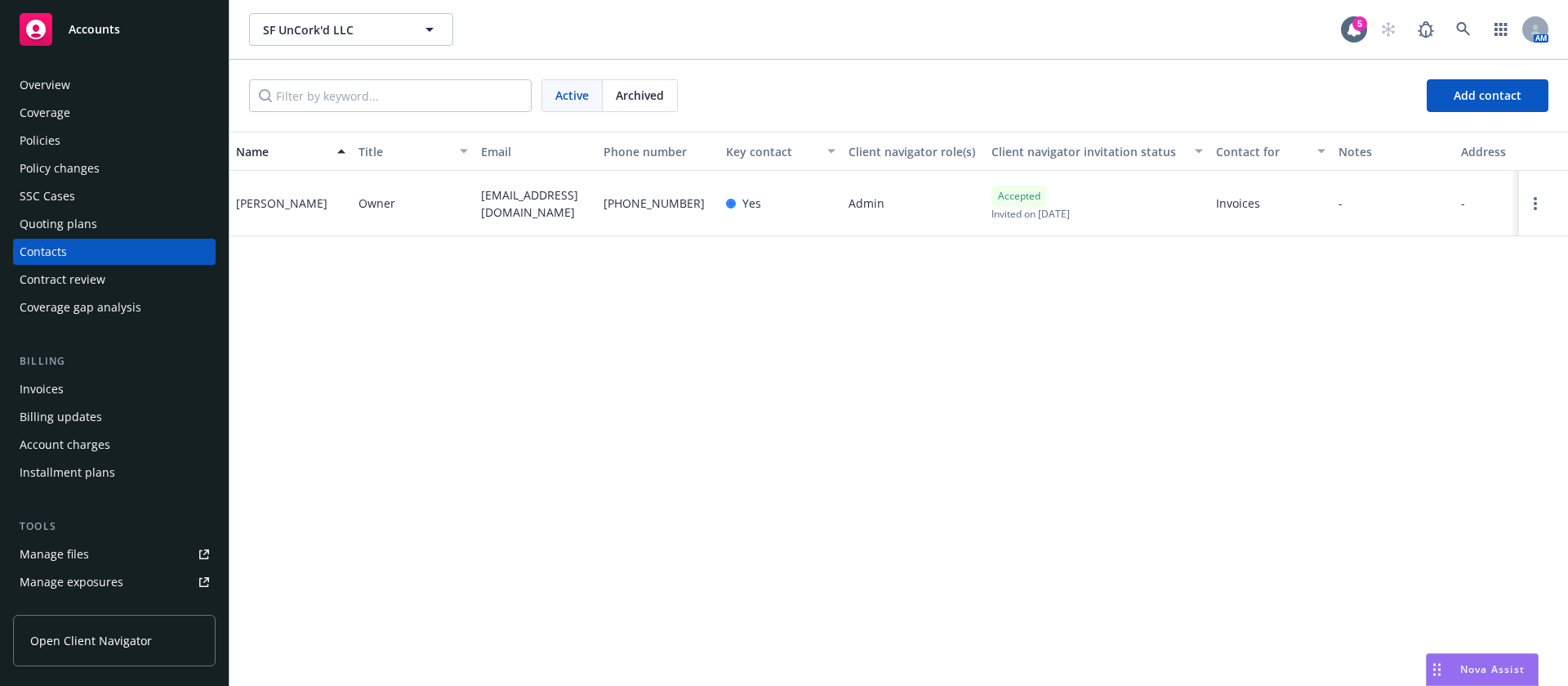
click at [664, 205] on span "[PHONE_NUMBER]" at bounding box center [654, 202] width 102 height 17
copy span "[PHONE_NUMBER]"
click at [1476, 22] on link at bounding box center [1464, 29] width 33 height 33
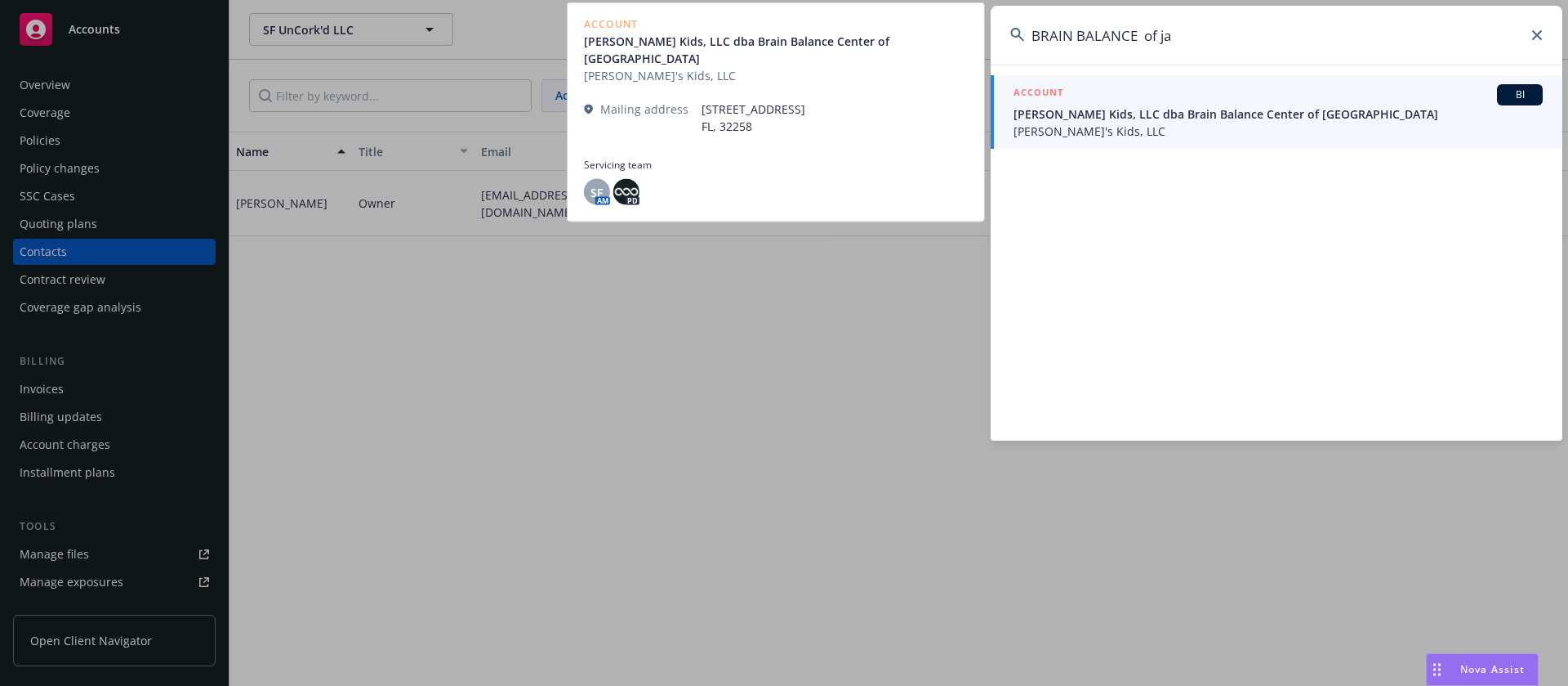
type input "BRAIN BALANCE of ja"
click at [1260, 119] on span "[PERSON_NAME] Kids, LLC dba Brain Balance Center of [GEOGRAPHIC_DATA]" at bounding box center [1278, 114] width 529 height 17
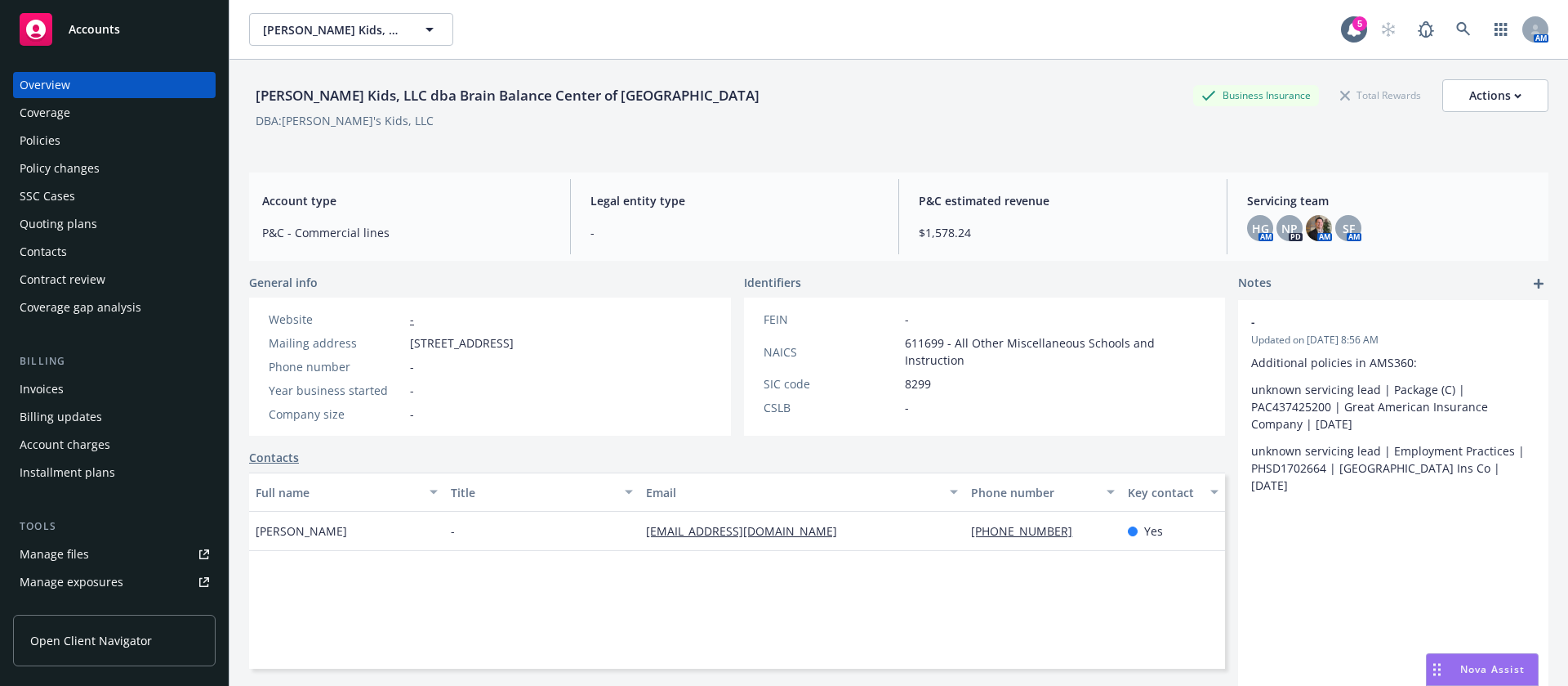
click at [75, 249] on div "Contacts" at bounding box center [114, 252] width 189 height 27
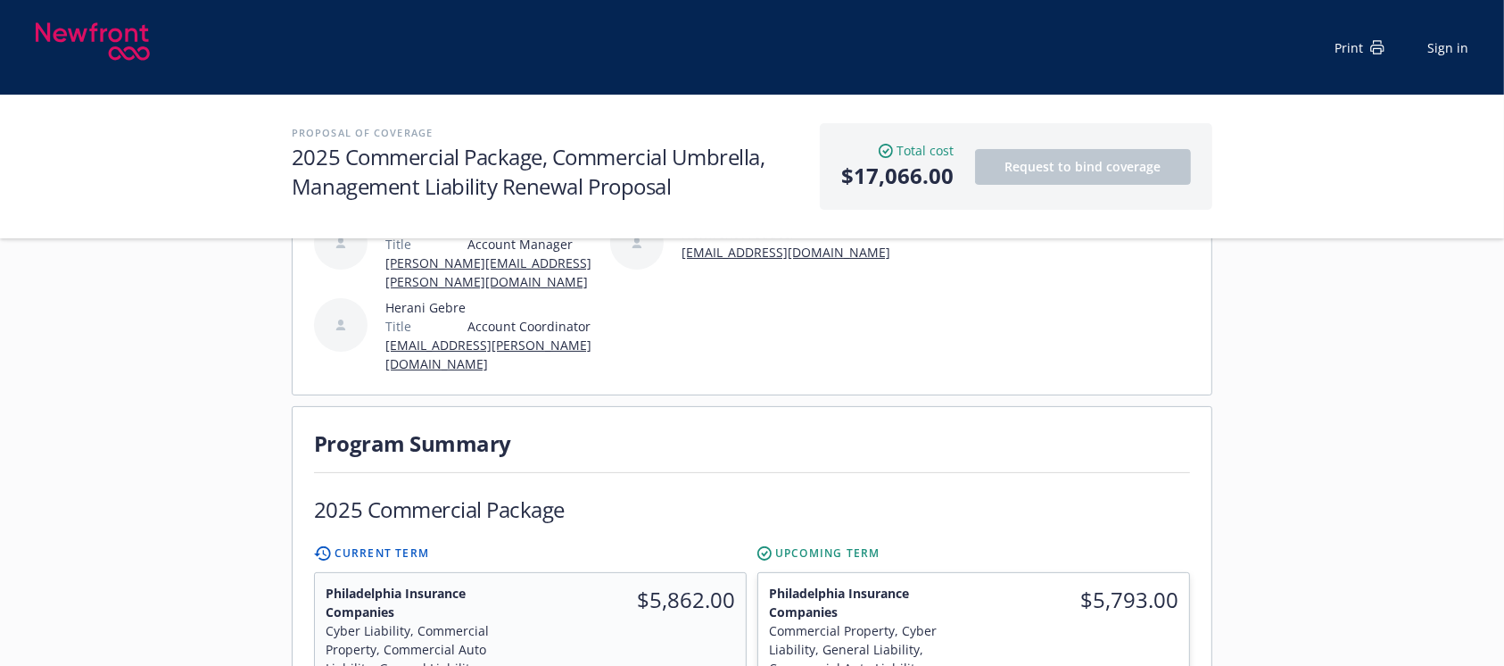
scroll to position [594, 0]
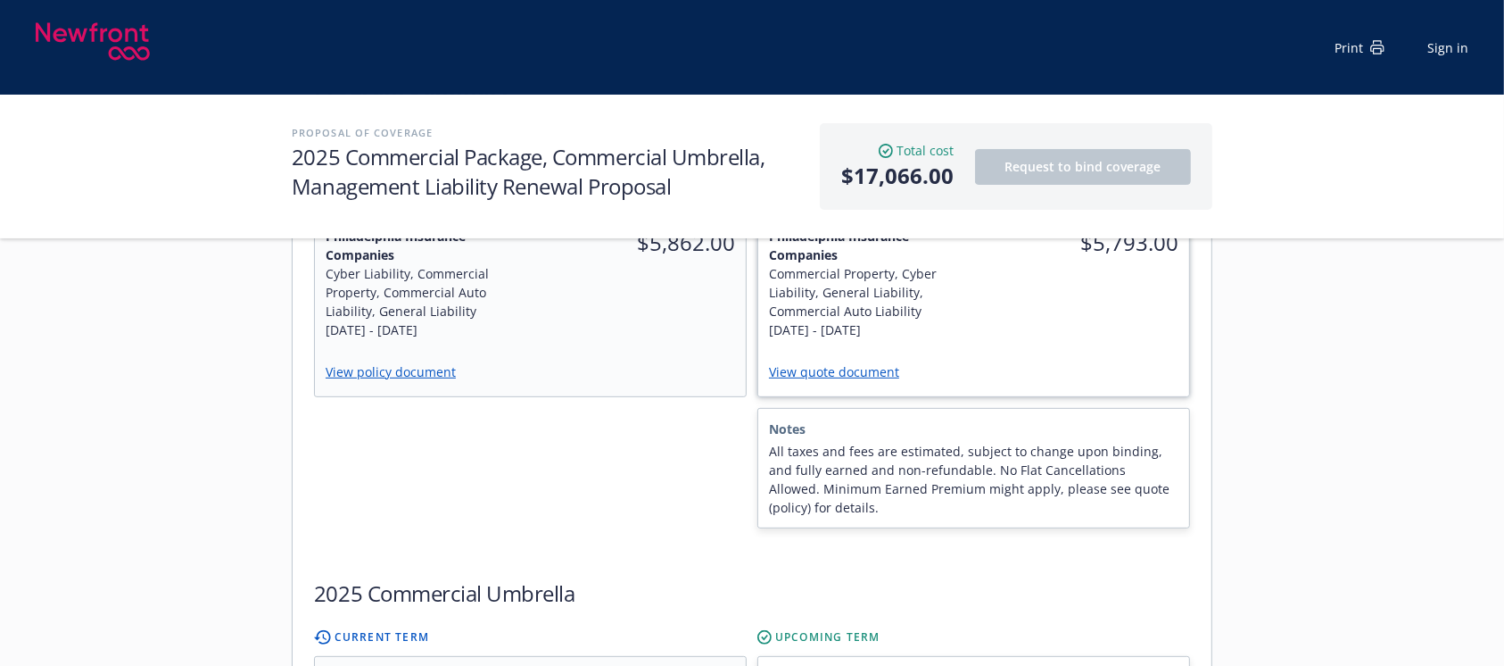
click at [842, 363] on link "View quote document" at bounding box center [841, 371] width 145 height 17
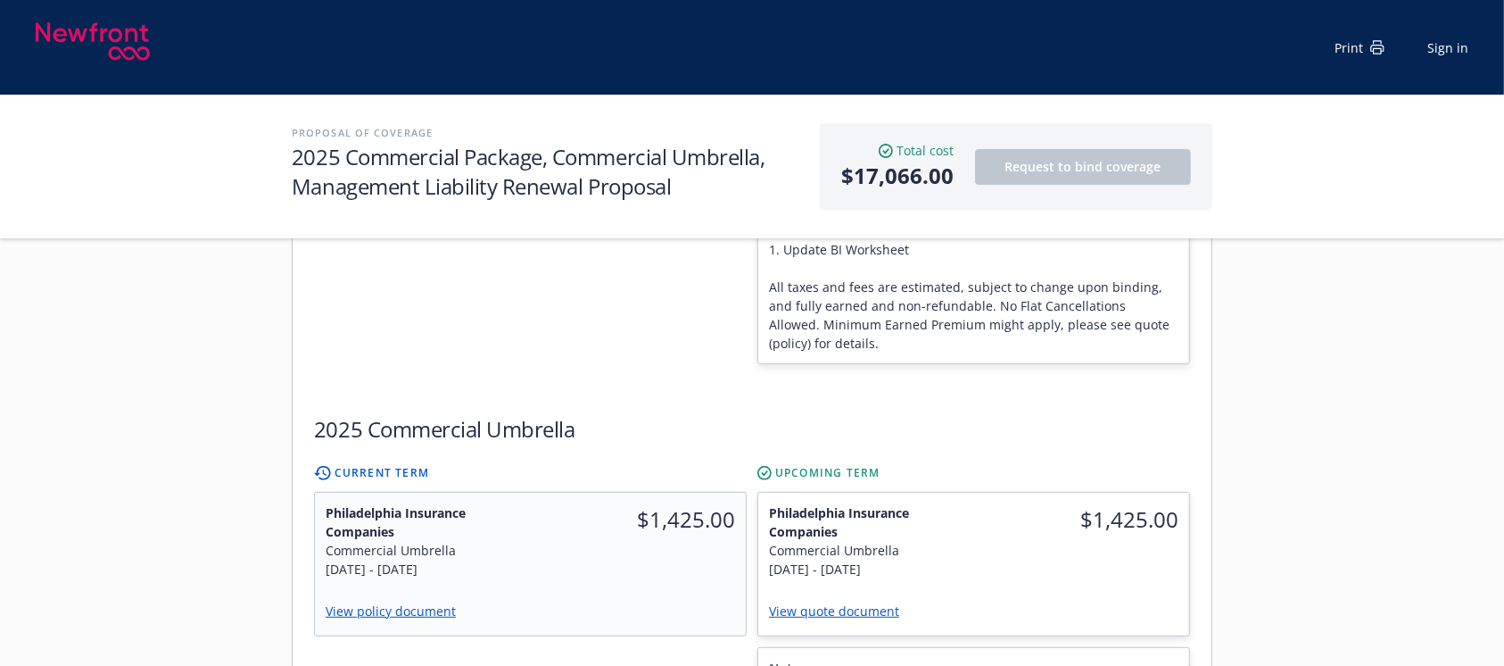
scroll to position [970, 0]
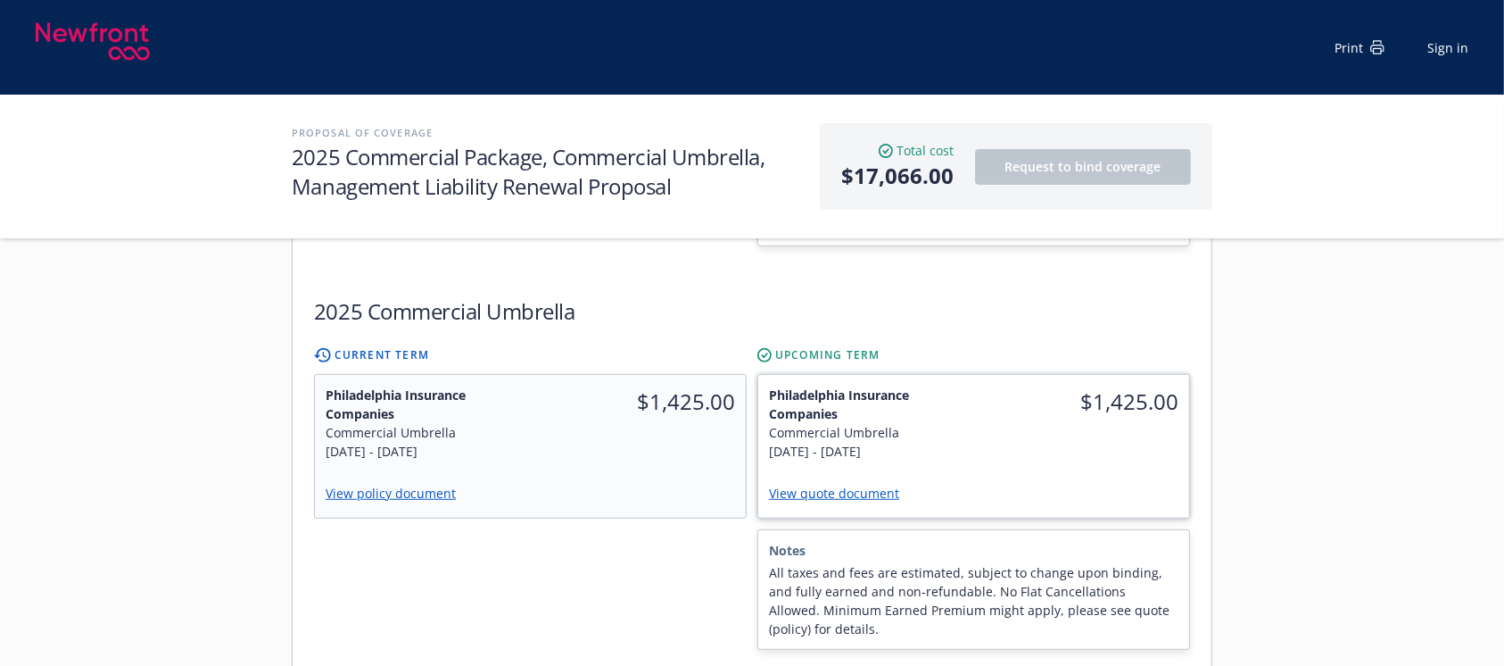
click at [867, 485] on link "View quote document" at bounding box center [841, 493] width 145 height 17
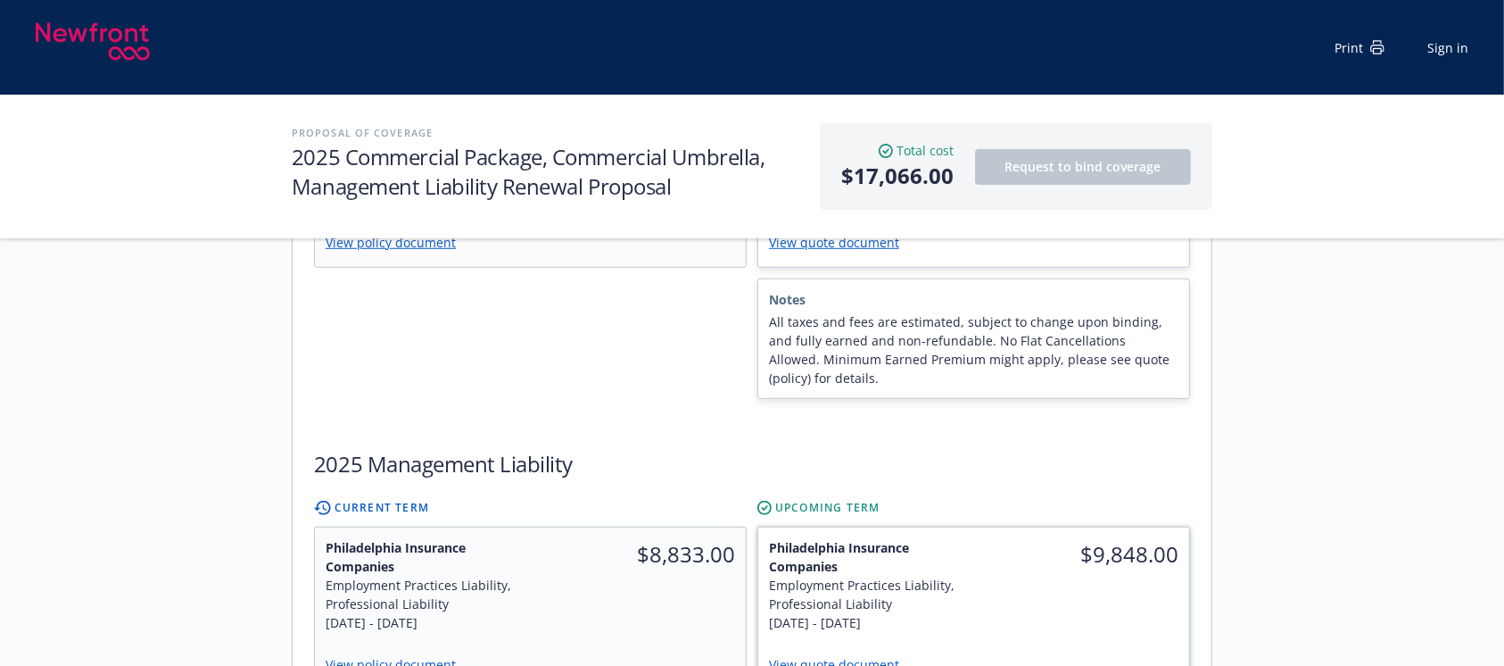
scroll to position [1327, 0]
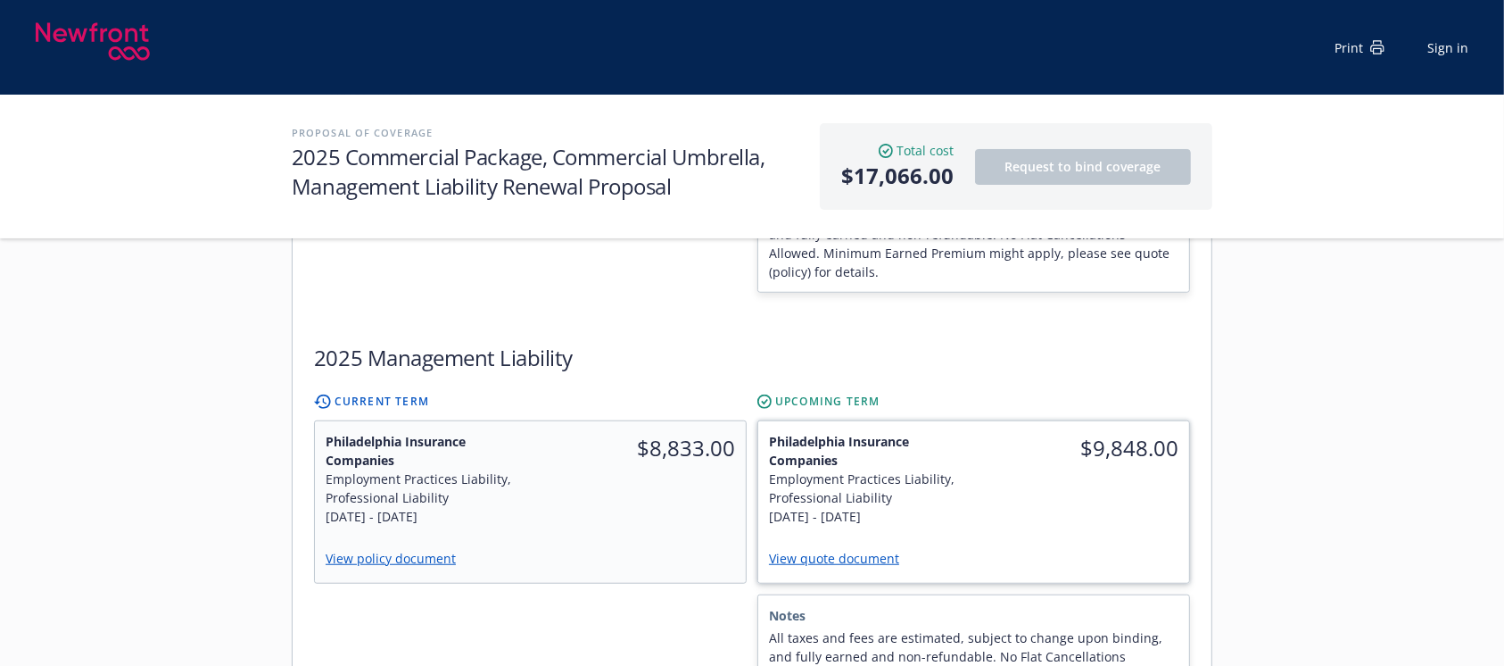
click at [861, 550] on link "View quote document" at bounding box center [841, 558] width 145 height 17
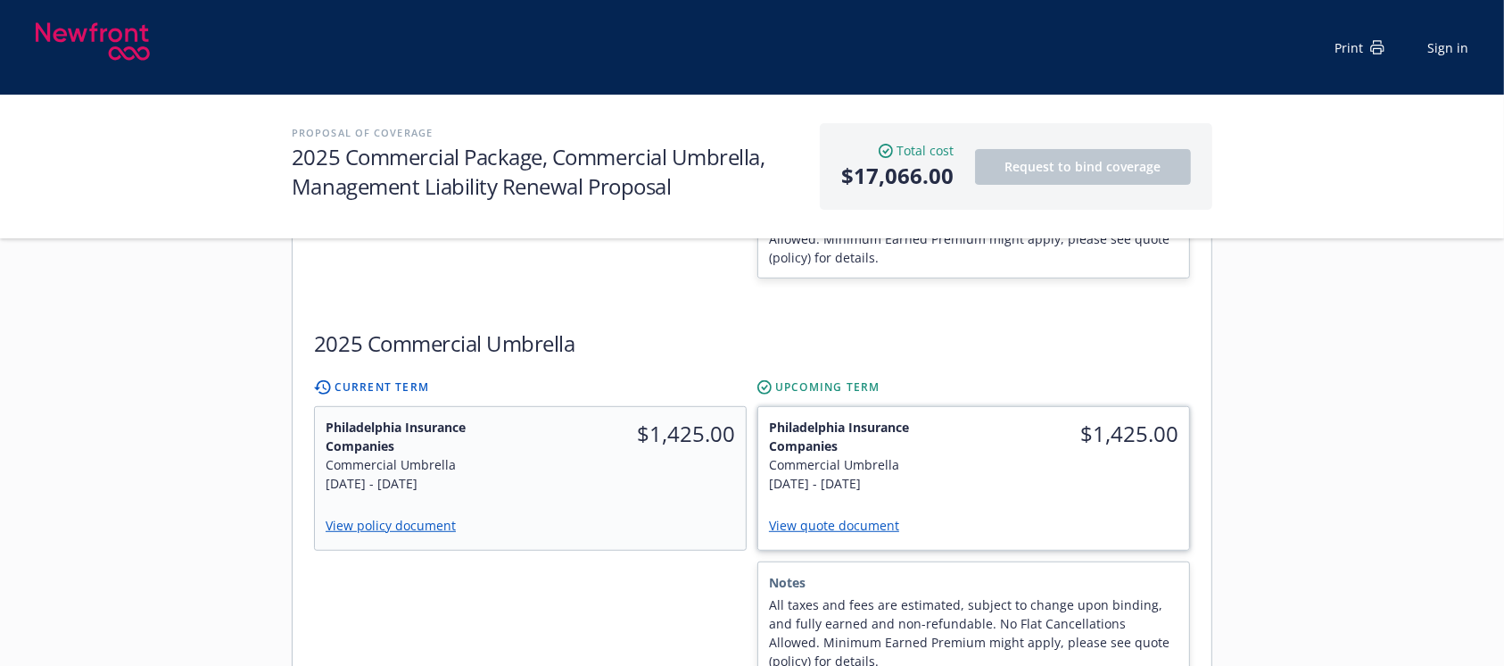
scroll to position [970, 0]
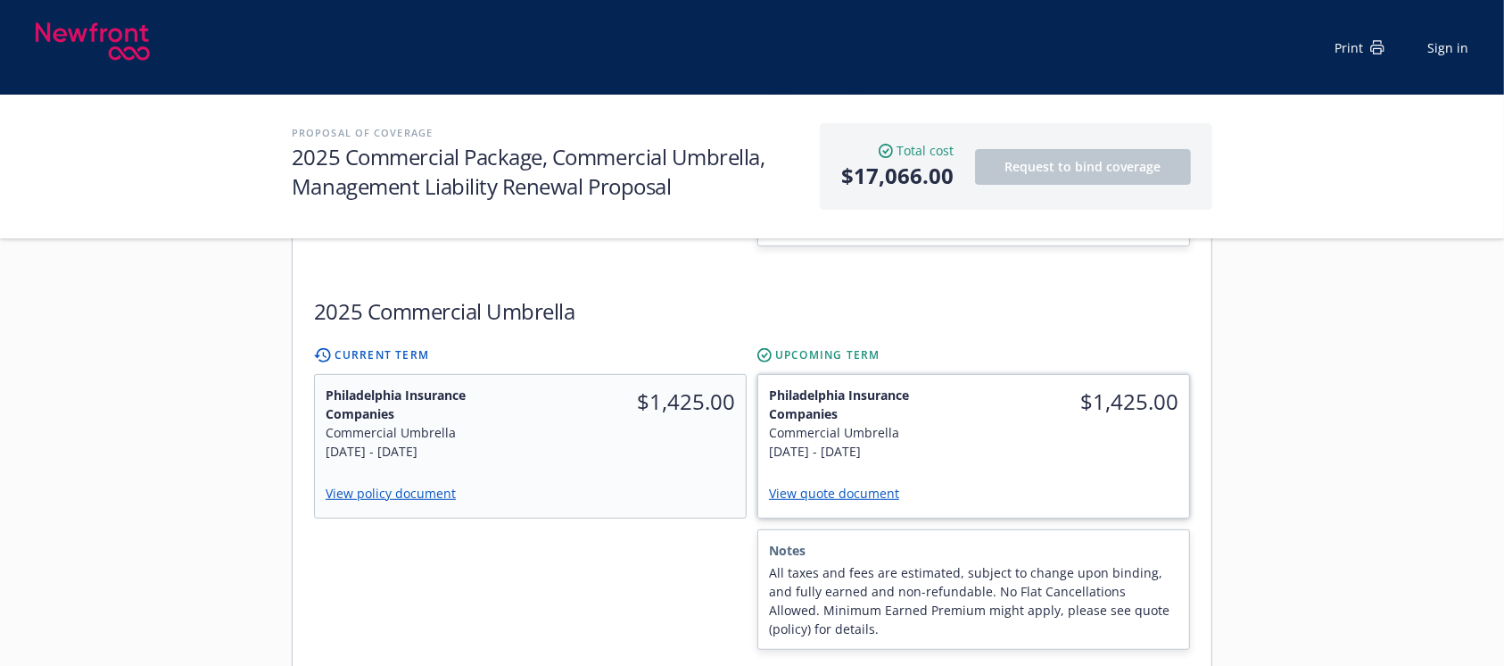
click at [849, 485] on link "View quote document" at bounding box center [841, 493] width 145 height 17
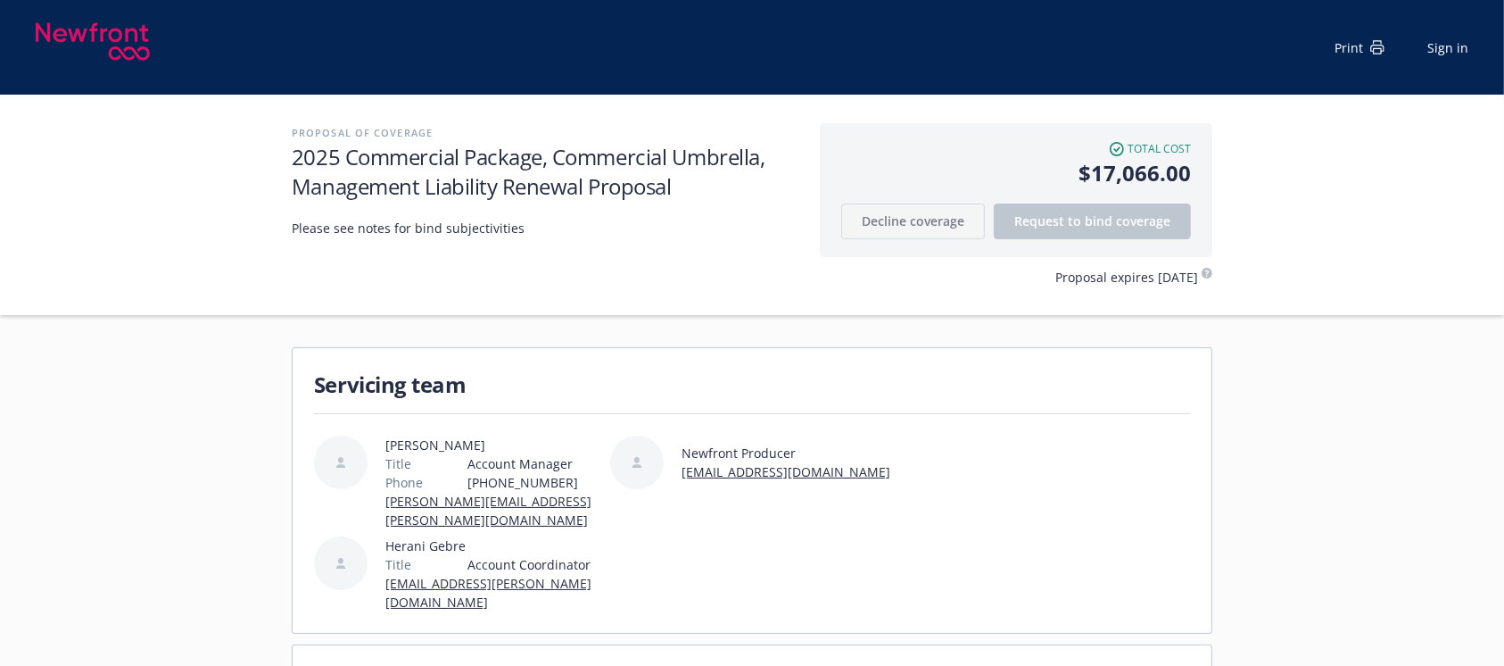
scroll to position [0, 0]
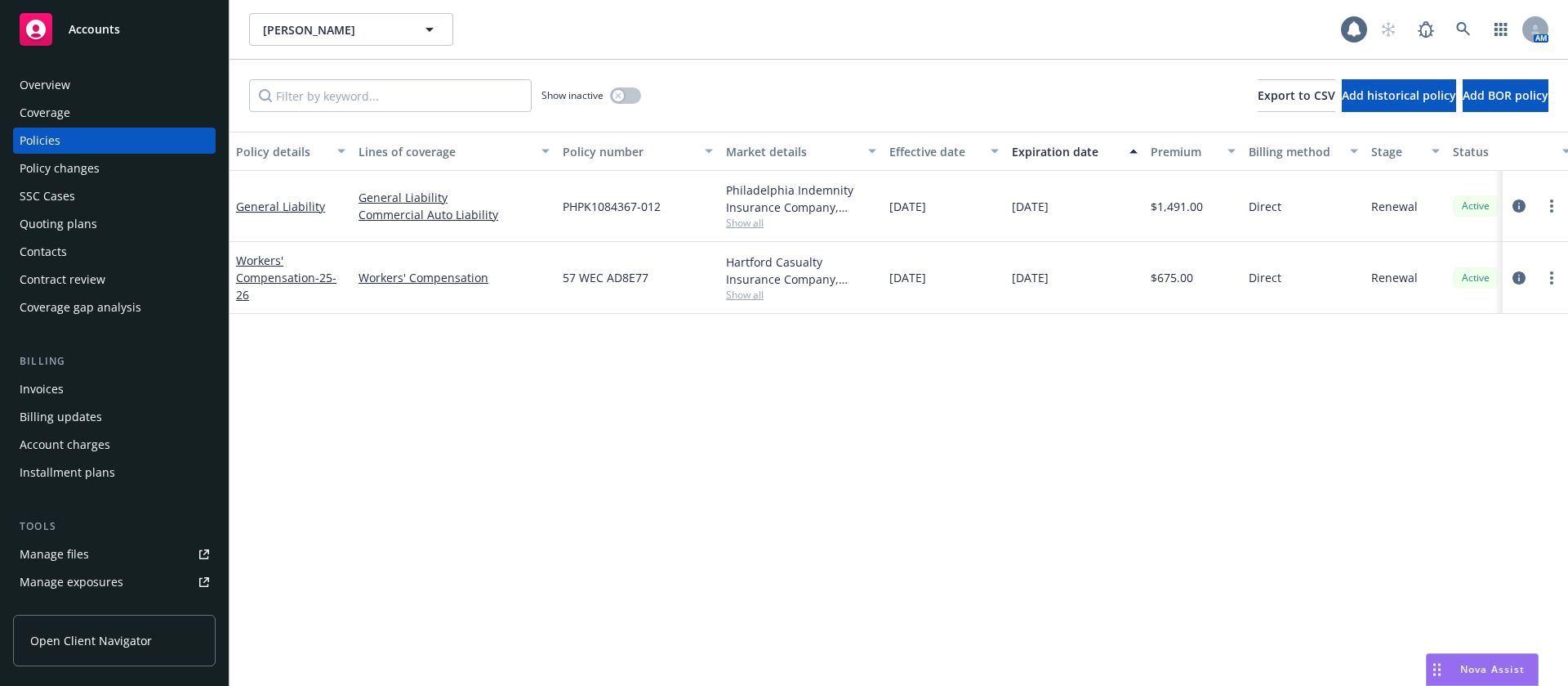
scroll to position [368, 0]
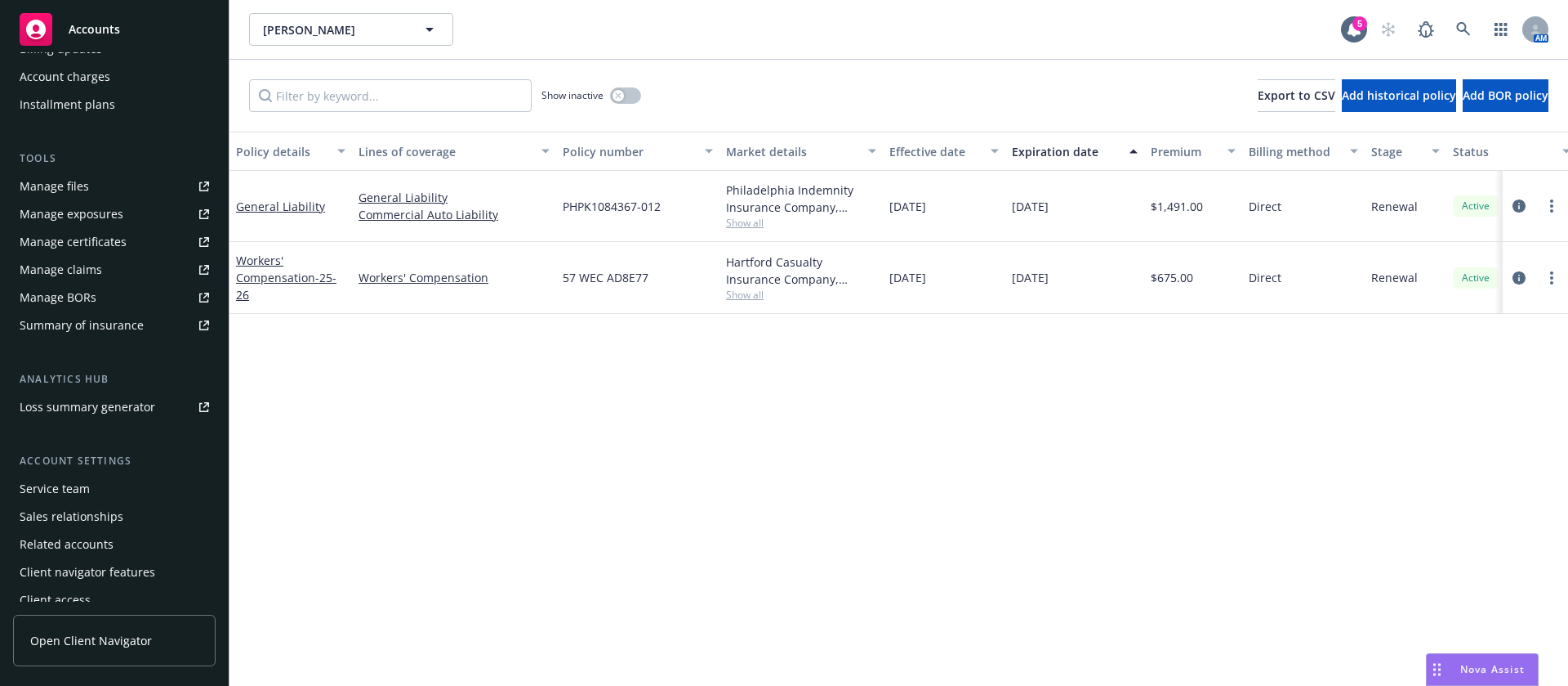
click at [110, 487] on div "Service team" at bounding box center [114, 488] width 189 height 27
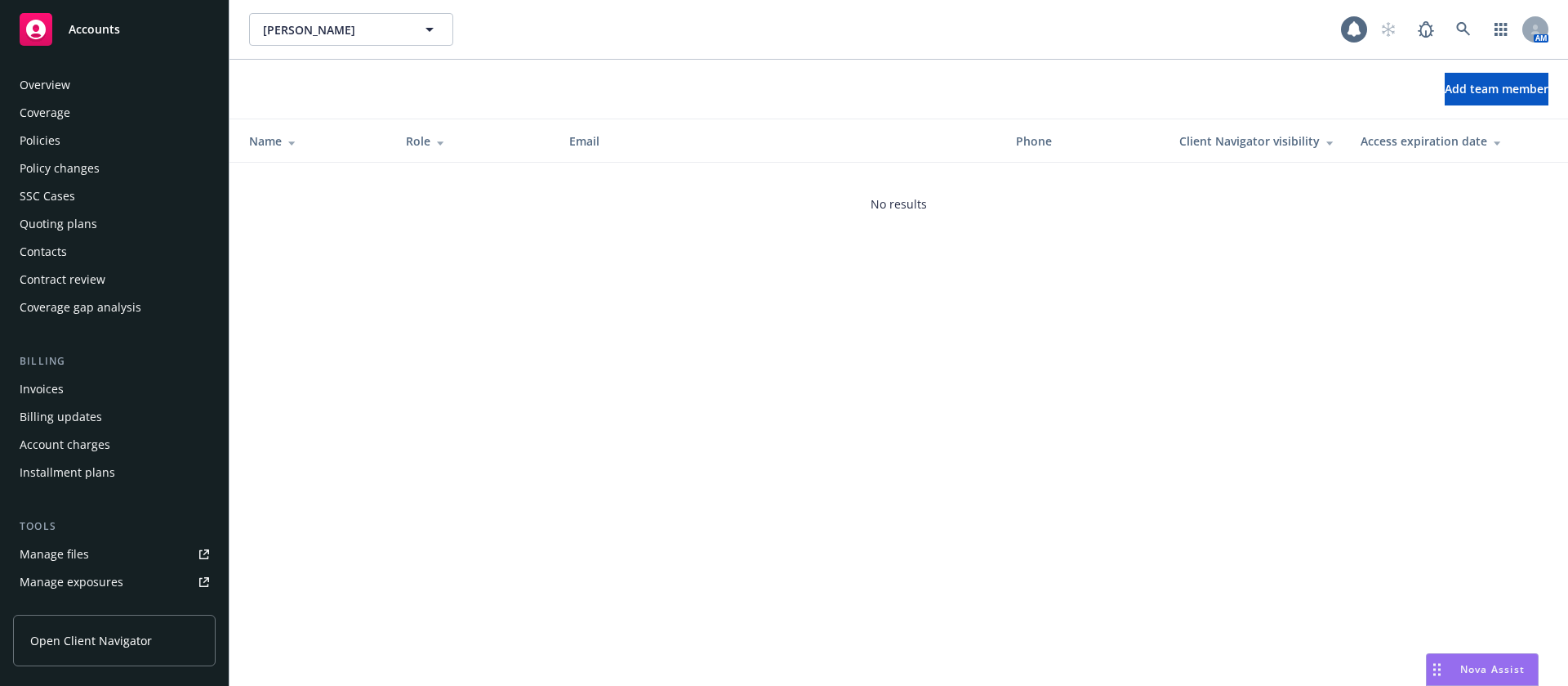
scroll to position [379, 0]
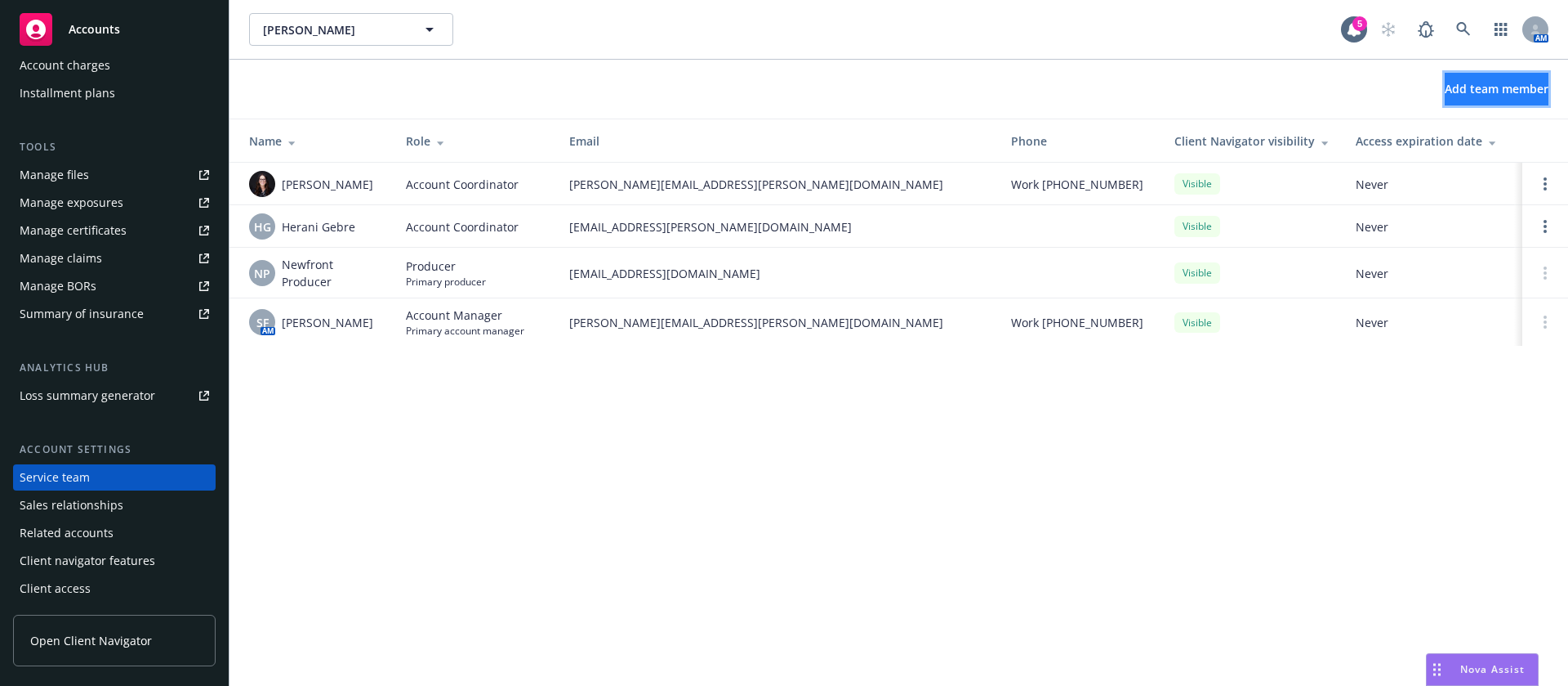
click at [1457, 89] on span "Add team member" at bounding box center [1496, 88] width 103 height 16
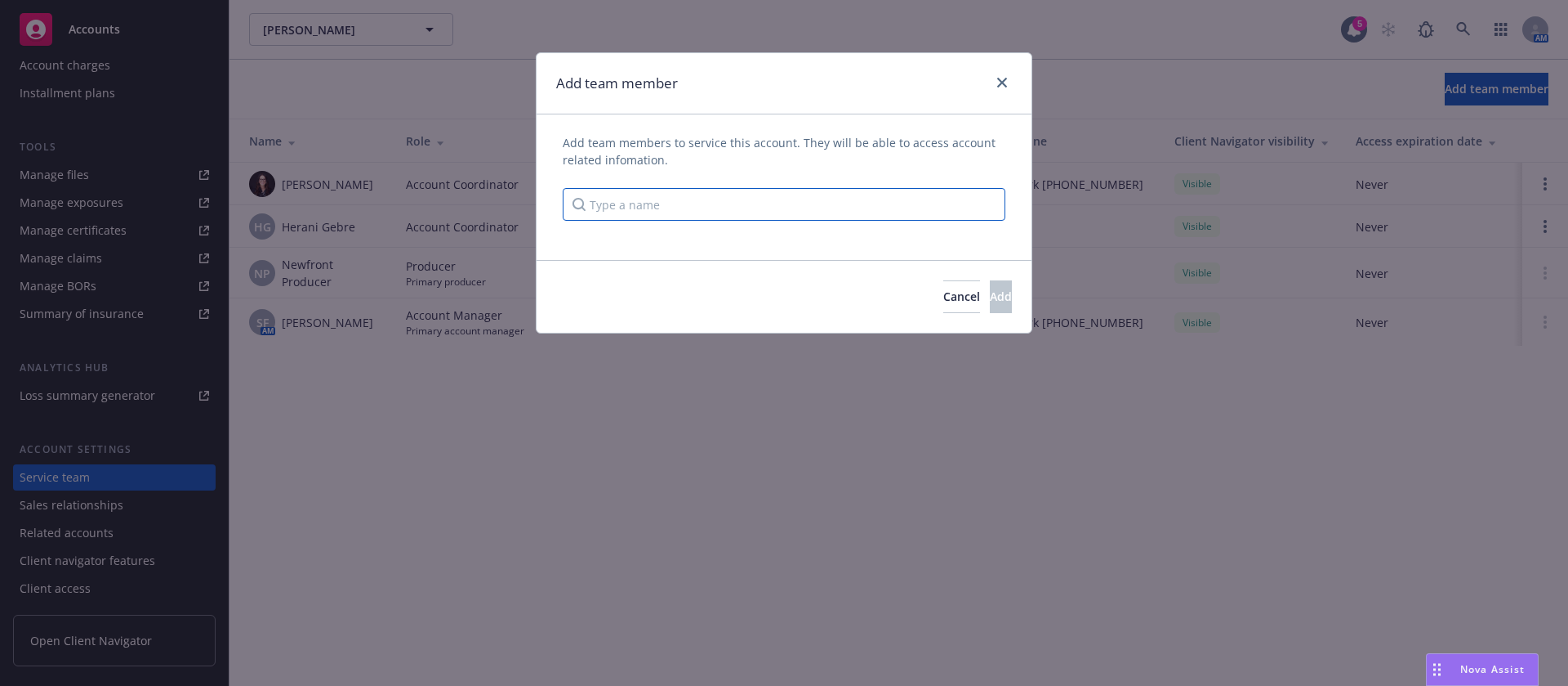
click at [694, 210] on input "Type a name" at bounding box center [784, 204] width 443 height 33
click at [944, 290] on span "Cancel" at bounding box center [962, 296] width 37 height 16
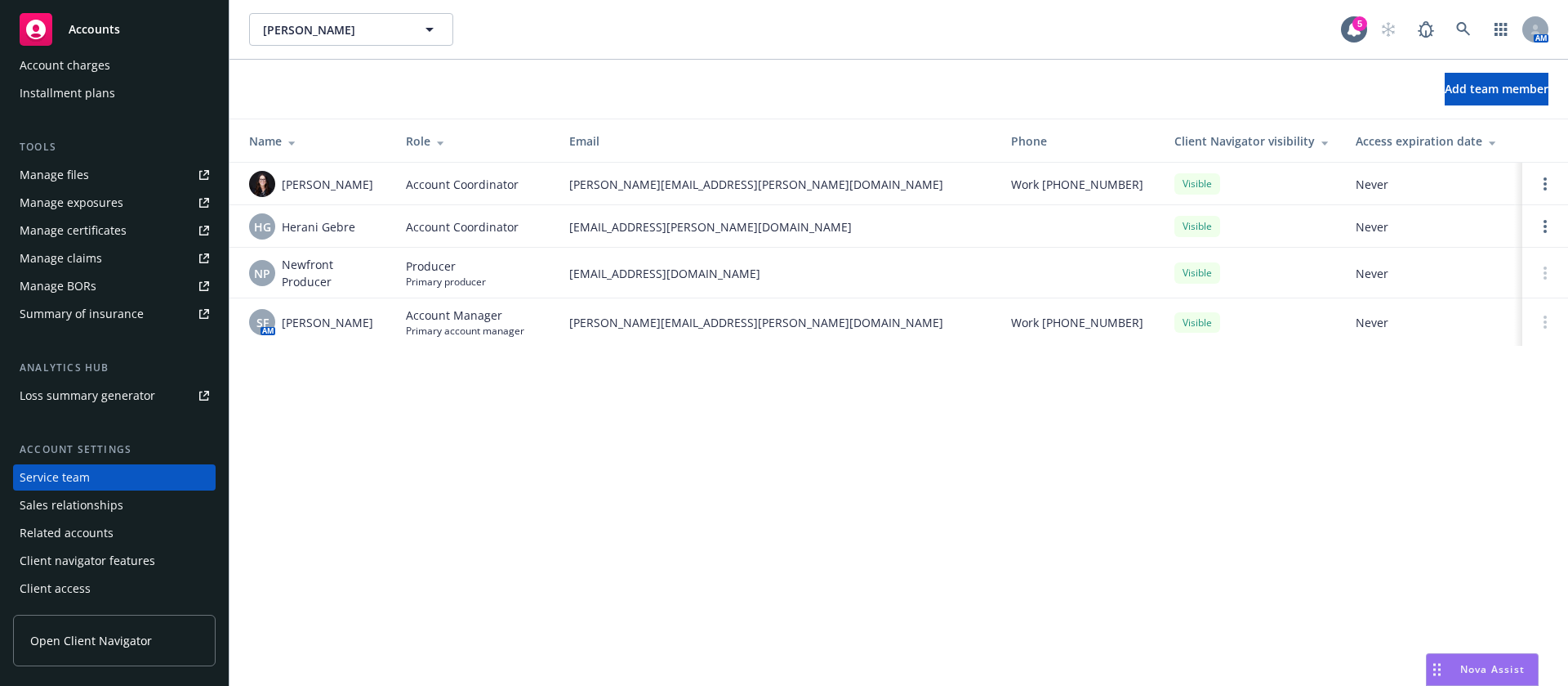
scroll to position [0, 0]
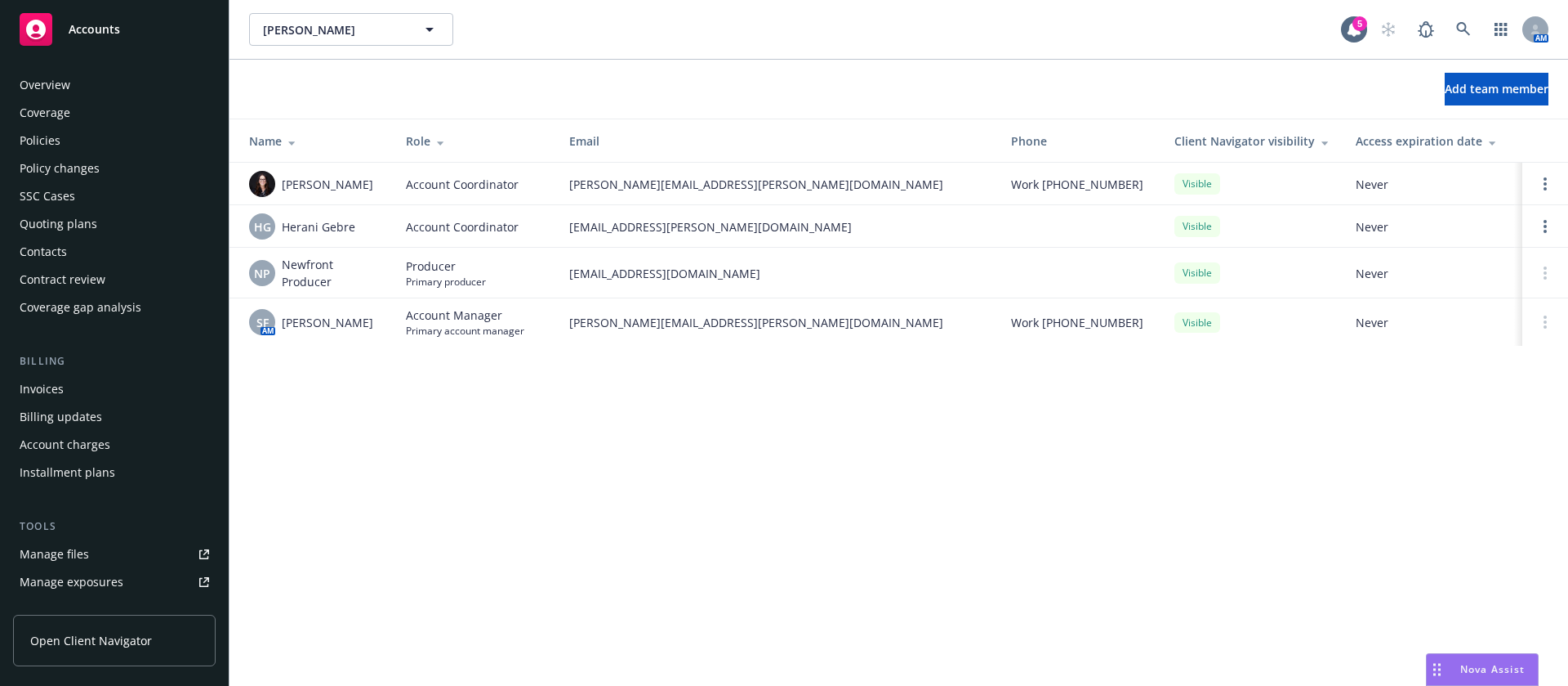
click at [86, 257] on div "Contacts" at bounding box center [114, 252] width 189 height 27
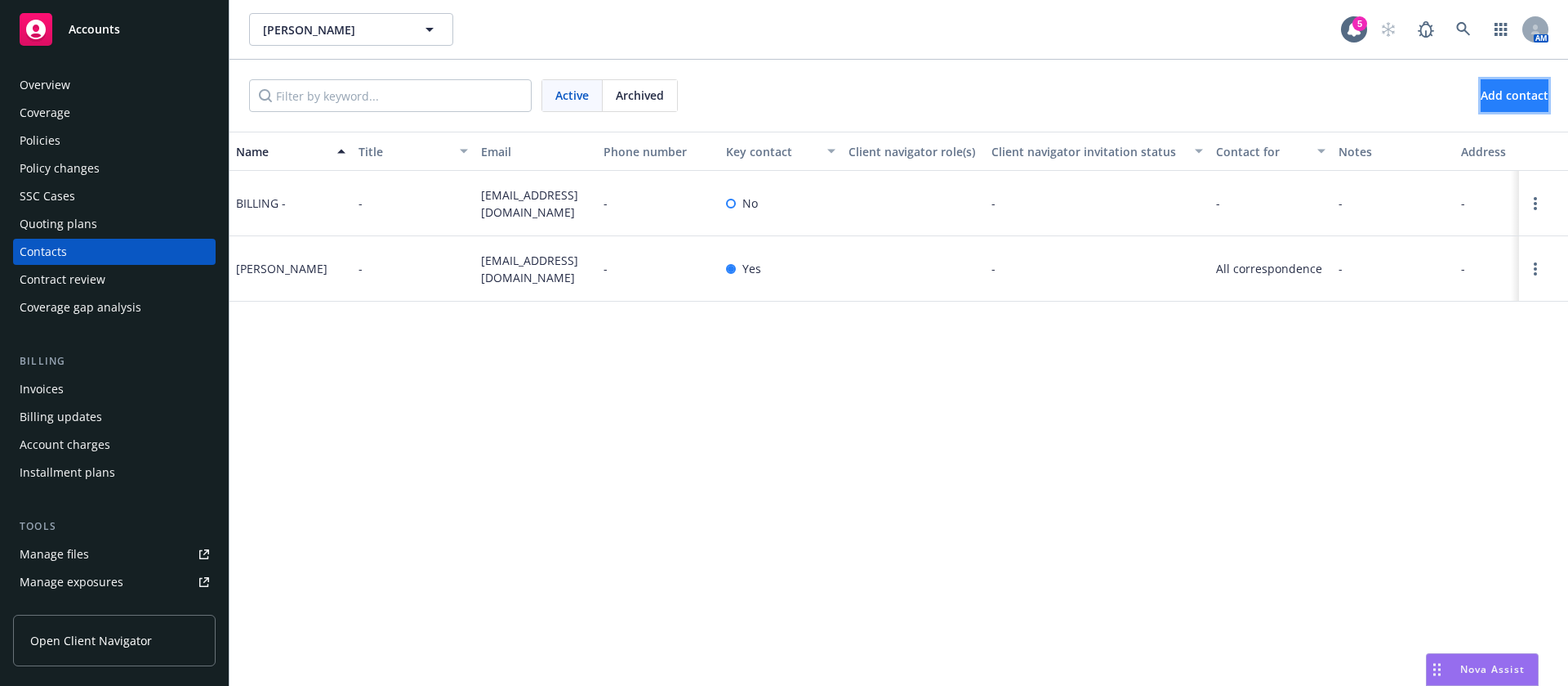
click at [1481, 85] on button "Add contact" at bounding box center [1515, 96] width 68 height 33
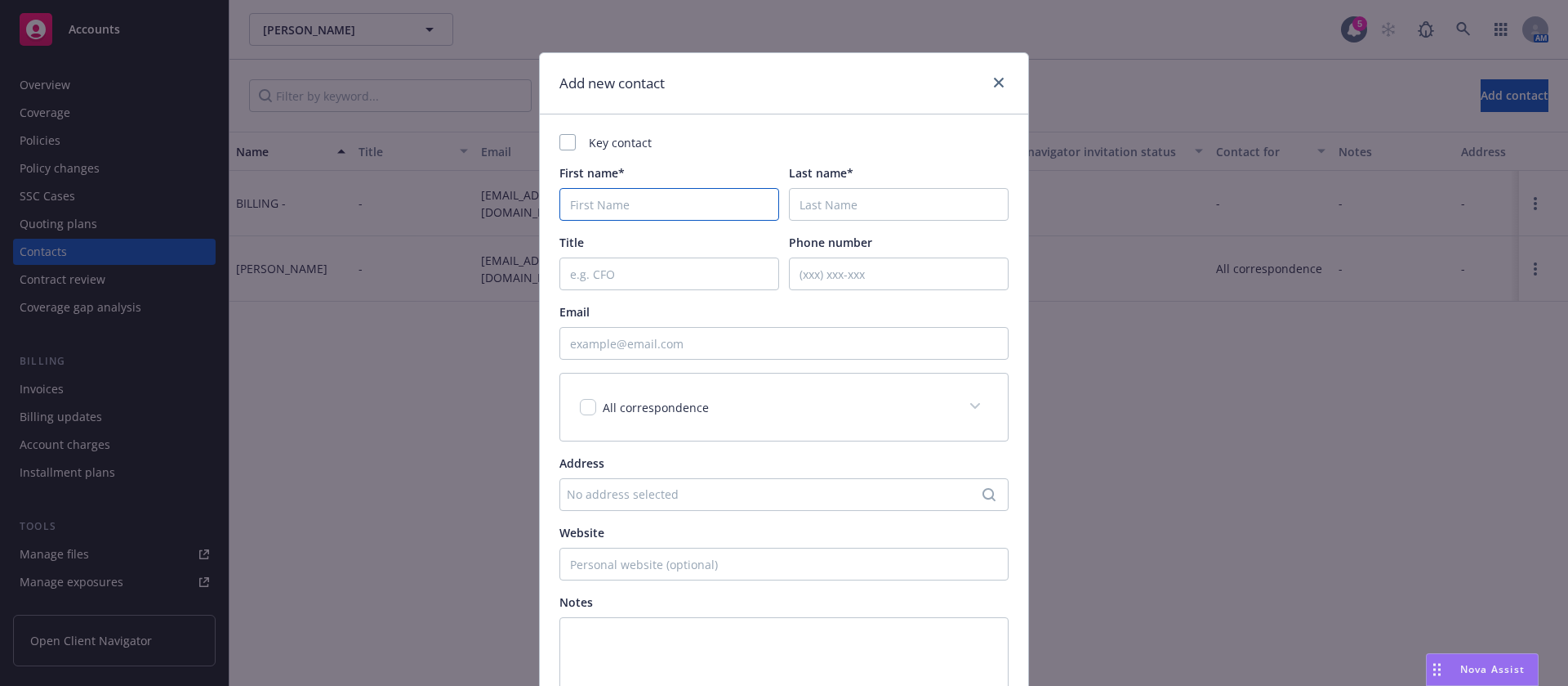
click at [641, 198] on input "First name*" at bounding box center [669, 204] width 220 height 33
paste input "Click to expand post Deanna Dooley"
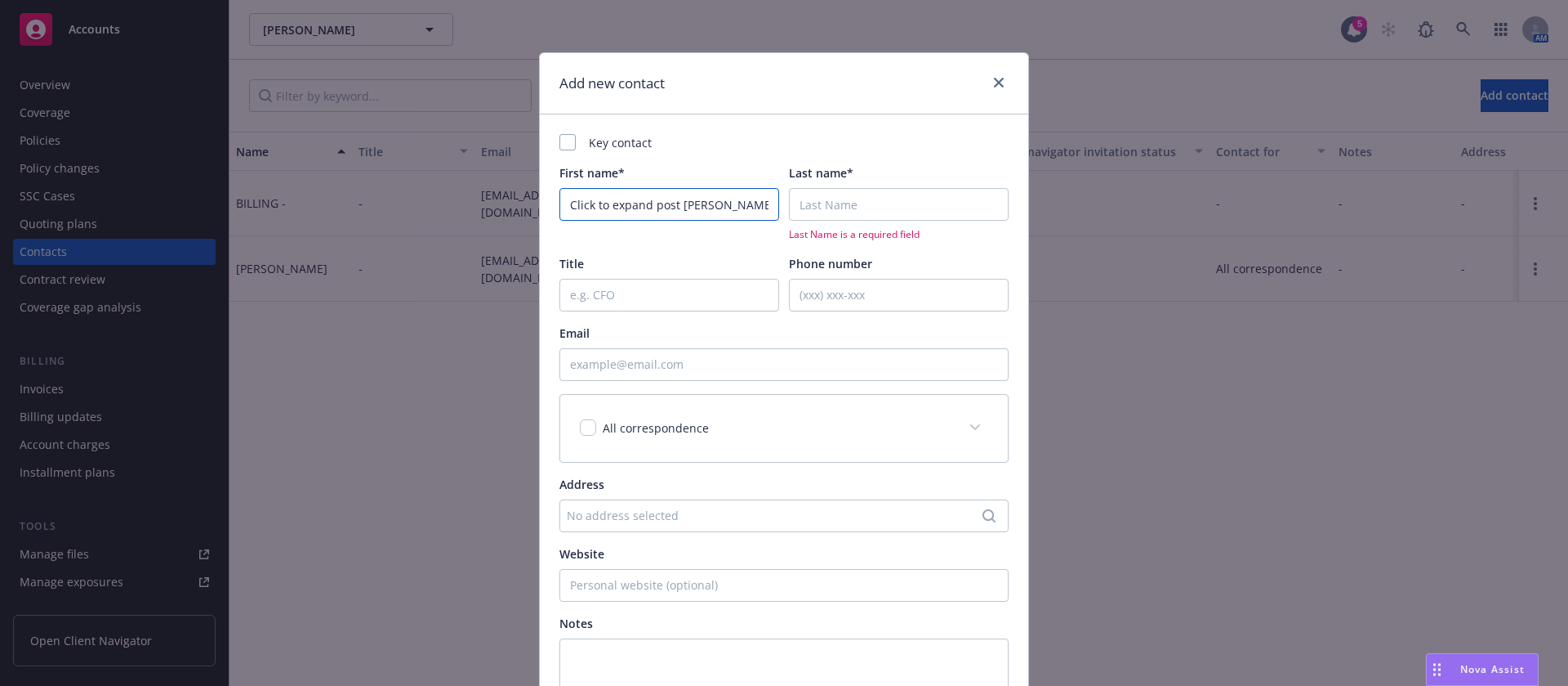
drag, startPoint x: 667, startPoint y: 203, endPoint x: 480, endPoint y: 221, distance: 187.9
click at [480, 221] on div "Add new contact Key contact First name* Click to expand post Deanna Dooley Last…" at bounding box center [784, 343] width 1568 height 686
drag, startPoint x: 610, startPoint y: 206, endPoint x: 715, endPoint y: 214, distance: 105.3
click at [715, 214] on input "Deanna Dooley" at bounding box center [669, 204] width 220 height 33
type input "Deanna Dooley"
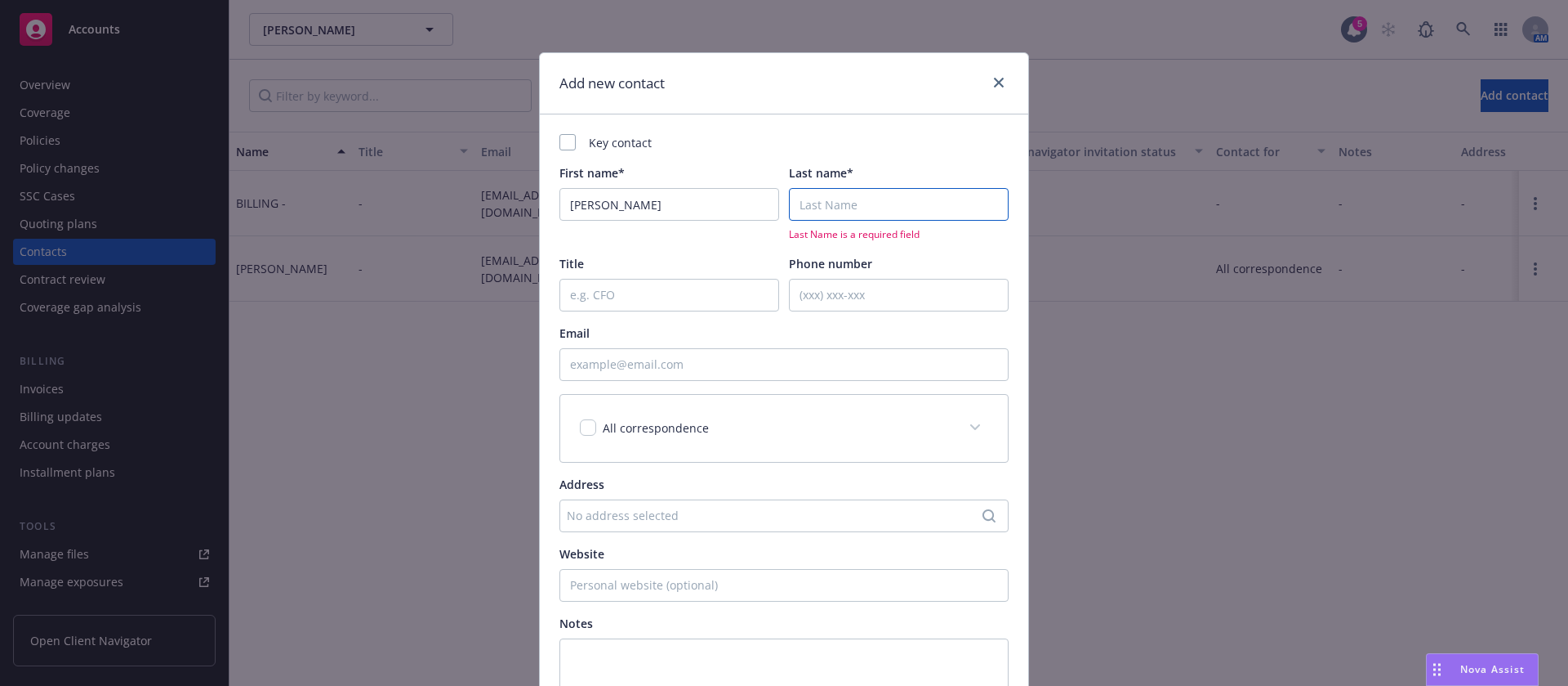
click at [913, 206] on input "Last name*" at bounding box center [899, 204] width 220 height 33
paste input "Dooley"
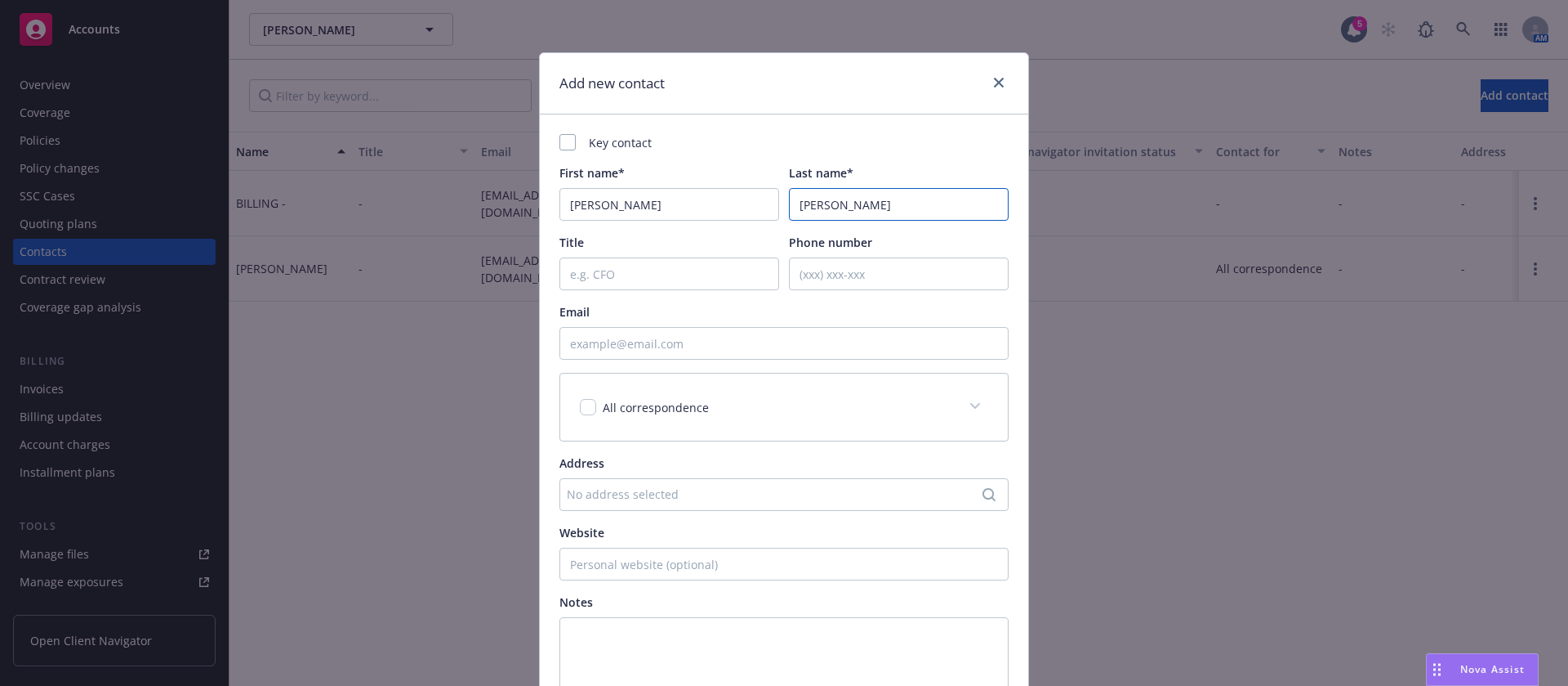
type input "Dooley"
click at [659, 282] on input "Title" at bounding box center [669, 274] width 220 height 33
type input "Agent"
click at [609, 347] on input "Email" at bounding box center [784, 343] width 449 height 33
click at [628, 638] on textarea at bounding box center [784, 658] width 449 height 82
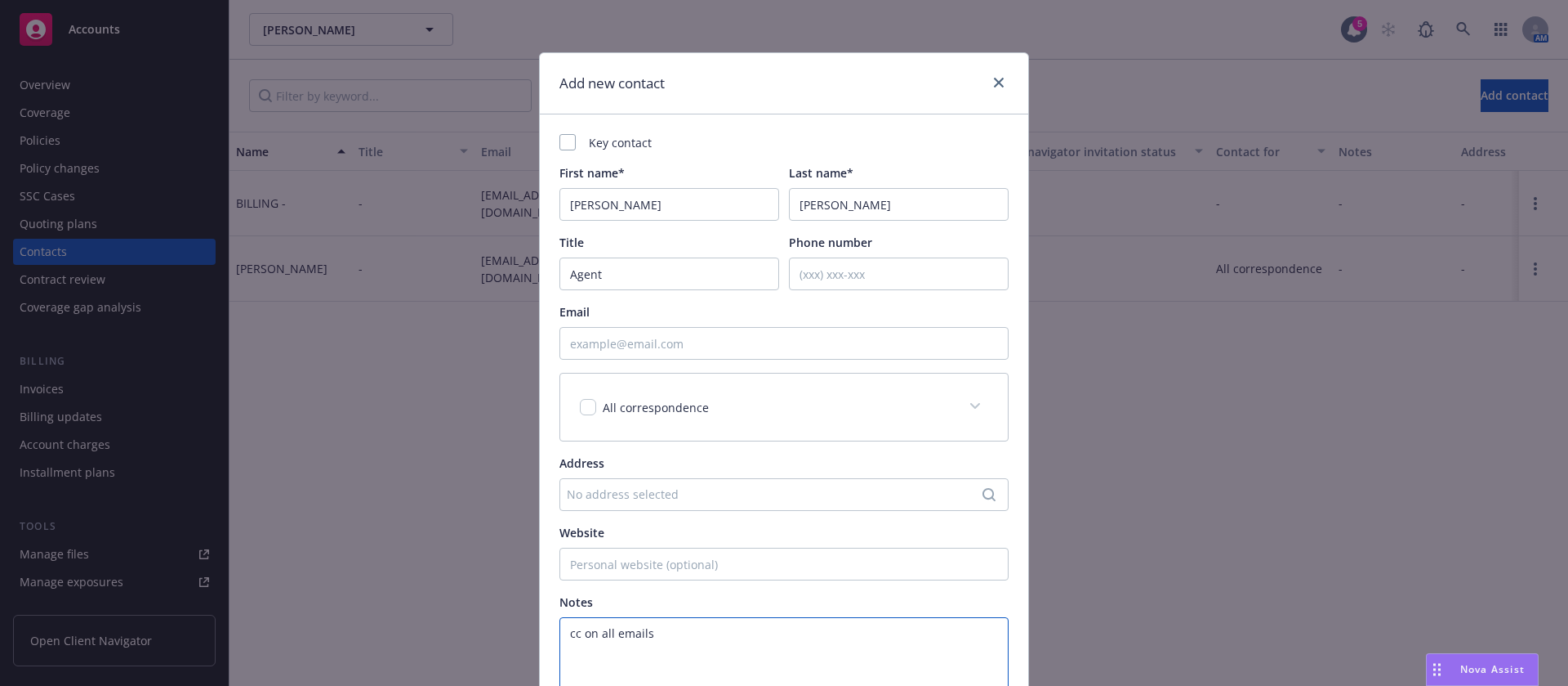
type textarea "cc on all emails"
click at [661, 343] on input "Email" at bounding box center [784, 343] width 449 height 33
paste input "dooley@difs2.com"
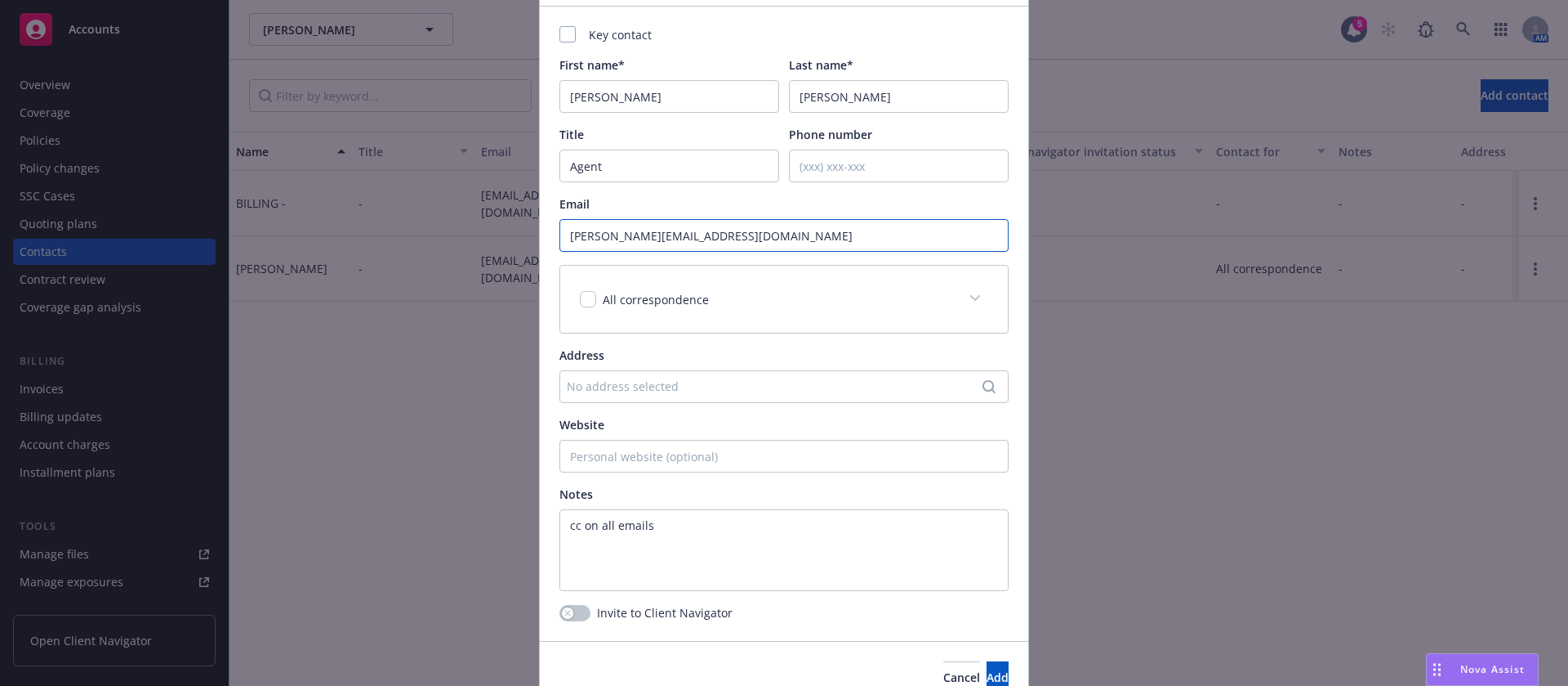
scroll to position [189, 0]
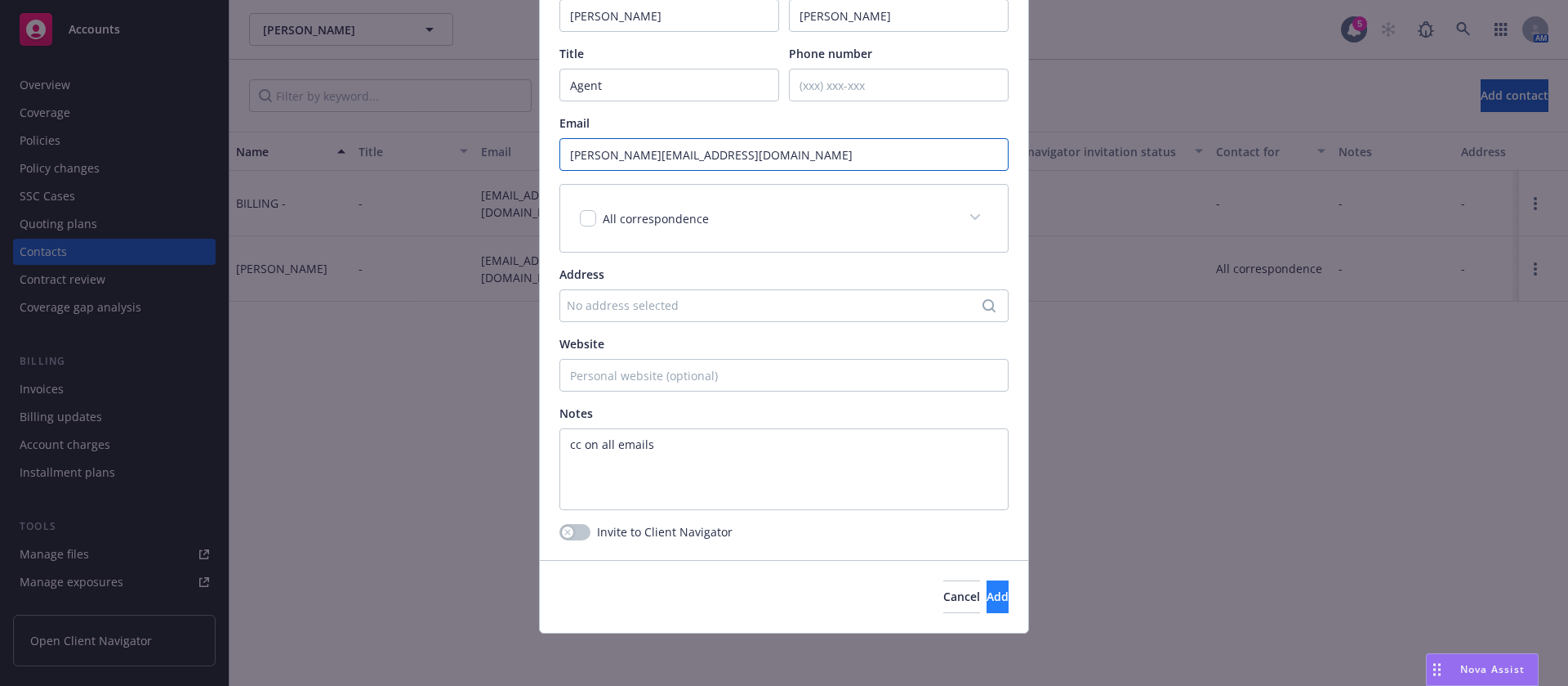
type input "dooley@difs2.com"
click at [987, 595] on span "Add" at bounding box center [998, 595] width 22 height 16
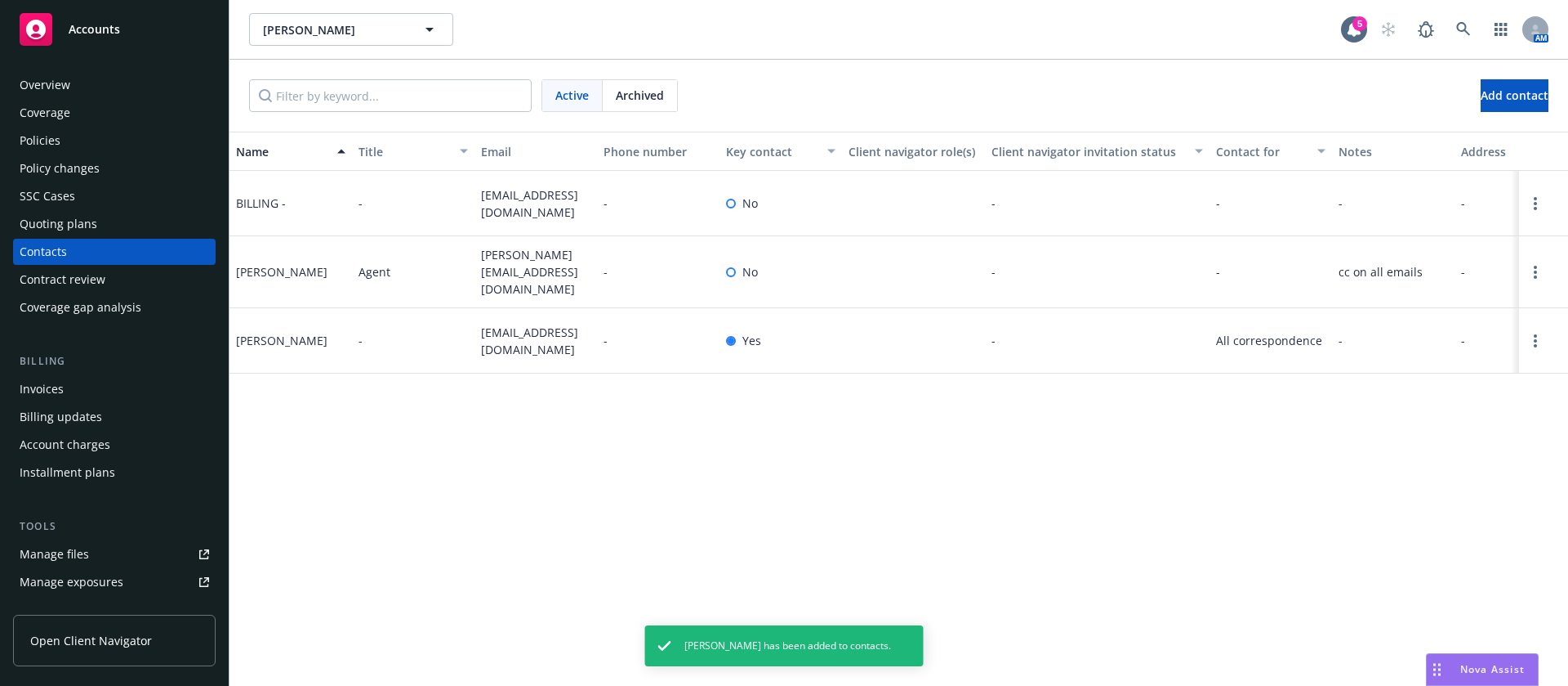
click at [1012, 481] on div "Name Title Email Phone number Key contact Client navigator role(s) Client navig…" at bounding box center [899, 408] width 1338 height 554
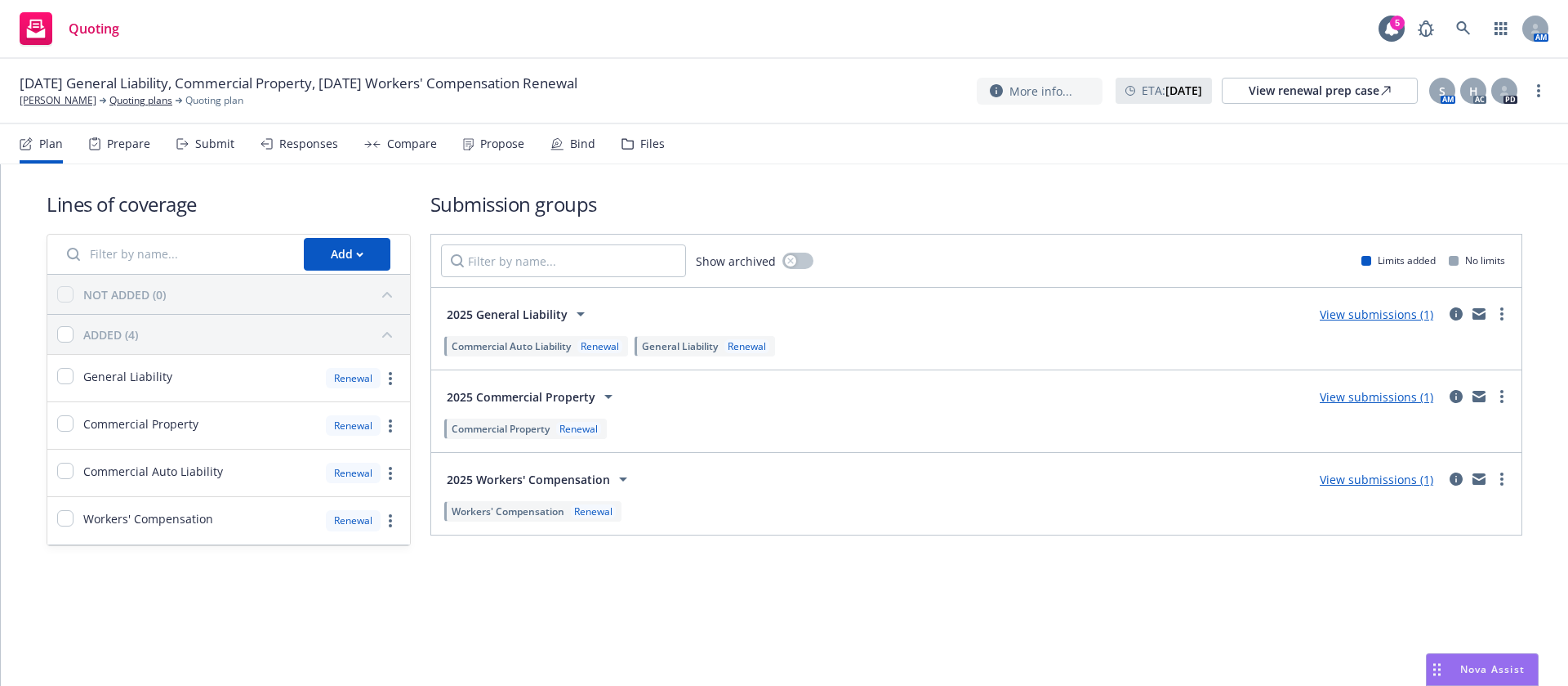
click at [550, 139] on icon at bounding box center [557, 144] width 13 height 13
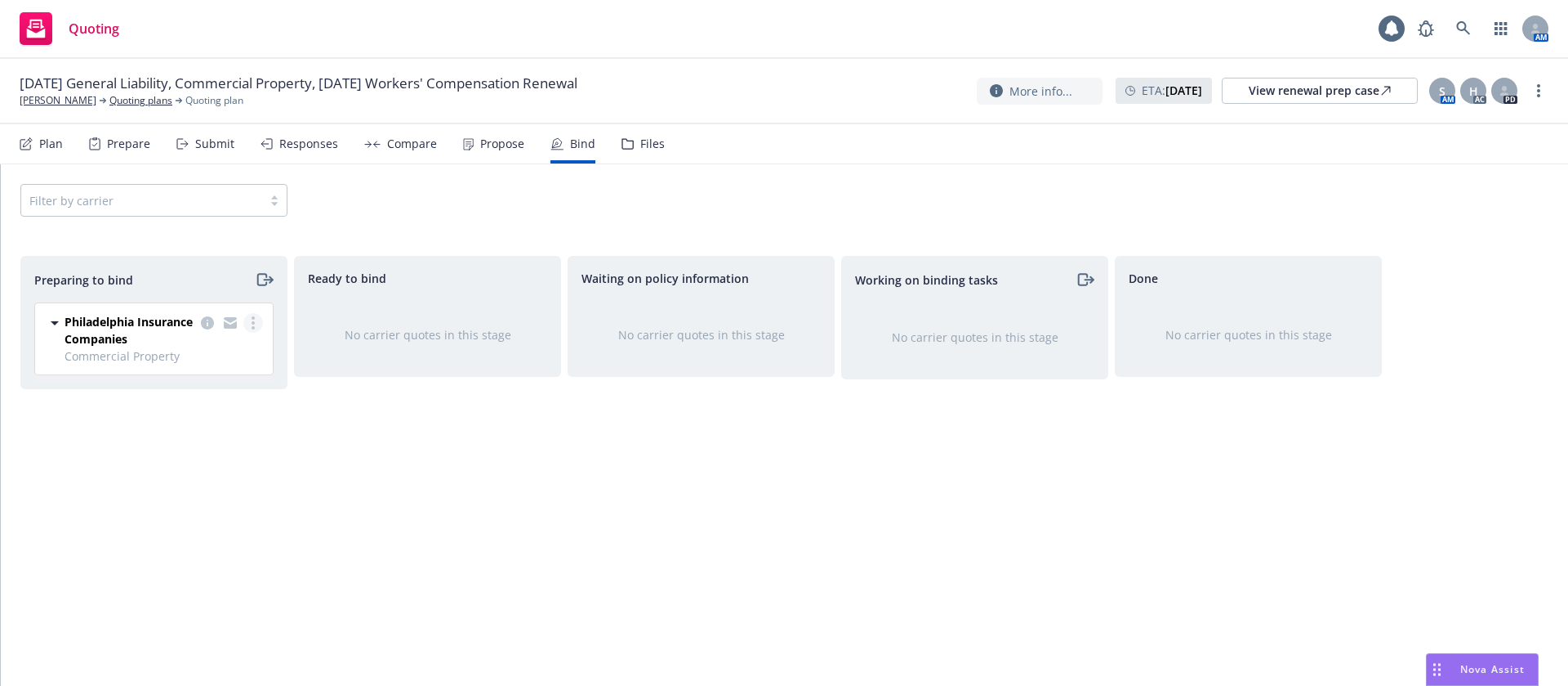
click at [249, 320] on link "more" at bounding box center [253, 322] width 19 height 19
drag, startPoint x: 201, startPoint y: 421, endPoint x: 263, endPoint y: 414, distance: 62.4
click at [200, 420] on span "Move to done" at bounding box center [159, 421] width 114 height 16
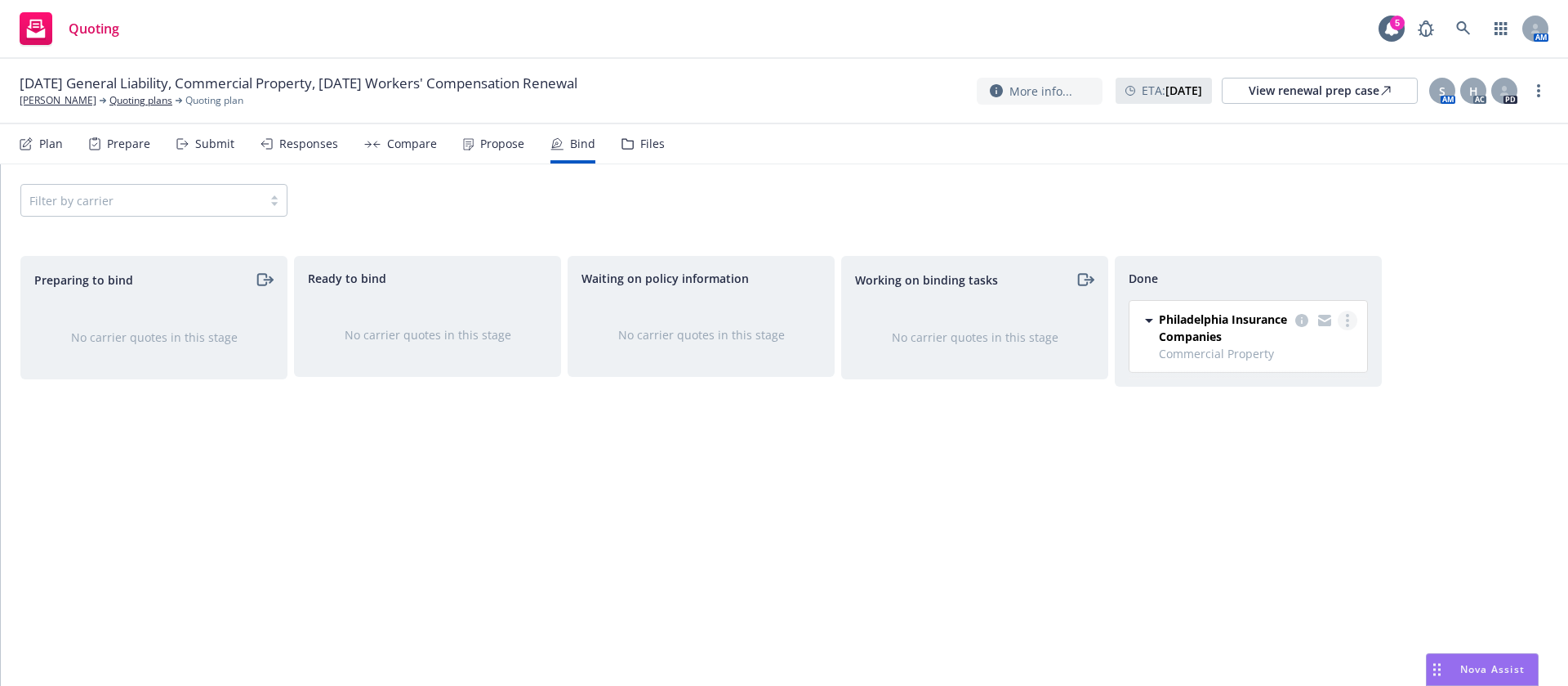
click at [1354, 321] on link "more" at bounding box center [1347, 320] width 19 height 19
click at [1293, 360] on span "Move back one step" at bounding box center [1283, 353] width 148 height 16
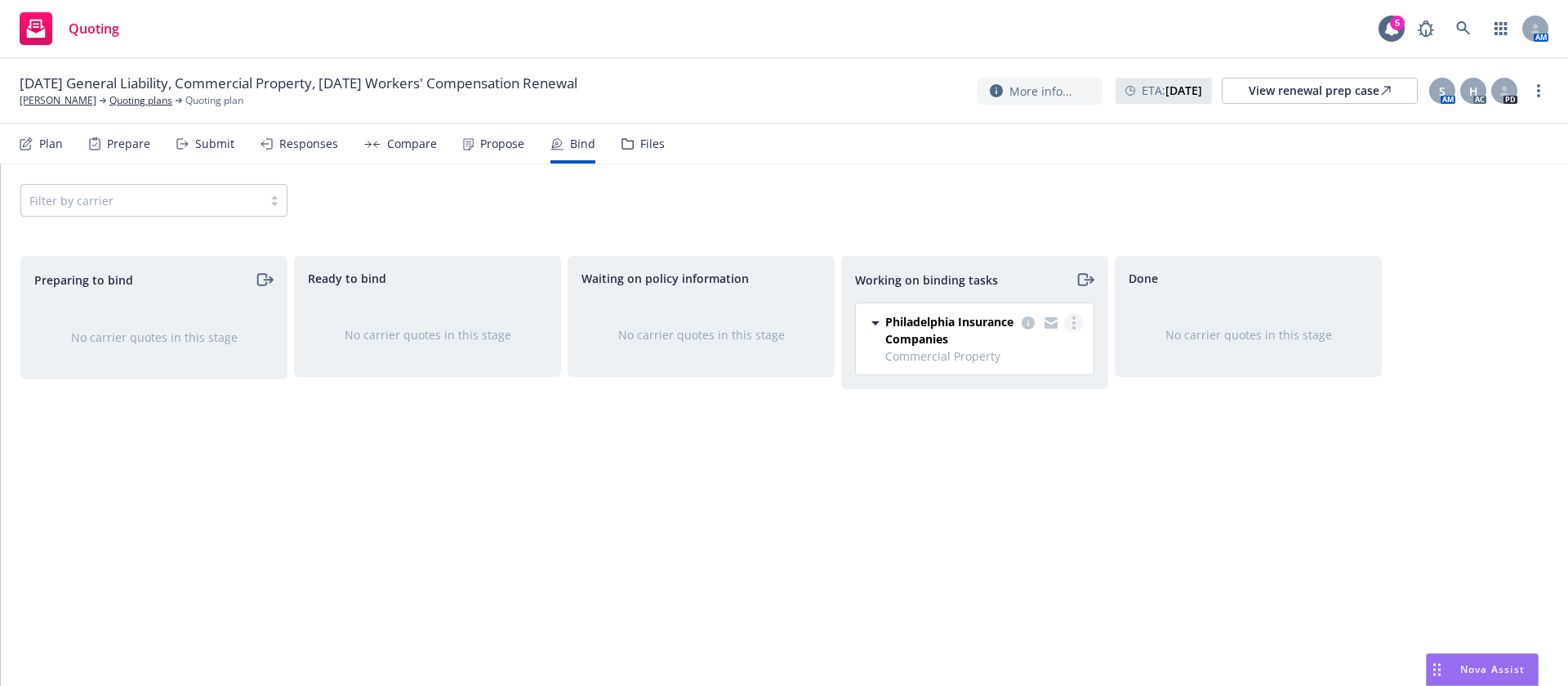
click at [1076, 318] on link "more" at bounding box center [1074, 322] width 19 height 19
click at [1032, 353] on span "Move back one step" at bounding box center [1010, 355] width 148 height 16
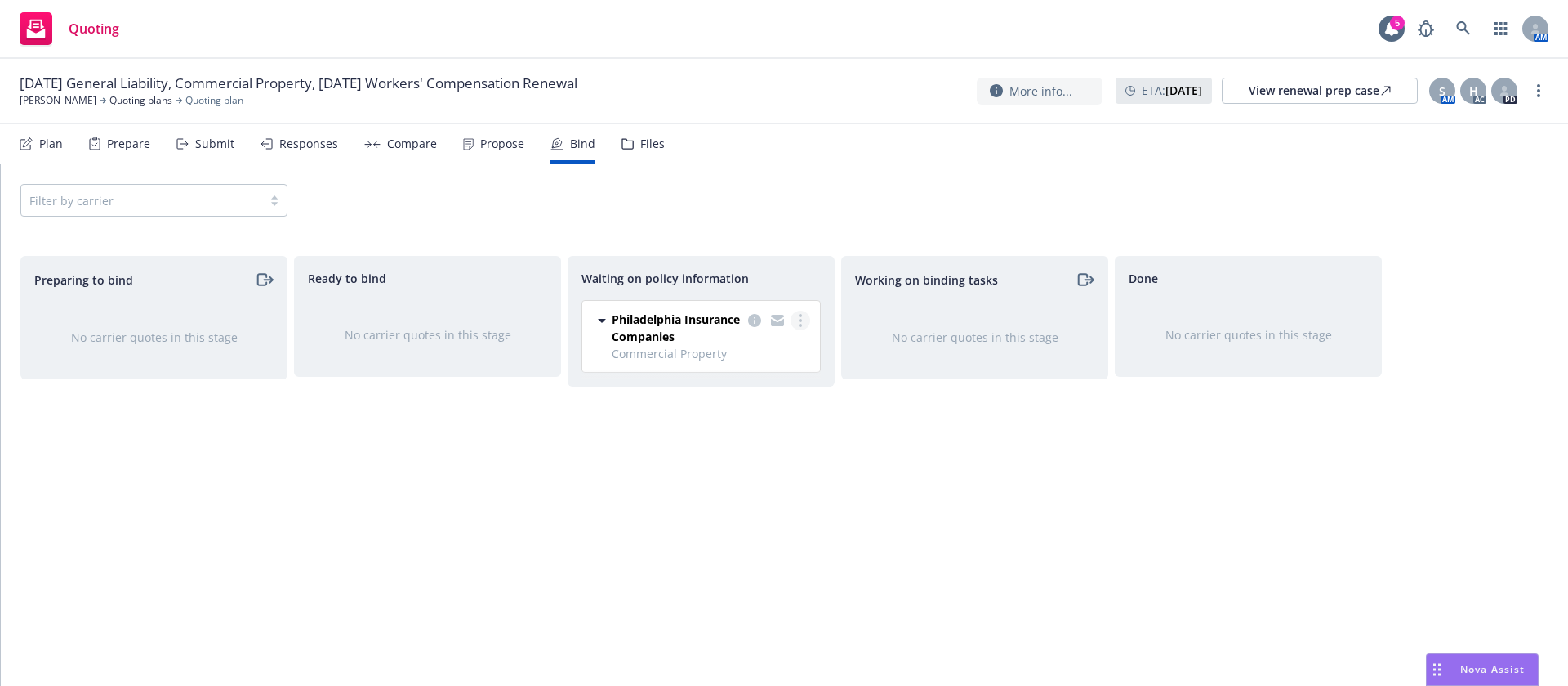
click at [806, 318] on link "more" at bounding box center [800, 320] width 19 height 19
click at [762, 391] on span "Move back one step" at bounding box center [736, 386] width 148 height 16
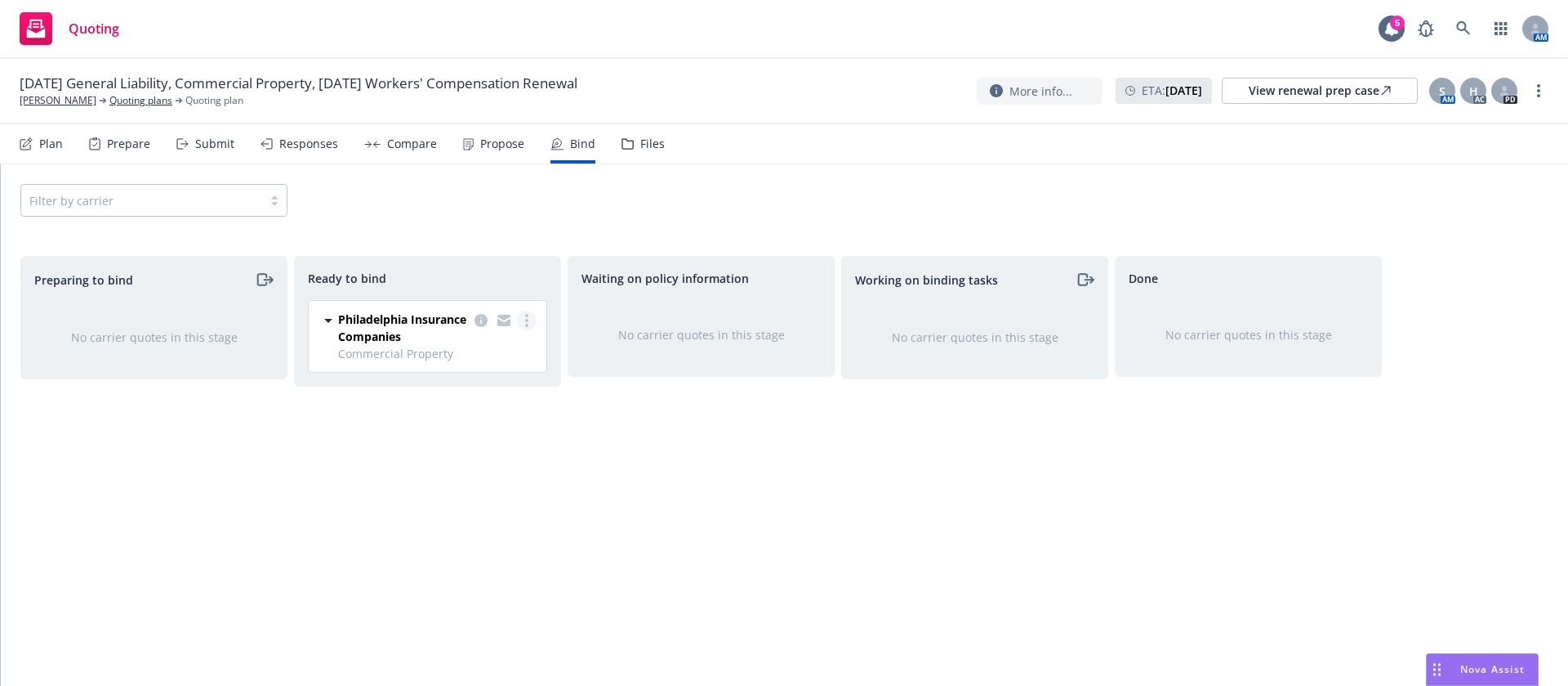
click at [534, 315] on link "more" at bounding box center [526, 320] width 19 height 19
click at [494, 389] on span "Move back one step" at bounding box center [462, 386] width 148 height 16
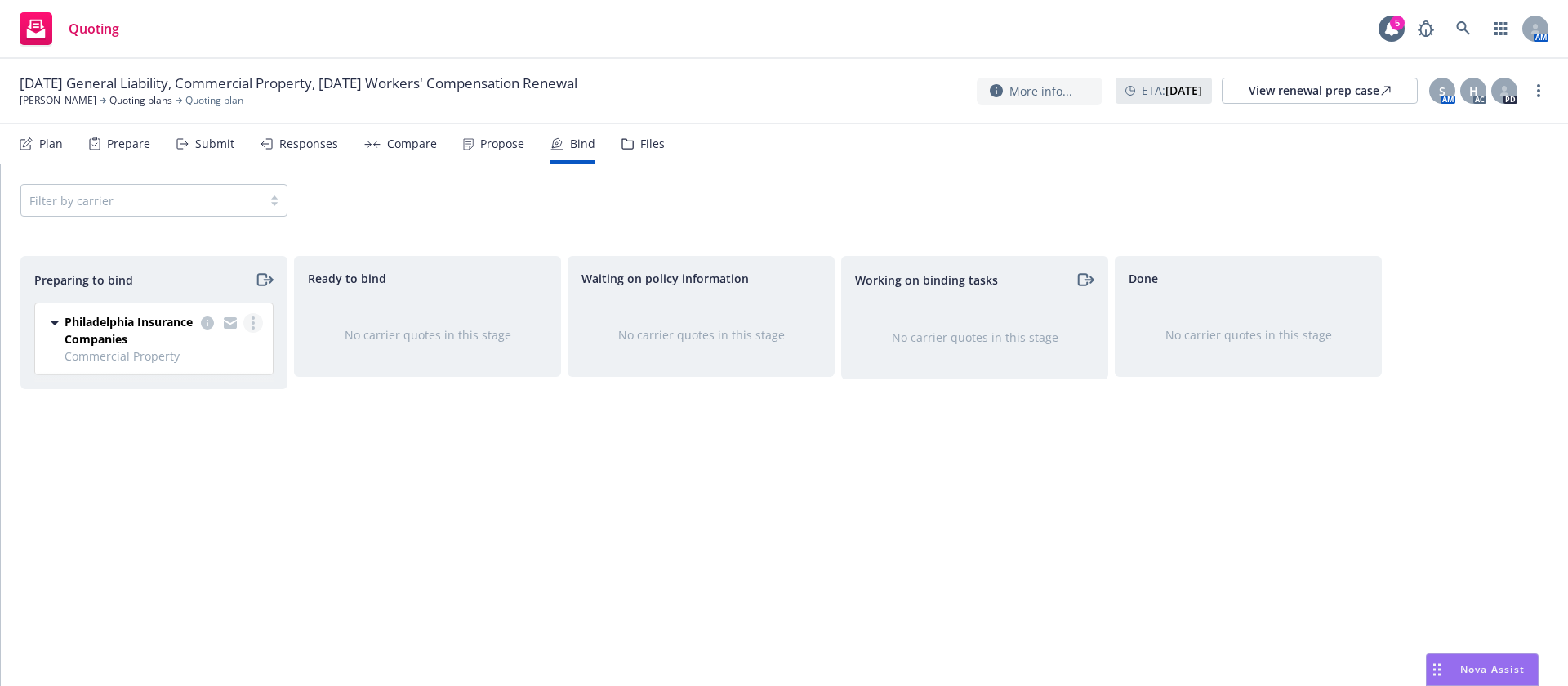
click at [254, 321] on link "more" at bounding box center [253, 322] width 19 height 19
click at [197, 389] on span "Log bind order" at bounding box center [162, 388] width 120 height 16
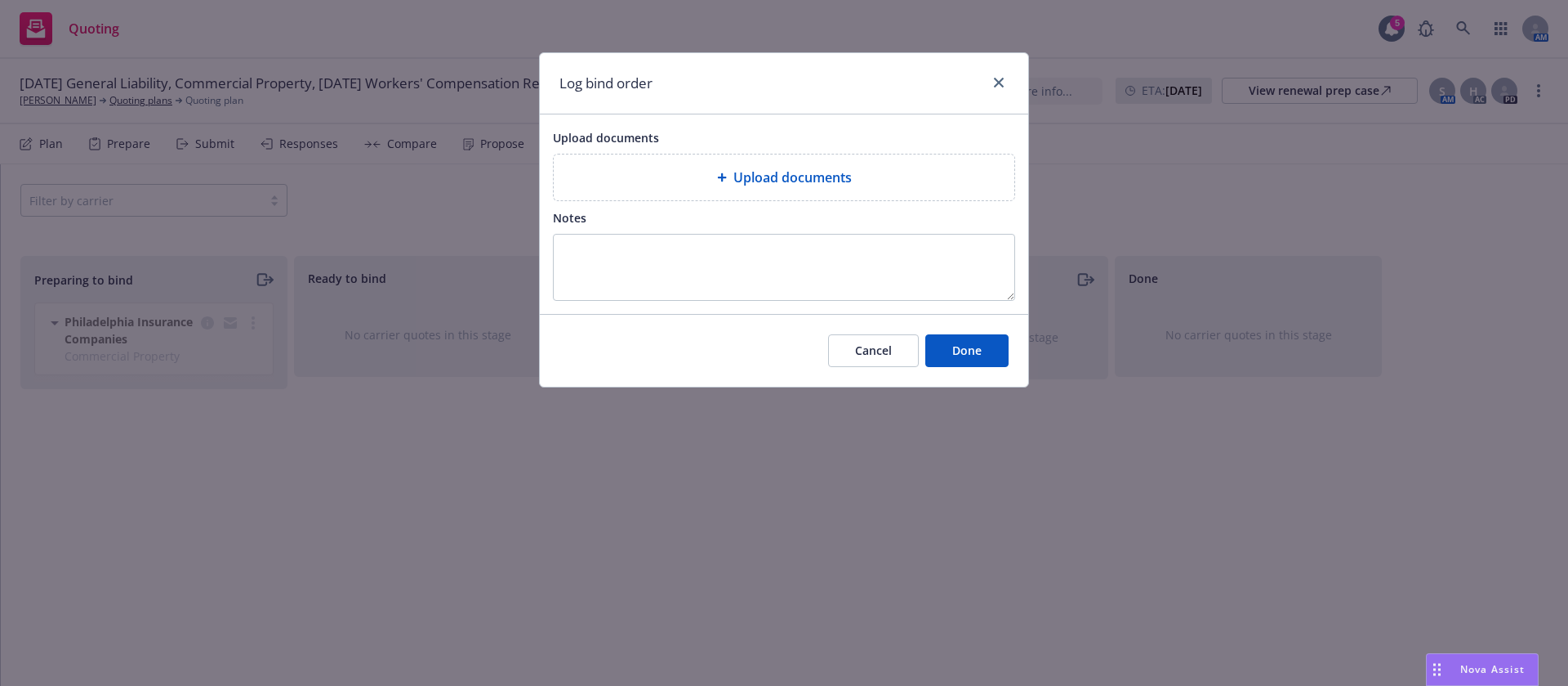
click at [604, 177] on div "Upload documents" at bounding box center [784, 177] width 435 height 19
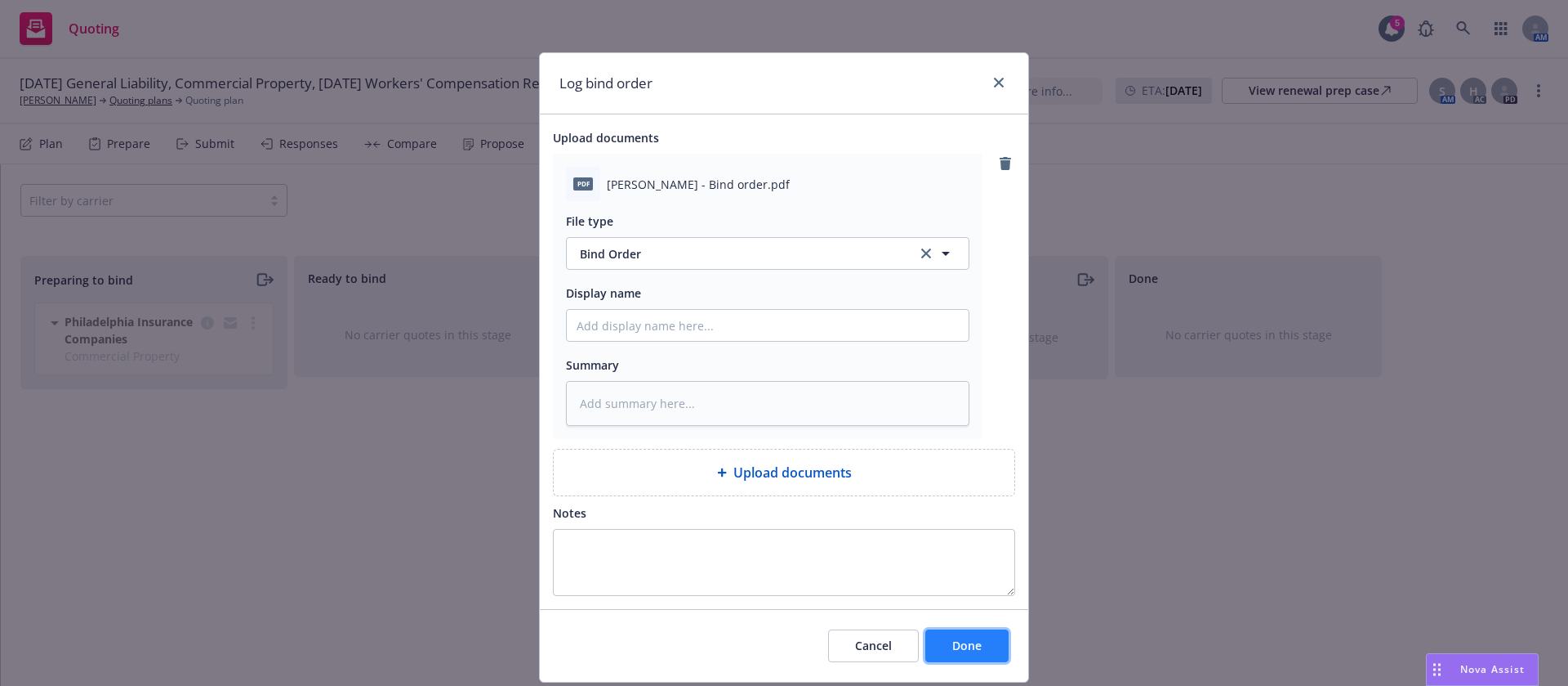
click at [957, 647] on span "Done" at bounding box center [967, 645] width 29 height 16
type textarea "x"
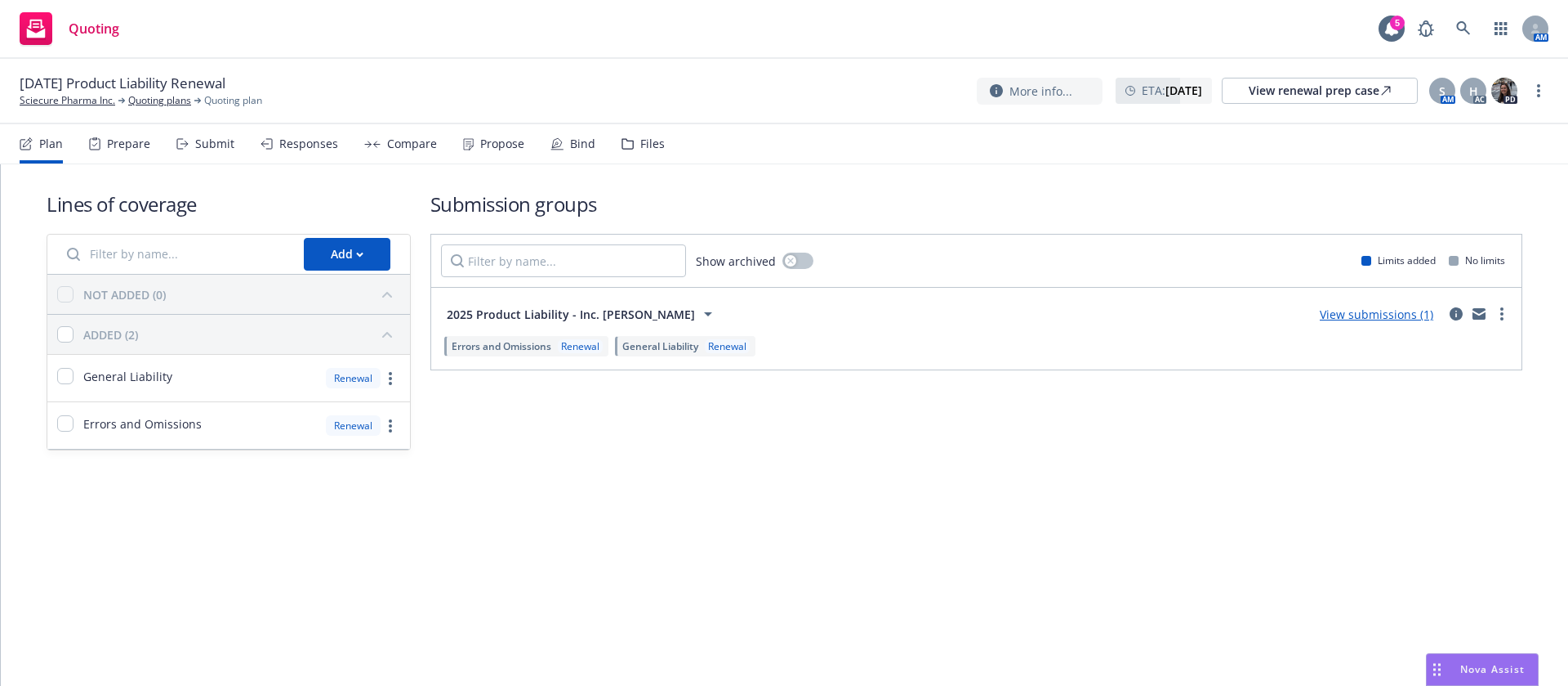
click at [483, 143] on div "Propose" at bounding box center [503, 144] width 44 height 13
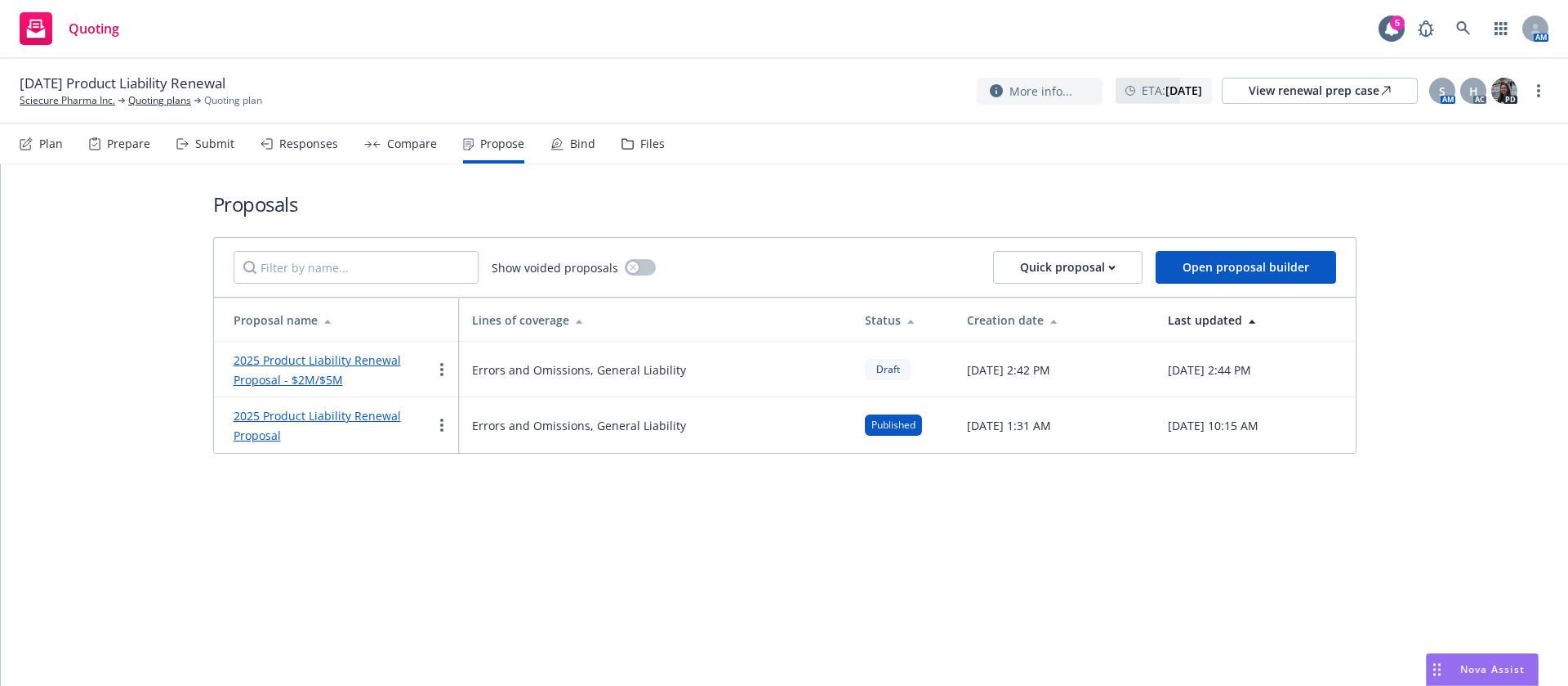
click at [313, 368] on div "2025 Product Liability Renewal Proposal - $2M/$5M" at bounding box center [332, 369] width 199 height 39
click at [335, 354] on link "2025 Product Liability Renewal Proposal - $2M/$5M" at bounding box center [317, 370] width 168 height 35
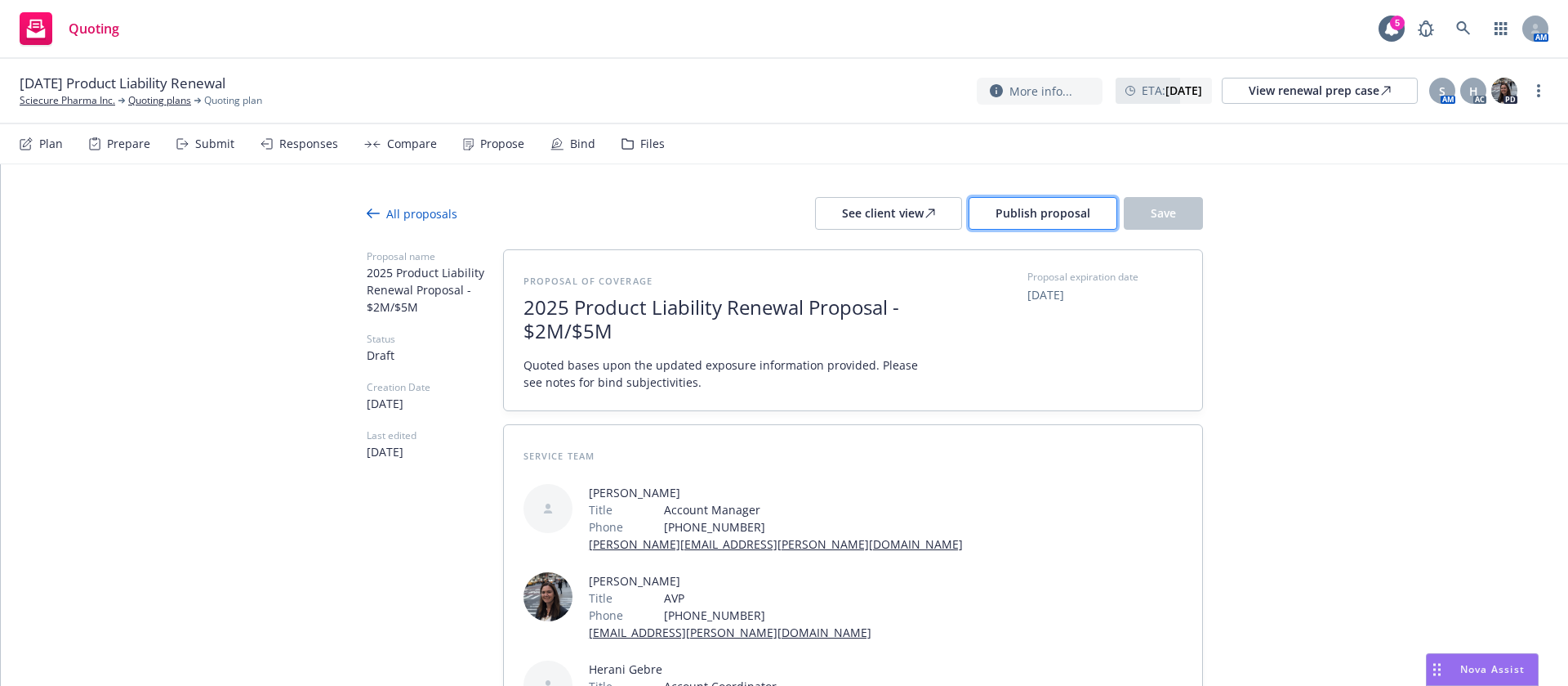
click at [1043, 201] on button "Publish proposal" at bounding box center [1043, 213] width 148 height 33
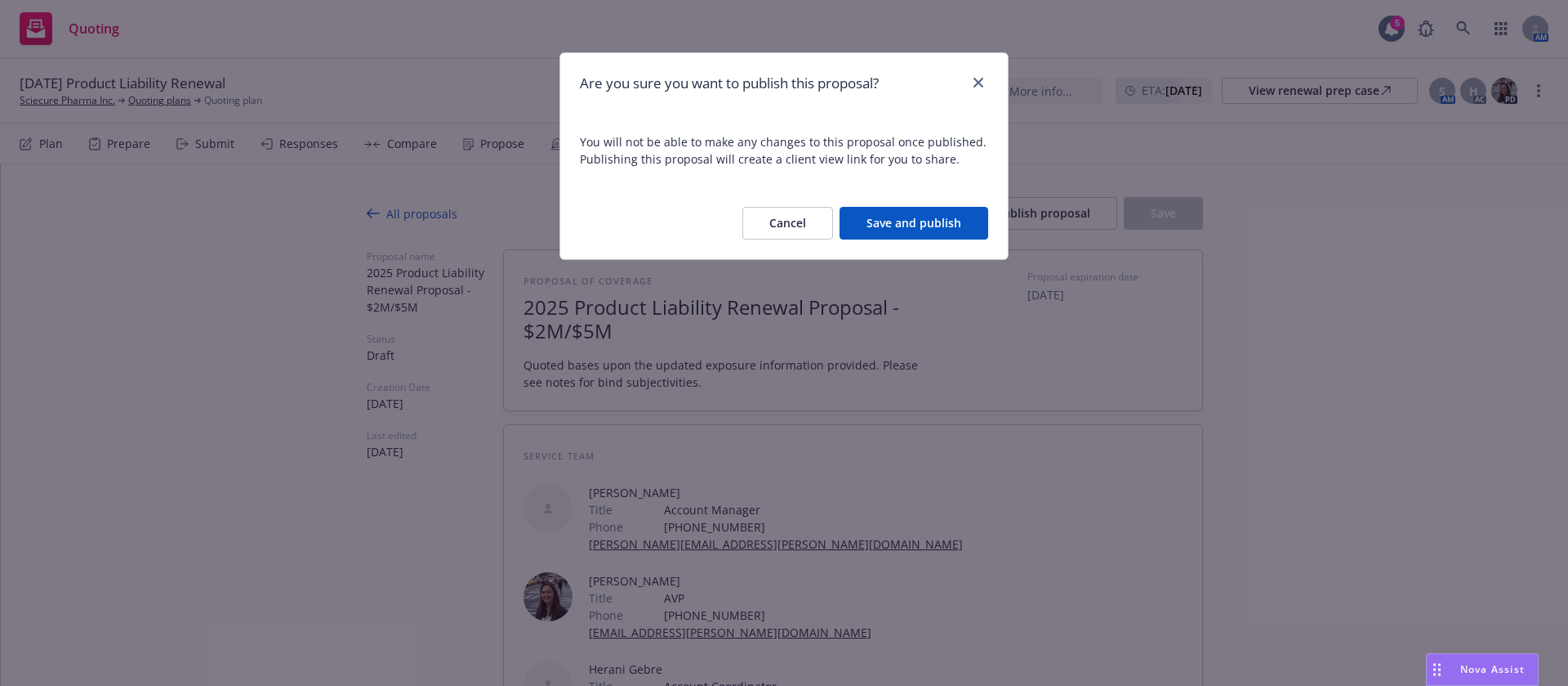
click at [948, 217] on button "Save and publish" at bounding box center [914, 223] width 148 height 33
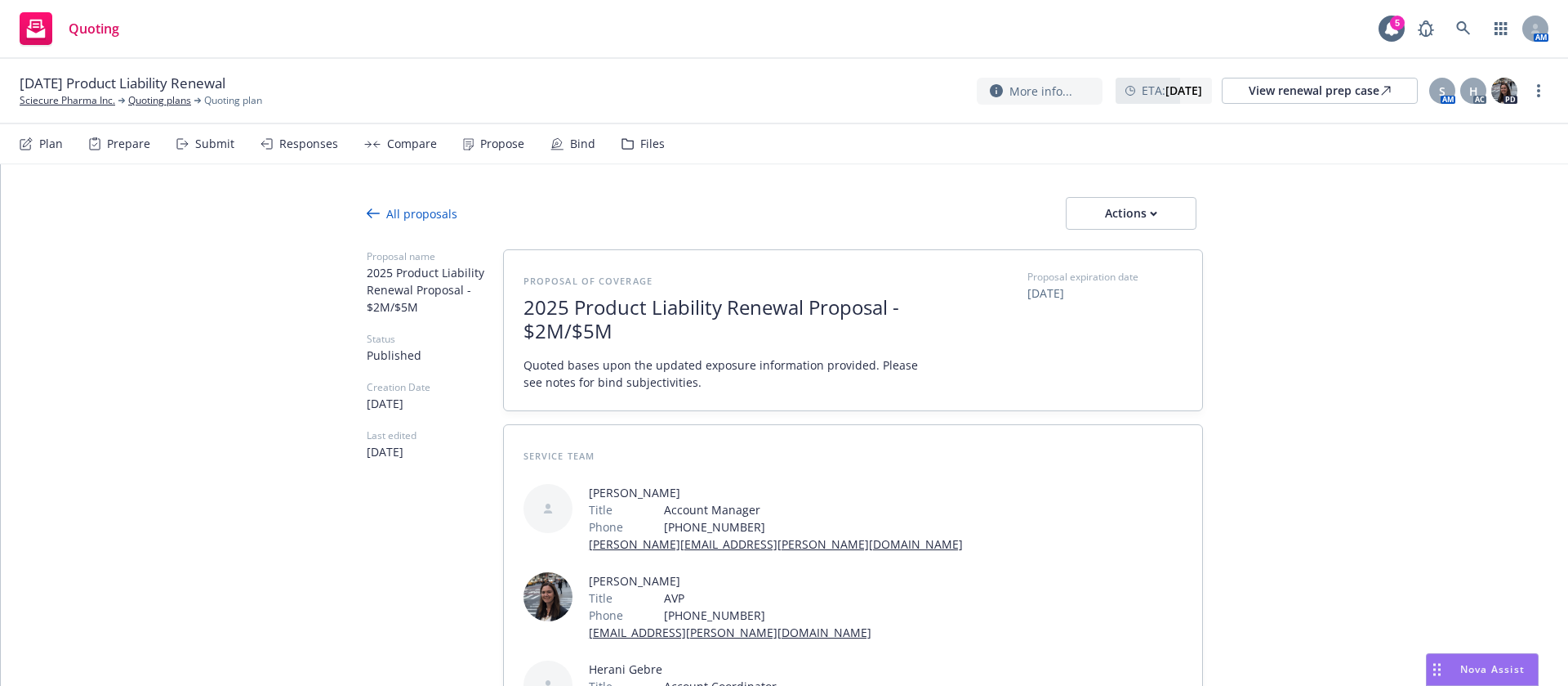
type textarea "x"
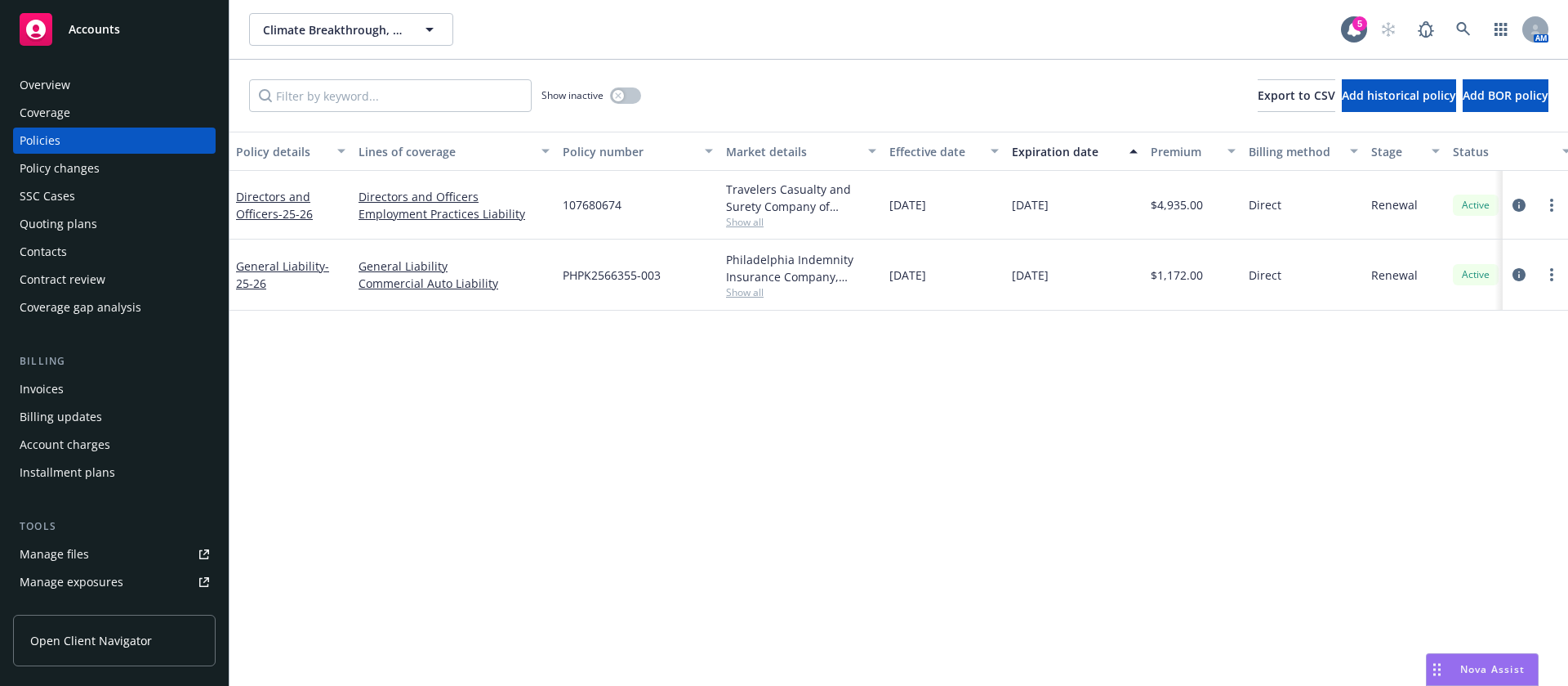
click at [125, 250] on div "Contacts" at bounding box center [114, 252] width 189 height 27
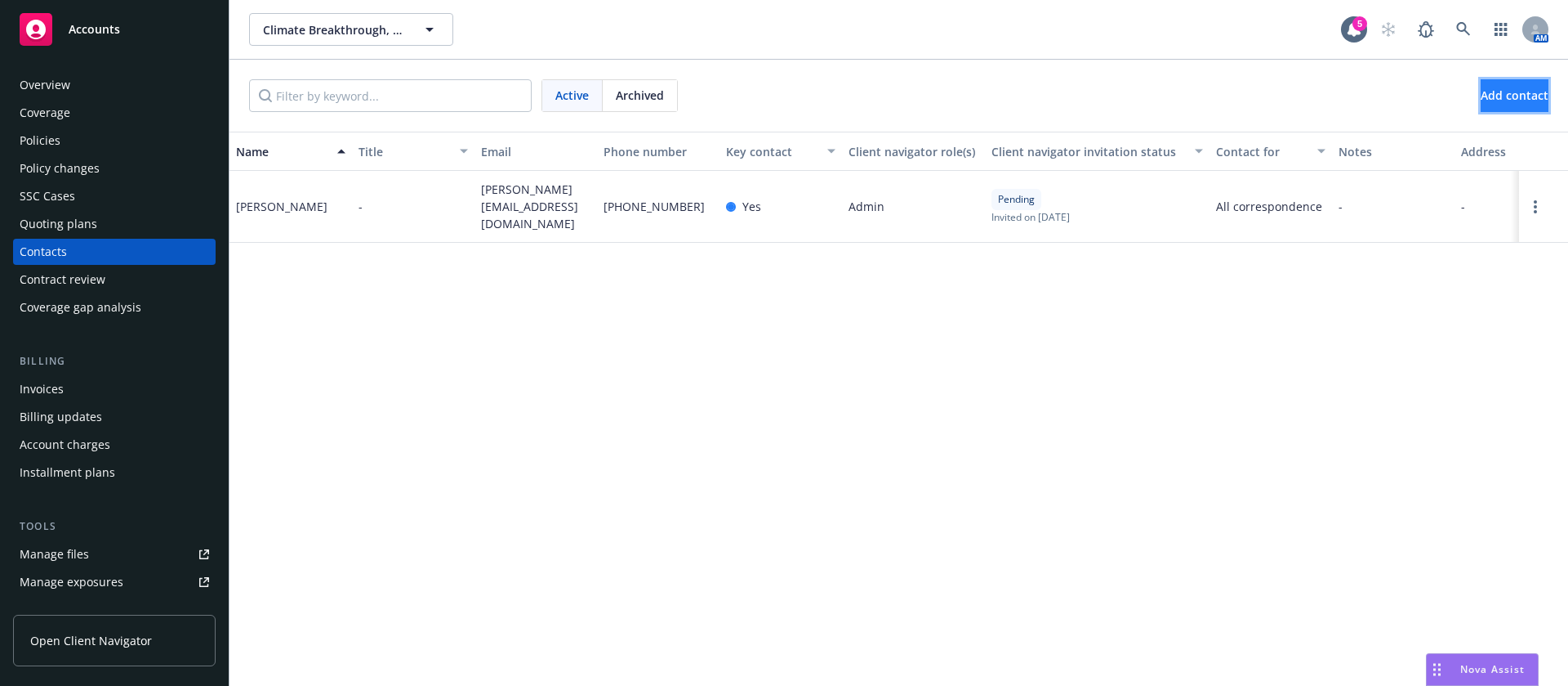
click at [1495, 105] on button "Add contact" at bounding box center [1515, 96] width 68 height 33
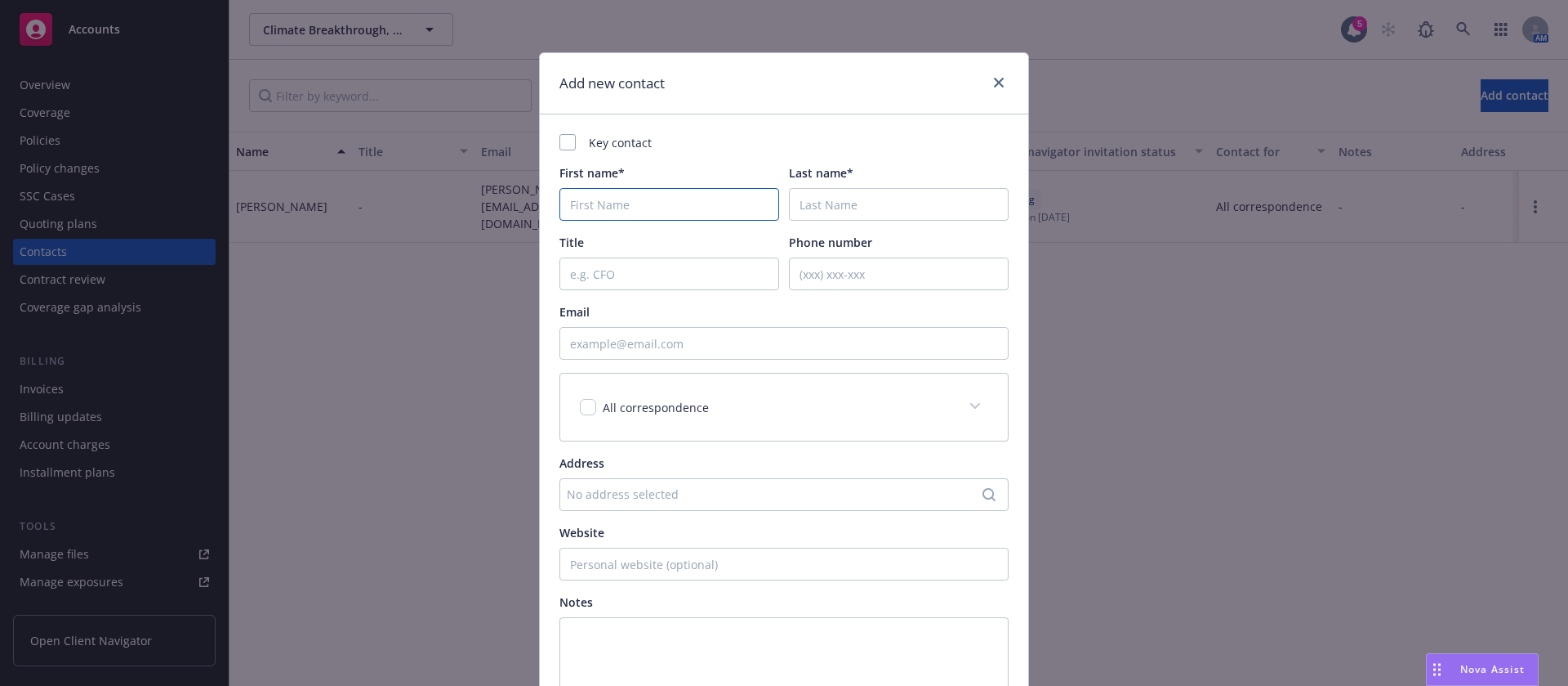
click at [635, 194] on input "First name*" at bounding box center [669, 204] width 220 height 33
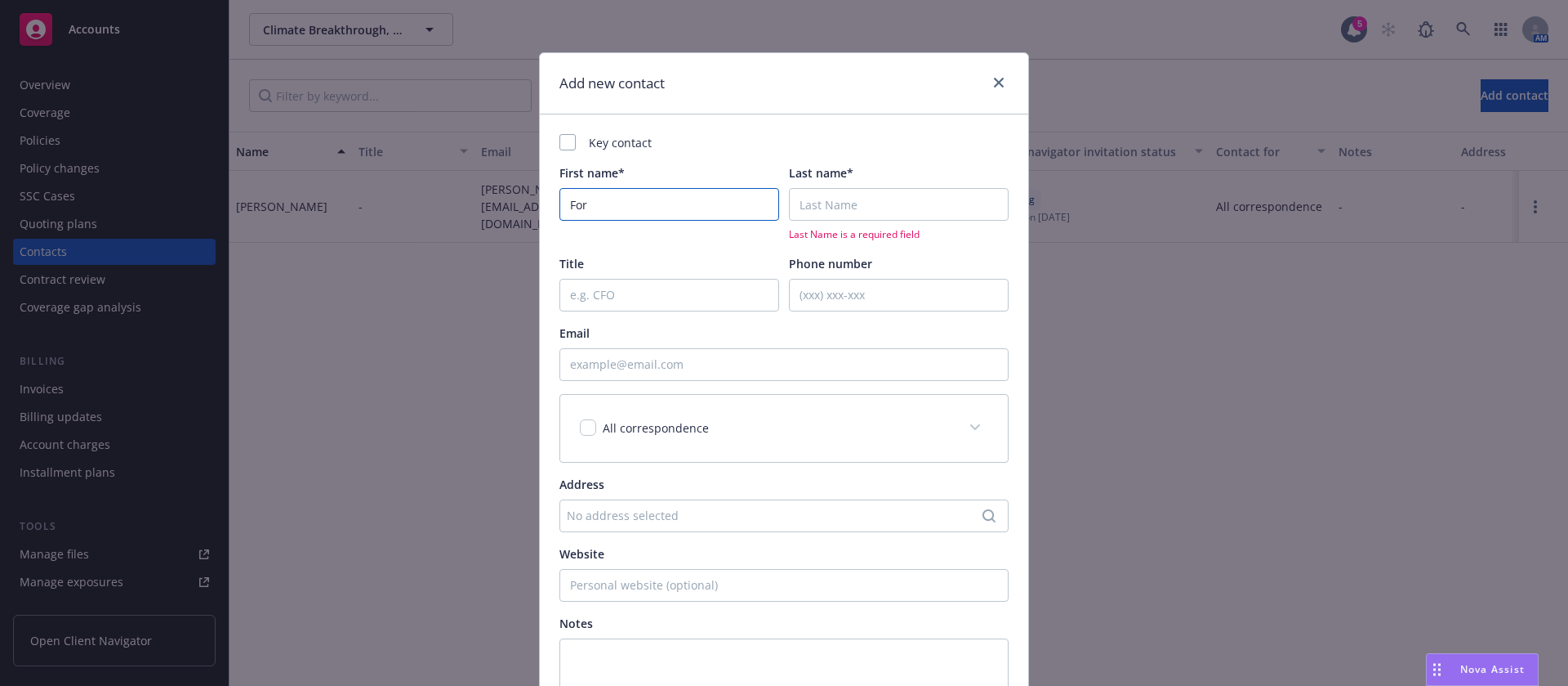
type input "For"
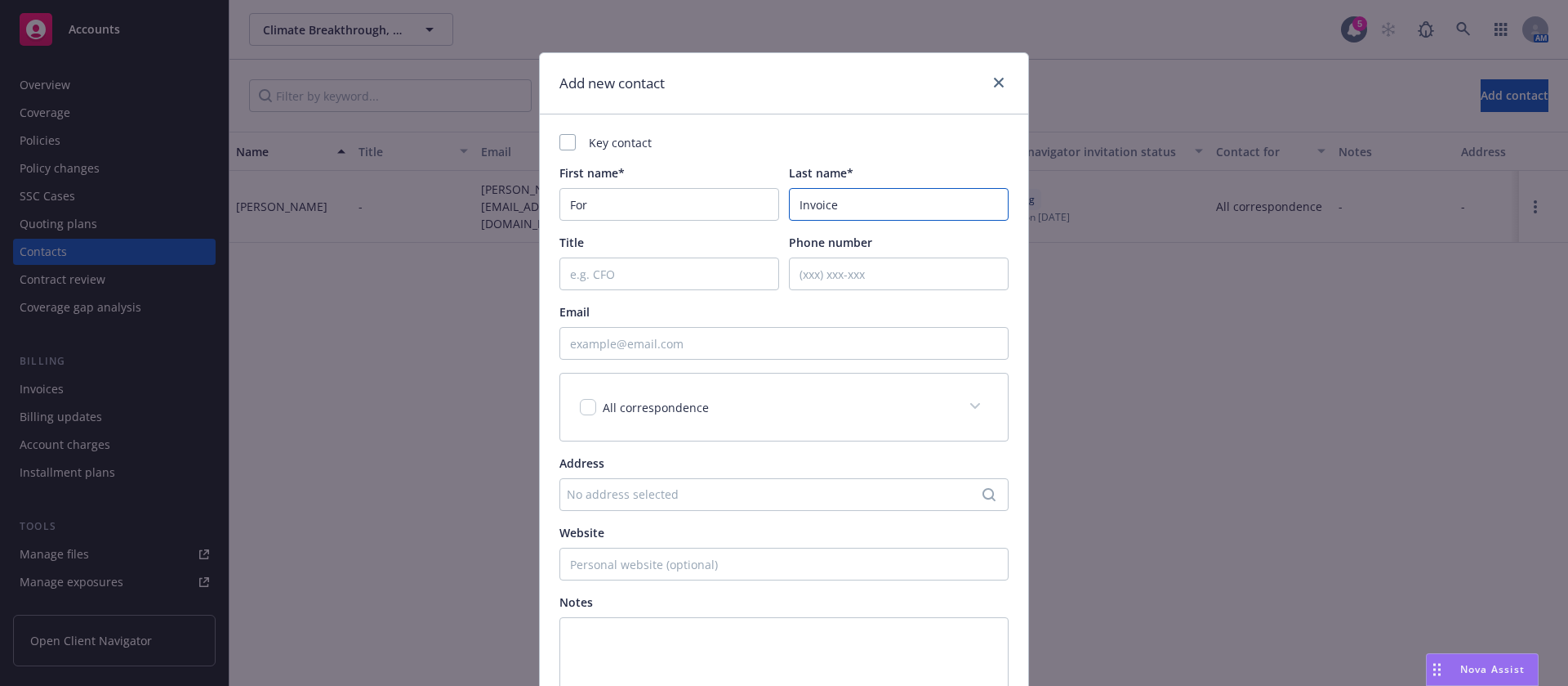
type input "Invoices"
drag, startPoint x: 776, startPoint y: 201, endPoint x: 752, endPoint y: 202, distance: 24.0
click at [752, 202] on div "First name* For Last name* Invoices" at bounding box center [784, 192] width 449 height 57
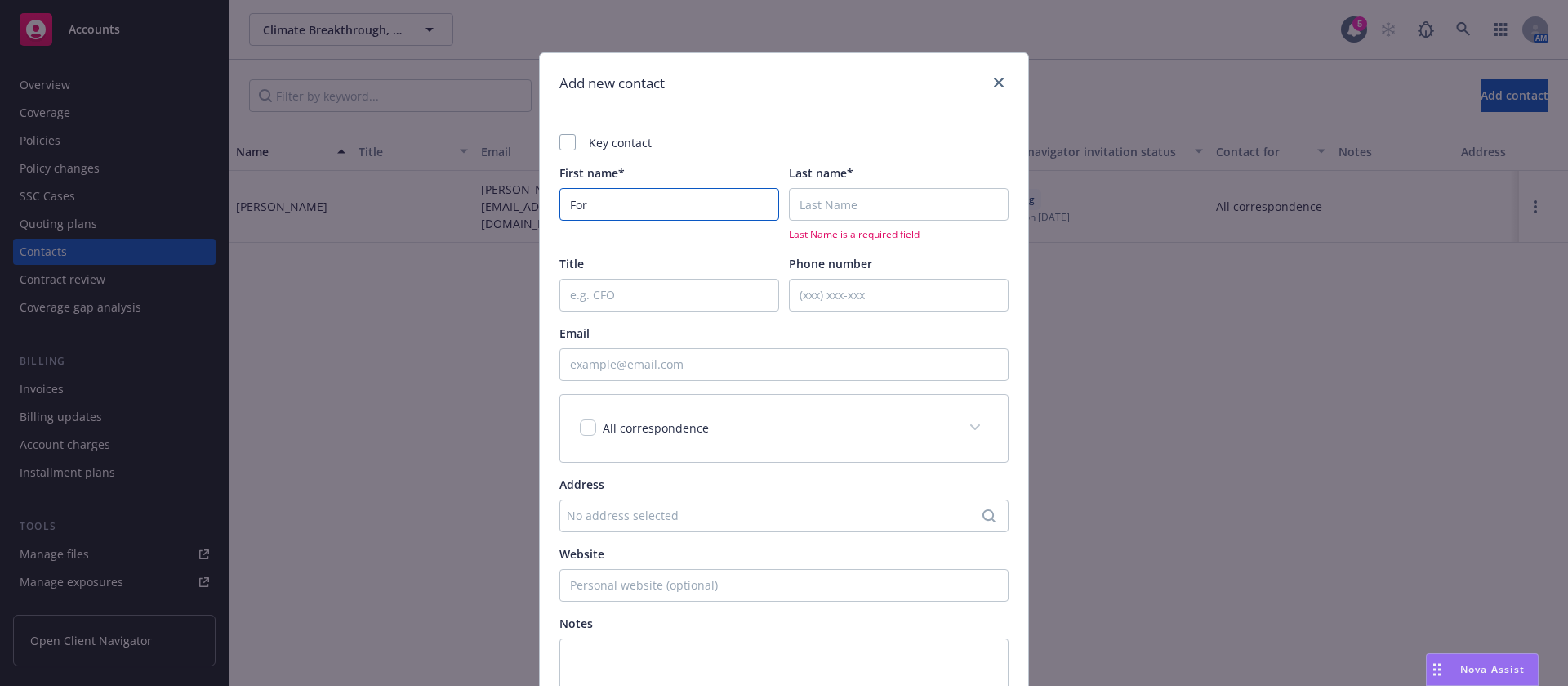
drag, startPoint x: 644, startPoint y: 201, endPoint x: 484, endPoint y: 193, distance: 160.2
click at [484, 193] on div "Add new contact Key contact First name* For Last name* Last Name is a required …" at bounding box center [784, 343] width 1568 height 686
type input "Send invoices"
click at [596, 365] on input "Email" at bounding box center [784, 365] width 449 height 33
paste input "[EMAIL_ADDRESS][DOMAIN_NAME]"
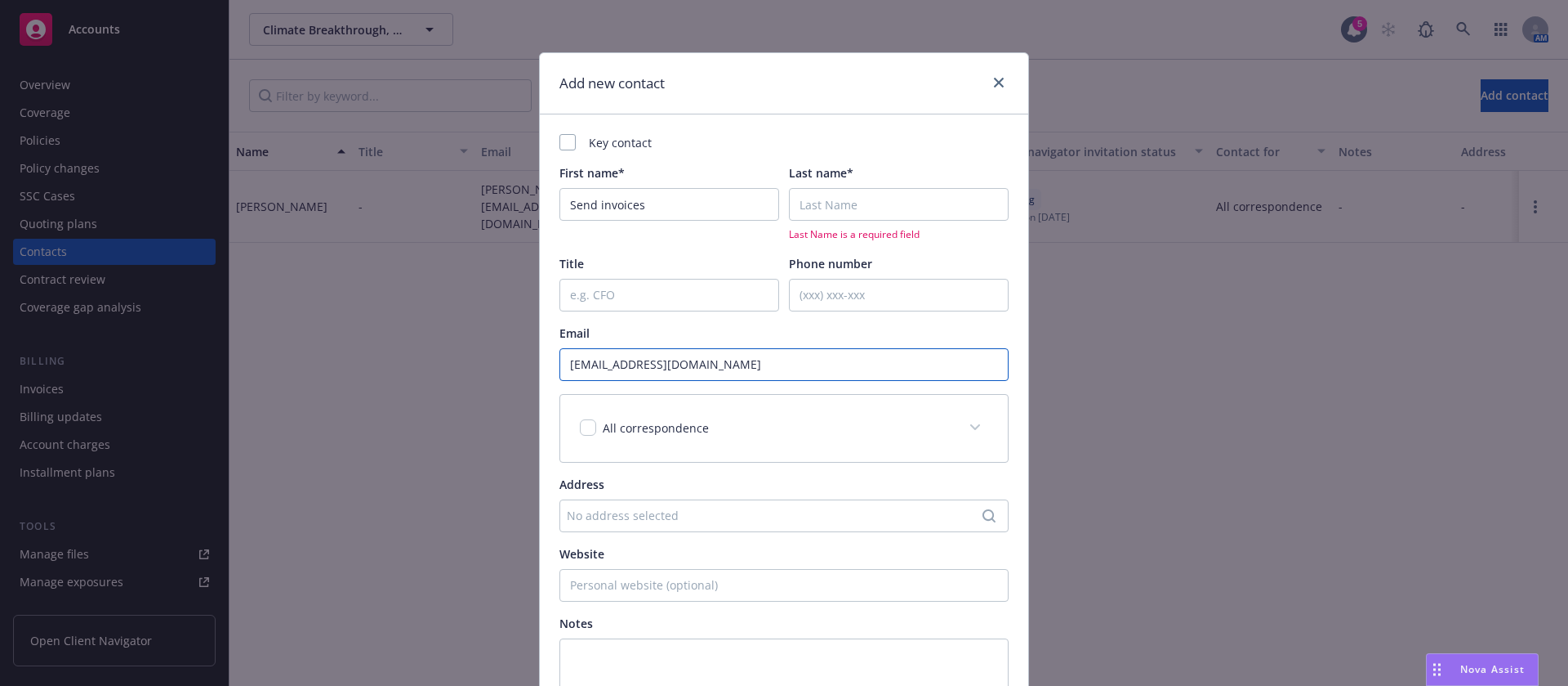
type input "[EMAIL_ADDRESS][DOMAIN_NAME]"
click at [838, 207] on input "Last name*" at bounding box center [899, 204] width 220 height 33
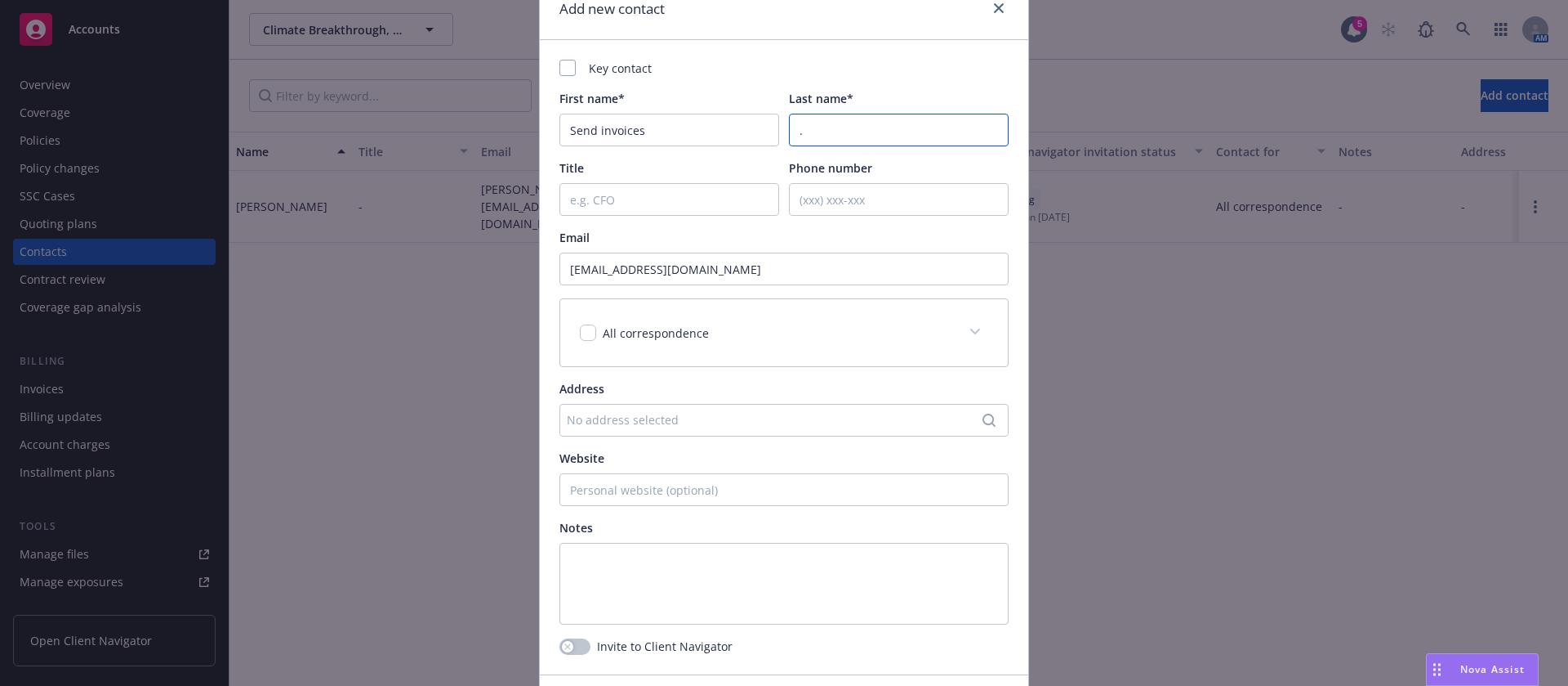
scroll to position [189, 0]
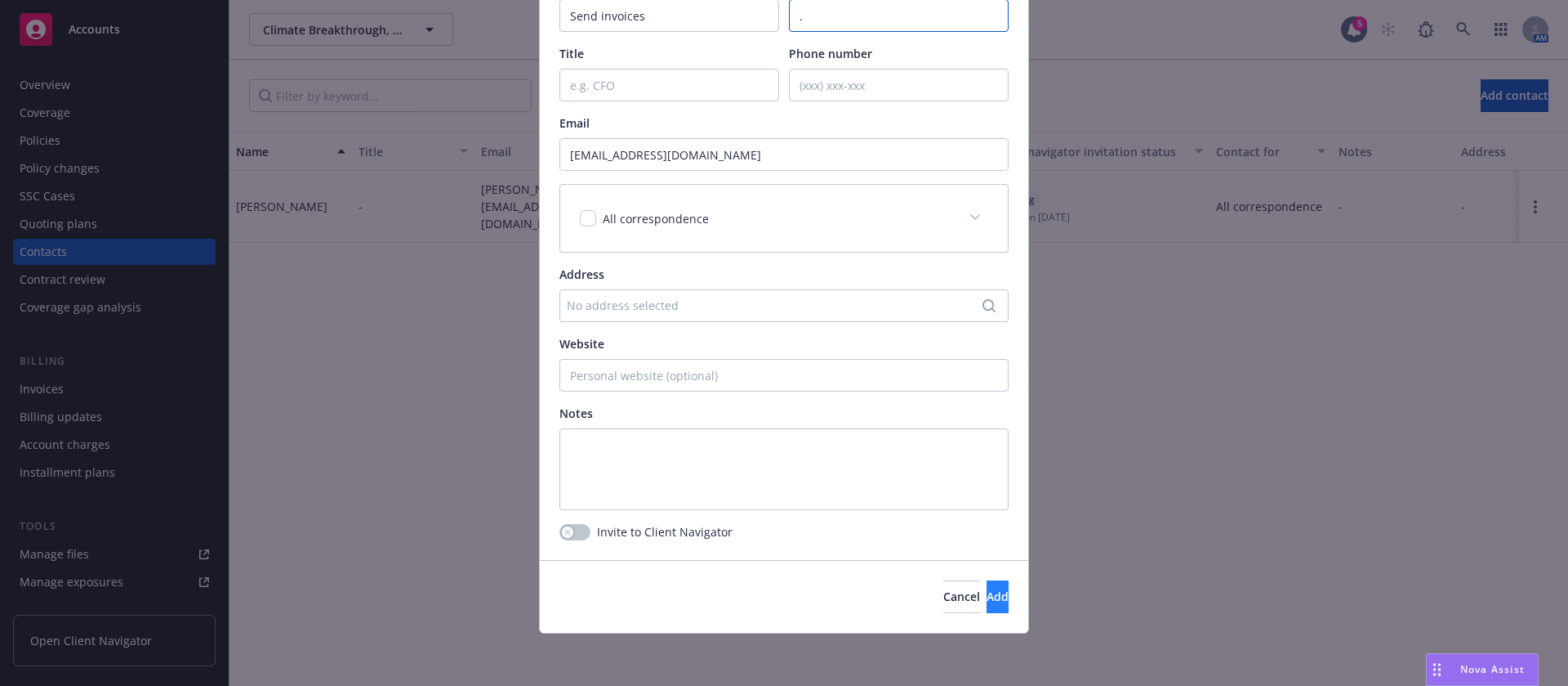
type input "."
click at [987, 592] on button "Add" at bounding box center [998, 597] width 22 height 33
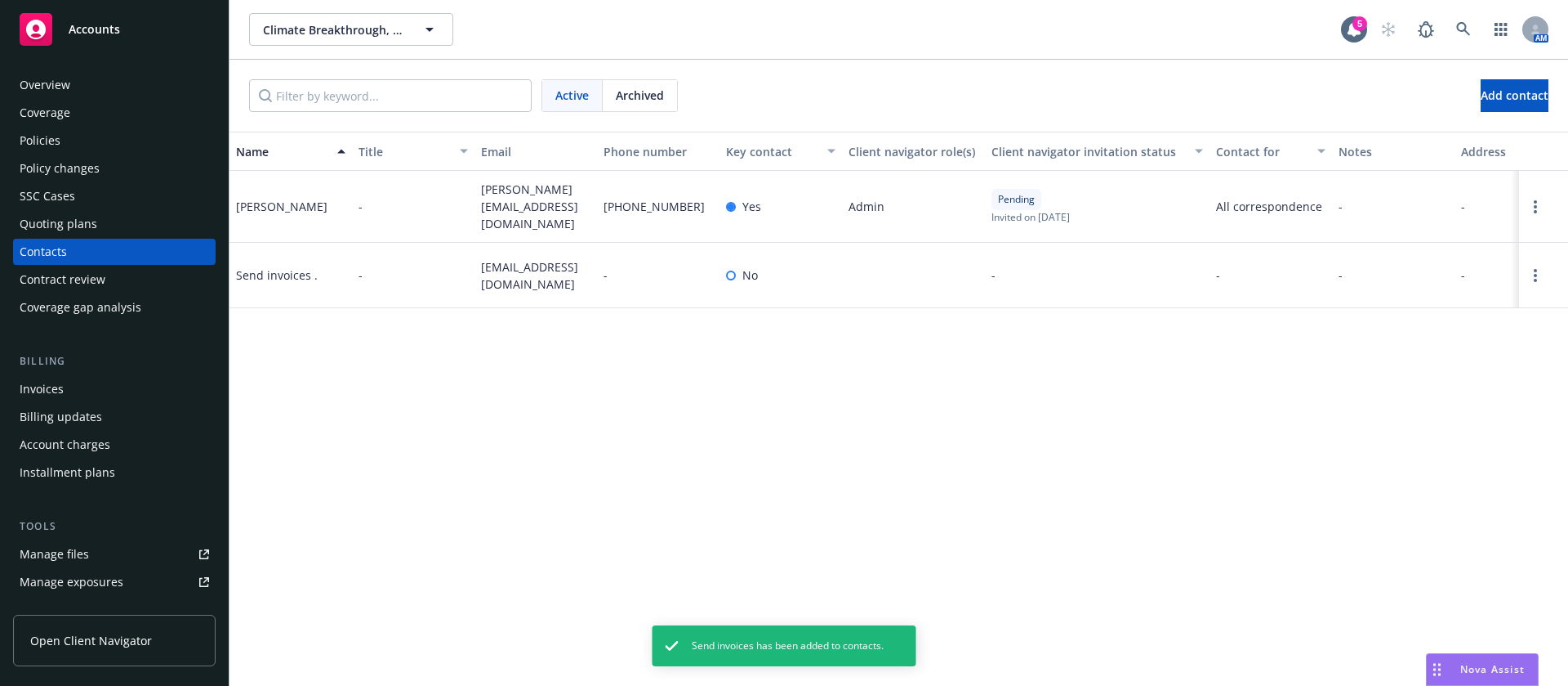
click at [1522, 262] on div at bounding box center [1544, 275] width 49 height 65
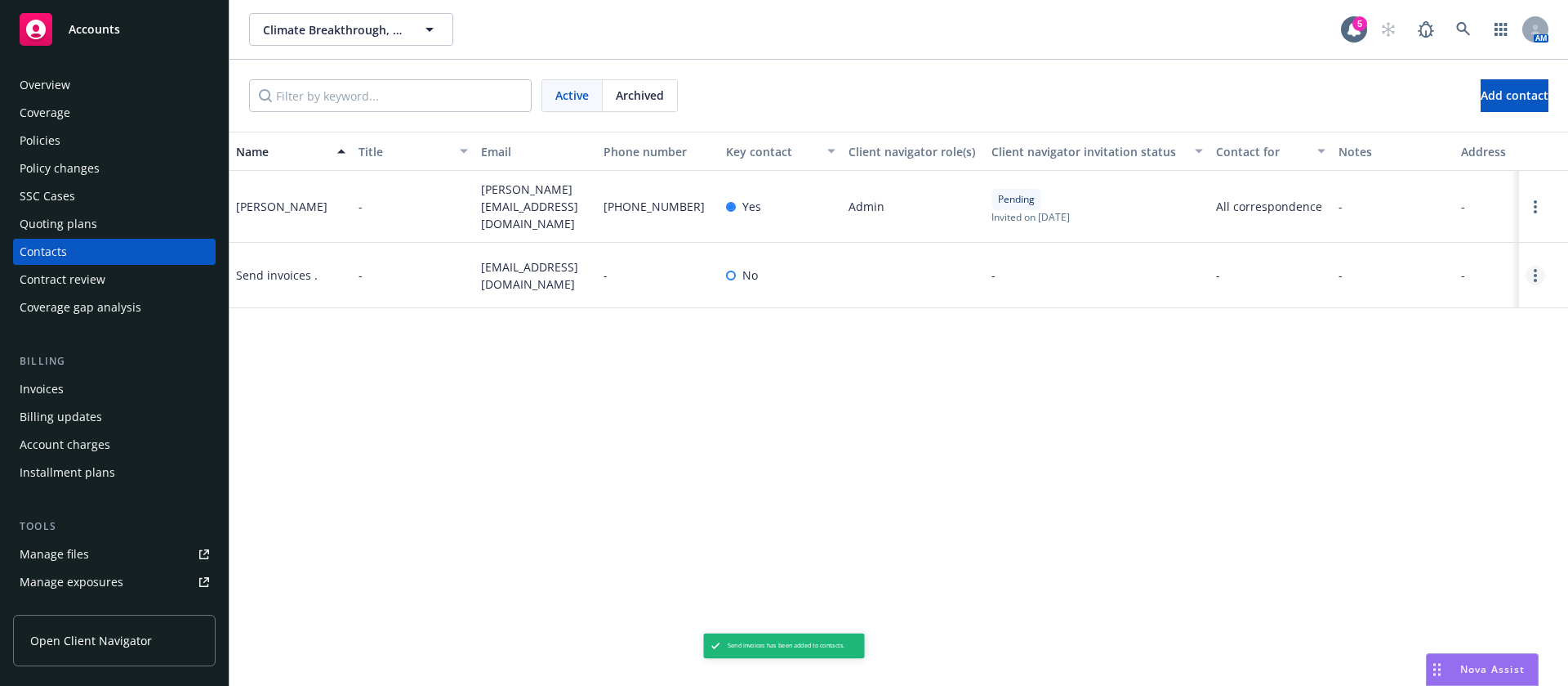
click at [1543, 270] on link "Open options" at bounding box center [1535, 275] width 19 height 19
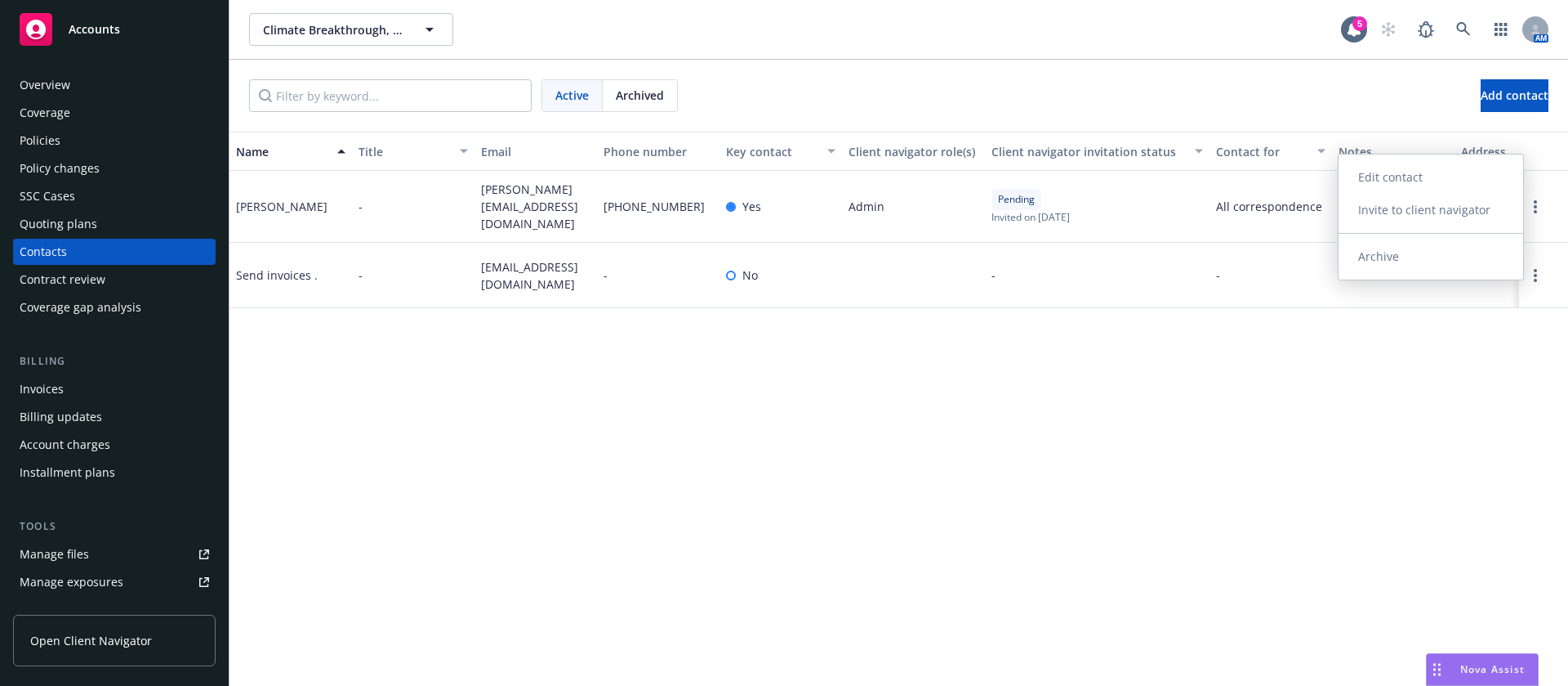
click at [1430, 177] on link "Edit contact" at bounding box center [1431, 178] width 185 height 33
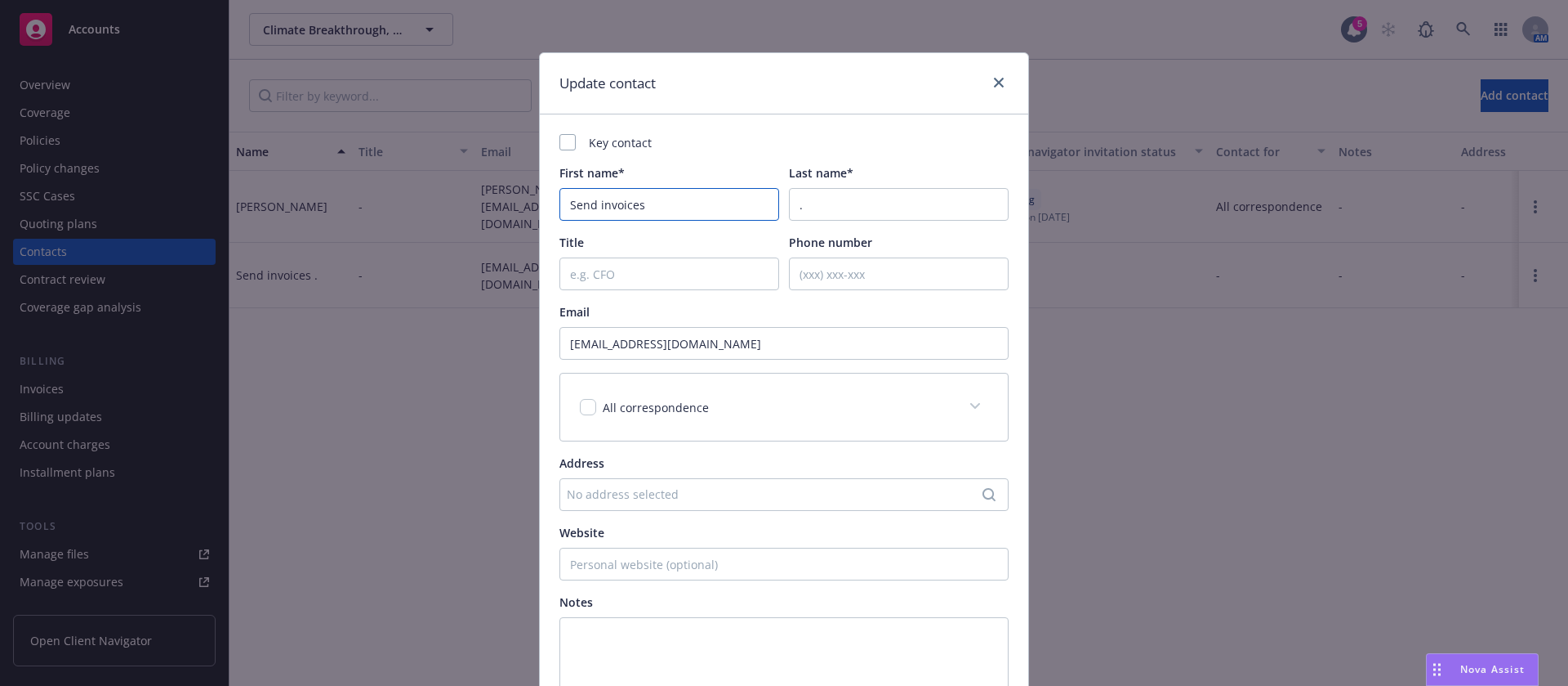
drag, startPoint x: 593, startPoint y: 204, endPoint x: 667, endPoint y: 208, distance: 74.1
click at [667, 208] on input "Send invoices" at bounding box center [669, 204] width 220 height 33
drag, startPoint x: 589, startPoint y: 200, endPoint x: 687, endPoint y: 209, distance: 98.4
click at [687, 209] on input "Send invoices" at bounding box center [669, 204] width 220 height 33
type input "Send"
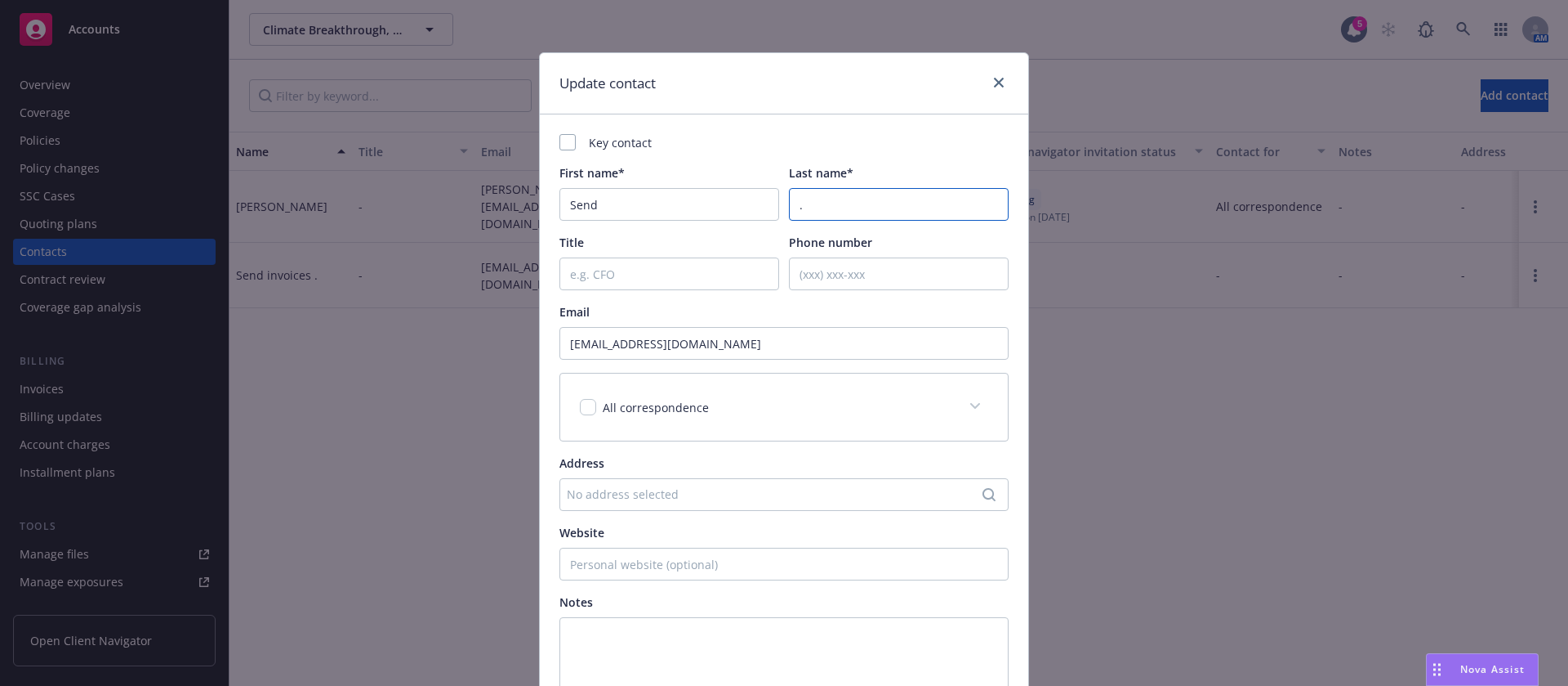
drag, startPoint x: 823, startPoint y: 217, endPoint x: 771, endPoint y: 209, distance: 52.6
click at [771, 209] on div "First name* Send Last name* ." at bounding box center [784, 192] width 449 height 57
type input "v"
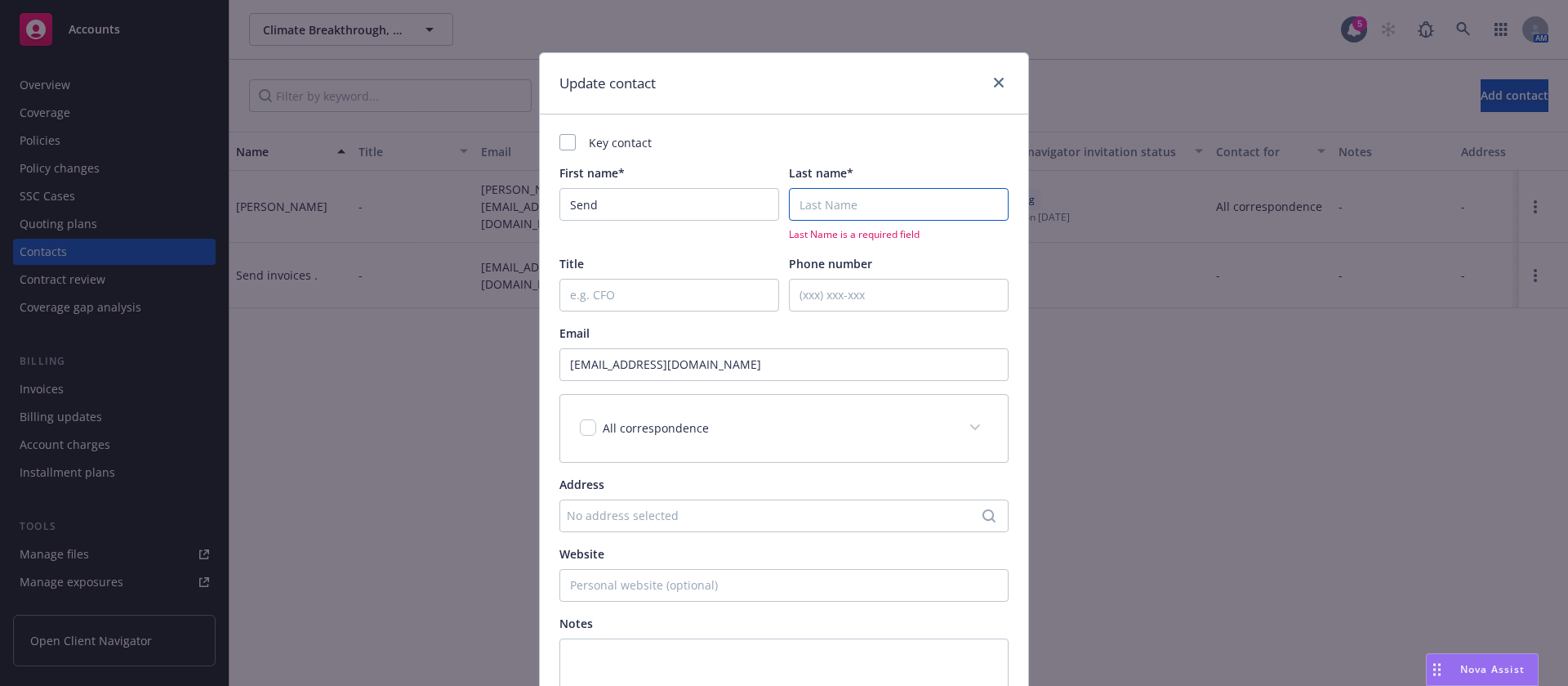
paste input "invoices"
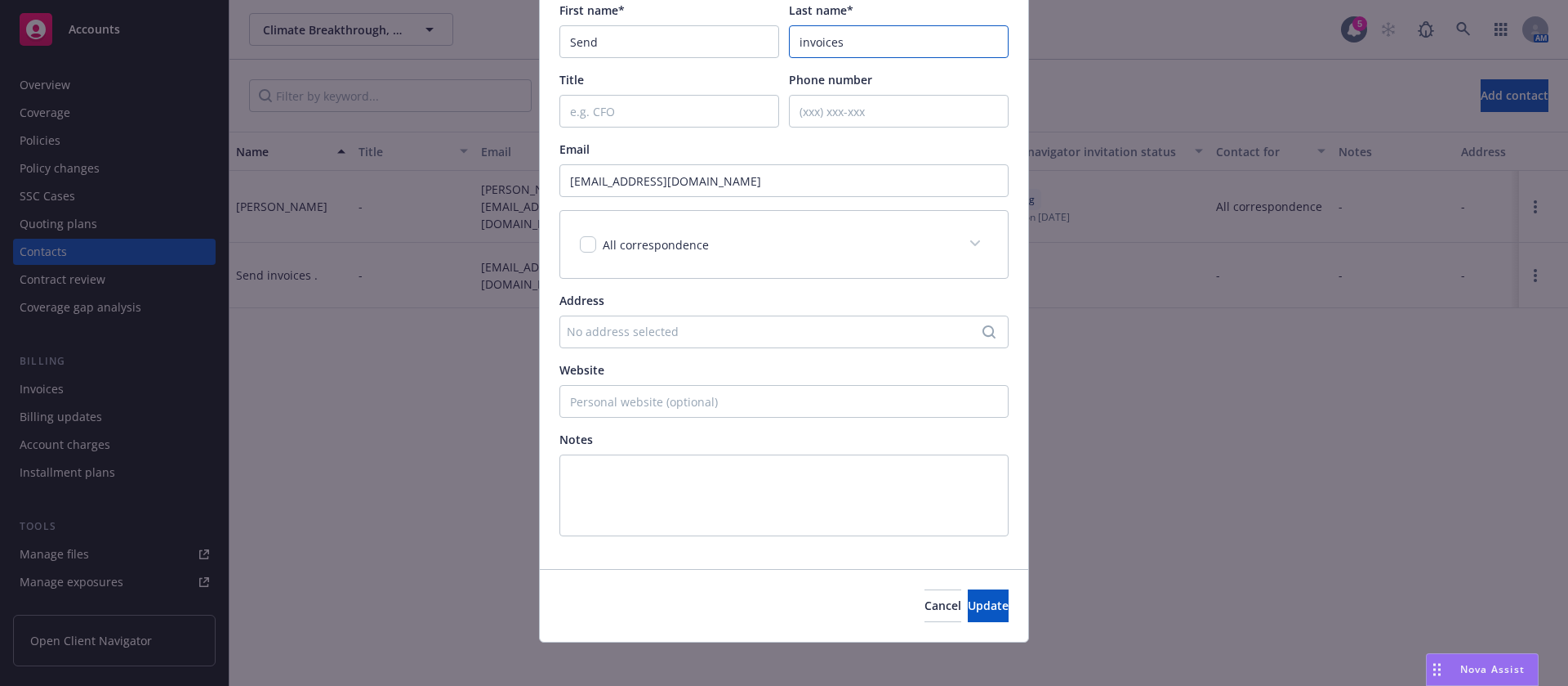
scroll to position [171, 0]
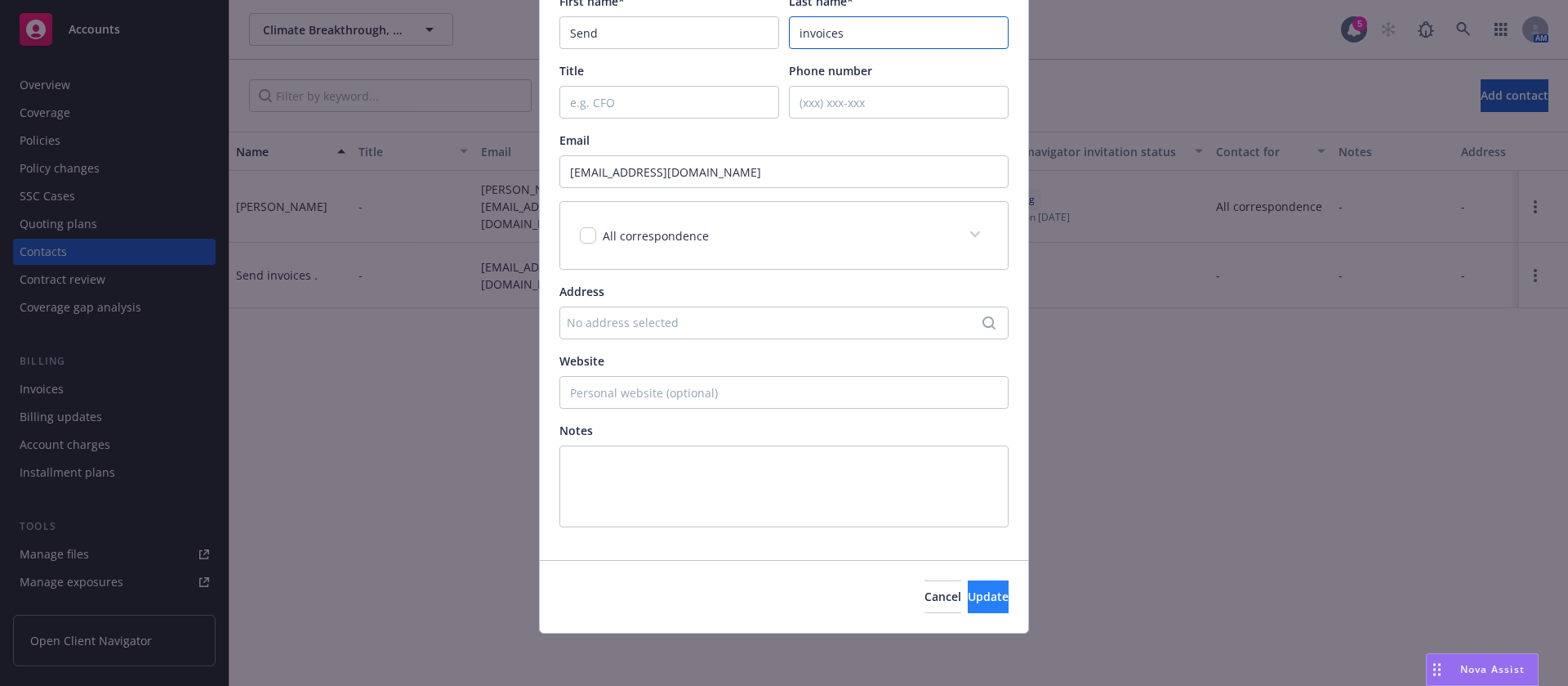
type input "invoices"
click at [968, 604] on span "Update" at bounding box center [988, 595] width 41 height 16
